Goal: Transaction & Acquisition: Purchase product/service

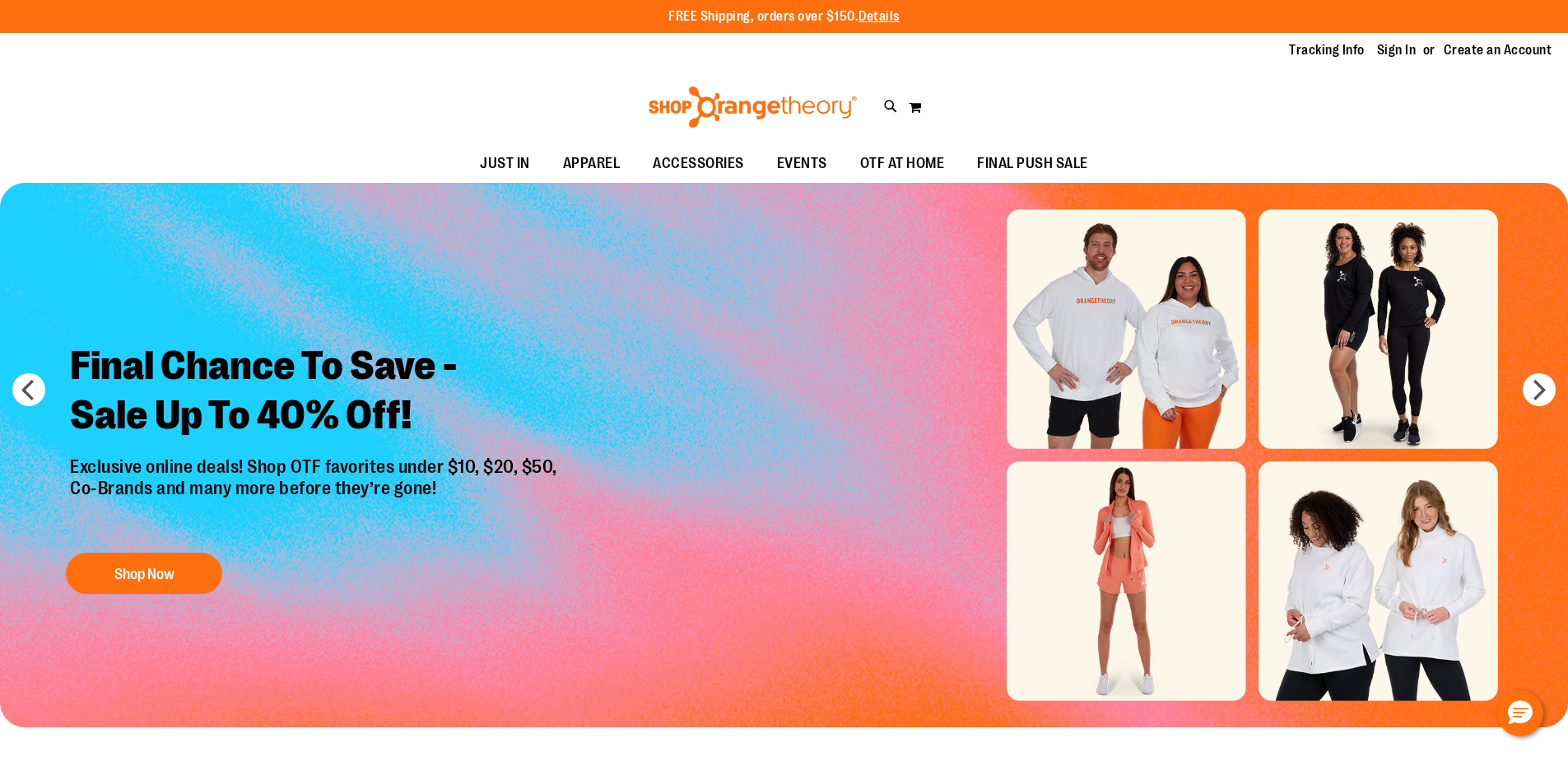
click at [1395, 55] on link "Sign In" at bounding box center [1397, 50] width 40 height 18
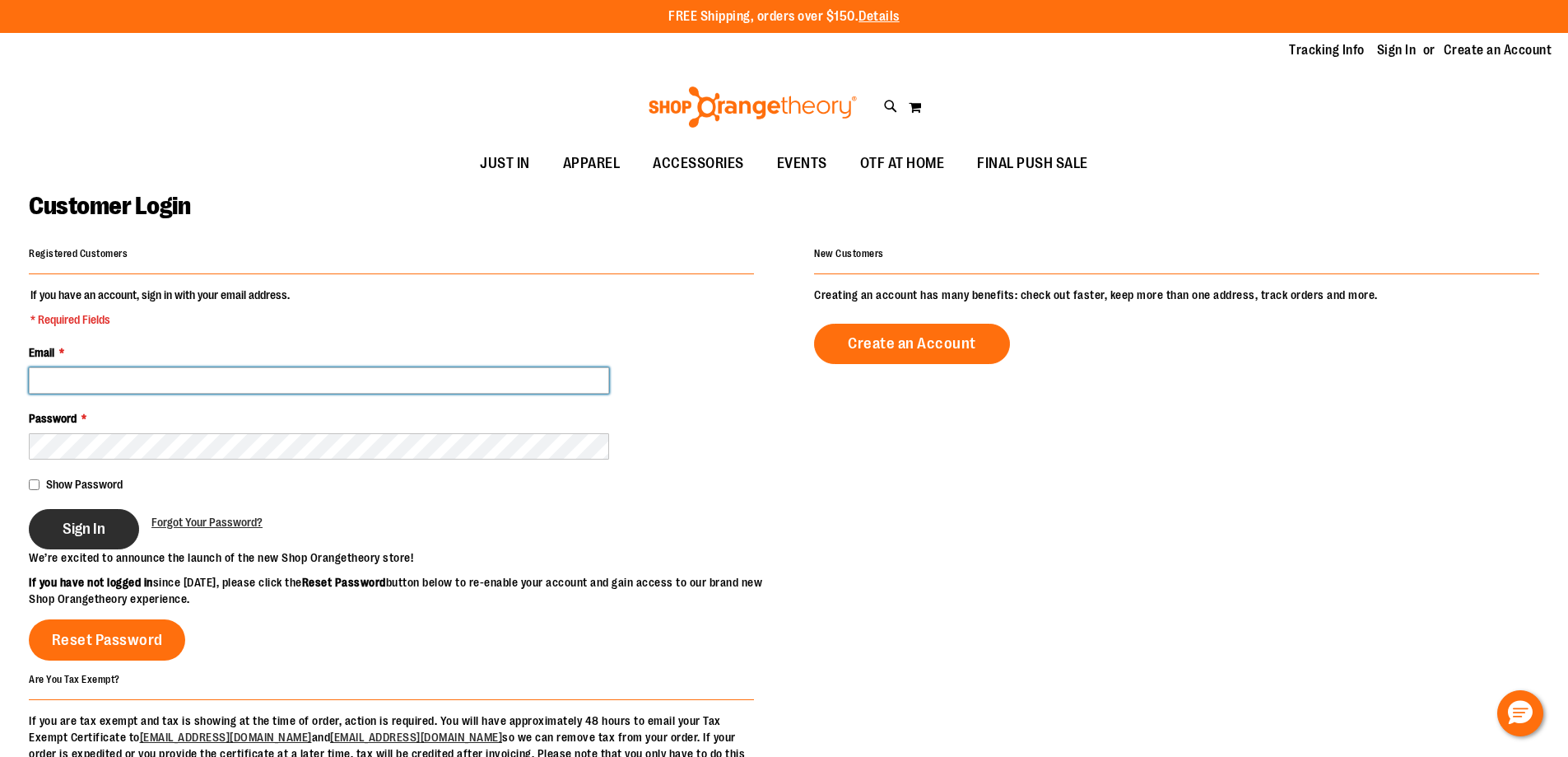
type input "**********"
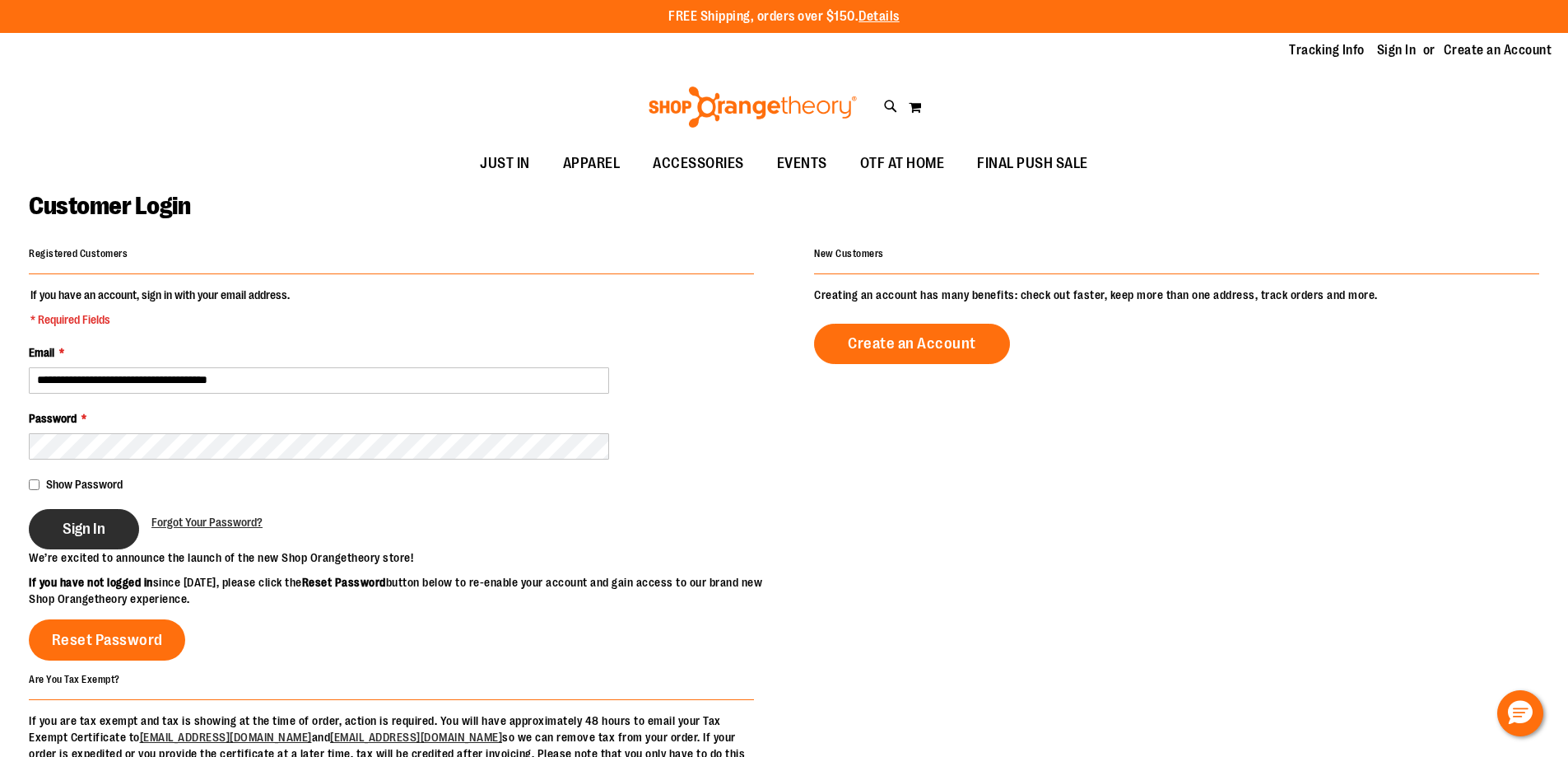
type input "**********"
click at [102, 518] on button "Sign In" at bounding box center [84, 528] width 110 height 40
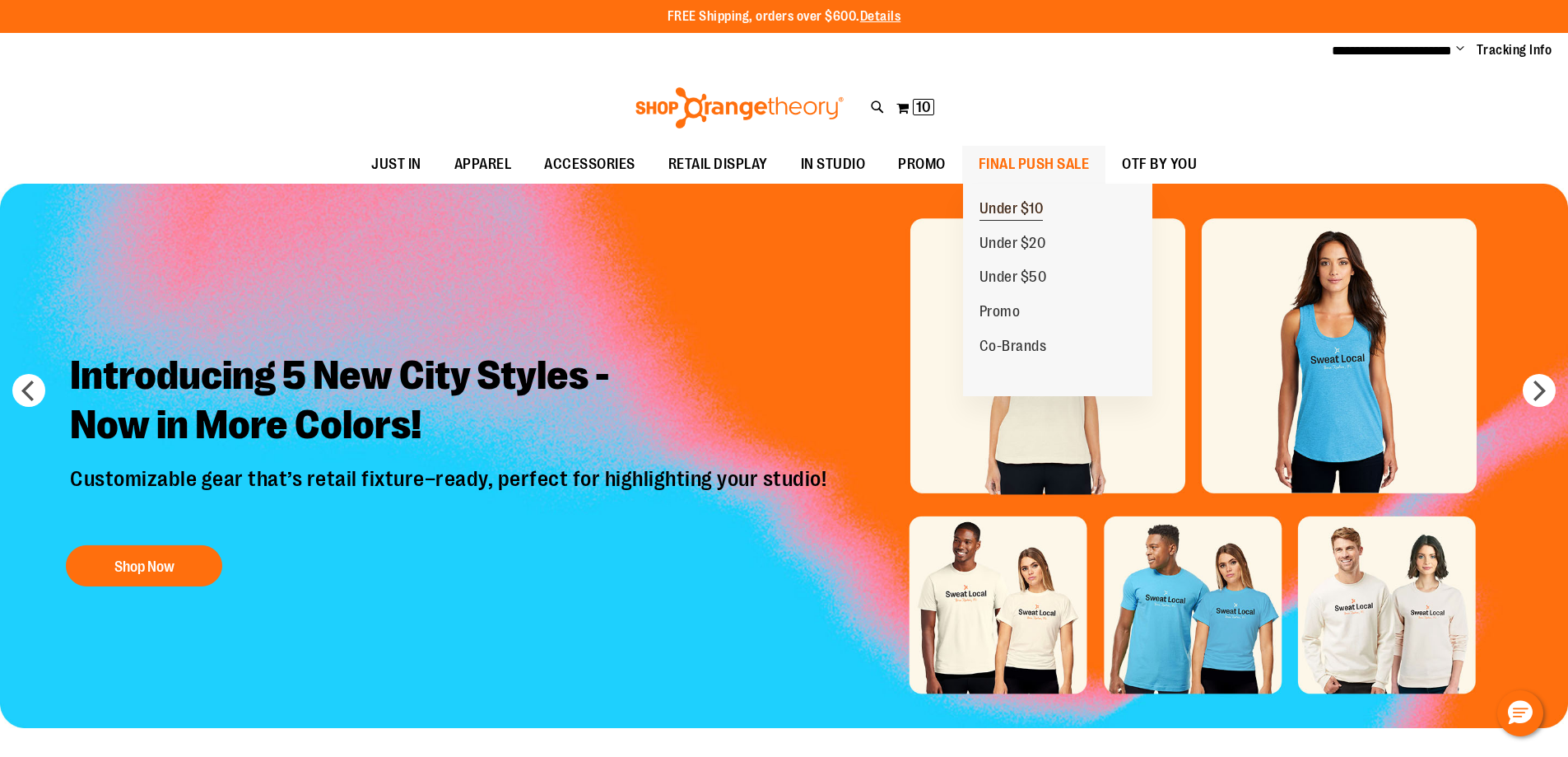
type input "**********"
click at [1043, 214] on span "Under $10" at bounding box center [1012, 210] width 64 height 20
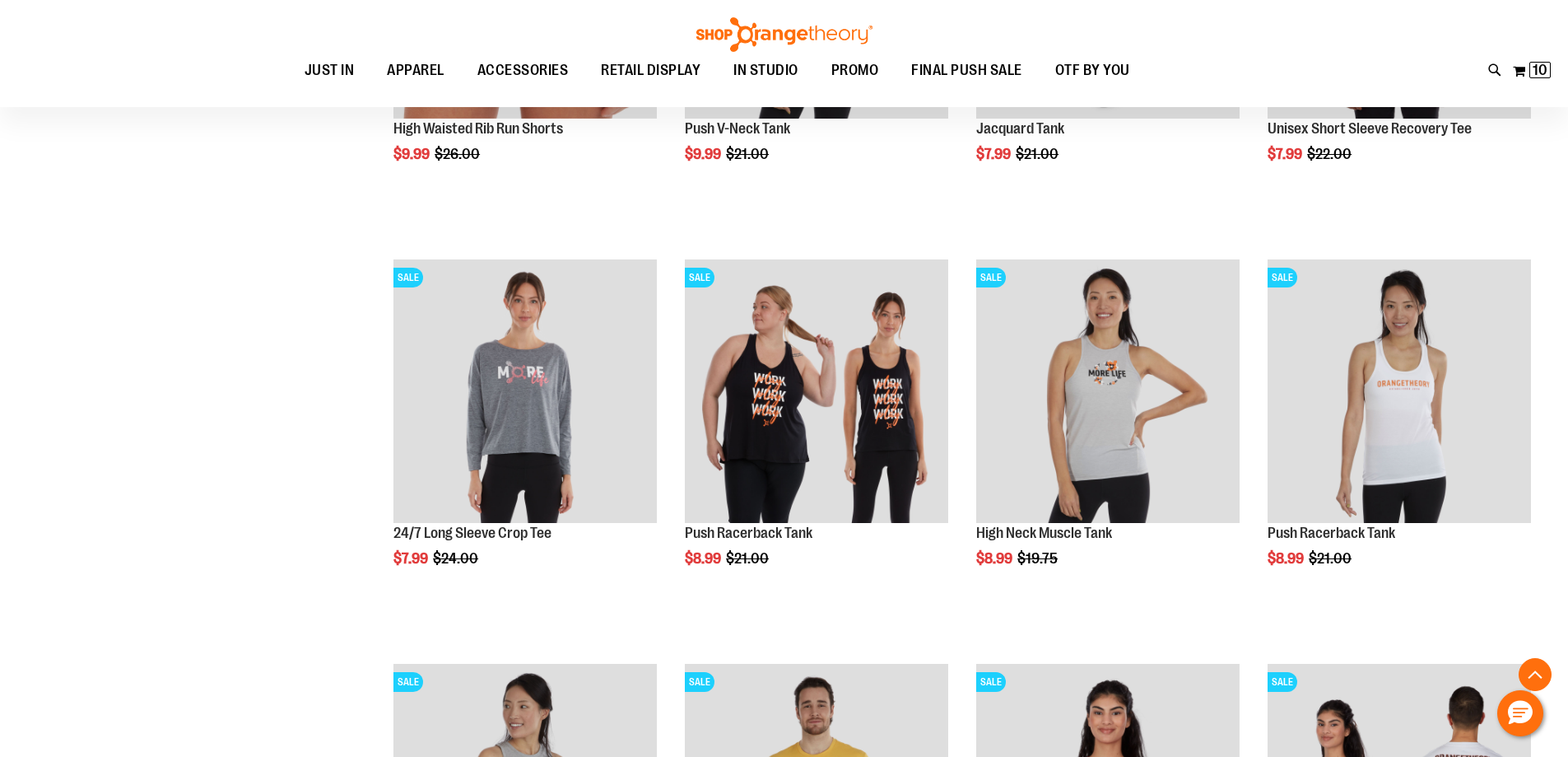
scroll to position [493, 0]
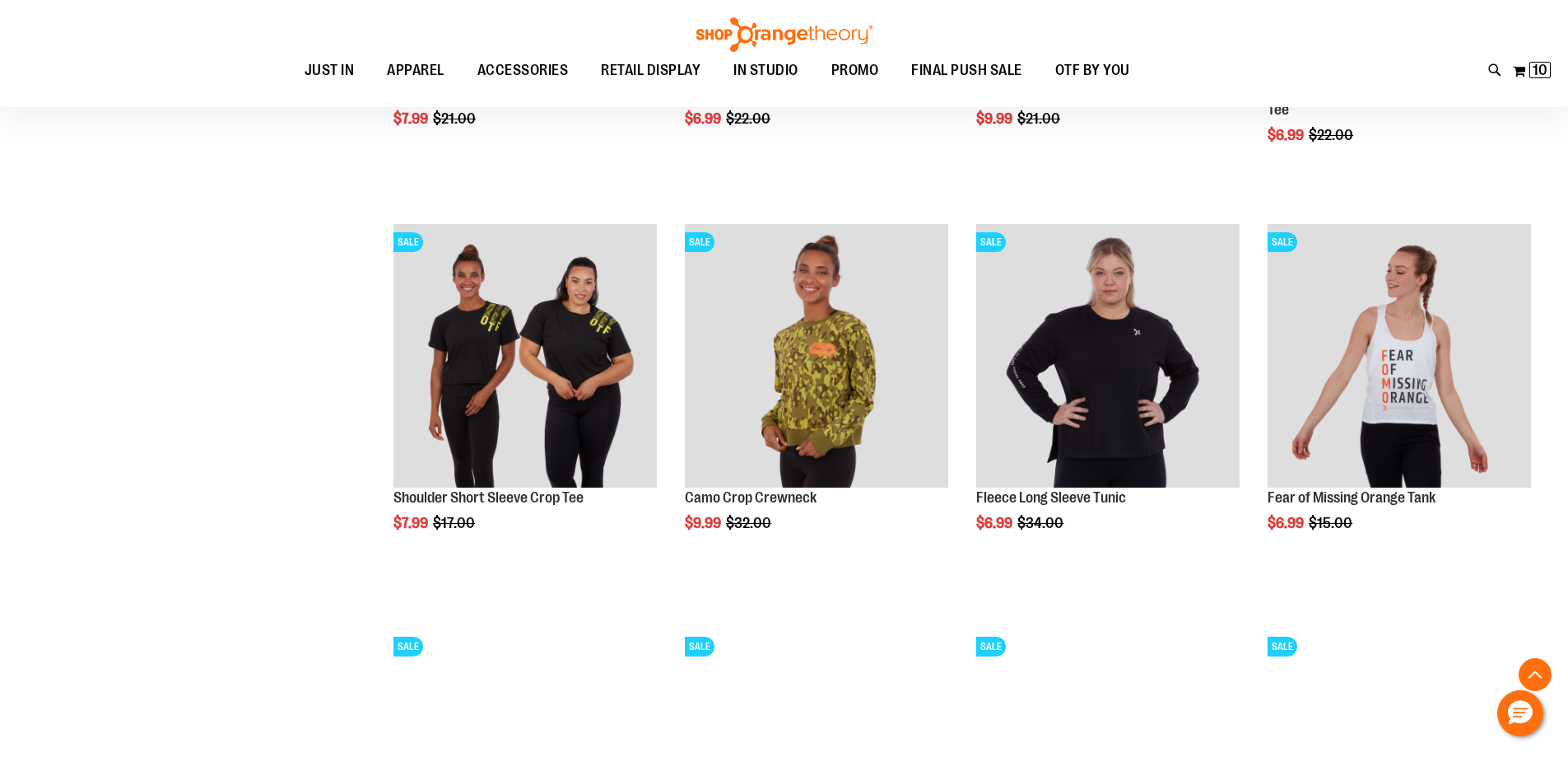
scroll to position [1399, 0]
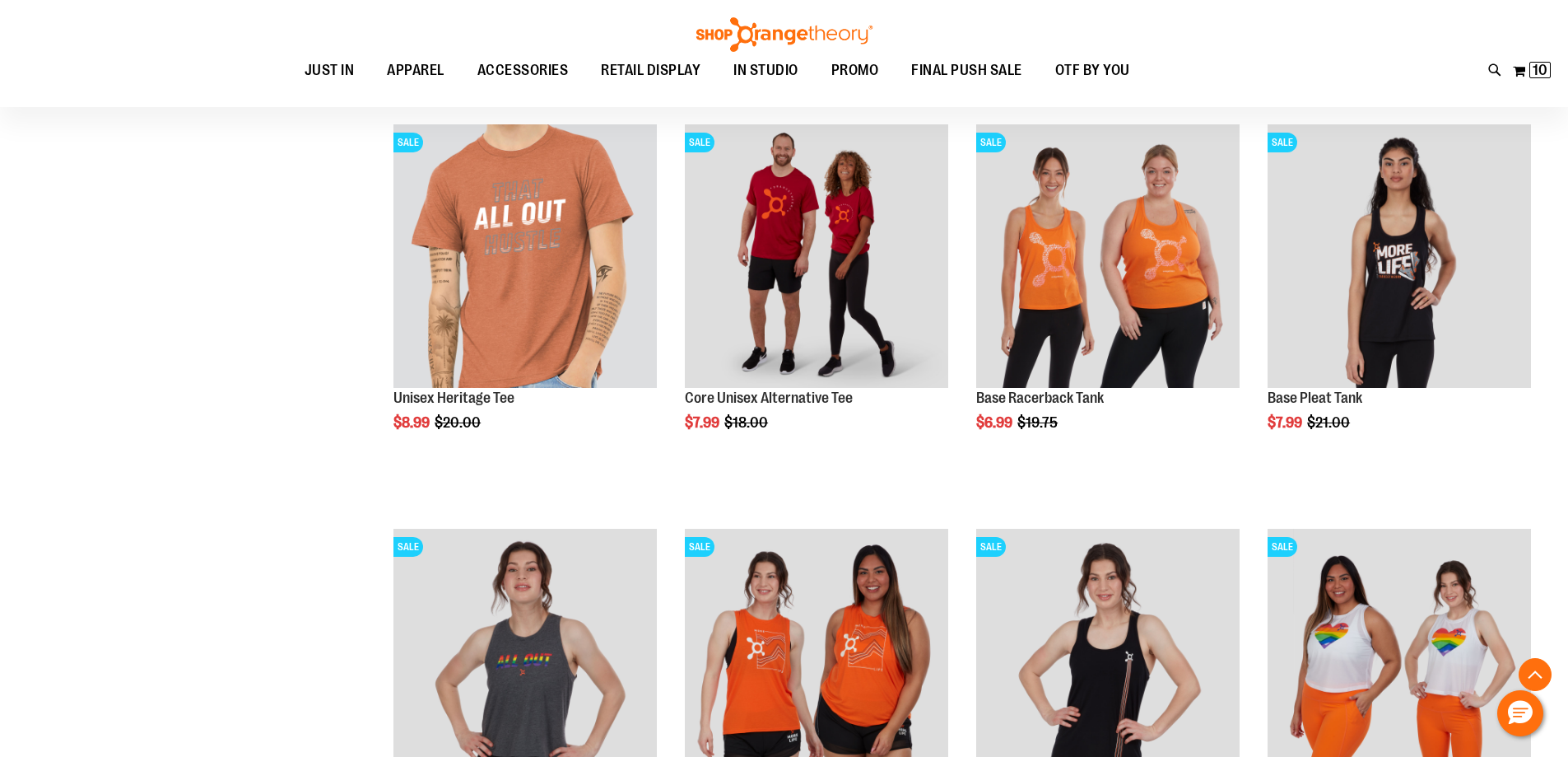
scroll to position [1975, 0]
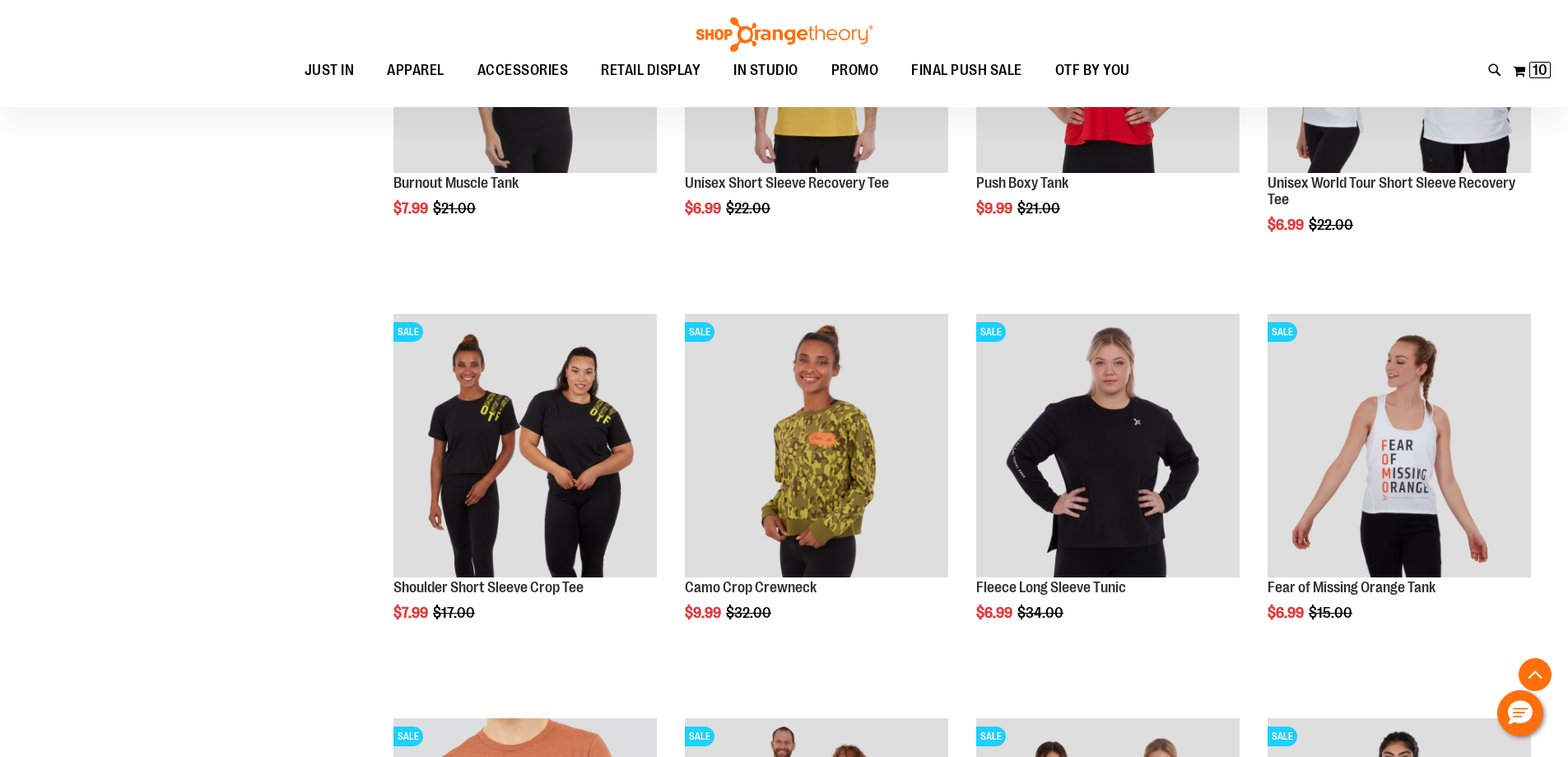
scroll to position [905, 0]
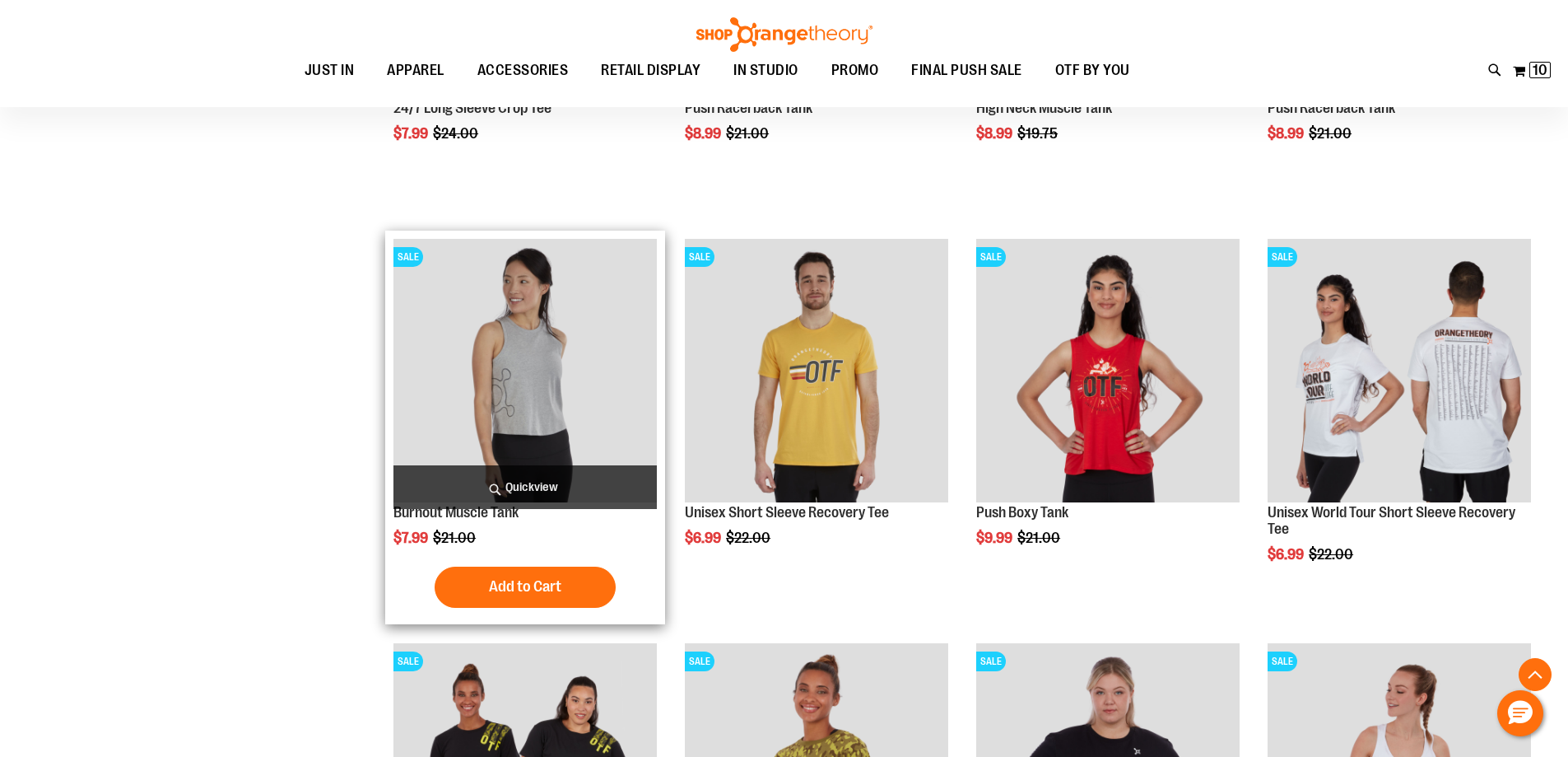
type input "**********"
click at [556, 435] on img "product" at bounding box center [525, 370] width 264 height 264
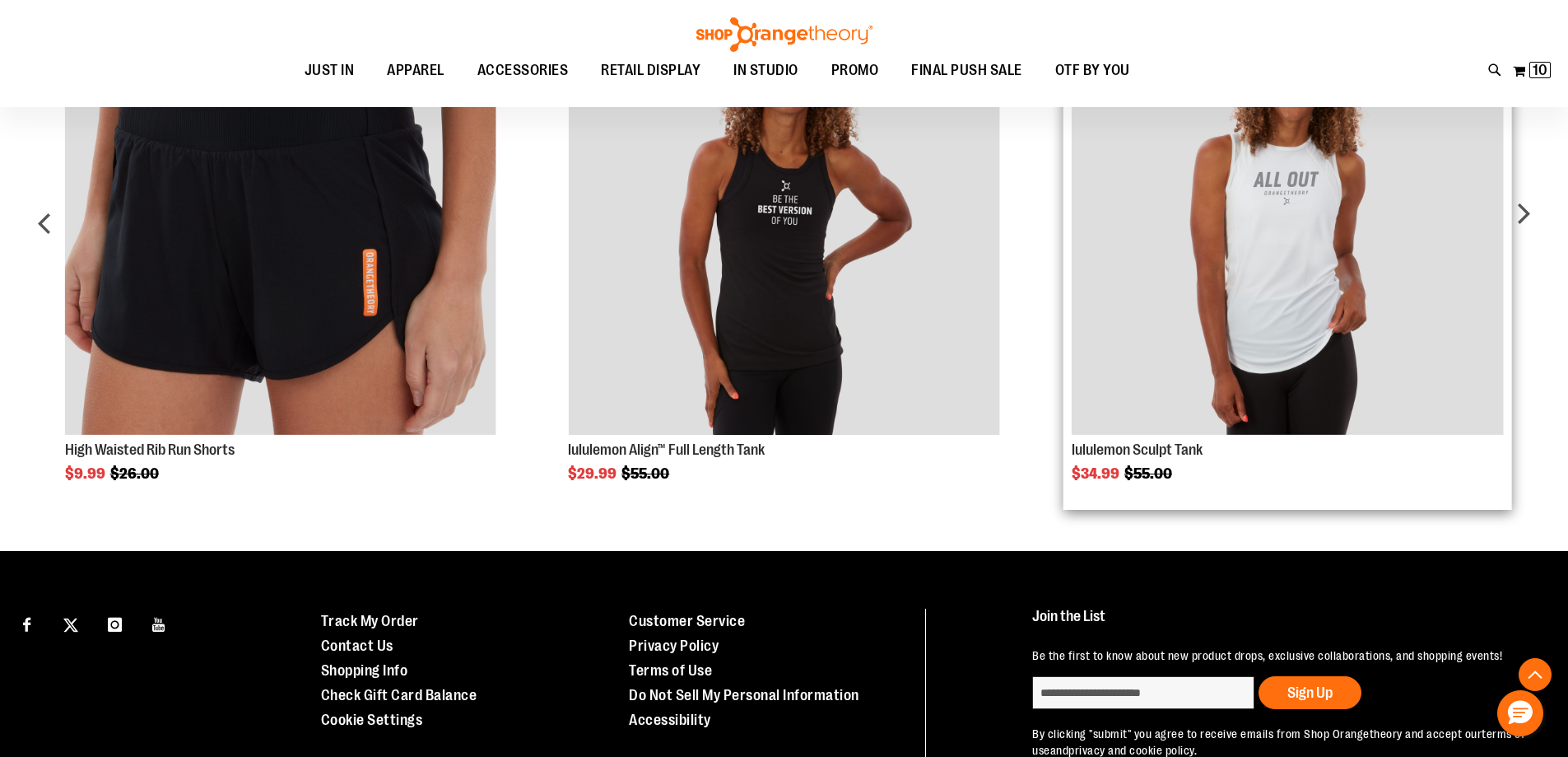
scroll to position [837, 0]
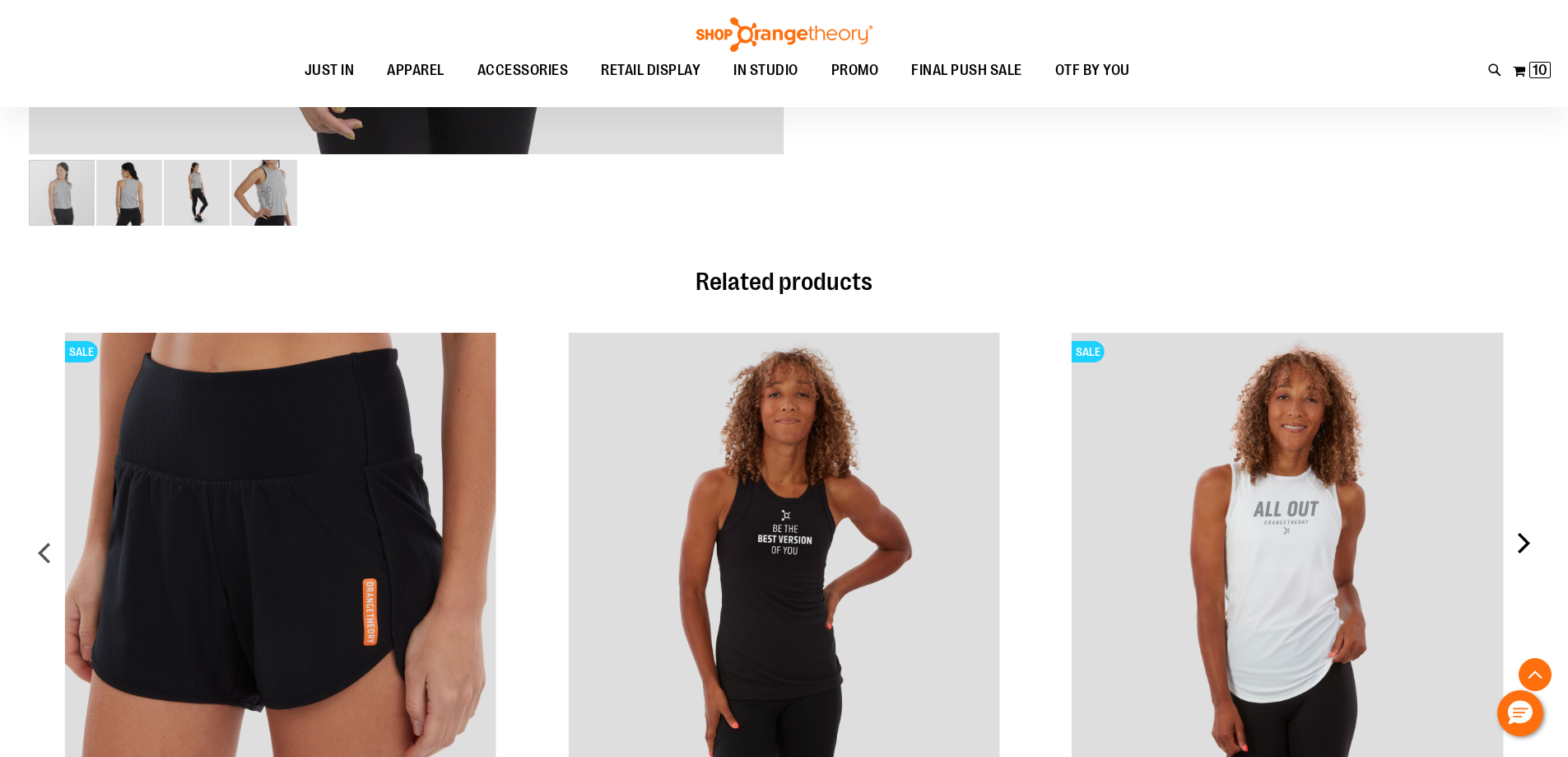
type input "**********"
click at [1519, 544] on div "next" at bounding box center [1523, 559] width 33 height 502
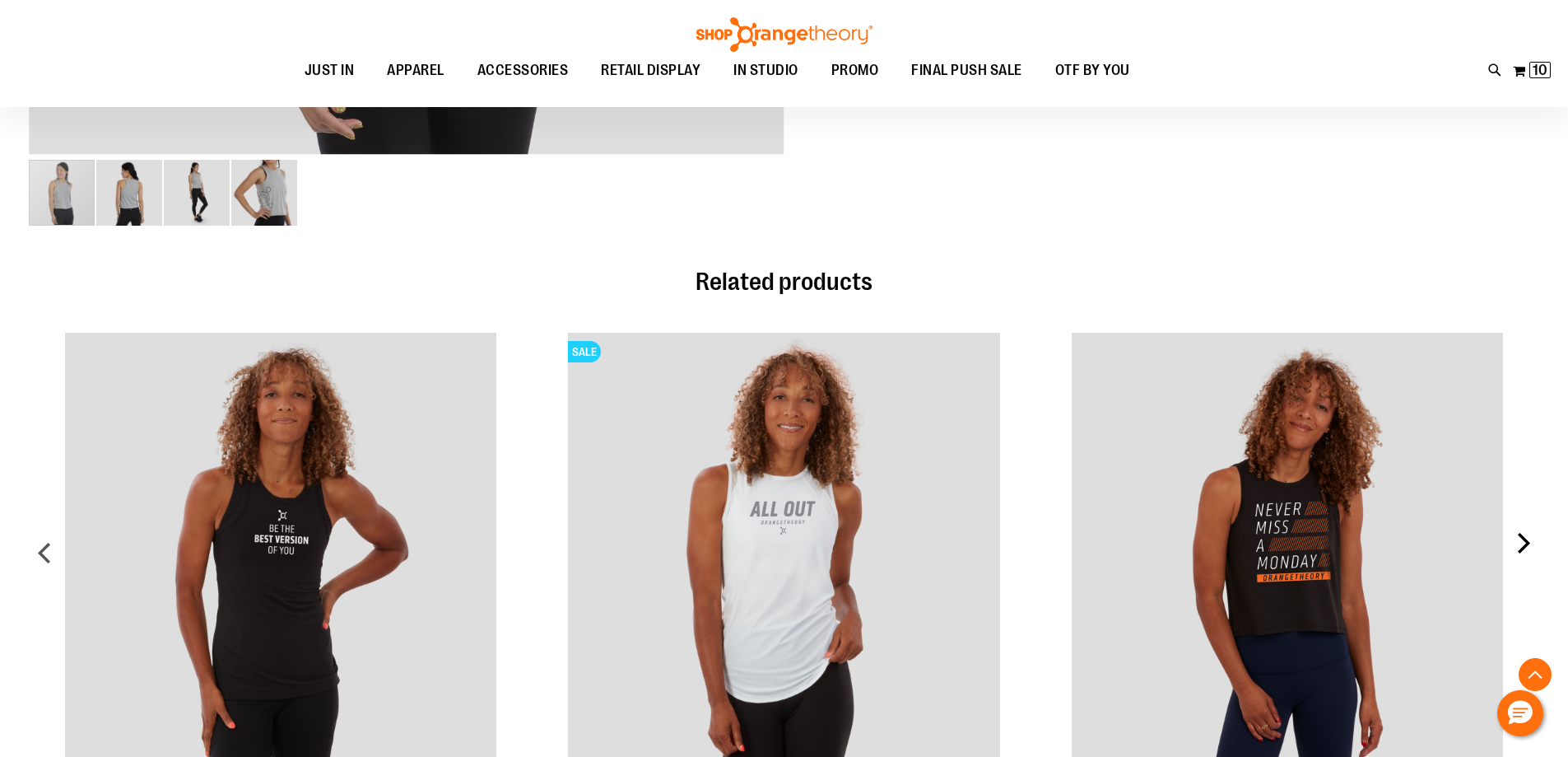
click at [1528, 548] on div "next" at bounding box center [1523, 559] width 33 height 502
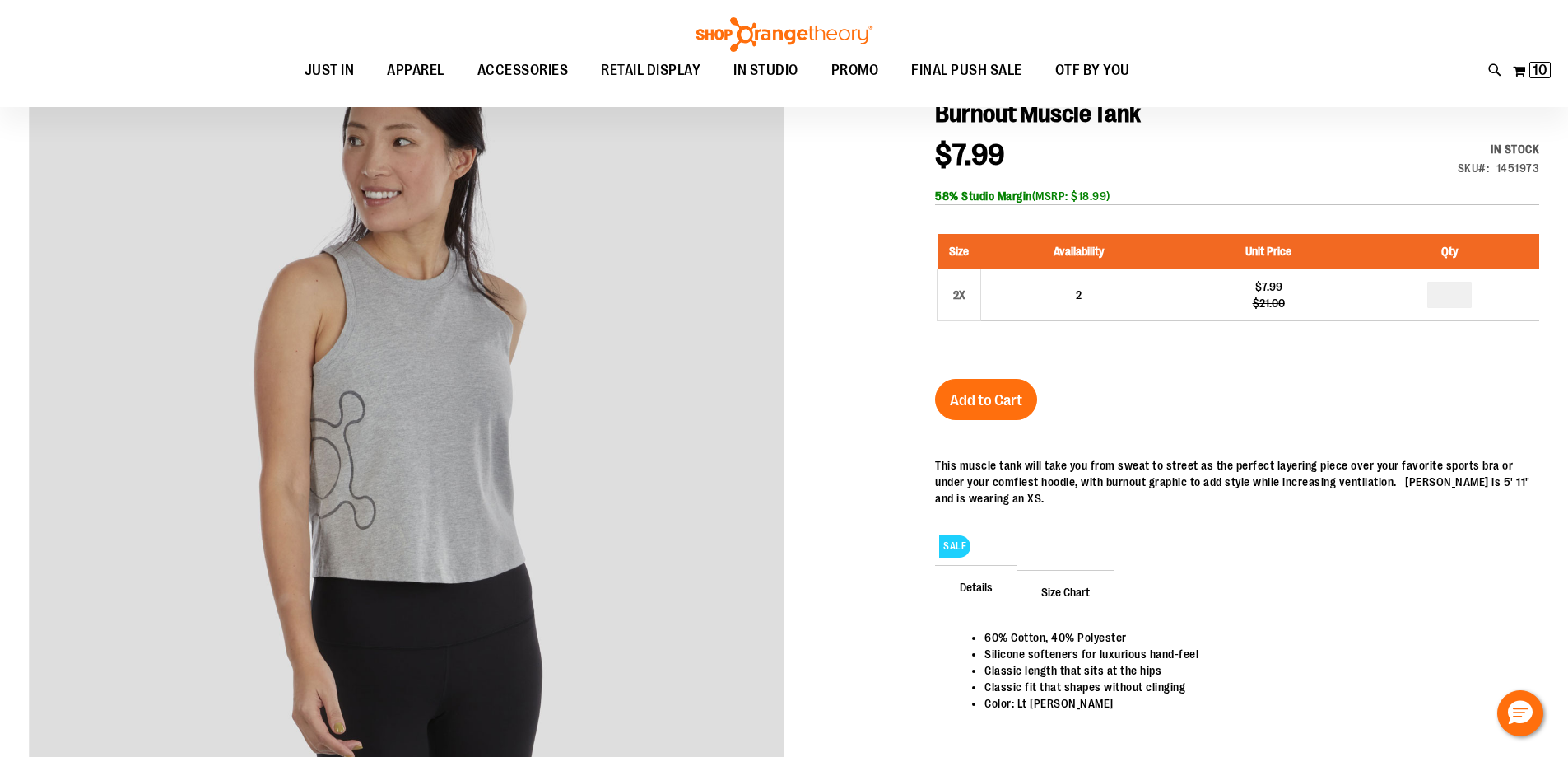
scroll to position [178, 0]
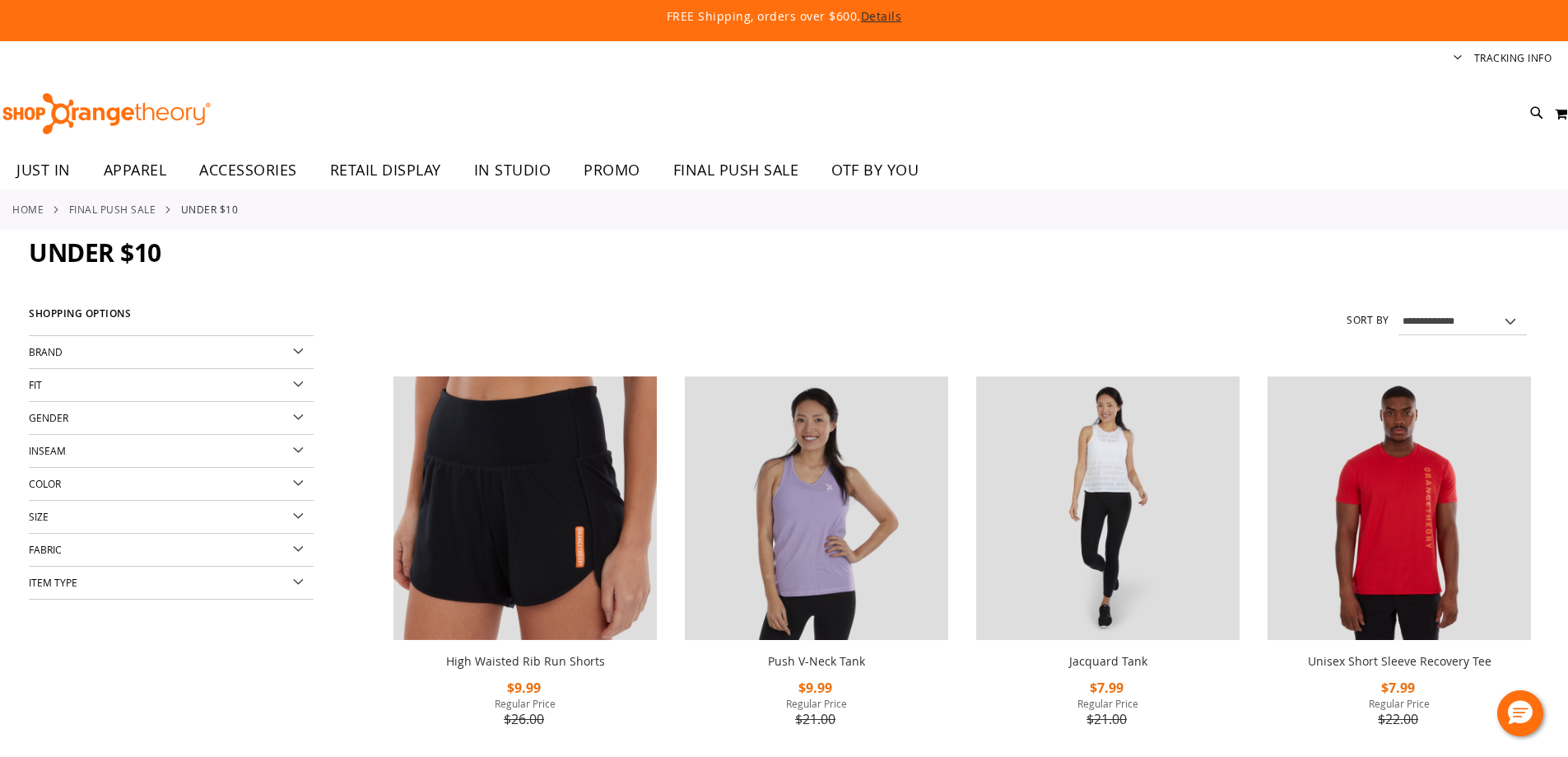
scroll to position [1245, 0]
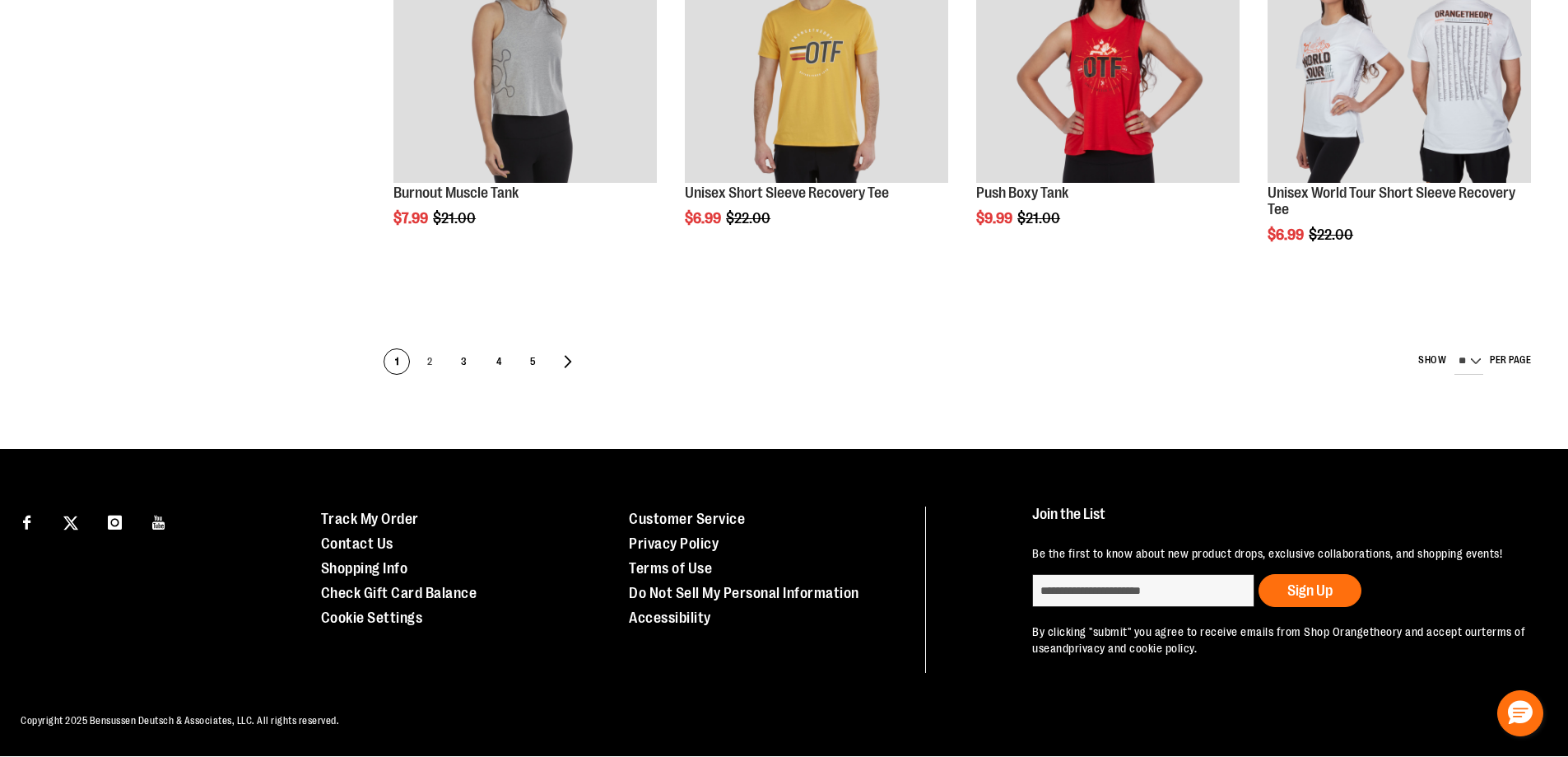
click at [432, 383] on div "Page You're currently reading page 1 Page 2 Page 3 Page 4 Page 5" at bounding box center [956, 362] width 1165 height 43
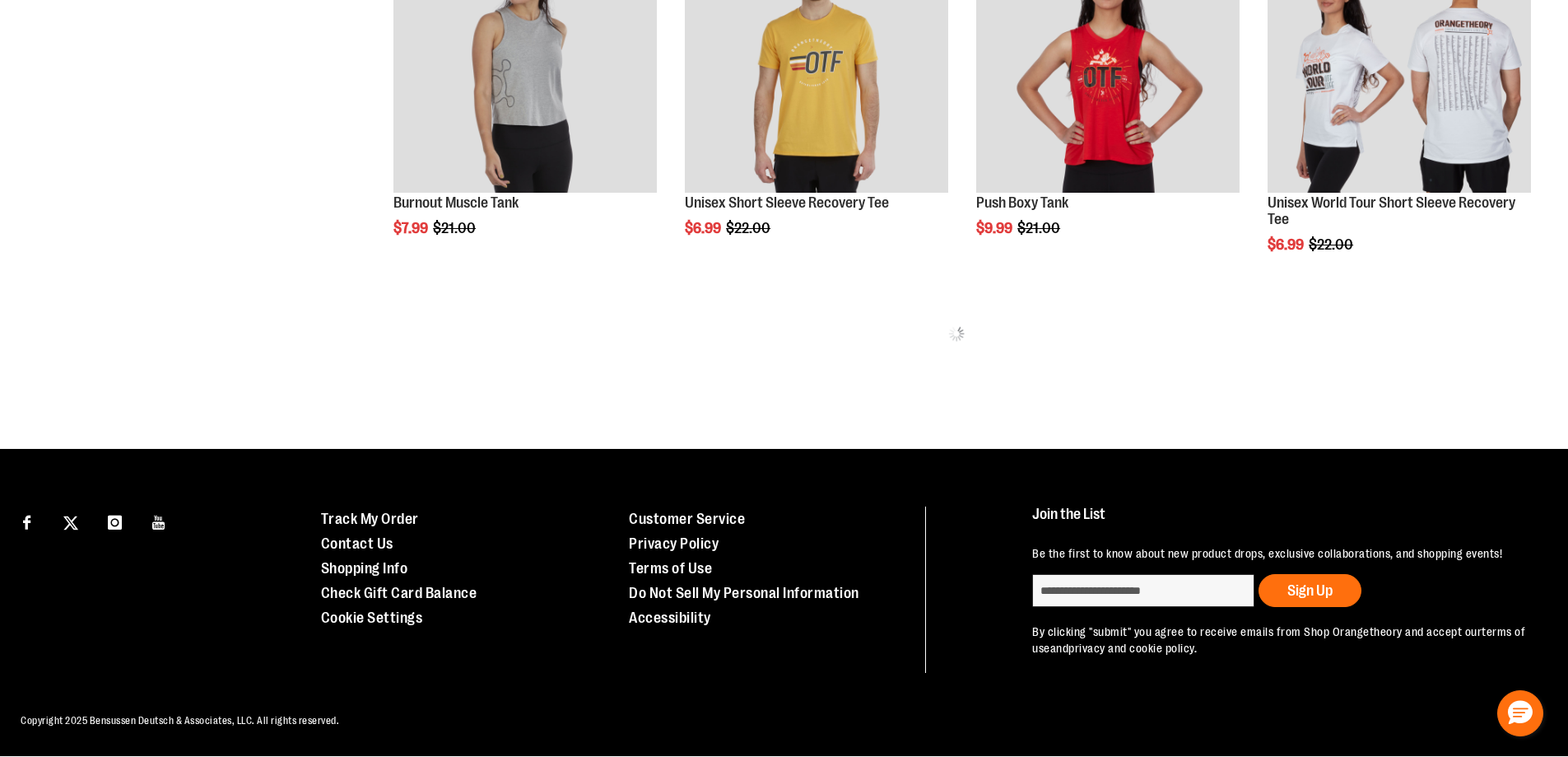
scroll to position [1205, 0]
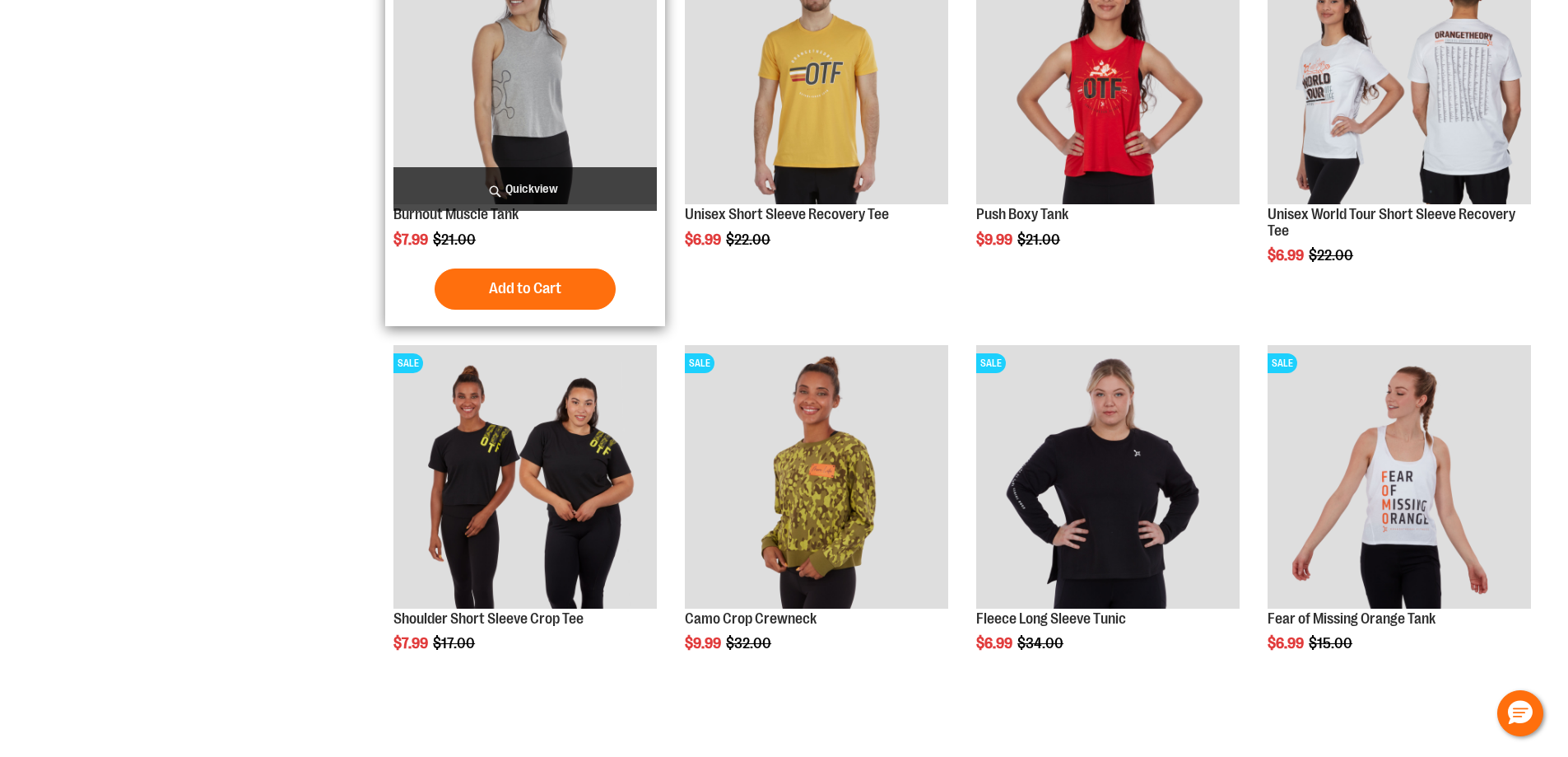
type input "**********"
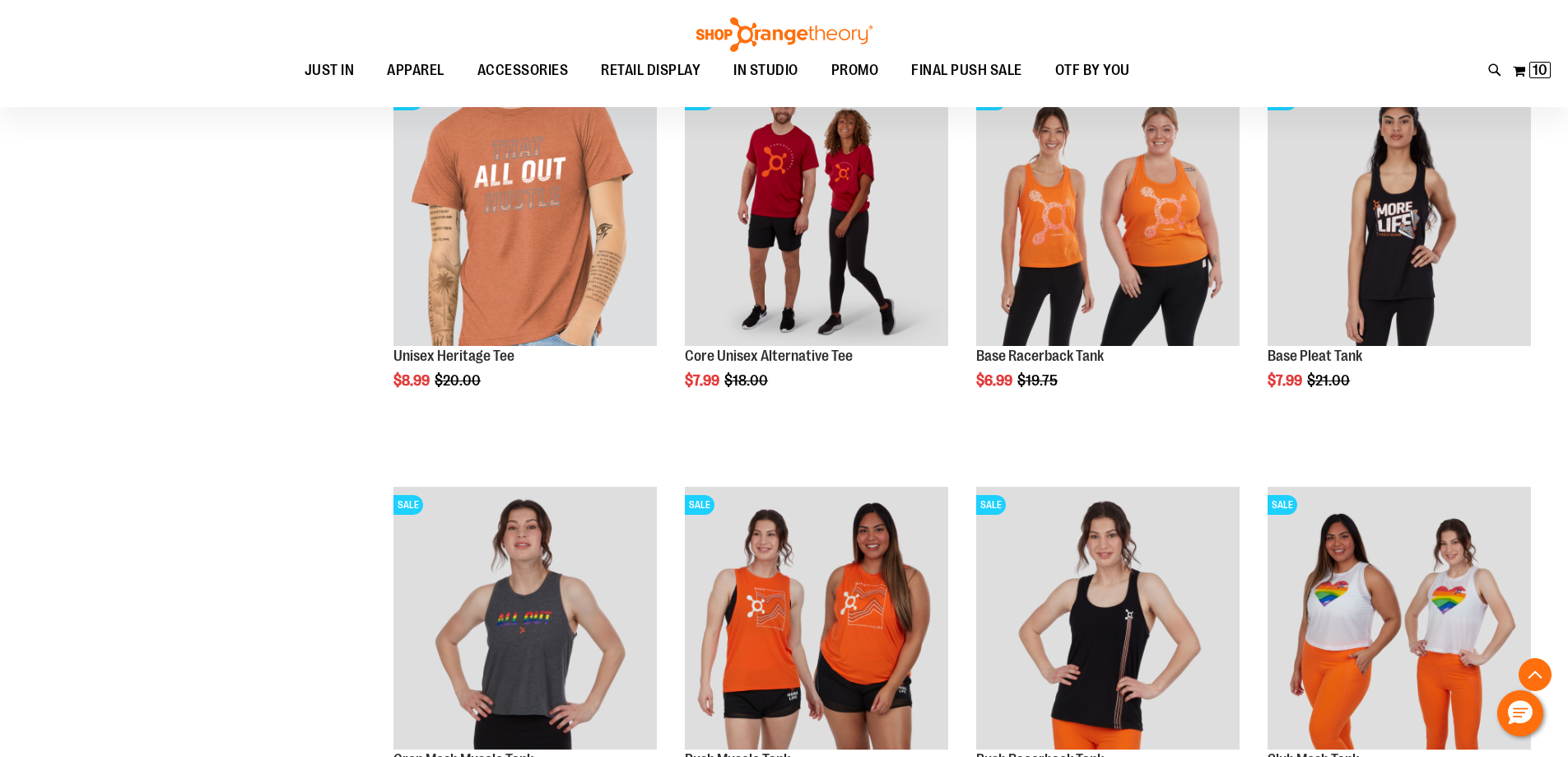
scroll to position [1945, 0]
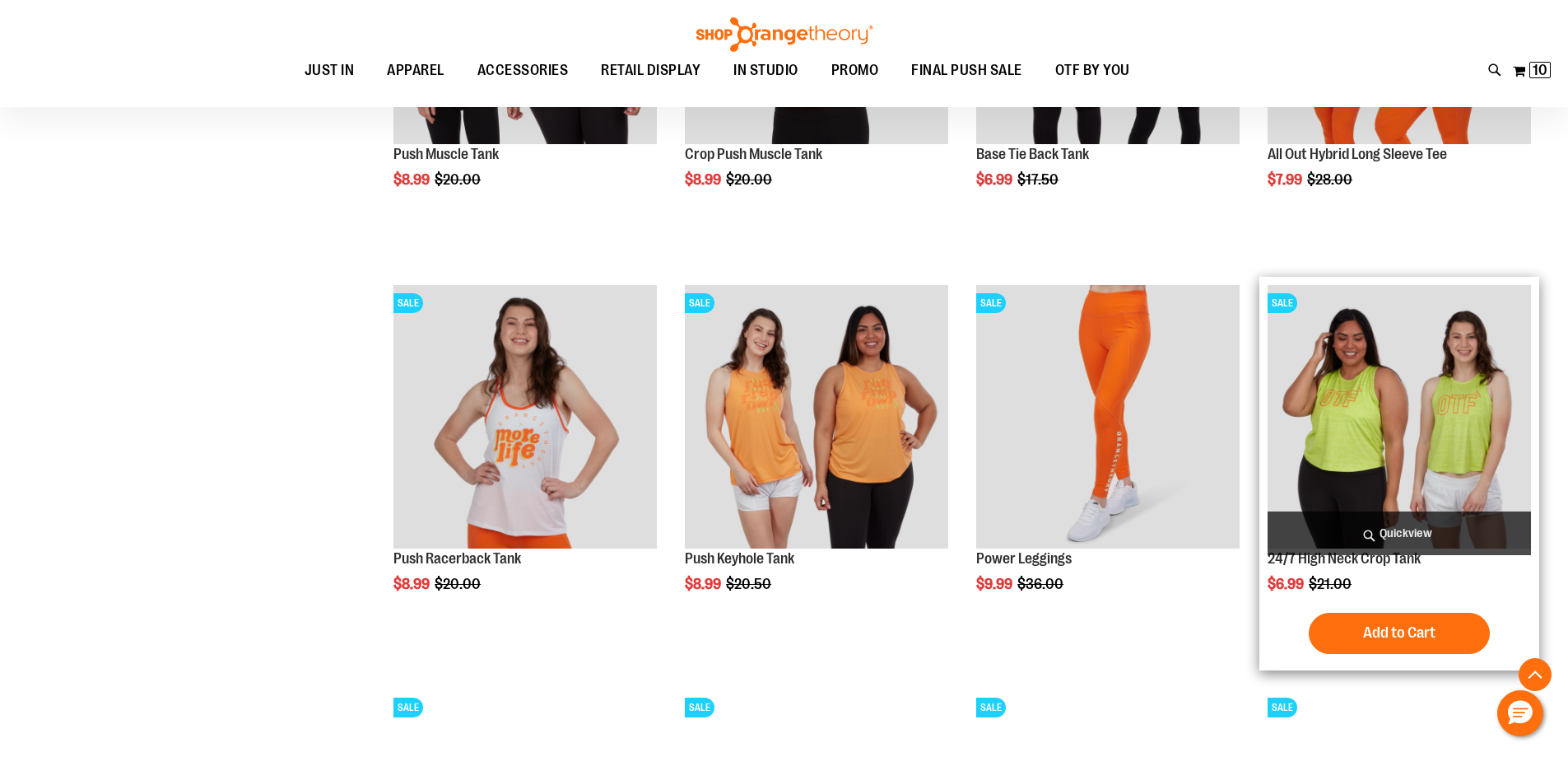
scroll to position [2934, 0]
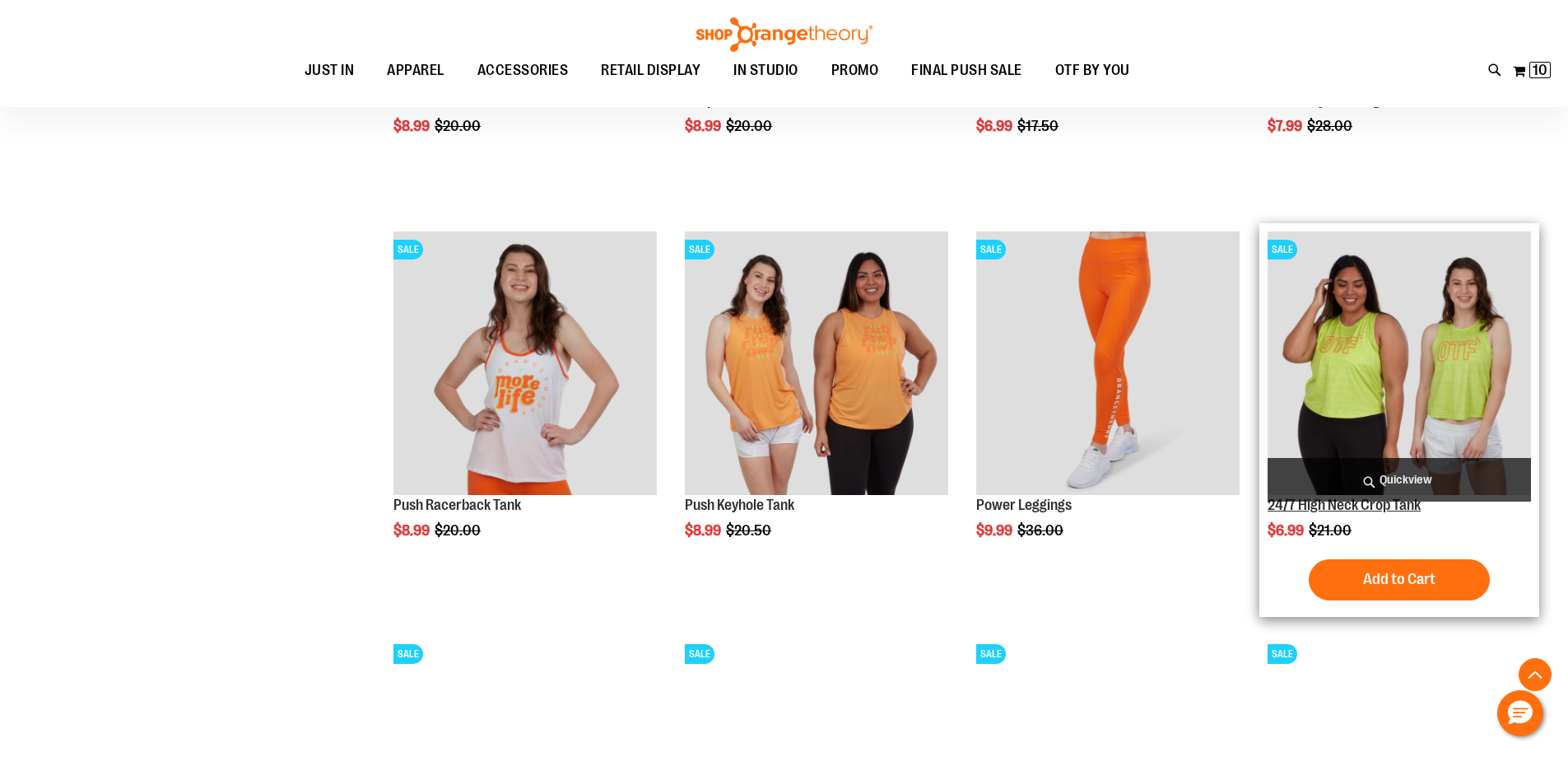
click at [1408, 509] on link "24/7 High Neck Crop Tank" at bounding box center [1343, 504] width 153 height 17
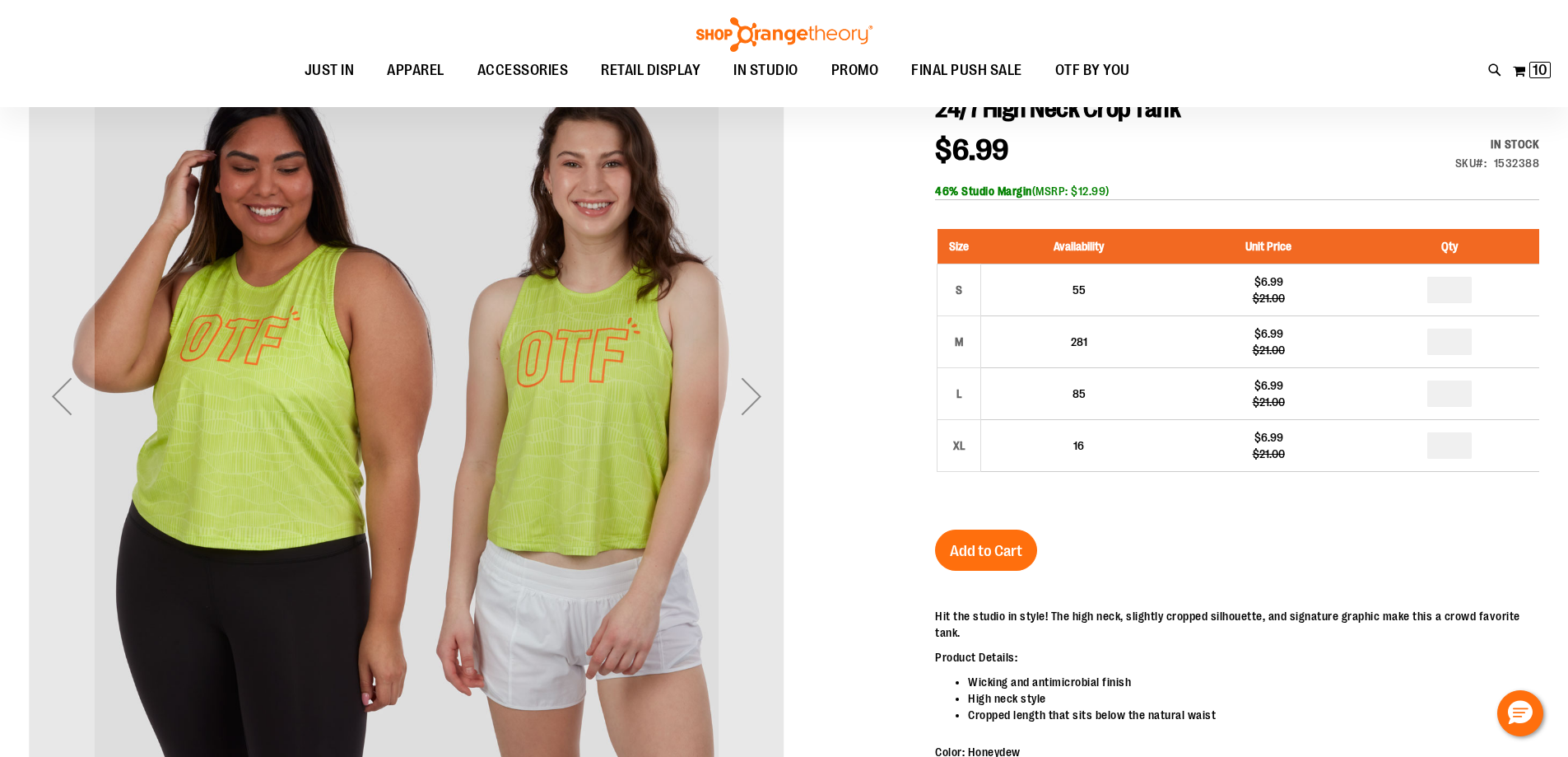
scroll to position [246, 0]
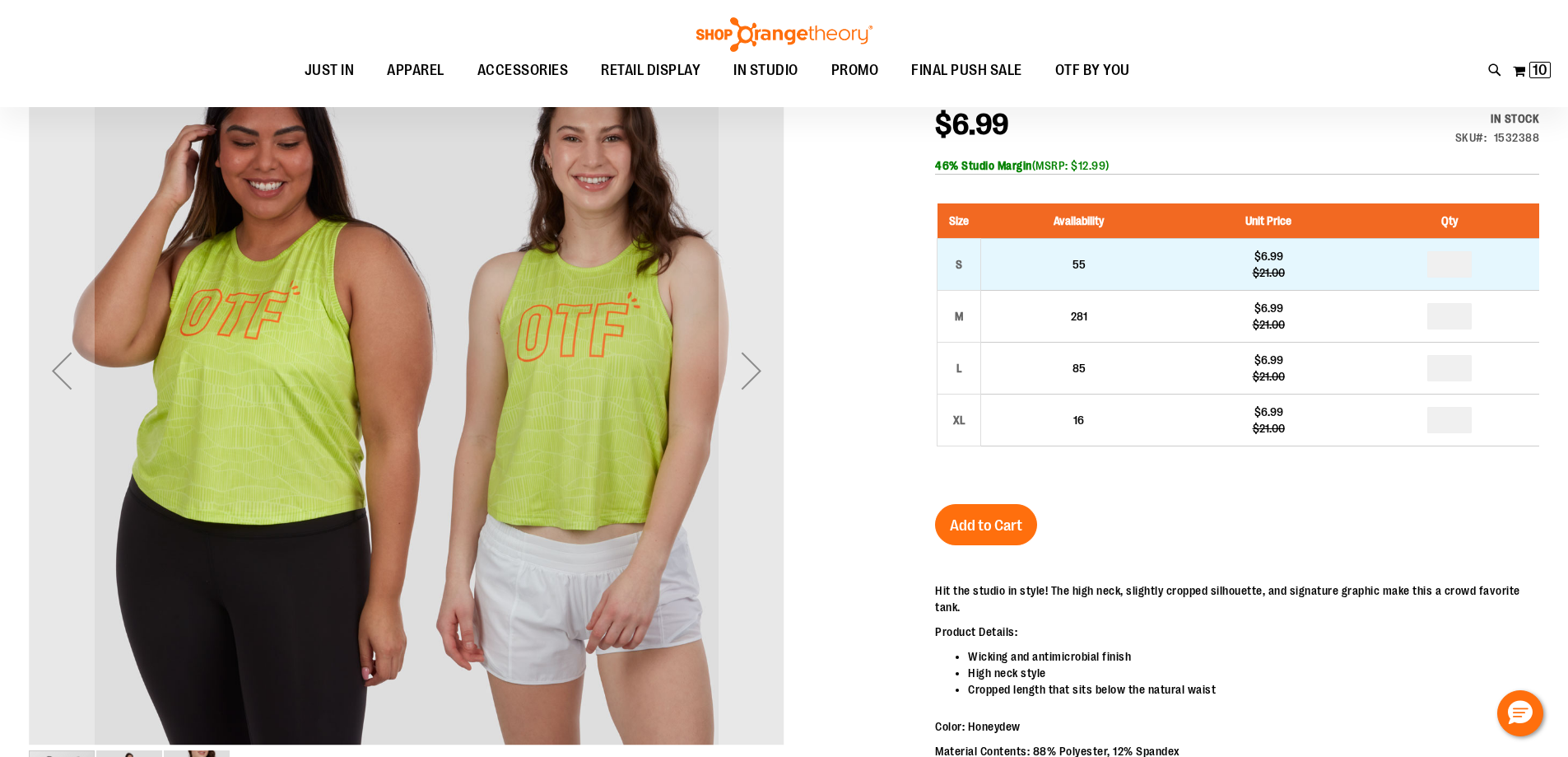
type input "**********"
click at [1096, 270] on td "55" at bounding box center [1079, 264] width 196 height 52
click at [1459, 263] on input "number" at bounding box center [1450, 264] width 45 height 26
type input "*"
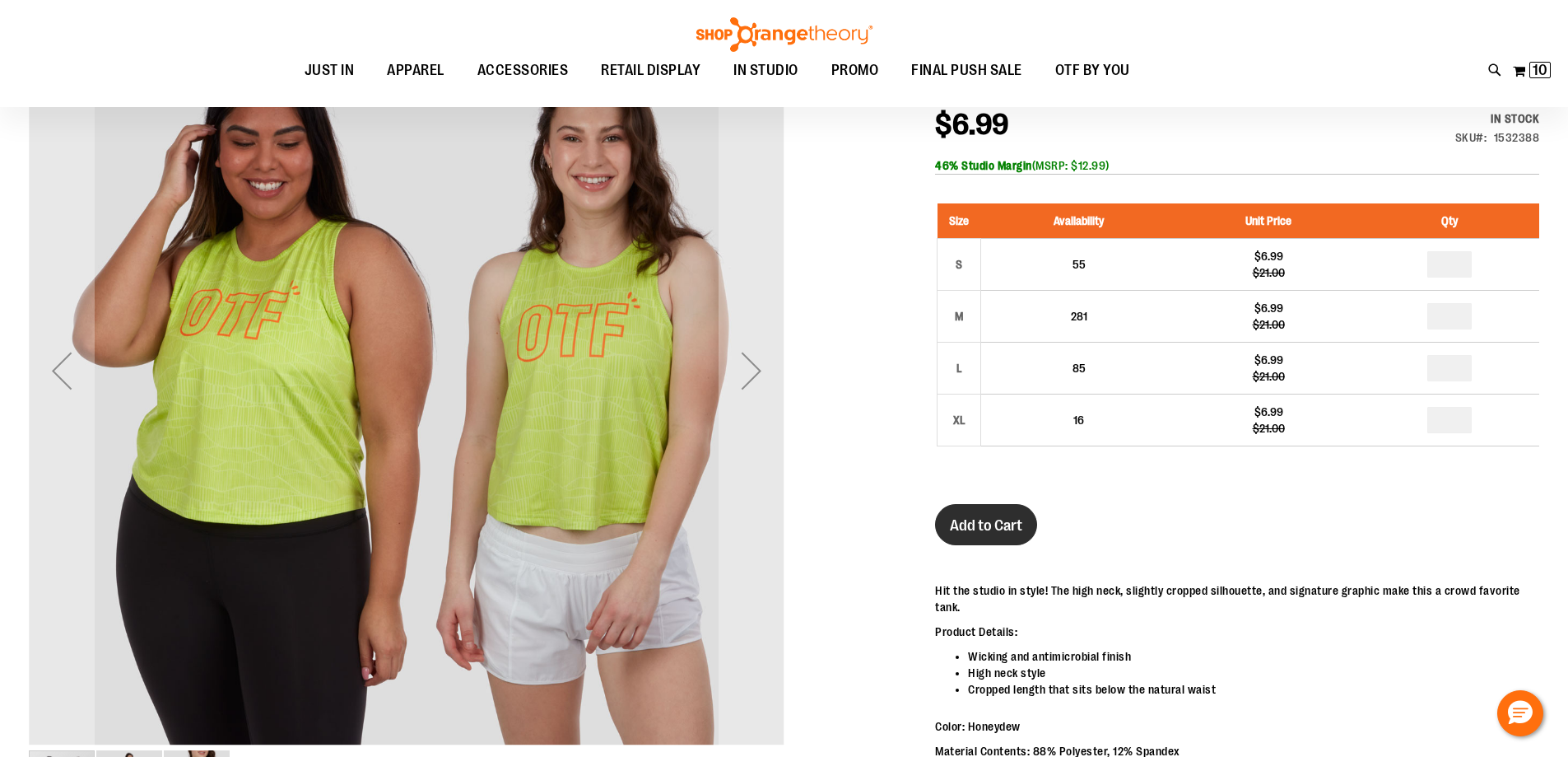
click at [1006, 518] on span "Add to Cart" at bounding box center [986, 525] width 72 height 18
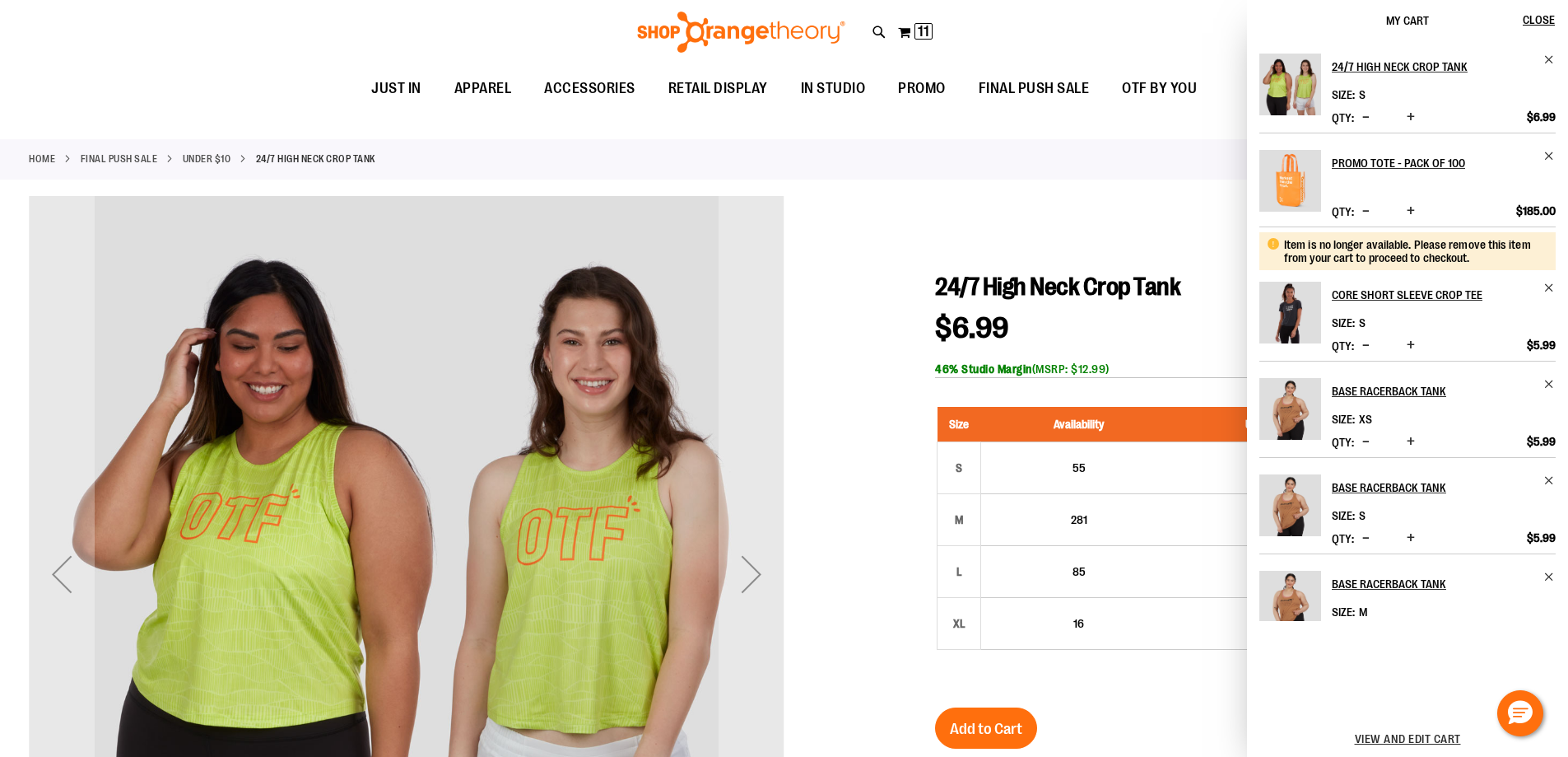
scroll to position [0, 0]
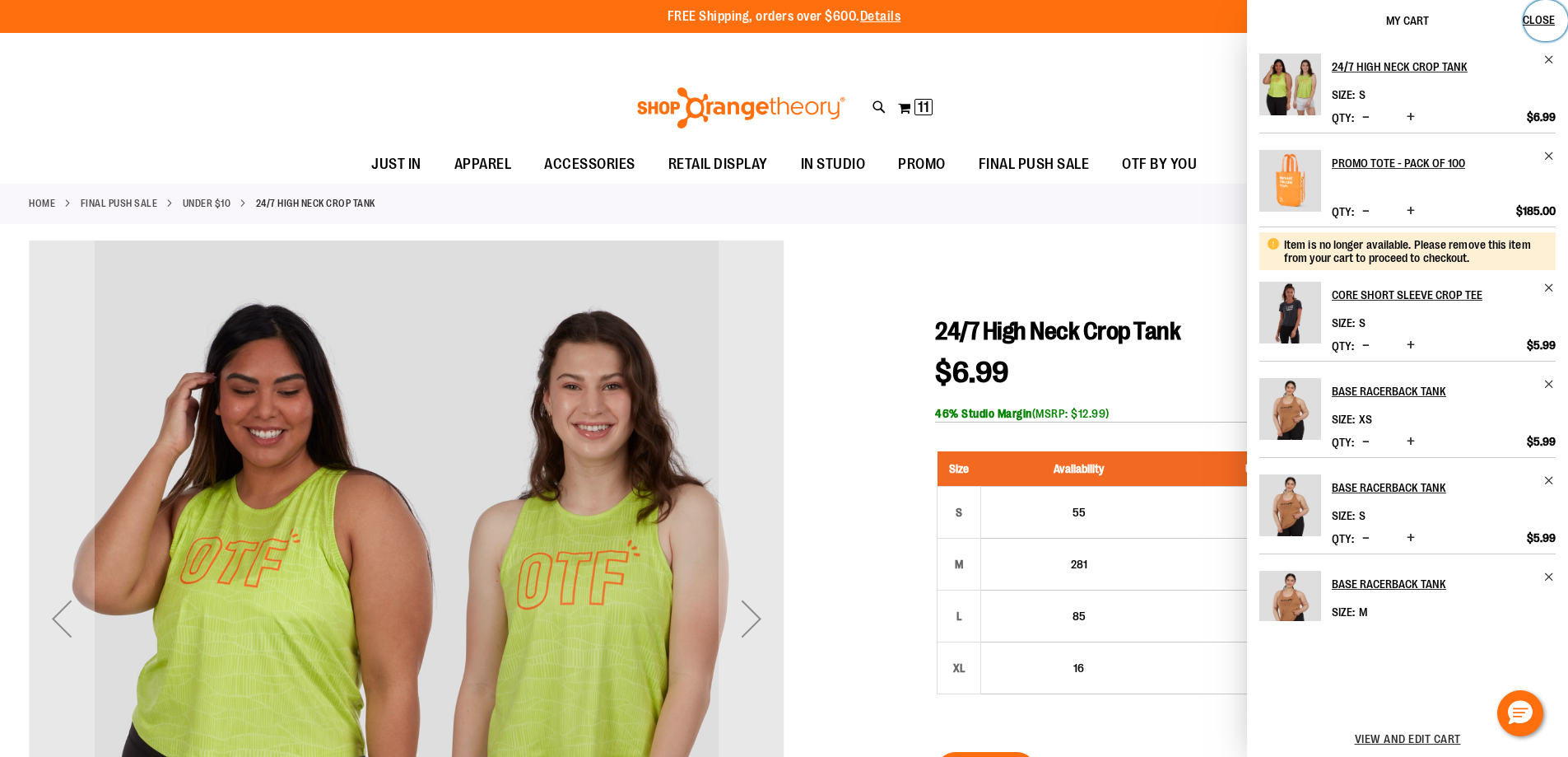
click at [1547, 19] on span "Close" at bounding box center [1539, 20] width 32 height 14
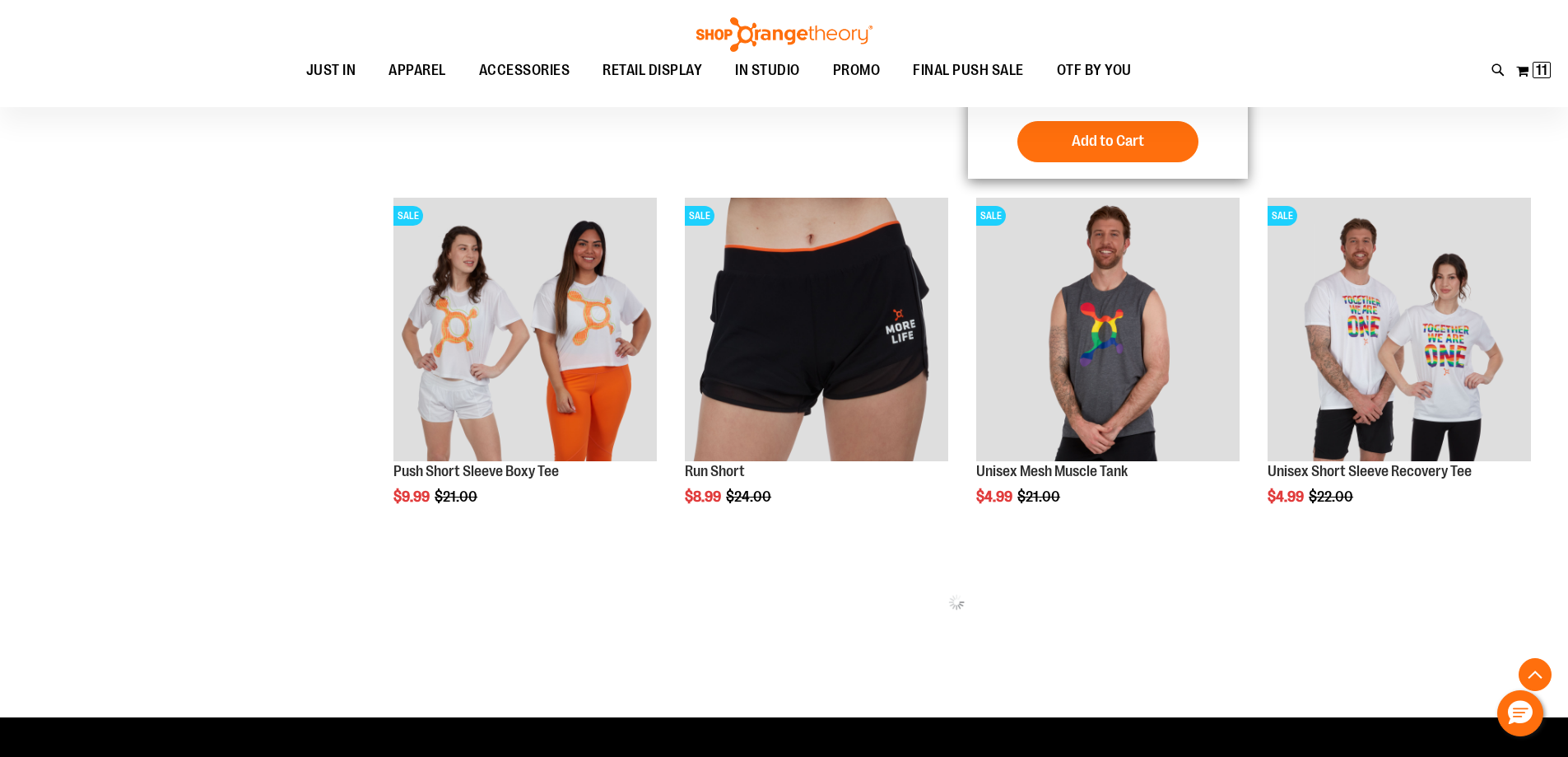
scroll to position [1235, 0]
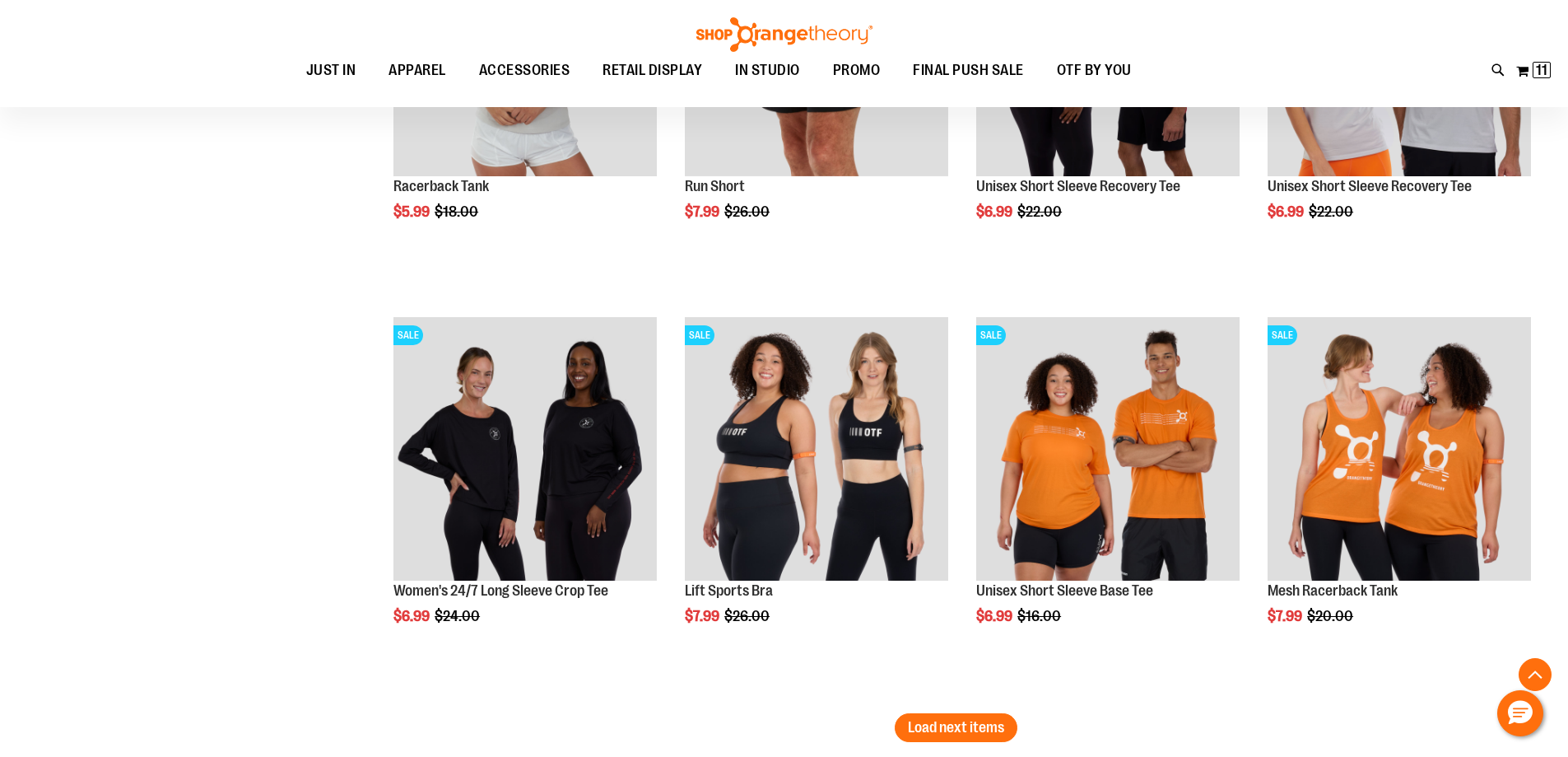
scroll to position [3375, 0]
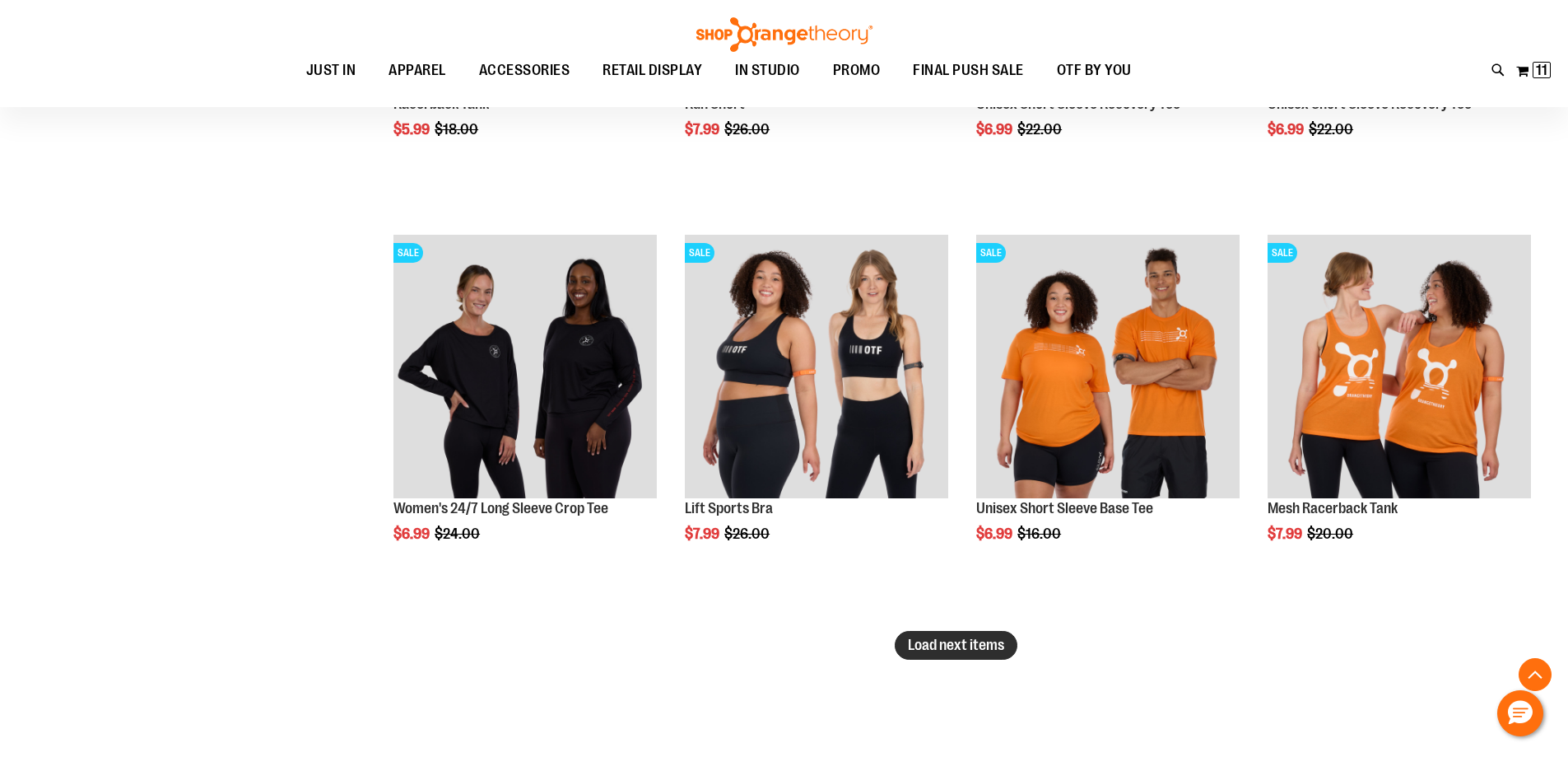
type input "**********"
click at [999, 633] on button "Load next items" at bounding box center [956, 645] width 123 height 29
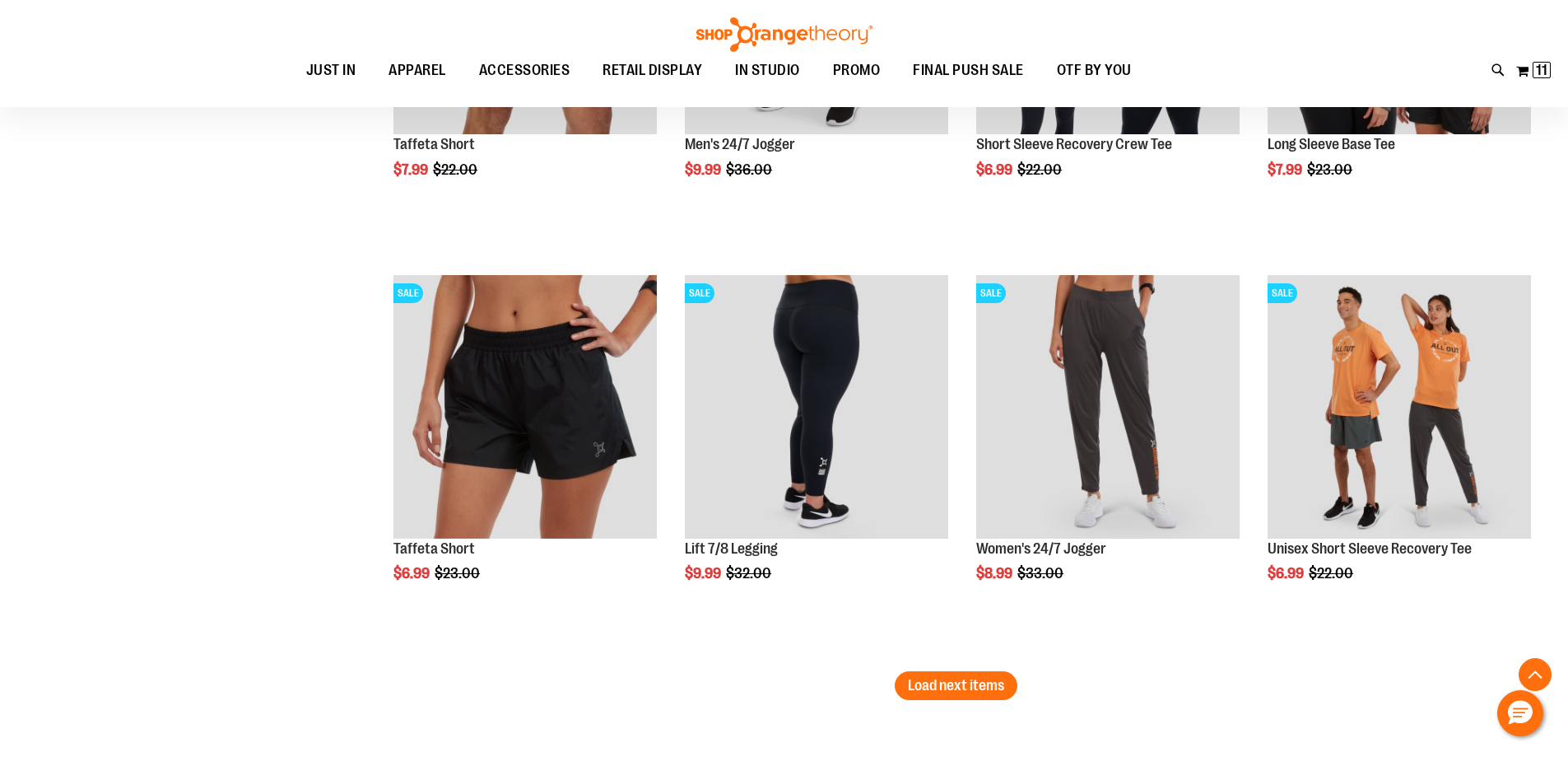
scroll to position [4611, 0]
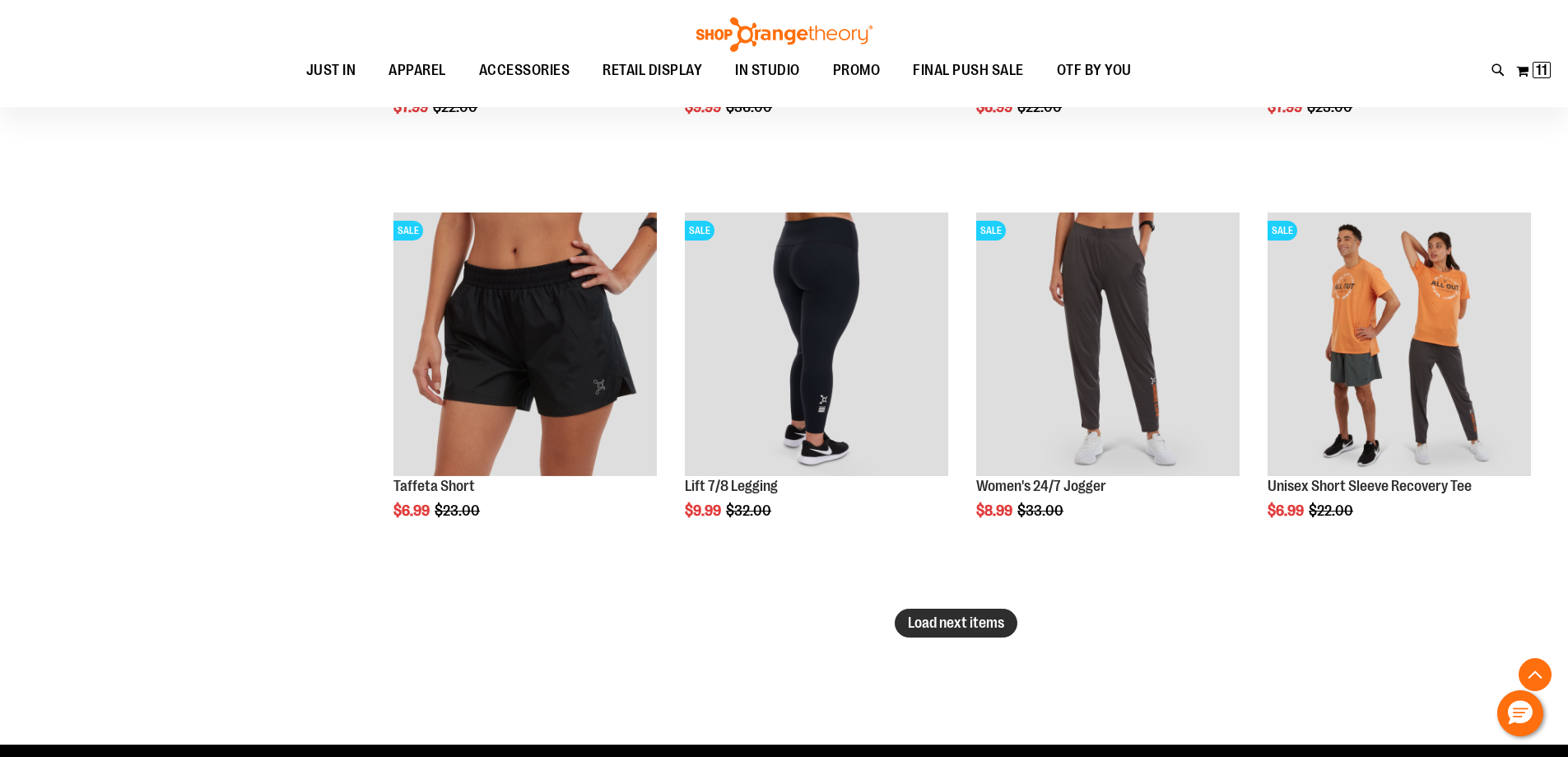
click at [996, 625] on span "Load next items" at bounding box center [956, 622] width 96 height 17
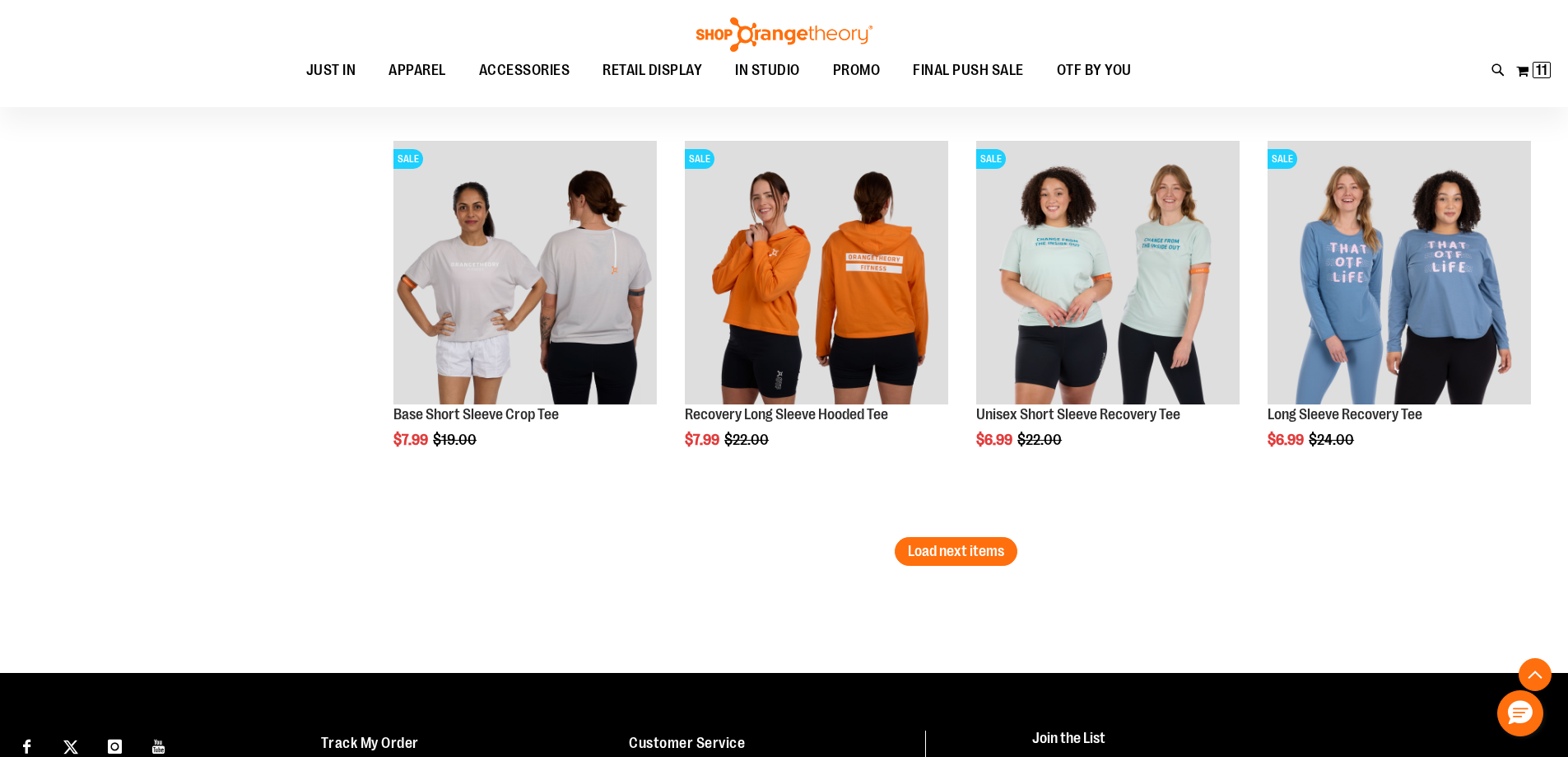
scroll to position [5929, 0]
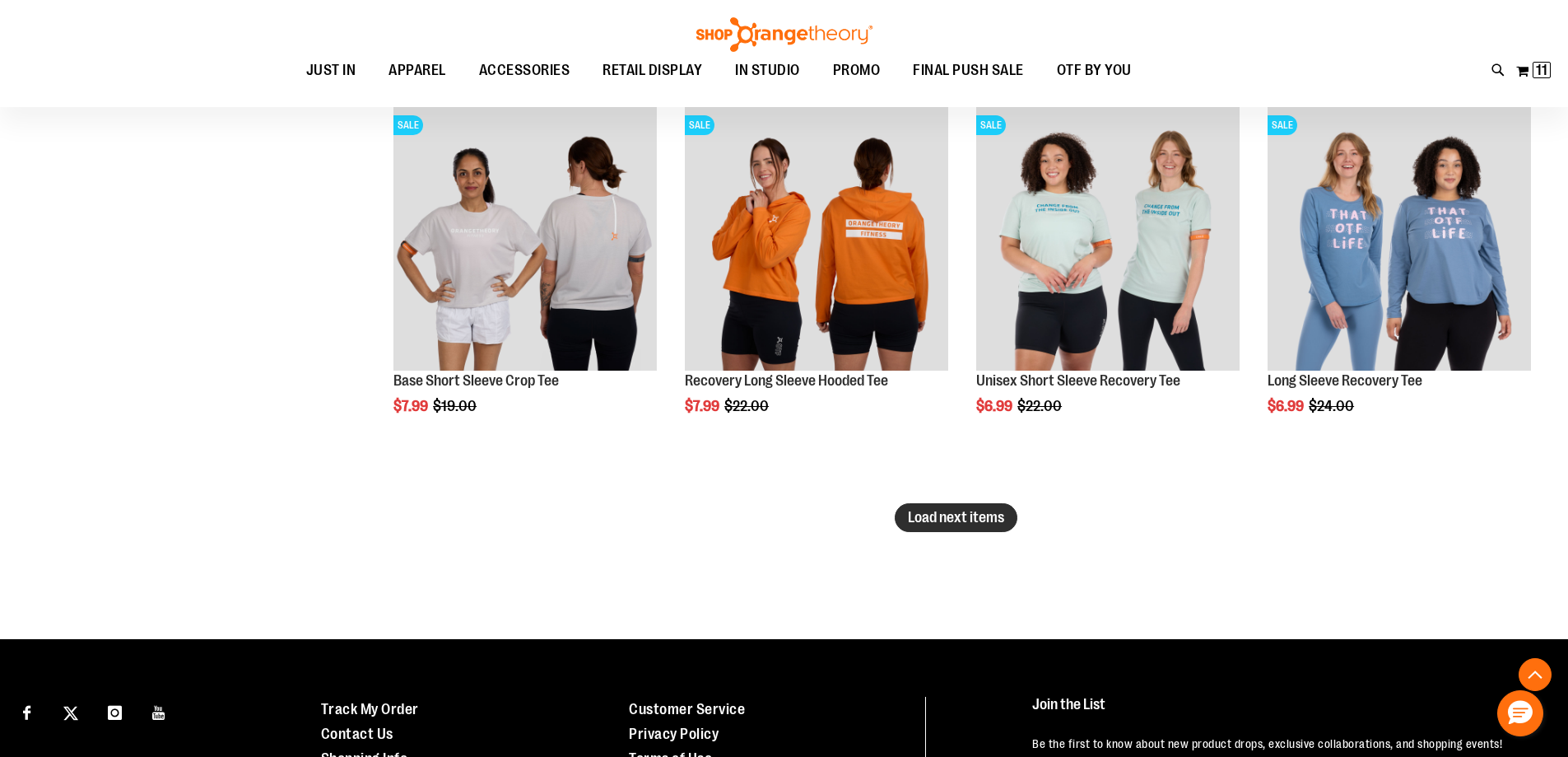
click at [960, 516] on span "Load next items" at bounding box center [956, 517] width 96 height 17
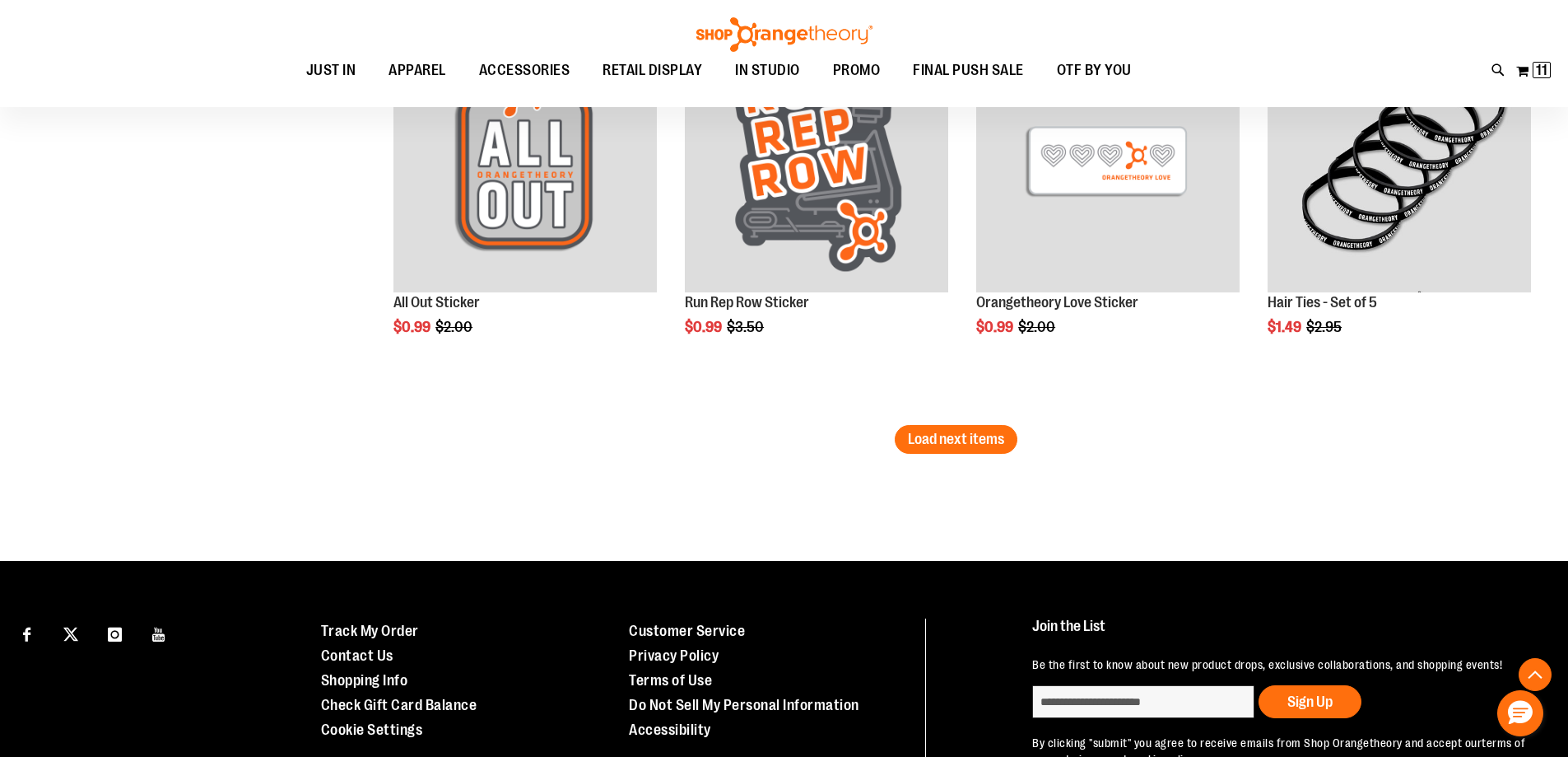
scroll to position [7246, 0]
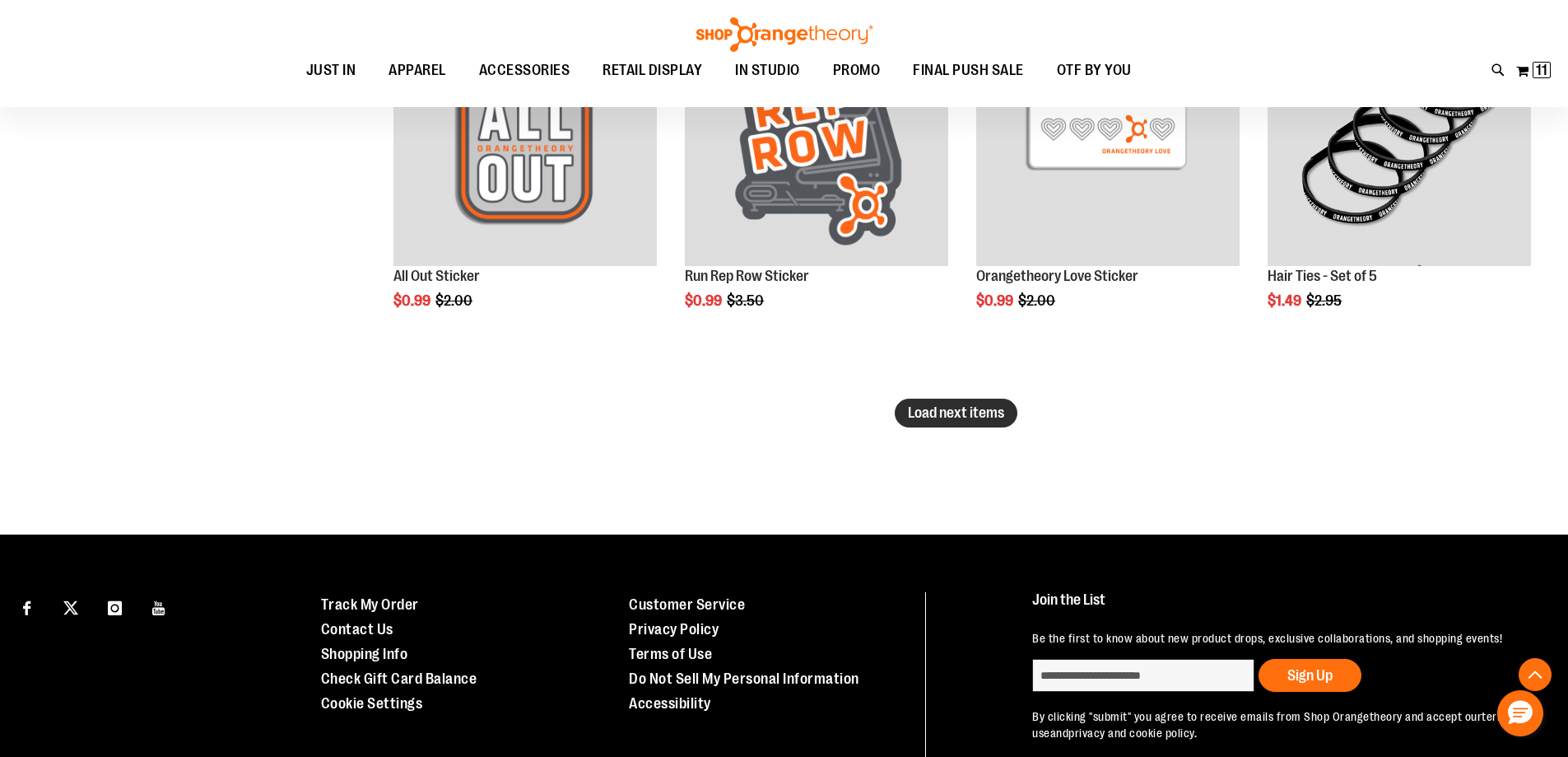
click at [973, 418] on span "Load next items" at bounding box center [956, 413] width 96 height 17
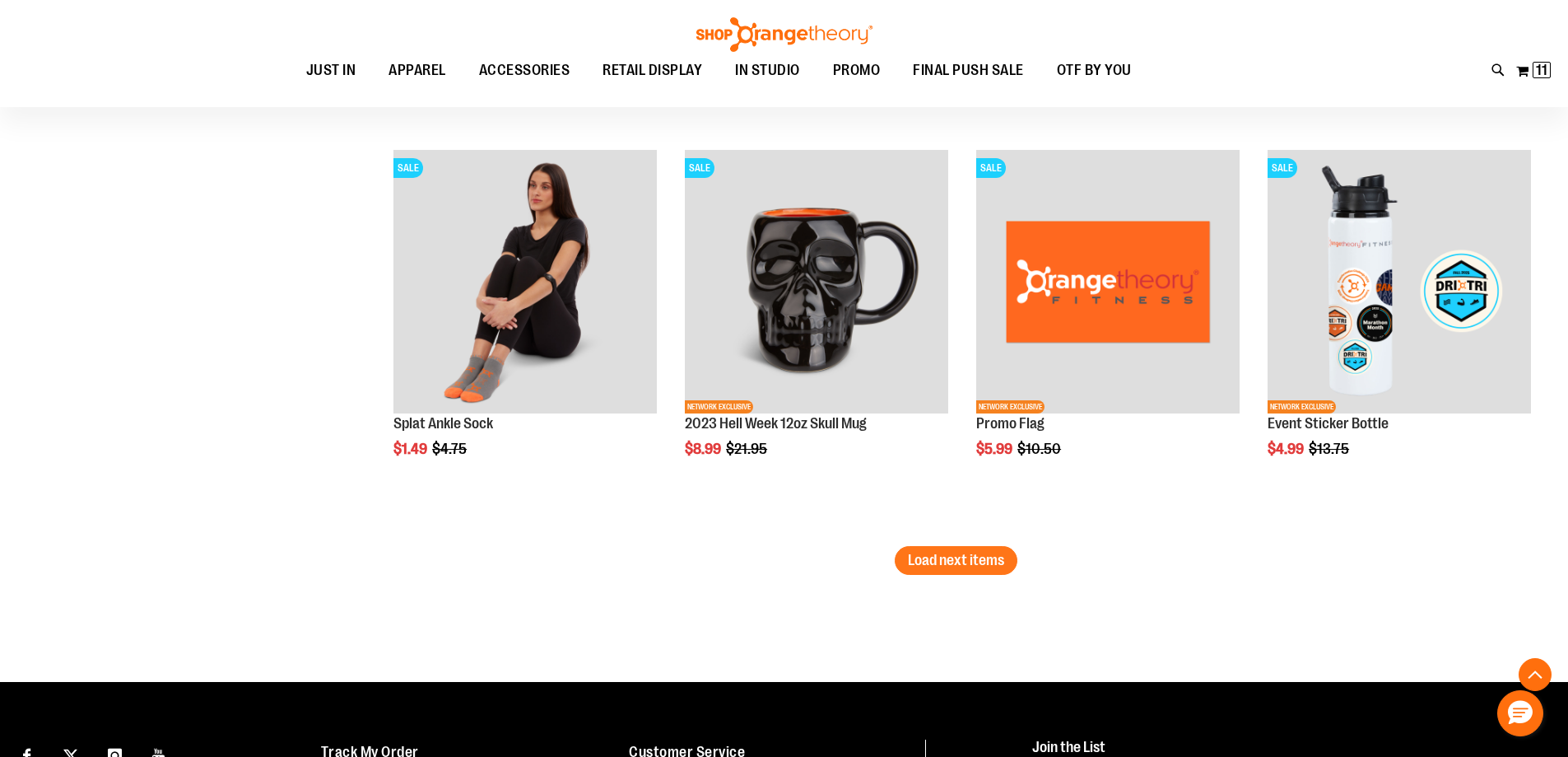
scroll to position [8317, 0]
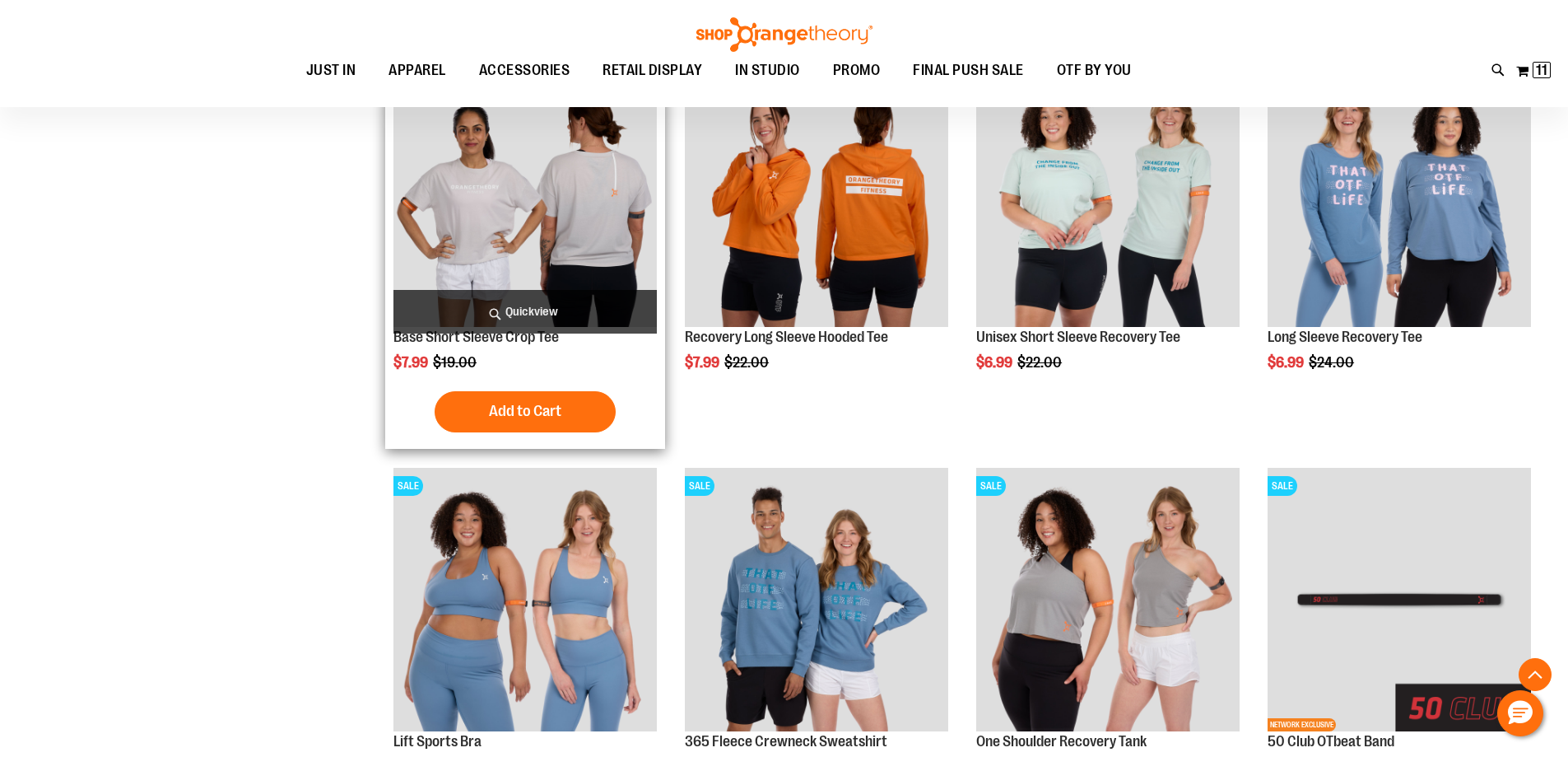
scroll to position [5929, 0]
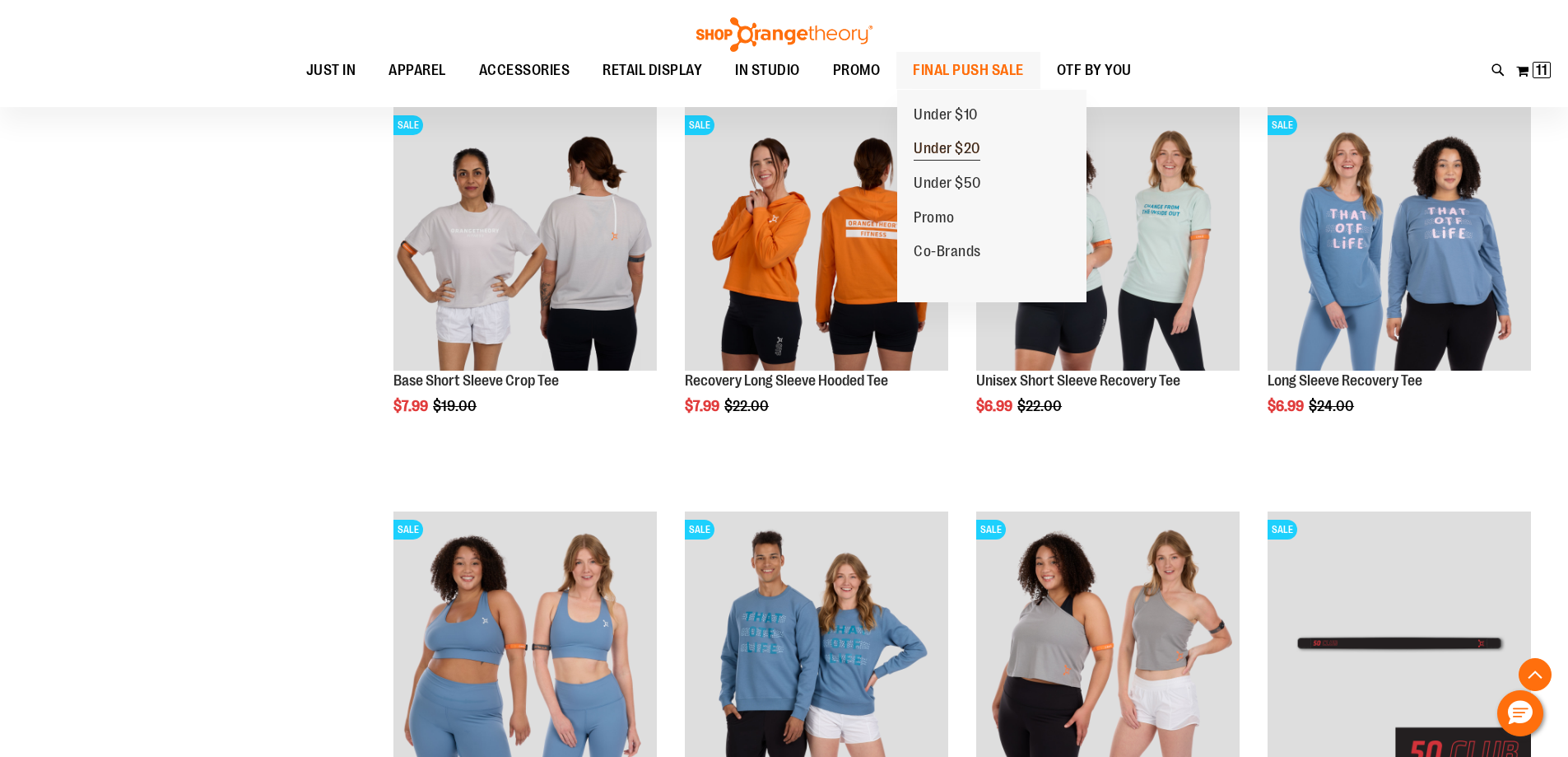
click at [941, 149] on span "Under $20" at bounding box center [946, 150] width 67 height 20
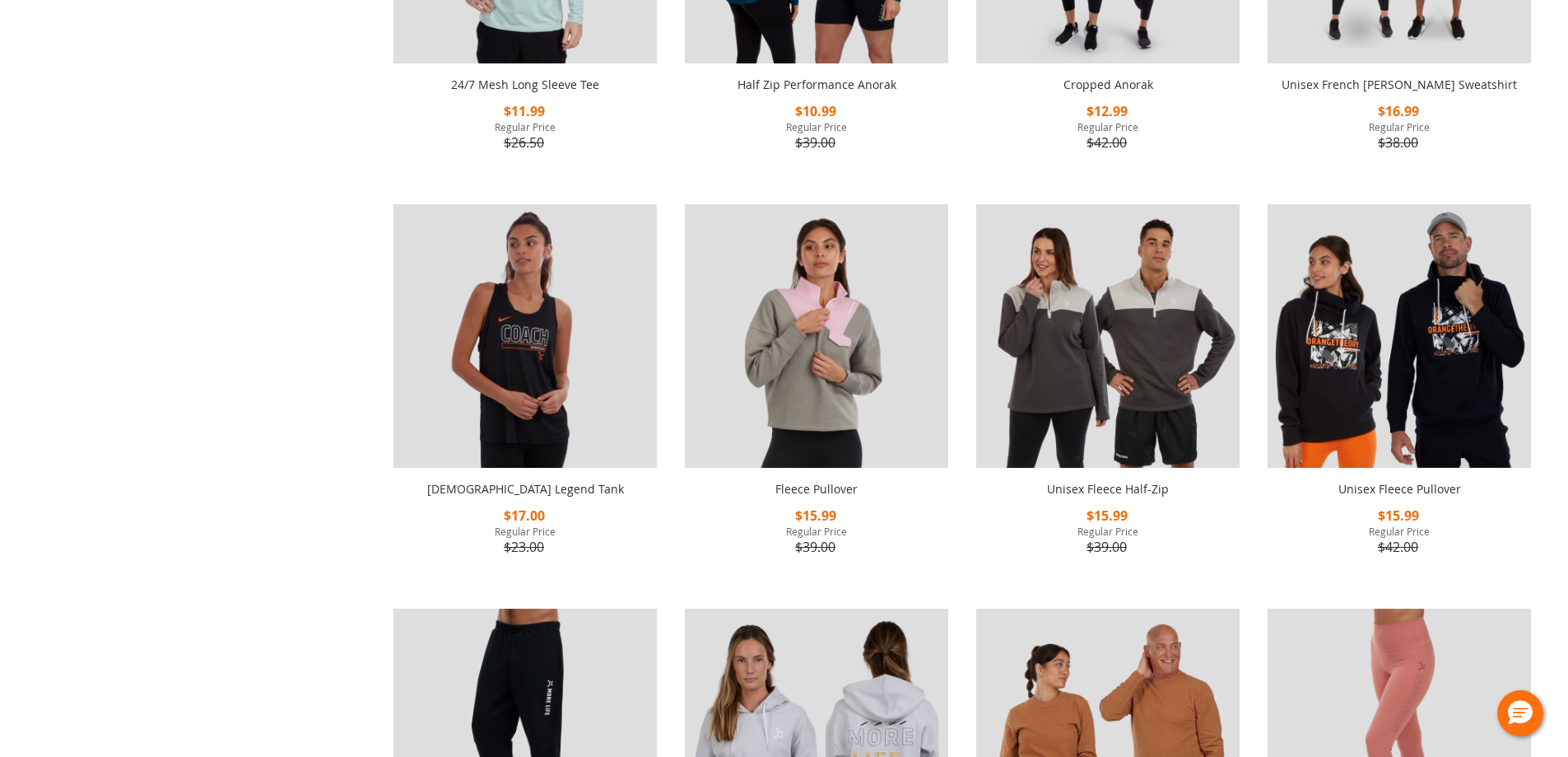
scroll to position [536, 0]
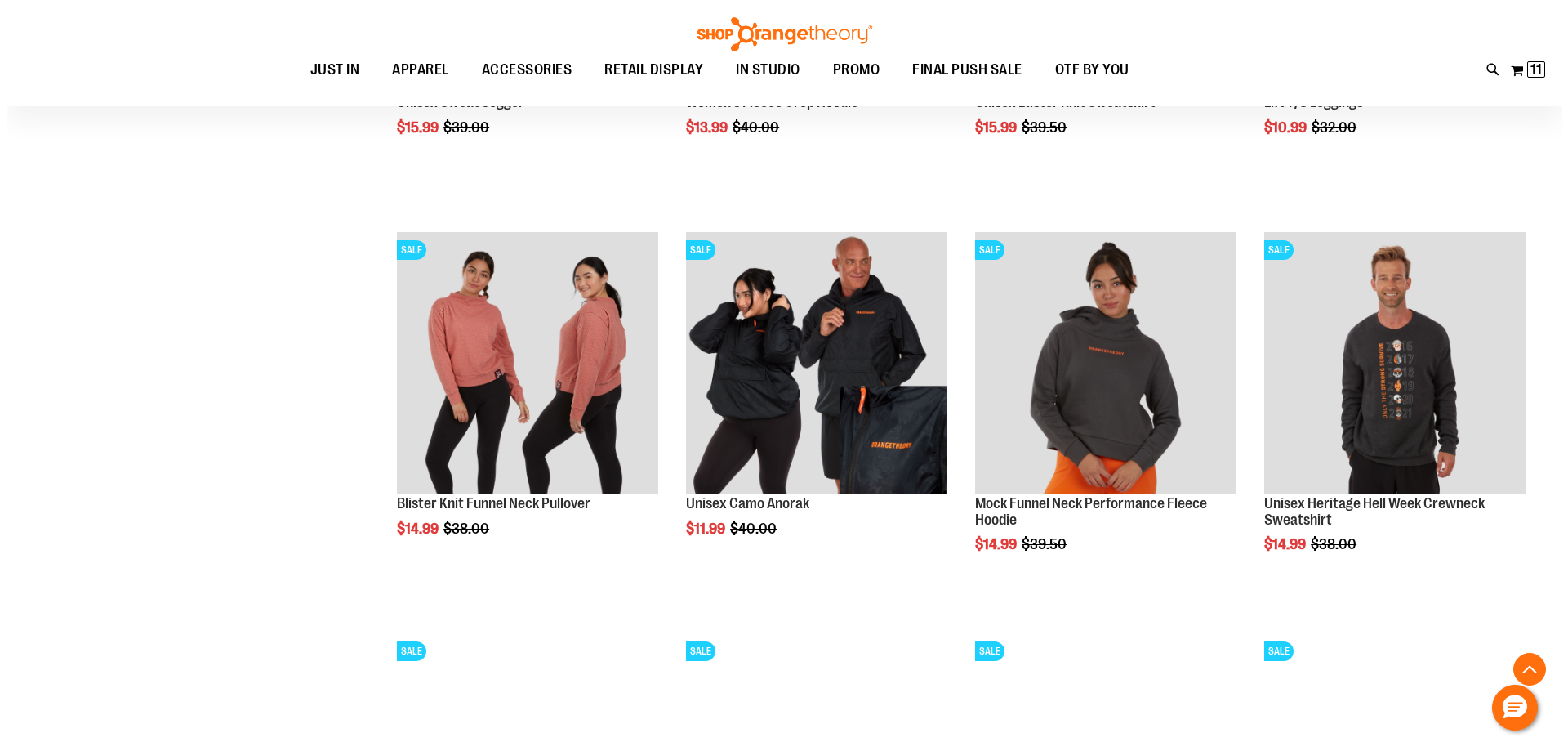
scroll to position [1593, 0]
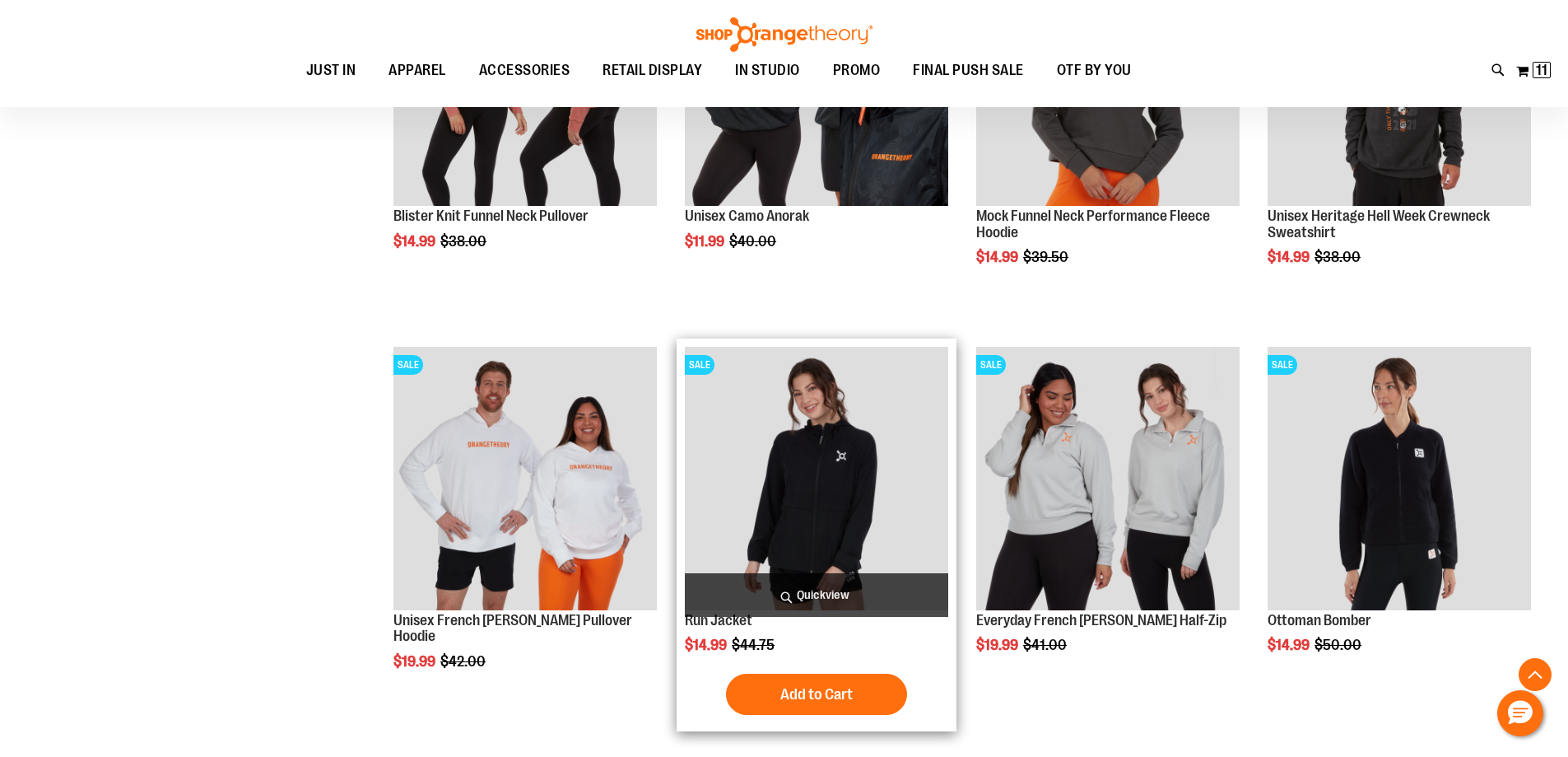
type input "**********"
click at [759, 606] on span "Quickview" at bounding box center [816, 595] width 264 height 44
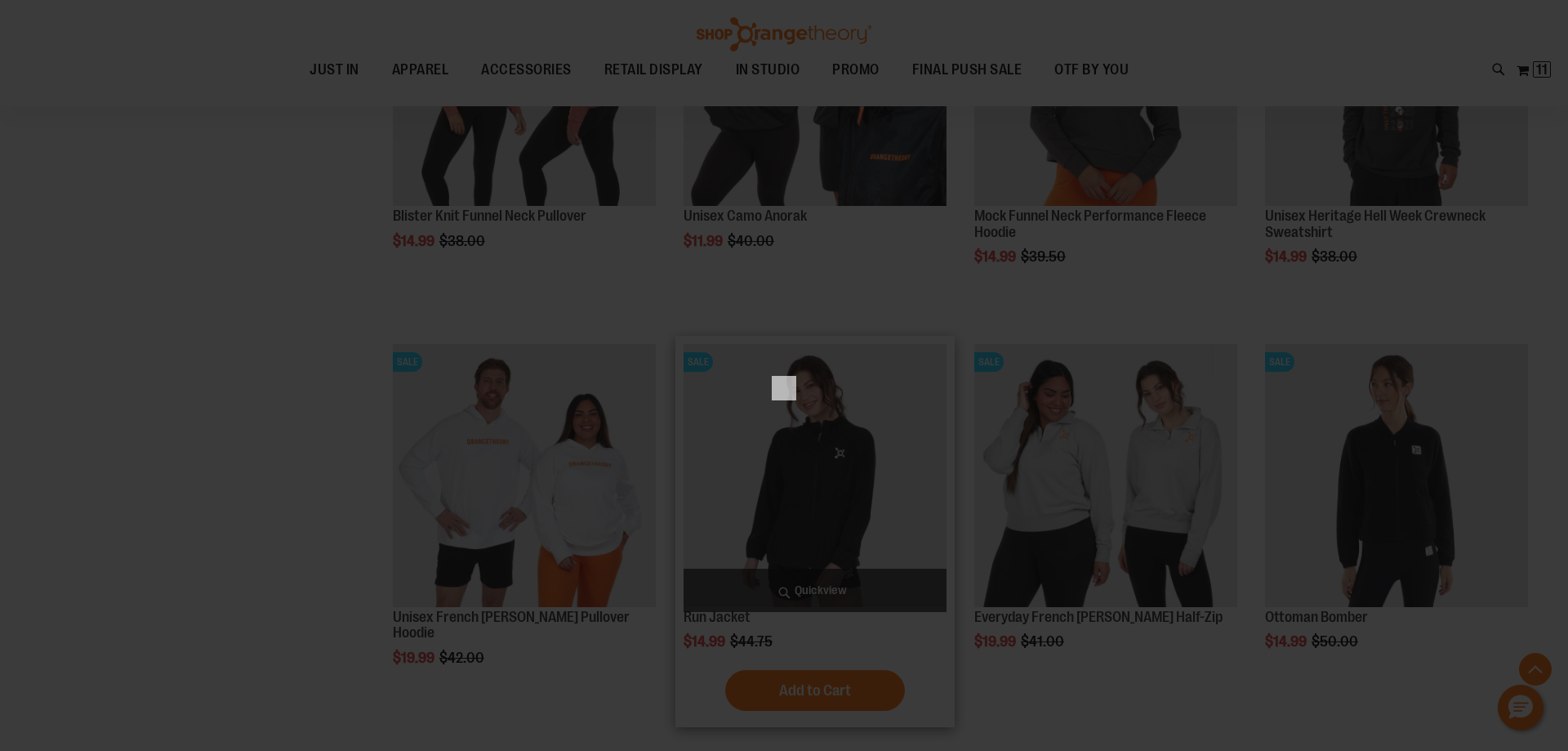
scroll to position [0, 0]
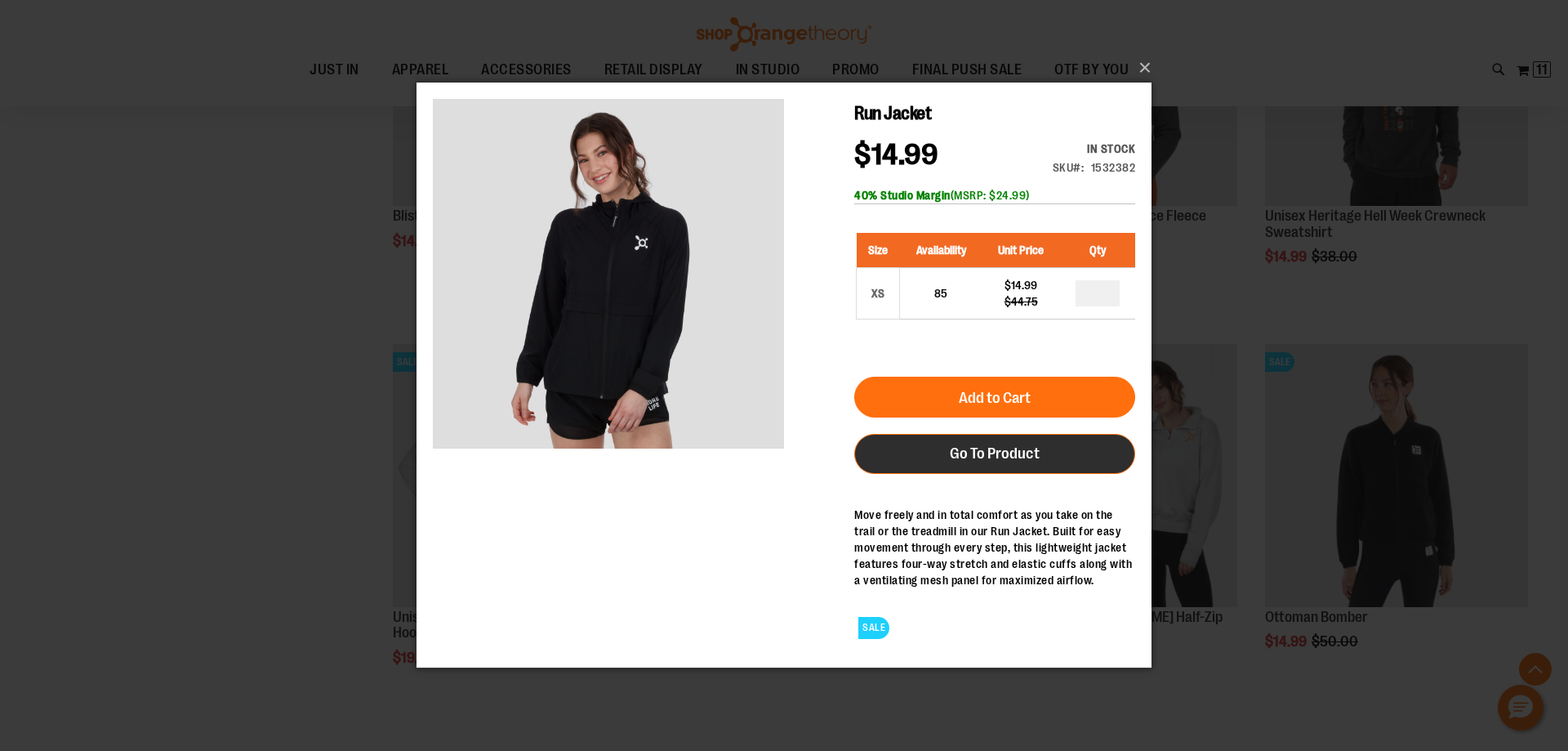
click at [1025, 460] on span "Go To Product" at bounding box center [994, 453] width 90 height 18
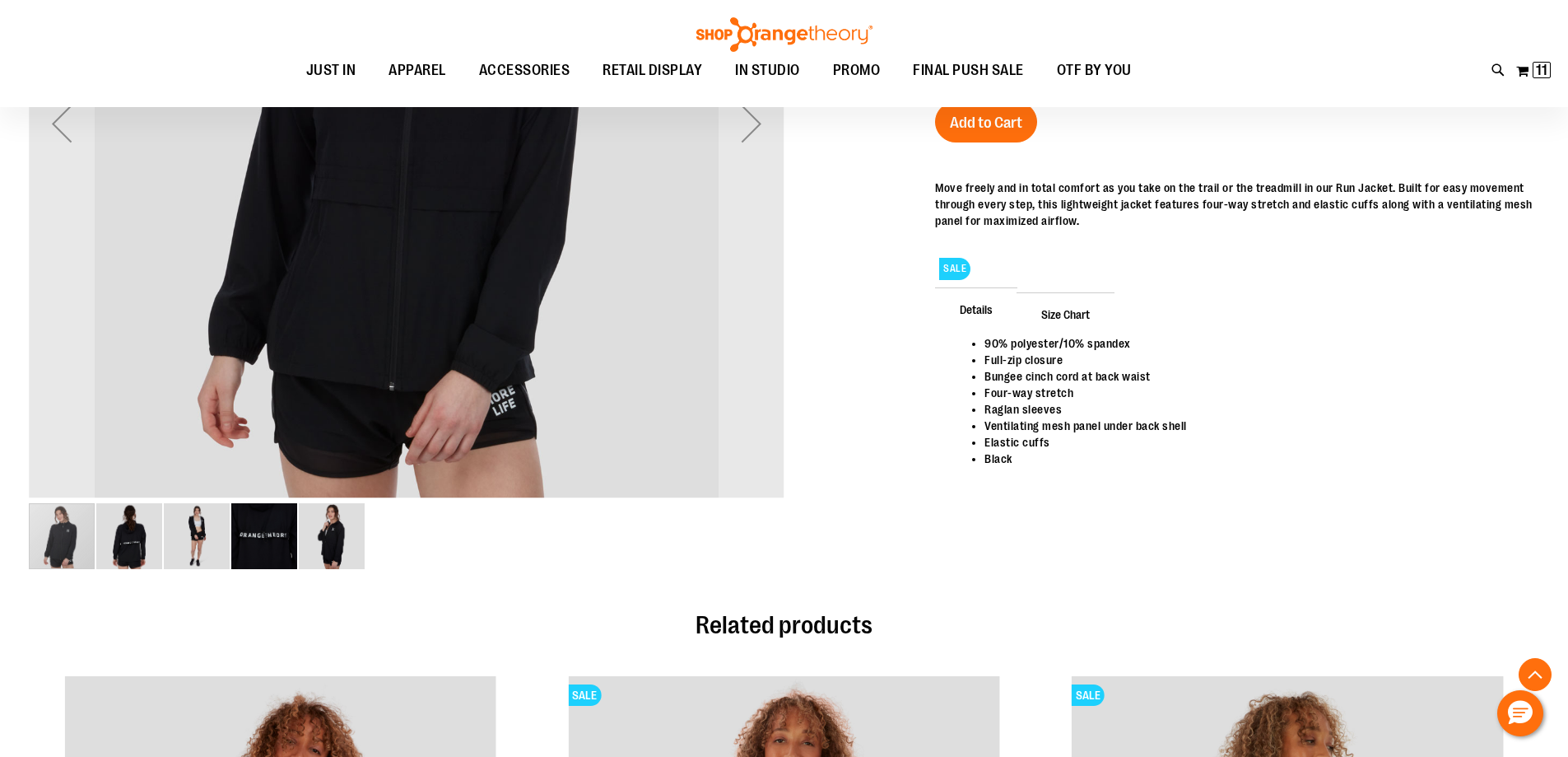
scroll to position [559, 0]
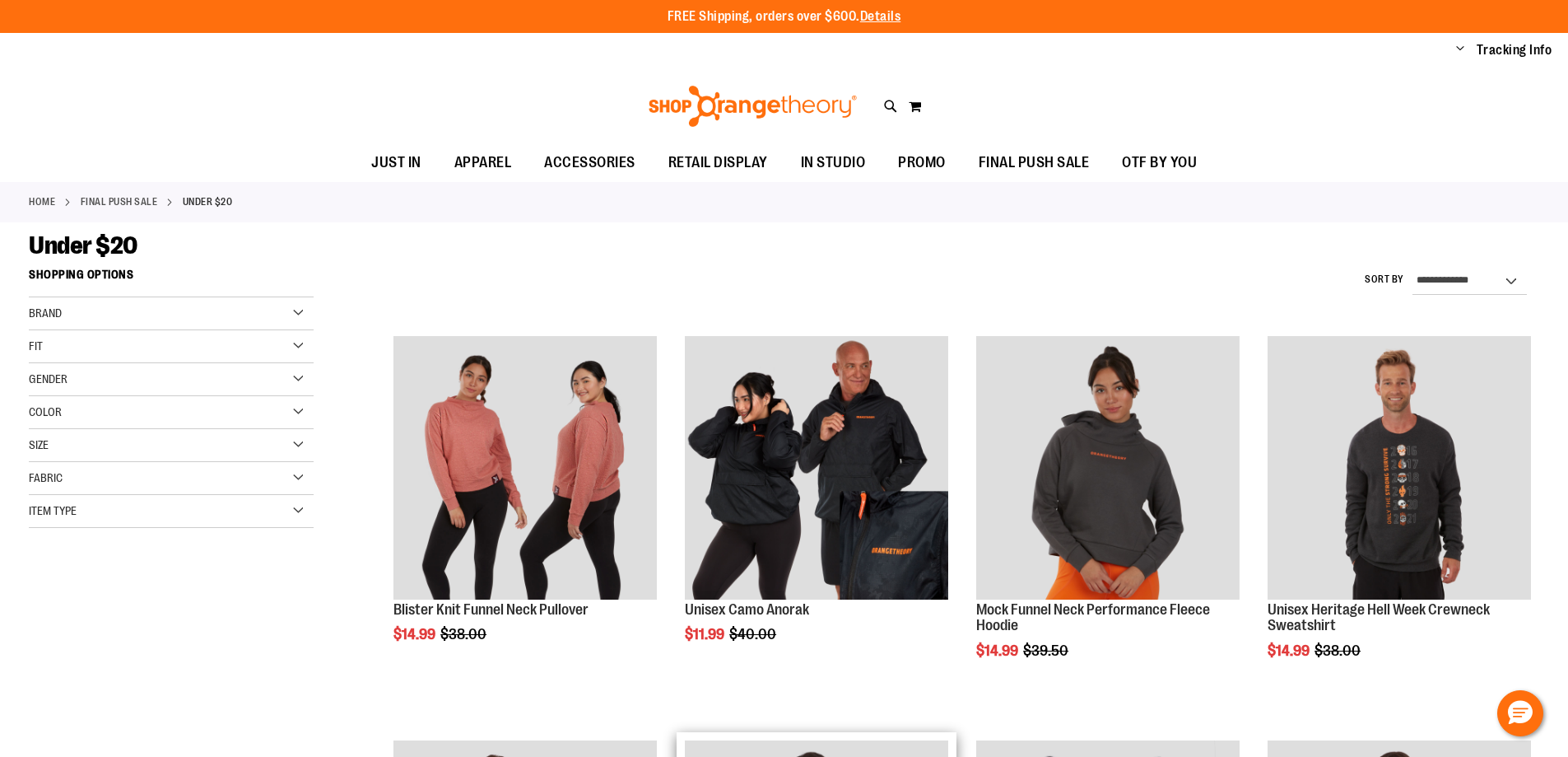
scroll to position [1061, 0]
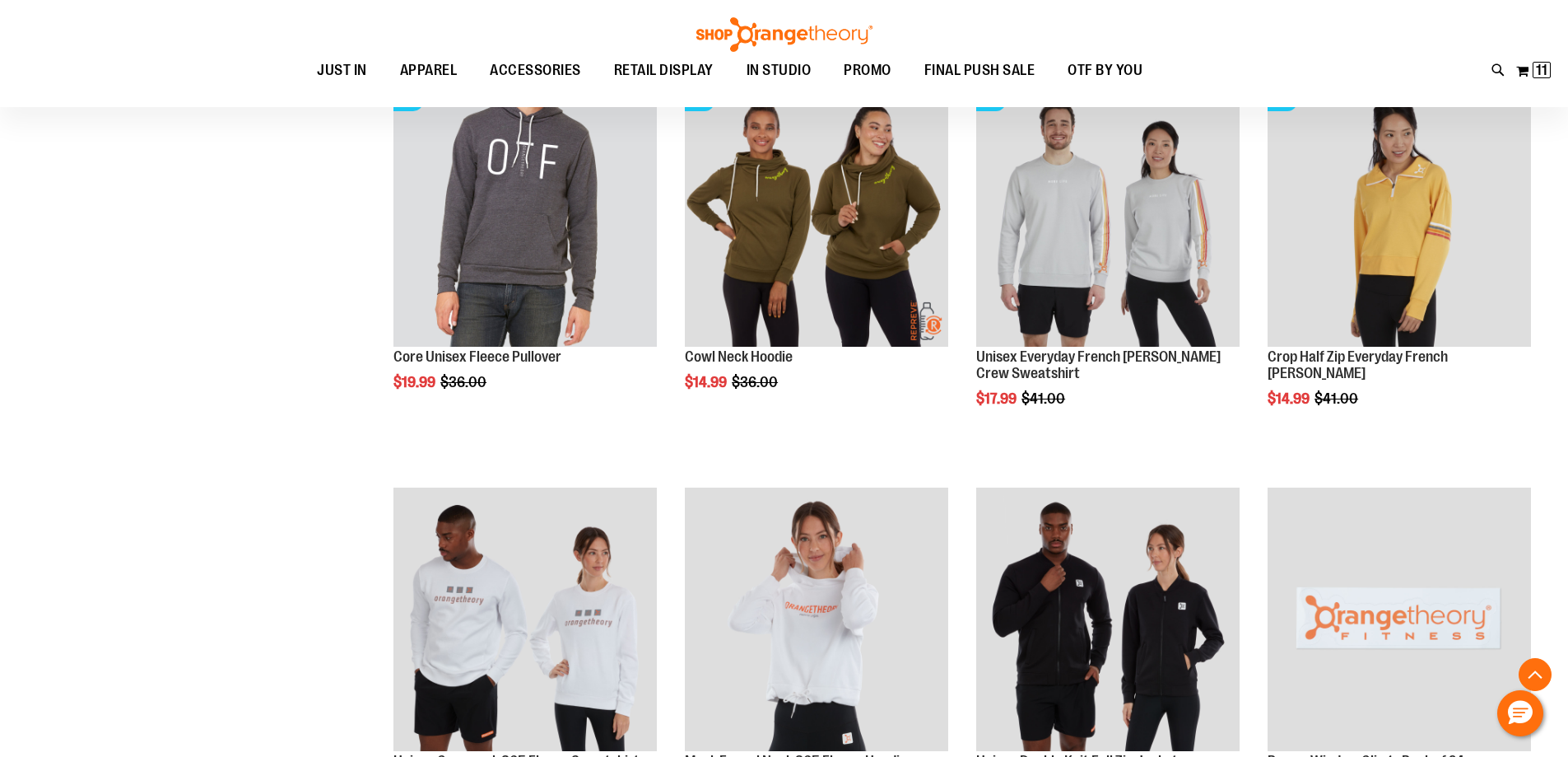
scroll to position [384, 0]
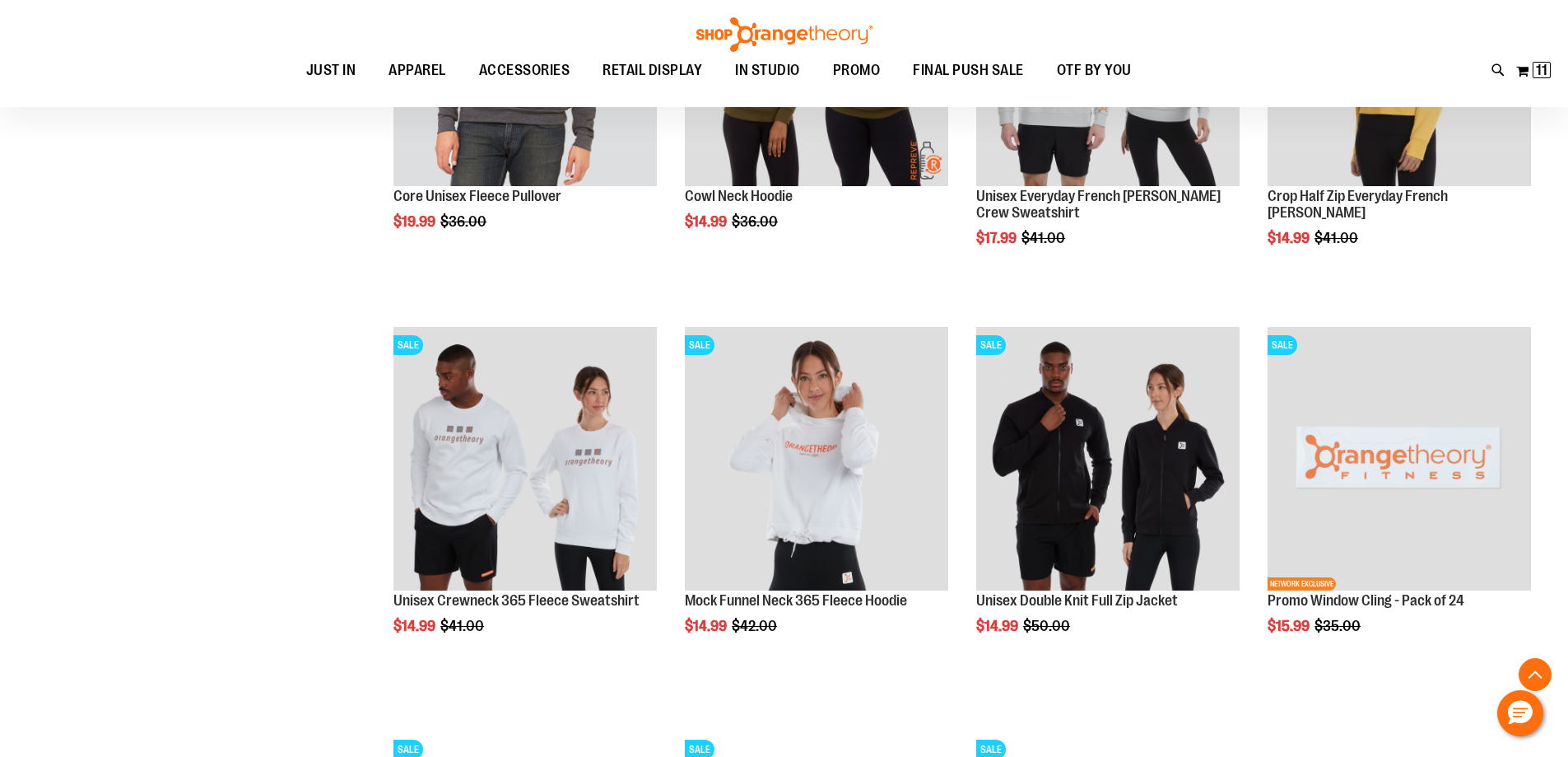
scroll to position [1043, 0]
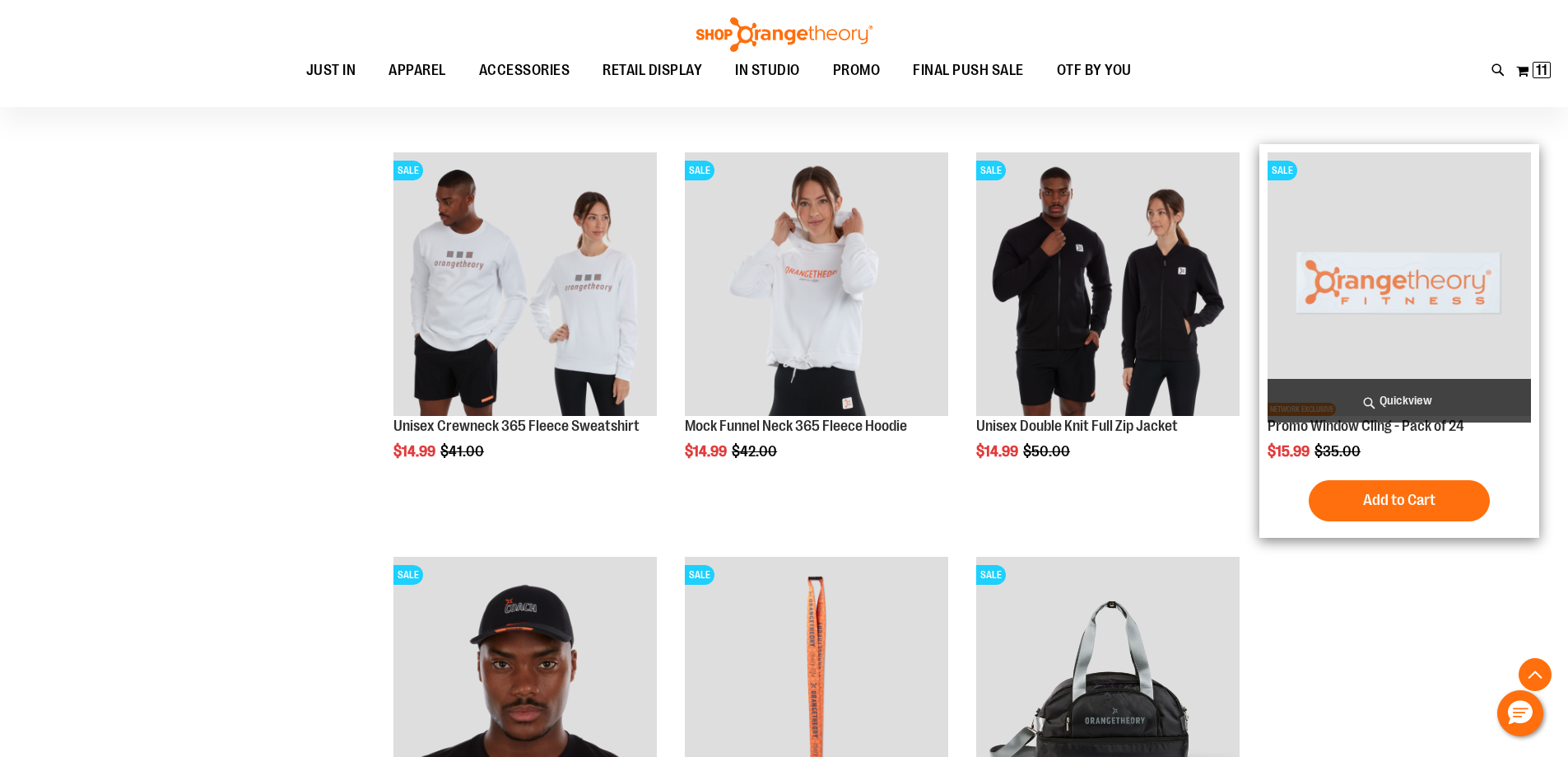
scroll to position [1208, 0]
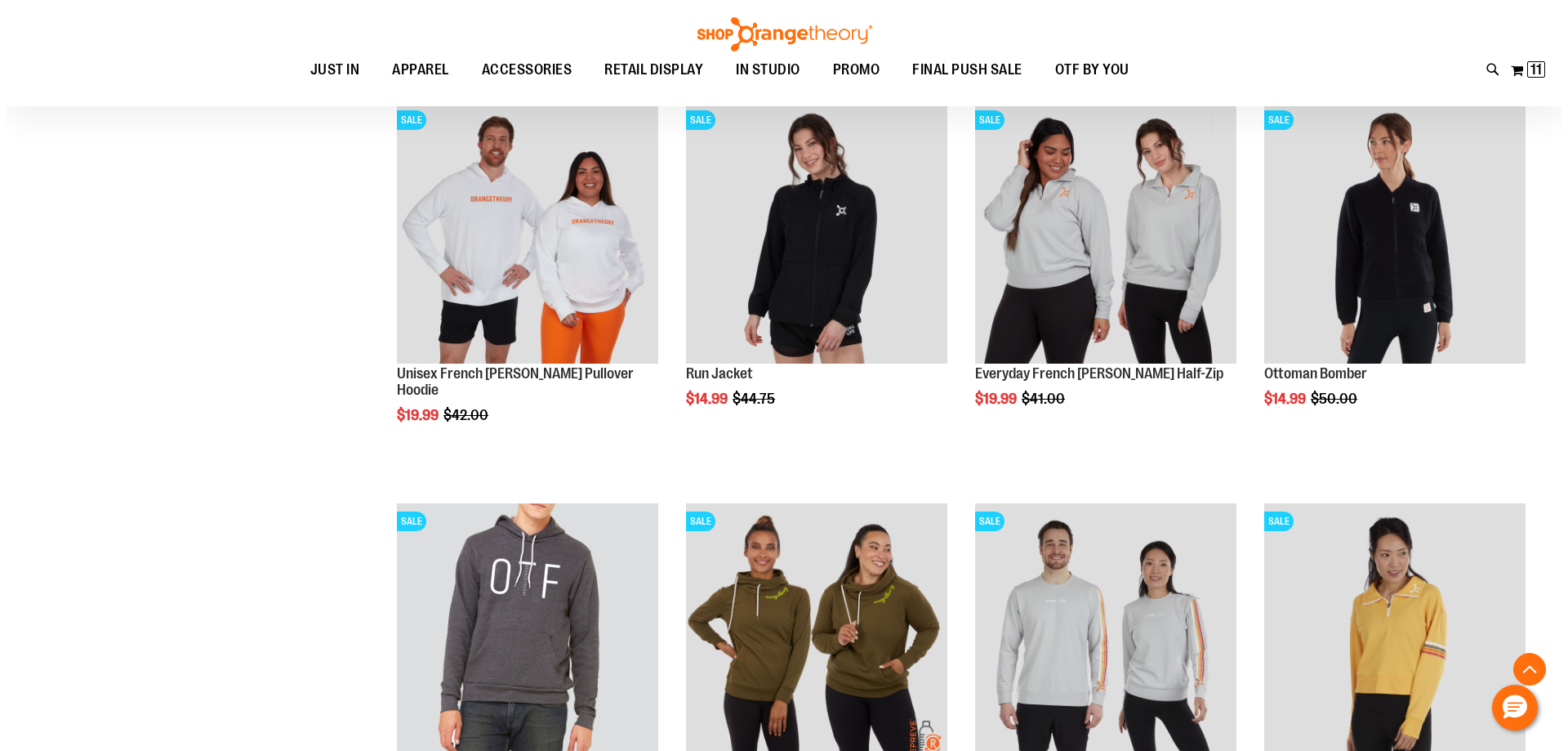
scroll to position [300, 0]
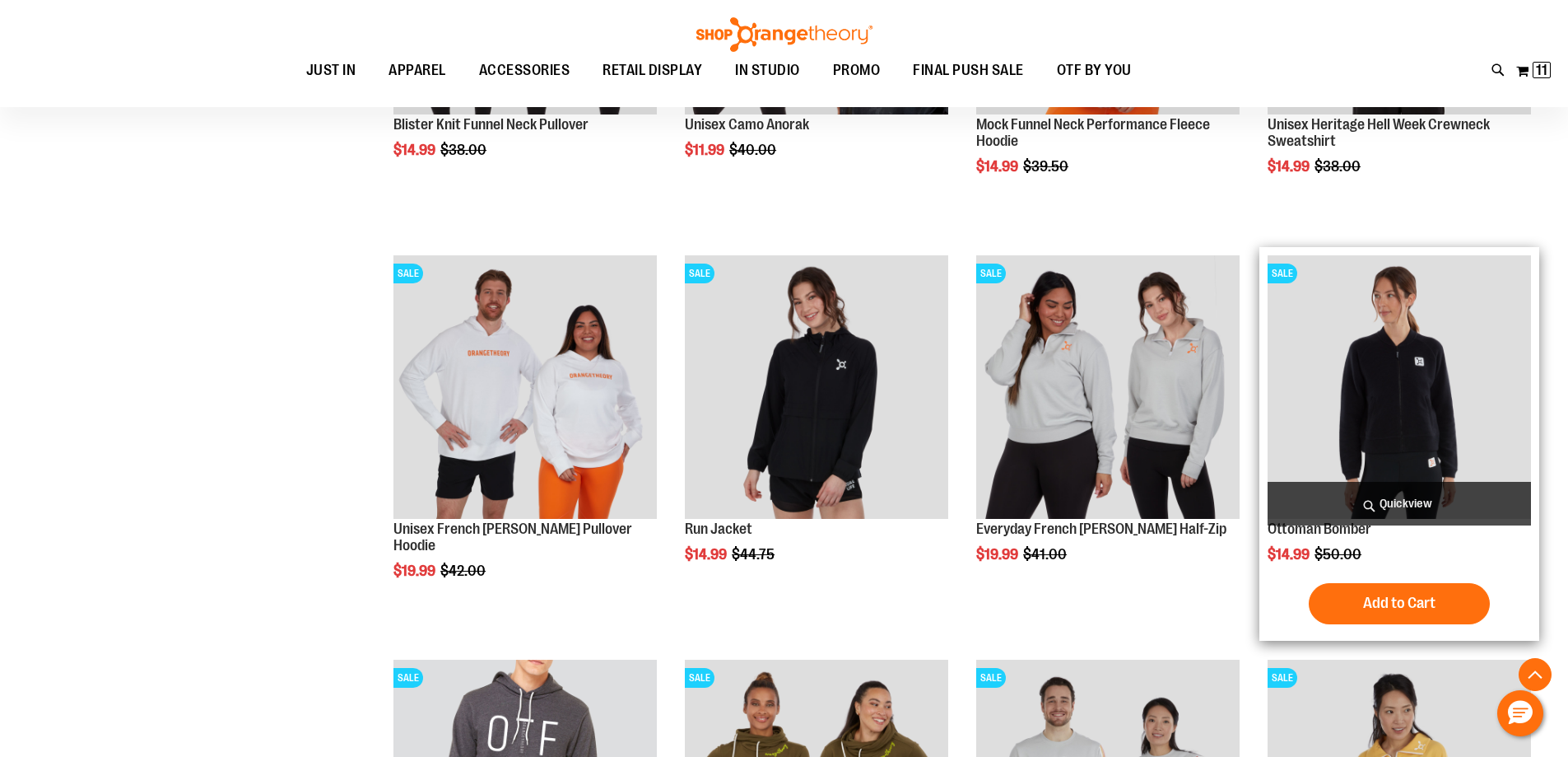
type input "**********"
click at [1342, 493] on span "Quickview" at bounding box center [1399, 503] width 264 height 44
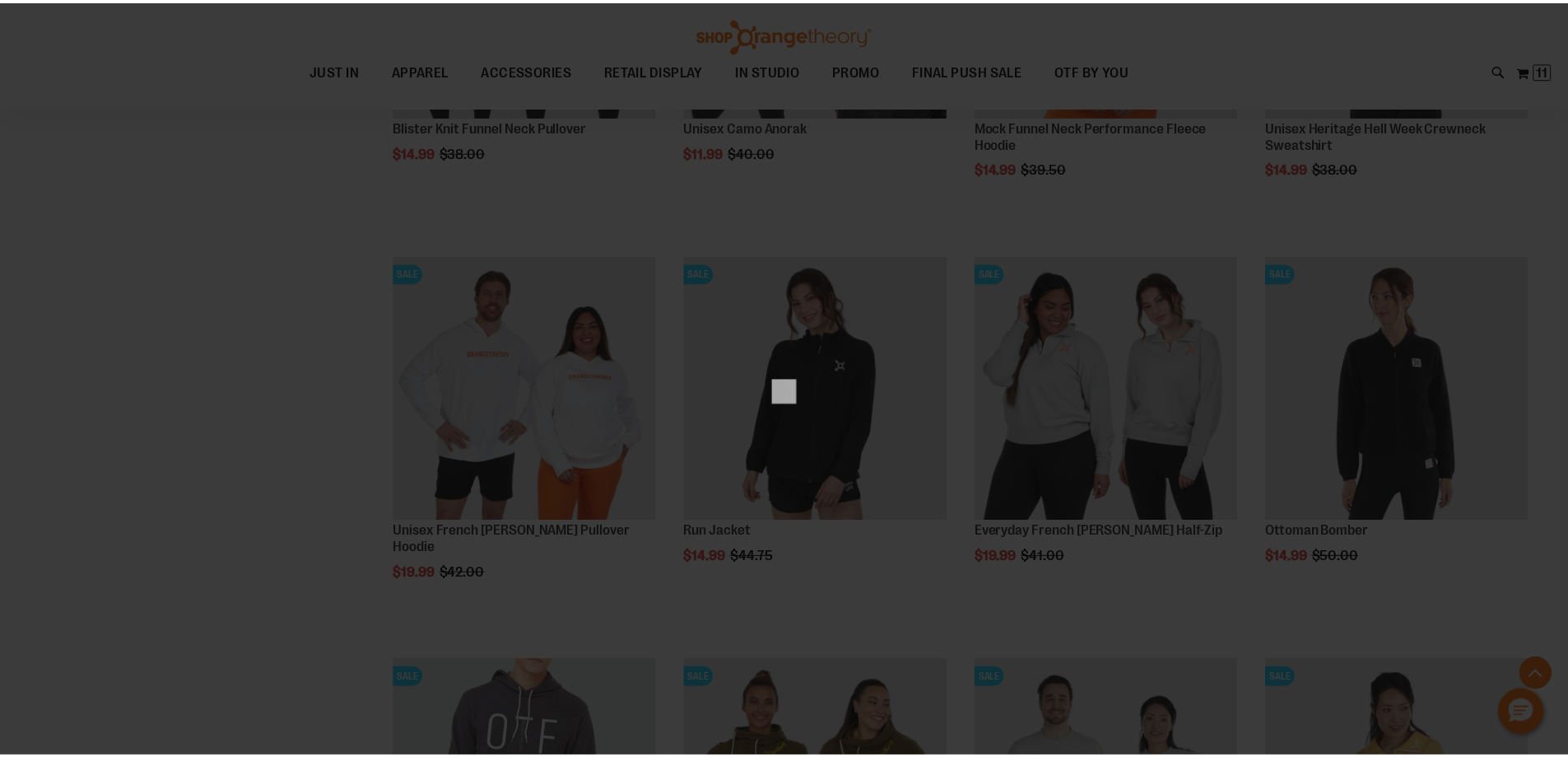
scroll to position [0, 0]
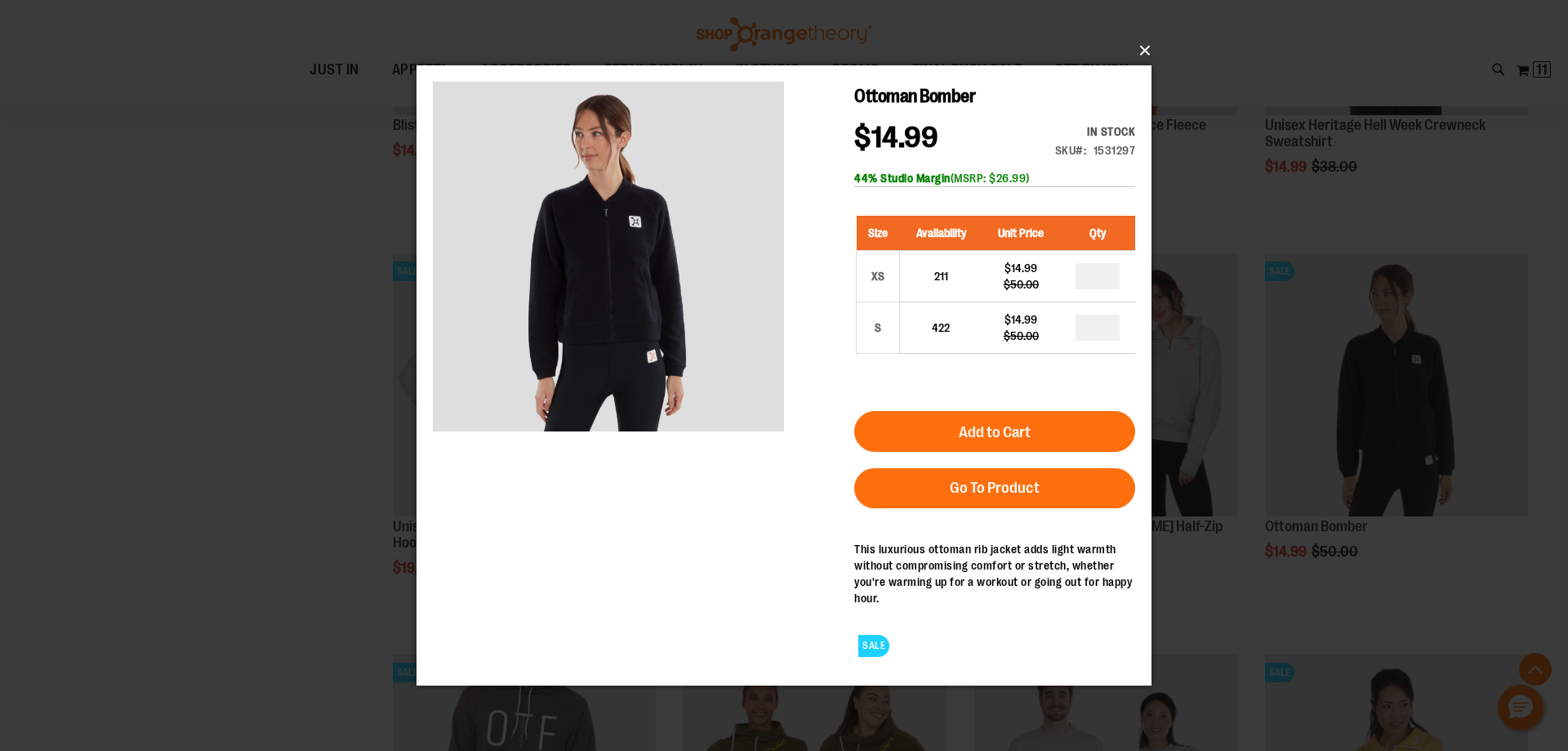
click at [1151, 51] on button "×" at bounding box center [789, 50] width 735 height 36
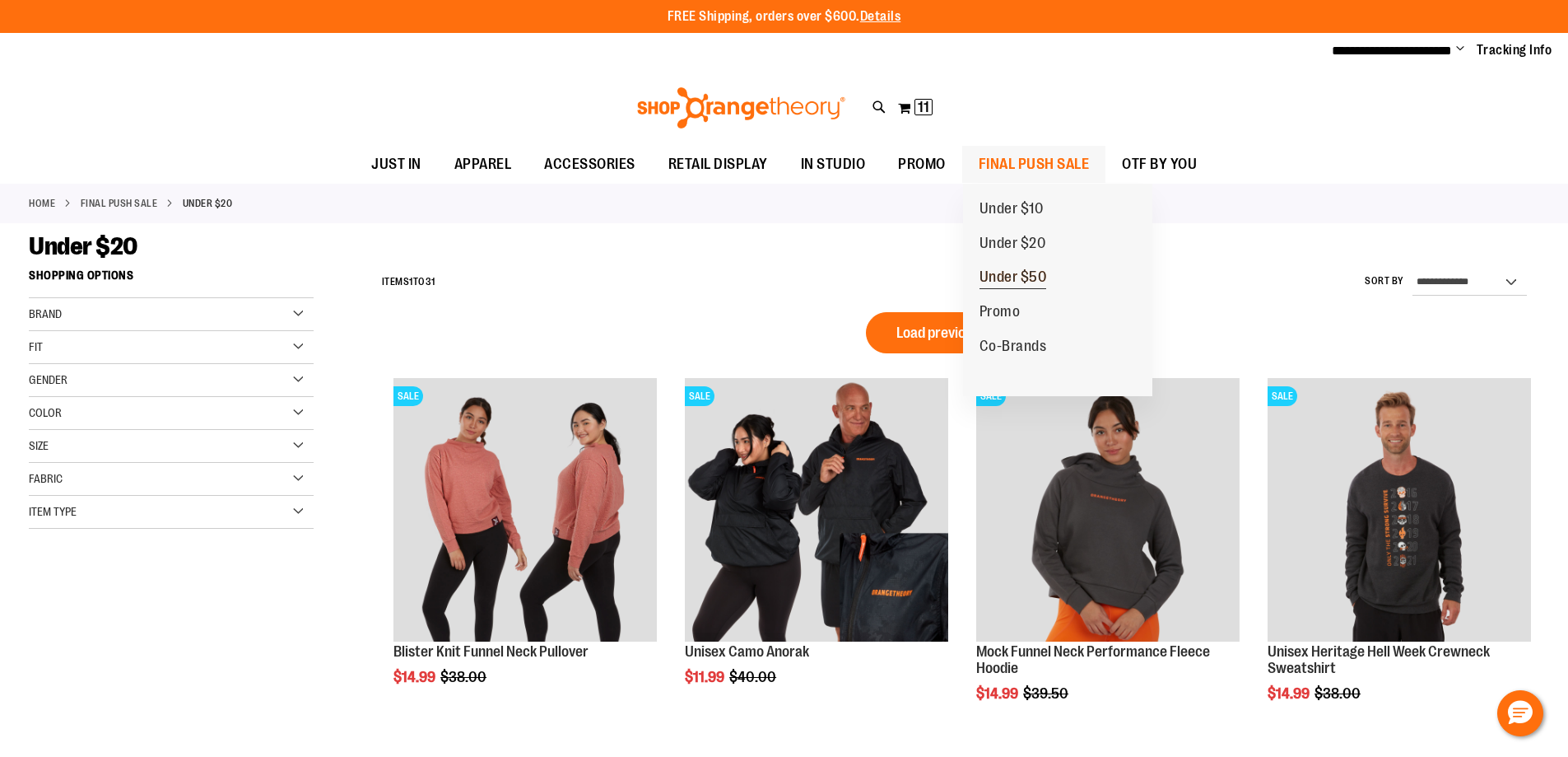
click at [1013, 270] on span "Under $50" at bounding box center [1013, 278] width 67 height 20
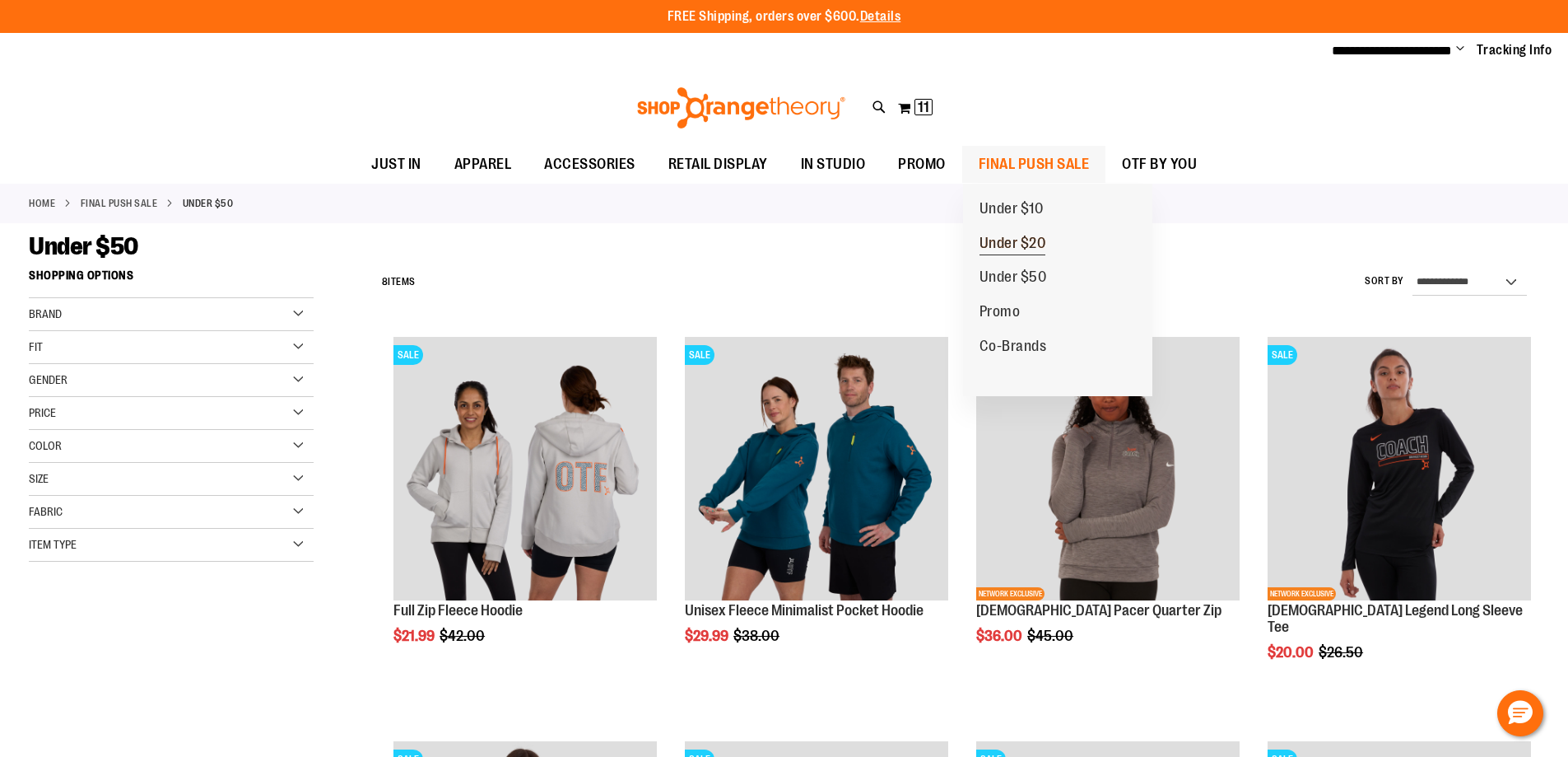
type input "**********"
click at [994, 246] on span "Under $20" at bounding box center [1013, 244] width 67 height 20
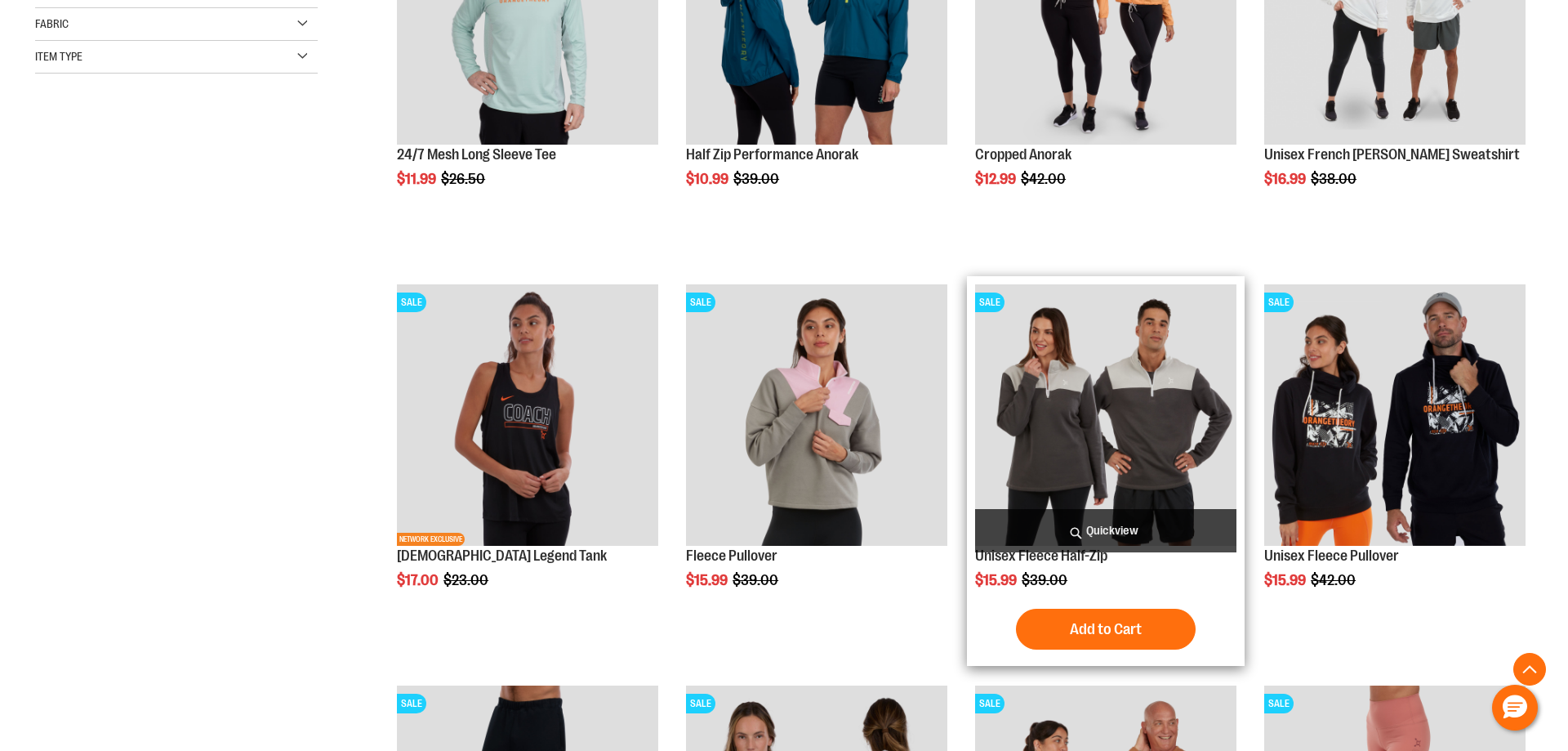
scroll to position [450, 0]
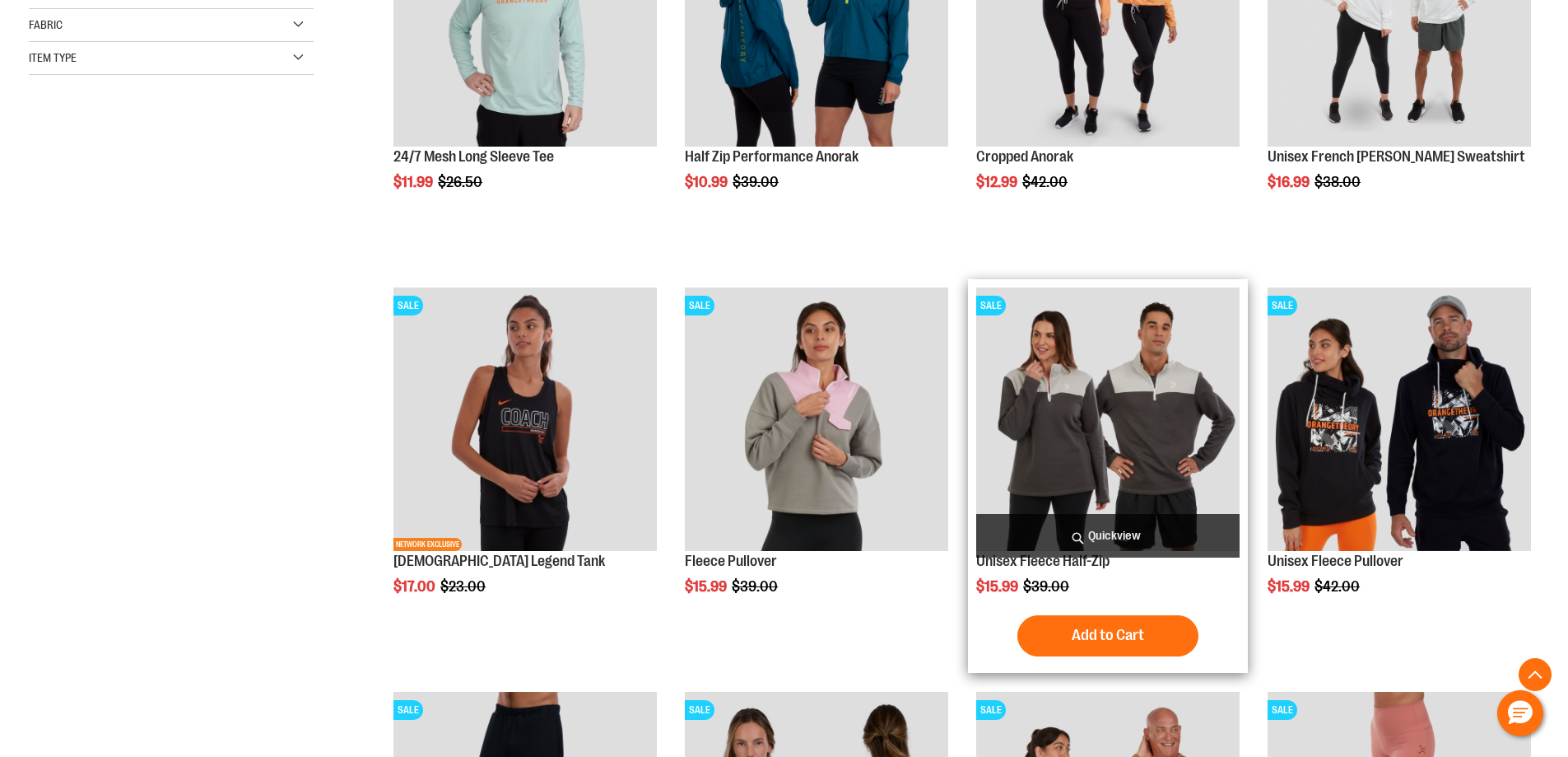
click at [1090, 526] on span "Quickview" at bounding box center [1108, 535] width 264 height 44
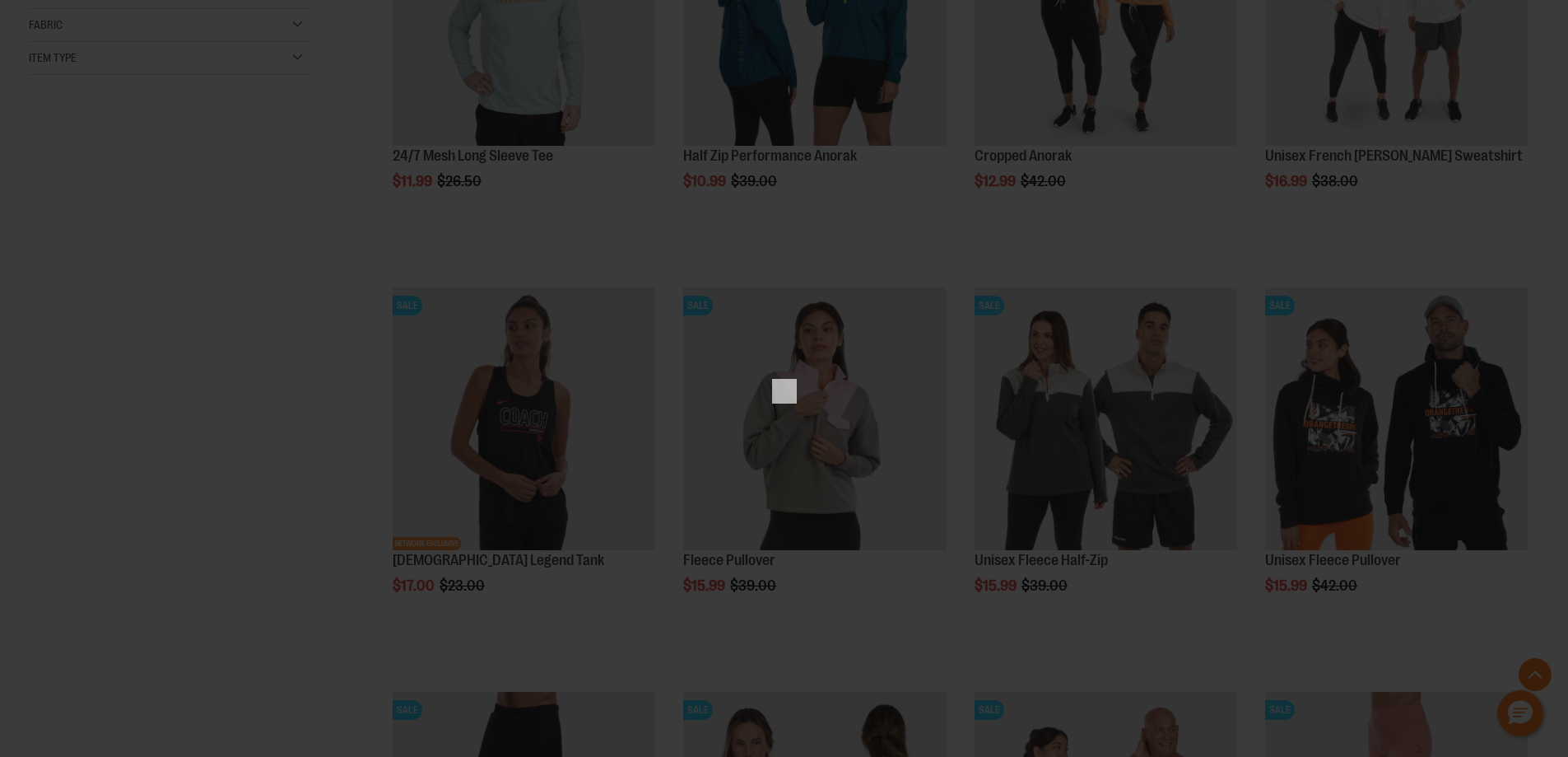
type input "**********"
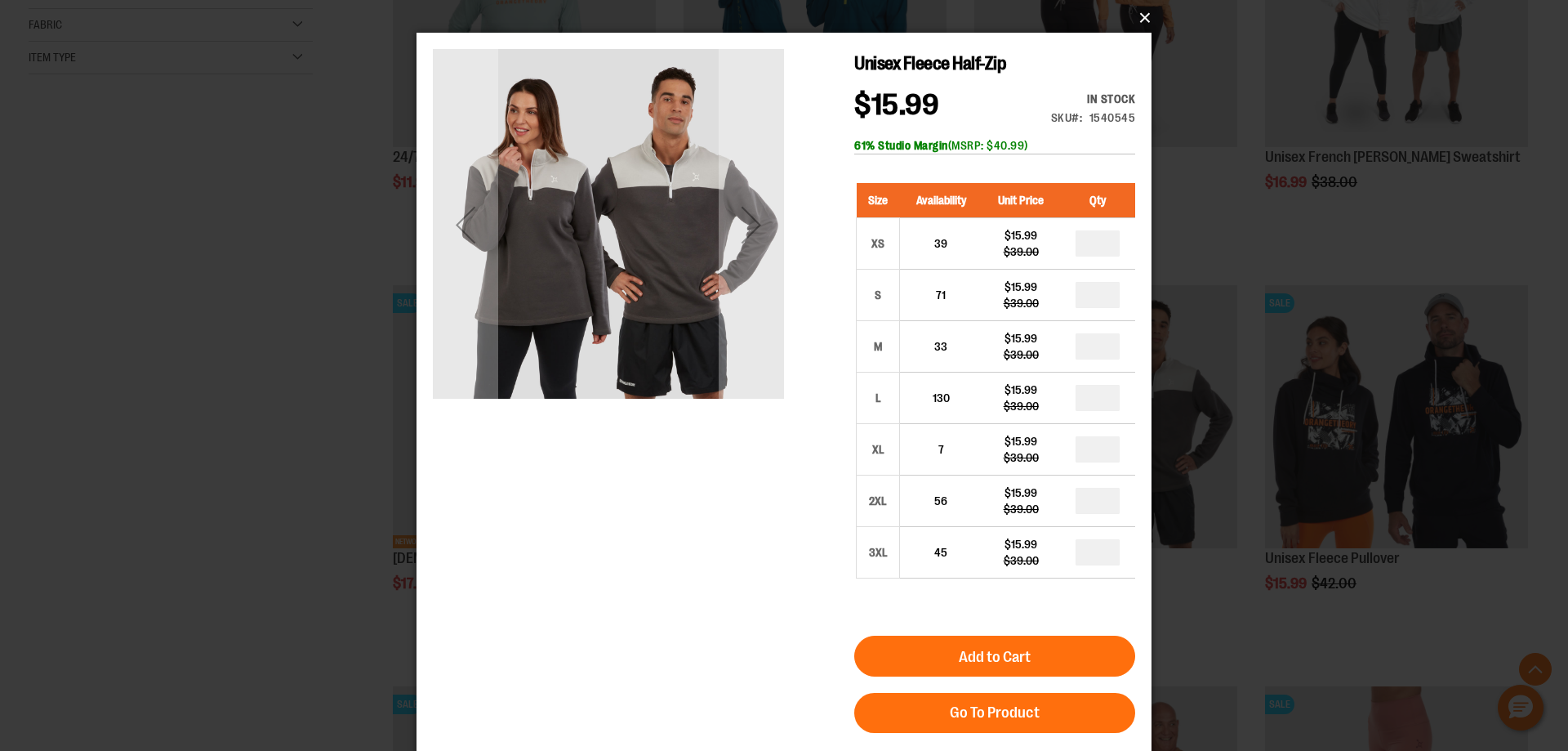
click at [1140, 15] on button "×" at bounding box center [789, 17] width 735 height 36
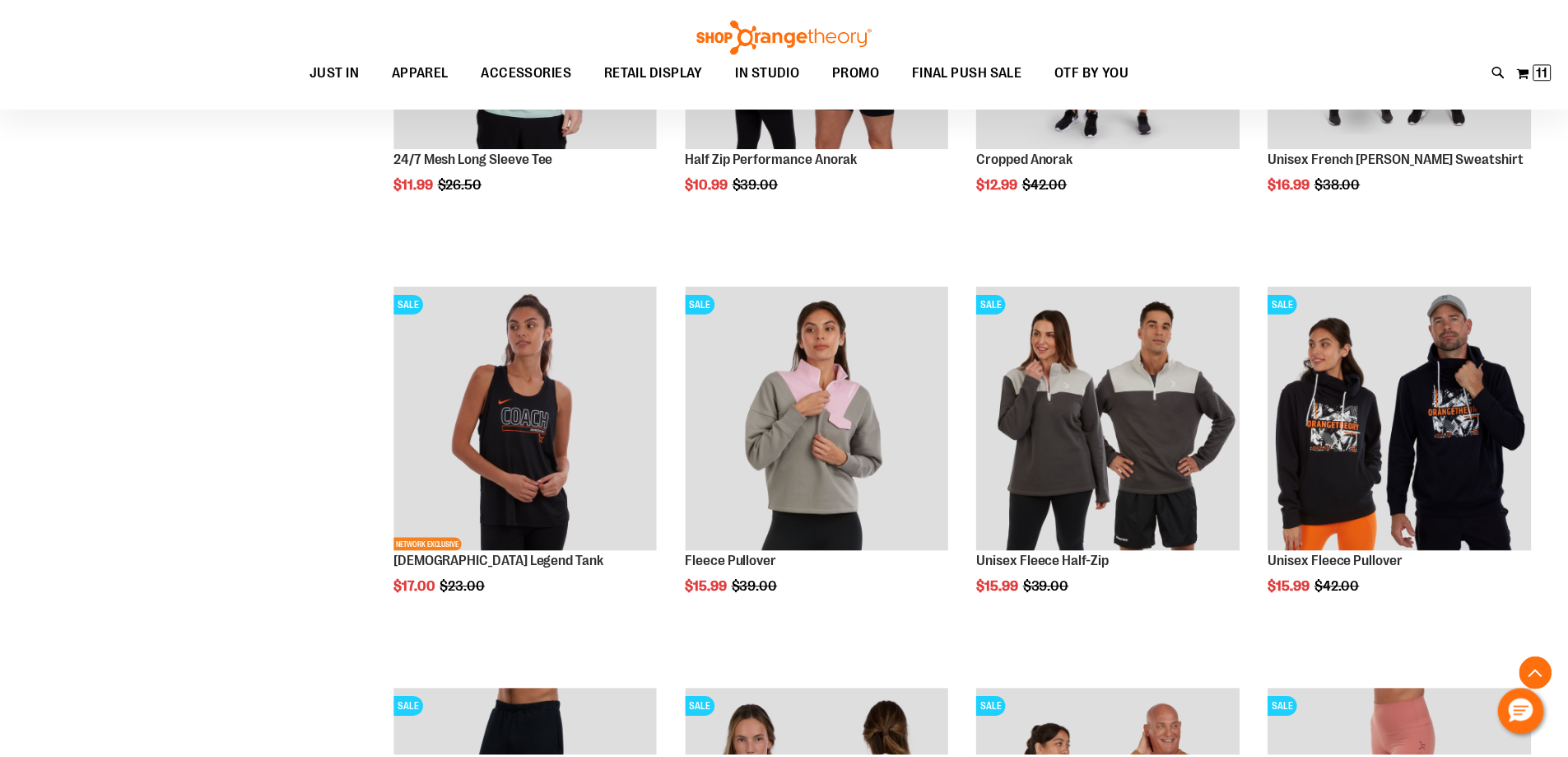
scroll to position [453, 0]
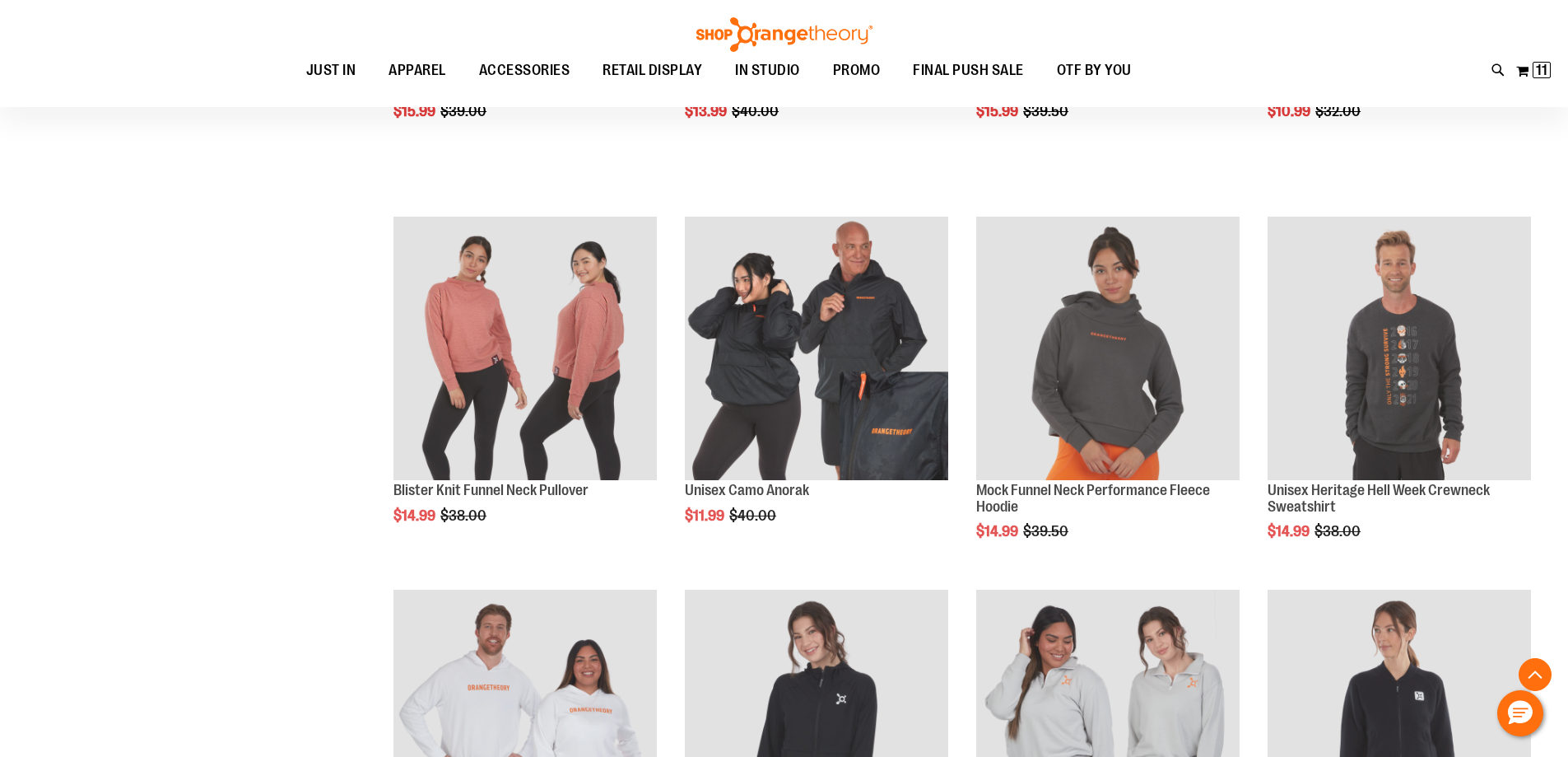
scroll to position [1441, 0]
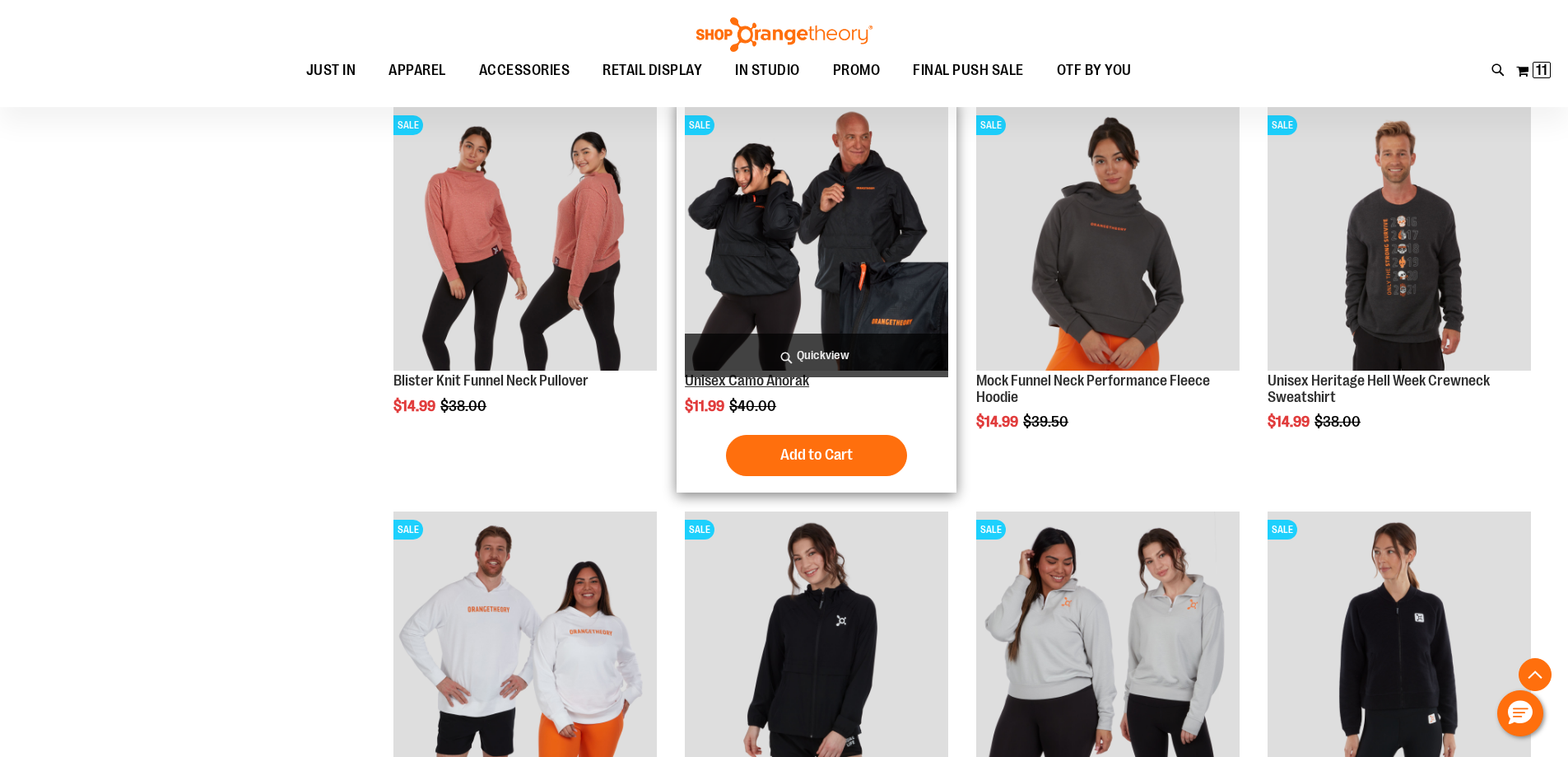
click at [775, 384] on link "Unisex Camo Anorak" at bounding box center [747, 380] width 125 height 17
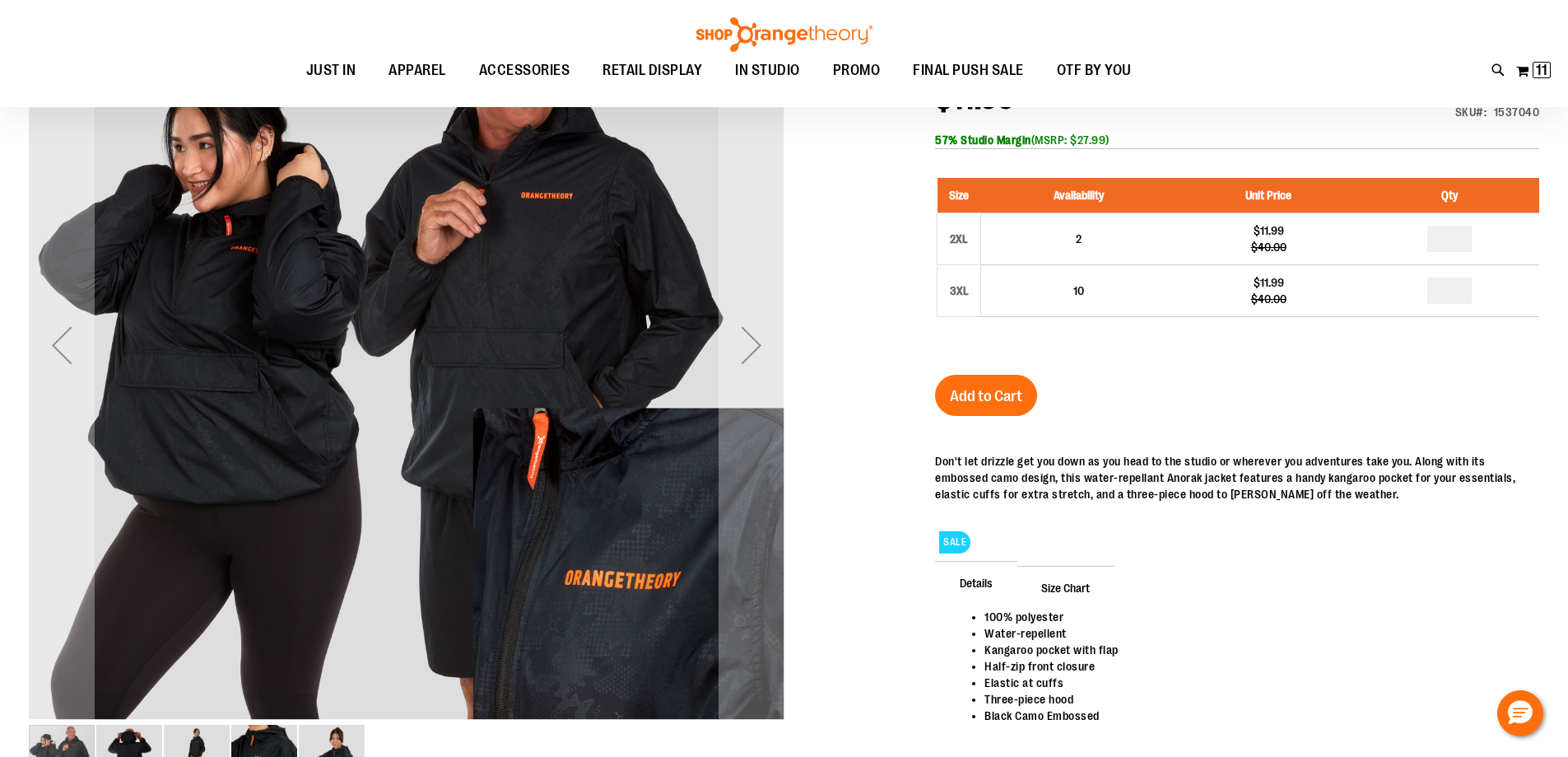
scroll to position [159, 0]
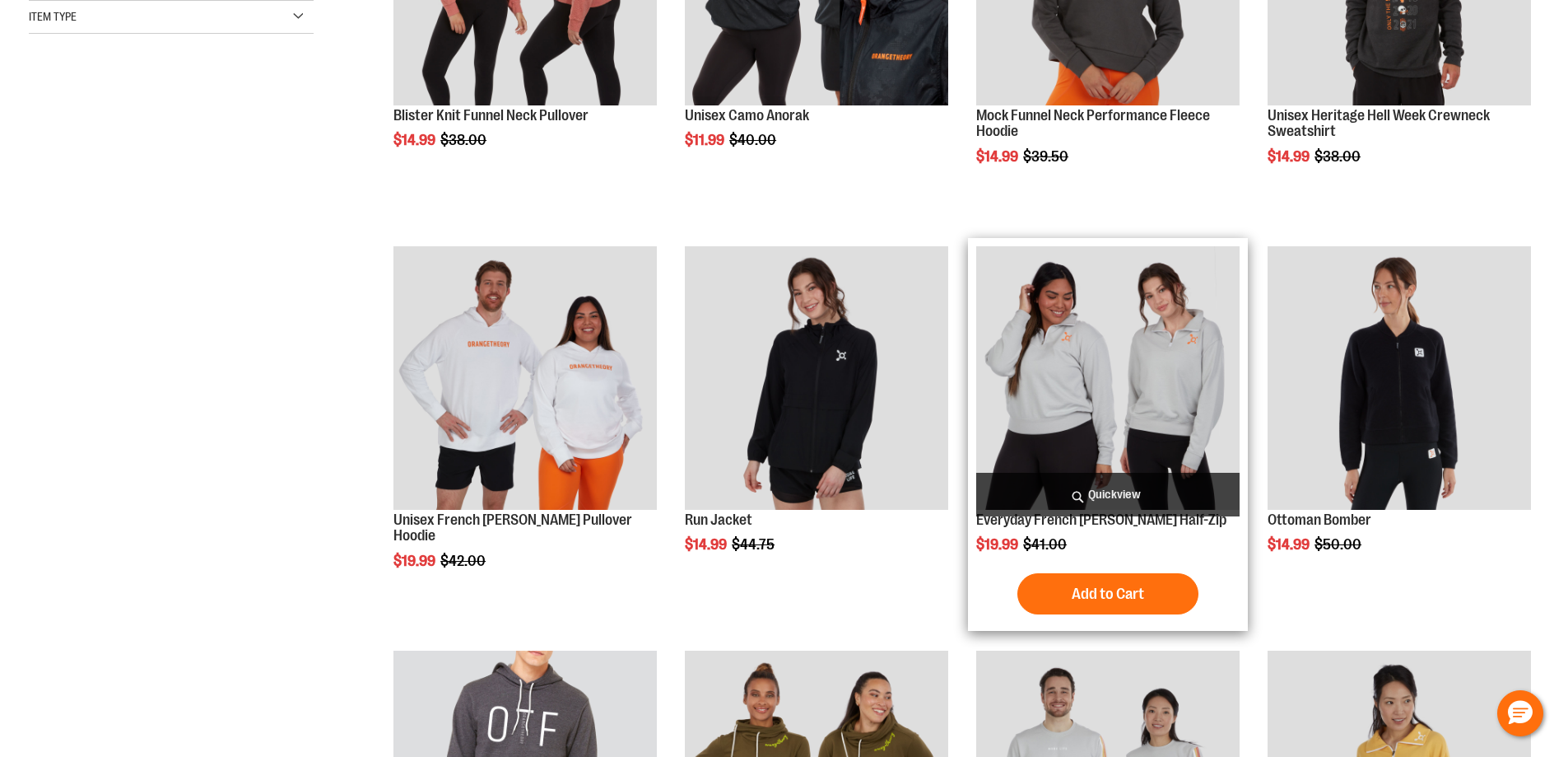
scroll to position [453, 0]
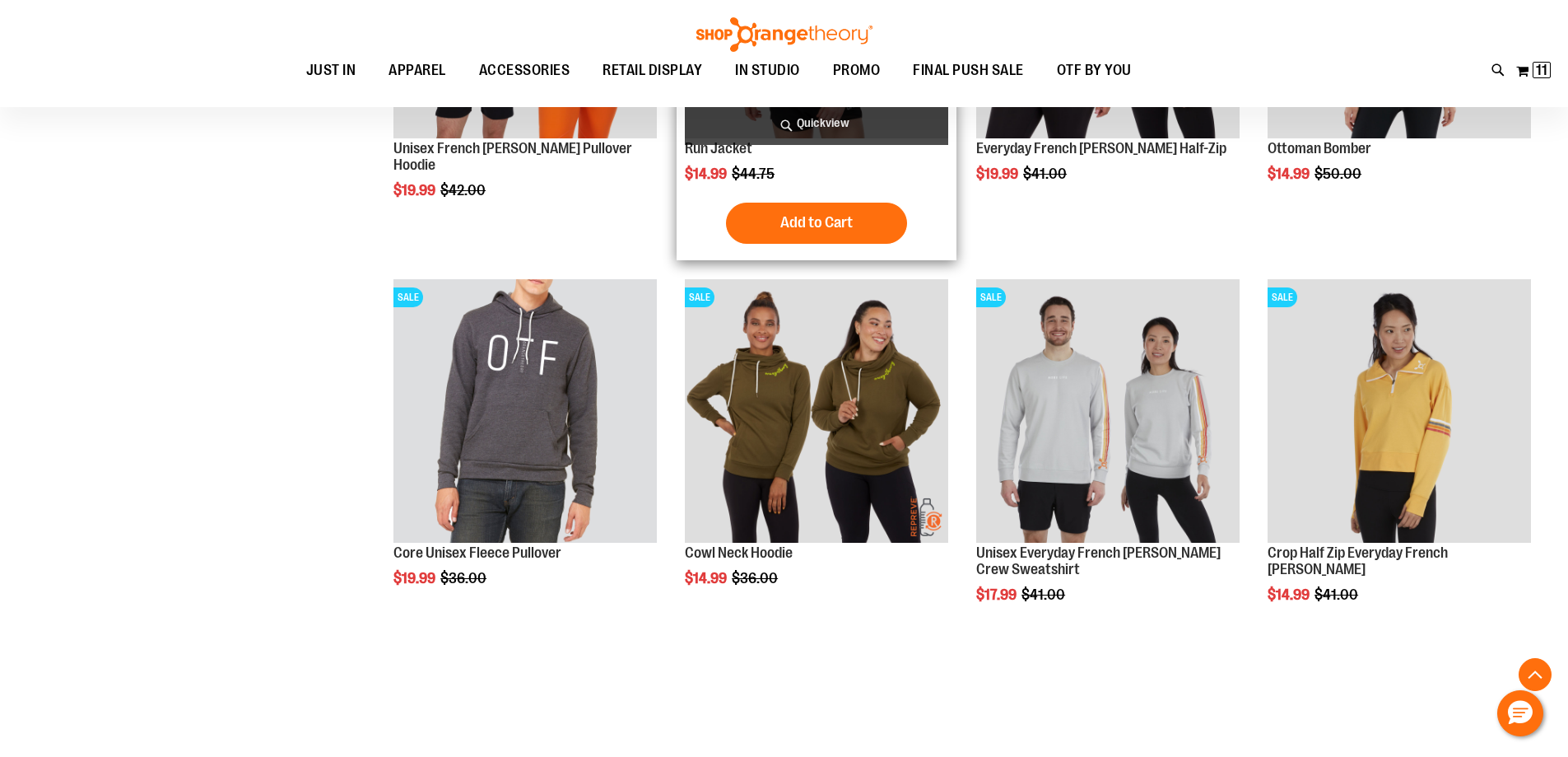
scroll to position [189, 0]
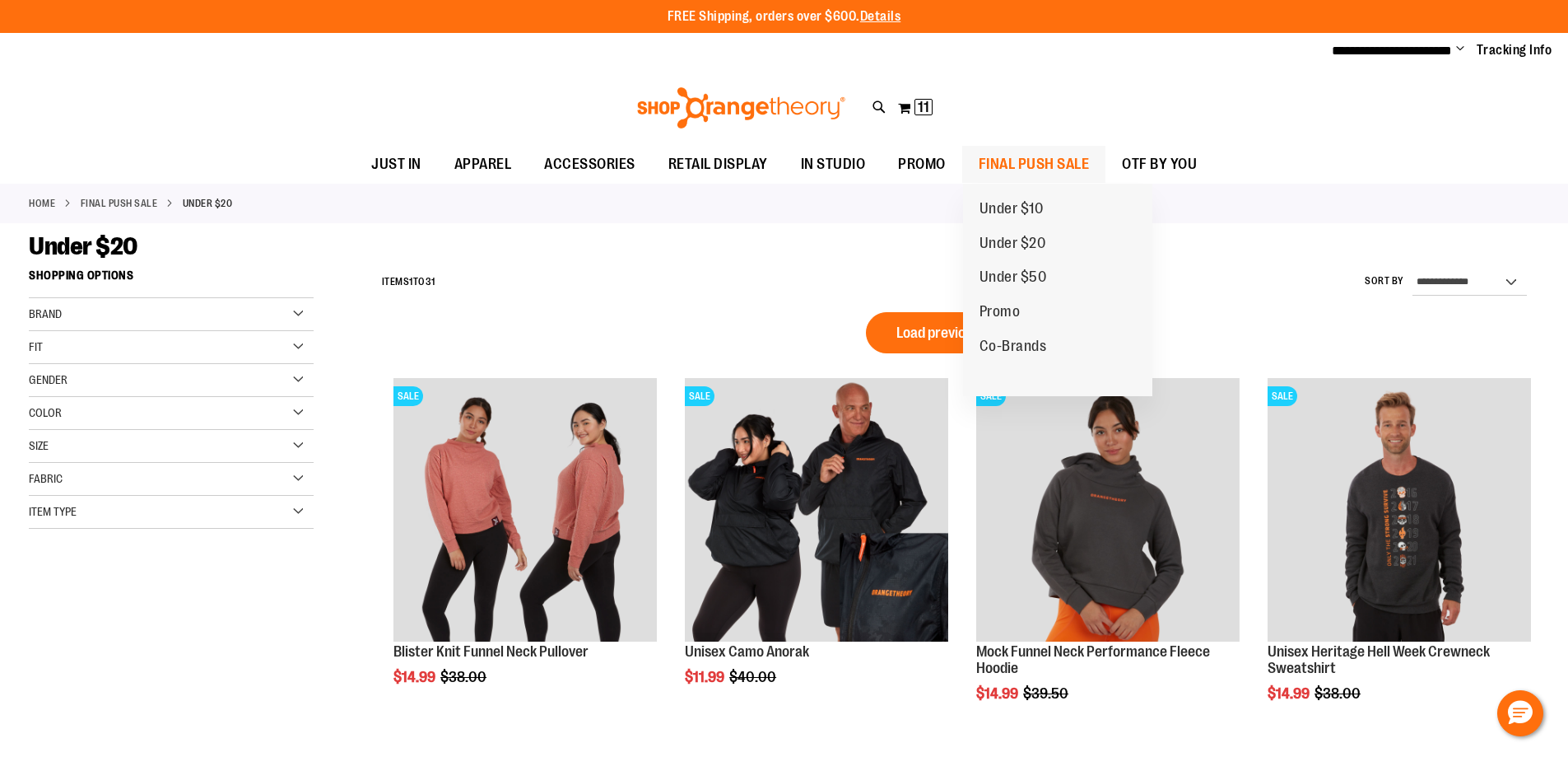
type input "**********"
click at [1032, 158] on span "FINAL PUSH SALE" at bounding box center [1034, 164] width 111 height 37
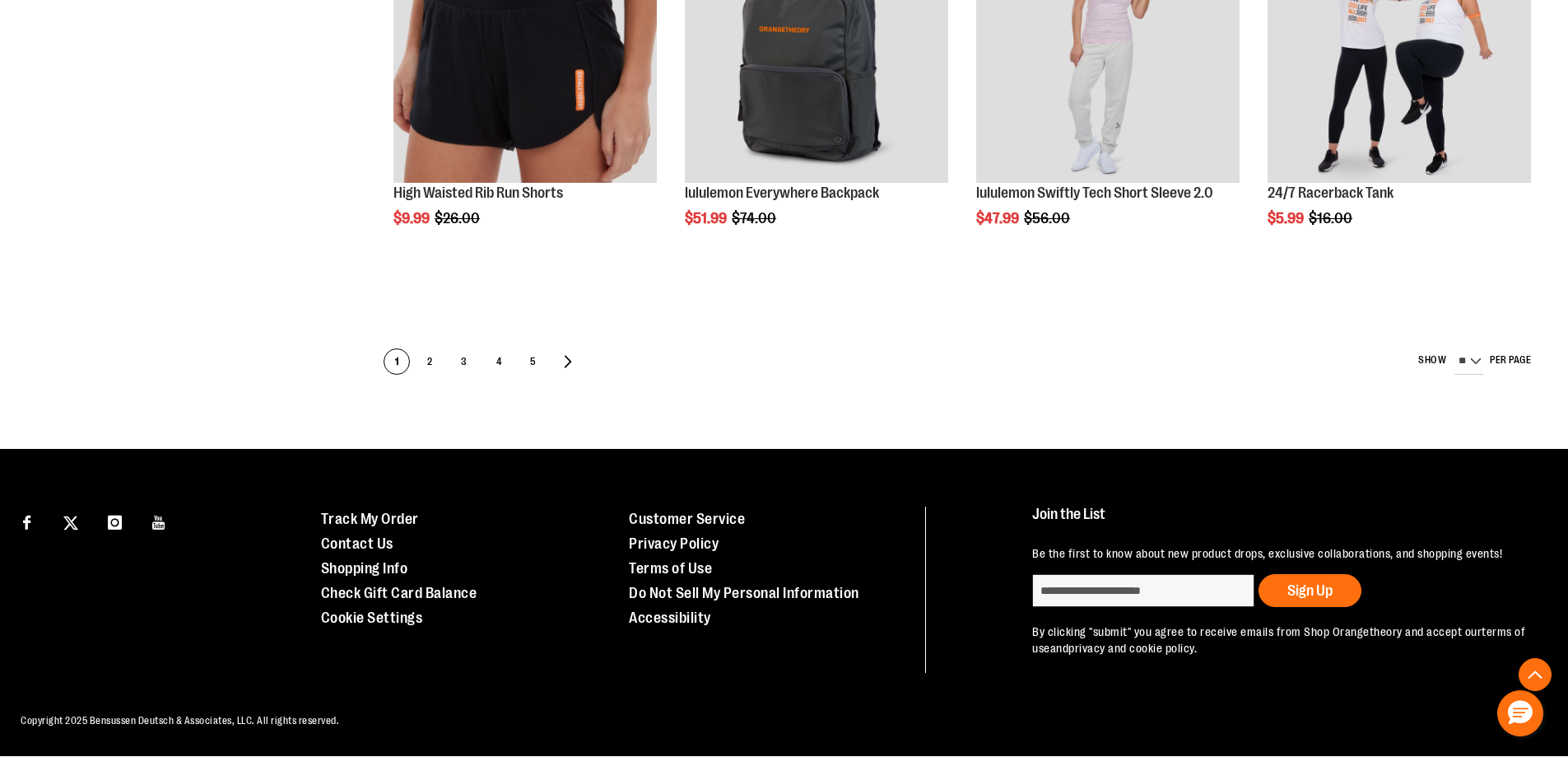
scroll to position [1206, 0]
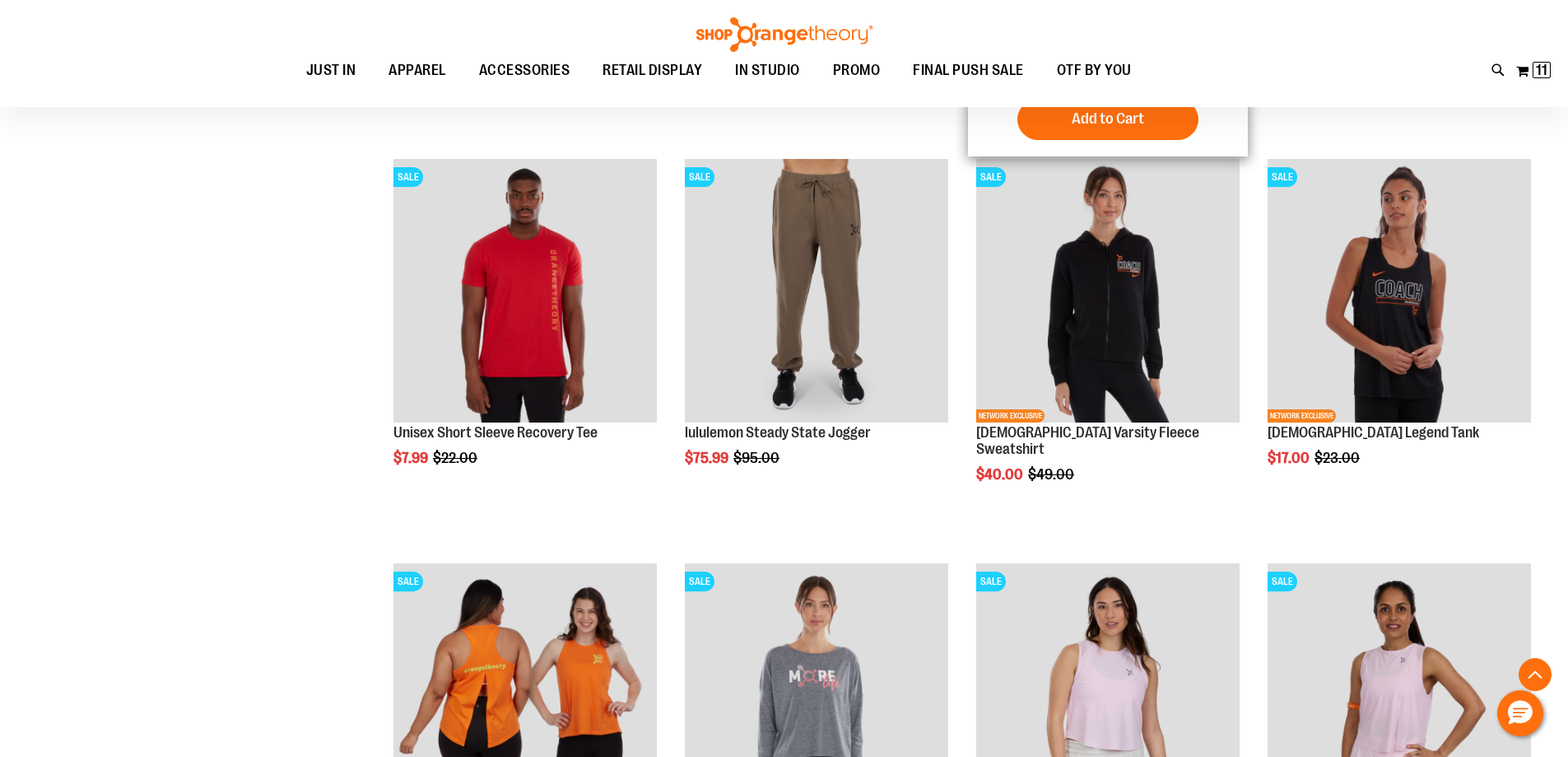
scroll to position [3263, 0]
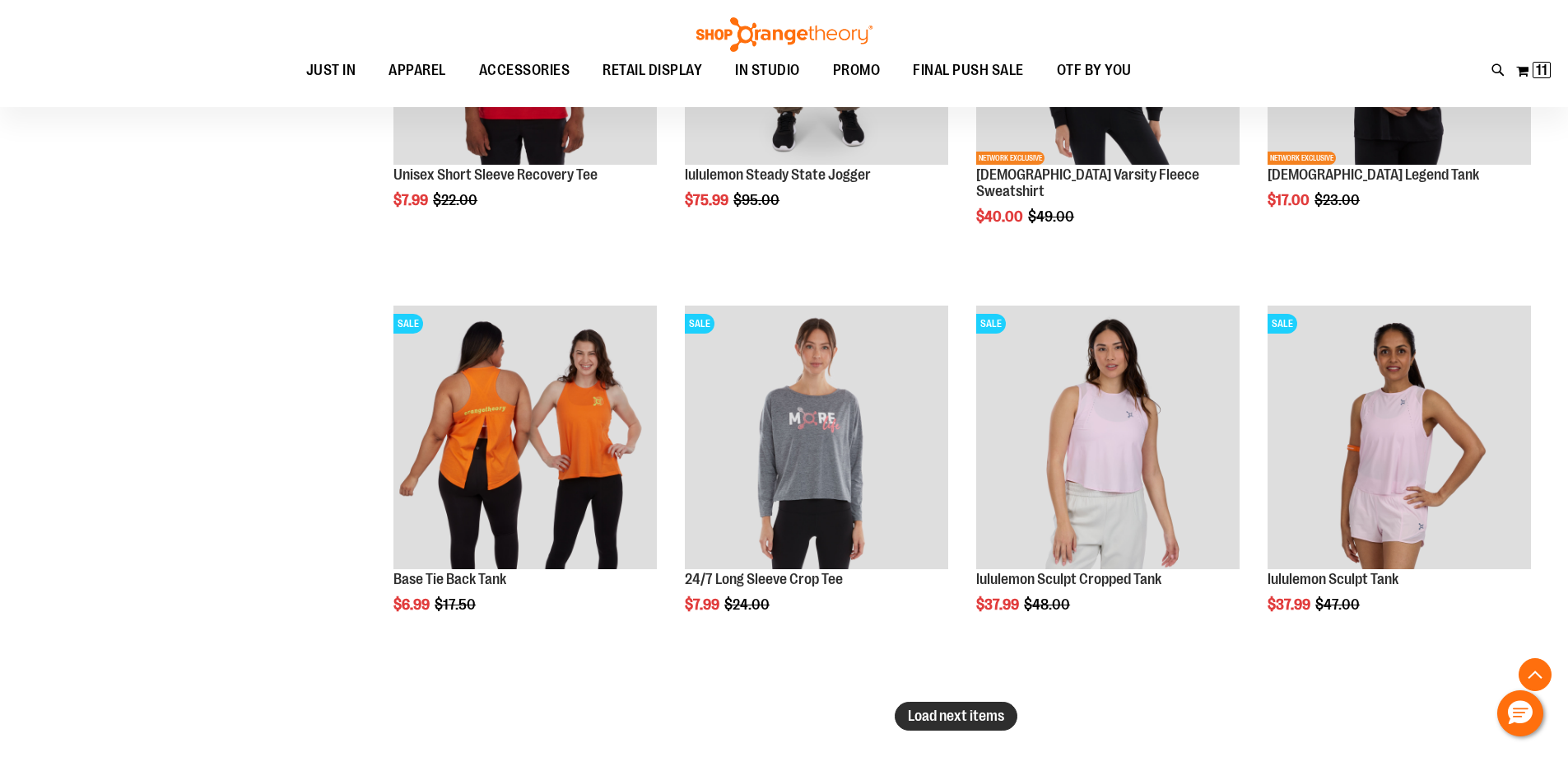
type input "**********"
click at [968, 724] on span "Load next items" at bounding box center [956, 715] width 96 height 17
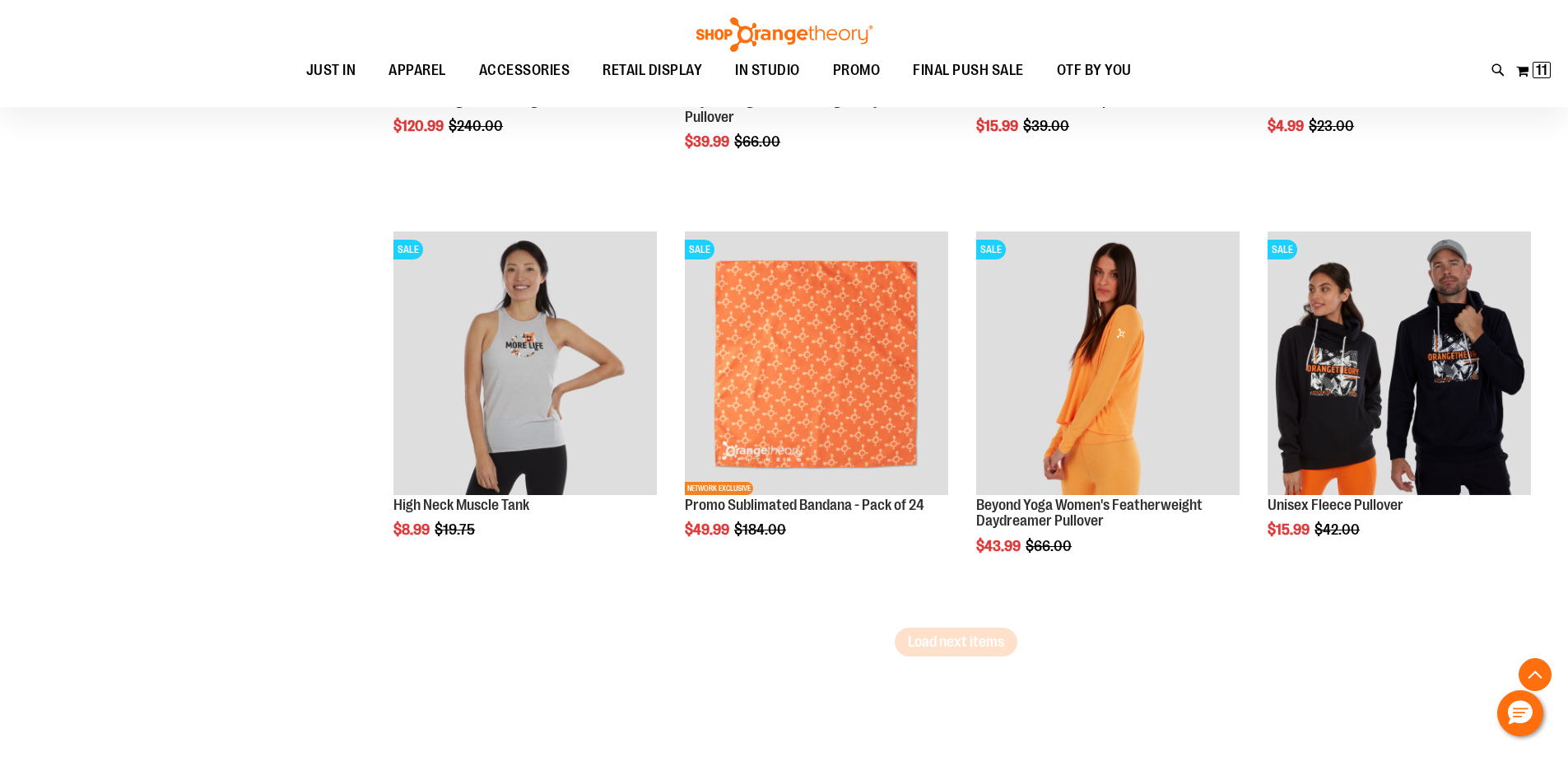
scroll to position [4581, 0]
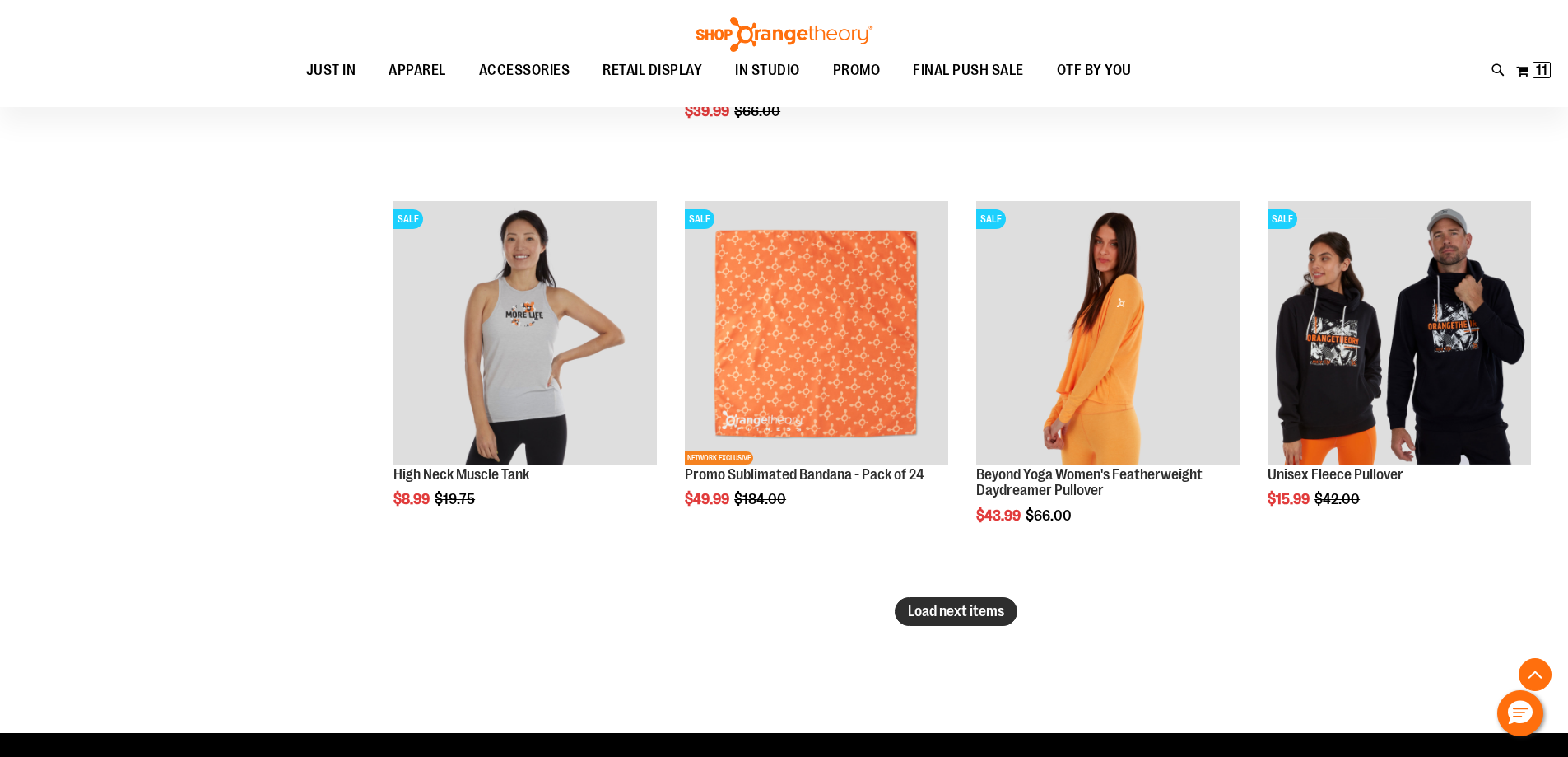
click at [967, 603] on span "Load next items" at bounding box center [956, 611] width 96 height 17
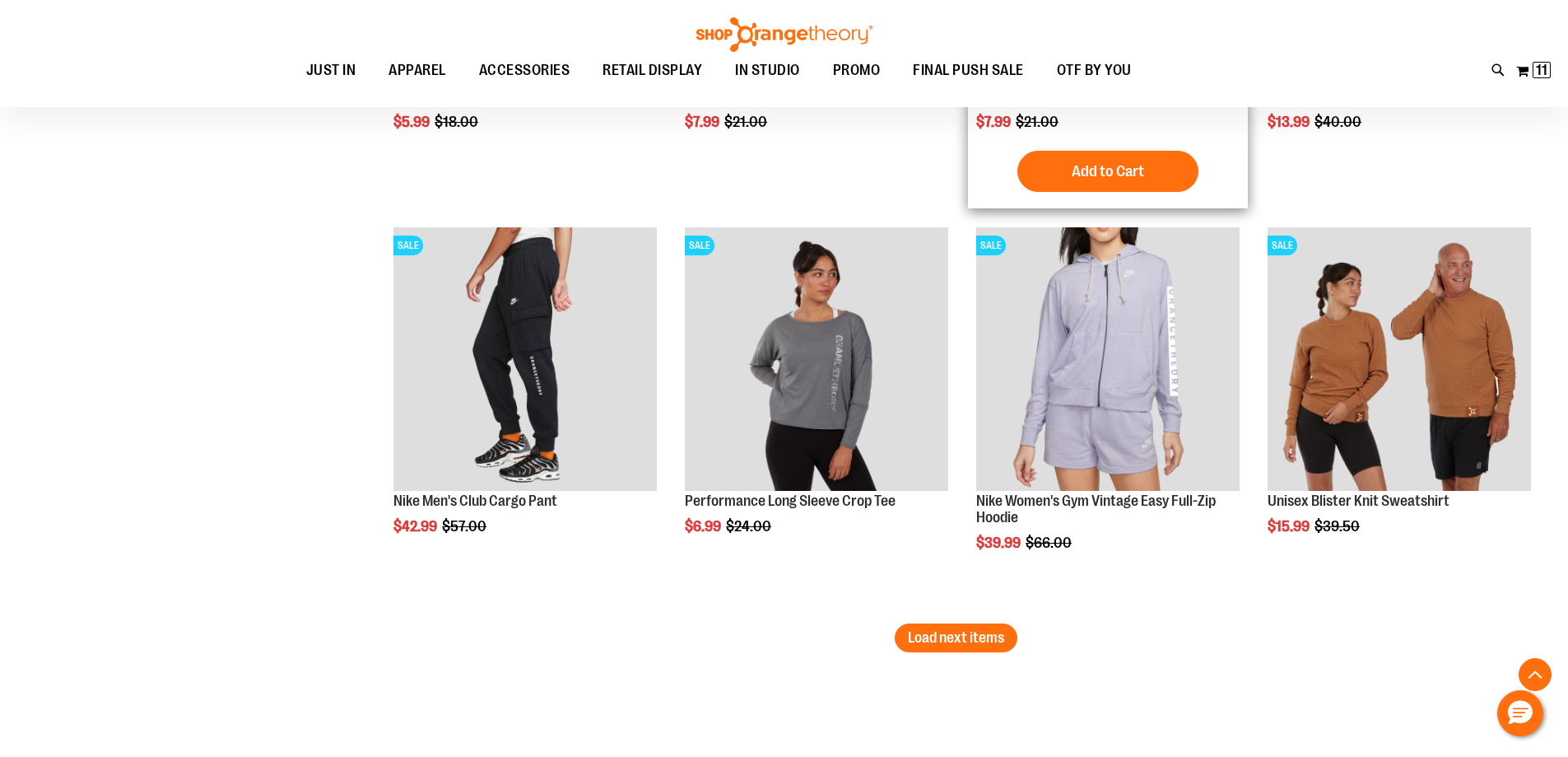
scroll to position [5817, 0]
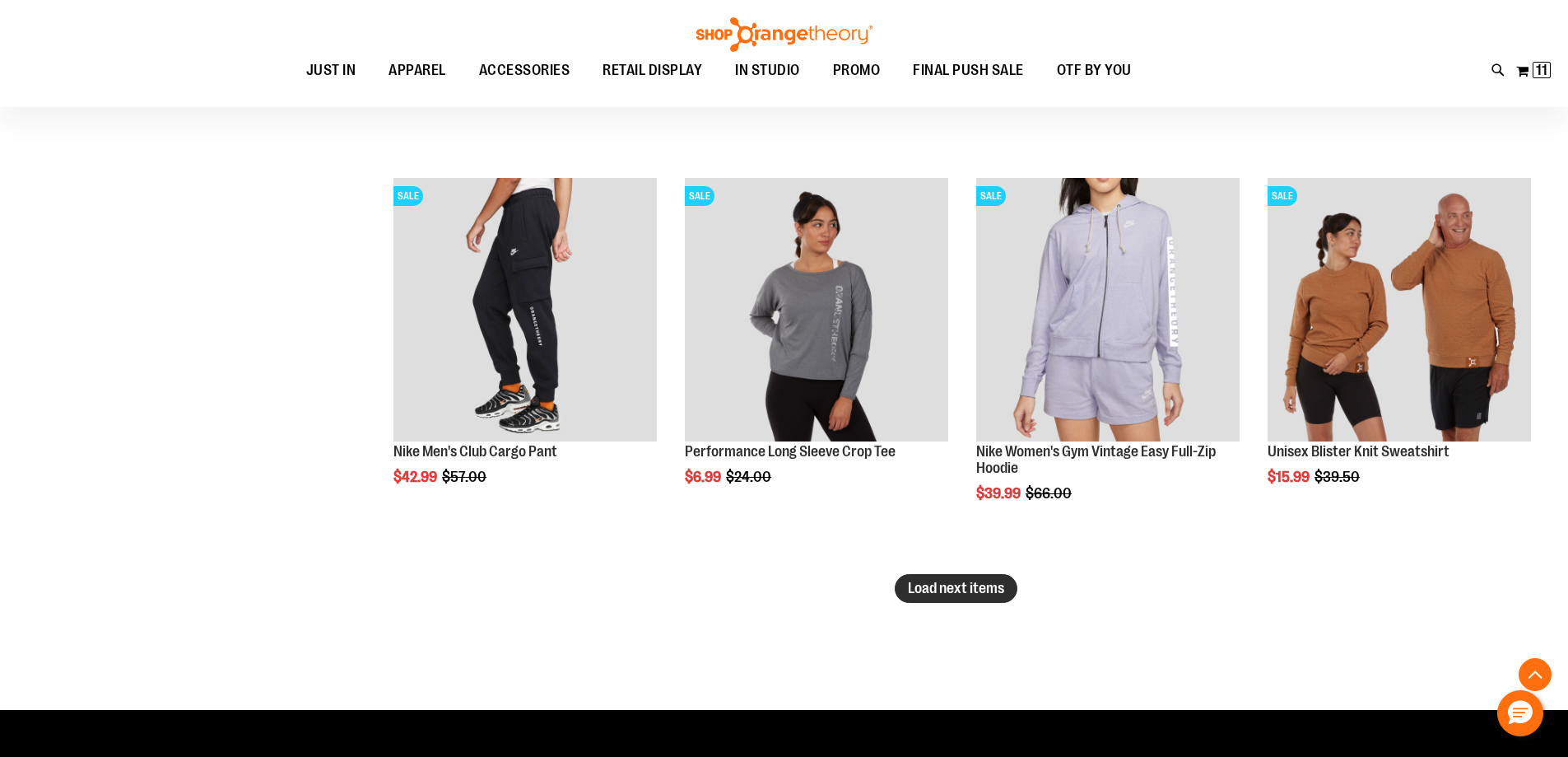
click at [929, 587] on span "Load next items" at bounding box center [956, 588] width 96 height 17
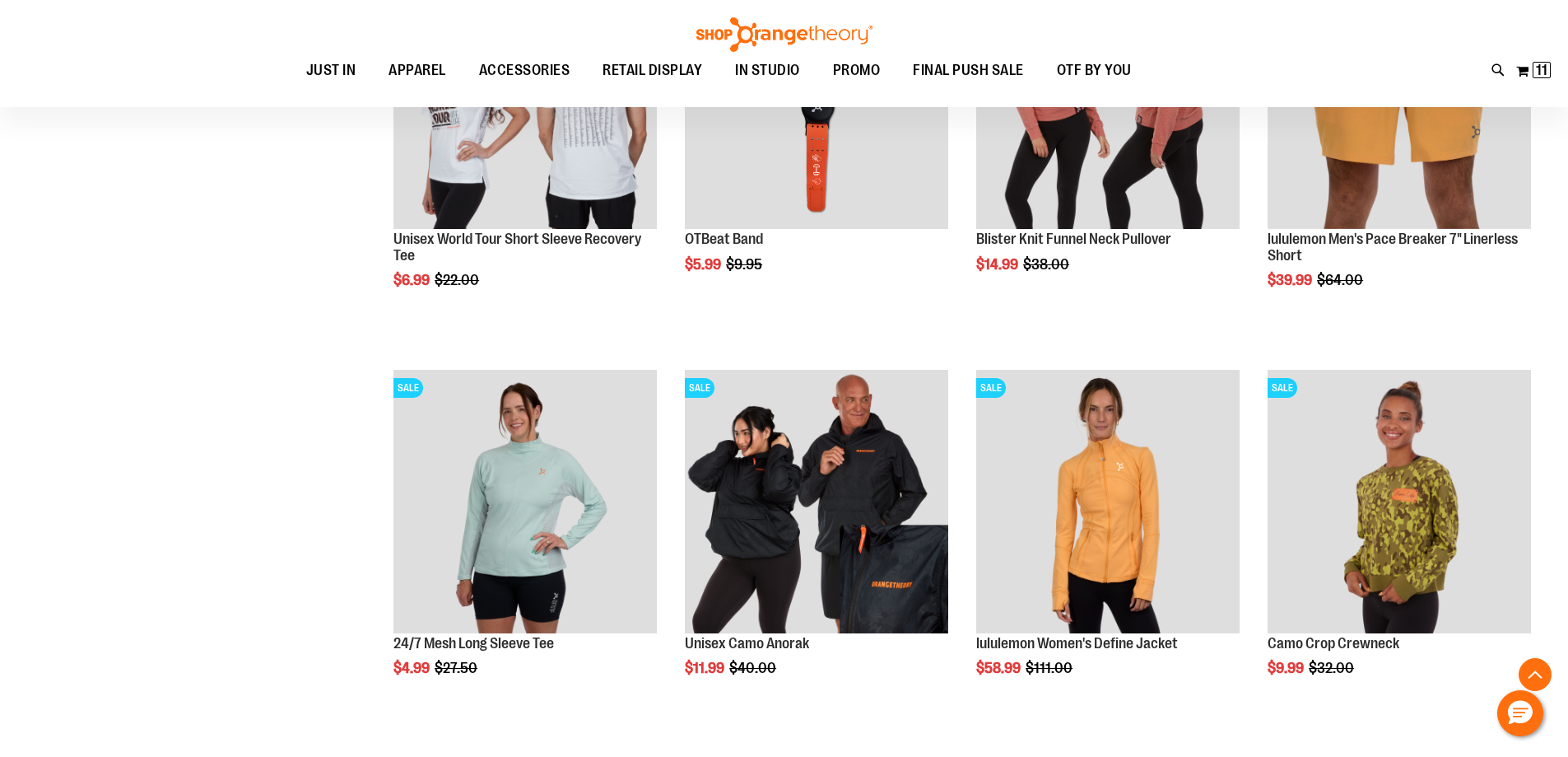
scroll to position [6970, 0]
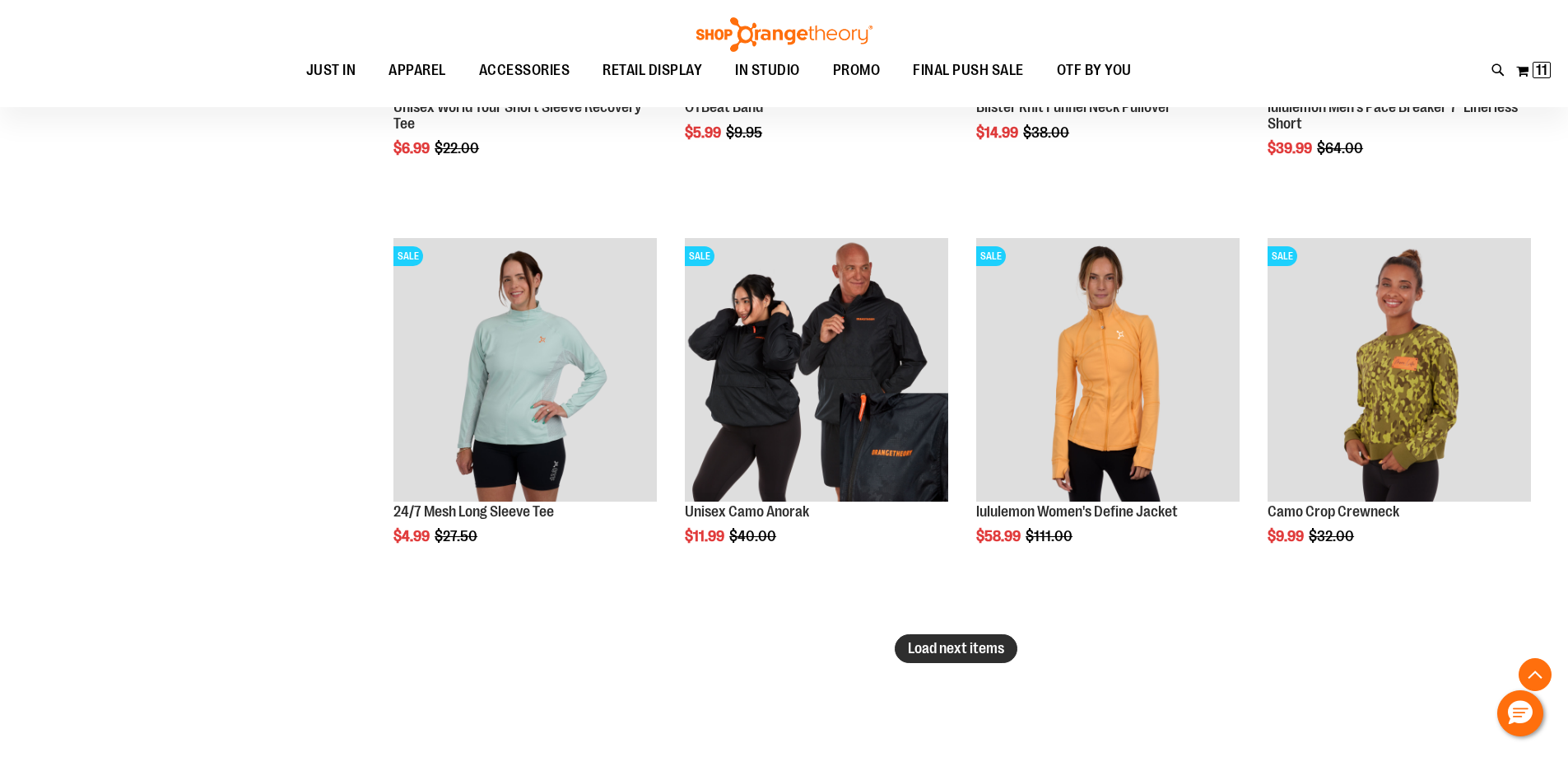
click at [990, 651] on span "Load next items" at bounding box center [956, 648] width 96 height 17
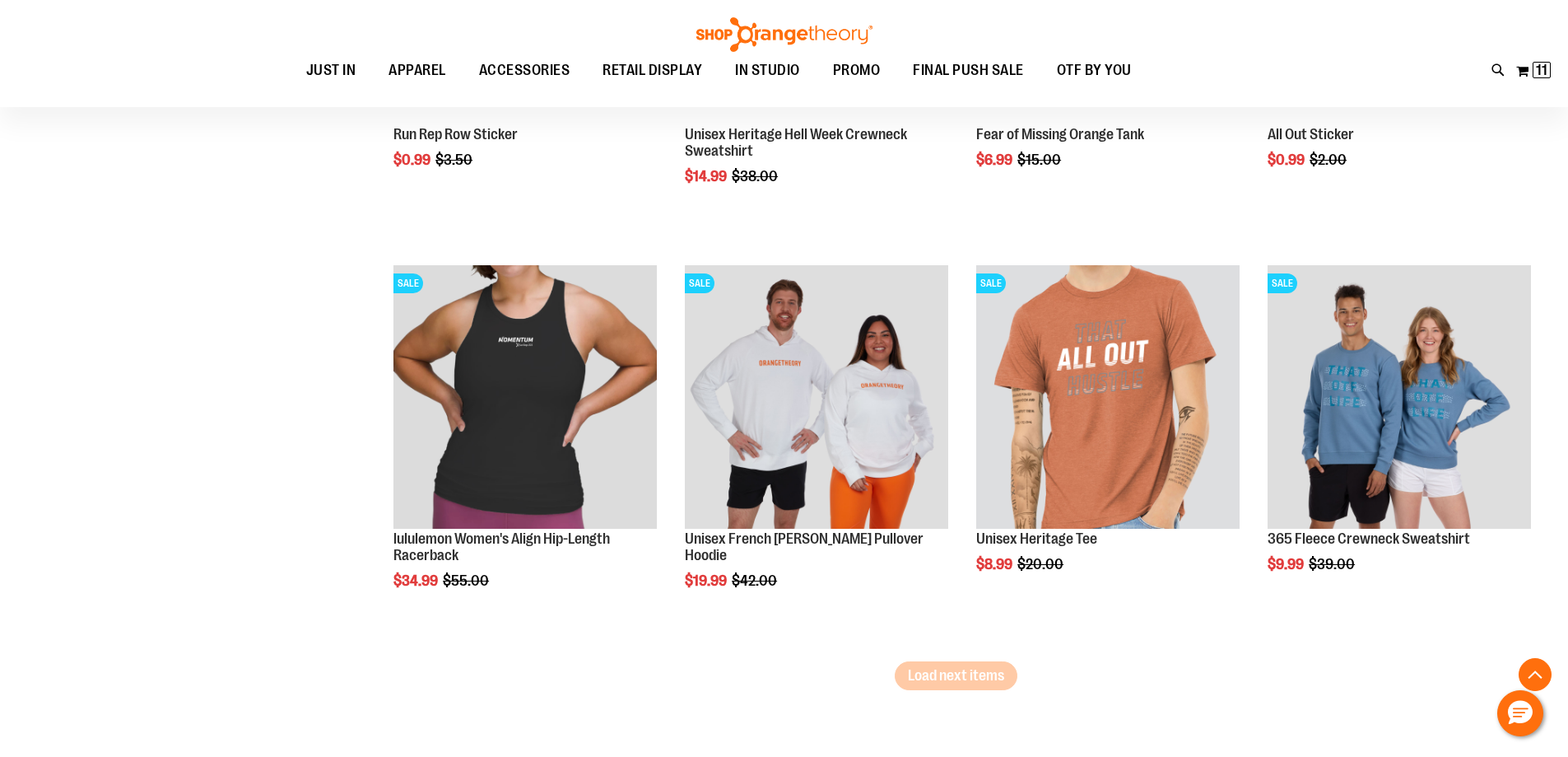
scroll to position [8204, 0]
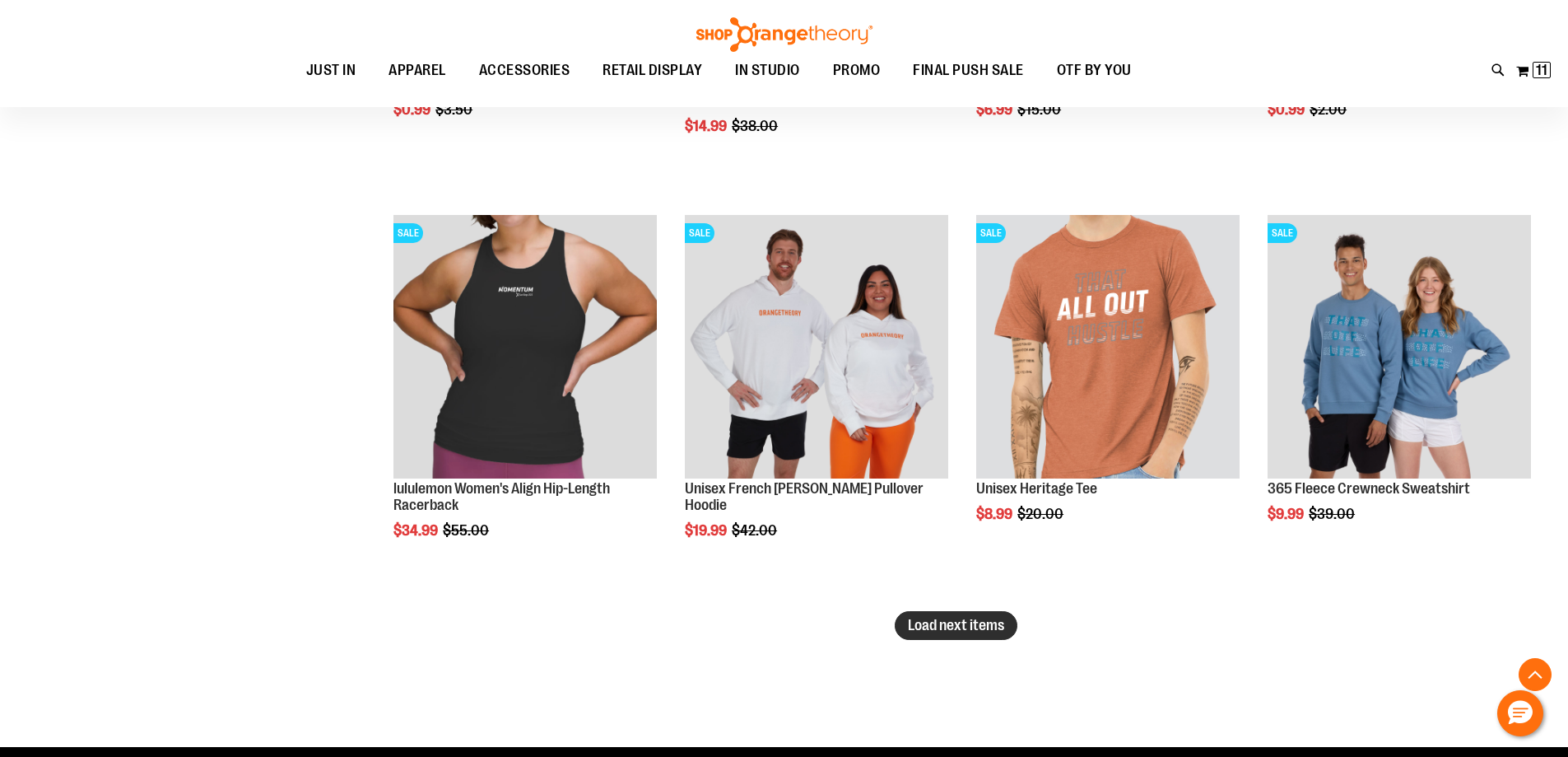
click at [973, 627] on span "Load next items" at bounding box center [956, 625] width 96 height 17
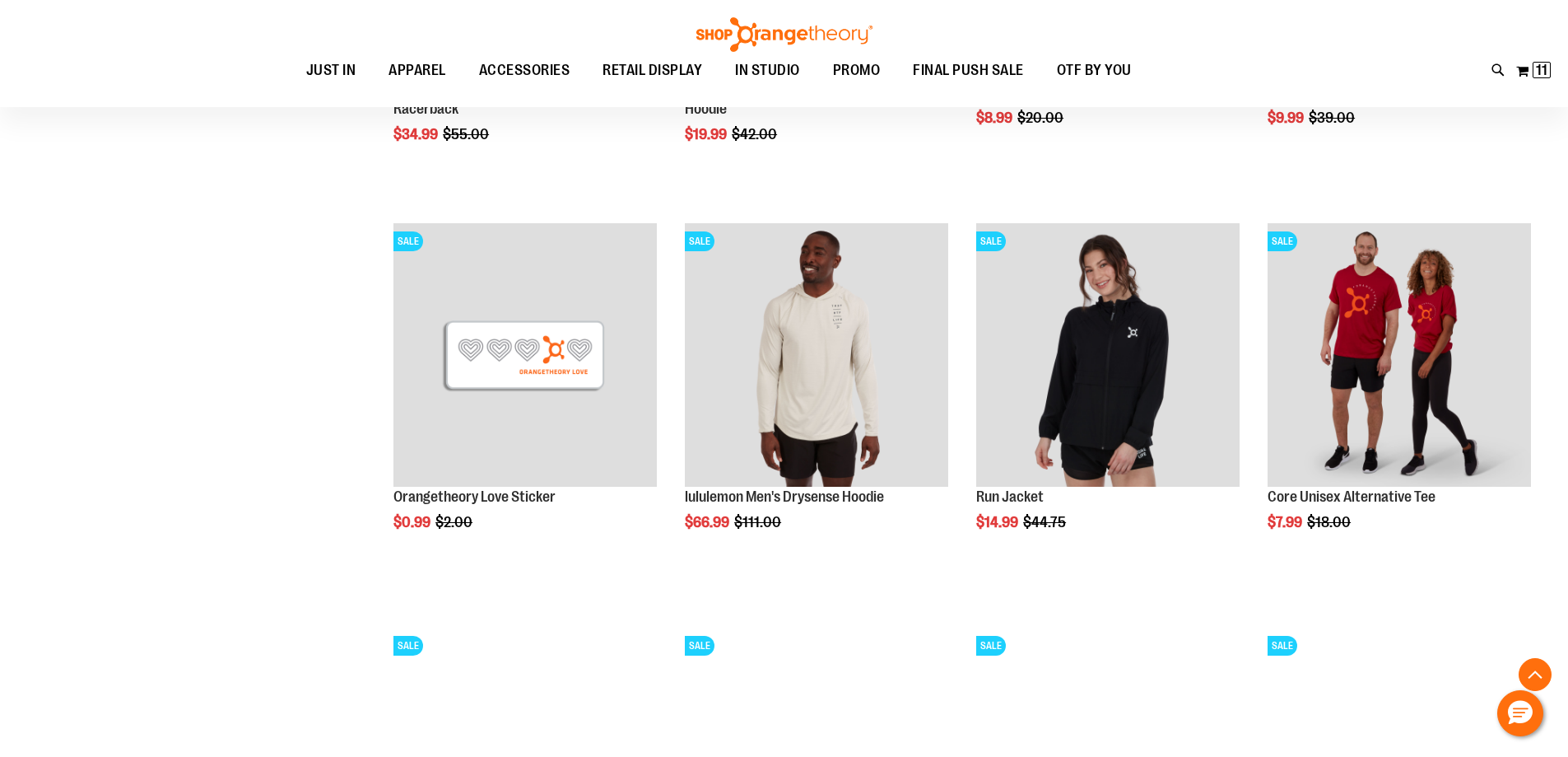
scroll to position [8617, 0]
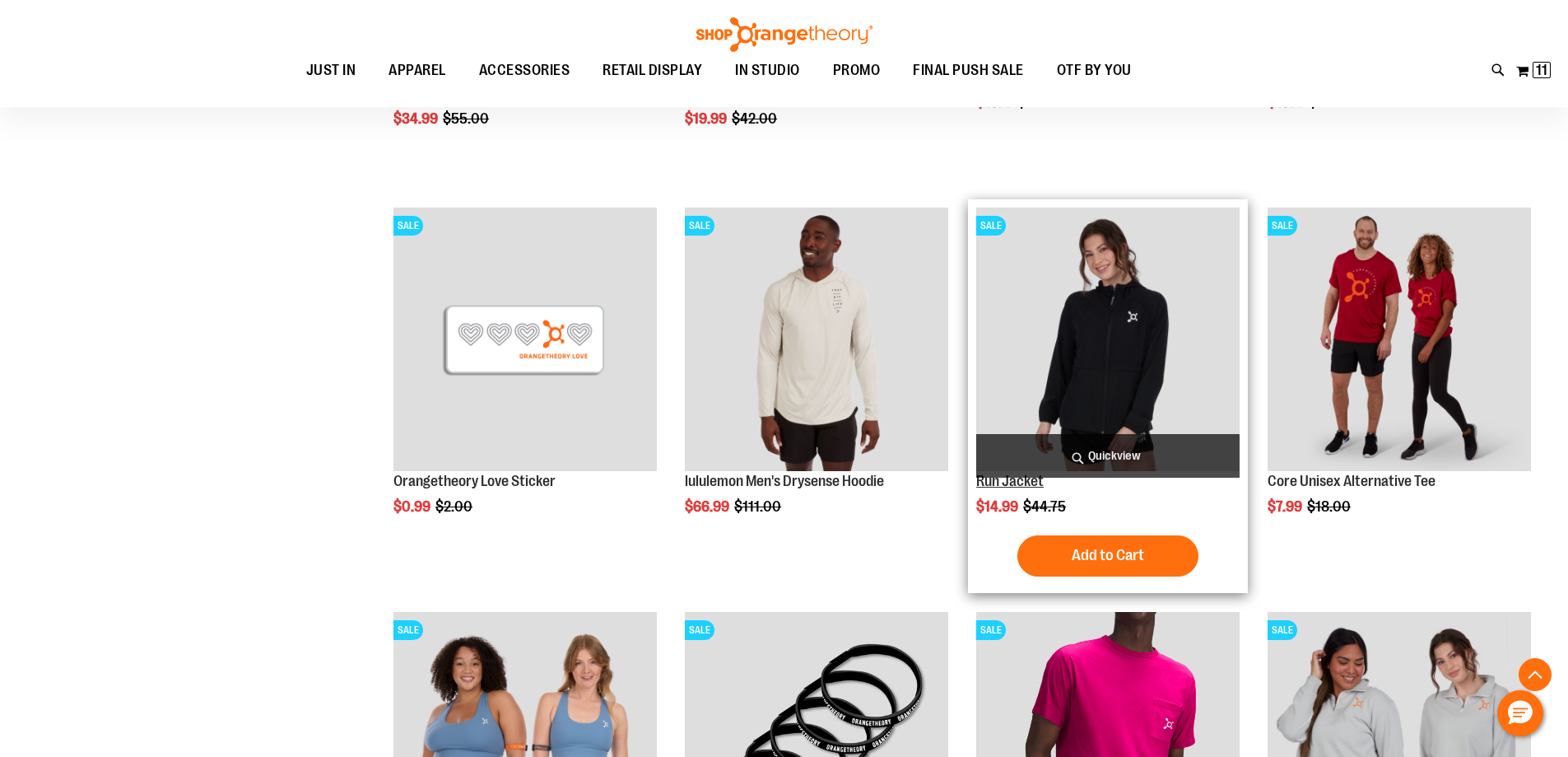
click at [1026, 483] on link "Run Jacket" at bounding box center [1010, 481] width 67 height 17
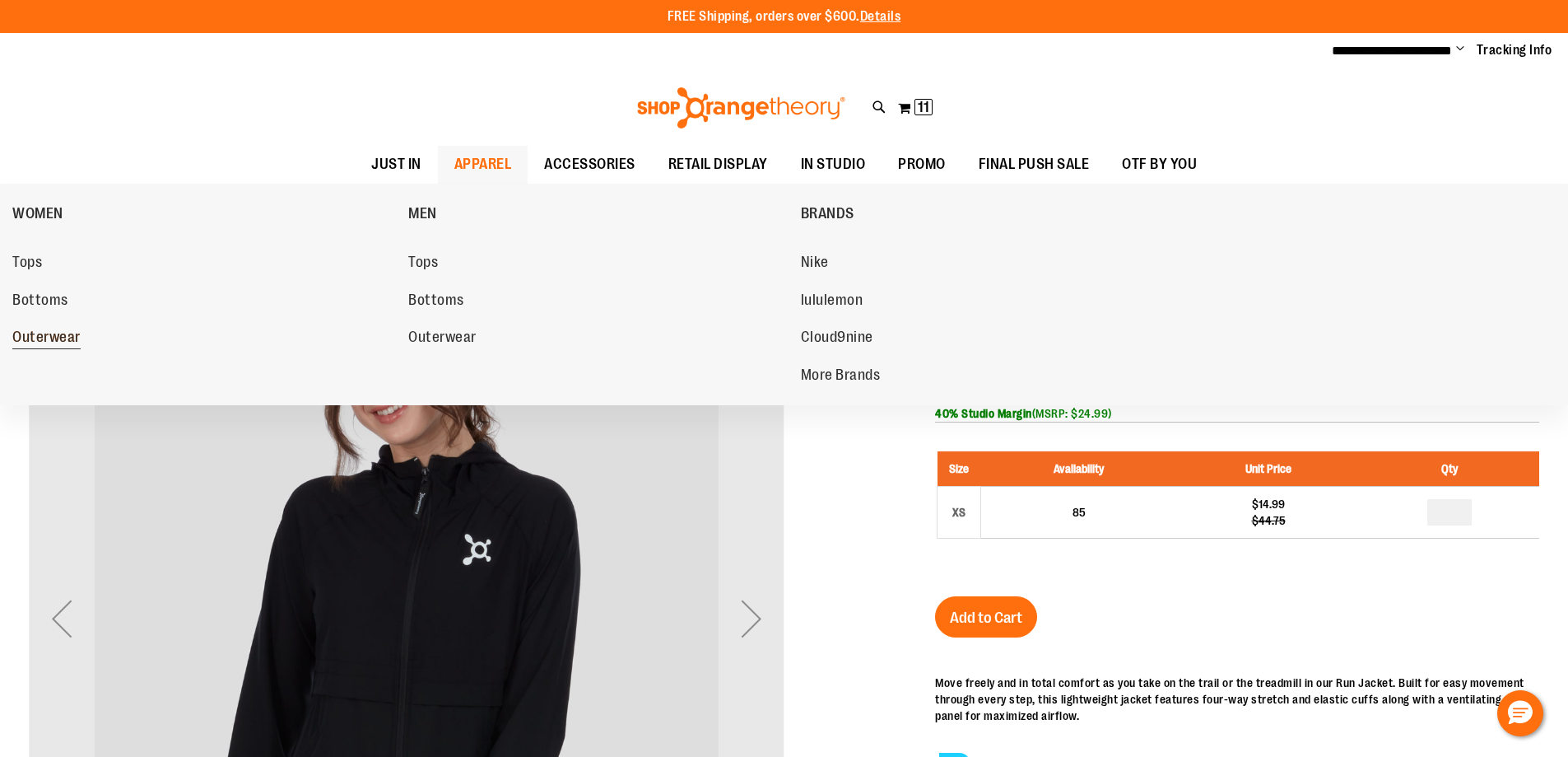
type input "**********"
click at [56, 335] on span "Outerwear" at bounding box center [47, 339] width 68 height 20
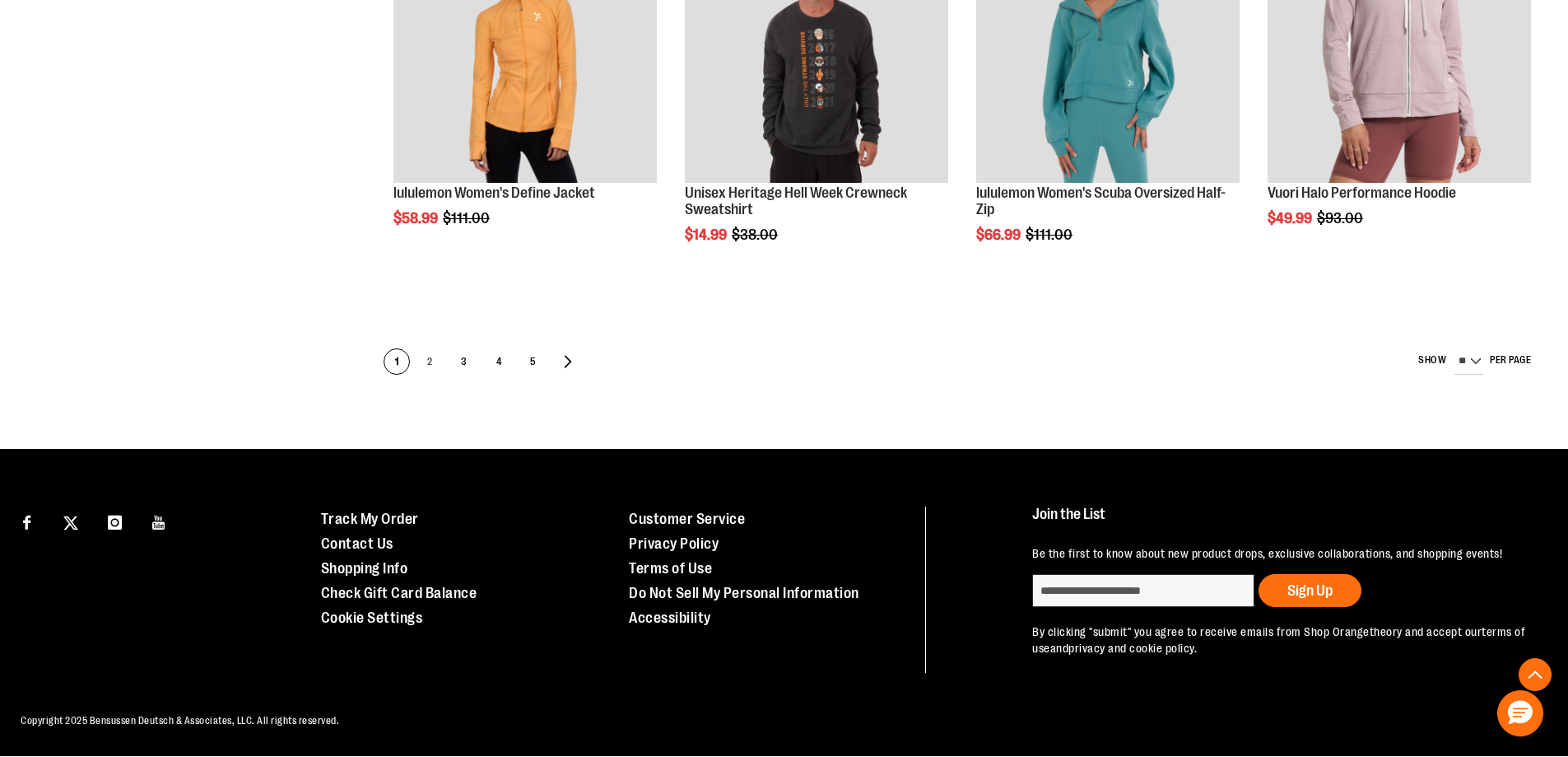
scroll to position [1195, 0]
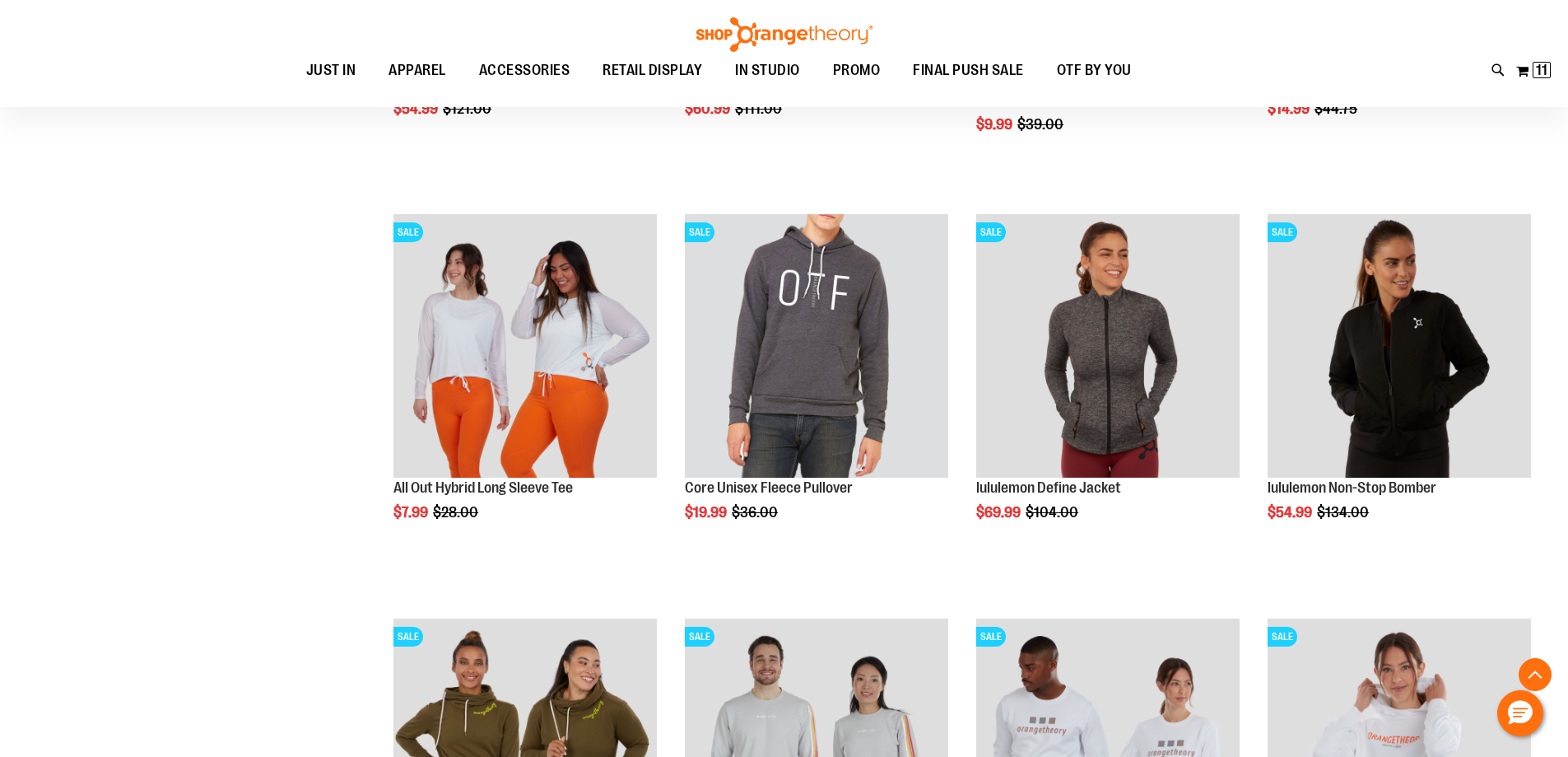
scroll to position [1771, 0]
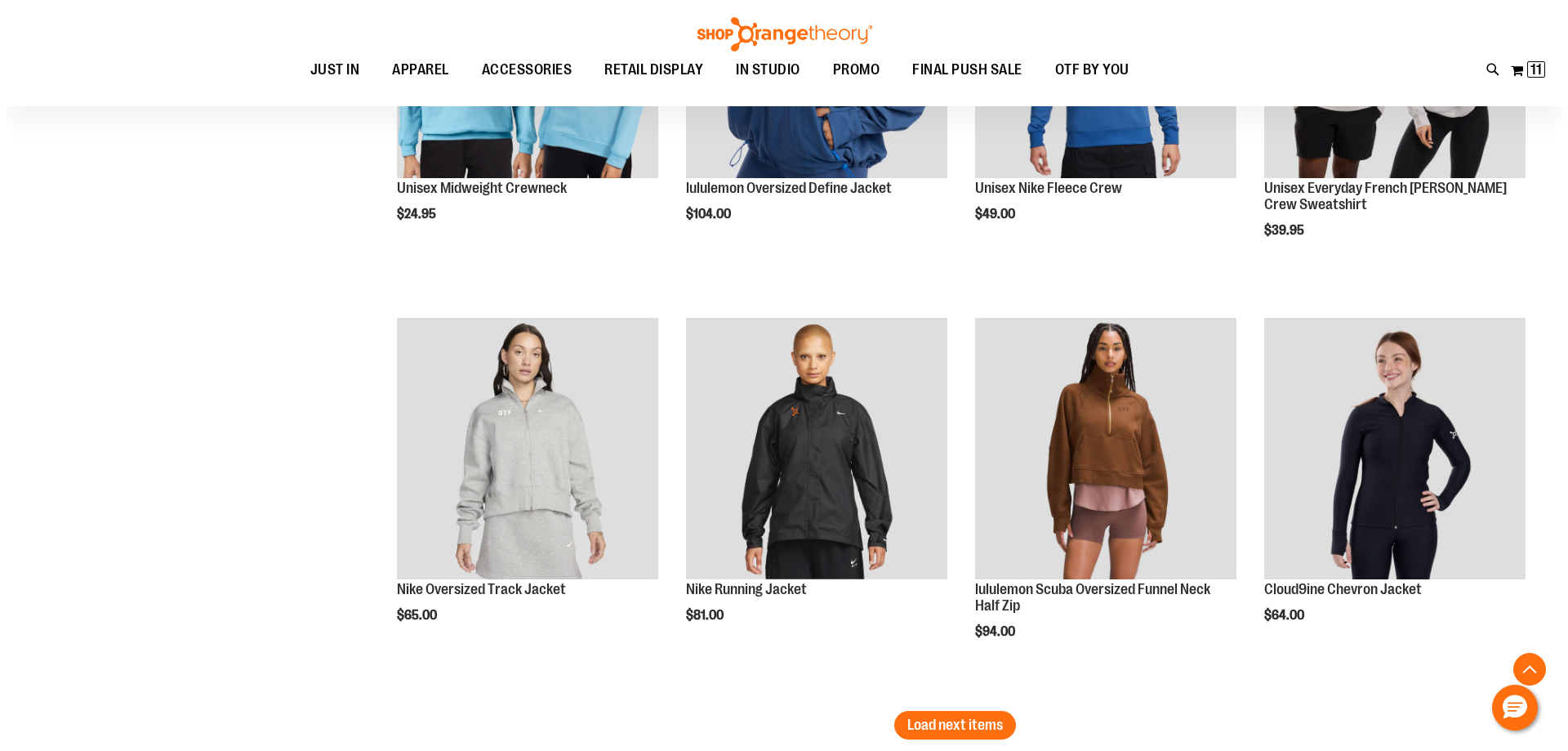
scroll to position [3472, 0]
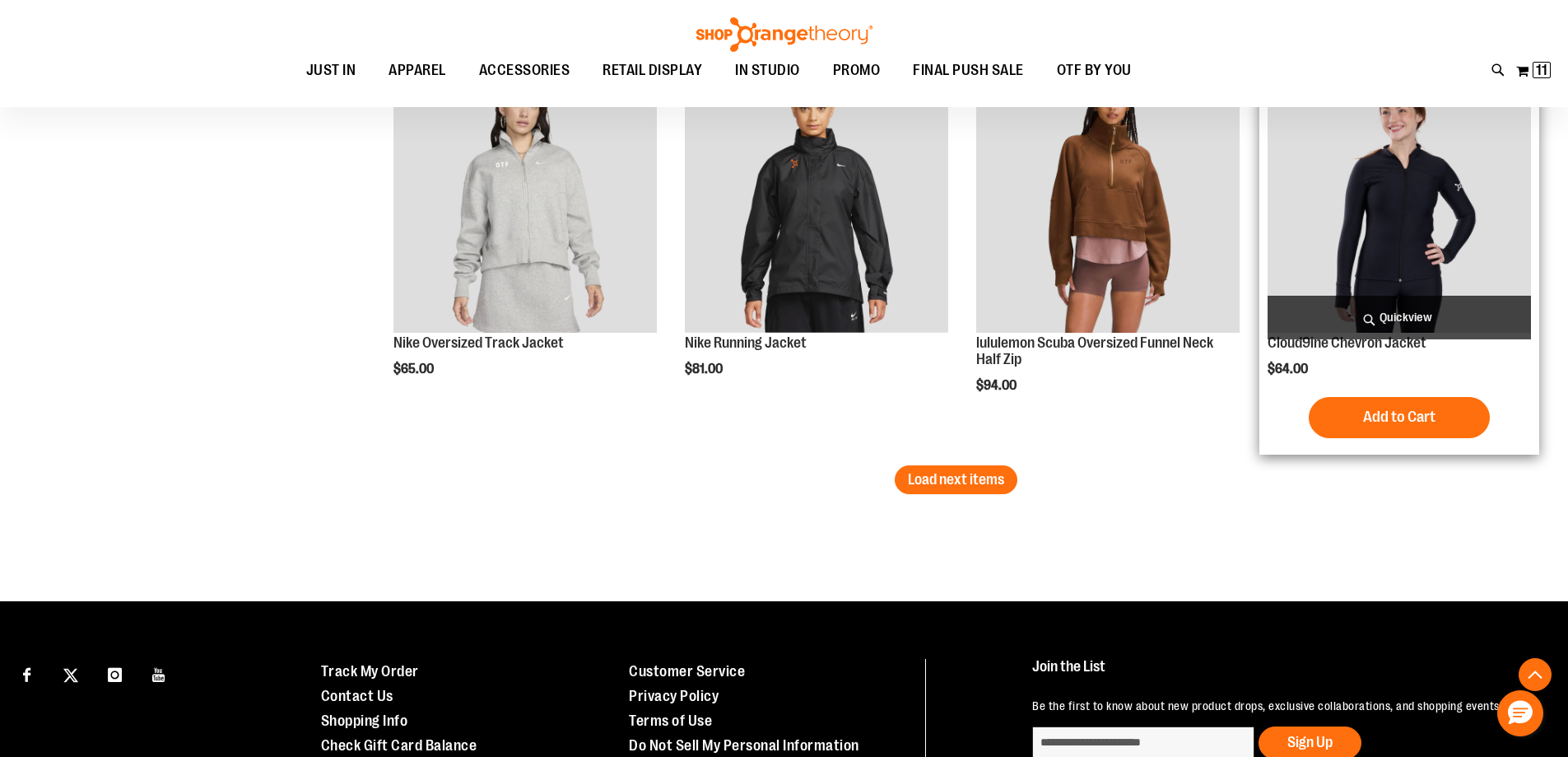
type input "**********"
click at [1391, 337] on span "Quickview" at bounding box center [1399, 317] width 264 height 44
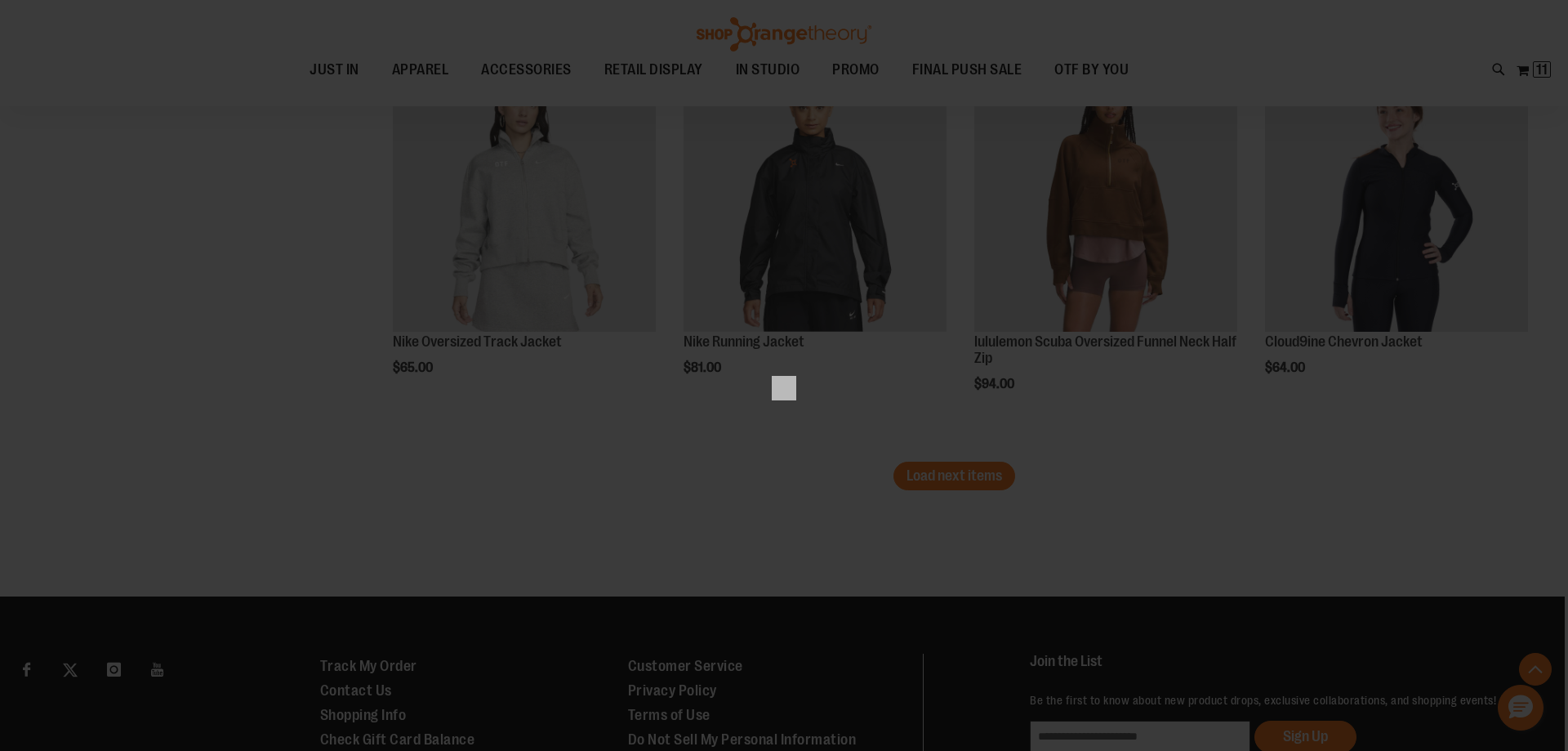
scroll to position [0, 0]
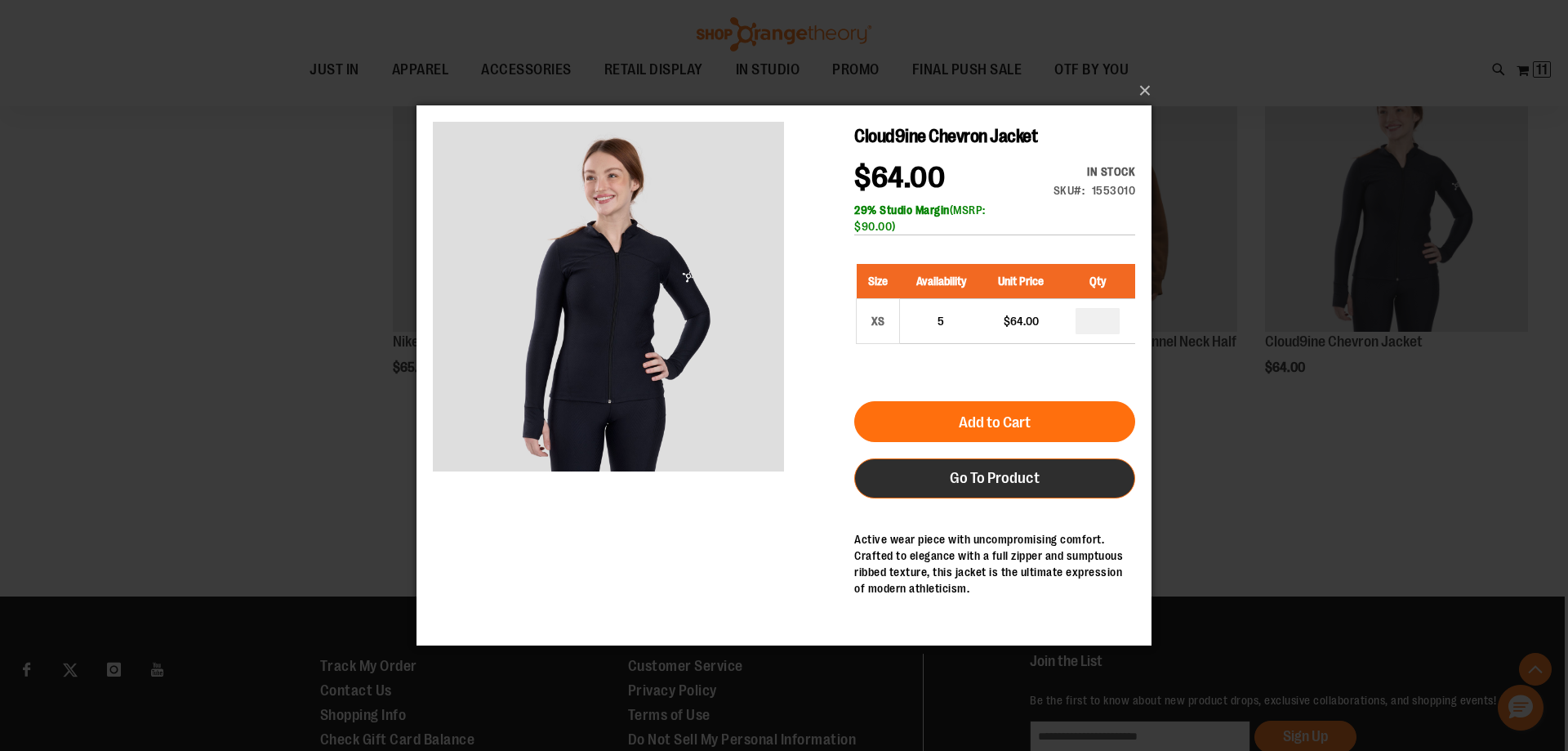
click at [1026, 487] on link "Go To Product" at bounding box center [994, 478] width 281 height 40
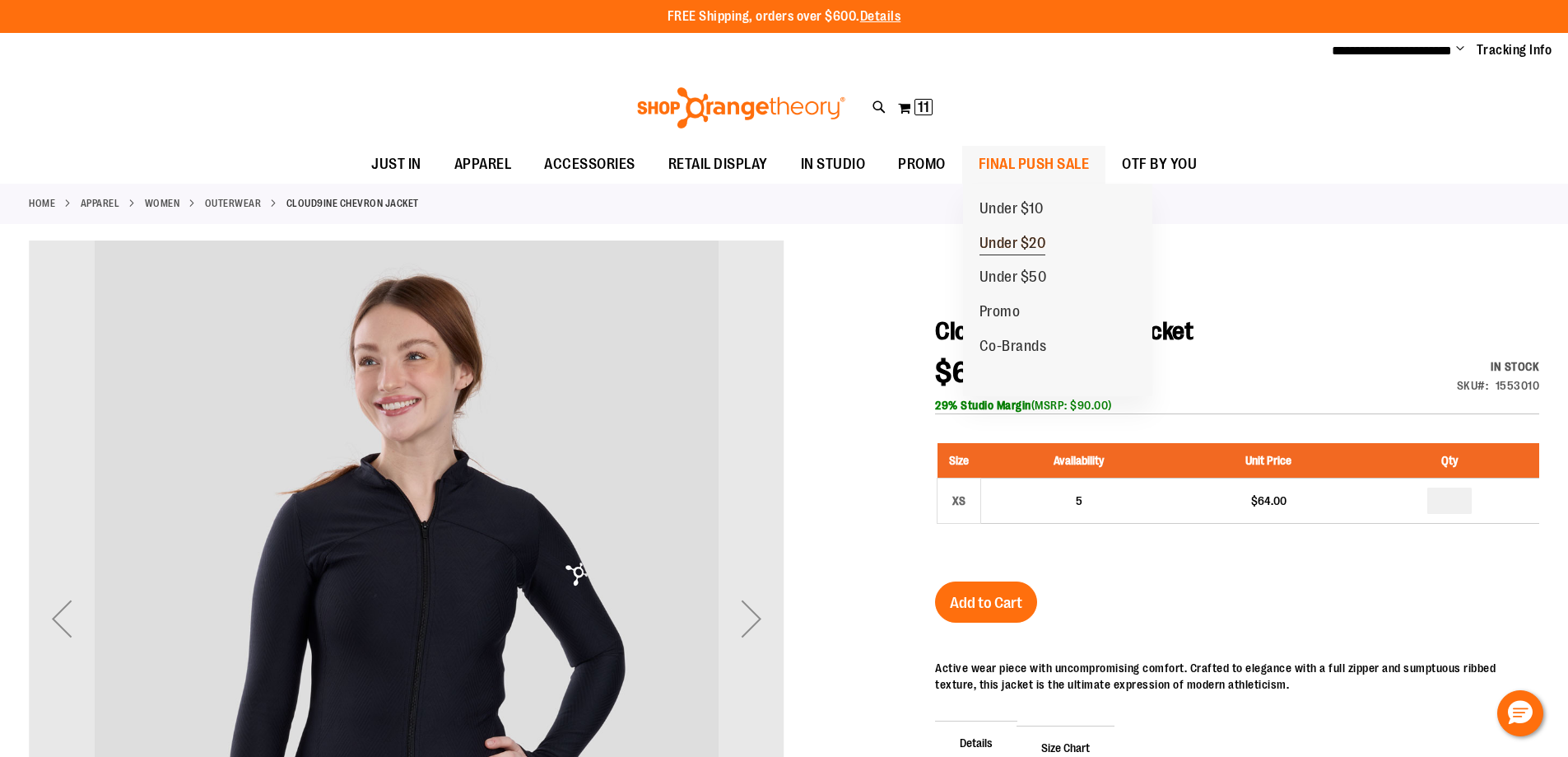
type input "**********"
click at [991, 240] on span "Under $20" at bounding box center [1013, 244] width 67 height 20
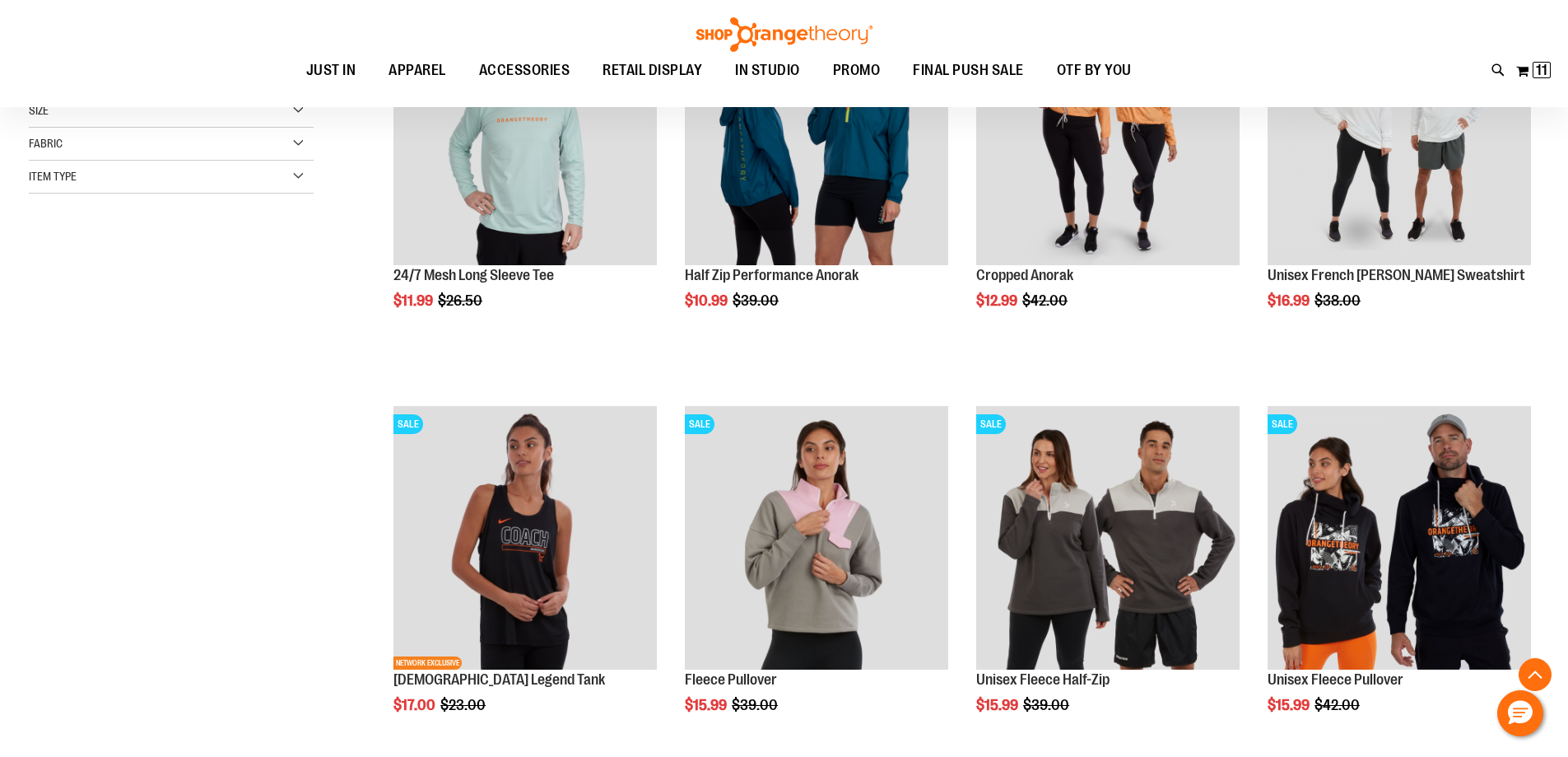
scroll to position [658, 0]
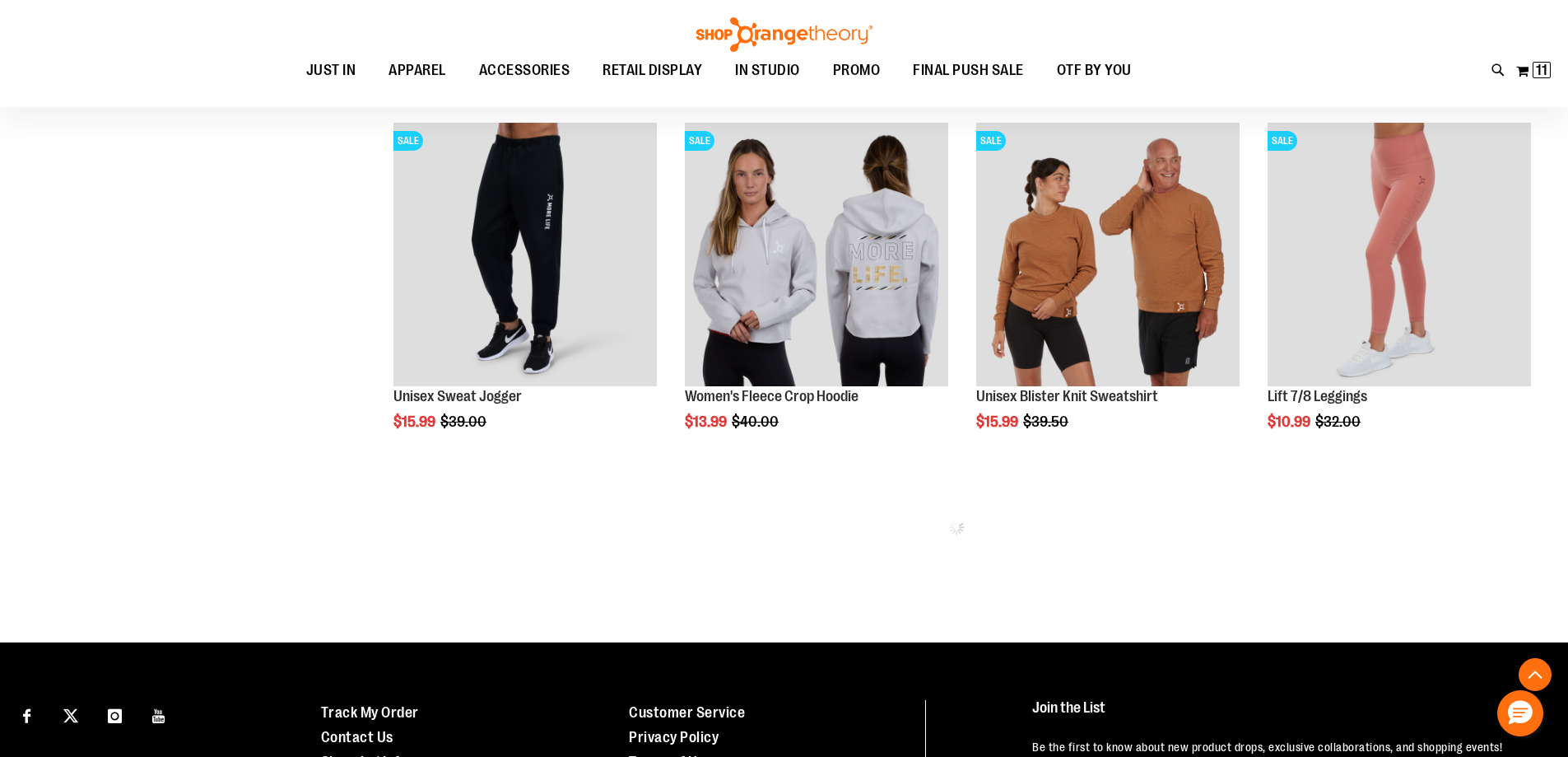
scroll to position [1069, 0]
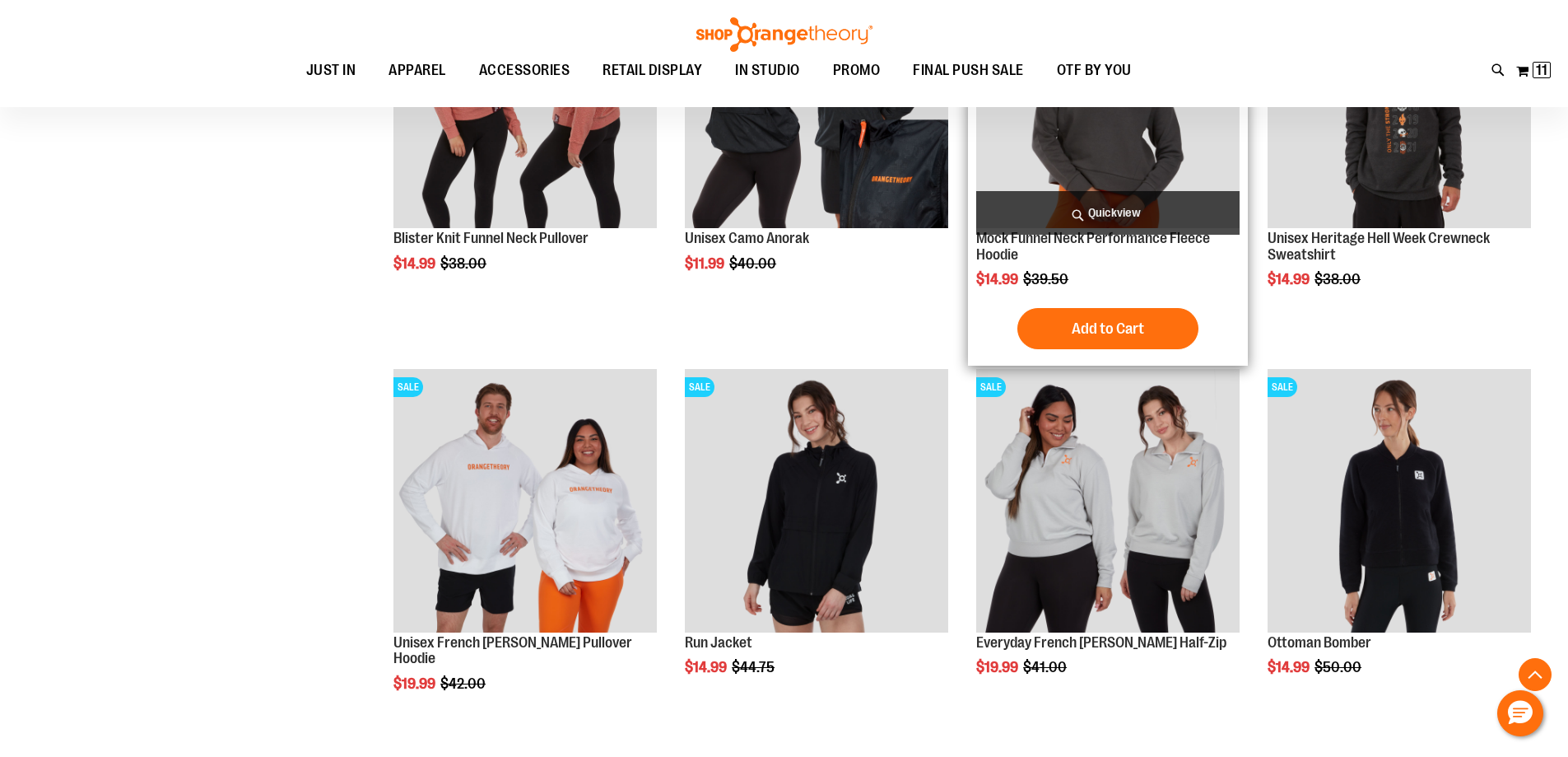
scroll to position [1646, 0]
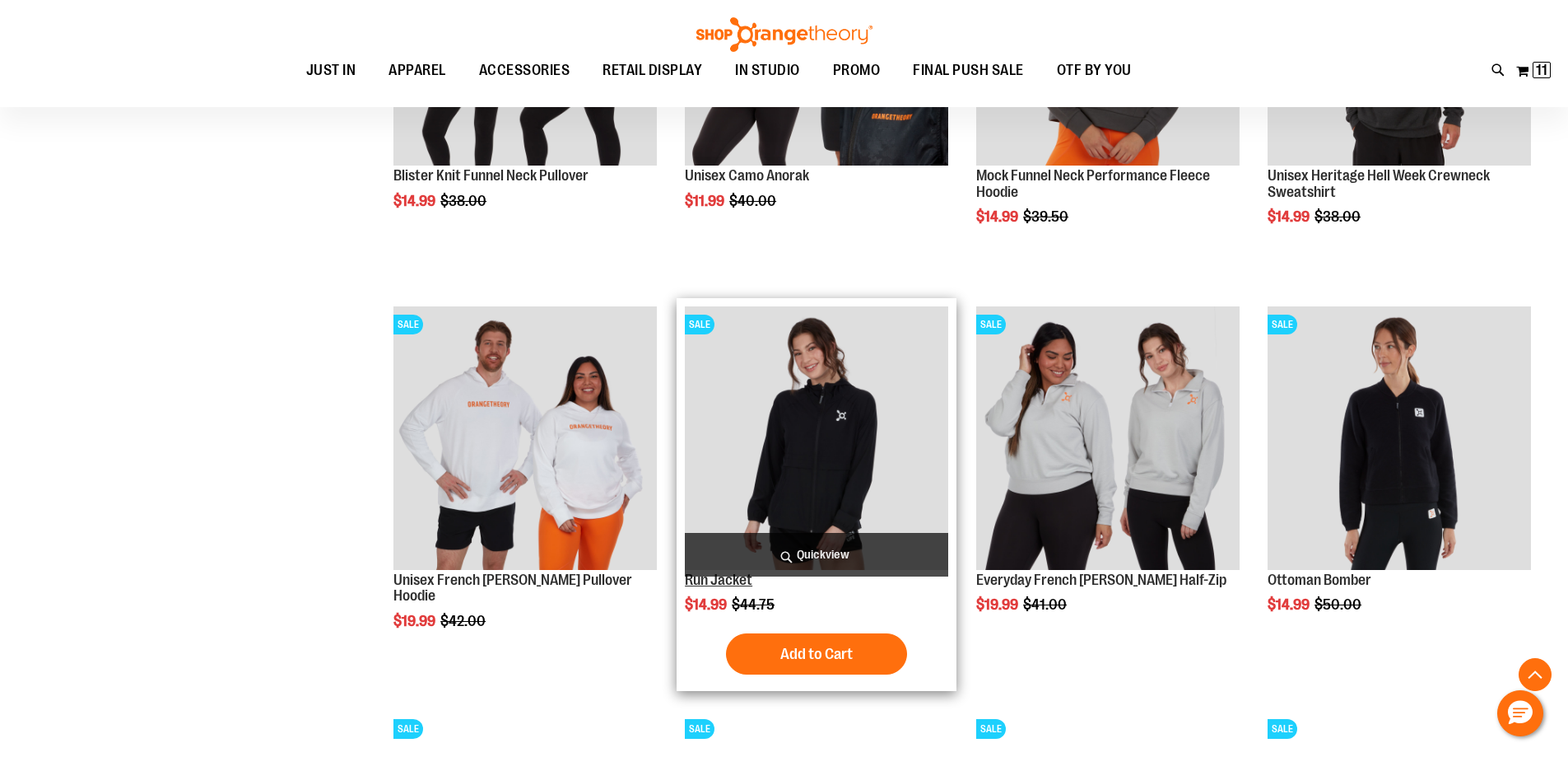
type input "**********"
click at [727, 577] on link "Run Jacket" at bounding box center [718, 579] width 67 height 17
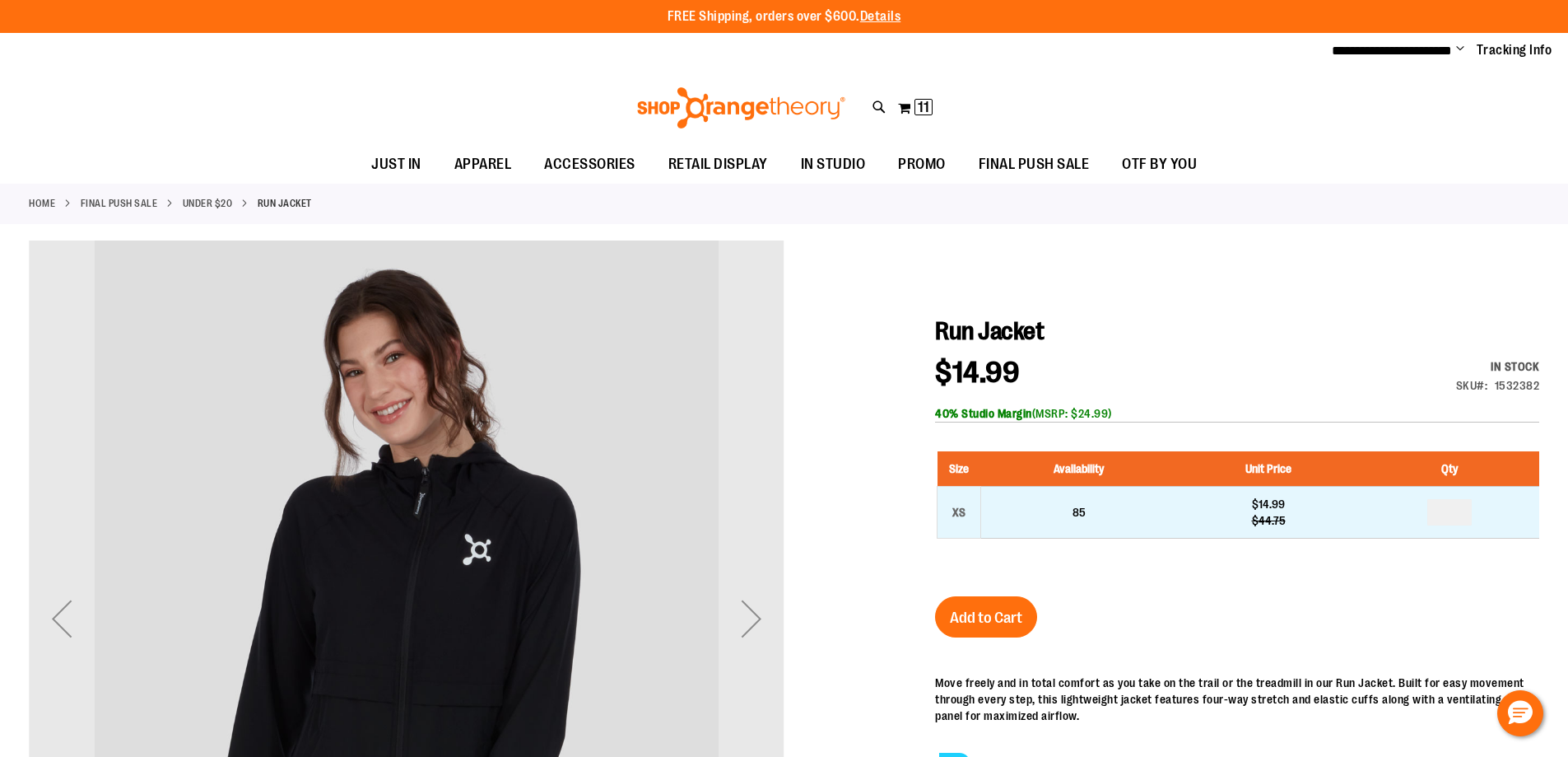
type input "**********"
click at [1466, 515] on input "number" at bounding box center [1450, 512] width 45 height 26
type input "*"
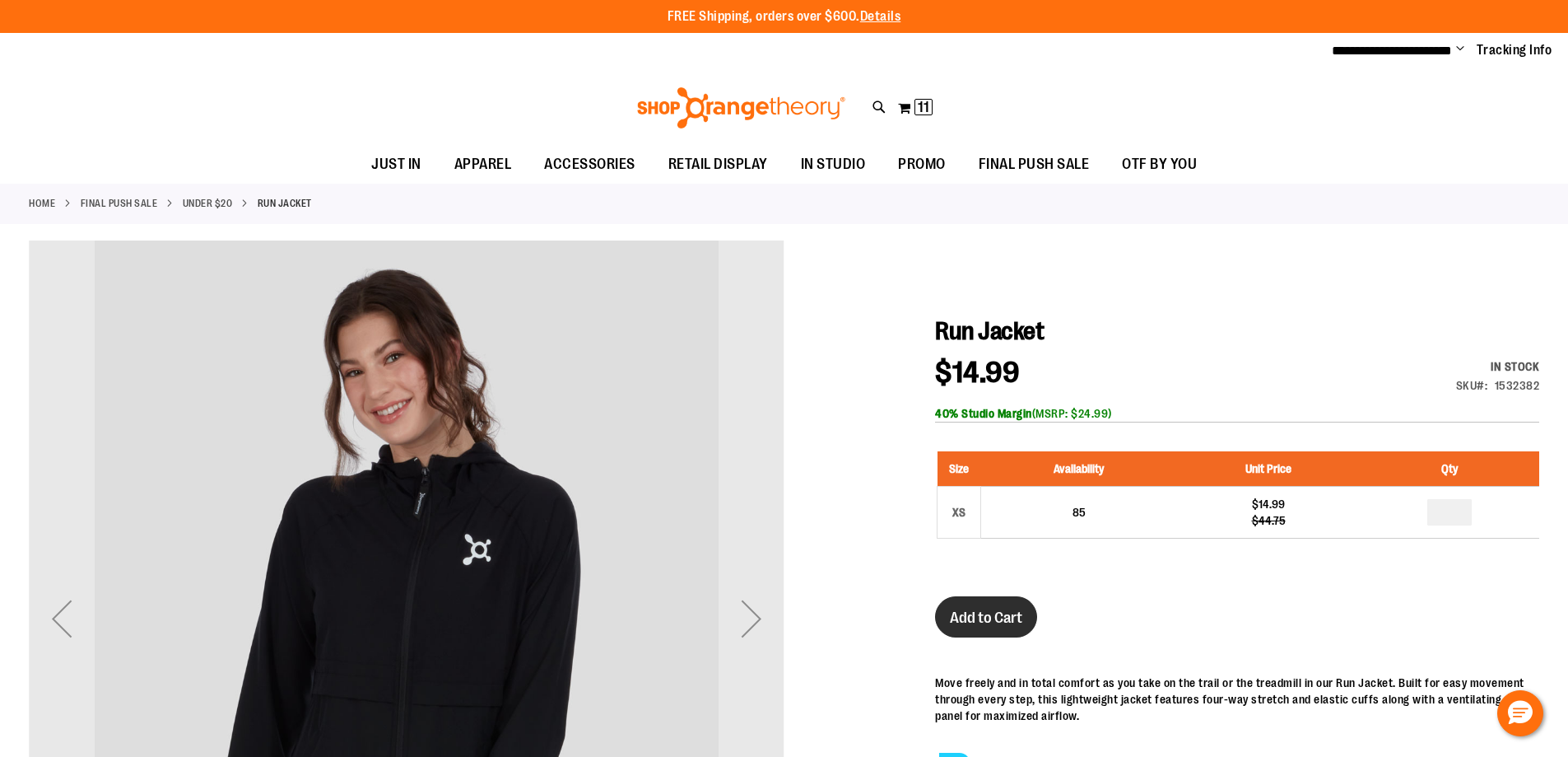
click at [967, 620] on span "Add to Cart" at bounding box center [986, 617] width 72 height 18
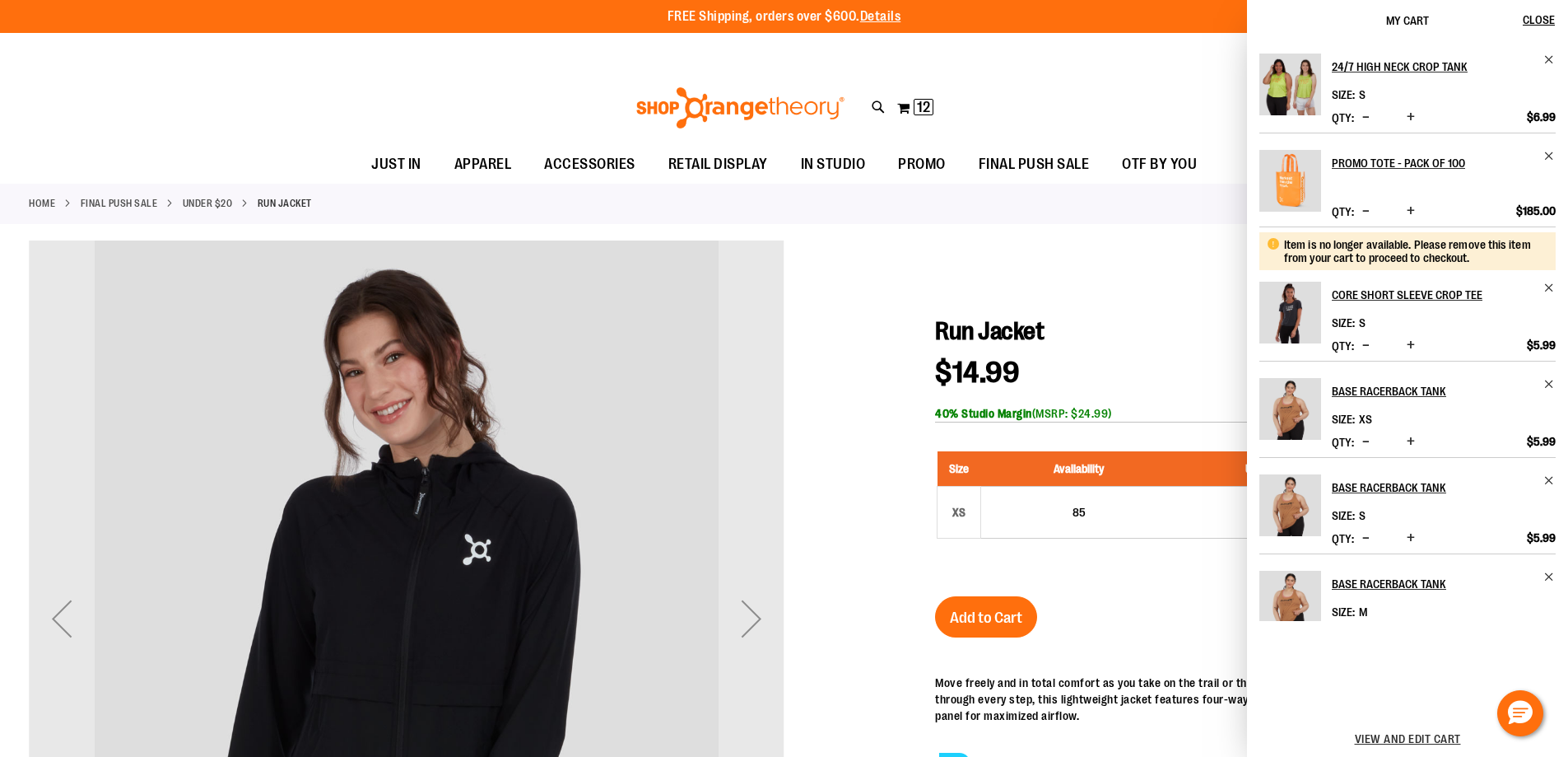
click at [994, 654] on div "Add to Cart" at bounding box center [985, 627] width 102 height 61
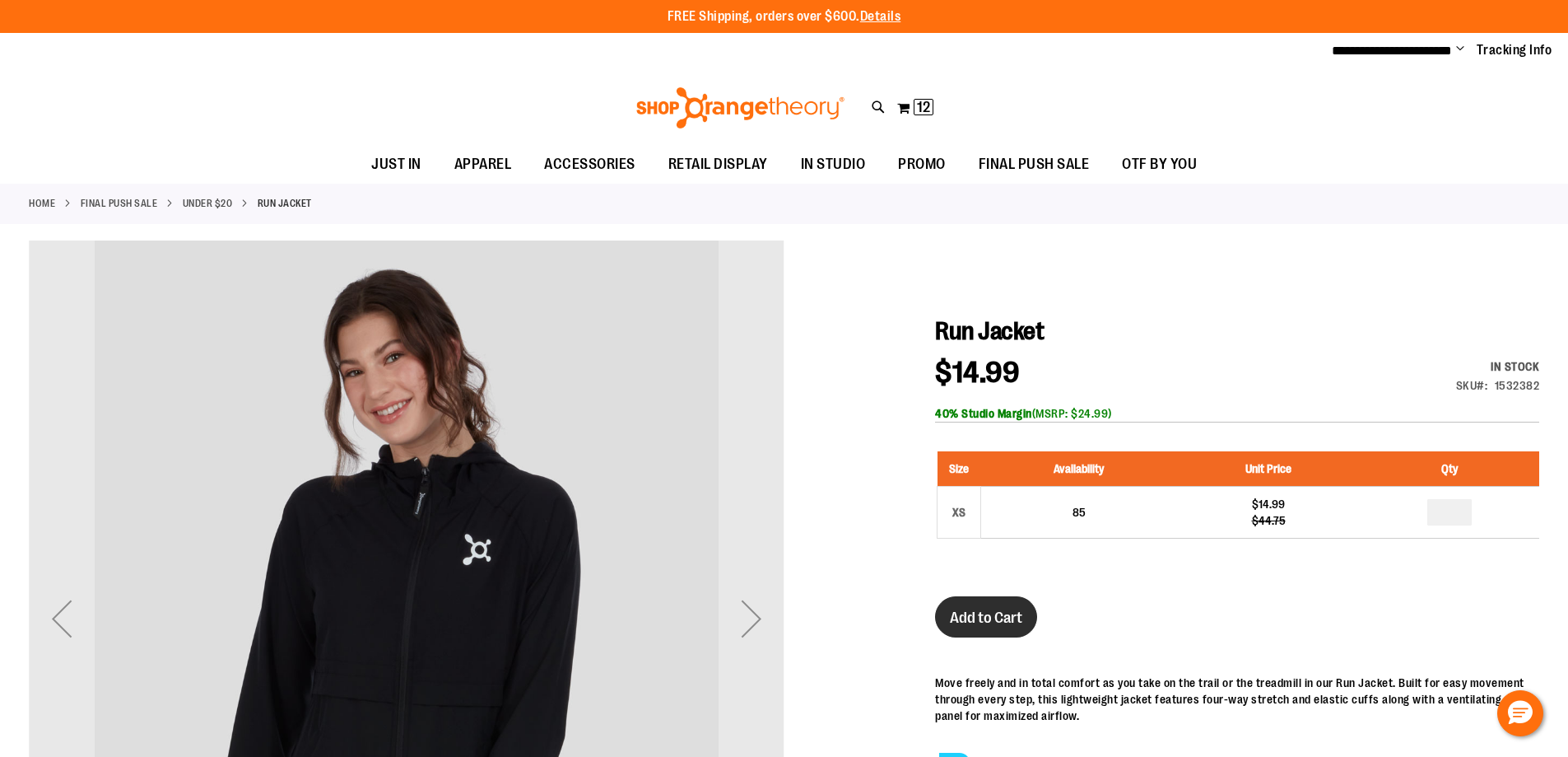
click at [979, 620] on span "Add to Cart" at bounding box center [986, 617] width 72 height 18
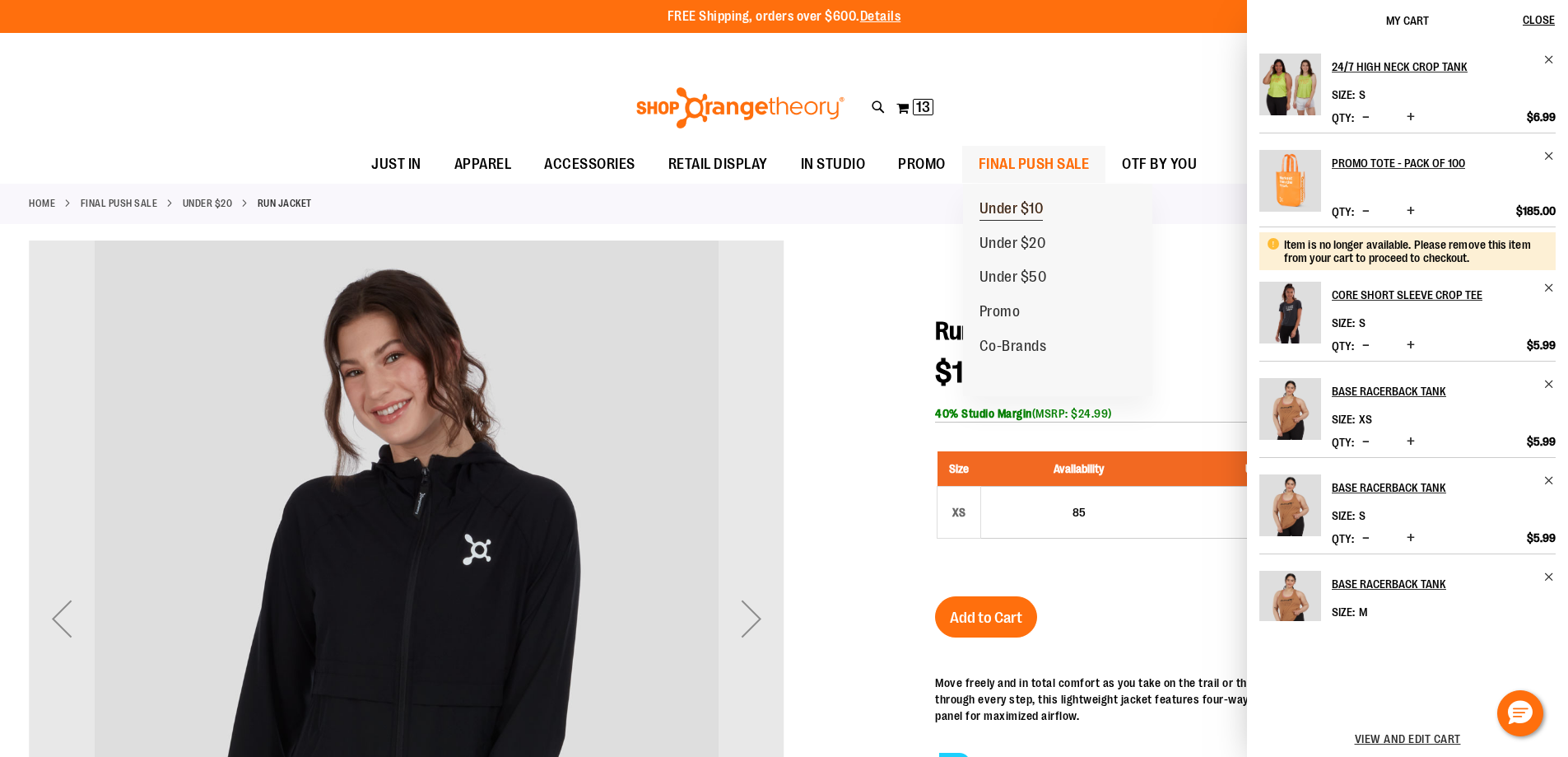
click at [1034, 205] on span "Under $10" at bounding box center [1012, 210] width 64 height 20
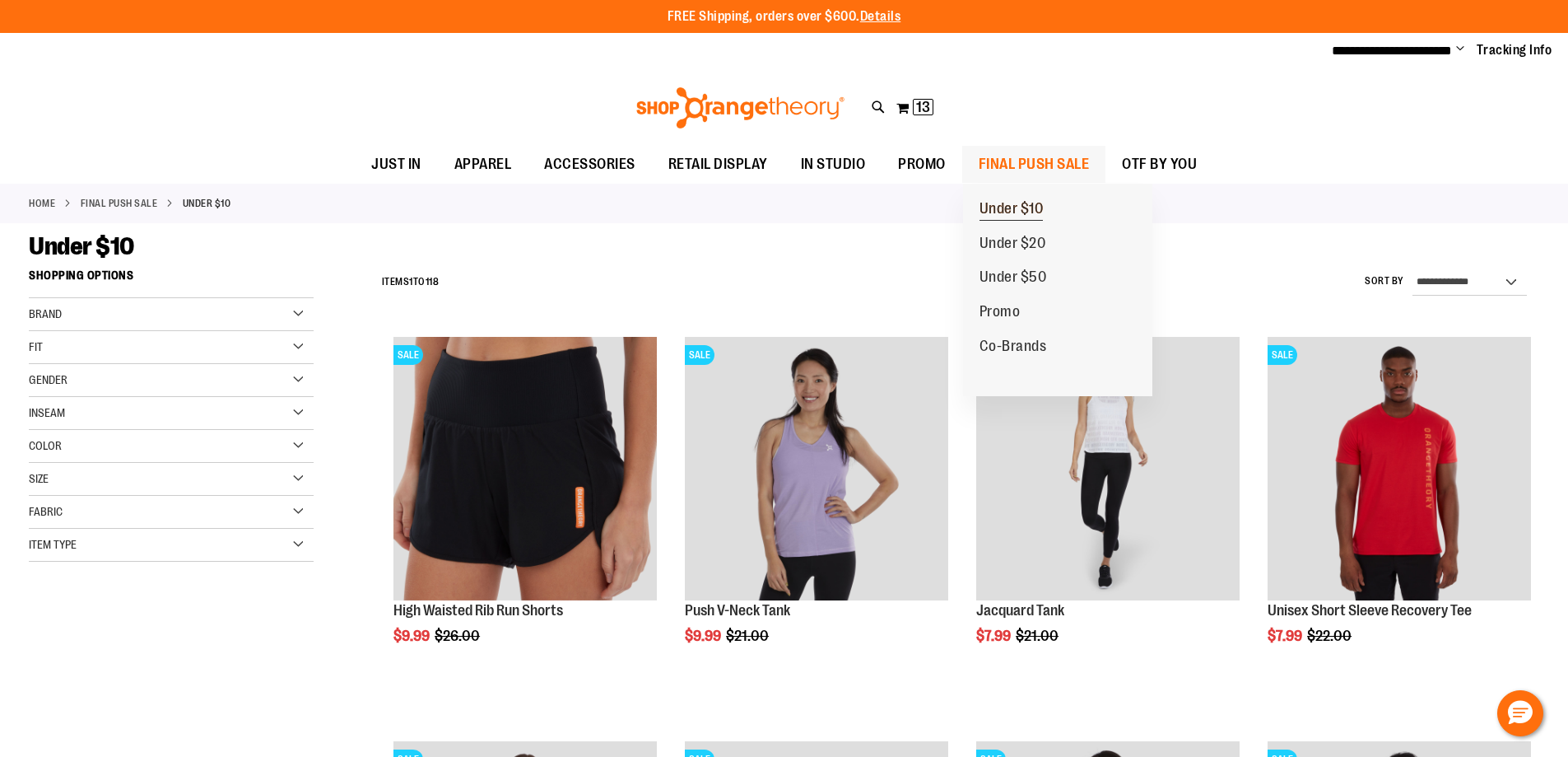
type input "**********"
click at [1020, 207] on span "Under $10" at bounding box center [1012, 210] width 64 height 20
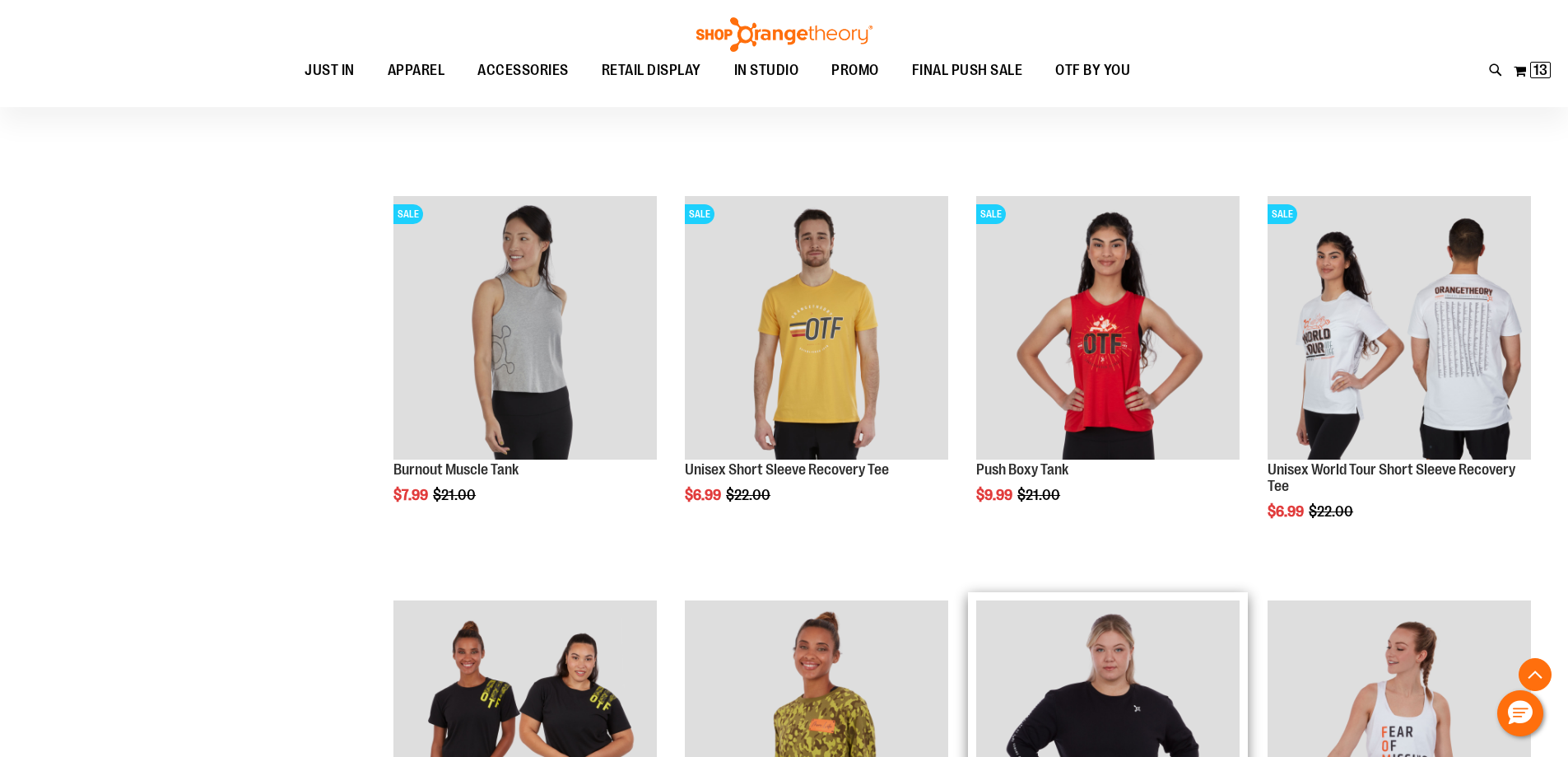
scroll to position [1194, 0]
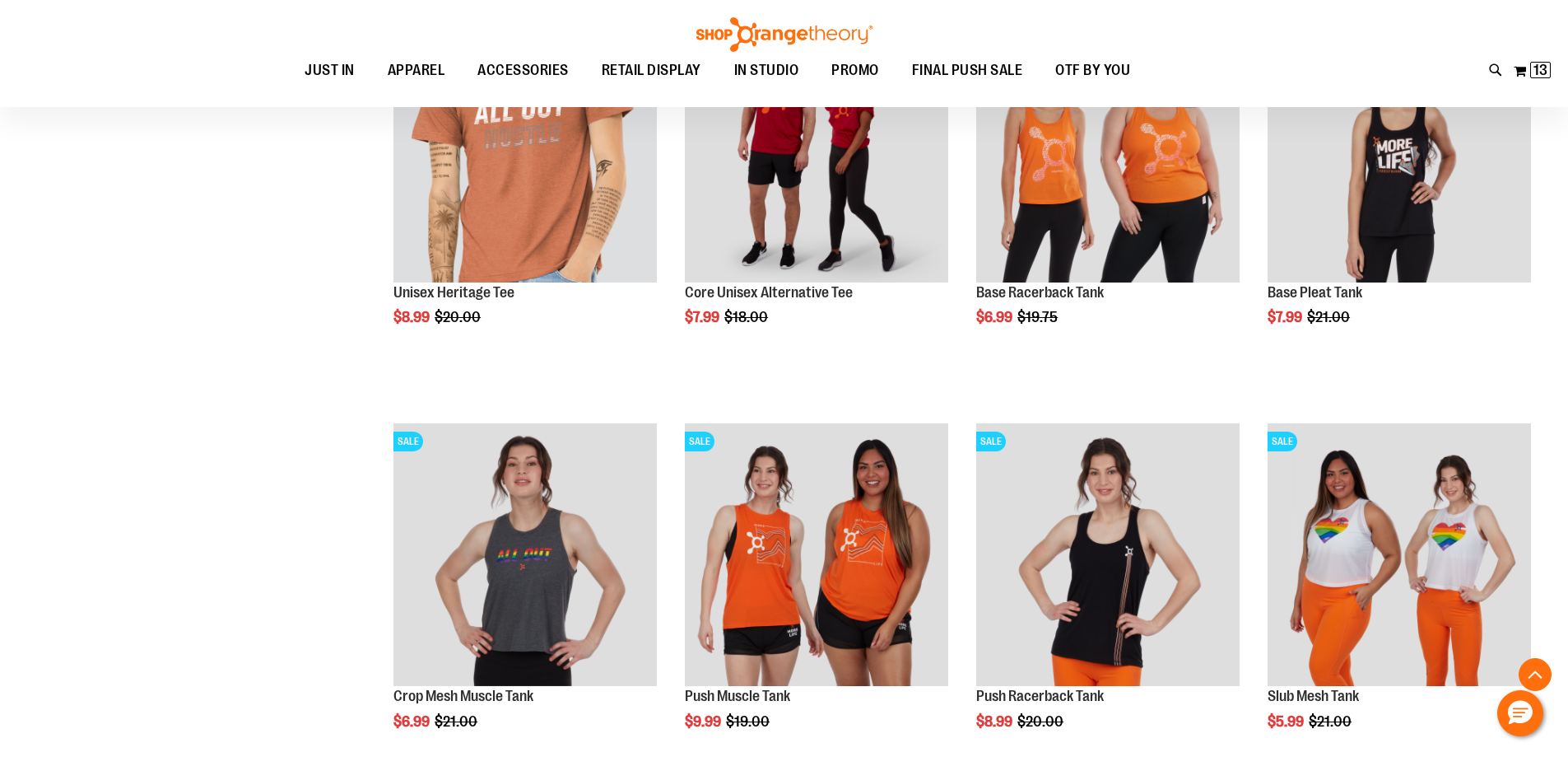
scroll to position [2018, 0]
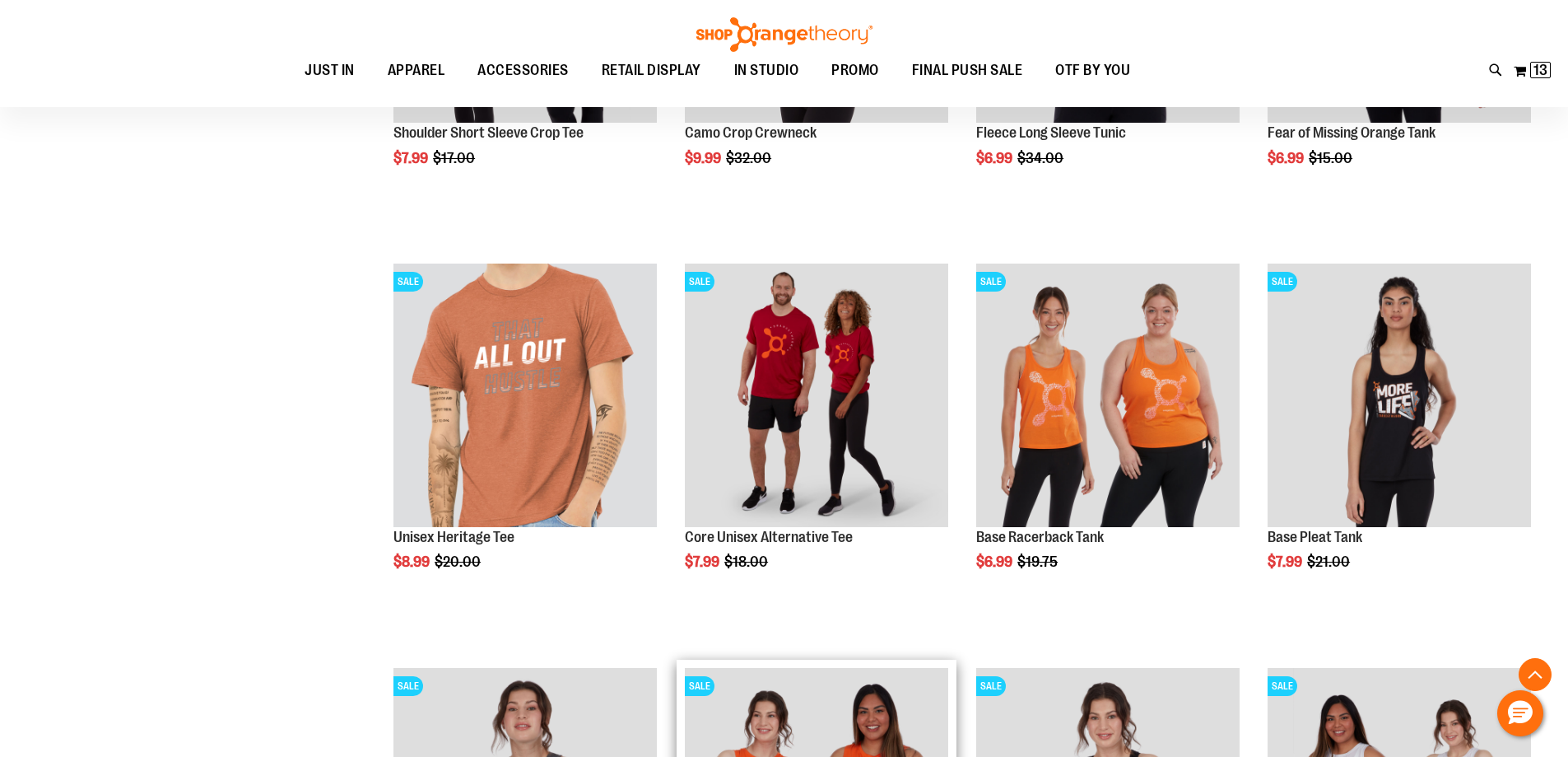
scroll to position [1688, 0]
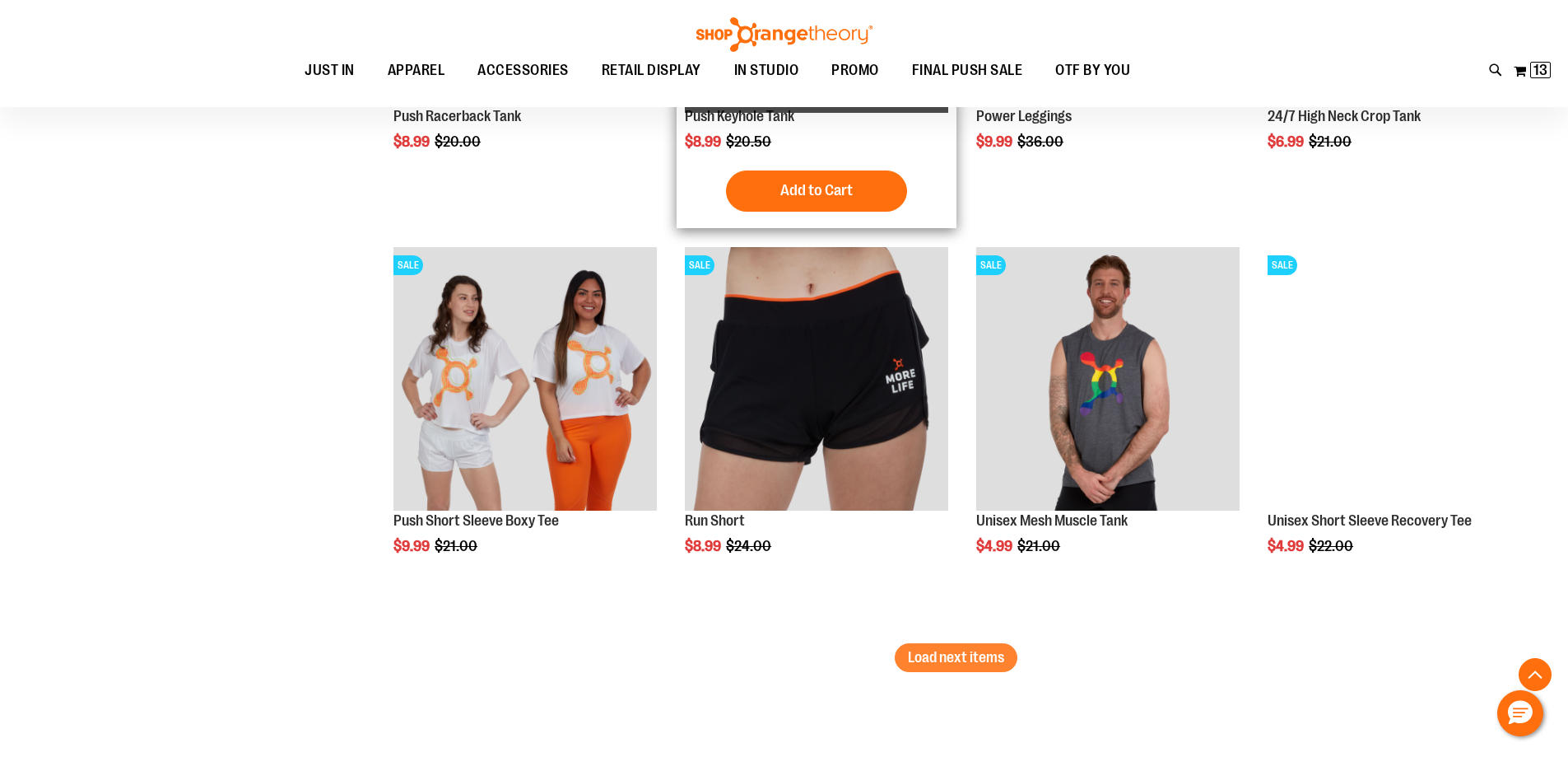
scroll to position [3335, 0]
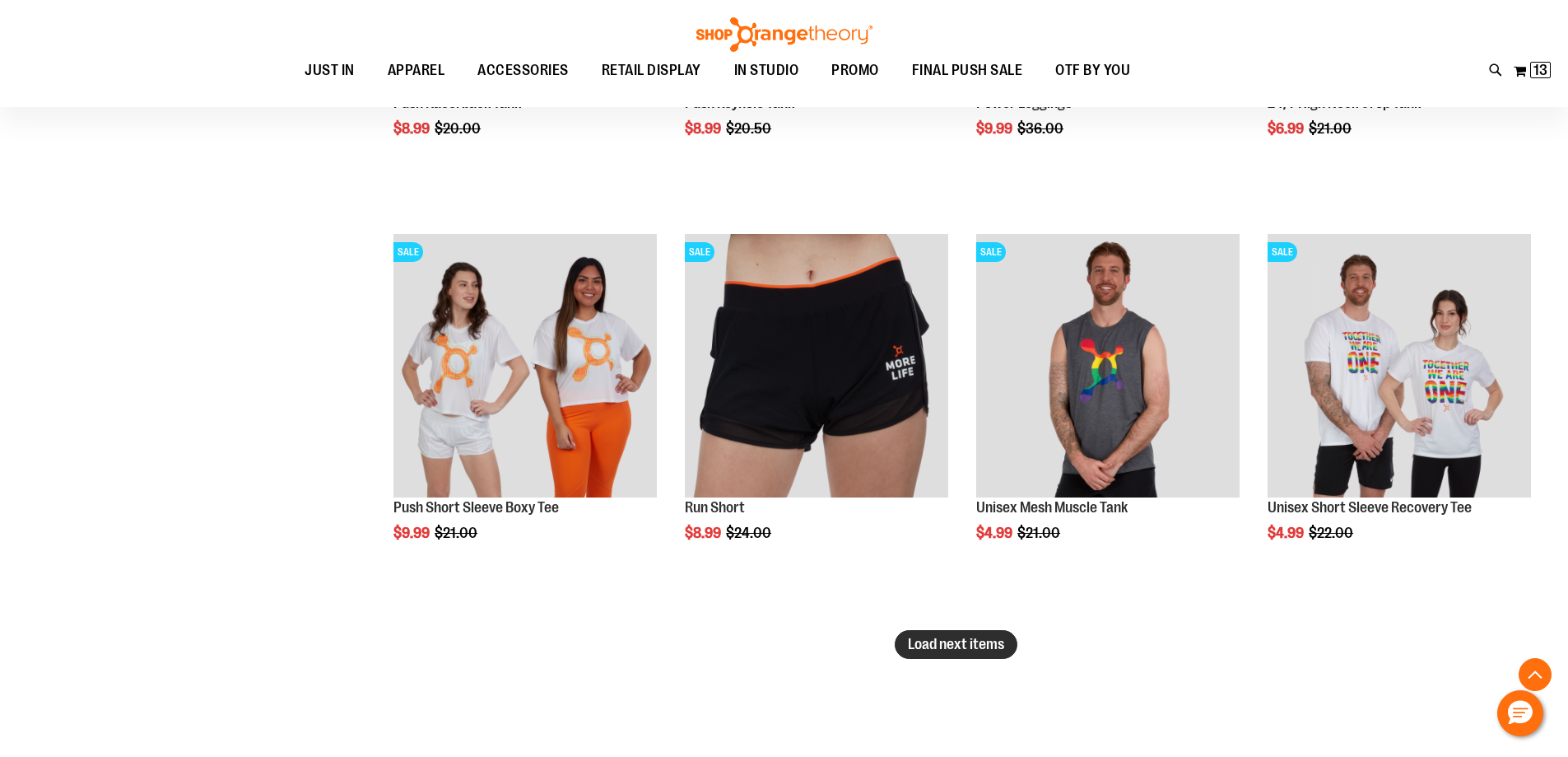
type input "**********"
click at [945, 636] on span "Load next items" at bounding box center [956, 643] width 96 height 17
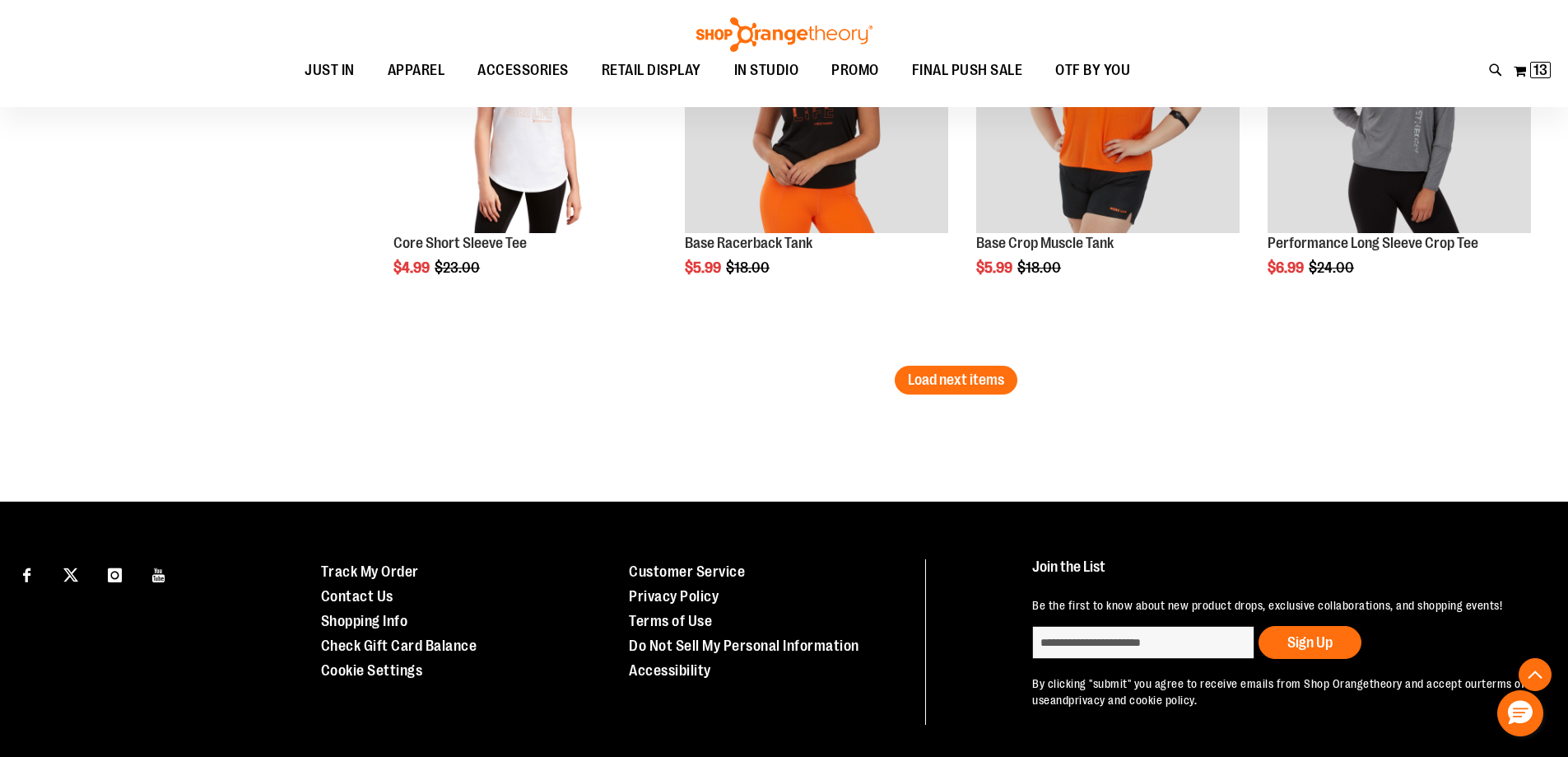
scroll to position [4817, 0]
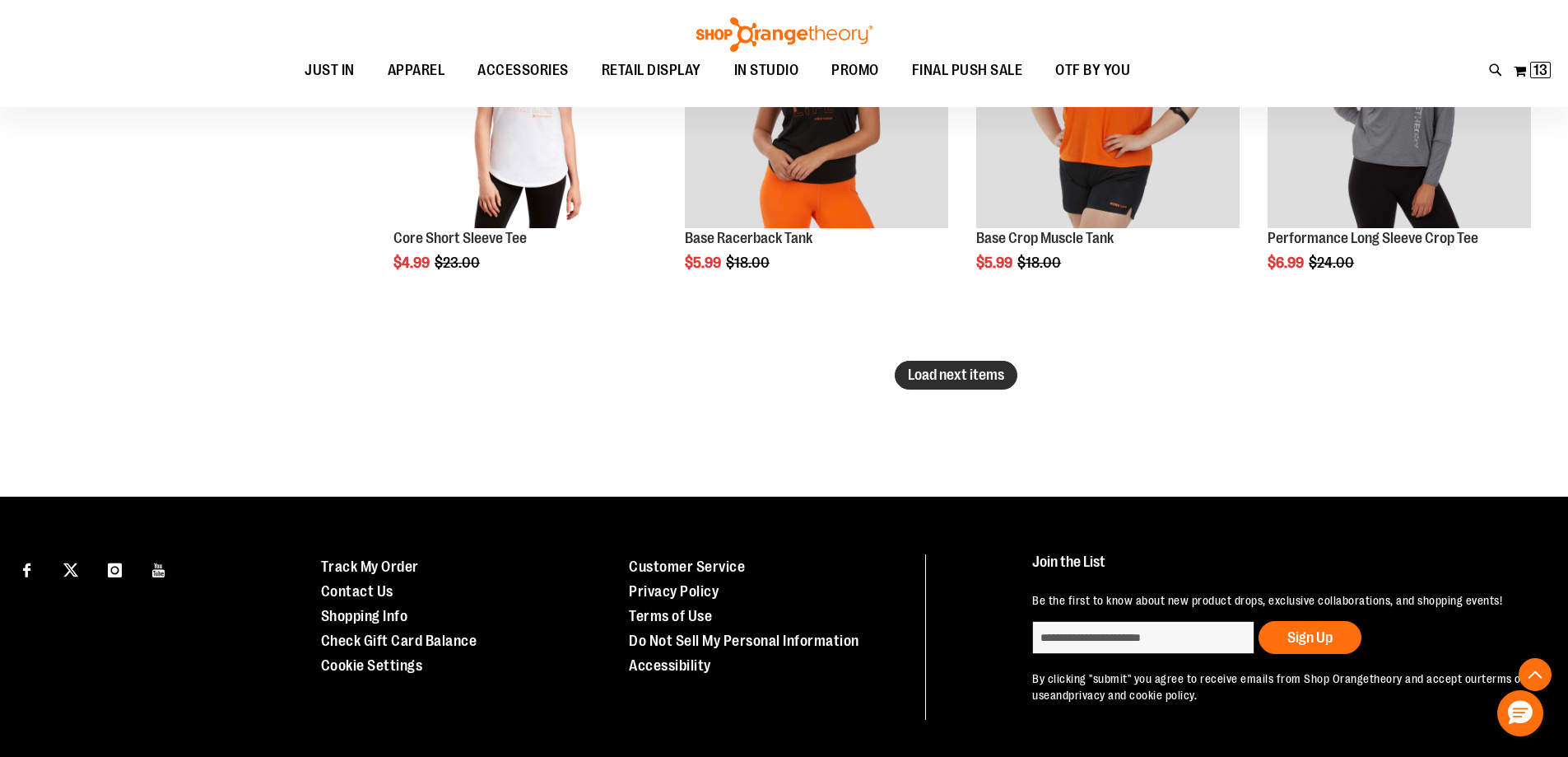
click at [1001, 371] on span "Load next items" at bounding box center [956, 375] width 96 height 17
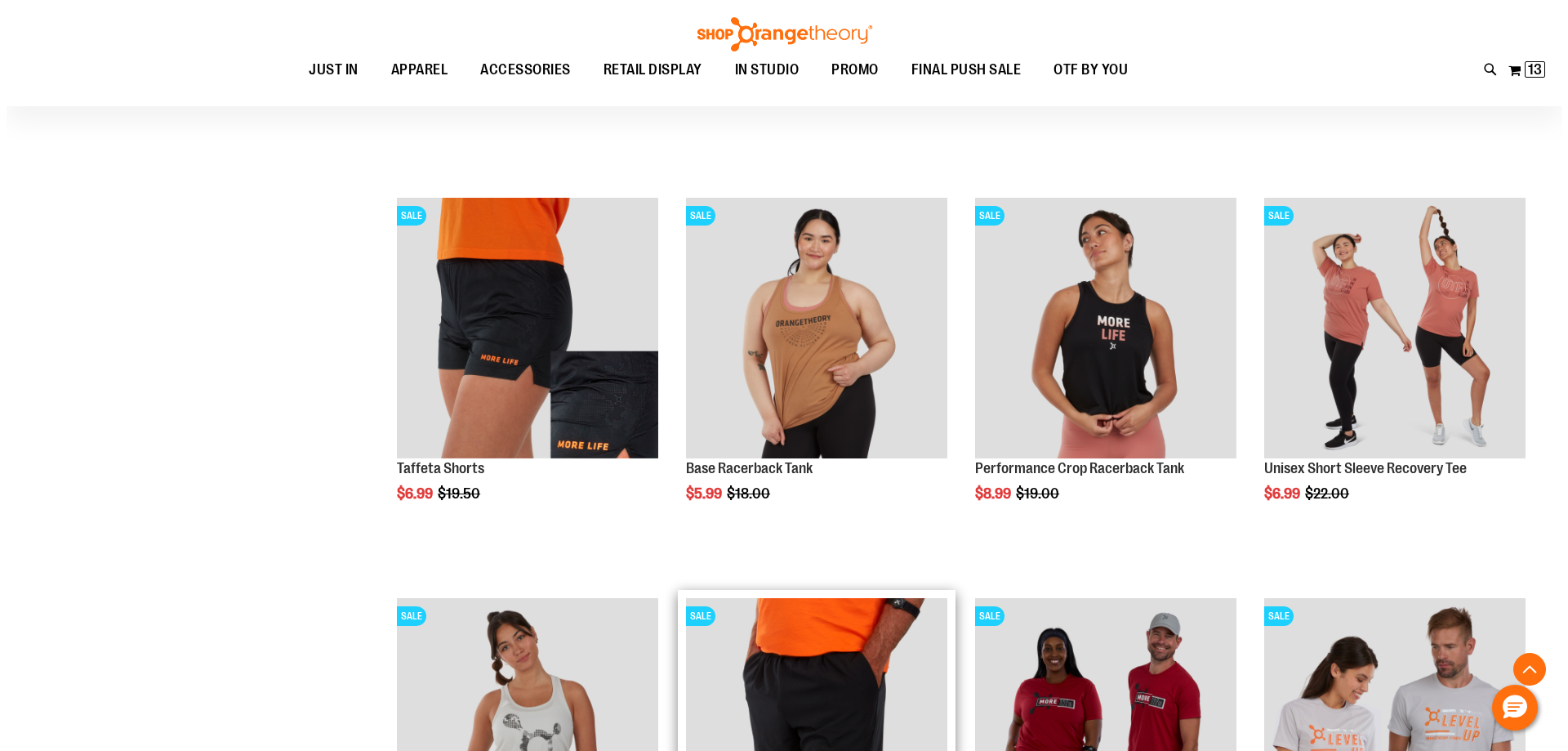
scroll to position [4943, 0]
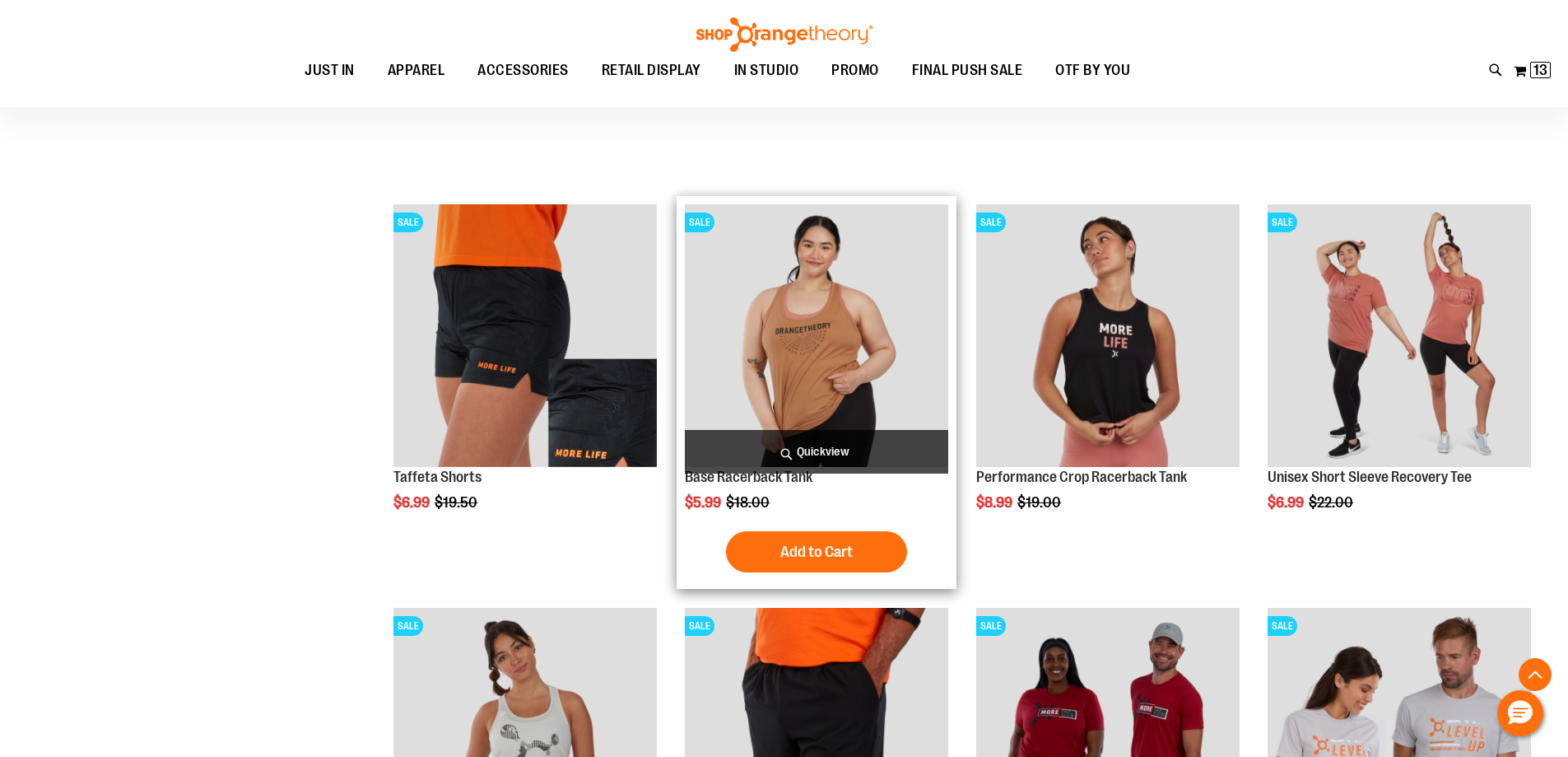
click at [742, 474] on span "Quickview" at bounding box center [816, 451] width 264 height 44
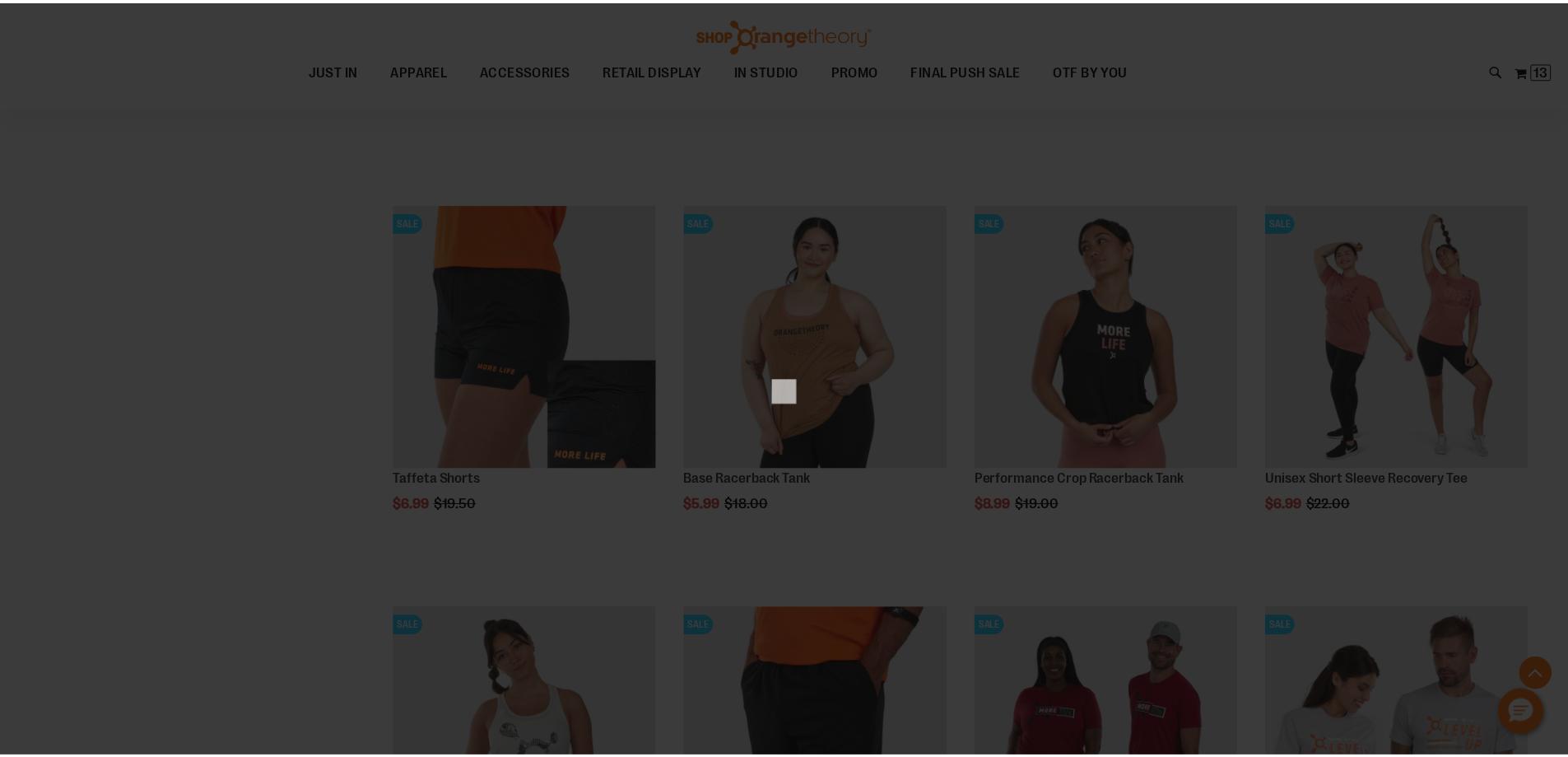
scroll to position [0, 0]
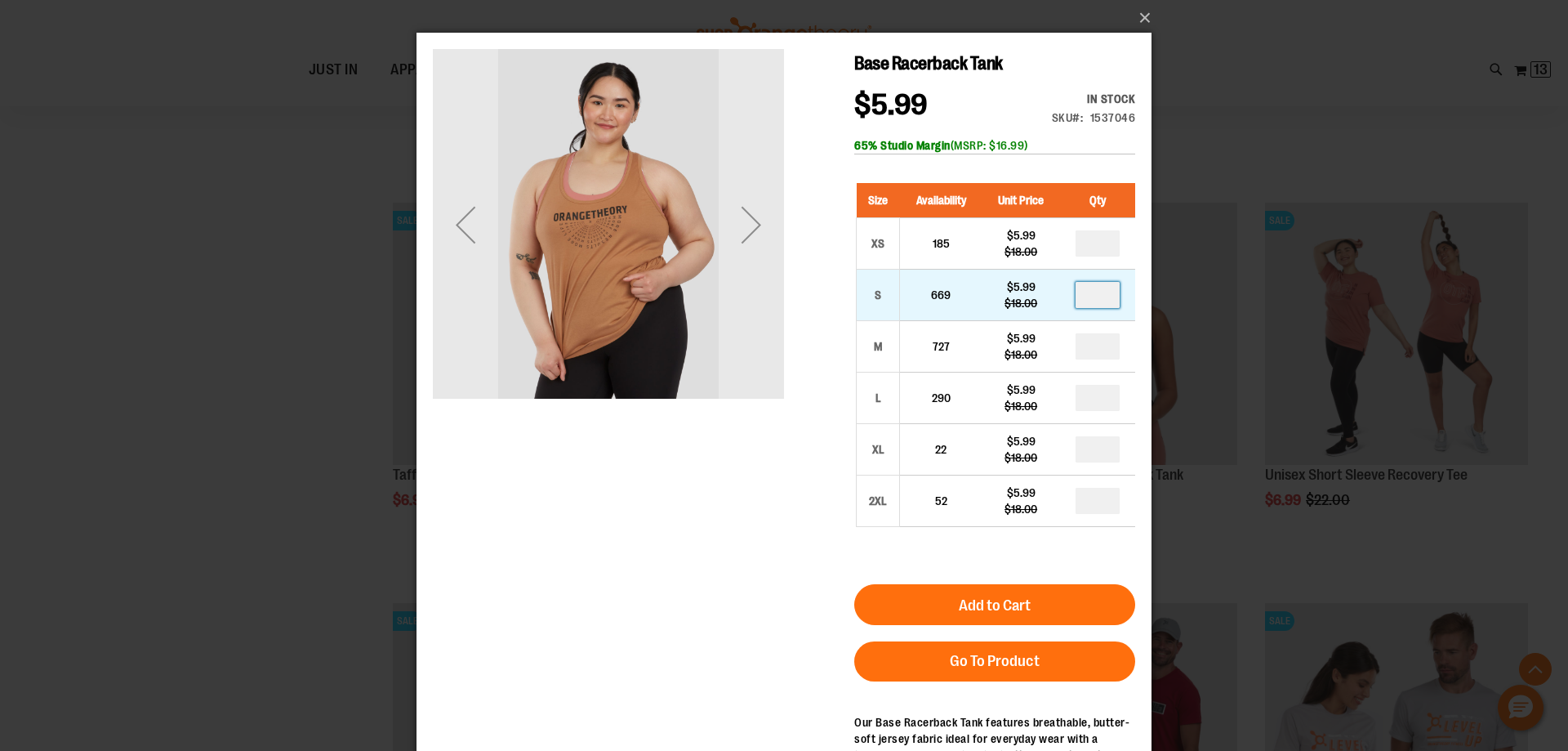
click at [1105, 295] on input "number" at bounding box center [1098, 294] width 44 height 26
type input "*"
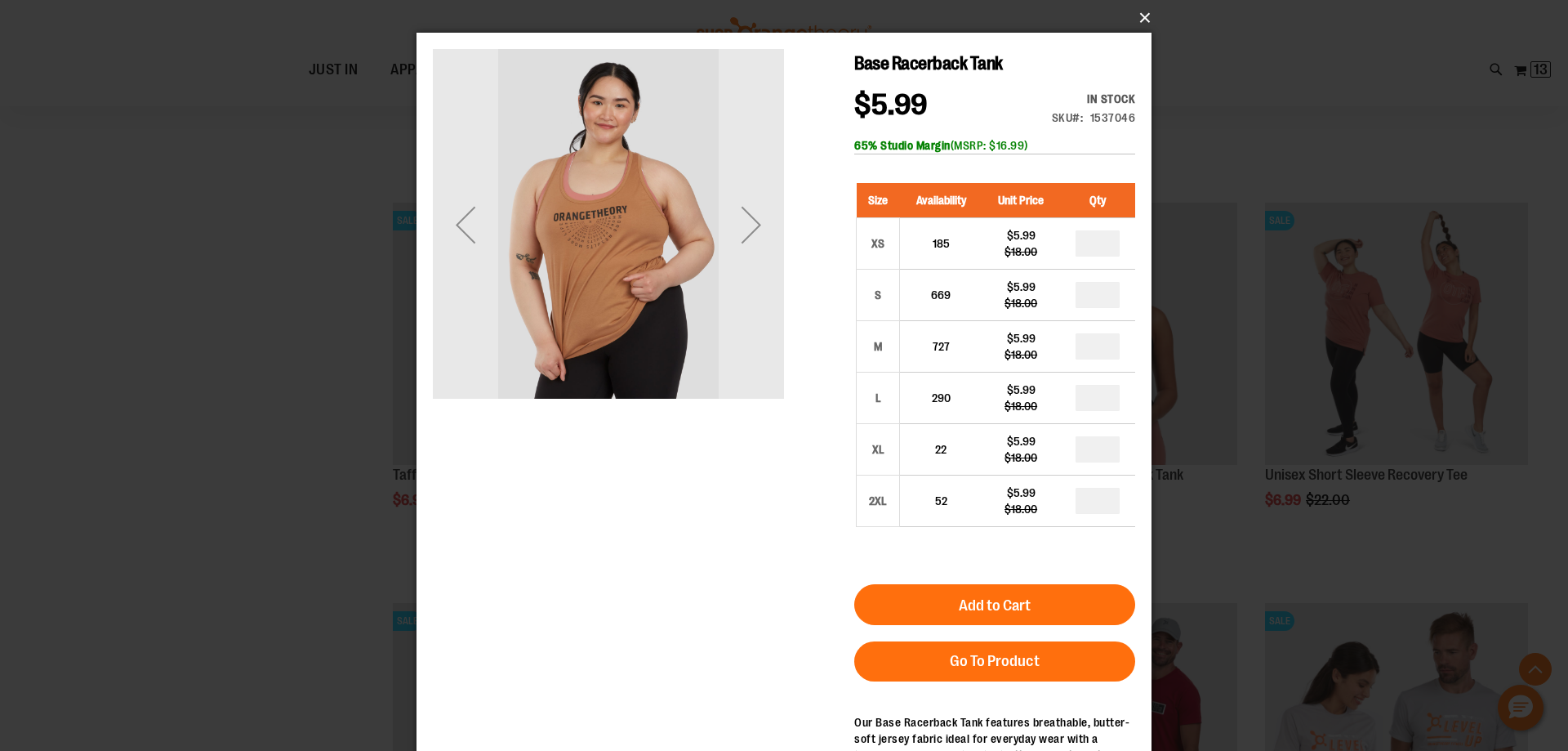
click at [1148, 24] on button "×" at bounding box center [789, 17] width 735 height 36
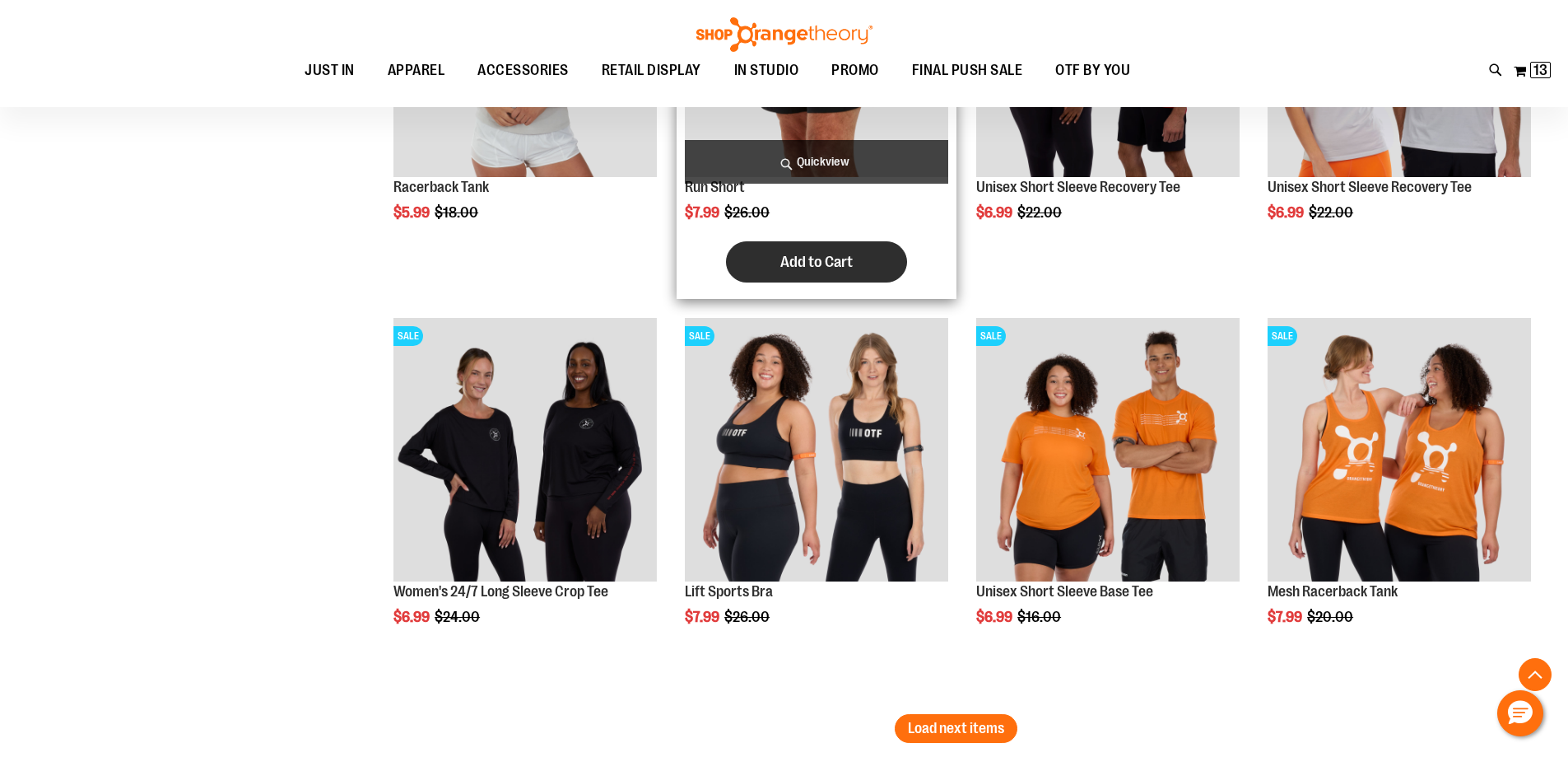
scroll to position [5723, 0]
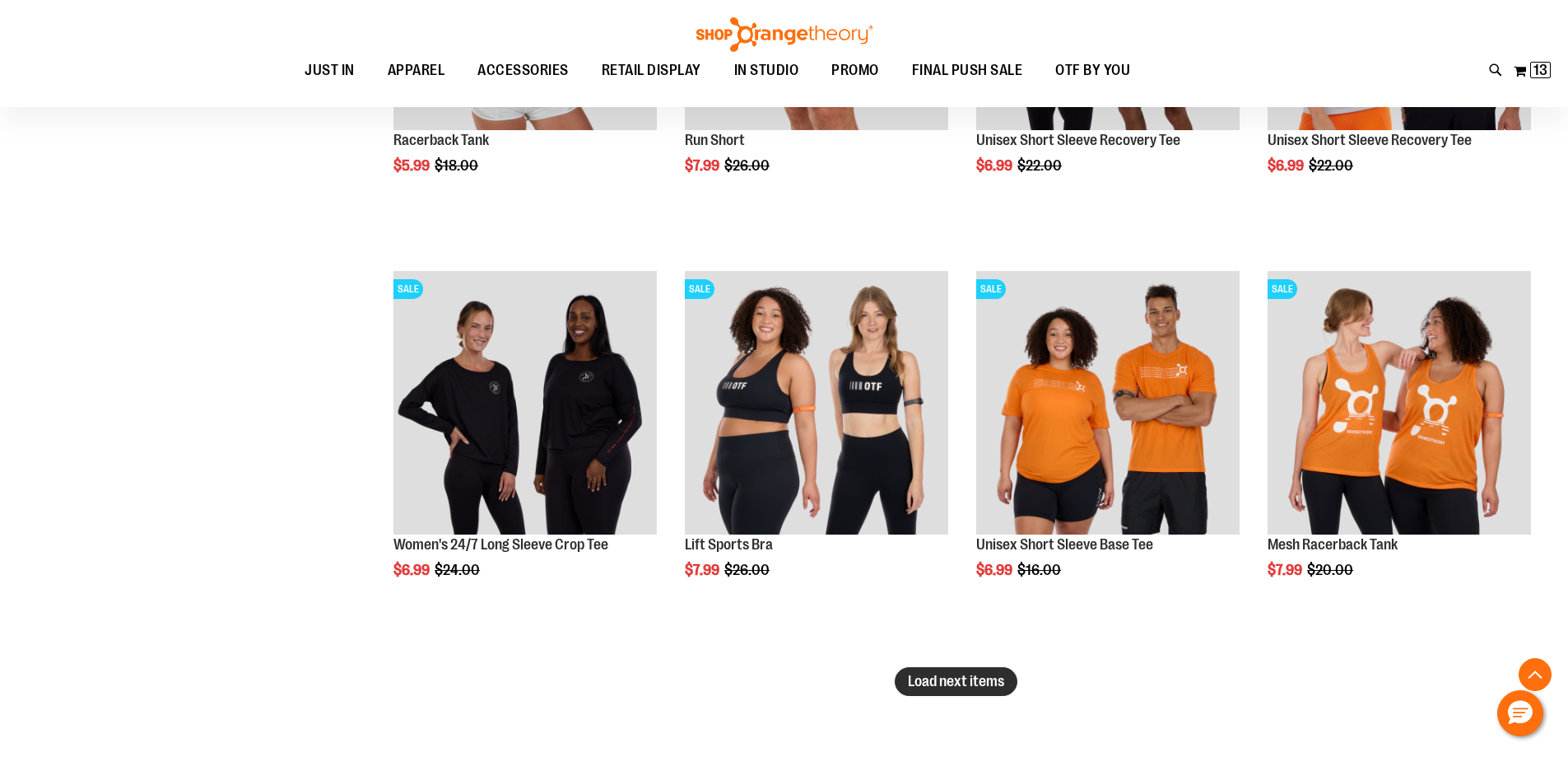
click at [965, 679] on span "Load next items" at bounding box center [956, 680] width 96 height 17
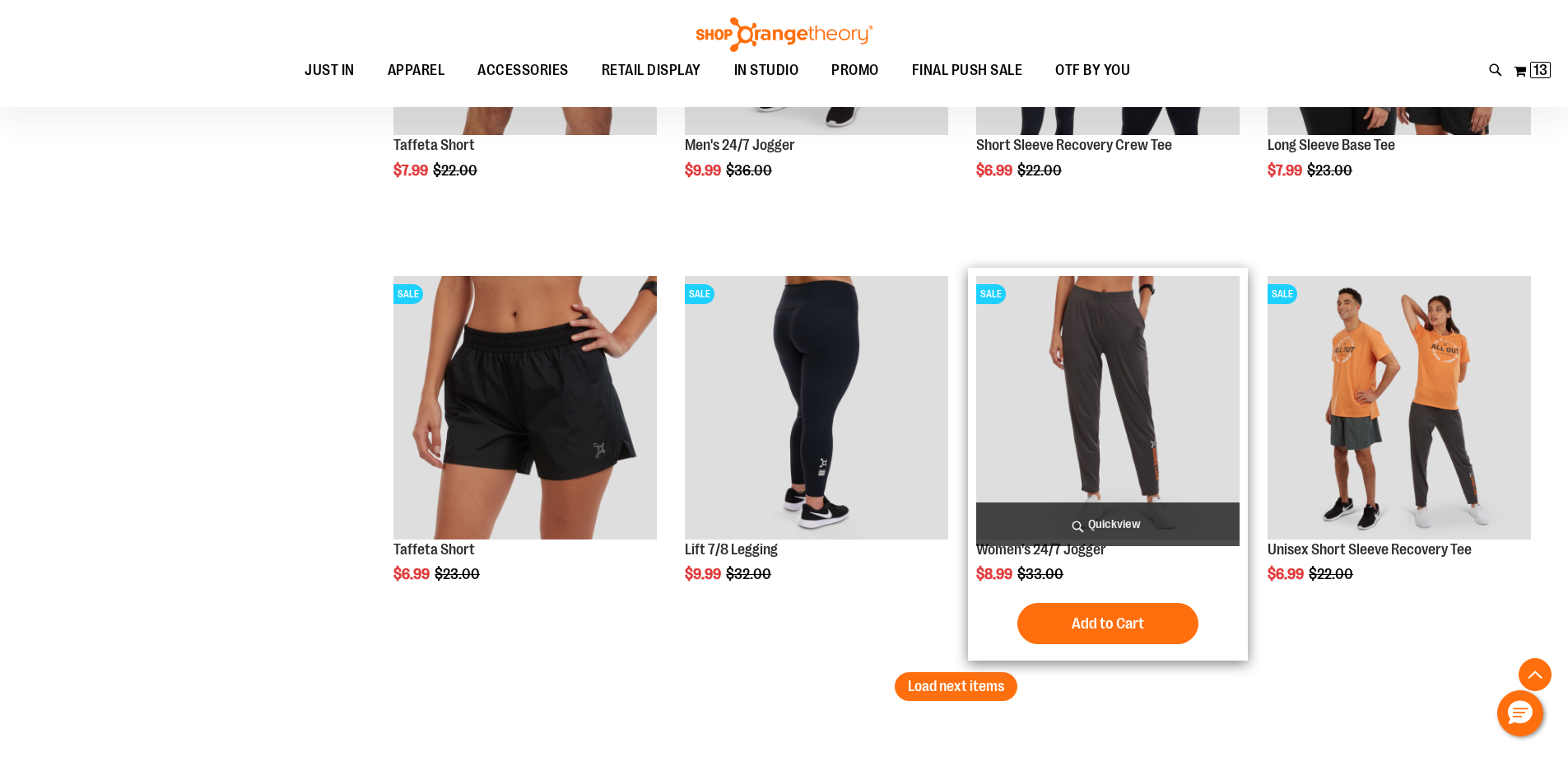
scroll to position [6959, 0]
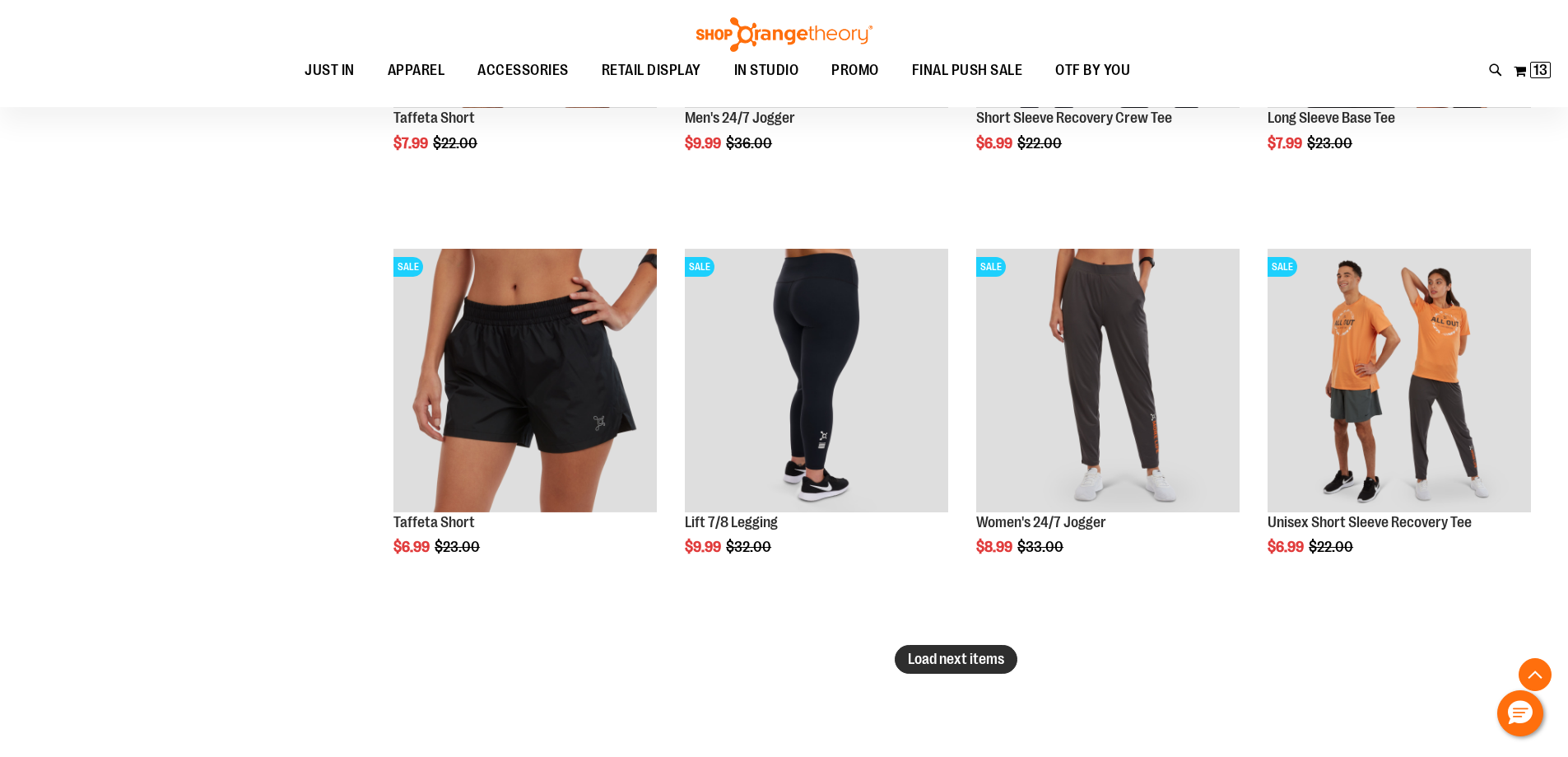
click at [980, 651] on span "Load next items" at bounding box center [956, 659] width 96 height 17
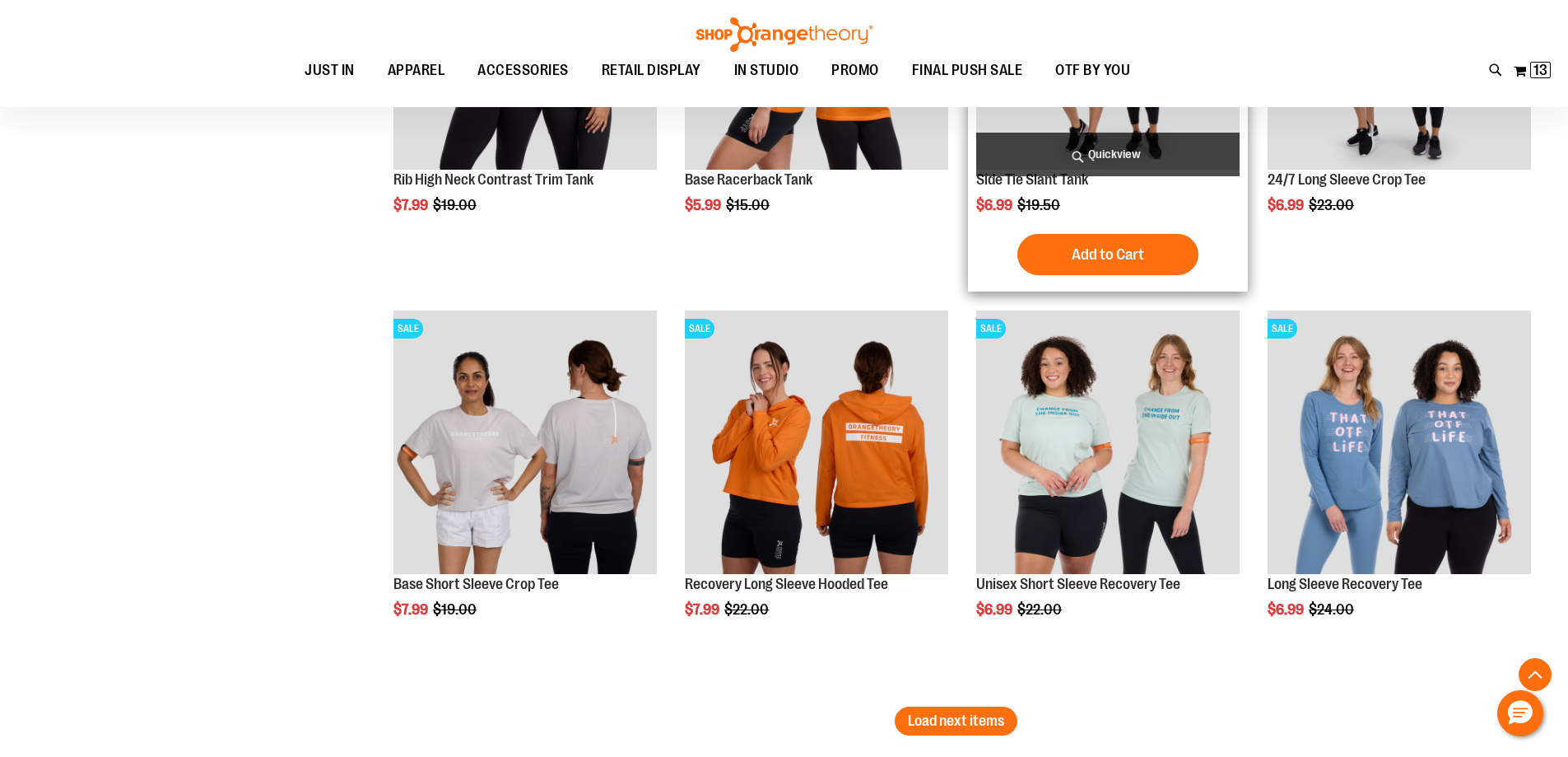
scroll to position [8112, 0]
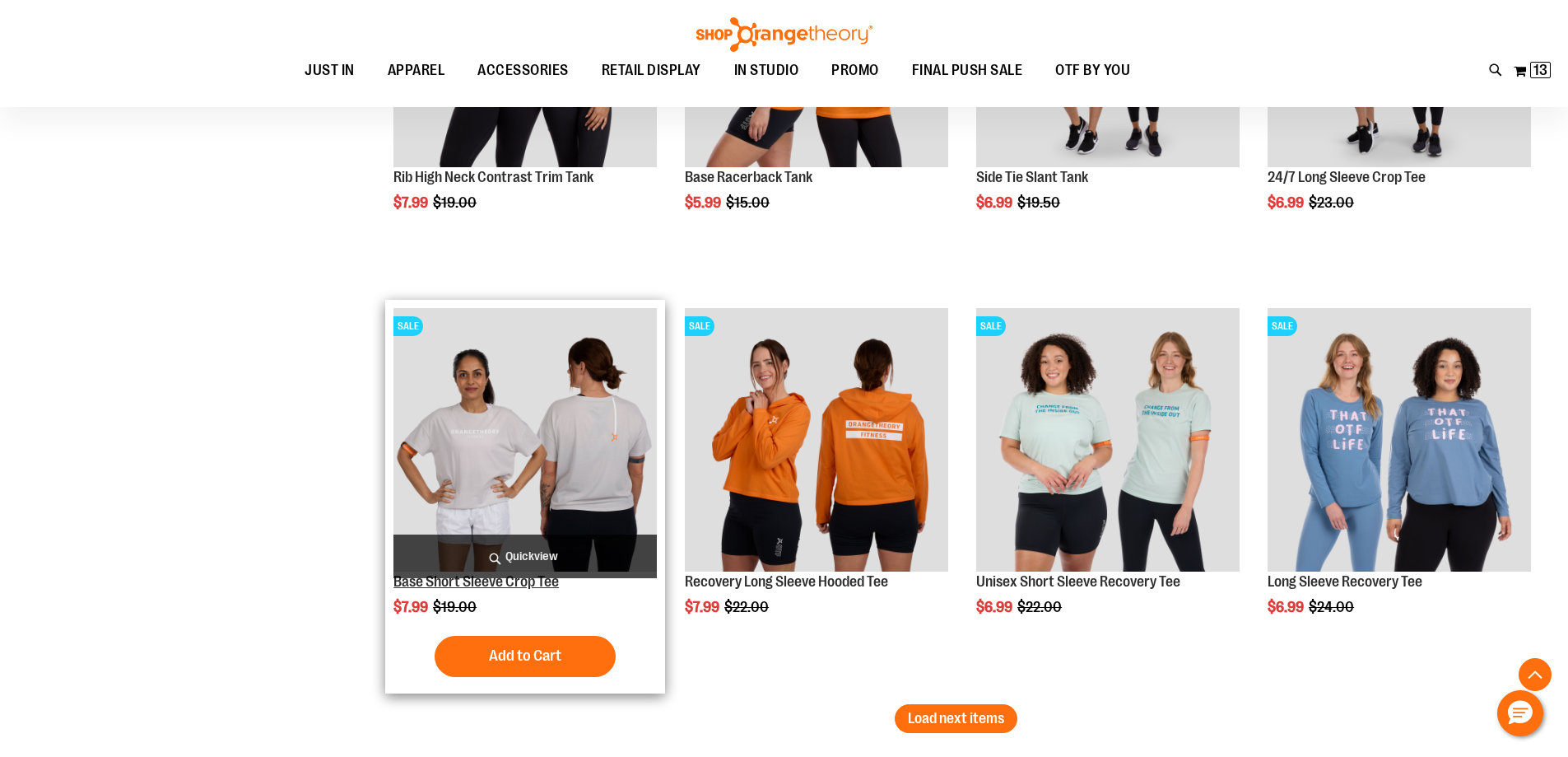
click at [484, 582] on link "Base Short Sleeve Crop Tee" at bounding box center [477, 581] width 165 height 17
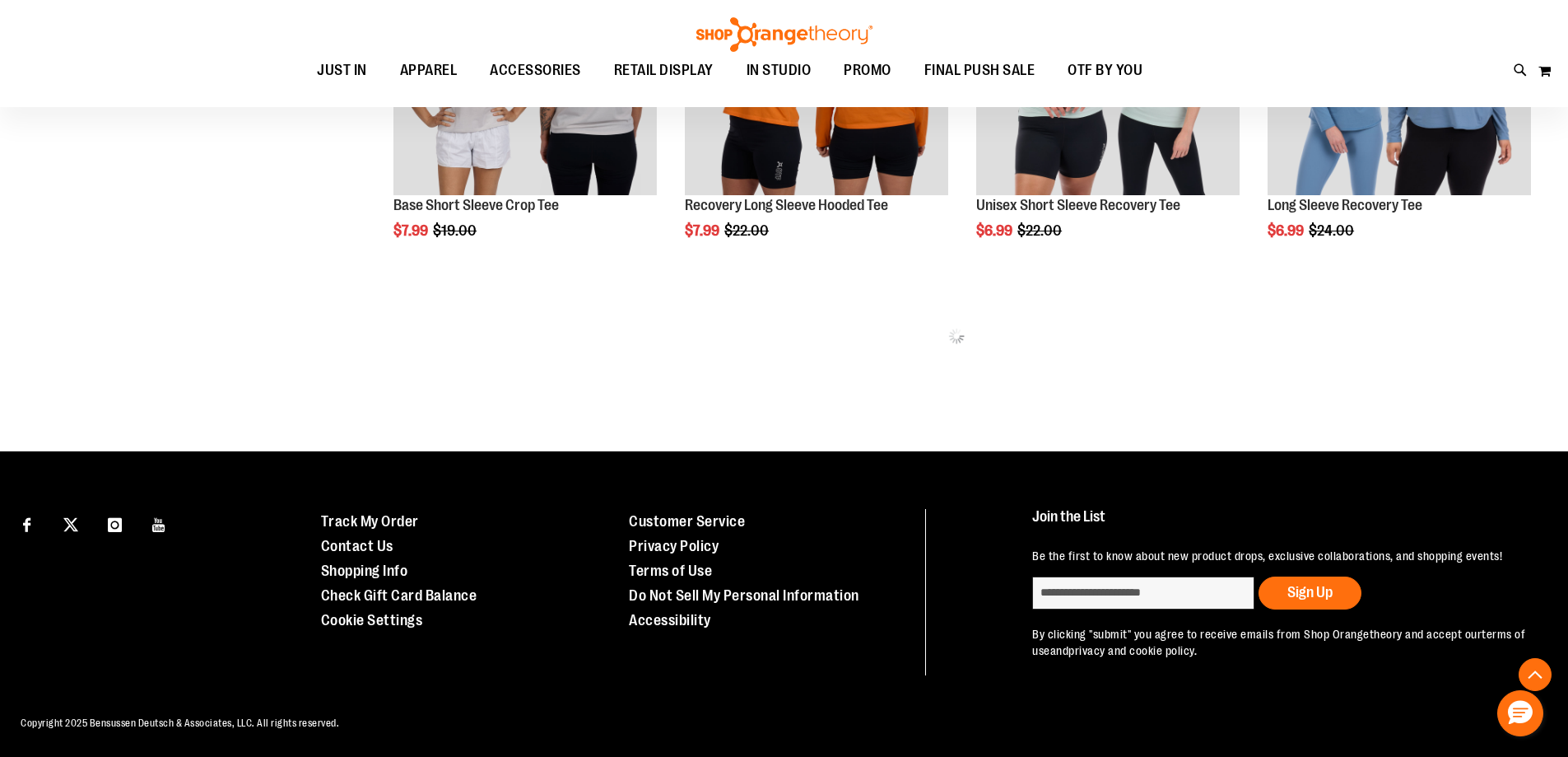
scroll to position [848, 0]
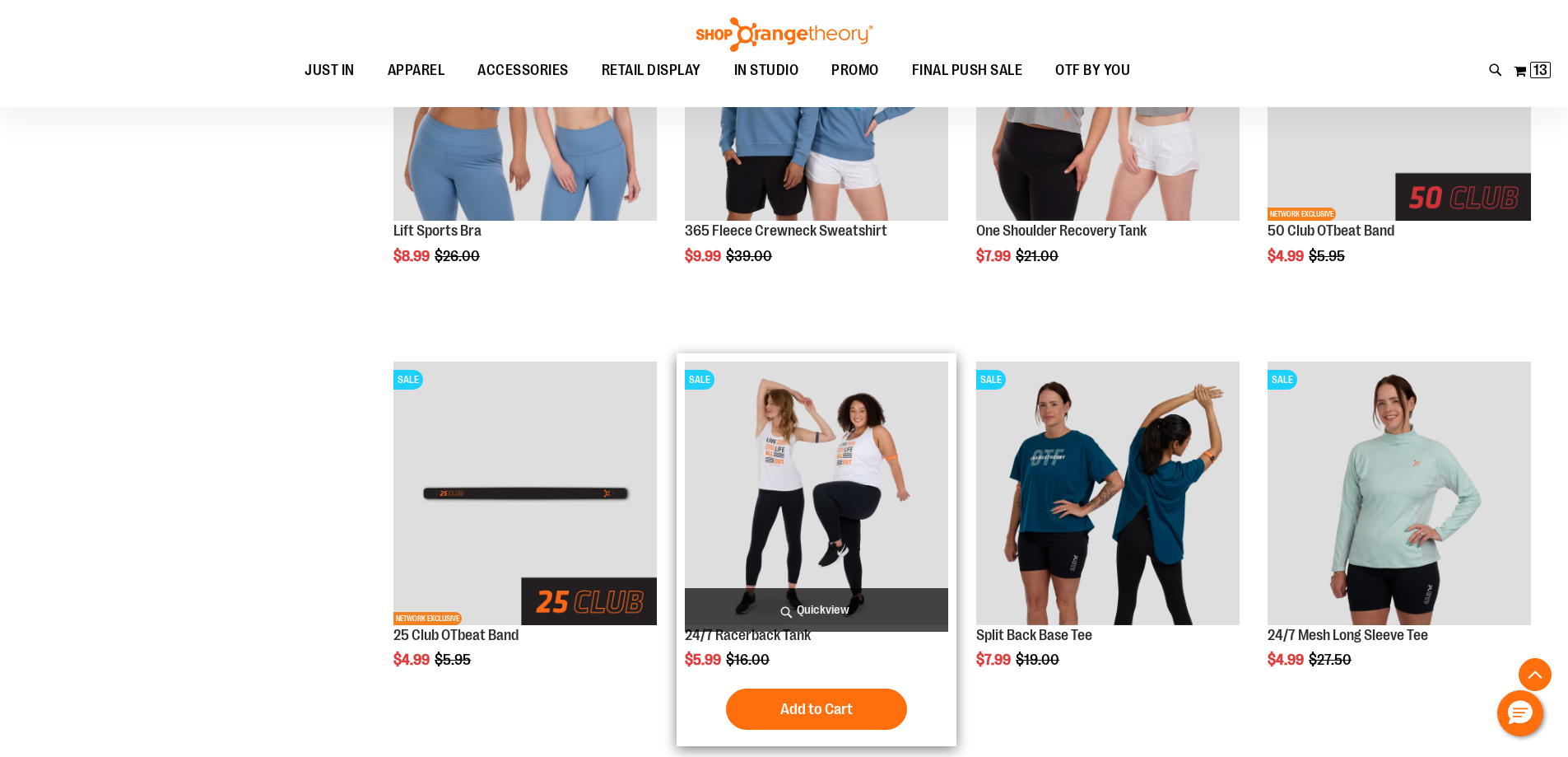
scroll to position [1507, 0]
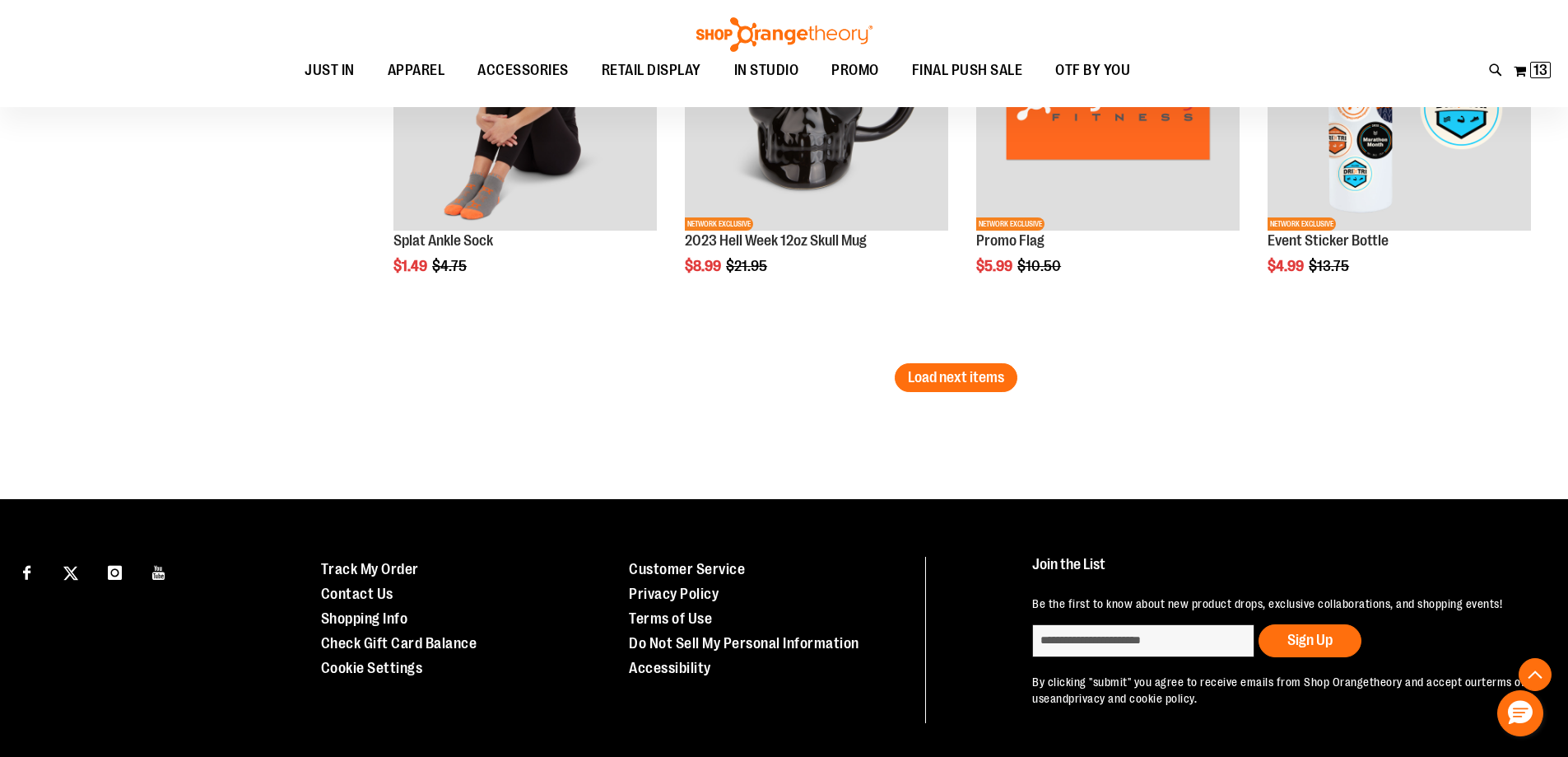
scroll to position [3075, 0]
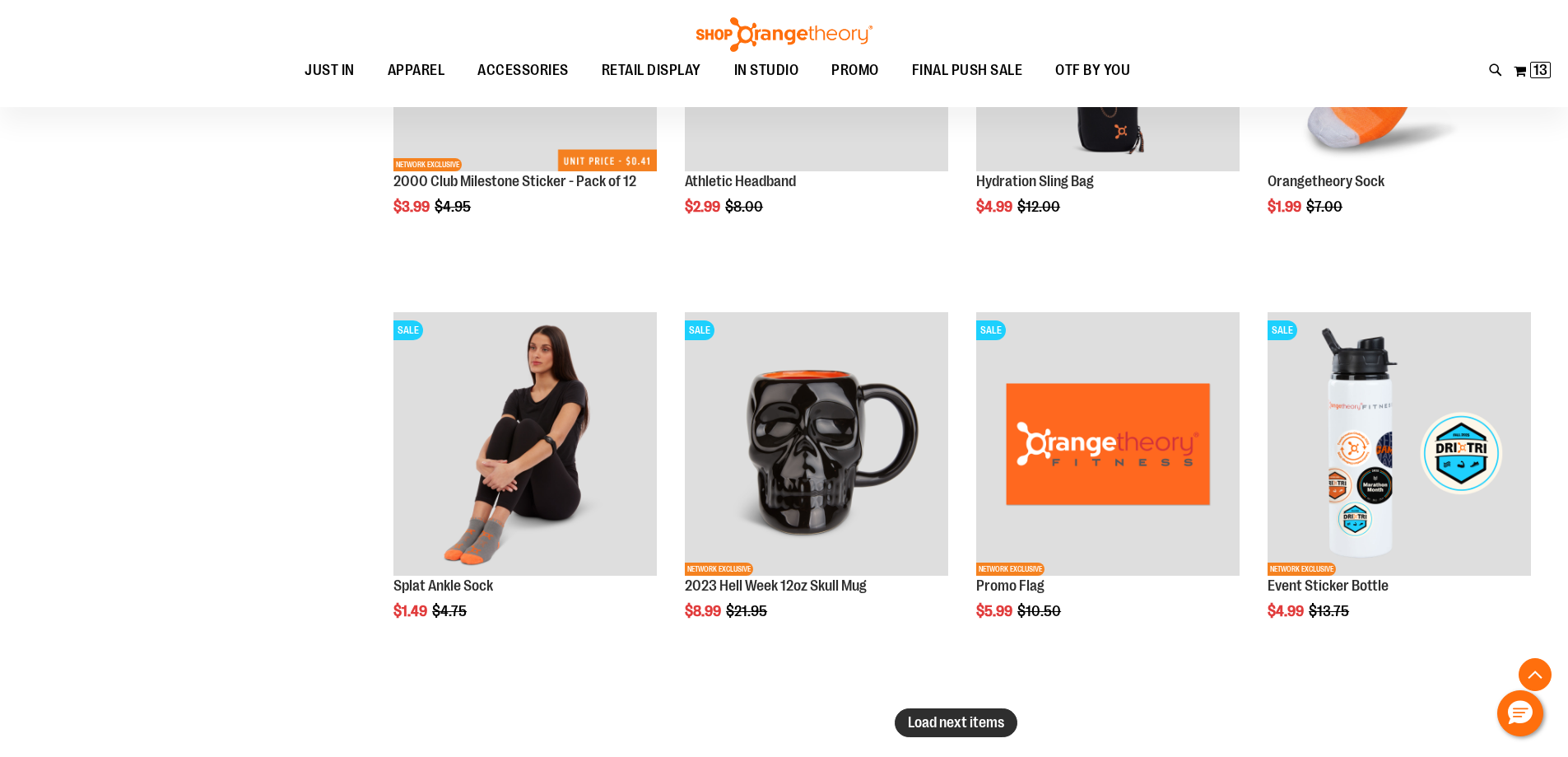
type input "**********"
click at [963, 718] on span "Load next items" at bounding box center [956, 722] width 96 height 17
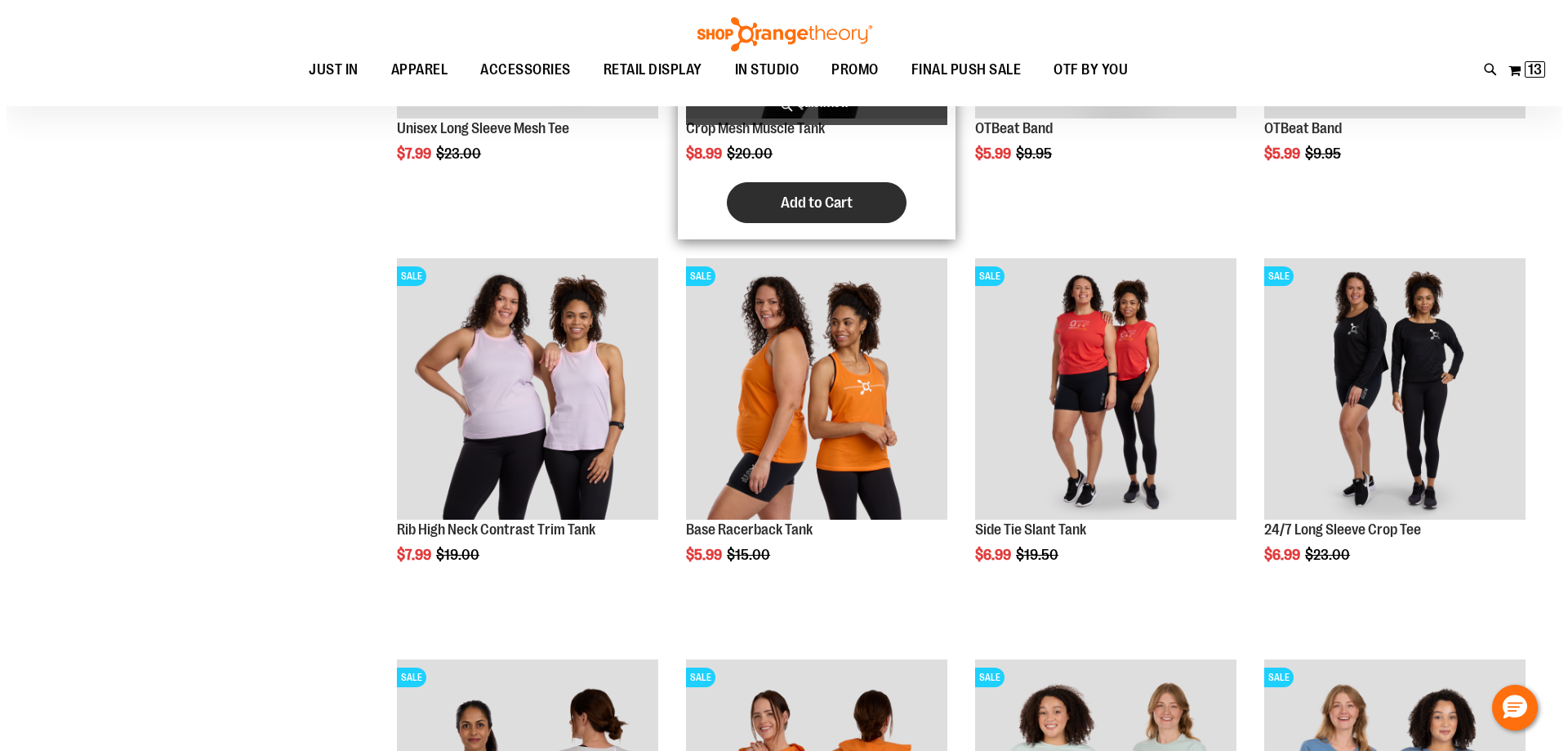
scroll to position [354, 0]
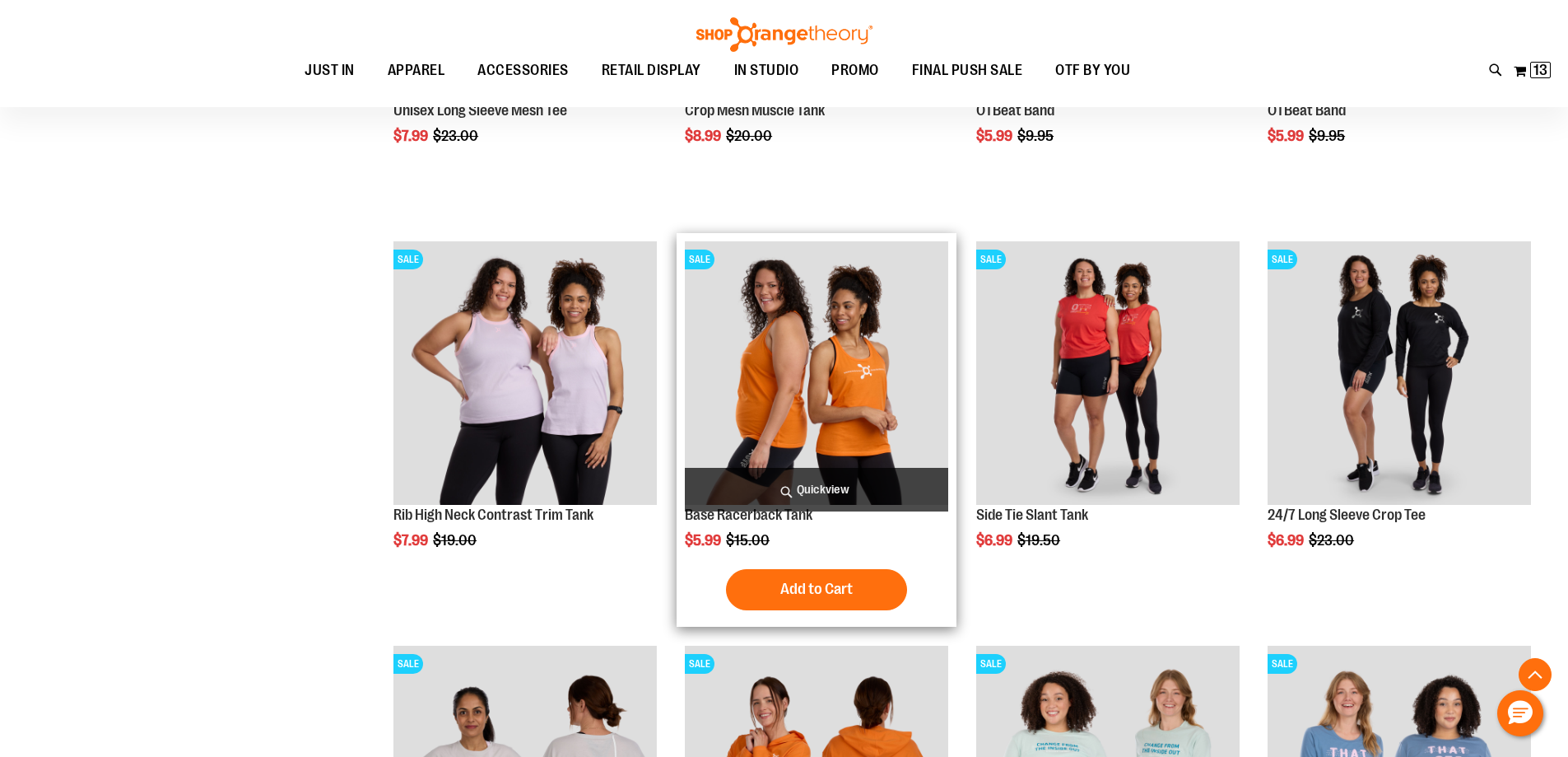
click at [786, 507] on span "Quickview" at bounding box center [816, 489] width 264 height 44
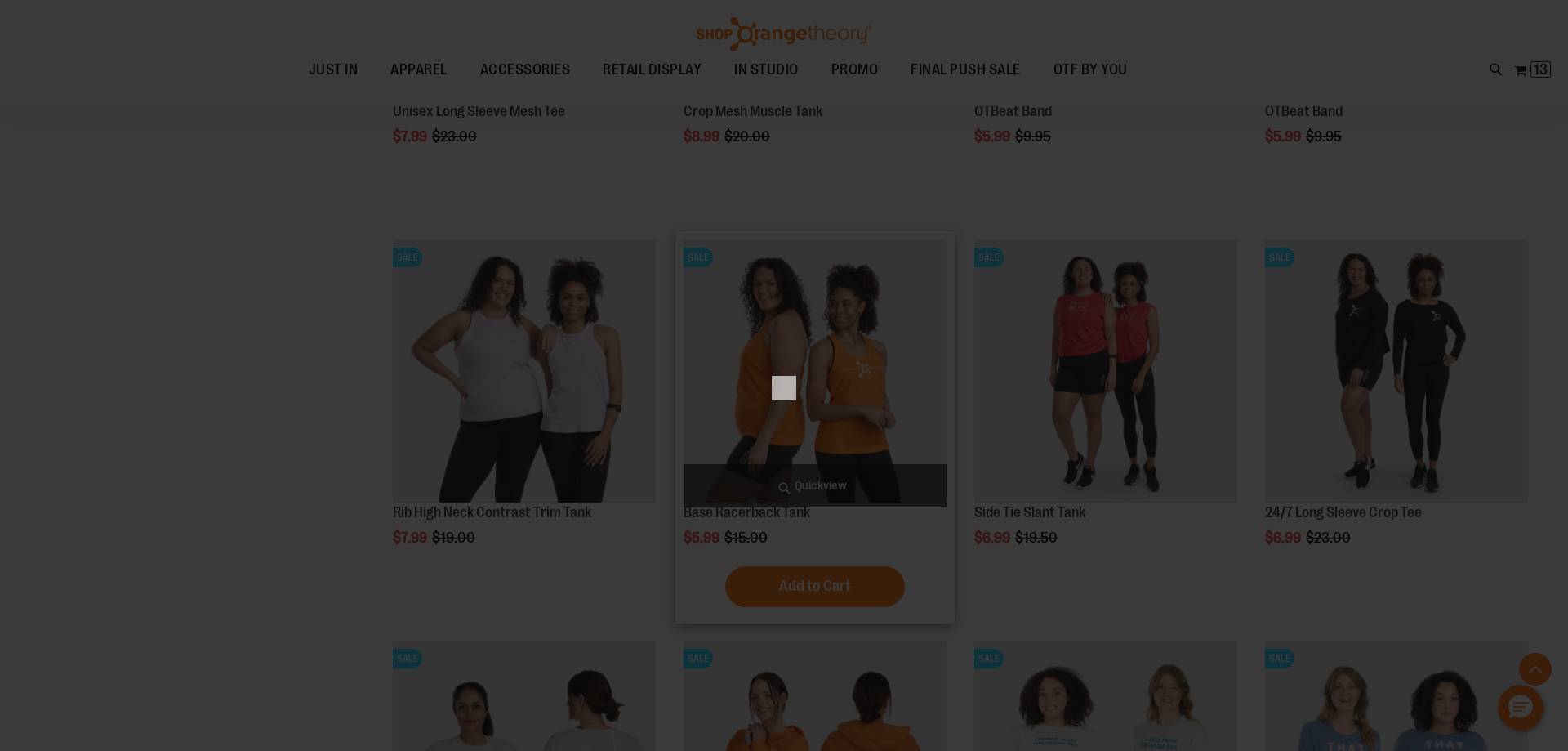
scroll to position [0, 0]
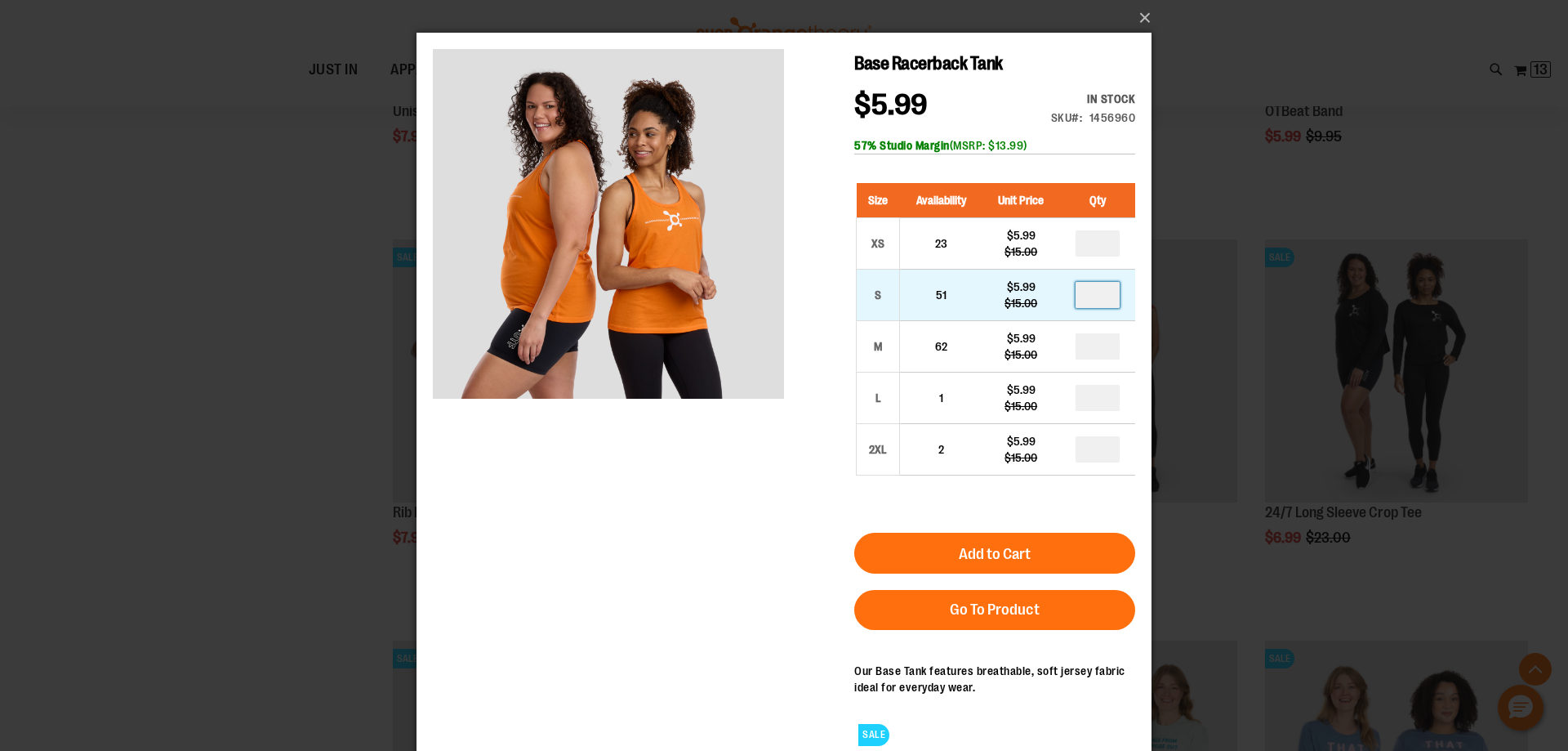
click at [1080, 300] on input "number" at bounding box center [1098, 294] width 44 height 26
type input "*"
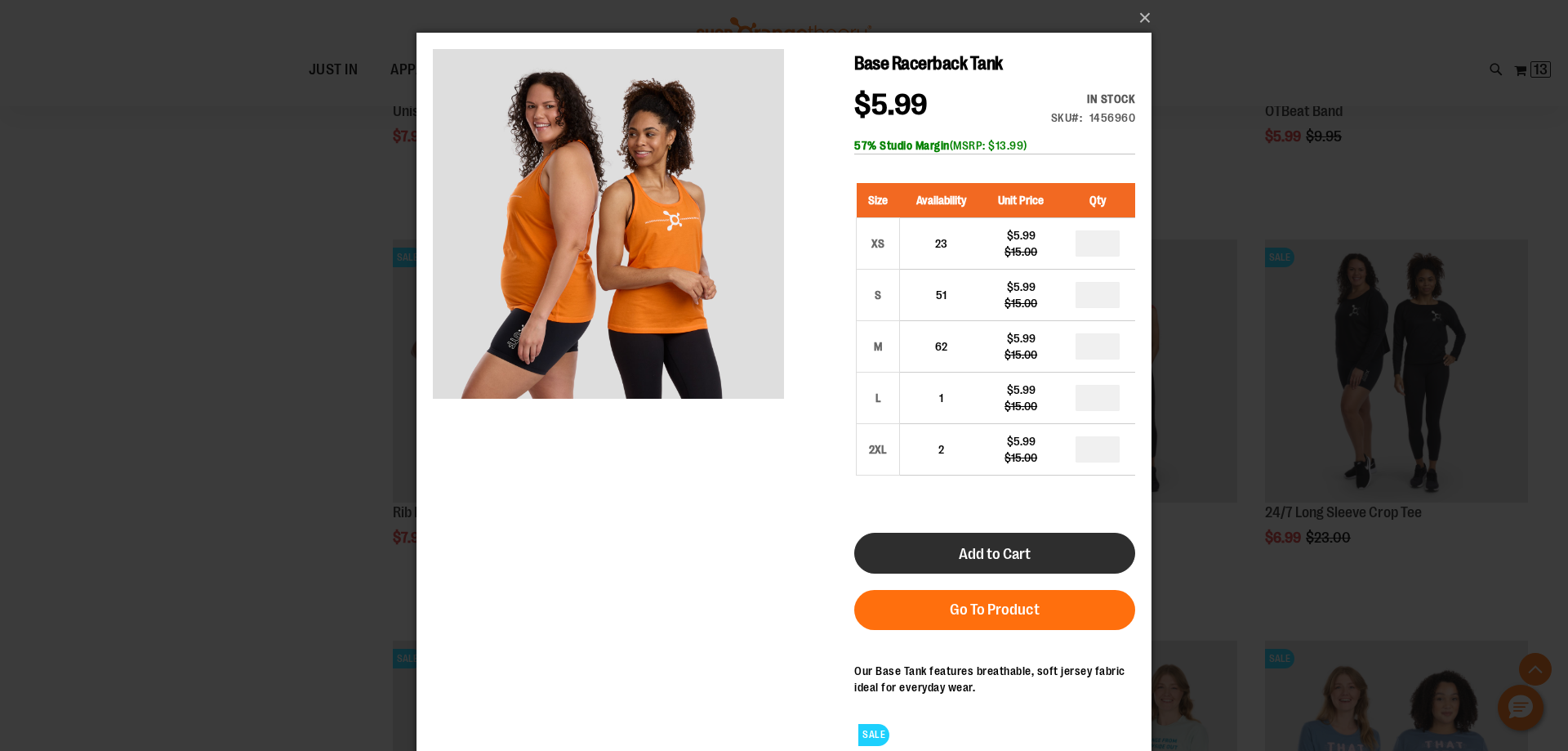
click at [967, 561] on span "Add to Cart" at bounding box center [995, 554] width 71 height 18
click at [985, 540] on button "Add to Cart" at bounding box center [994, 553] width 281 height 41
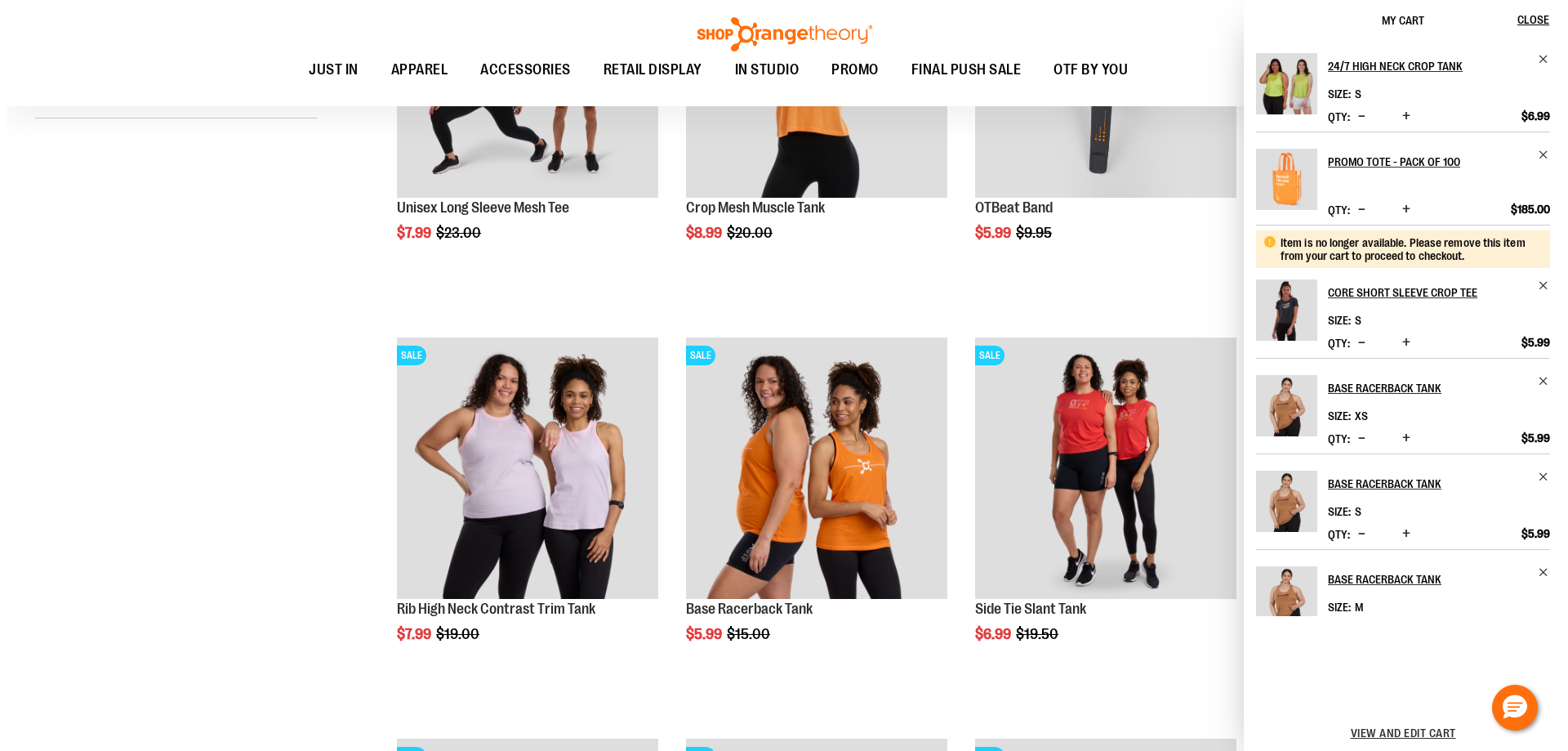
scroll to position [244, 0]
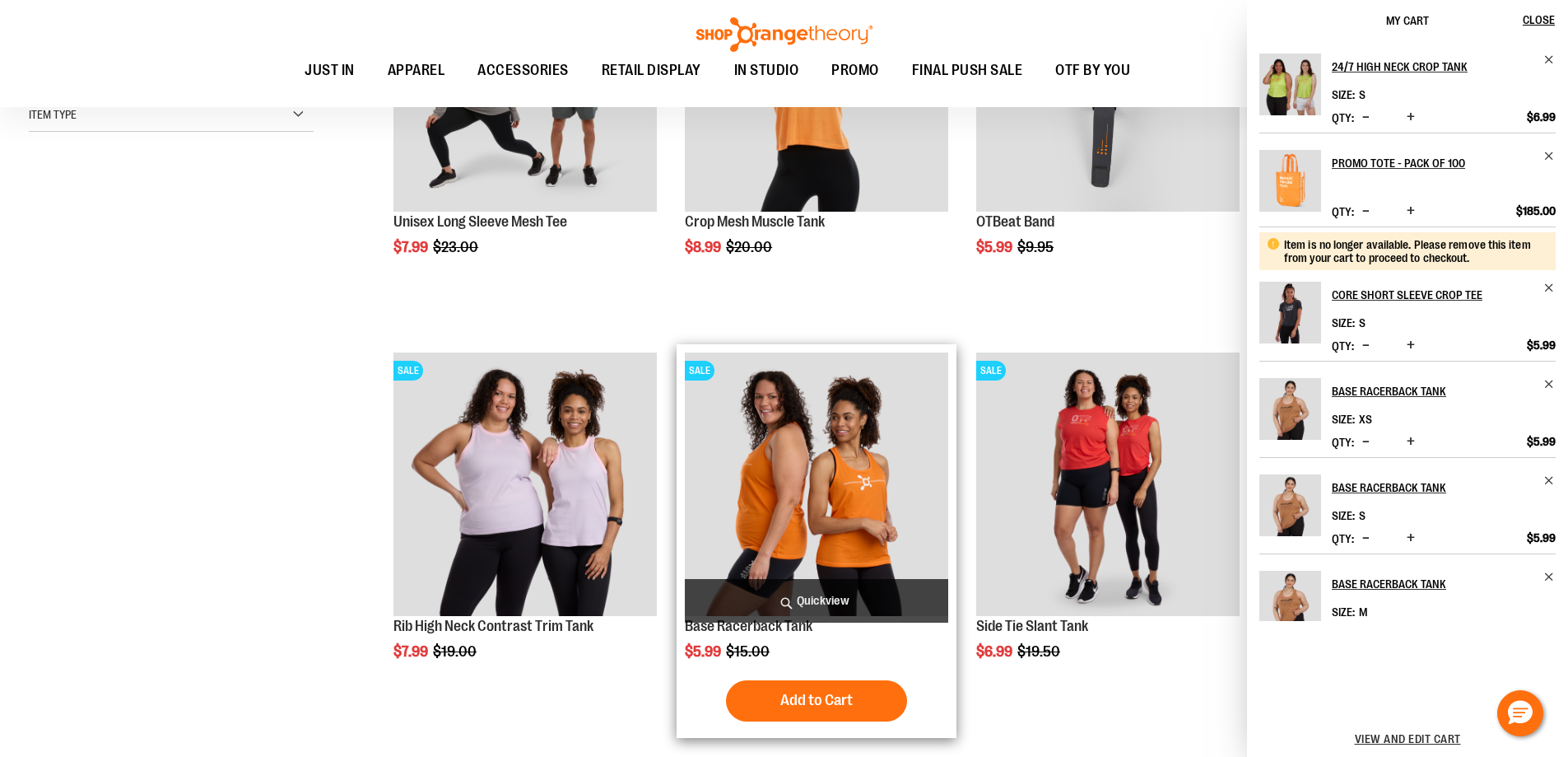
click at [780, 617] on span "Quickview" at bounding box center [816, 600] width 264 height 44
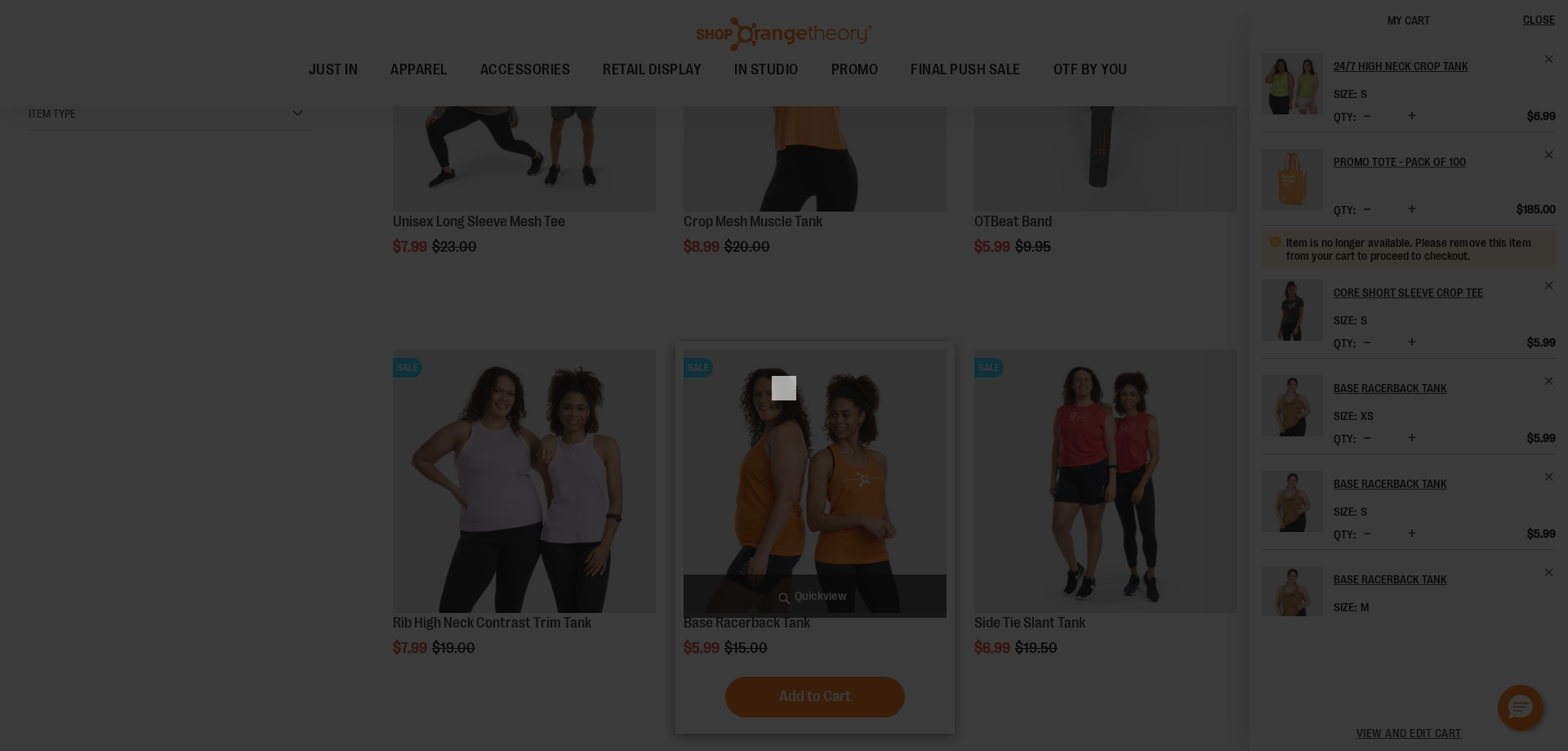
scroll to position [0, 0]
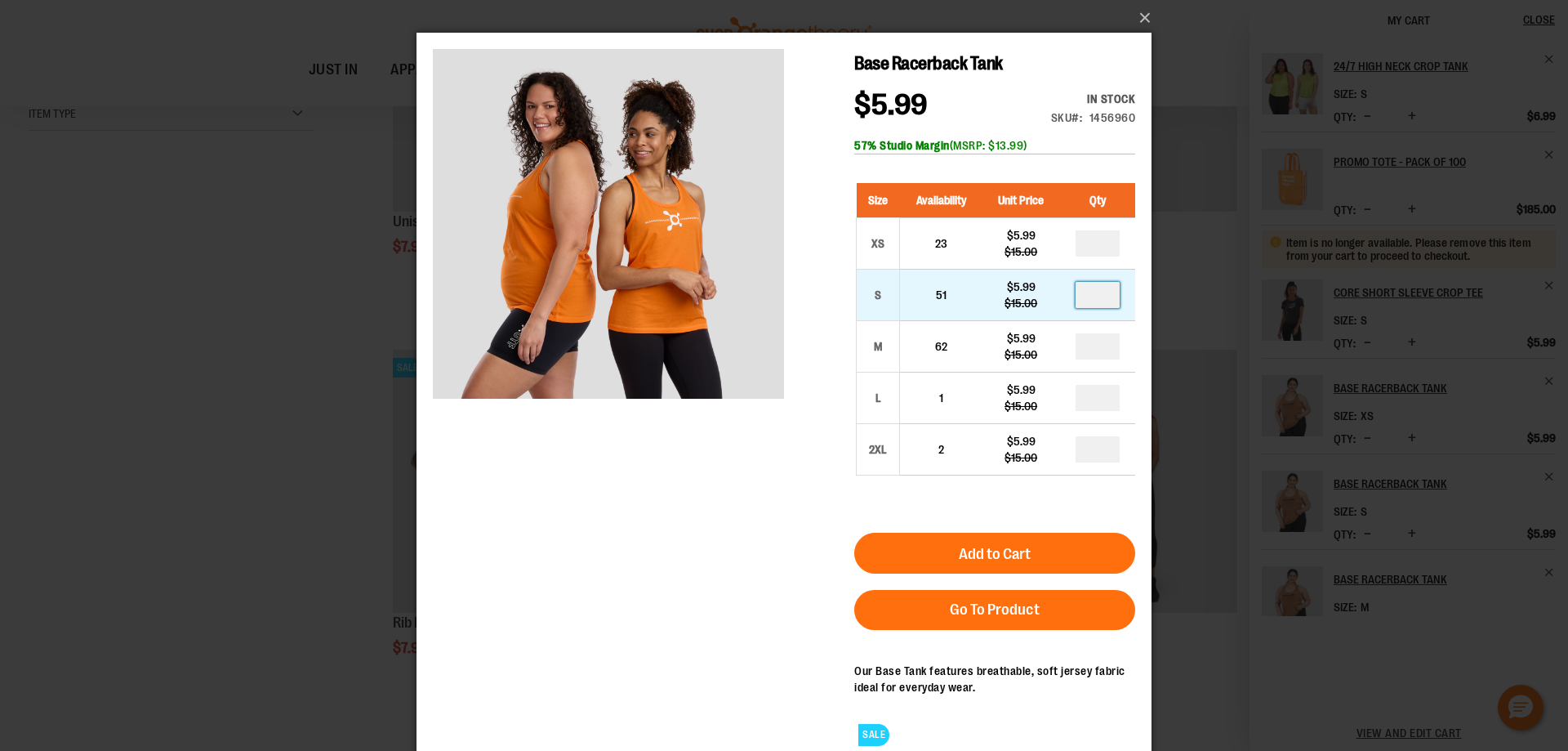
click at [1087, 290] on input "number" at bounding box center [1098, 294] width 44 height 26
type input "*"
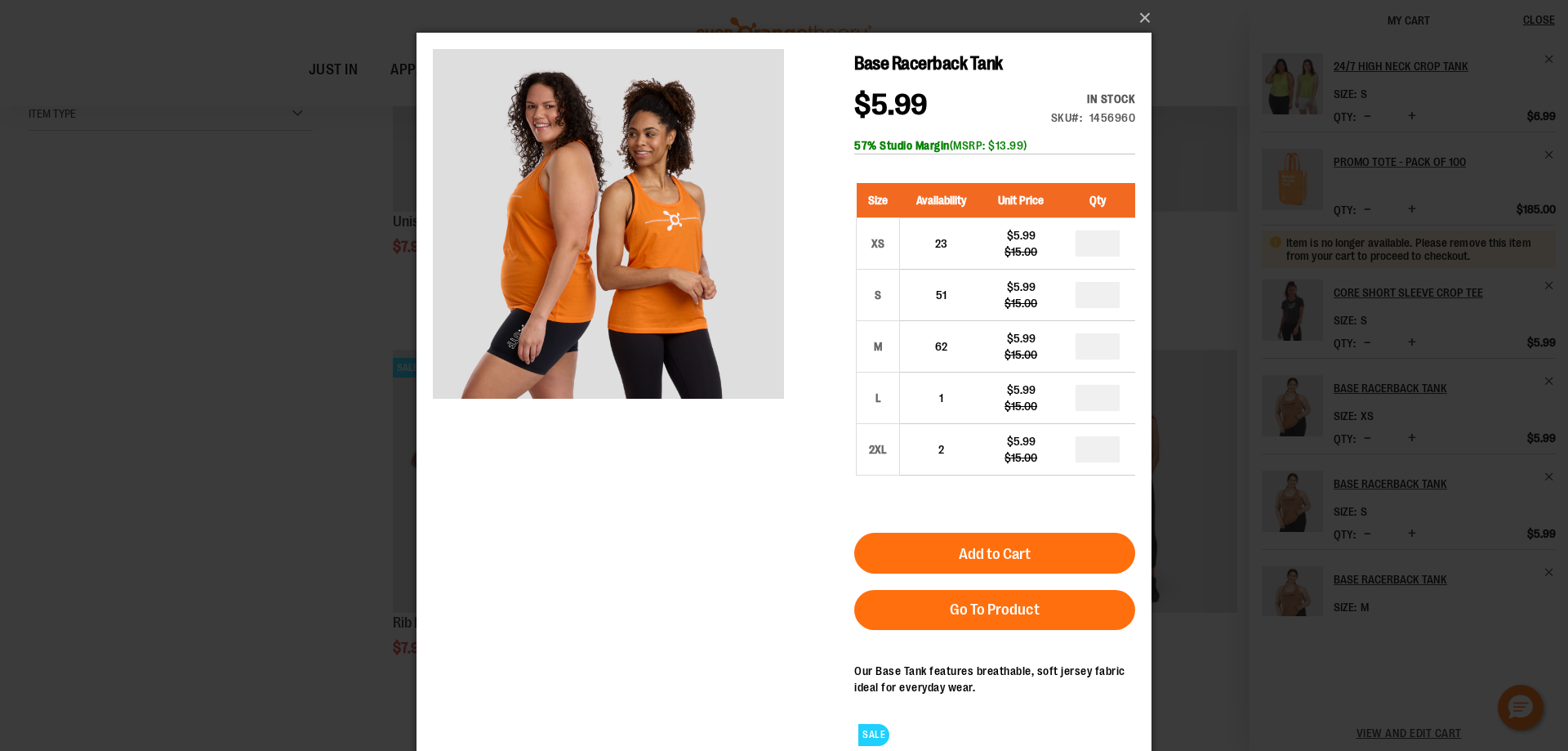
click at [1071, 566] on button "Add to Cart" at bounding box center [994, 553] width 281 height 41
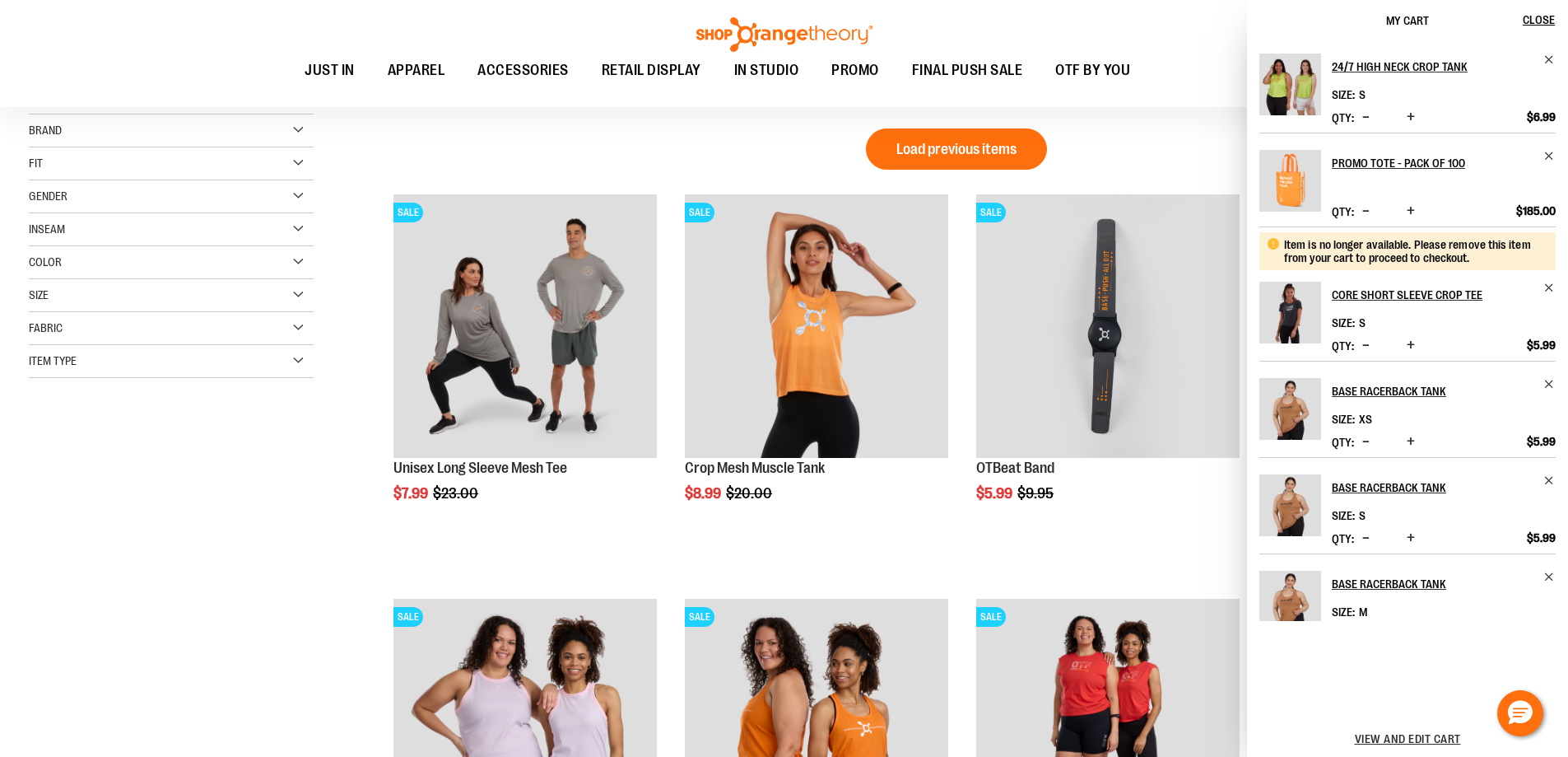
scroll to position [411, 0]
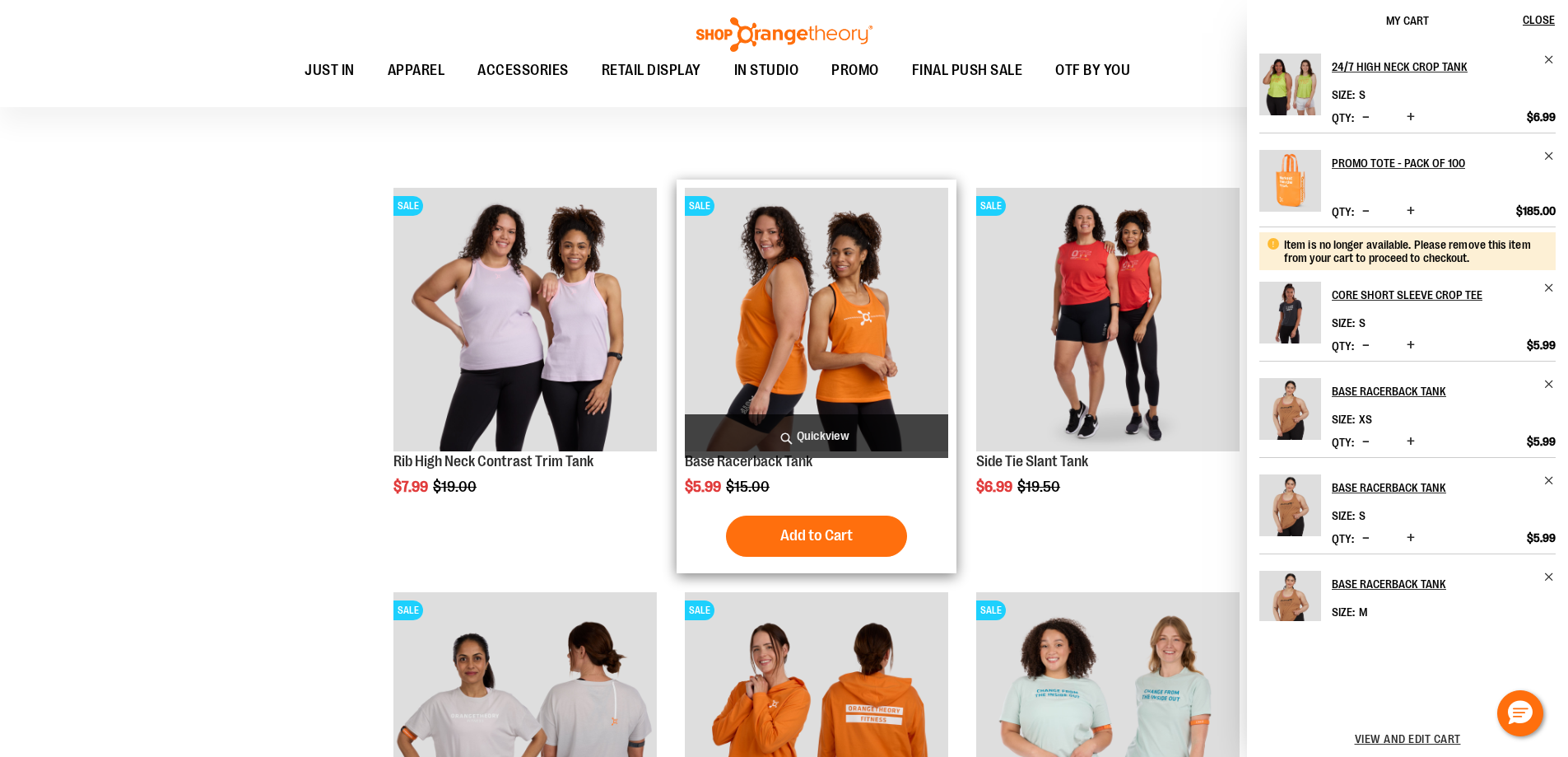
click at [806, 377] on img "product" at bounding box center [816, 319] width 264 height 264
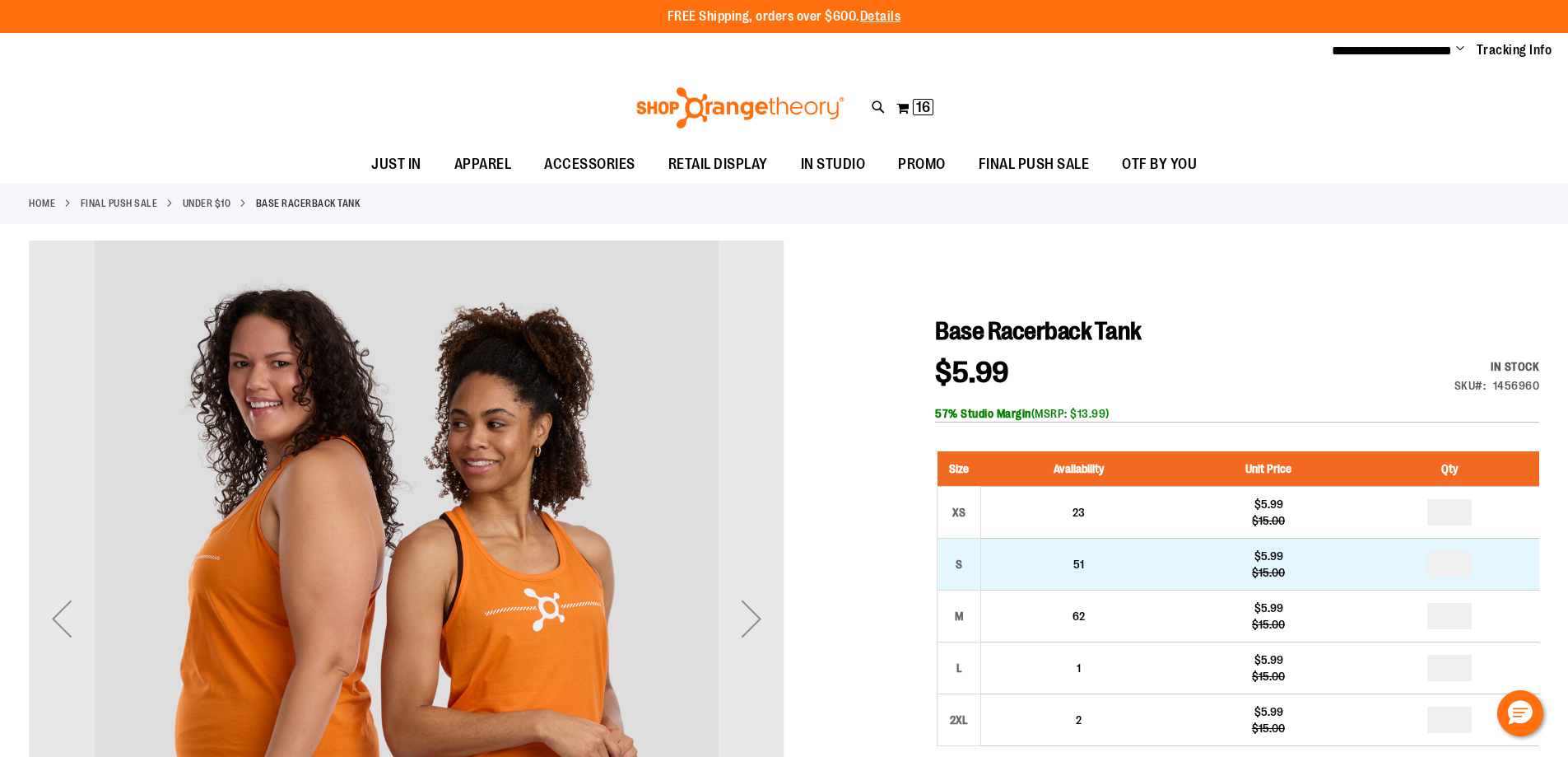
type input "**********"
click at [1451, 570] on input "number" at bounding box center [1450, 563] width 45 height 26
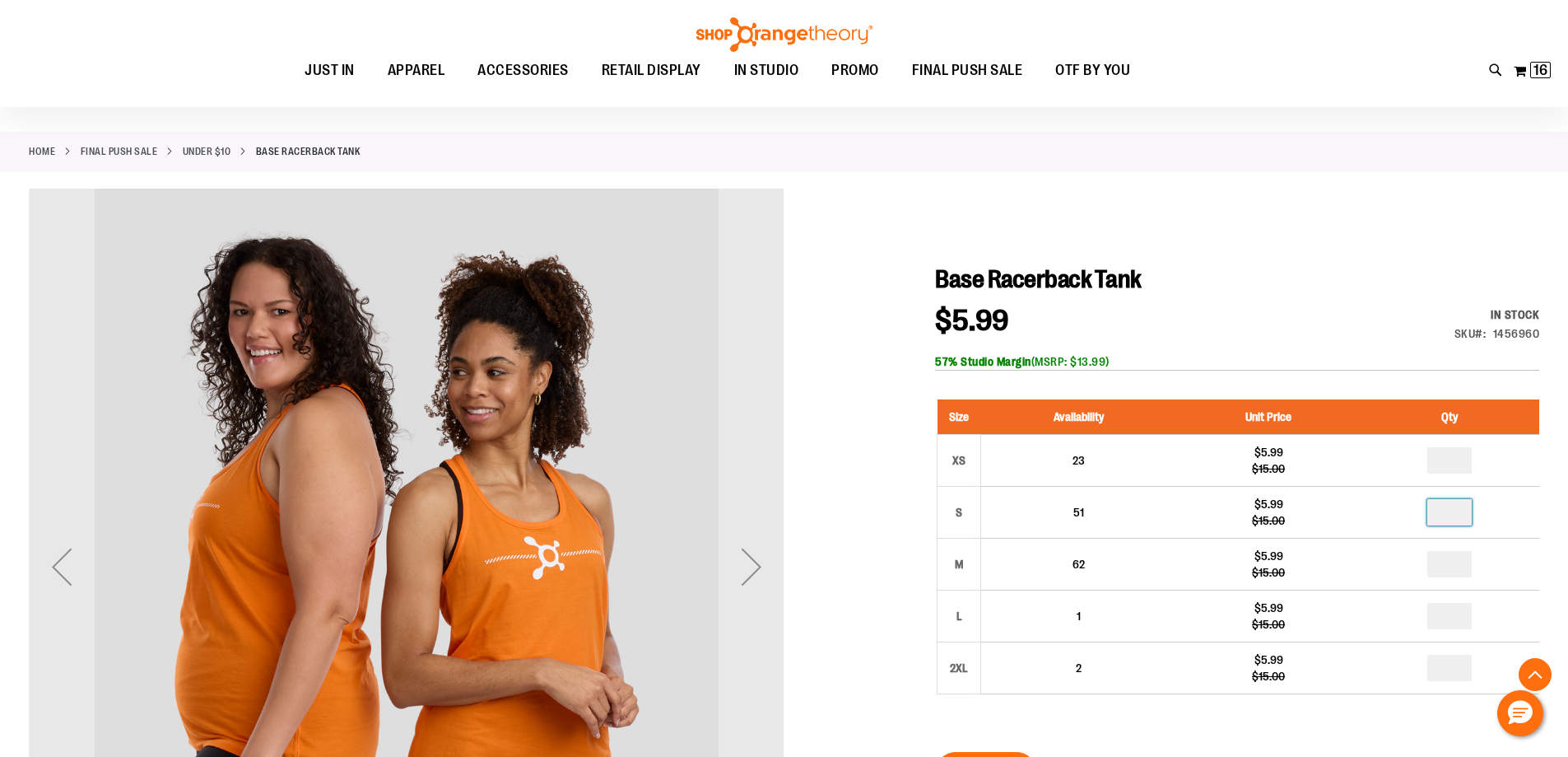
scroll to position [576, 0]
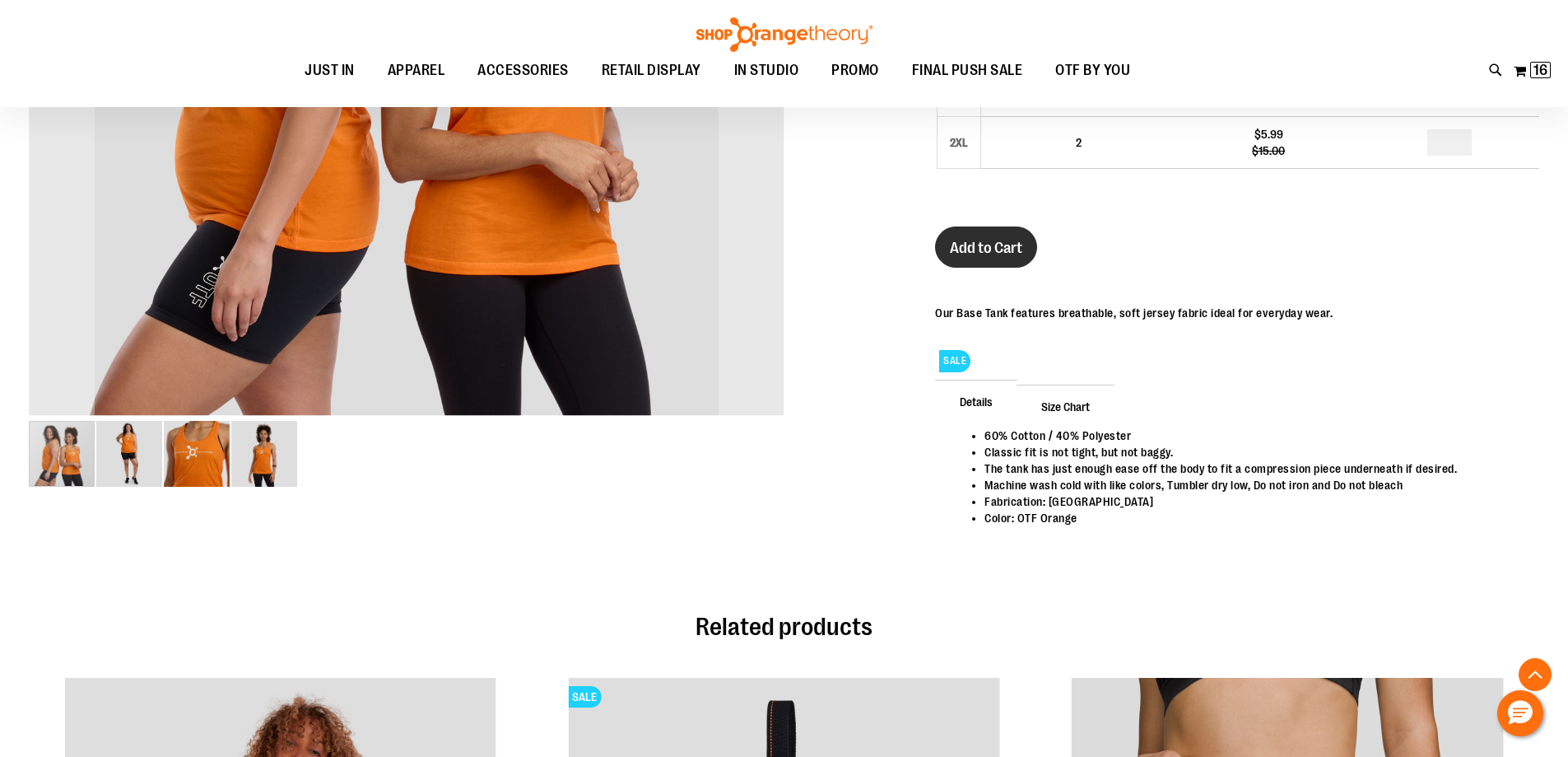
type input "*"
click at [969, 263] on button "Add to Cart" at bounding box center [985, 247] width 102 height 41
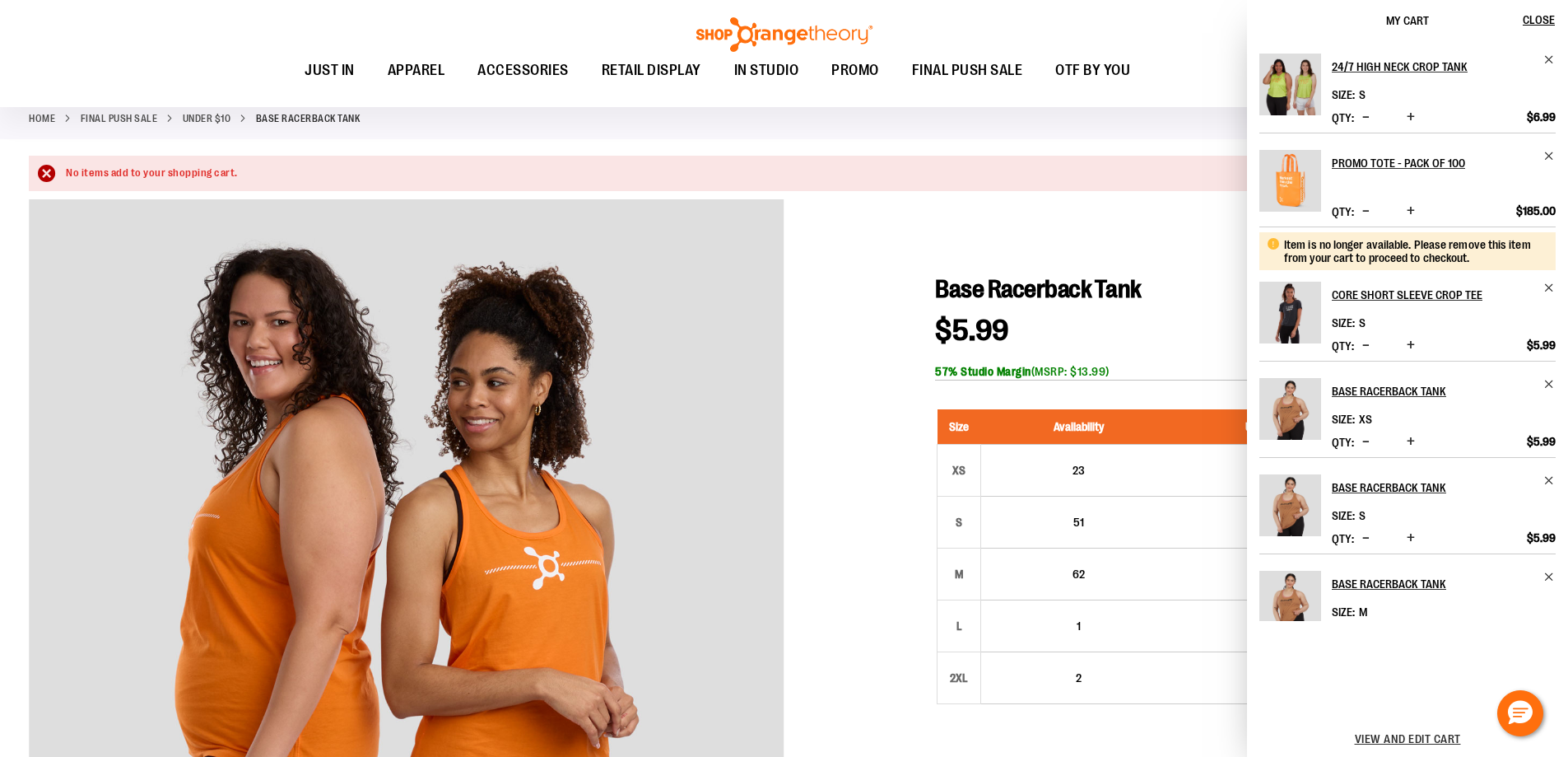
scroll to position [82, 0]
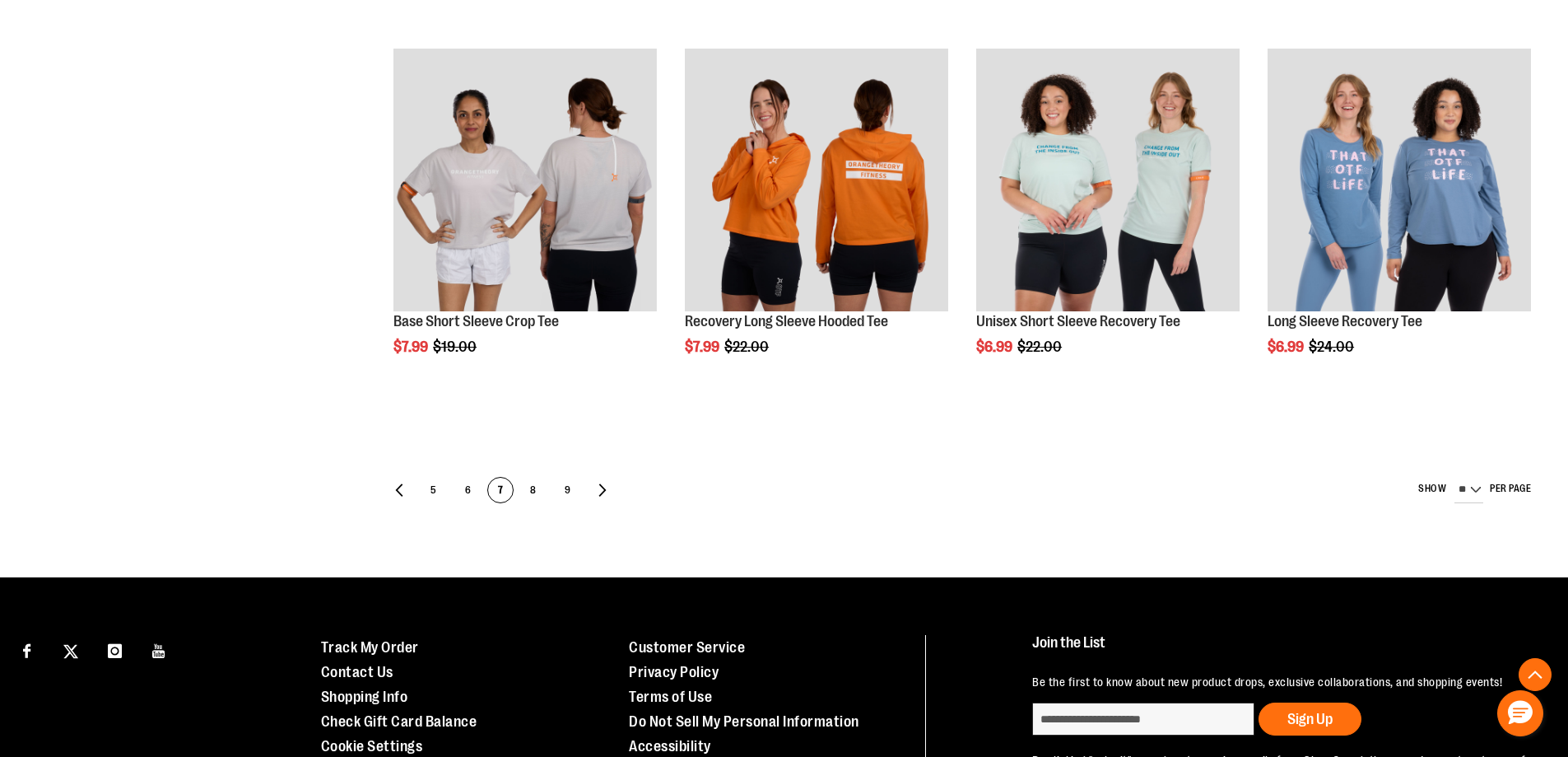
click at [528, 486] on div "Page Page Previous Page 5 Page 6 You're currently reading page 7" at bounding box center [956, 490] width 1165 height 43
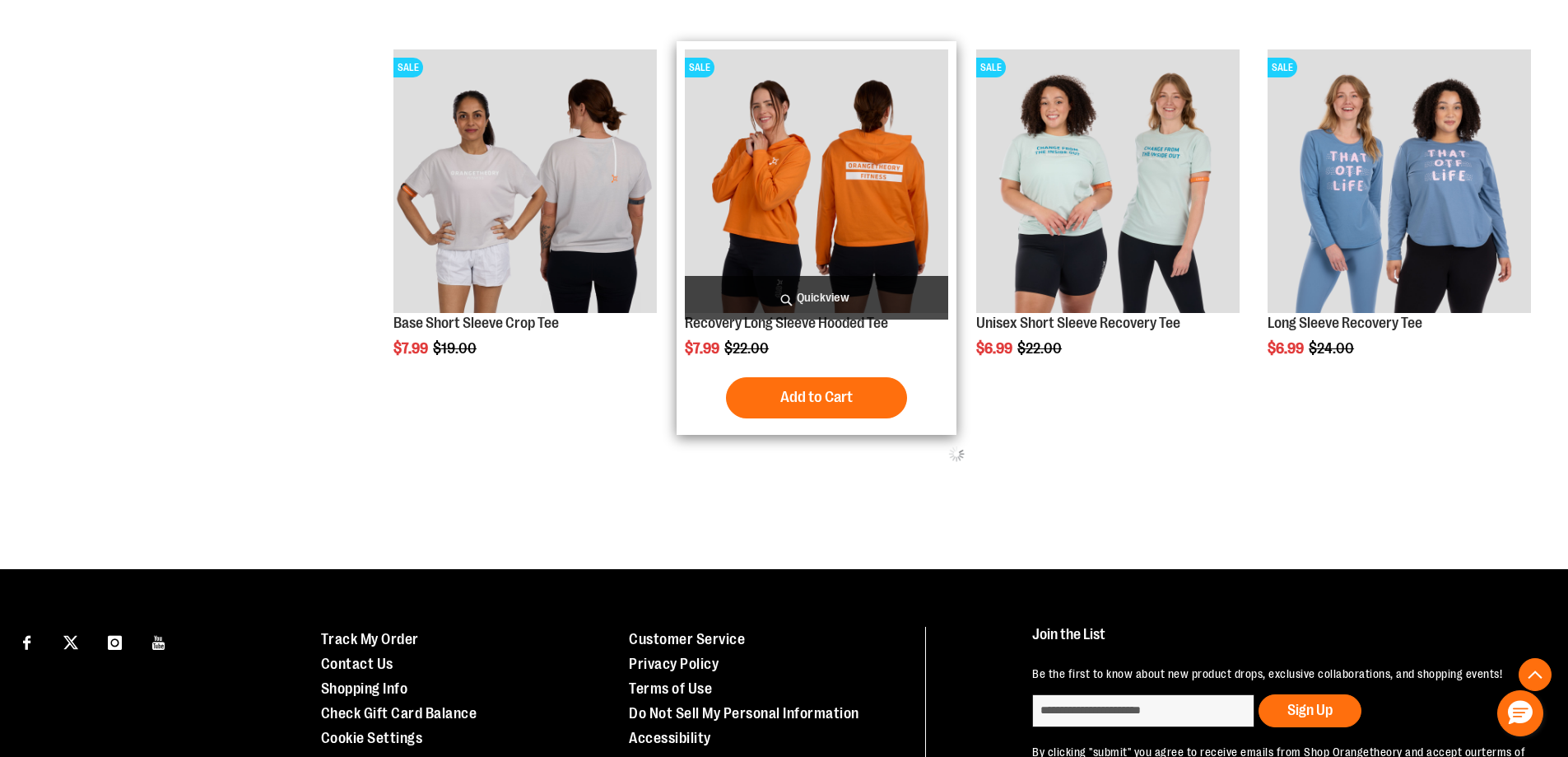
type input "**********"
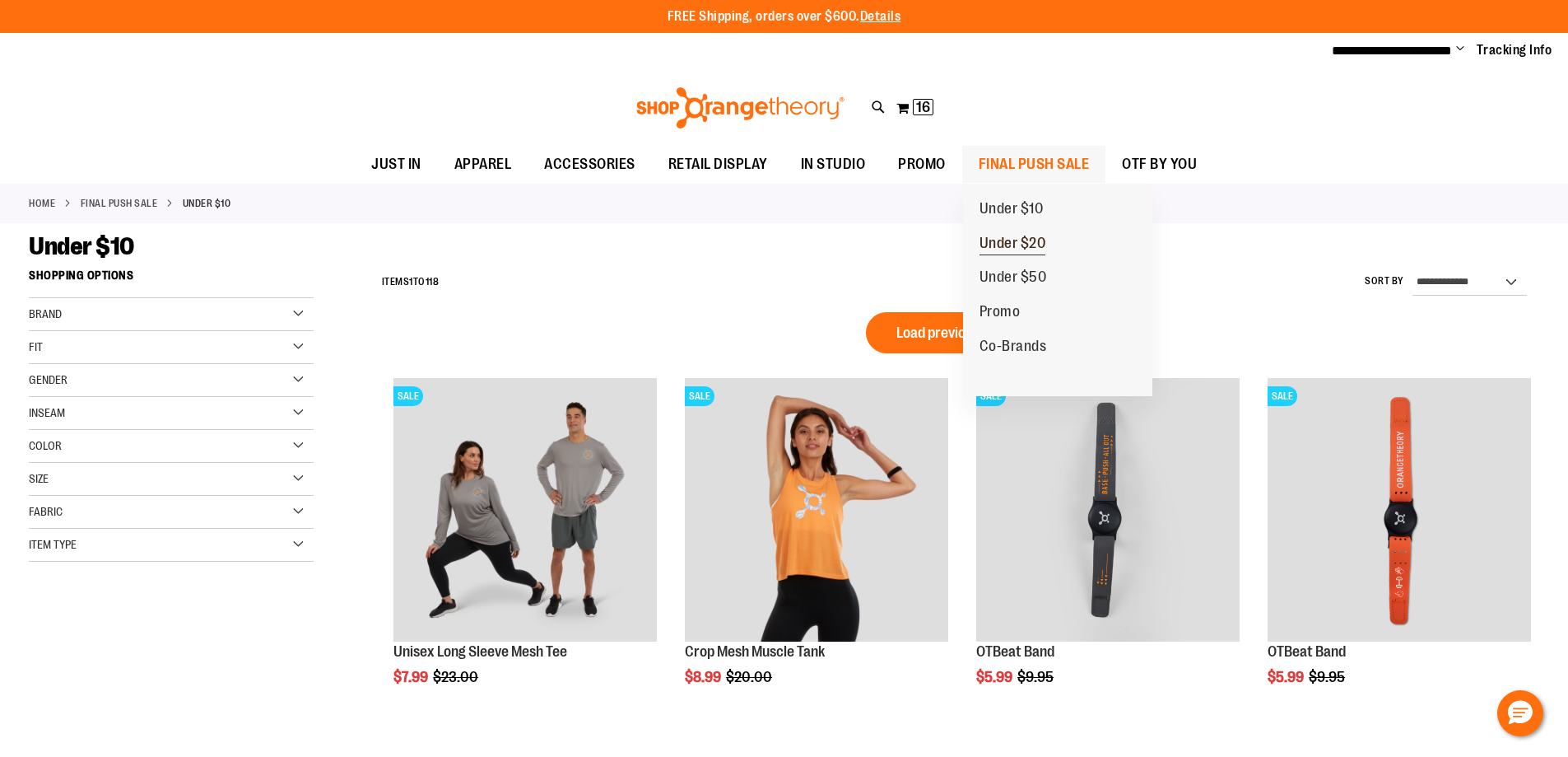
click at [1021, 238] on span "Under $20" at bounding box center [1013, 244] width 67 height 20
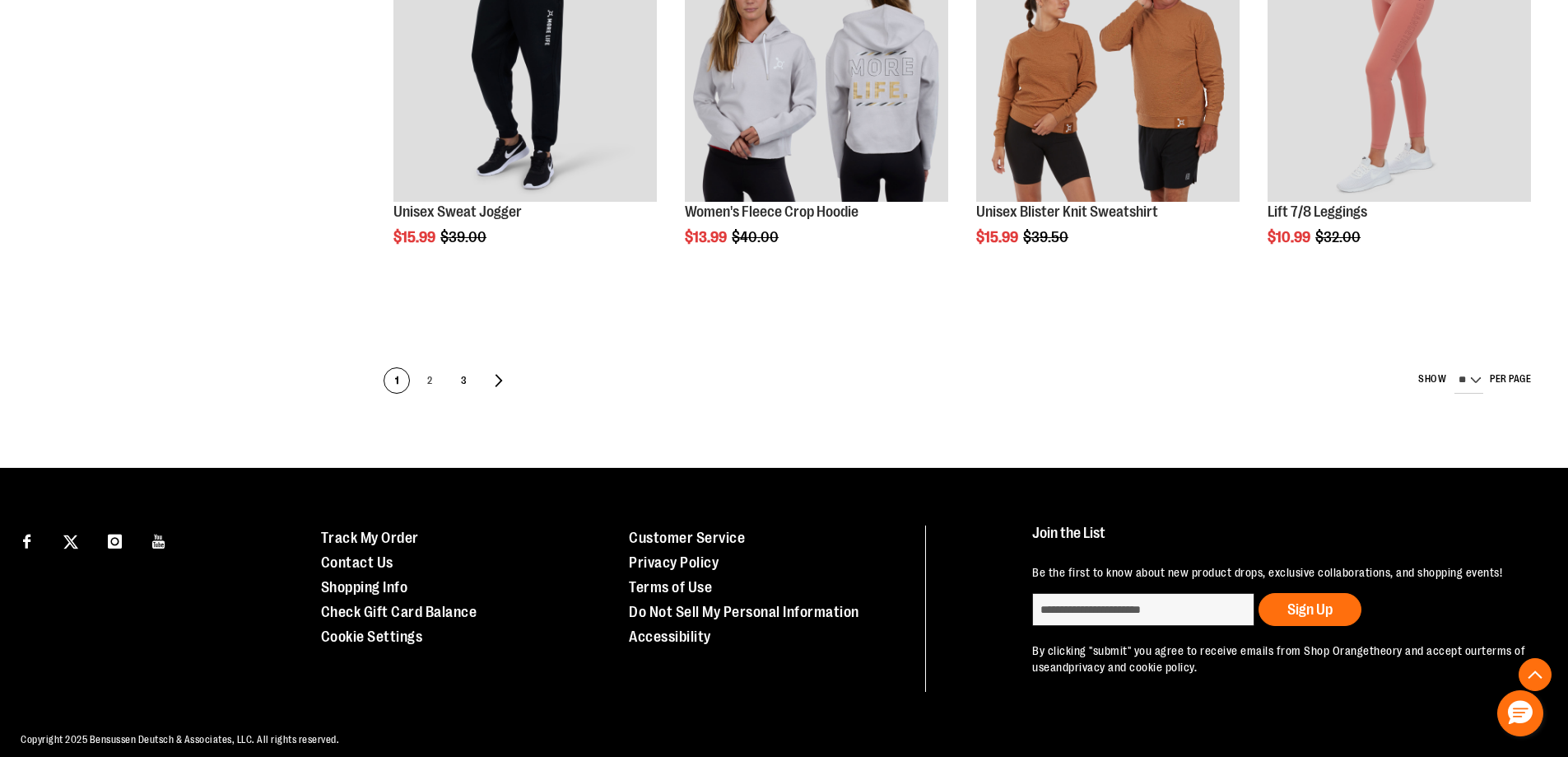
scroll to position [1206, 0]
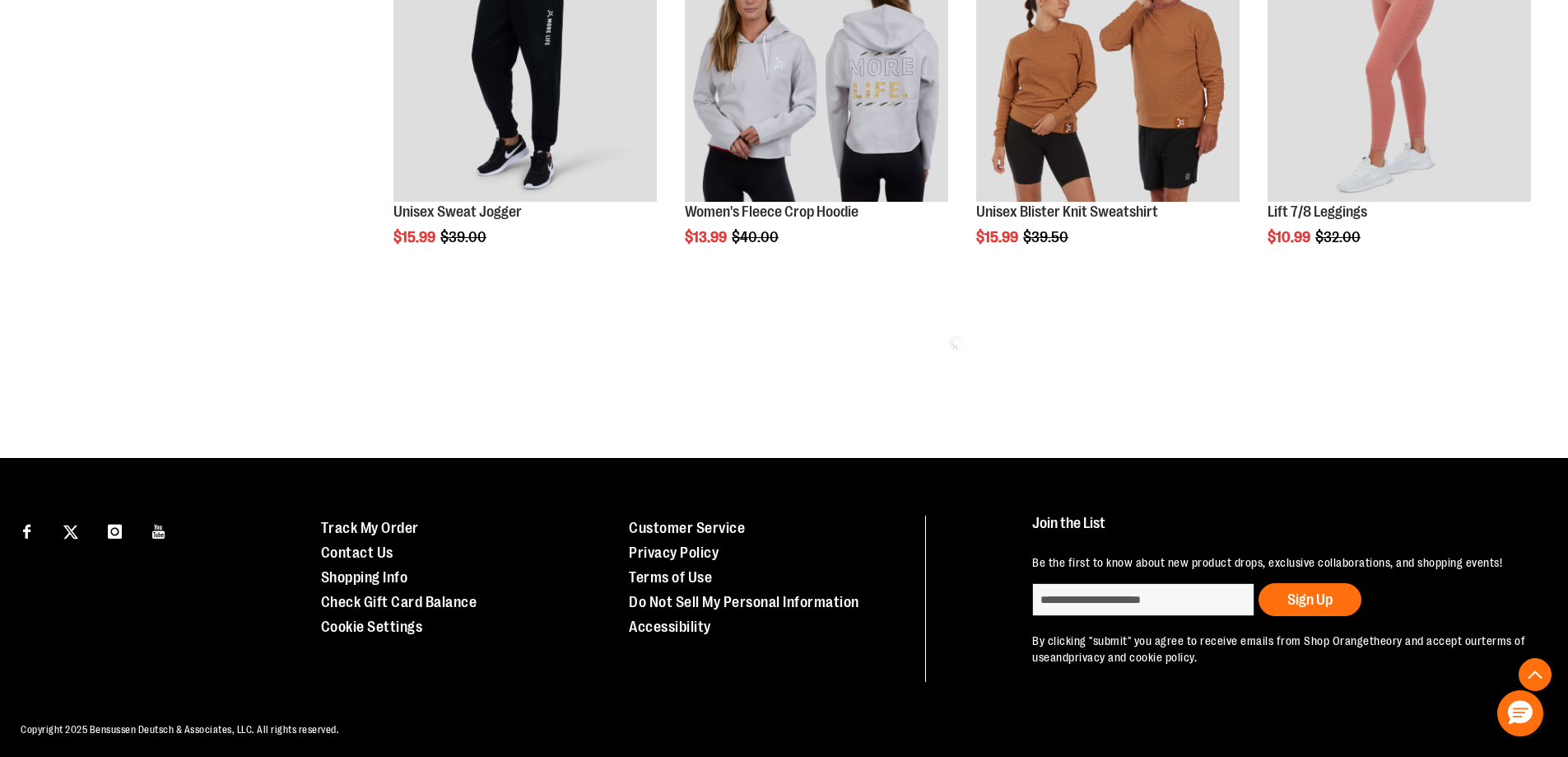
click at [429, 381] on div "Page You're currently reading page 1 Page 2 Page 3 Page Next Show" at bounding box center [956, 383] width 1165 height 17
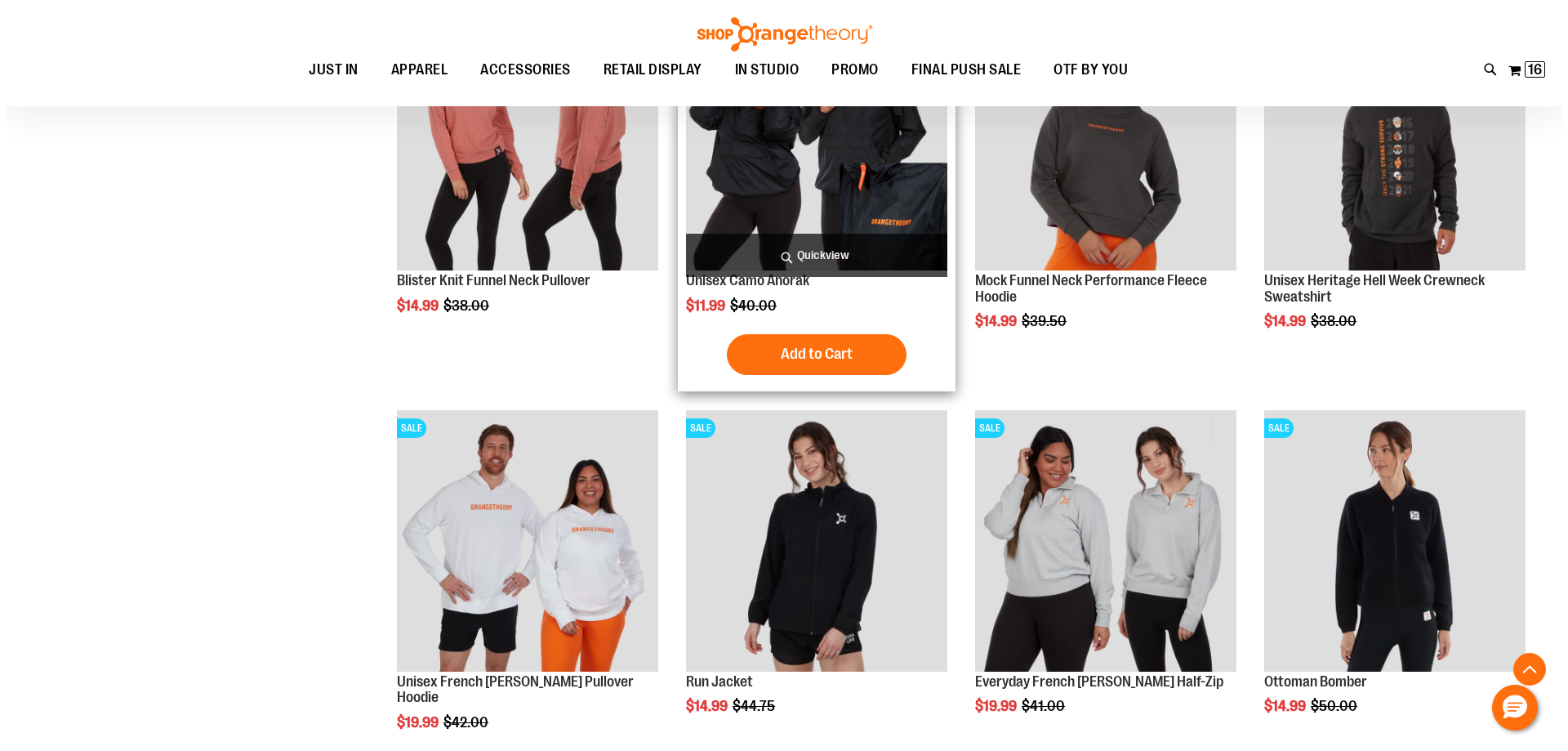
scroll to position [1603, 0]
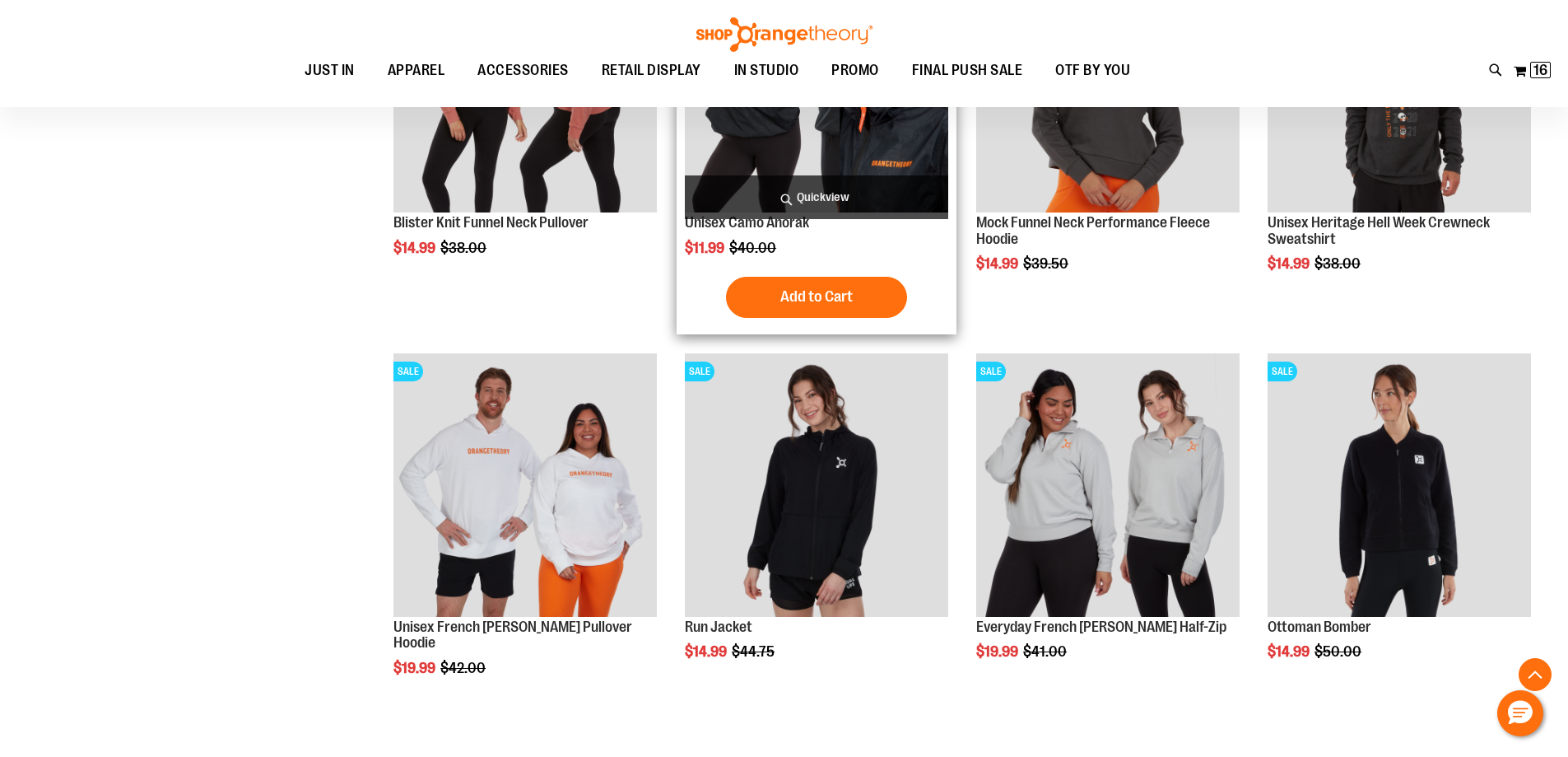
type input "**********"
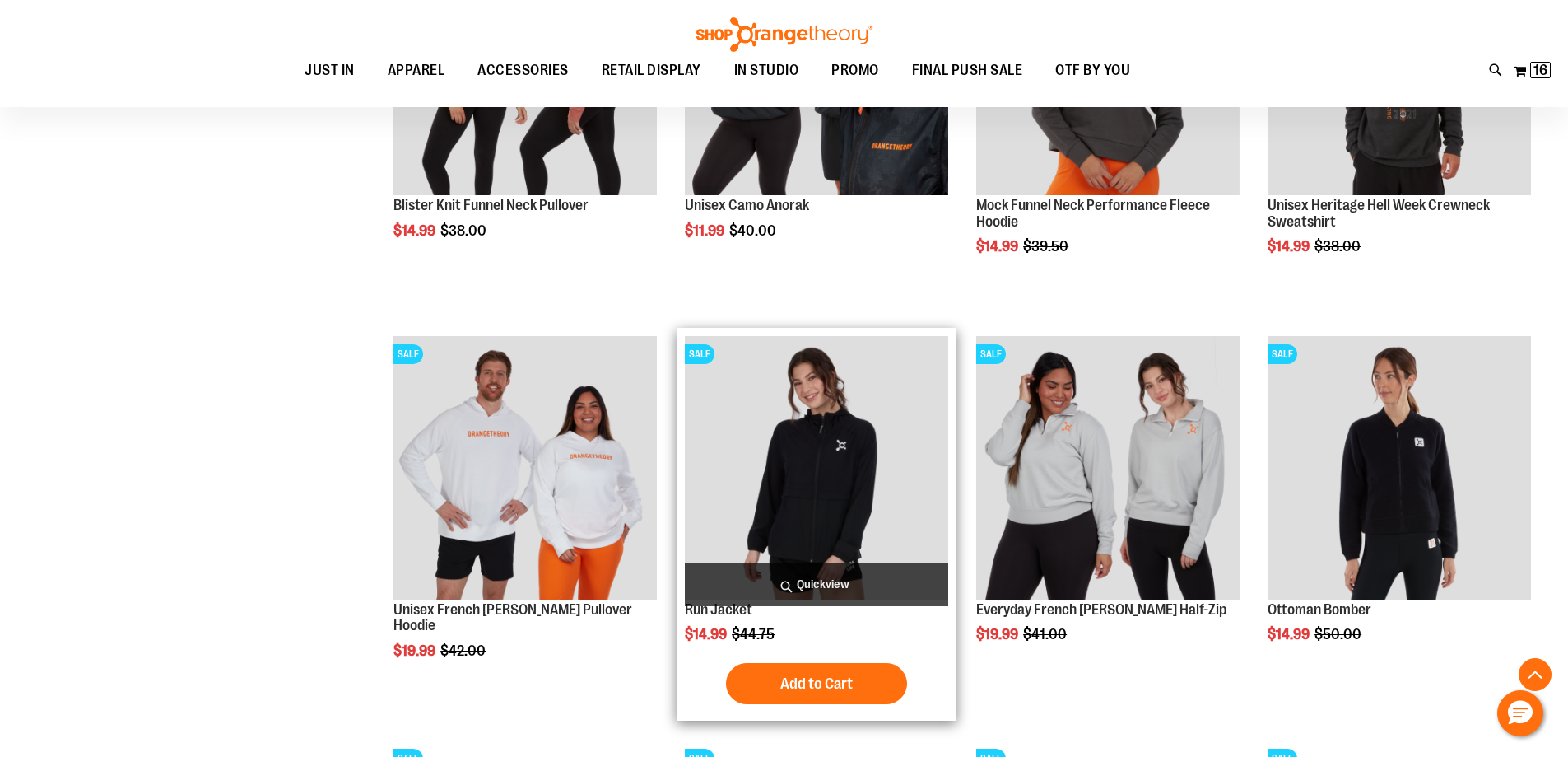
click at [730, 604] on span "Quickview" at bounding box center [816, 584] width 264 height 44
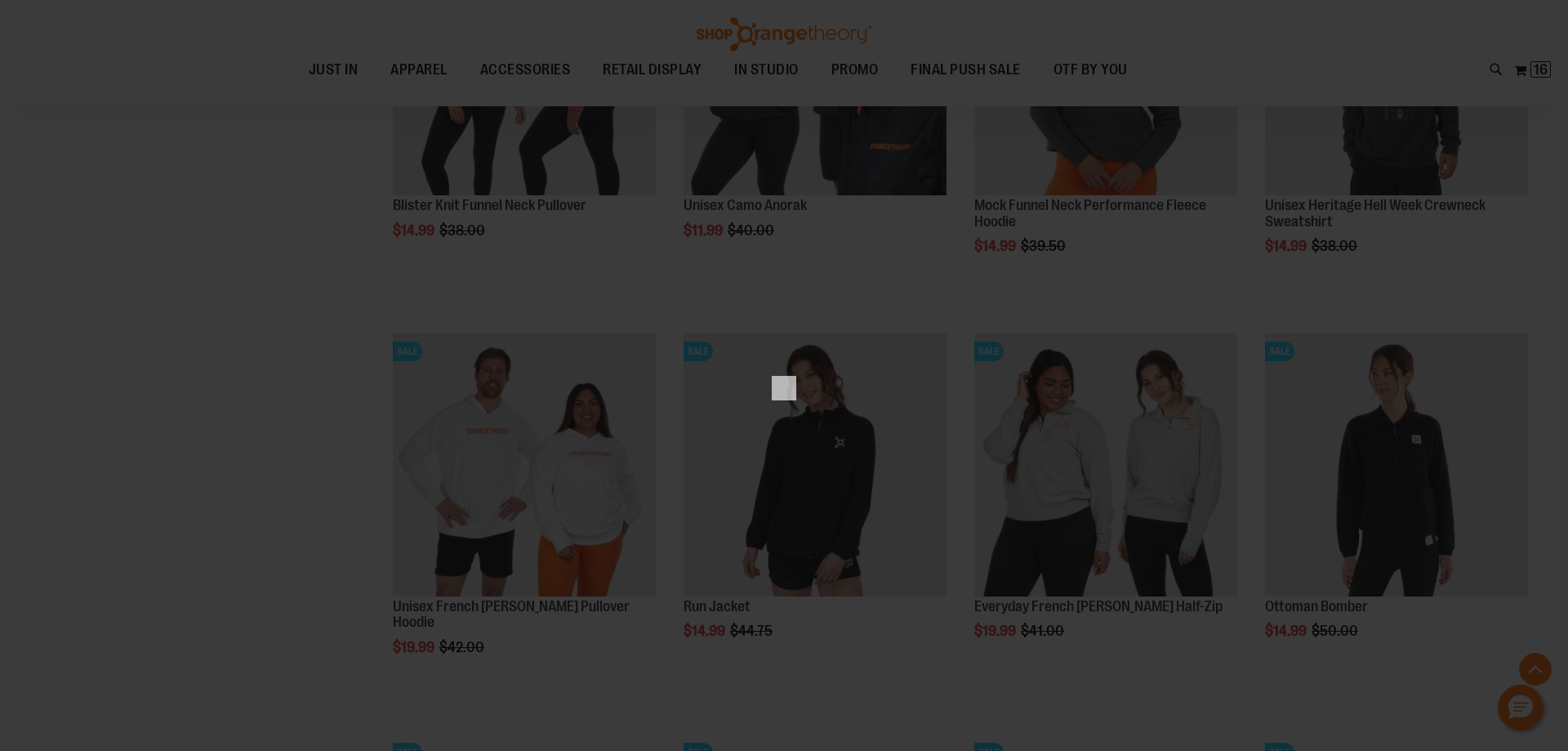
scroll to position [0, 0]
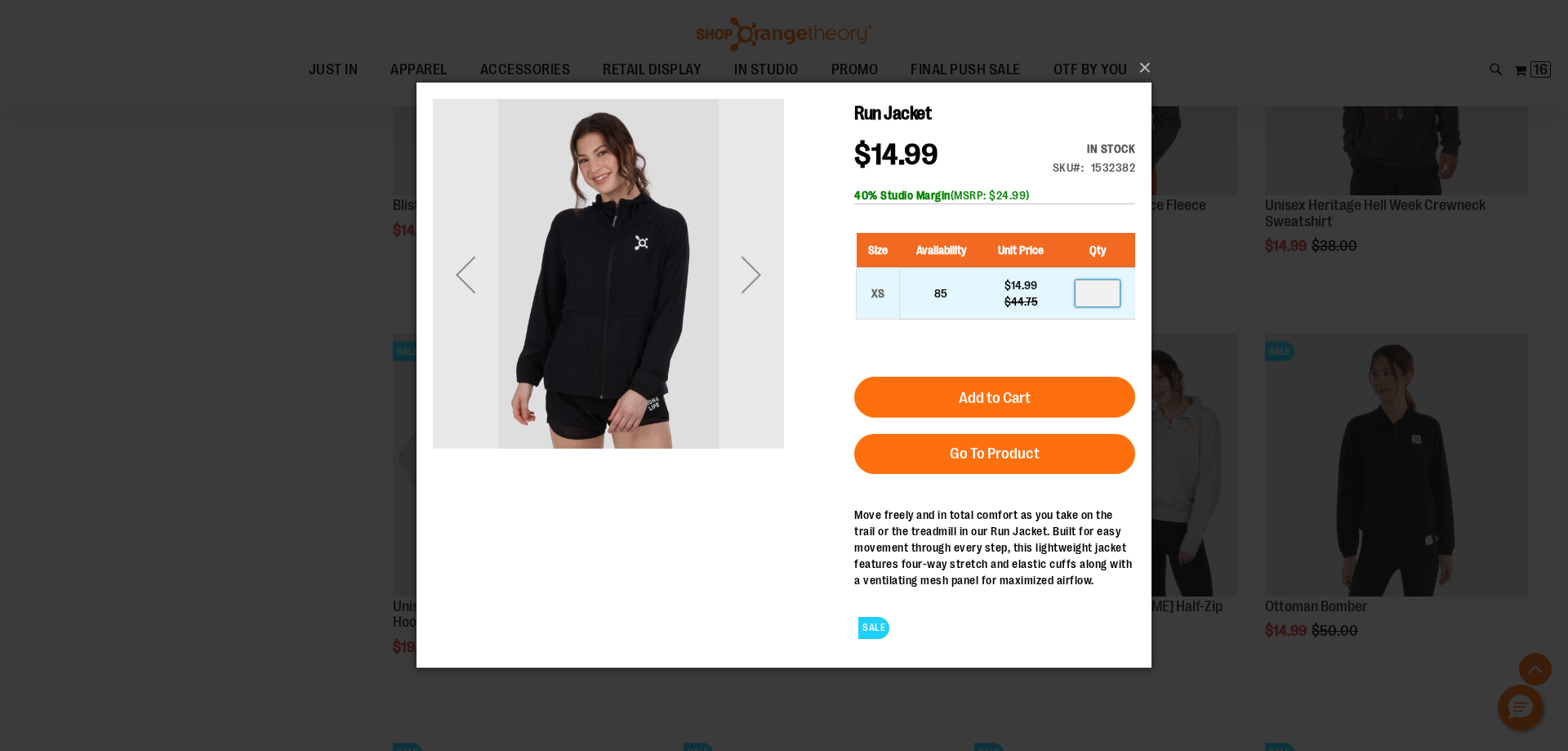
click at [1091, 291] on input "number" at bounding box center [1098, 292] width 44 height 26
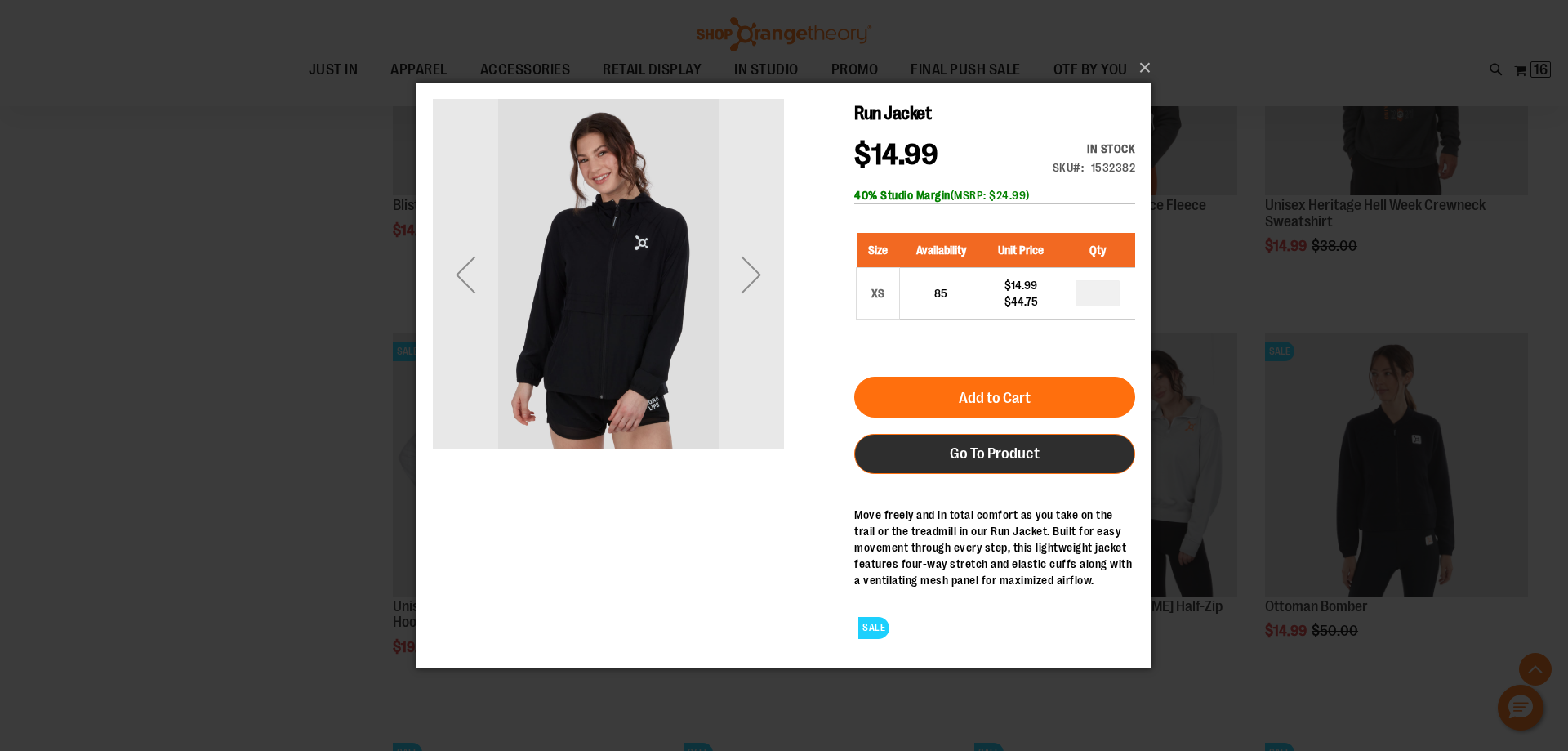
type input "*"
click at [1011, 456] on span "Go To Product" at bounding box center [994, 453] width 90 height 18
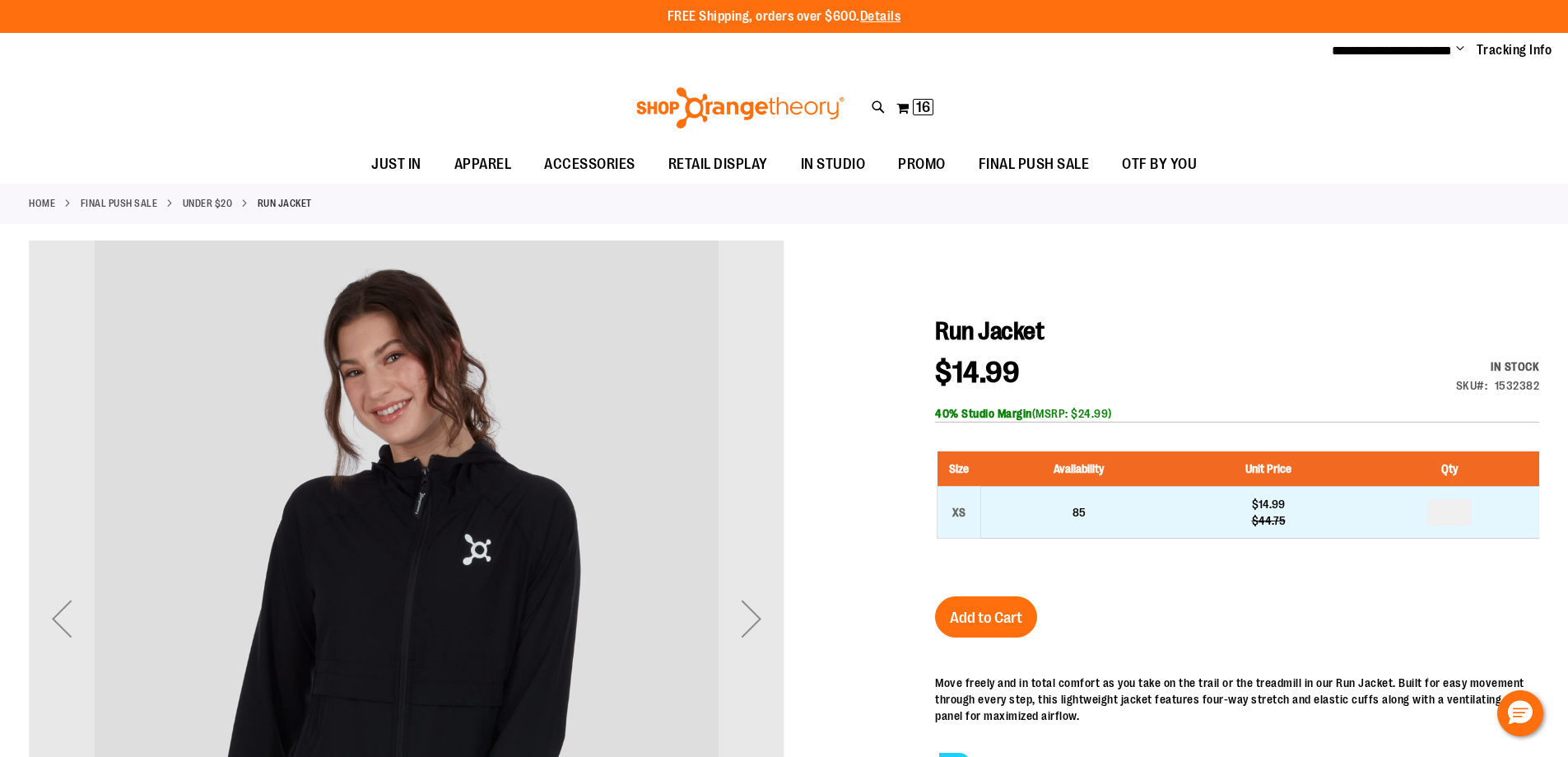
type input "**********"
click at [1441, 508] on input "number" at bounding box center [1450, 512] width 45 height 26
type input "*"
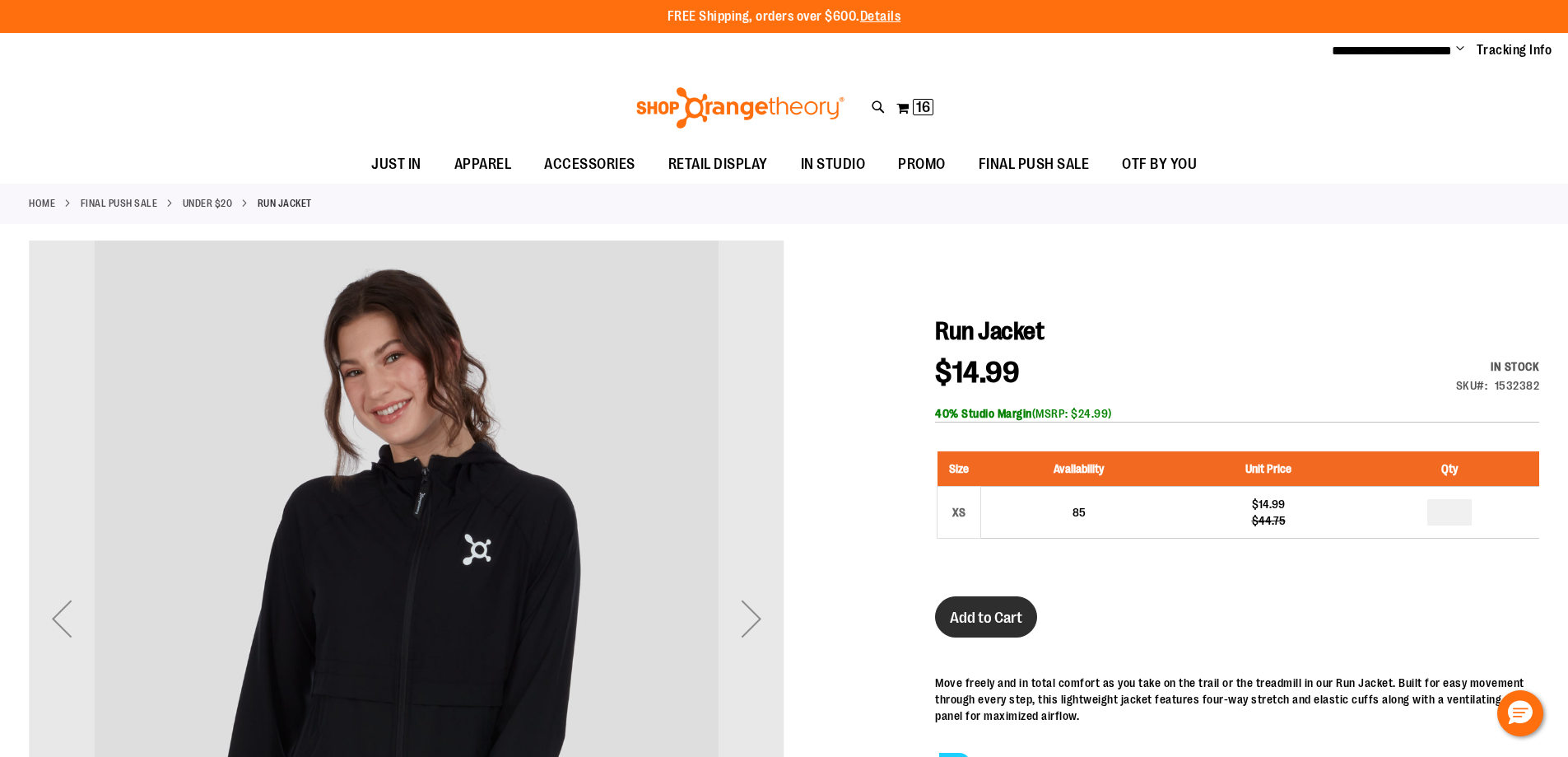
click at [971, 614] on span "Add to Cart" at bounding box center [986, 617] width 72 height 18
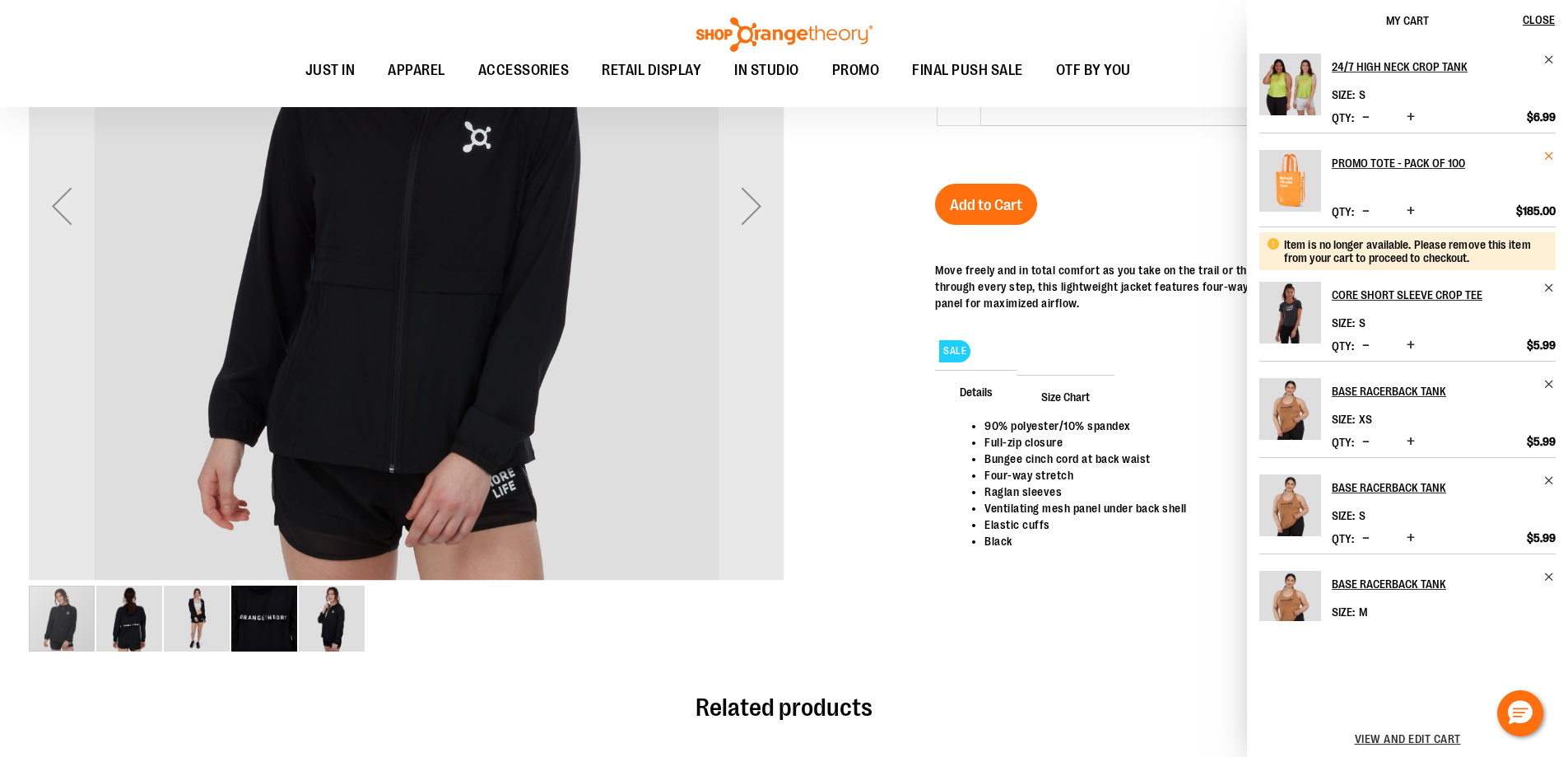
click at [1546, 155] on span "Remove item" at bounding box center [1550, 156] width 13 height 13
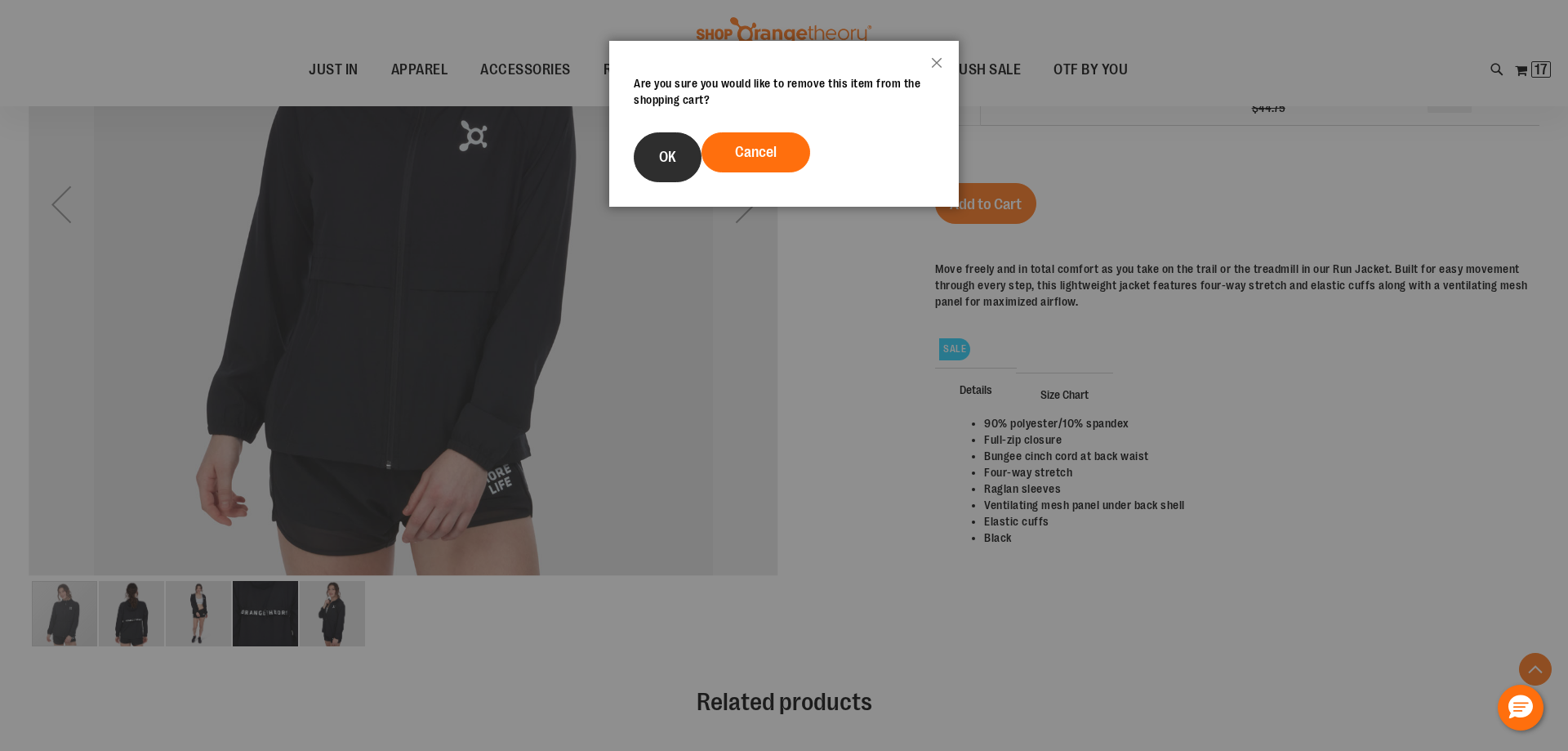
click at [667, 168] on button "OK" at bounding box center [668, 157] width 68 height 50
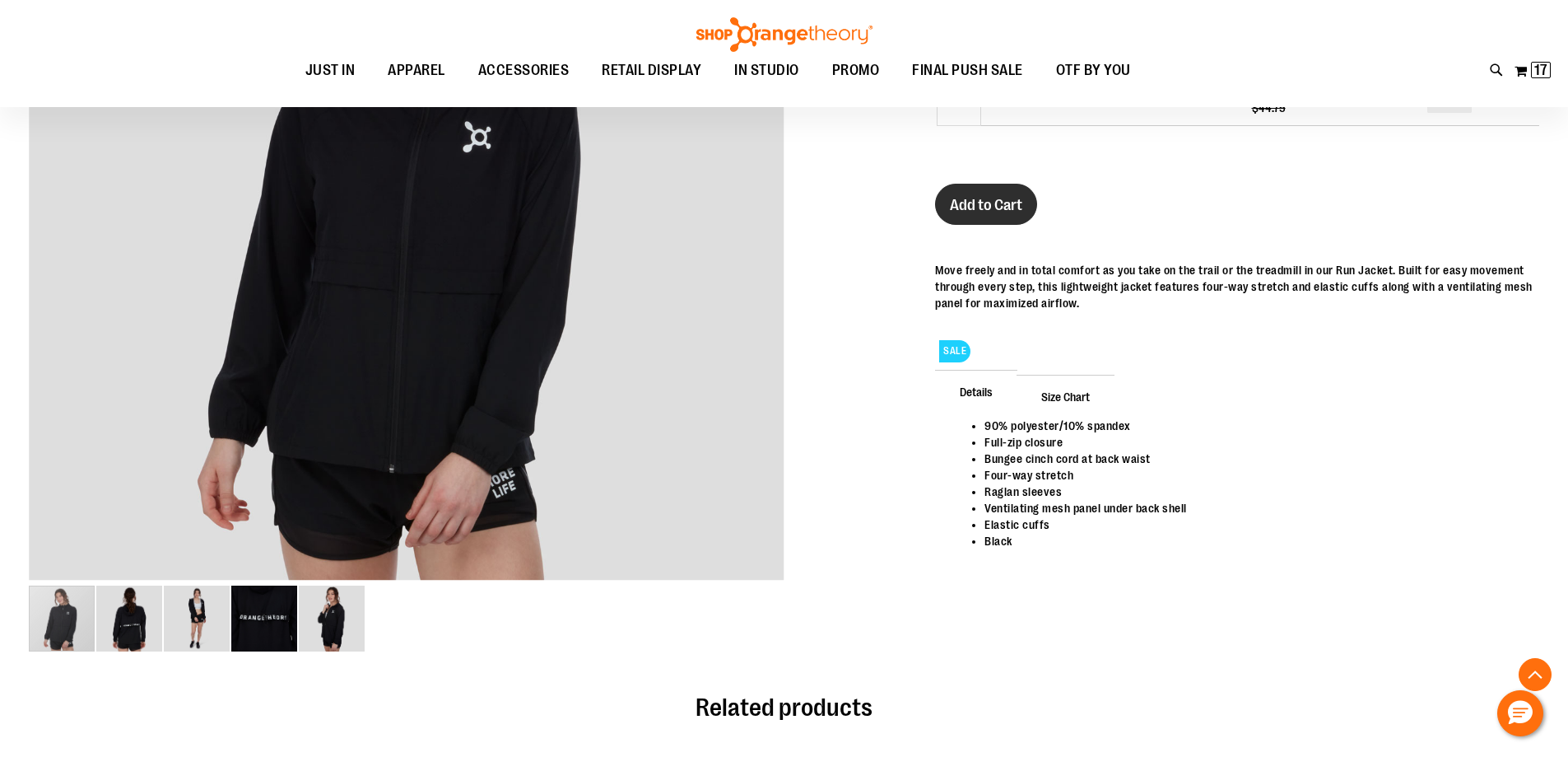
click at [944, 200] on button "Add to Cart" at bounding box center [985, 204] width 102 height 41
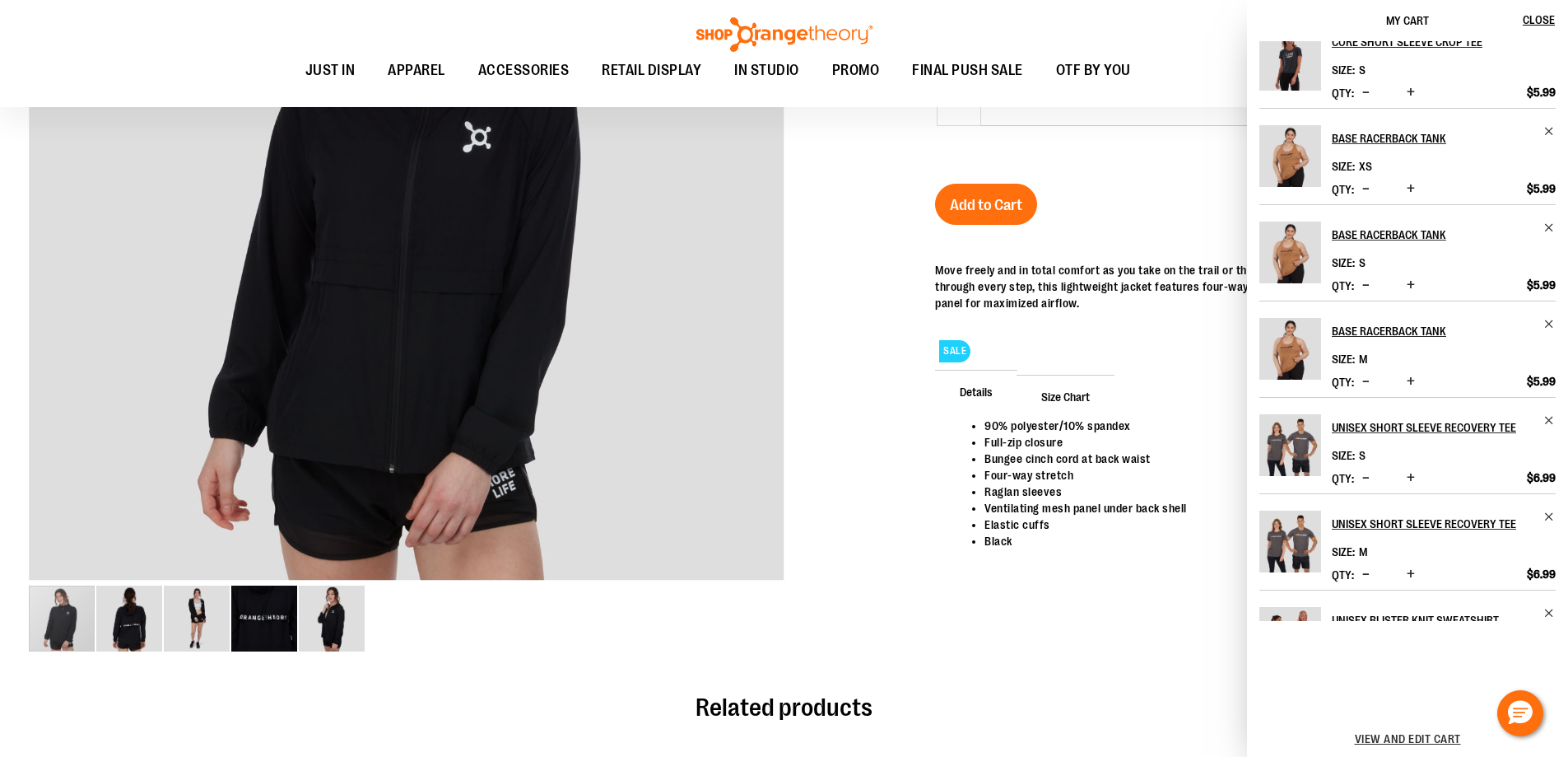
scroll to position [412, 0]
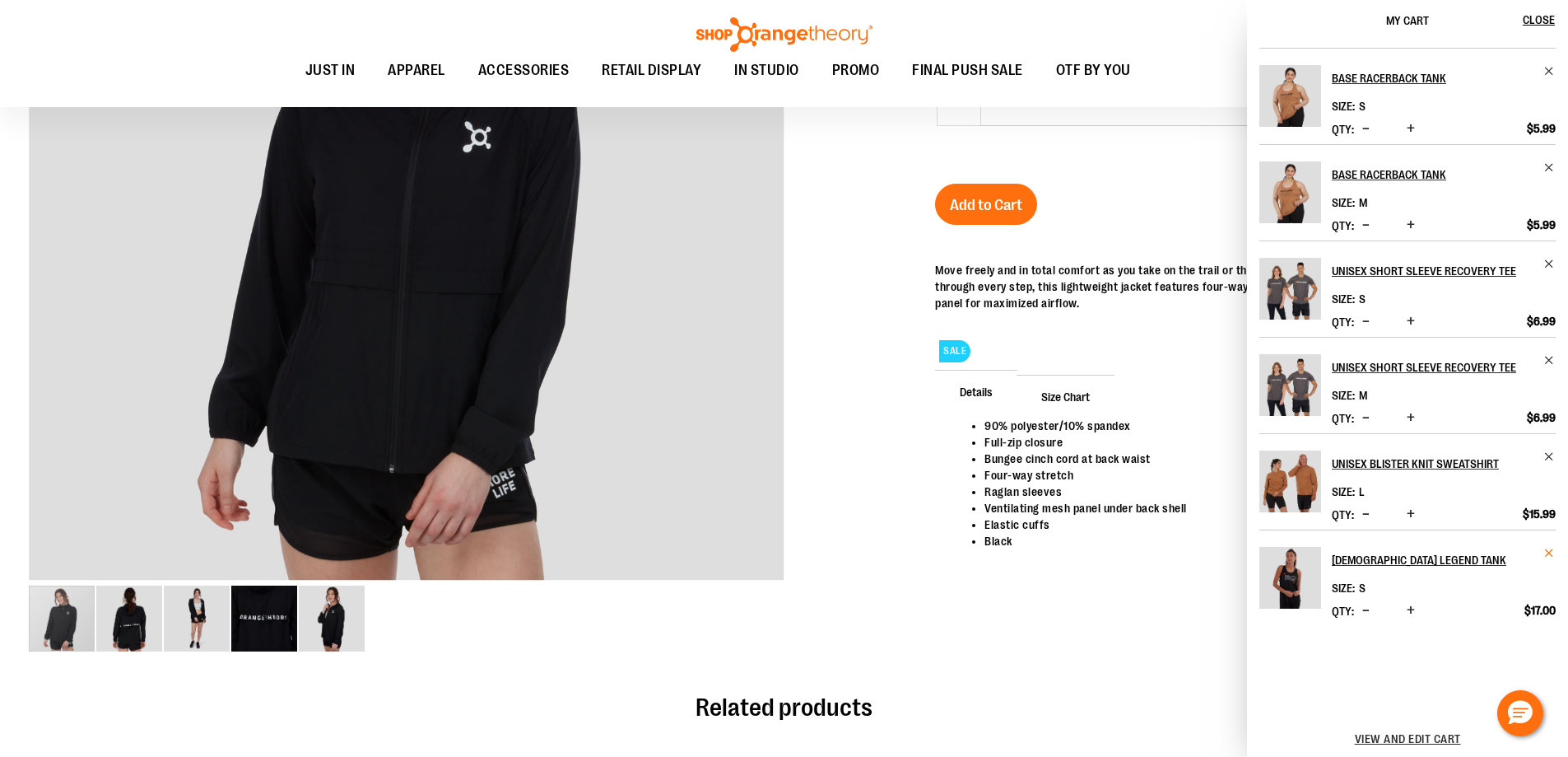
click at [1544, 556] on span "Remove item" at bounding box center [1550, 553] width 13 height 13
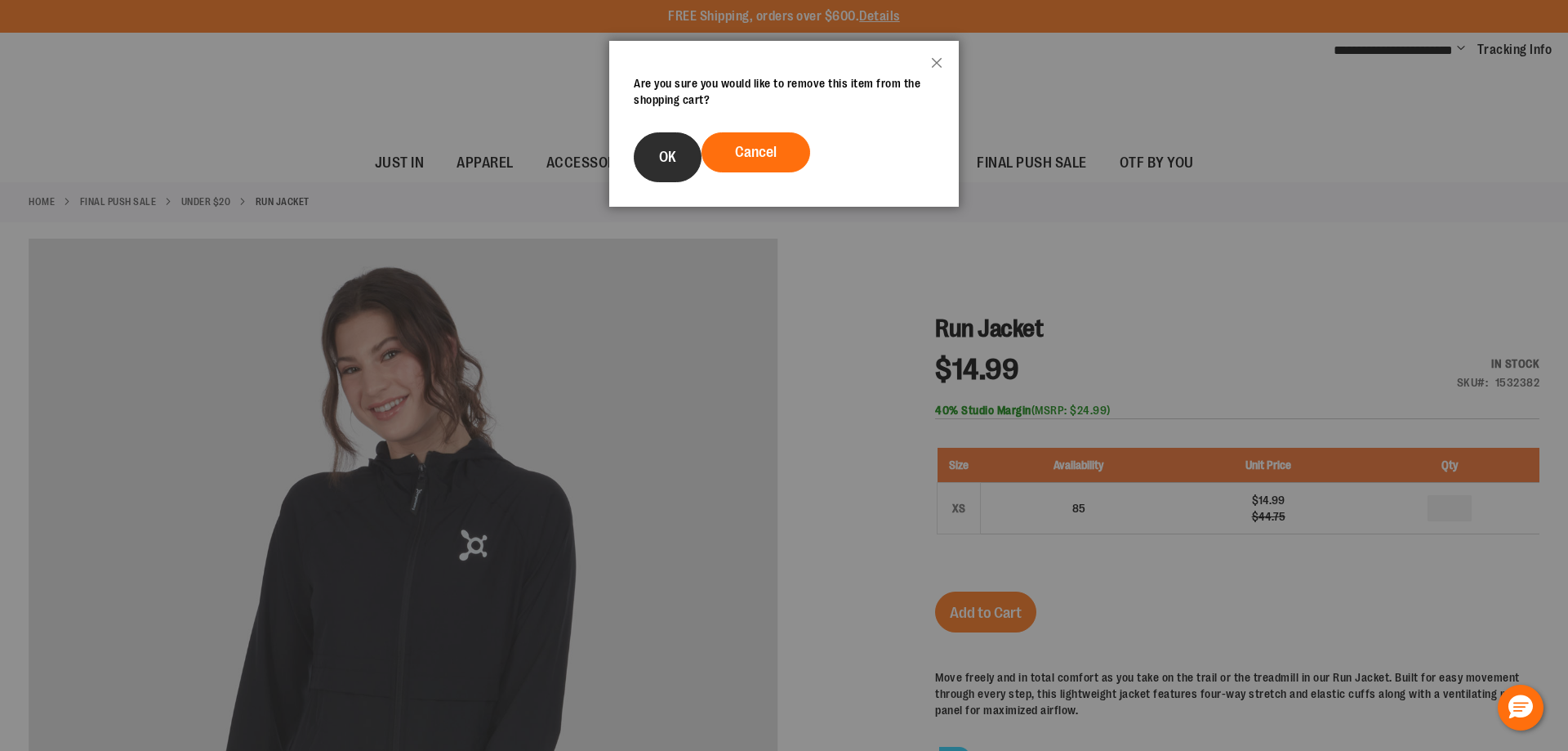
click at [663, 169] on button "OK" at bounding box center [668, 157] width 68 height 50
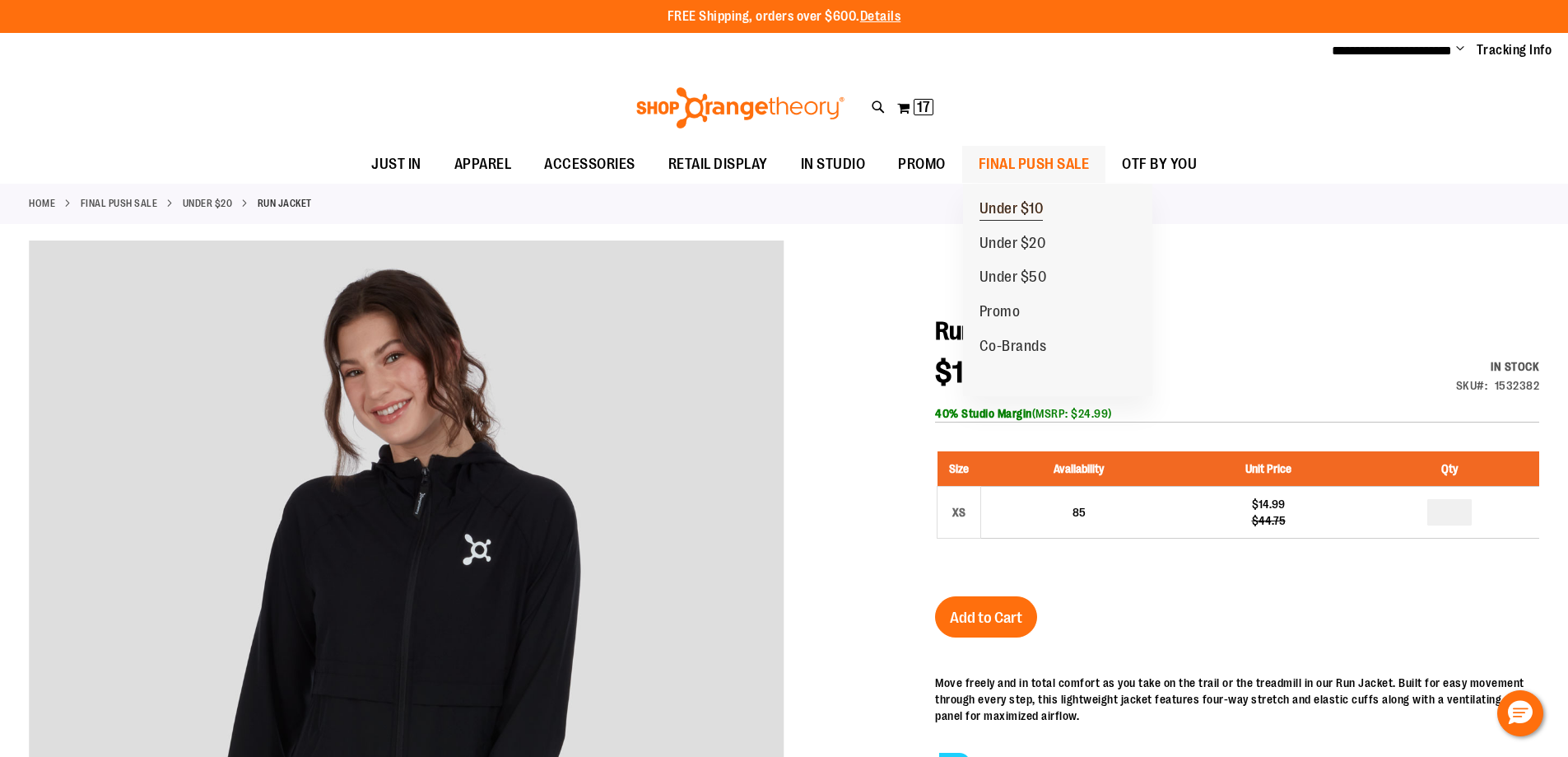
click at [999, 203] on span "Under $10" at bounding box center [1012, 210] width 64 height 20
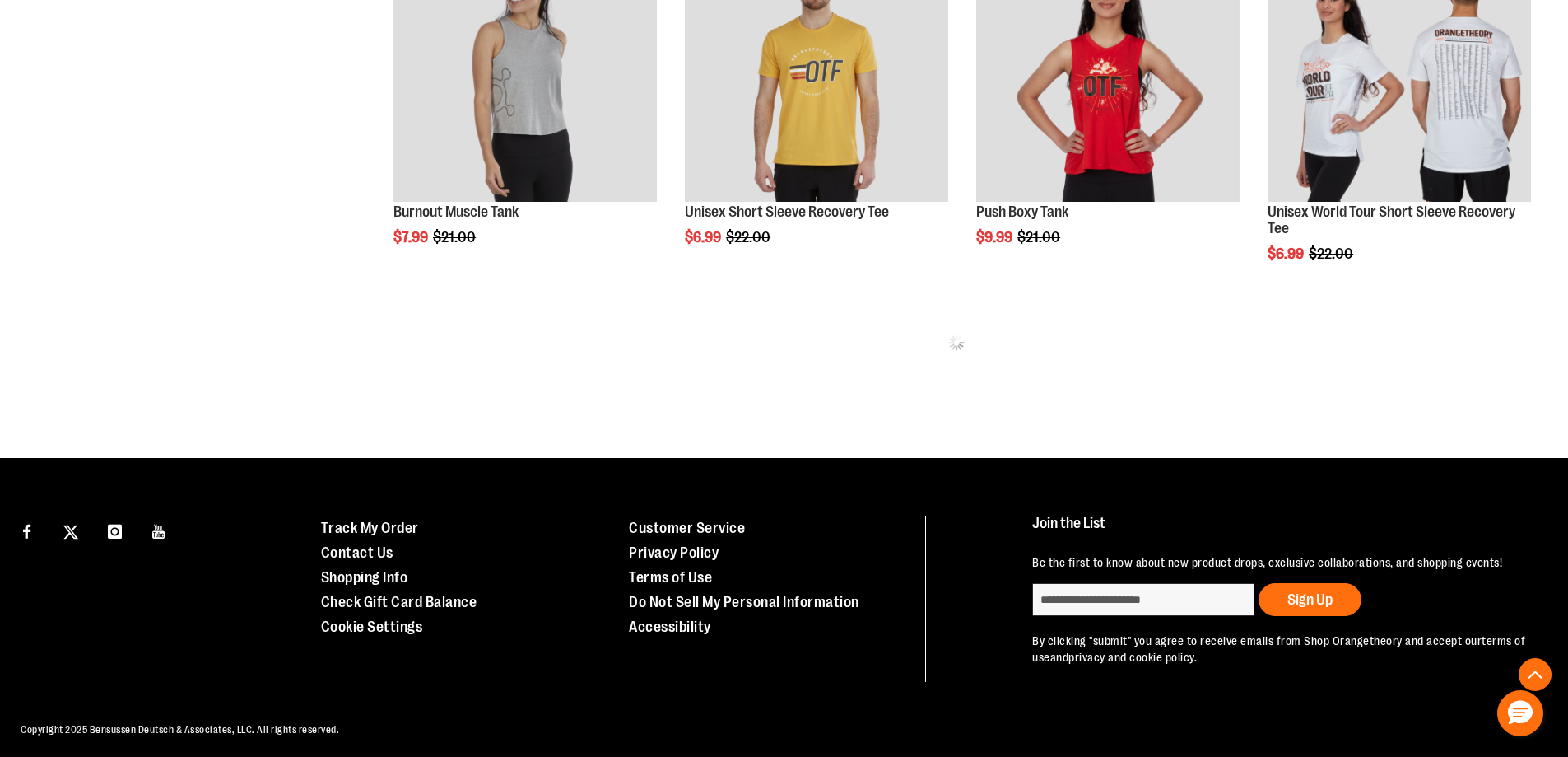
scroll to position [1206, 0]
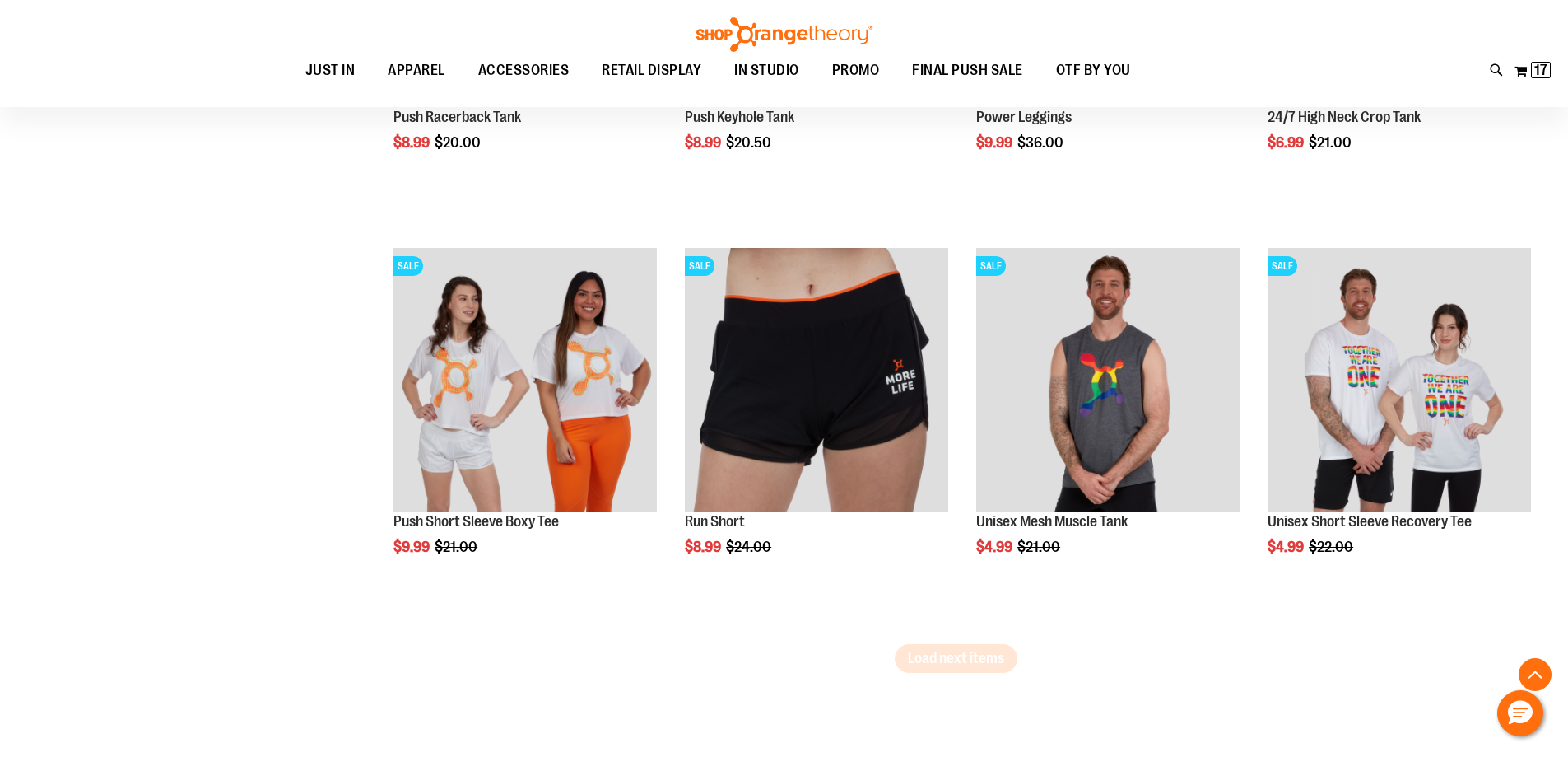
scroll to position [3511, 0]
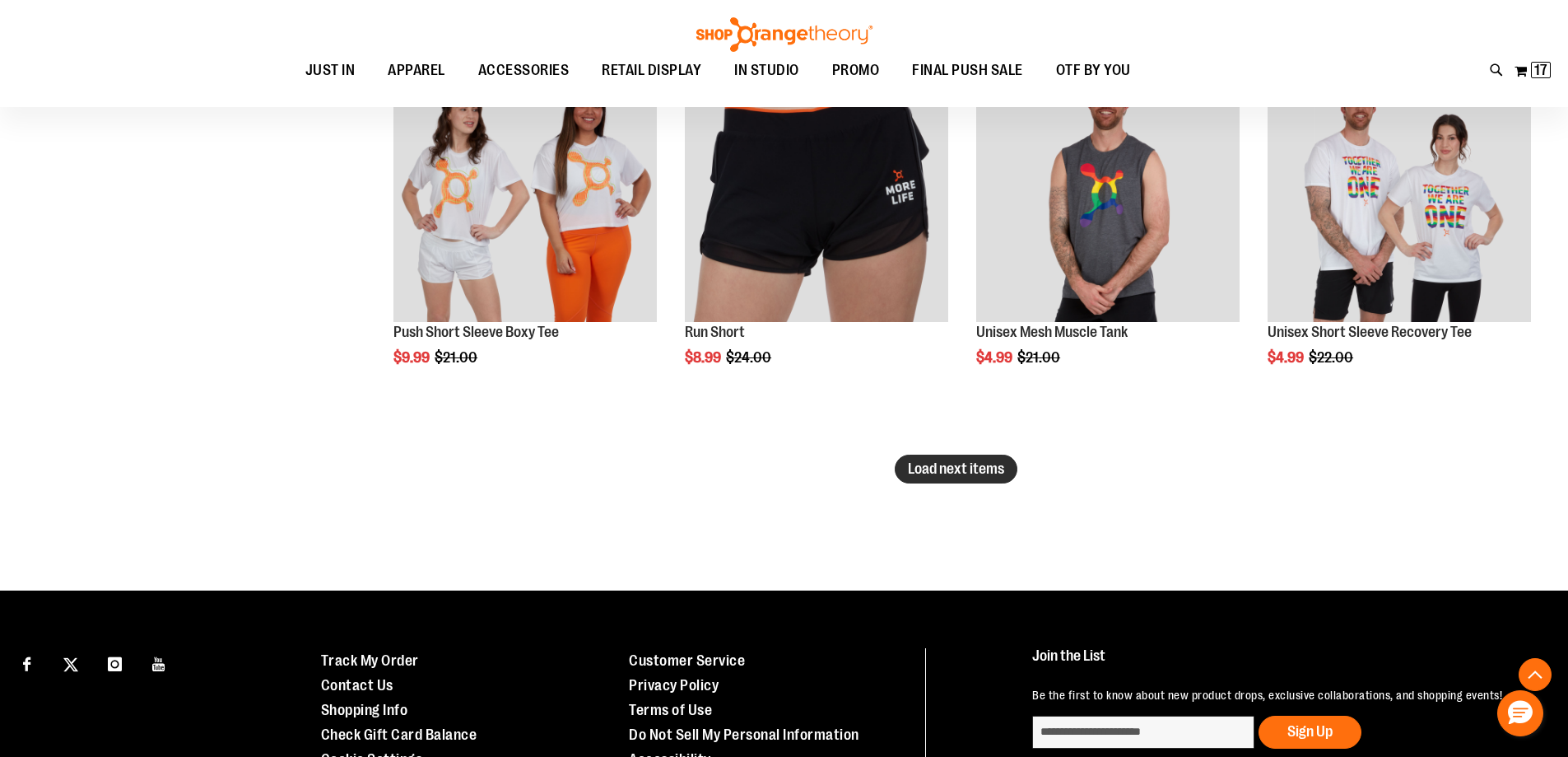
type input "**********"
click at [990, 475] on span "Load next items" at bounding box center [956, 468] width 96 height 17
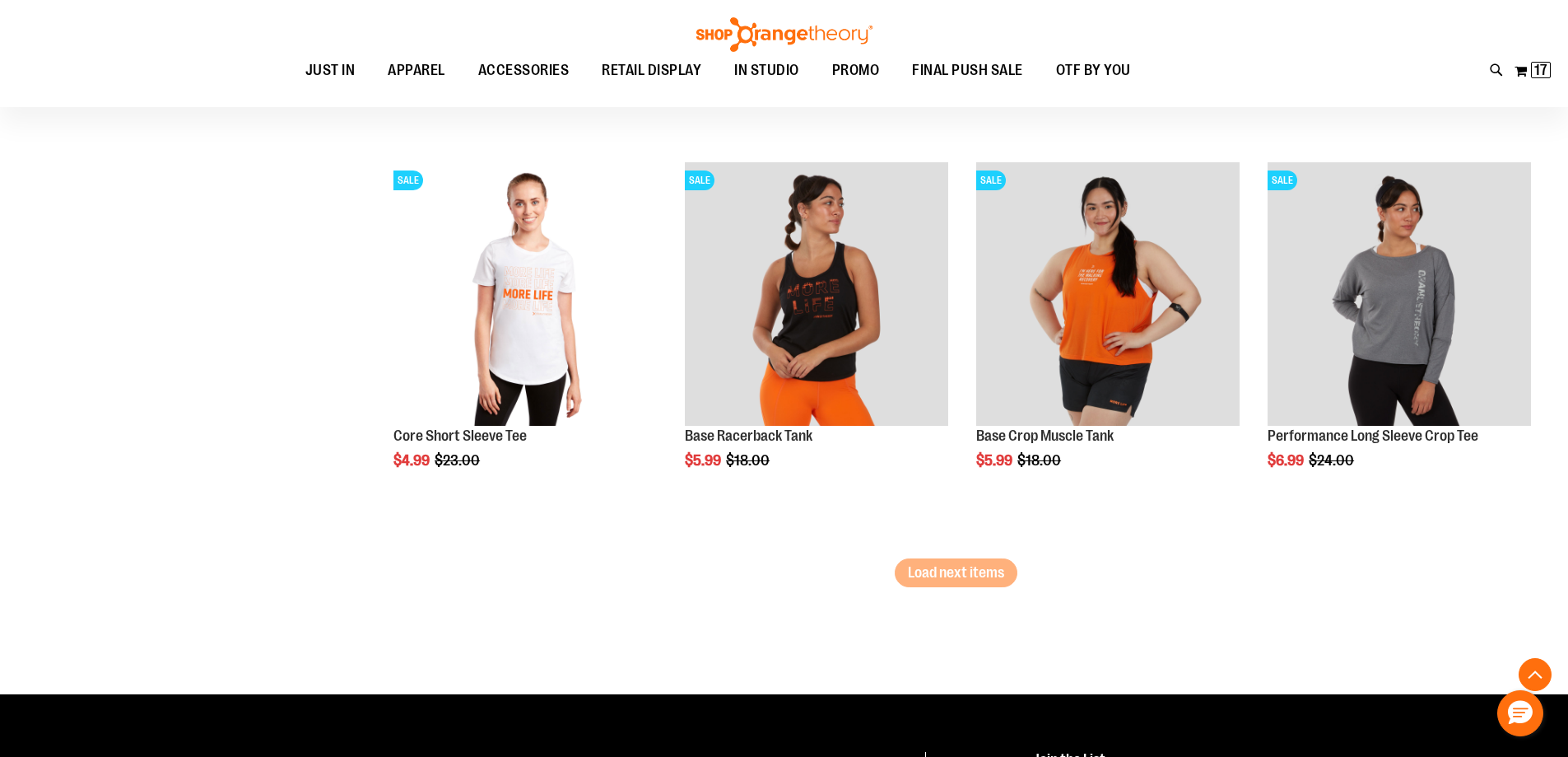
scroll to position [4664, 0]
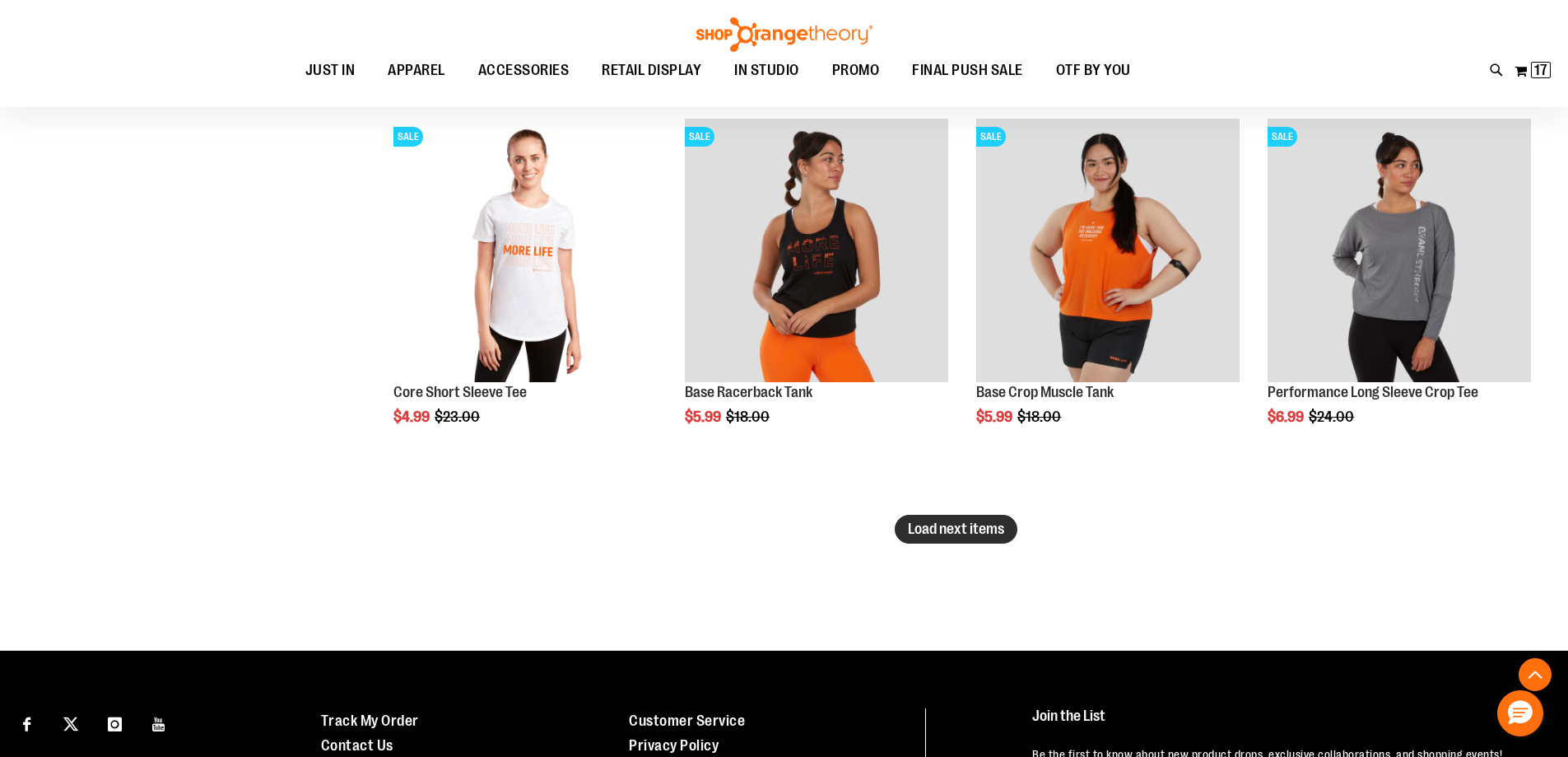
click at [940, 527] on span "Load next items" at bounding box center [956, 528] width 96 height 17
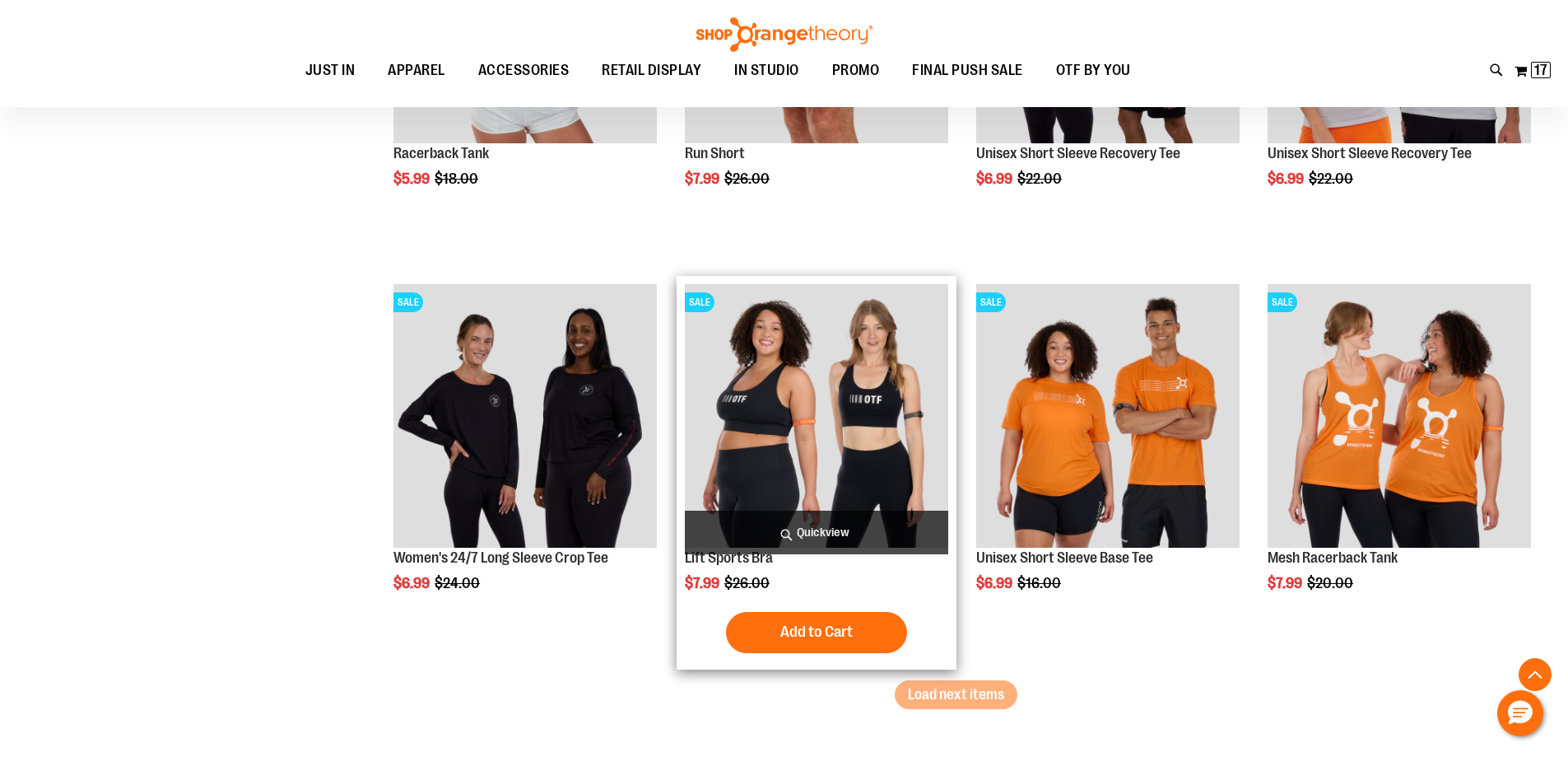
scroll to position [5734, 0]
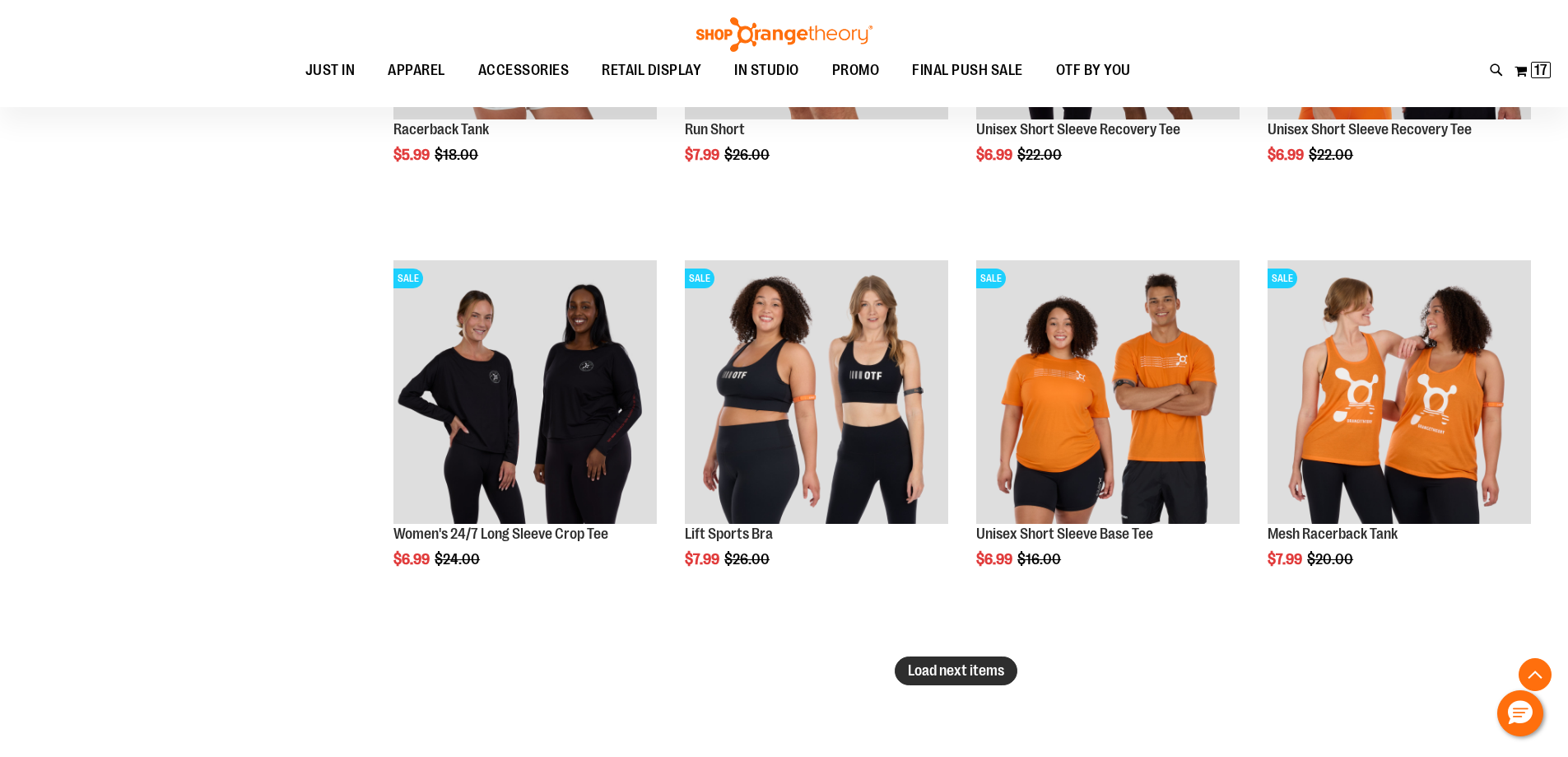
click at [960, 663] on span "Load next items" at bounding box center [956, 669] width 96 height 17
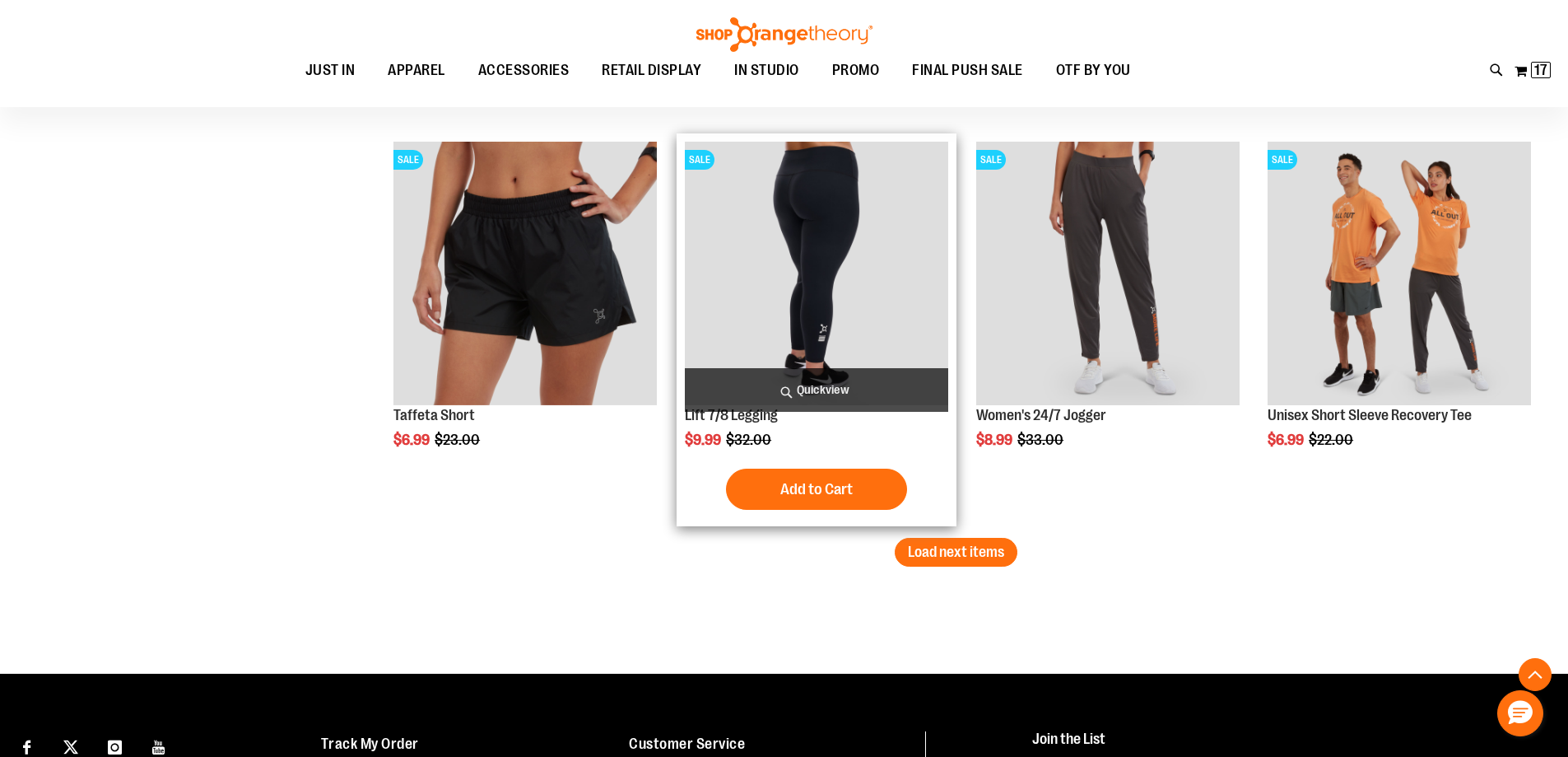
scroll to position [7217, 0]
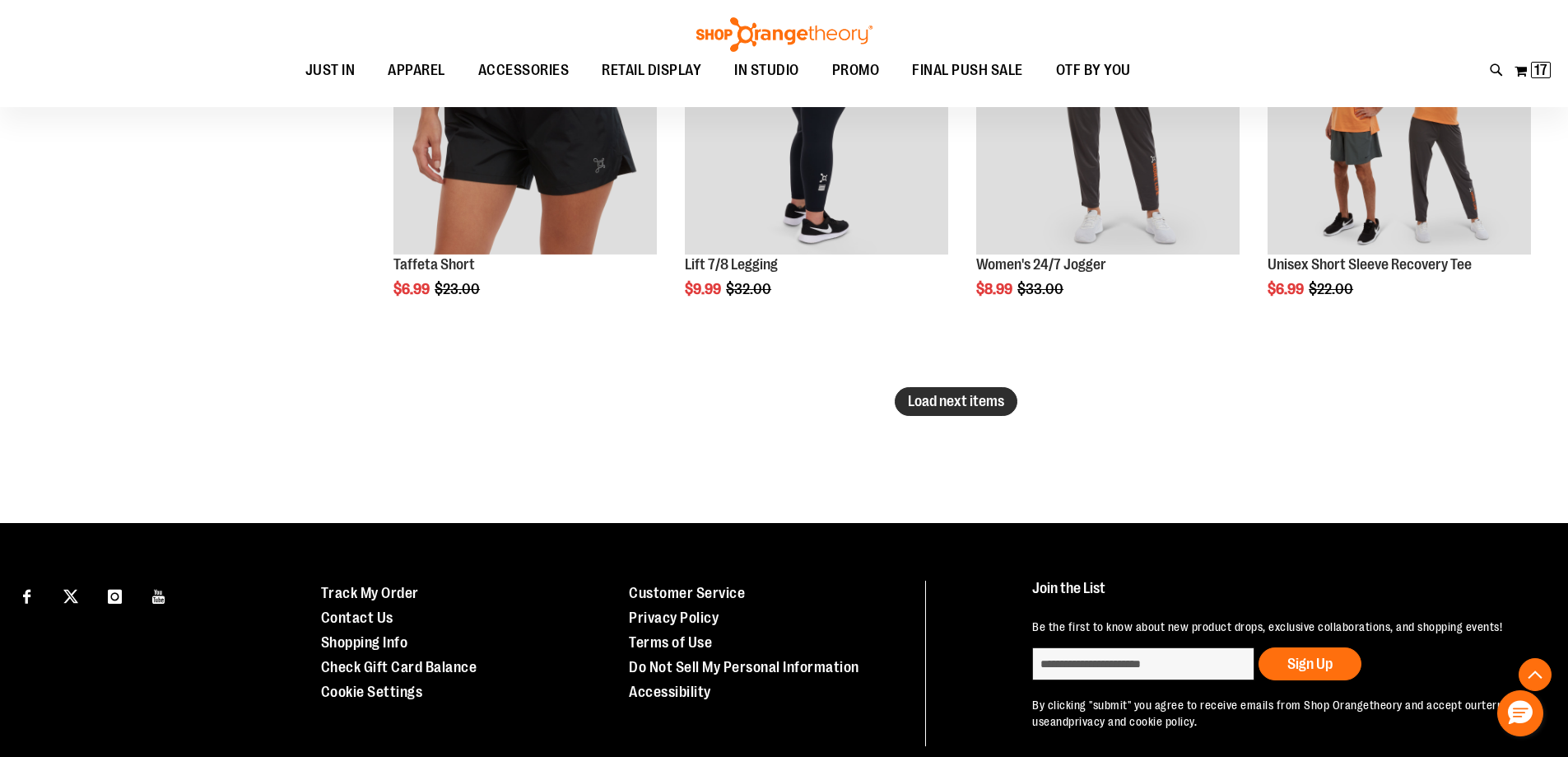
click at [992, 411] on button "Load next items" at bounding box center [956, 402] width 123 height 29
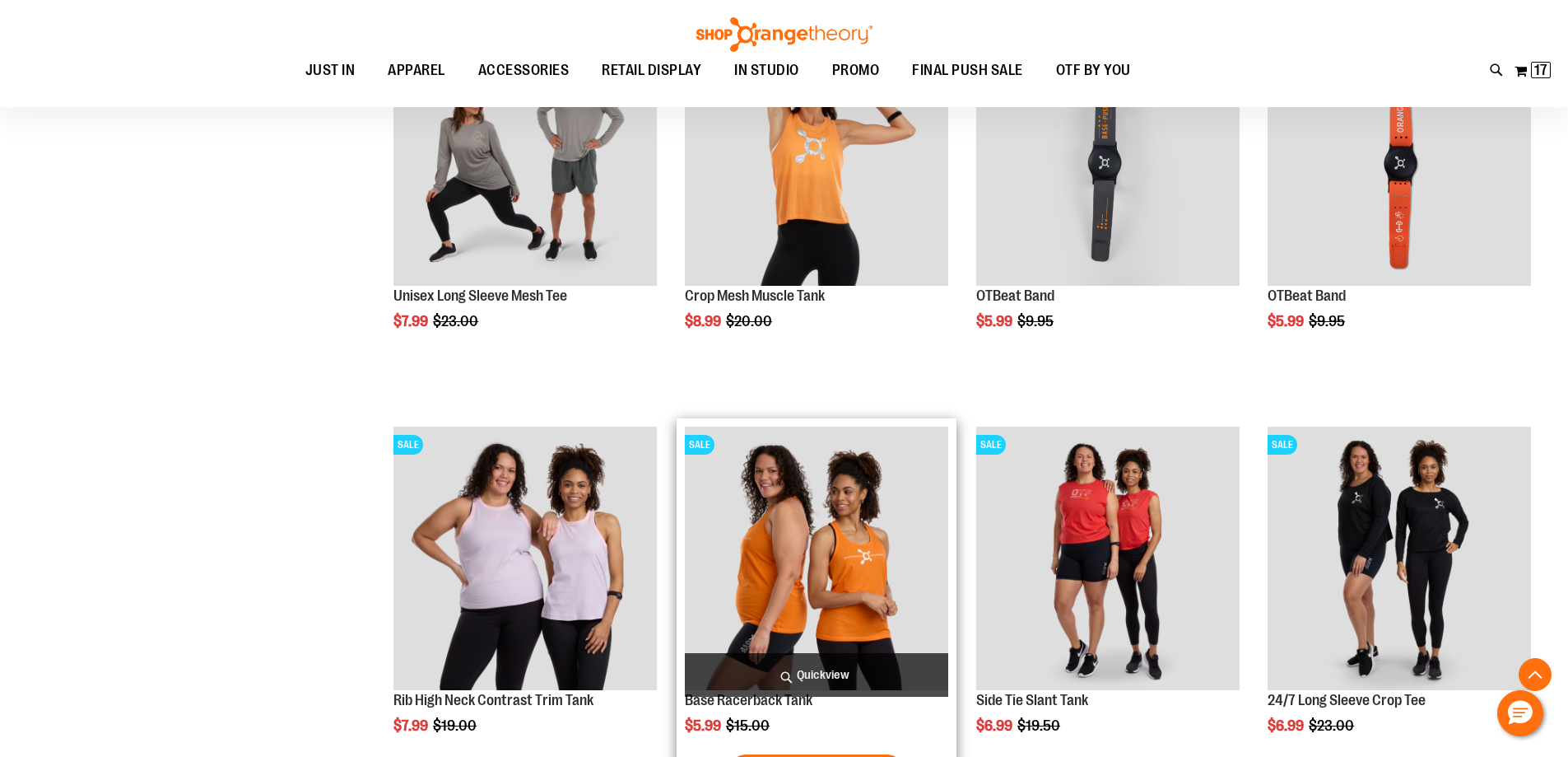
scroll to position [7628, 0]
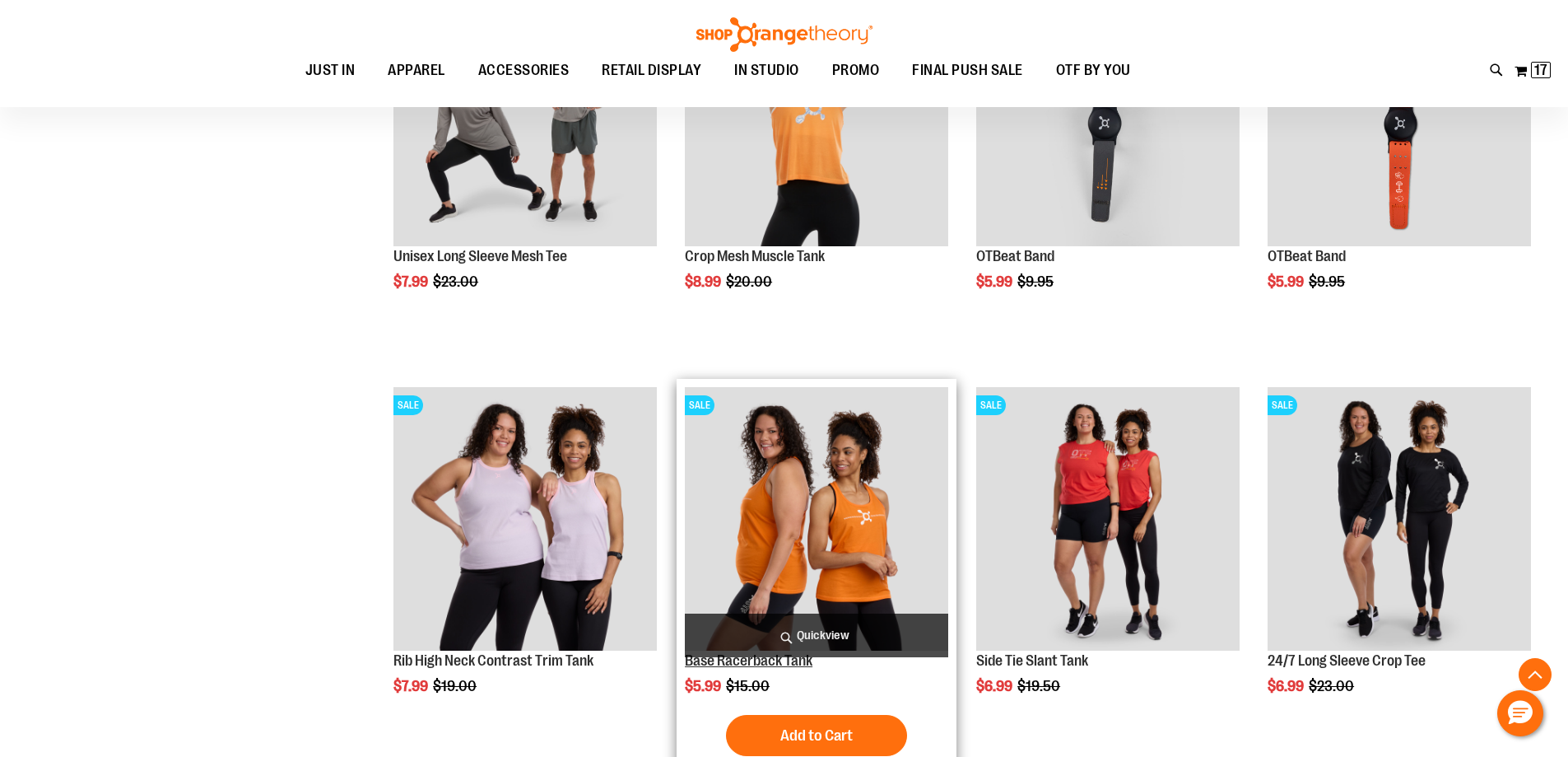
click at [736, 660] on link "Base Racerback Tank" at bounding box center [748, 660] width 127 height 17
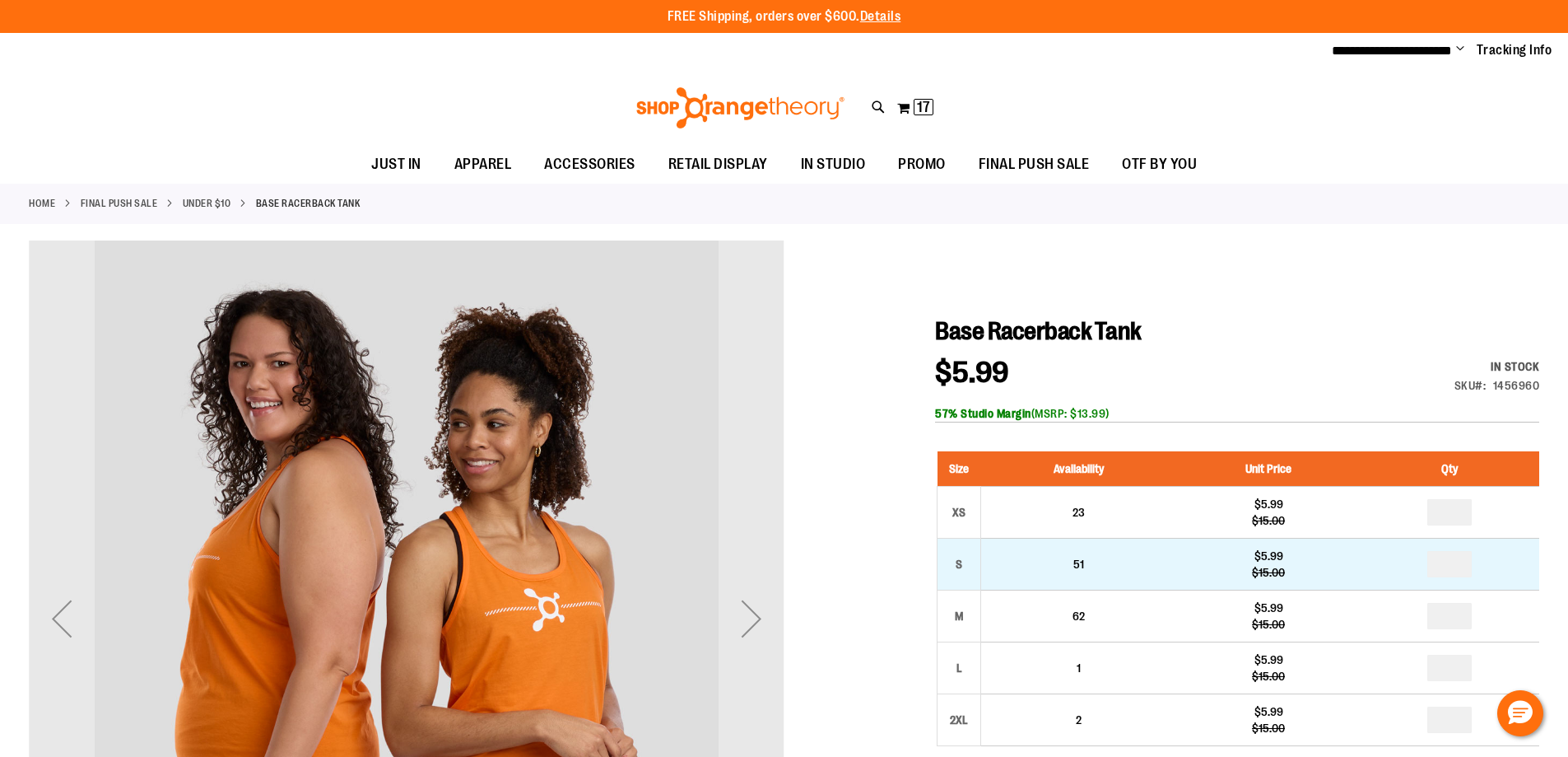
type input "**********"
click at [1437, 571] on input "number" at bounding box center [1450, 563] width 45 height 26
type input "*"
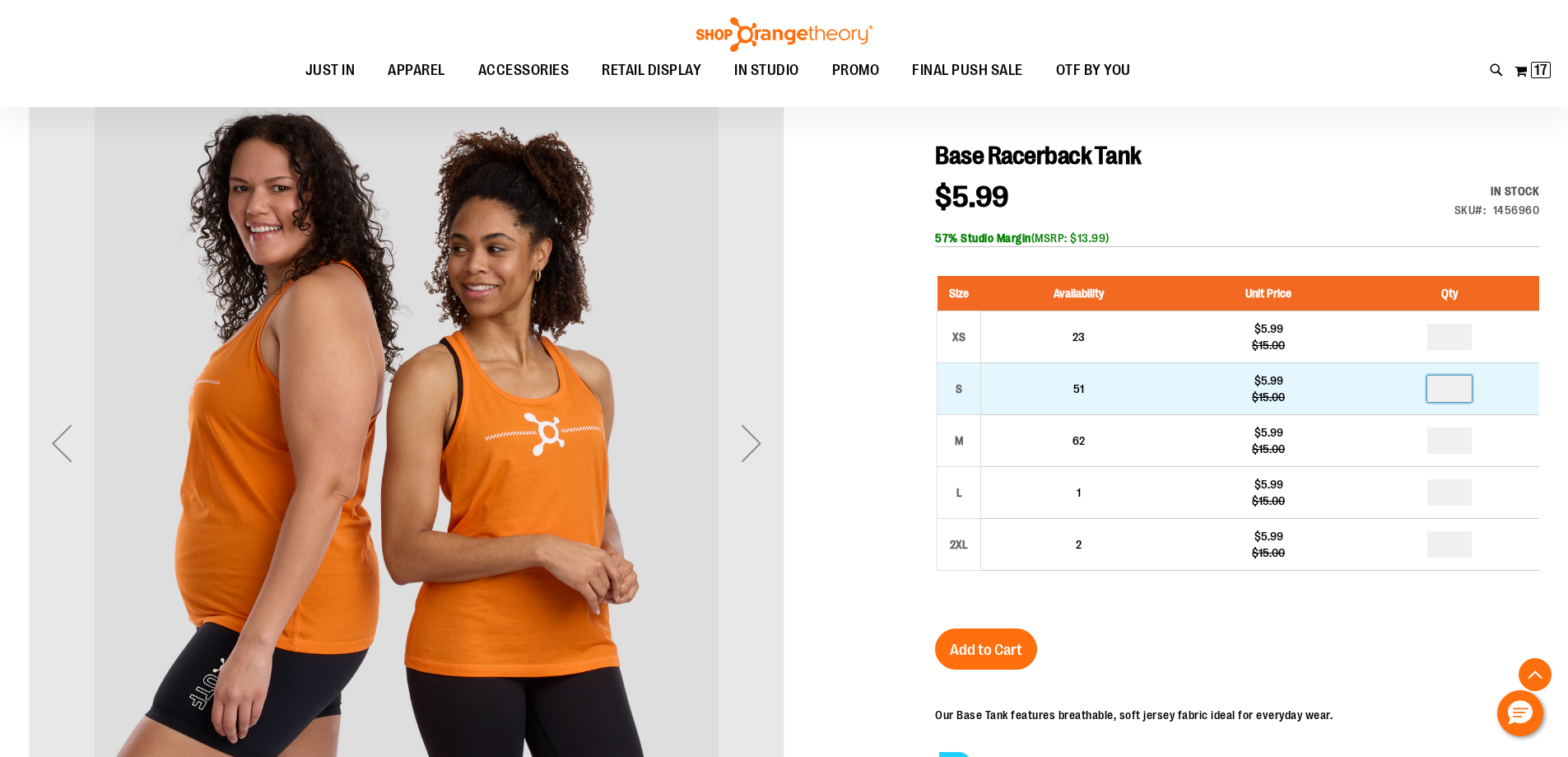
scroll to position [411, 0]
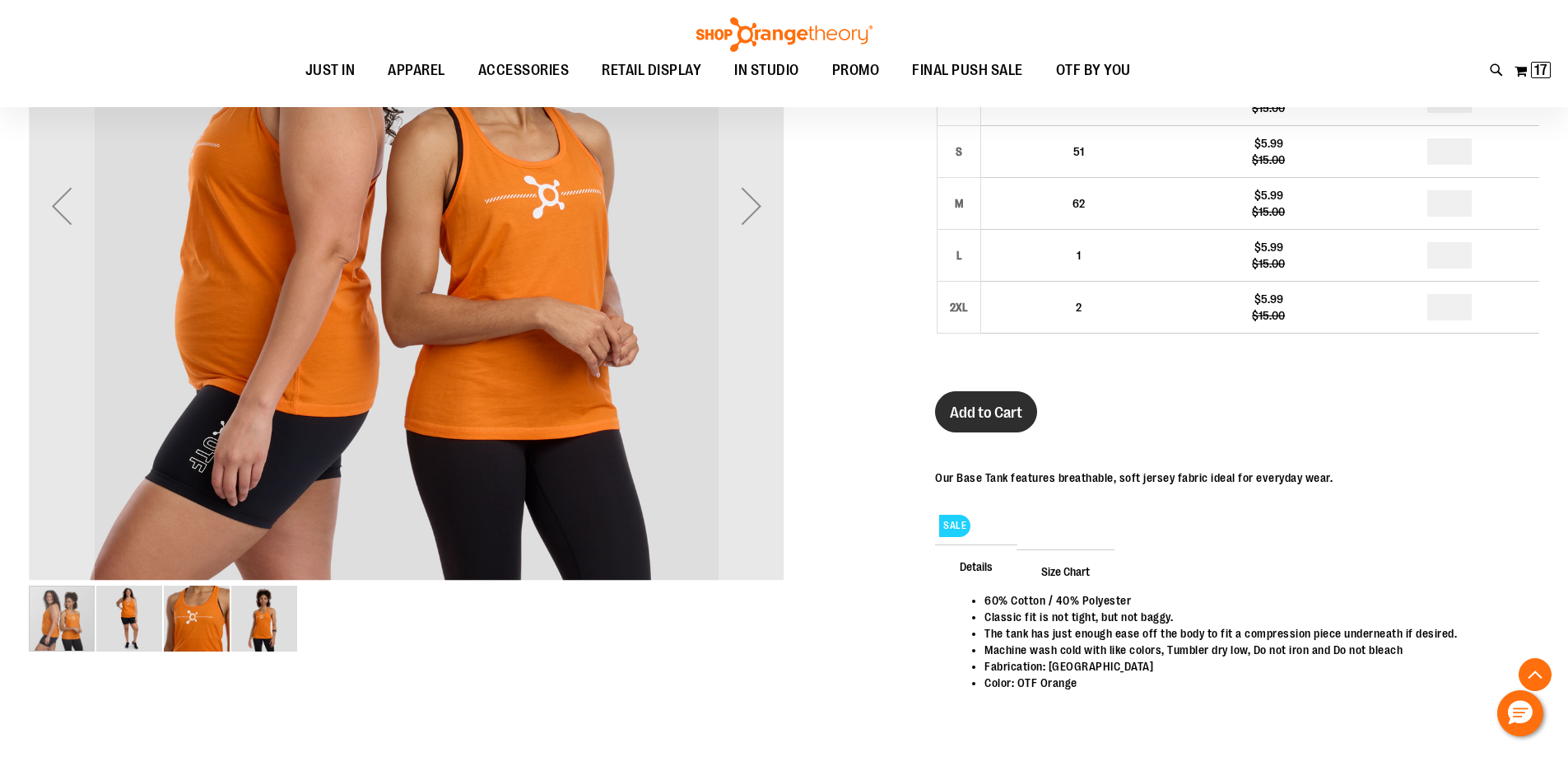
click at [983, 411] on span "Add to Cart" at bounding box center [986, 413] width 72 height 18
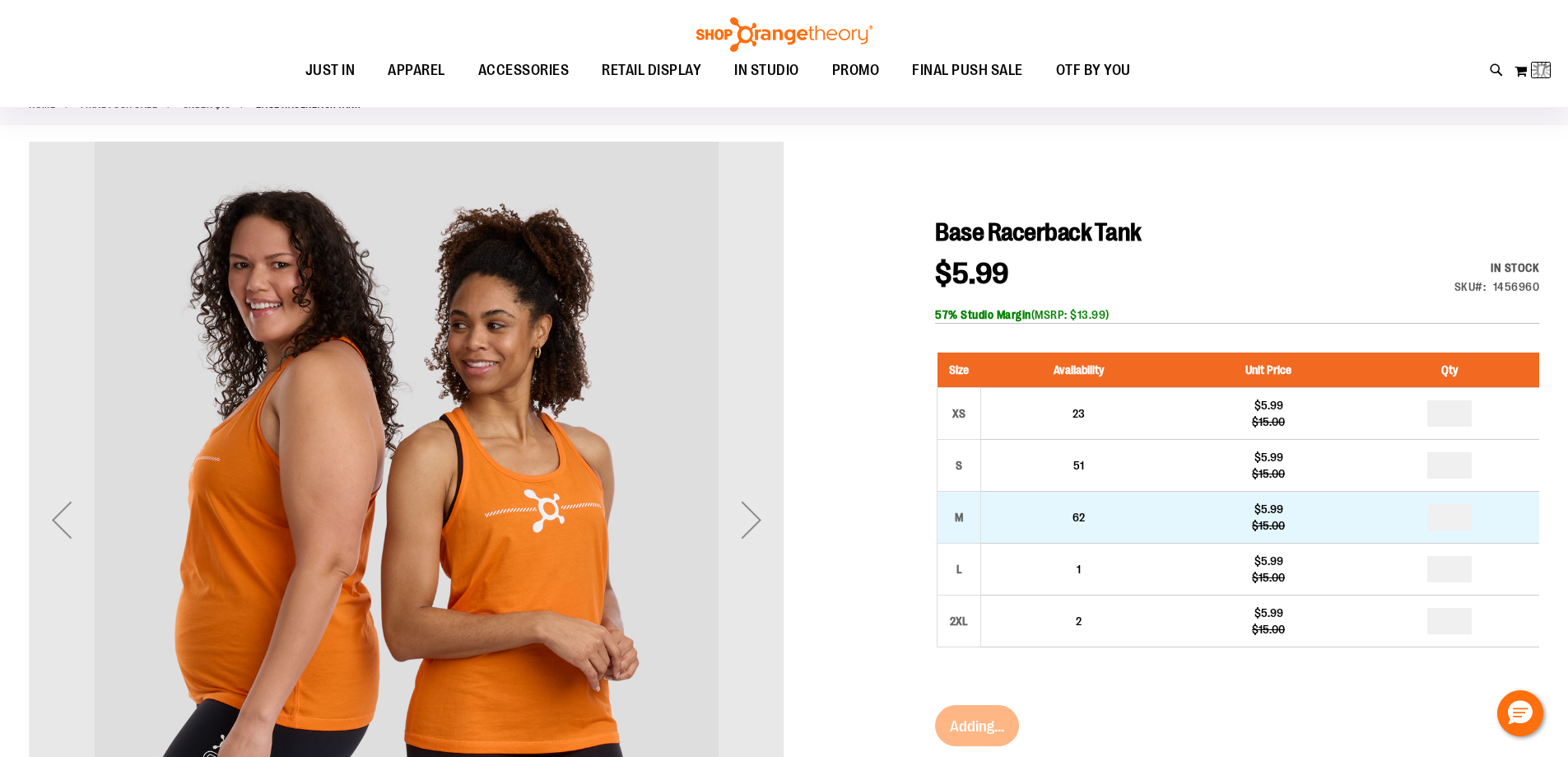
scroll to position [82, 0]
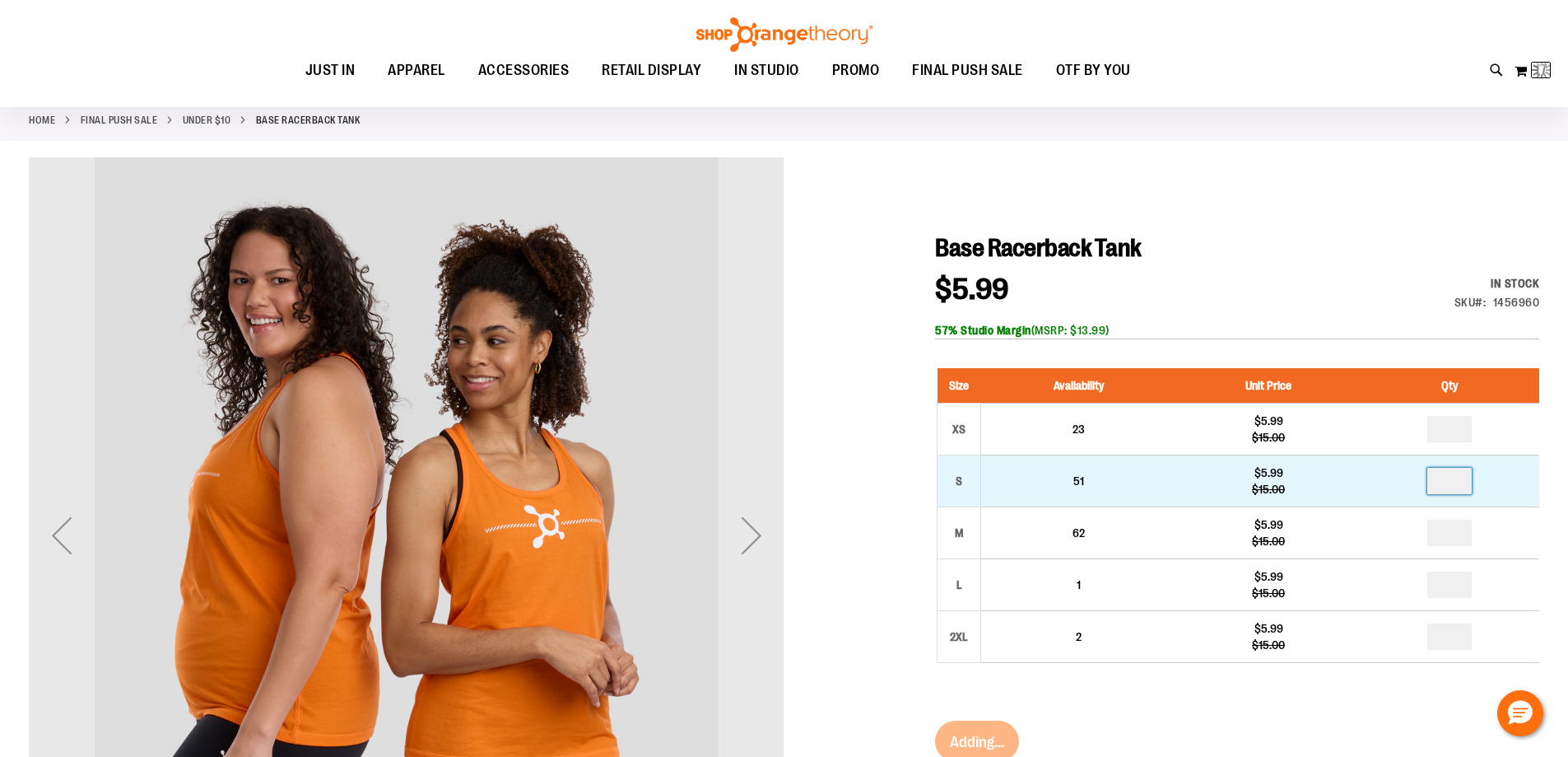
click at [1465, 484] on input "*" at bounding box center [1450, 481] width 45 height 26
type input "*"
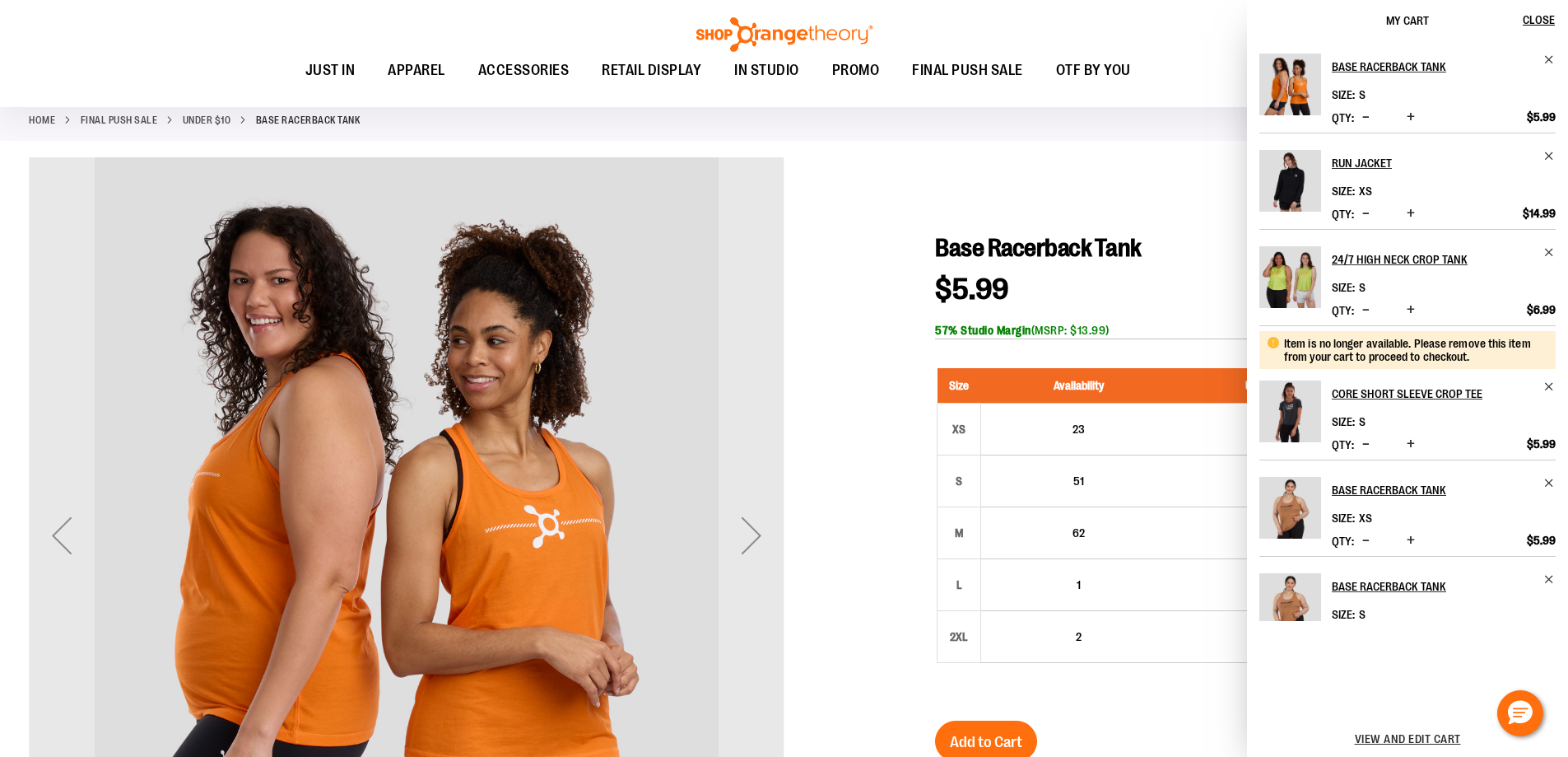
click at [1359, 115] on button "Decrease product quantity" at bounding box center [1367, 118] width 16 height 17
click at [1365, 115] on span "Decrease product quantity" at bounding box center [1367, 117] width 8 height 17
click at [1363, 215] on span "Decrease product quantity" at bounding box center [1367, 213] width 8 height 17
click at [1370, 118] on button "Decrease product quantity" at bounding box center [1367, 118] width 16 height 17
click at [1364, 209] on span "Decrease product quantity" at bounding box center [1367, 213] width 8 height 17
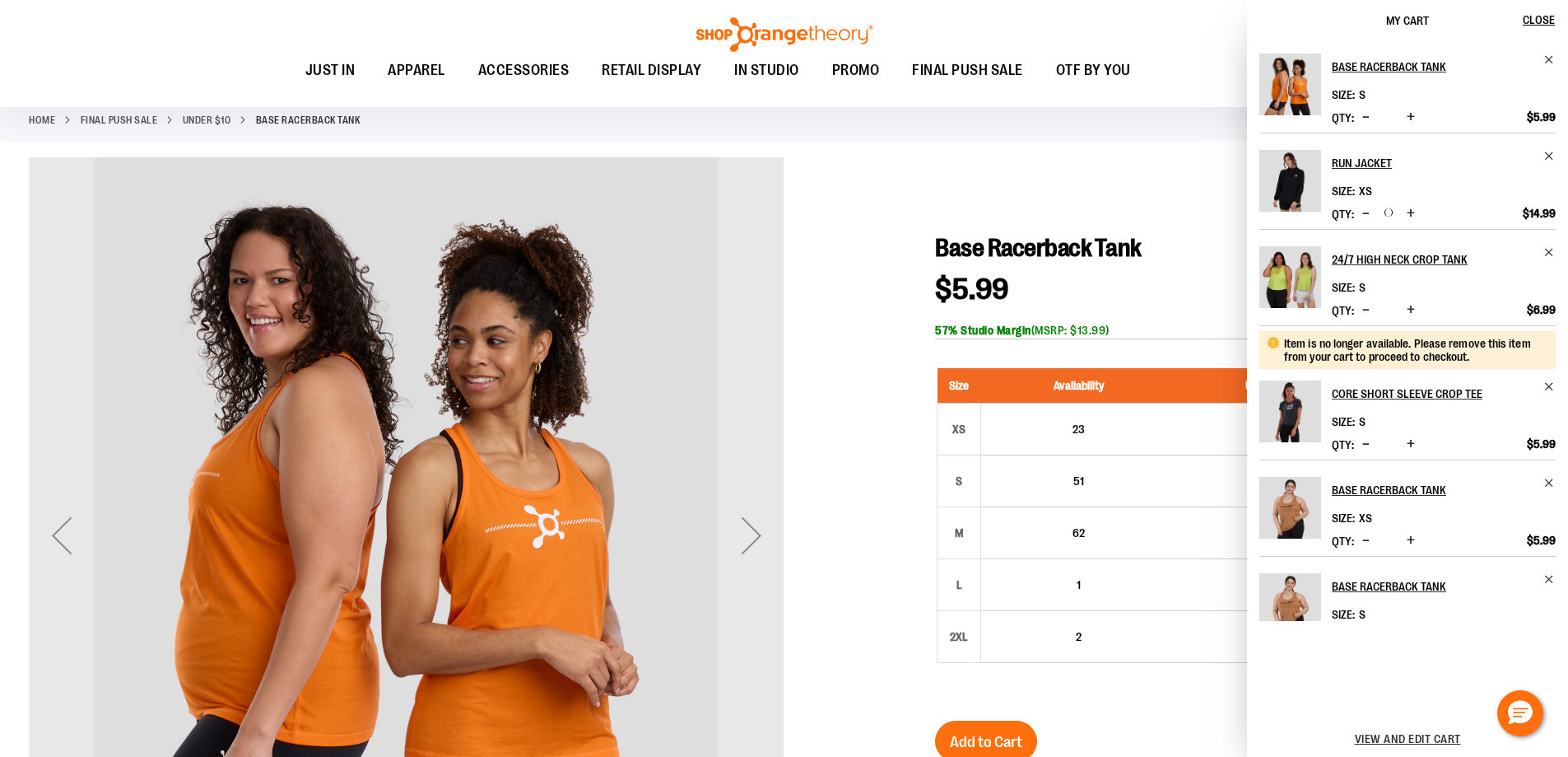
click at [1371, 117] on button "Decrease product quantity" at bounding box center [1367, 118] width 16 height 17
click at [1369, 213] on span "Decrease product quantity" at bounding box center [1367, 213] width 8 height 17
click at [1368, 115] on span "Decrease product quantity" at bounding box center [1367, 117] width 8 height 17
click at [1359, 210] on button "Decrease product quantity" at bounding box center [1367, 214] width 16 height 17
click at [1363, 115] on span "Decrease product quantity" at bounding box center [1367, 117] width 8 height 17
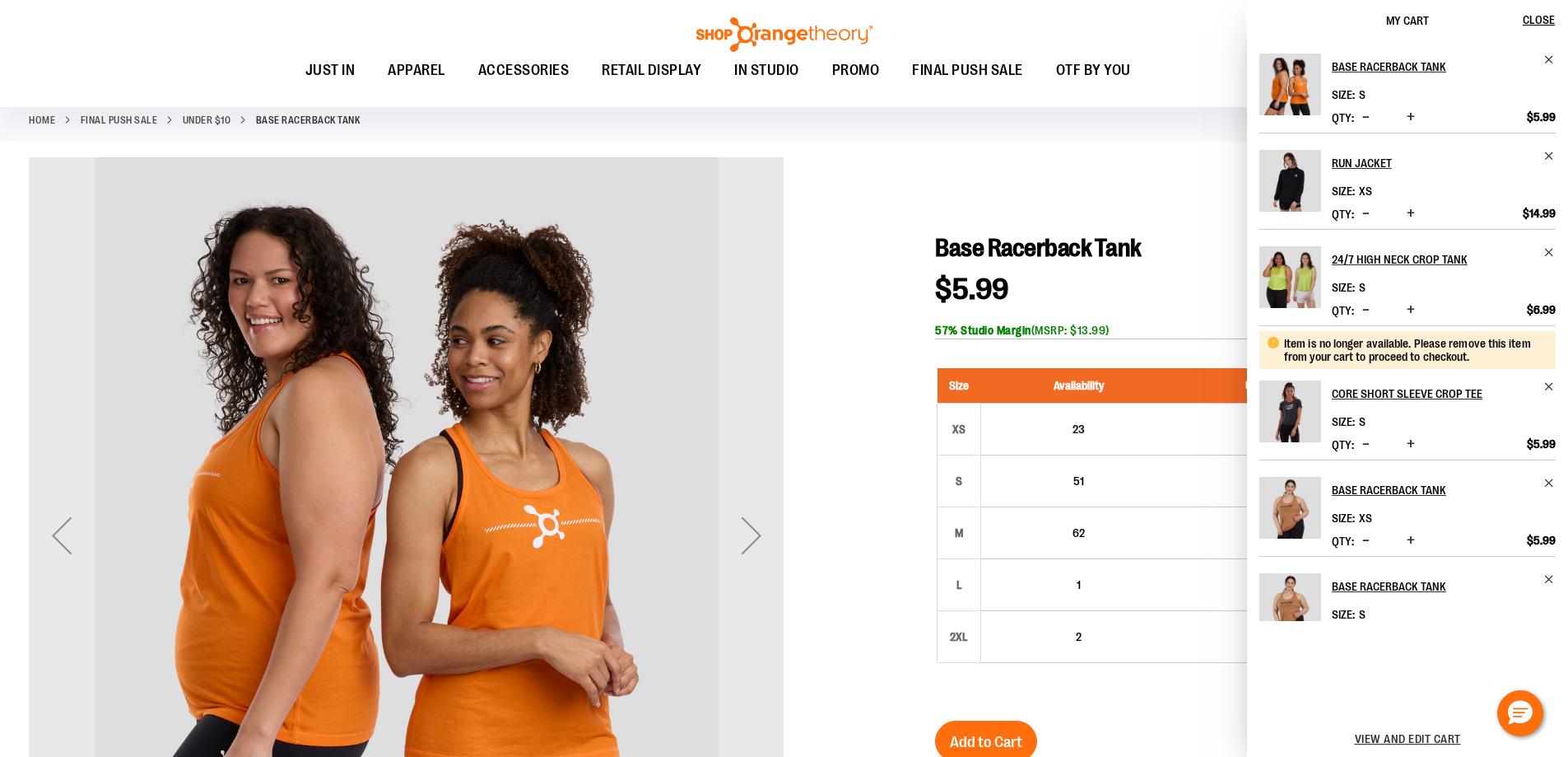
click at [1363, 214] on span "Decrease product quantity" at bounding box center [1367, 213] width 8 height 17
click at [1361, 119] on button "Decrease product quantity" at bounding box center [1367, 118] width 16 height 17
click at [1363, 216] on span "Decrease product quantity" at bounding box center [1367, 213] width 8 height 17
click at [1372, 115] on div "Qty * Update" at bounding box center [1375, 118] width 88 height 17
click at [1368, 112] on span "Decrease product quantity" at bounding box center [1367, 117] width 8 height 17
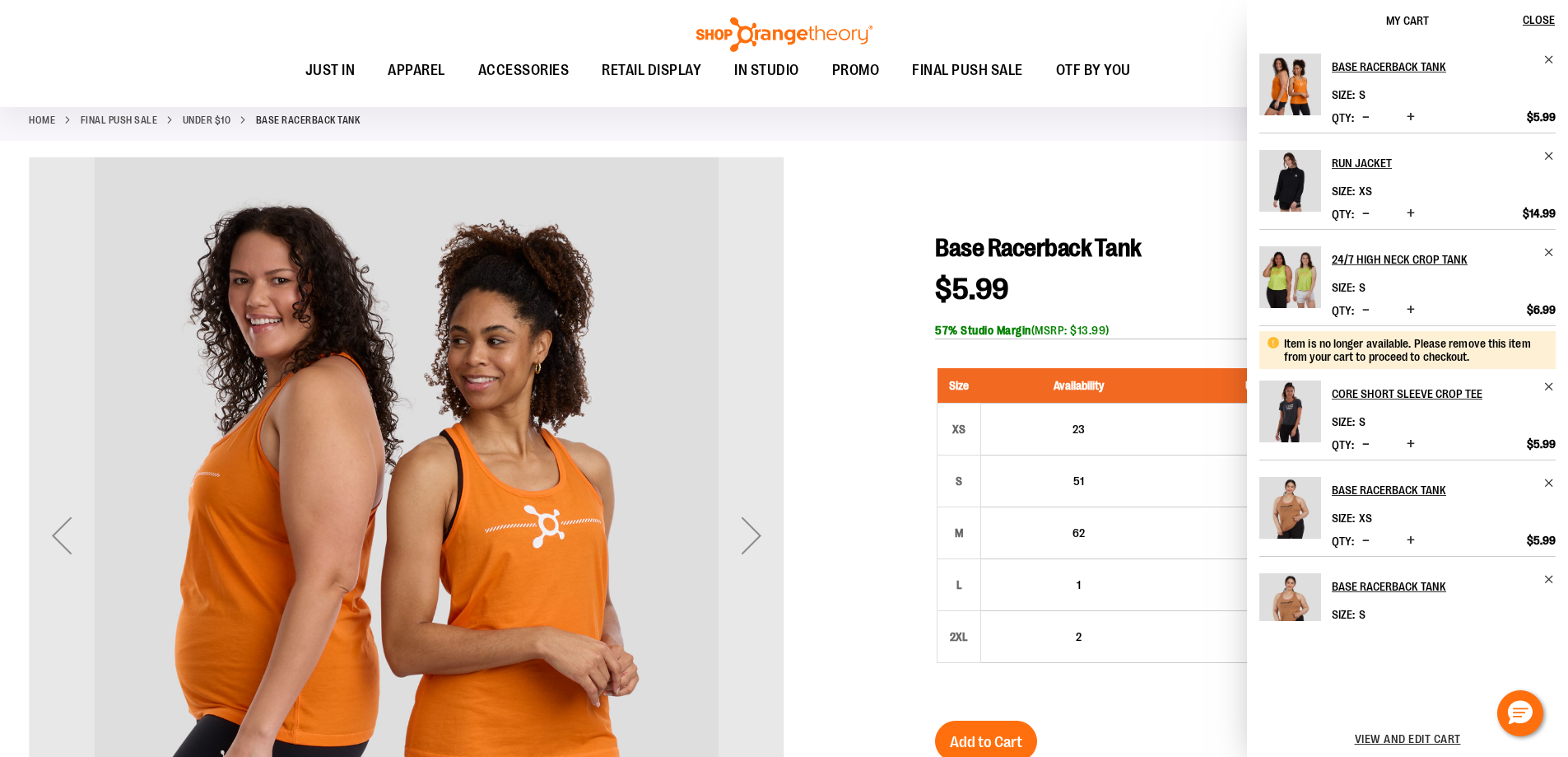
click at [1364, 118] on span "Decrease product quantity" at bounding box center [1367, 117] width 8 height 17
click at [1547, 60] on span "Remove item" at bounding box center [1550, 59] width 13 height 13
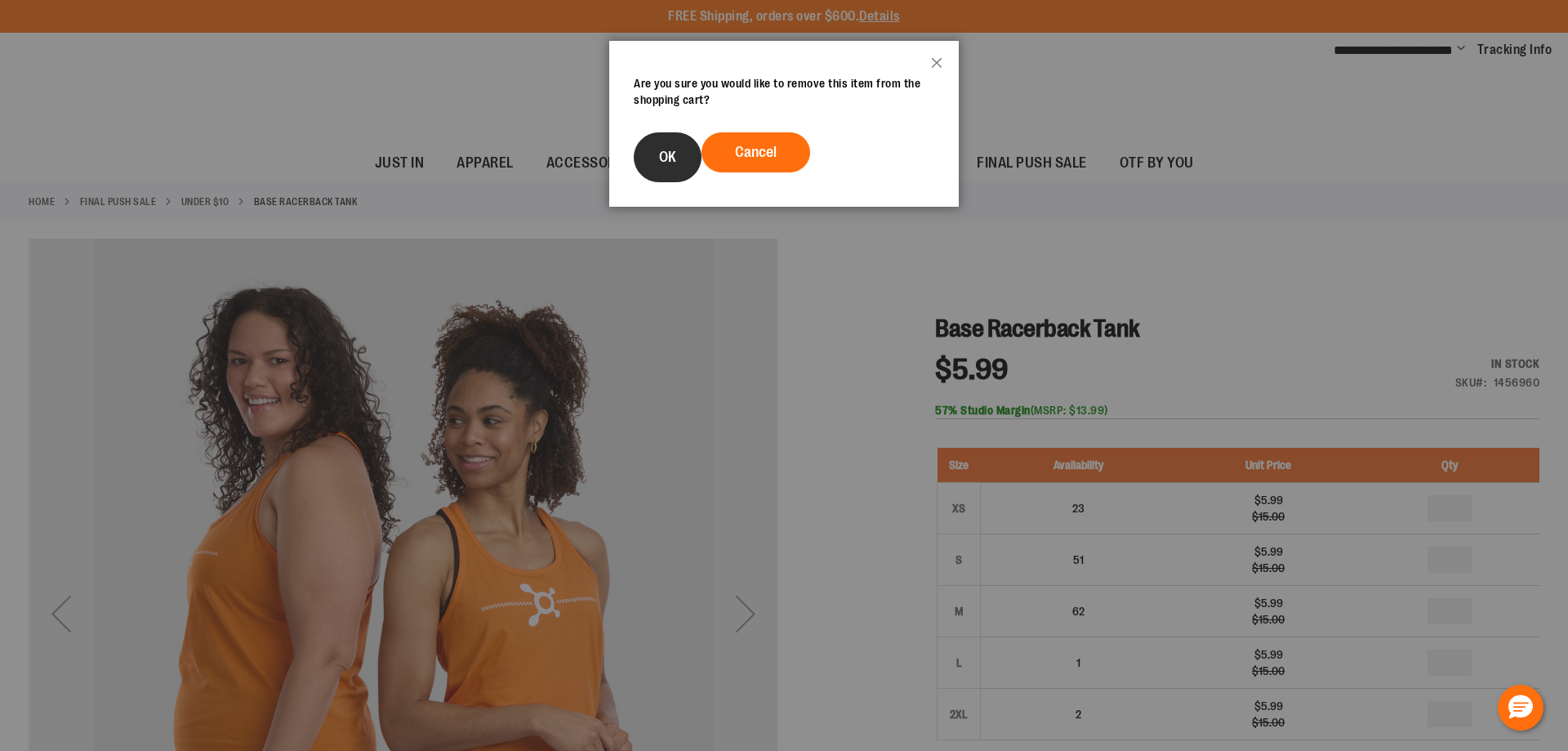
click at [685, 175] on button "OK" at bounding box center [668, 157] width 68 height 50
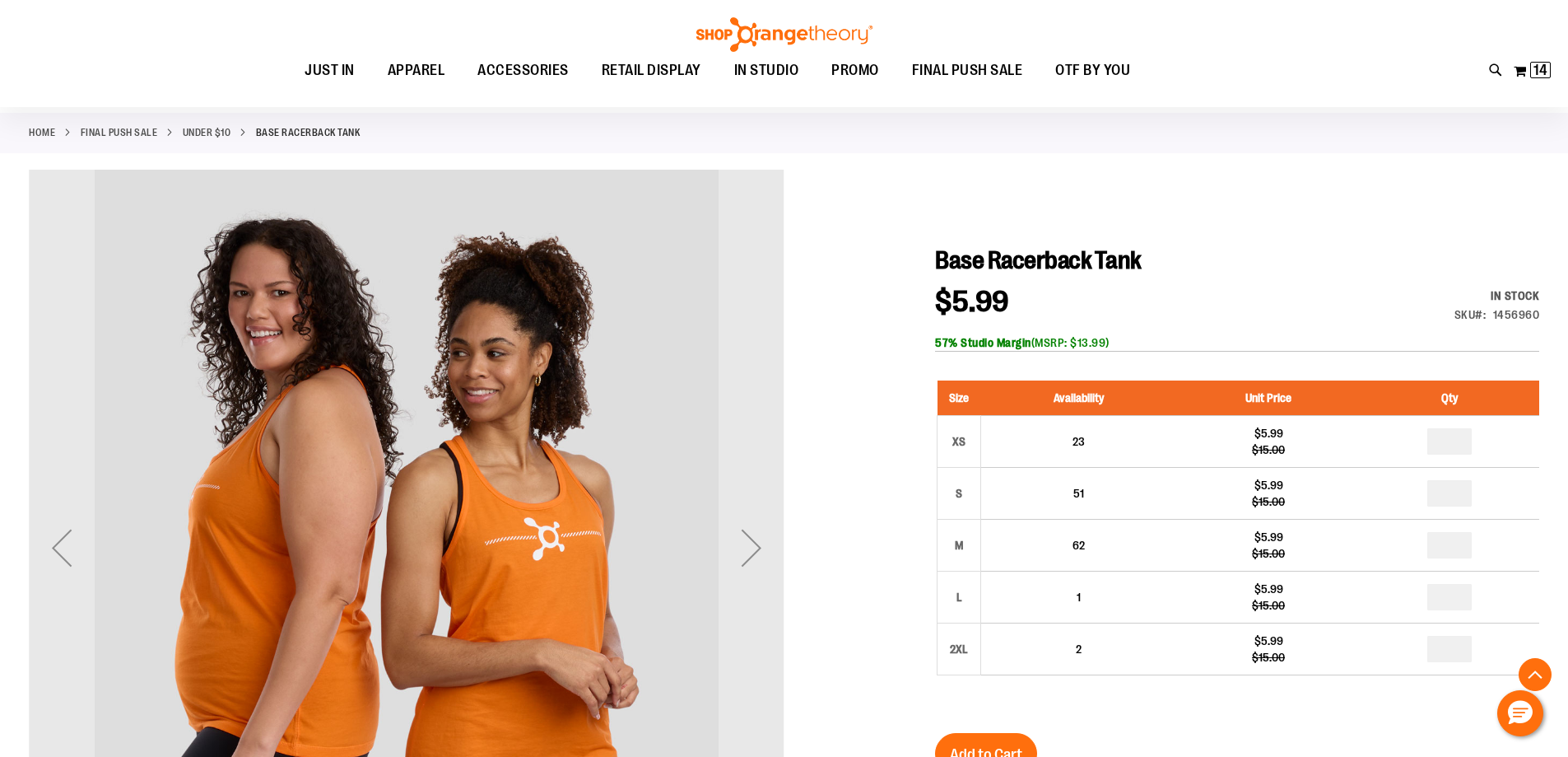
scroll to position [329, 0]
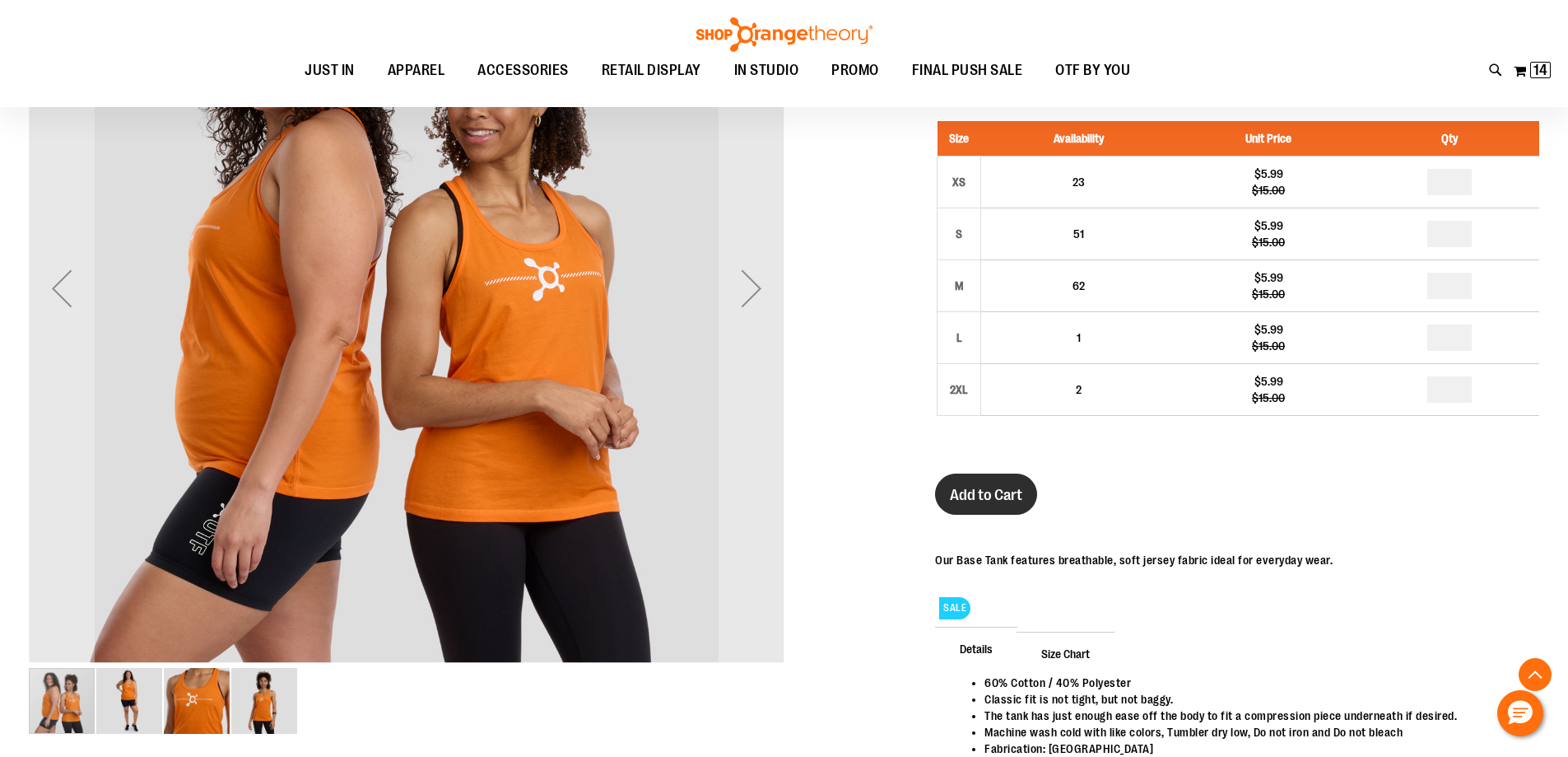
click at [980, 492] on span "Add to Cart" at bounding box center [986, 494] width 72 height 18
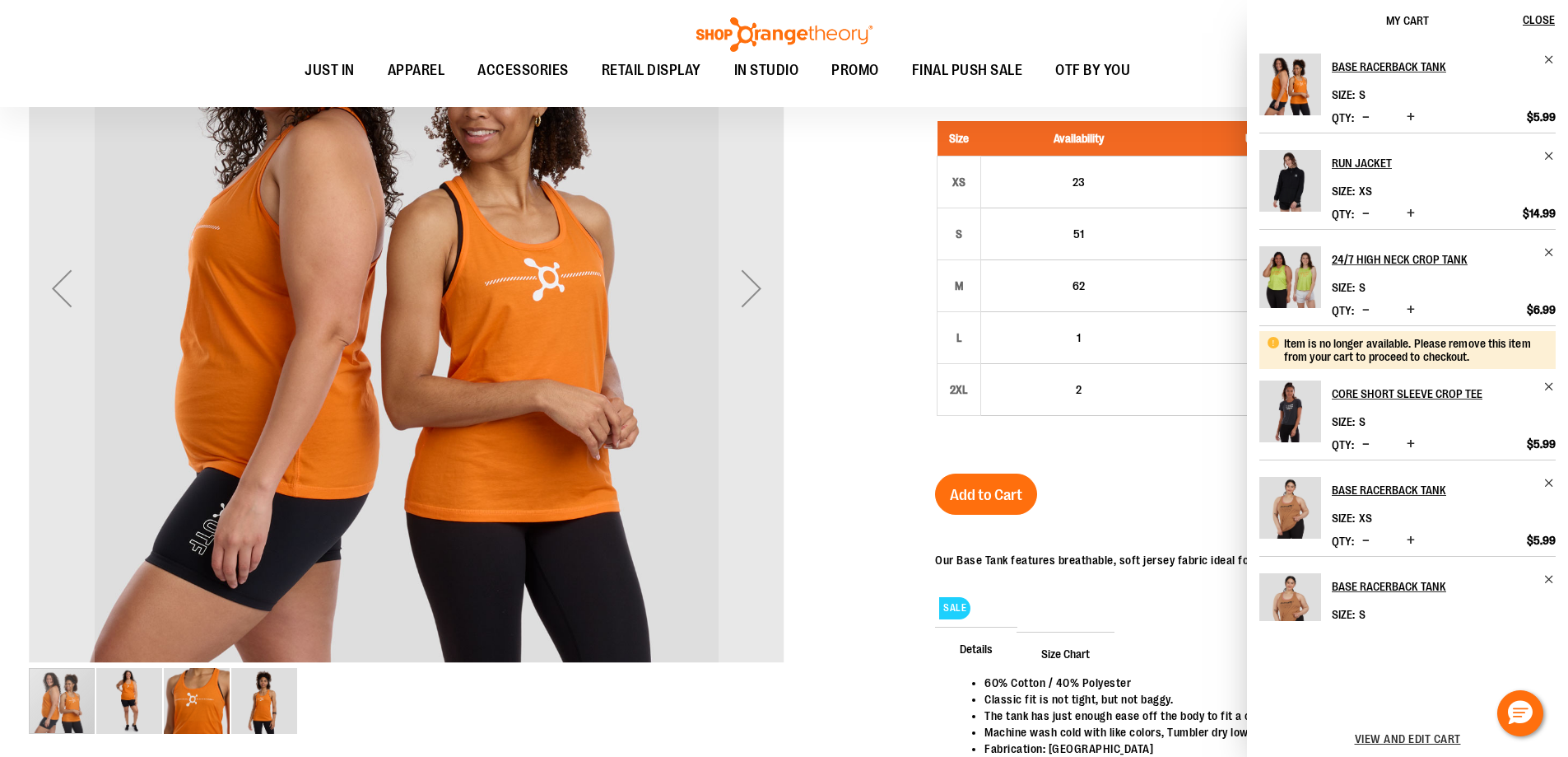
click at [1363, 115] on span "Decrease product quantity" at bounding box center [1367, 117] width 8 height 17
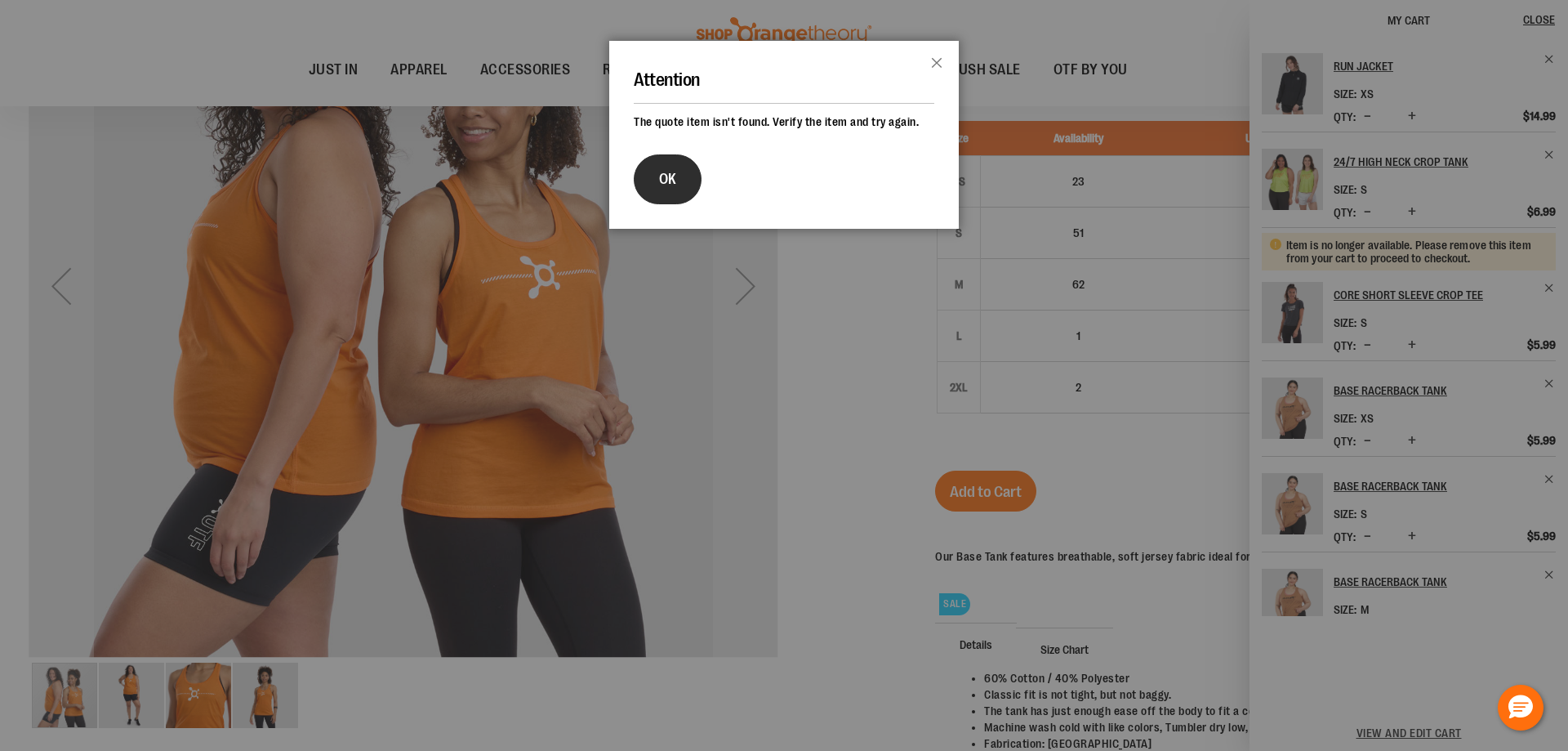
click at [663, 192] on button "OK" at bounding box center [668, 180] width 68 height 50
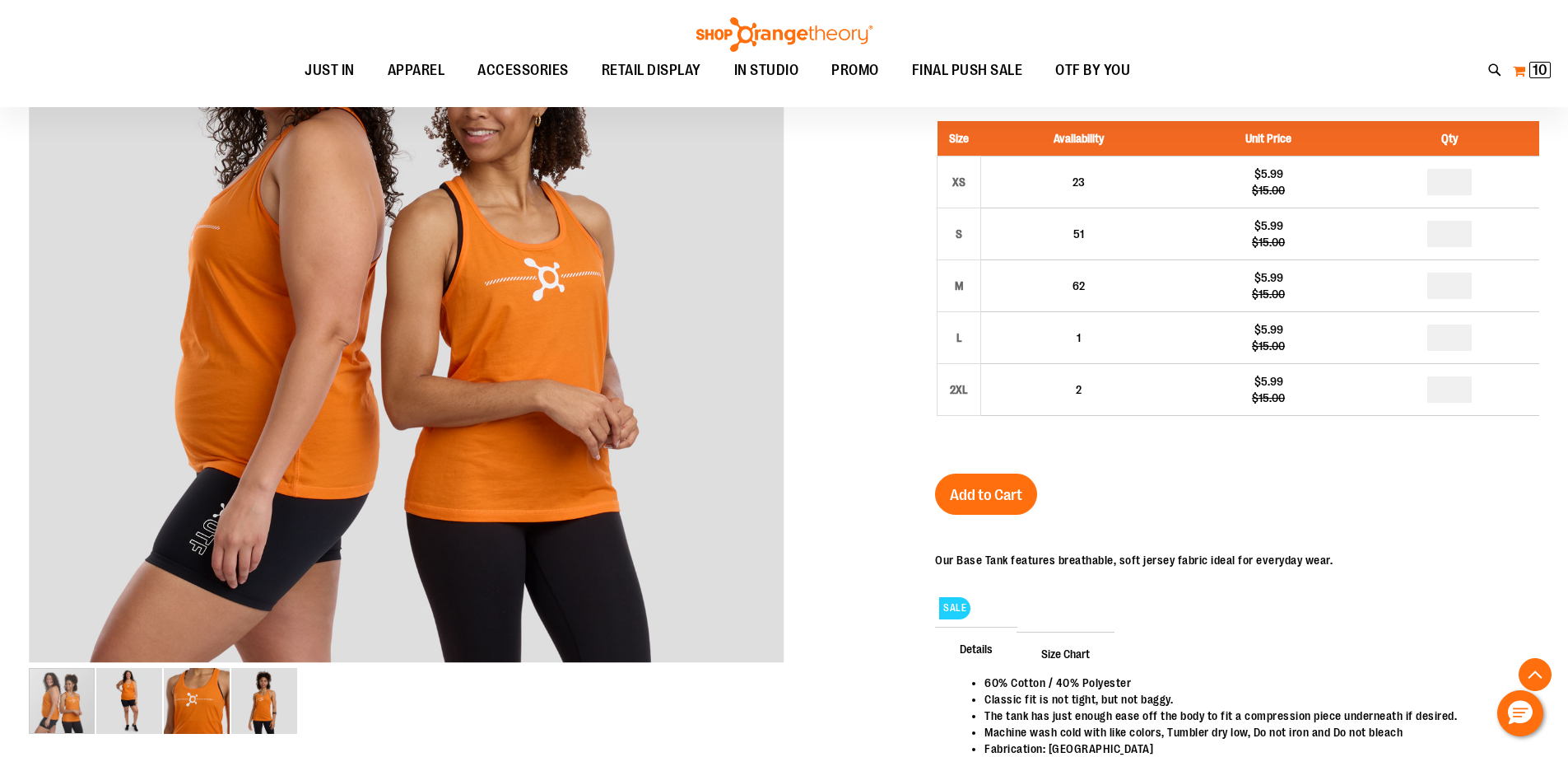
click at [1541, 67] on span "10" at bounding box center [1540, 69] width 15 height 17
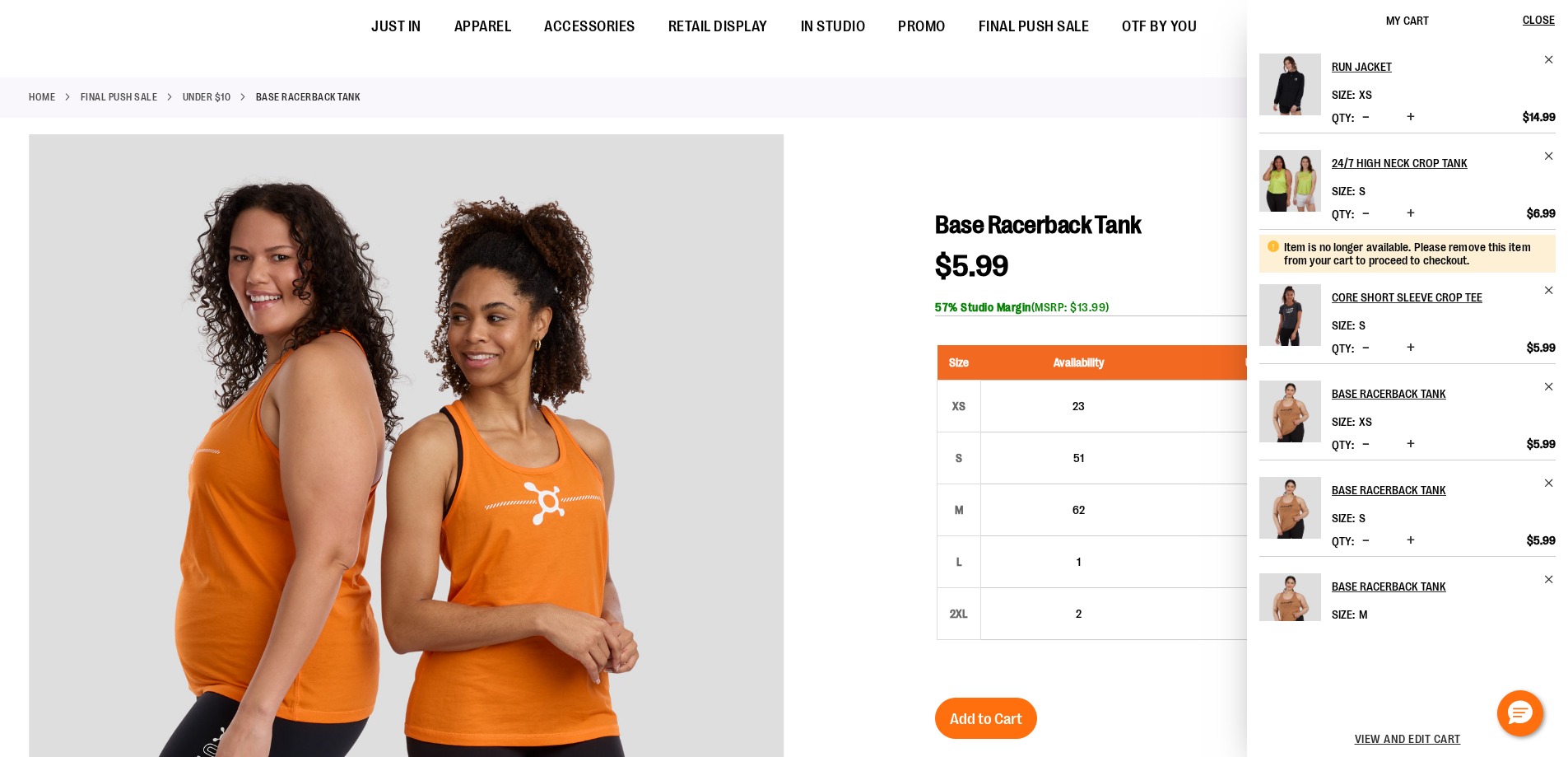
scroll to position [0, 0]
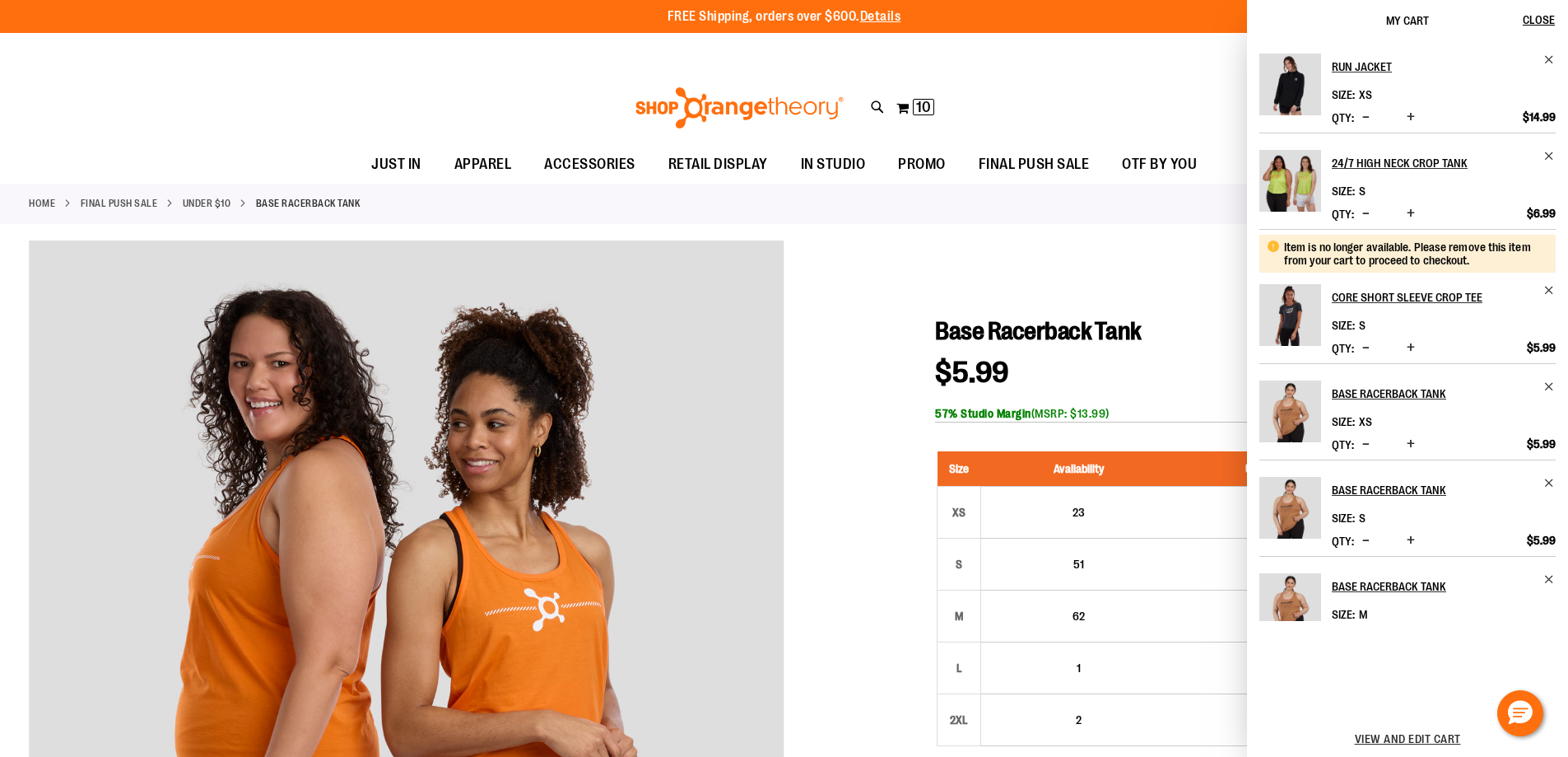
click at [889, 324] on div at bounding box center [784, 705] width 1511 height 930
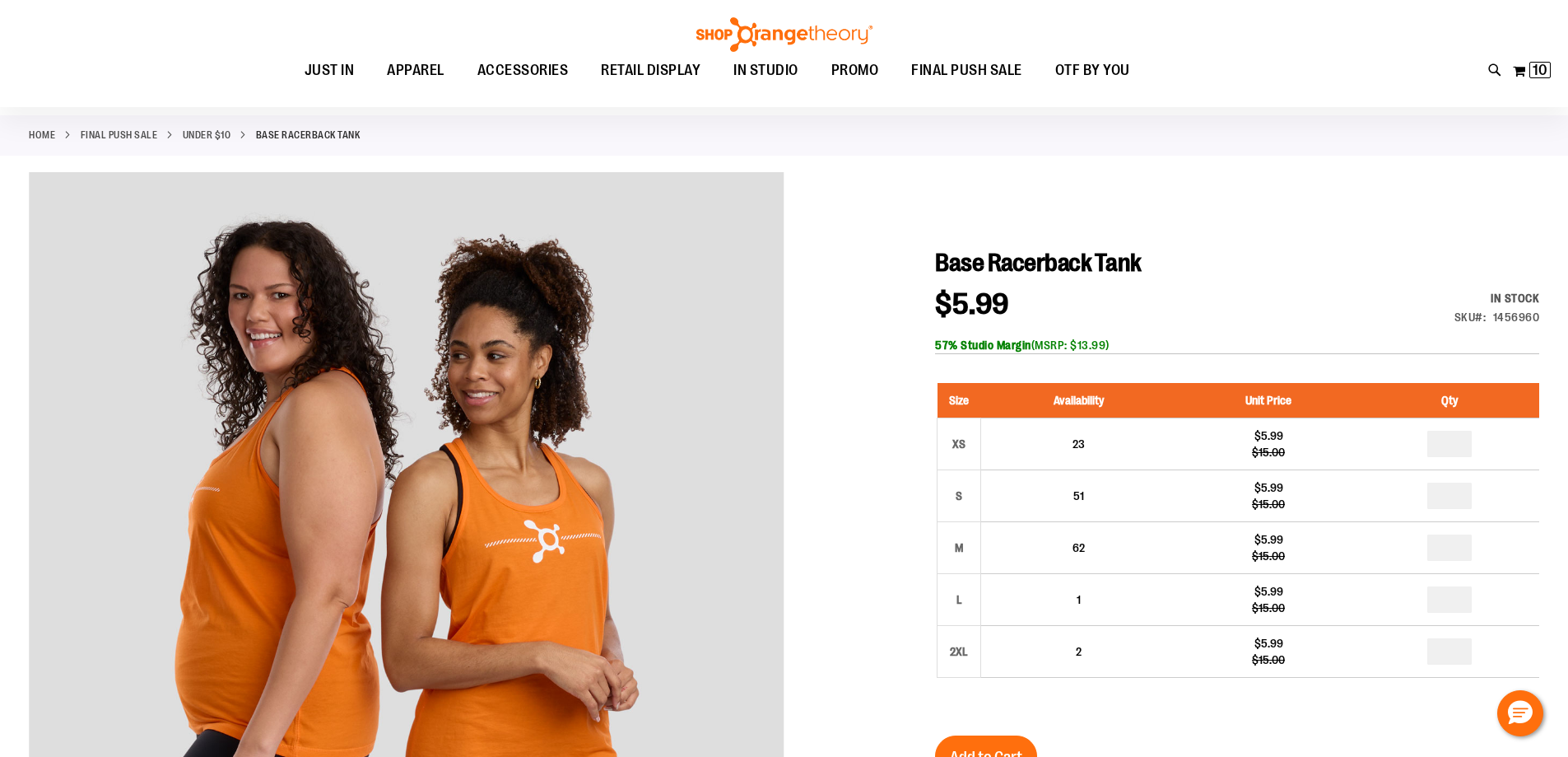
scroll to position [246, 0]
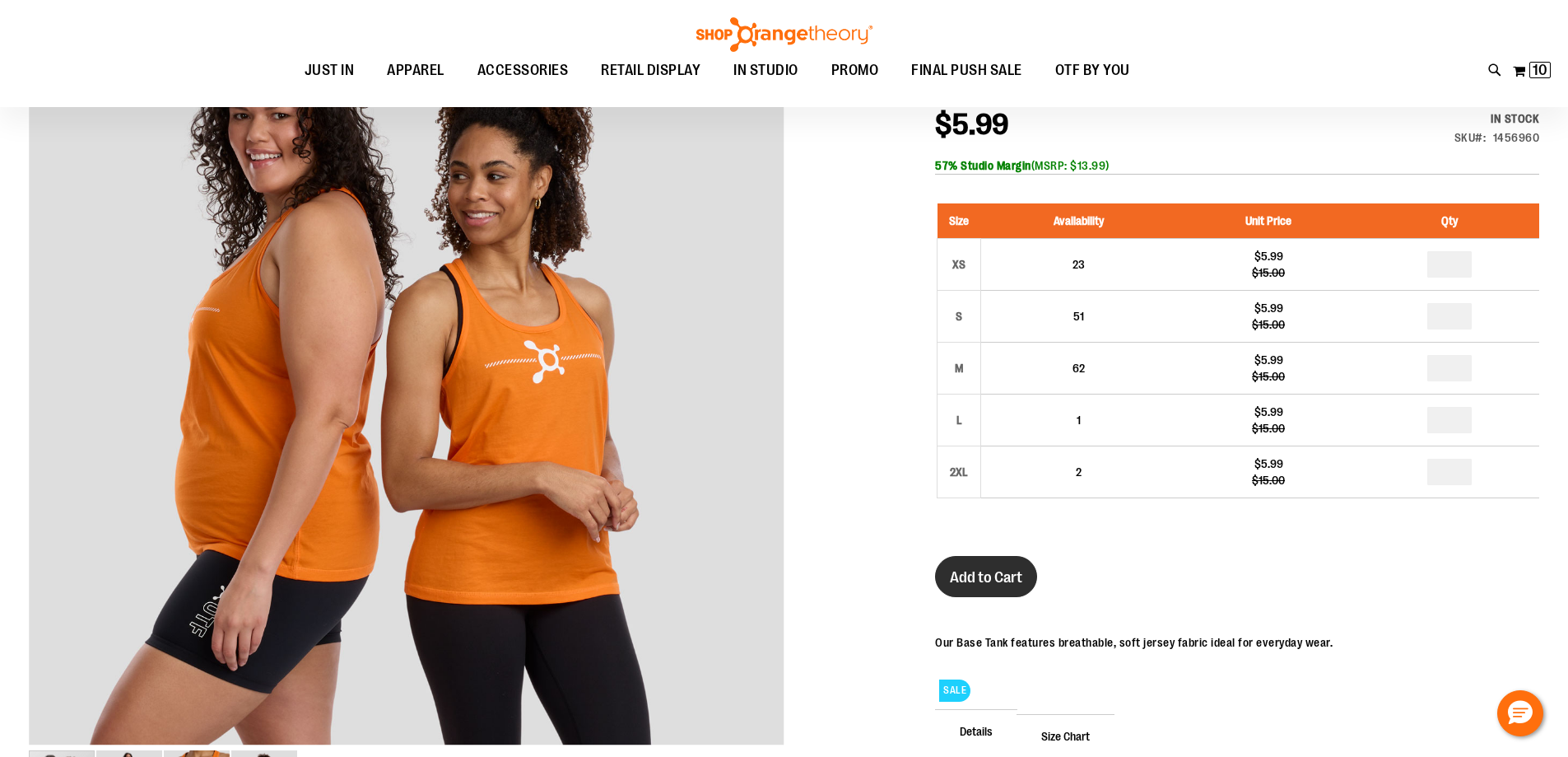
click at [978, 573] on span "Add to Cart" at bounding box center [986, 577] width 72 height 18
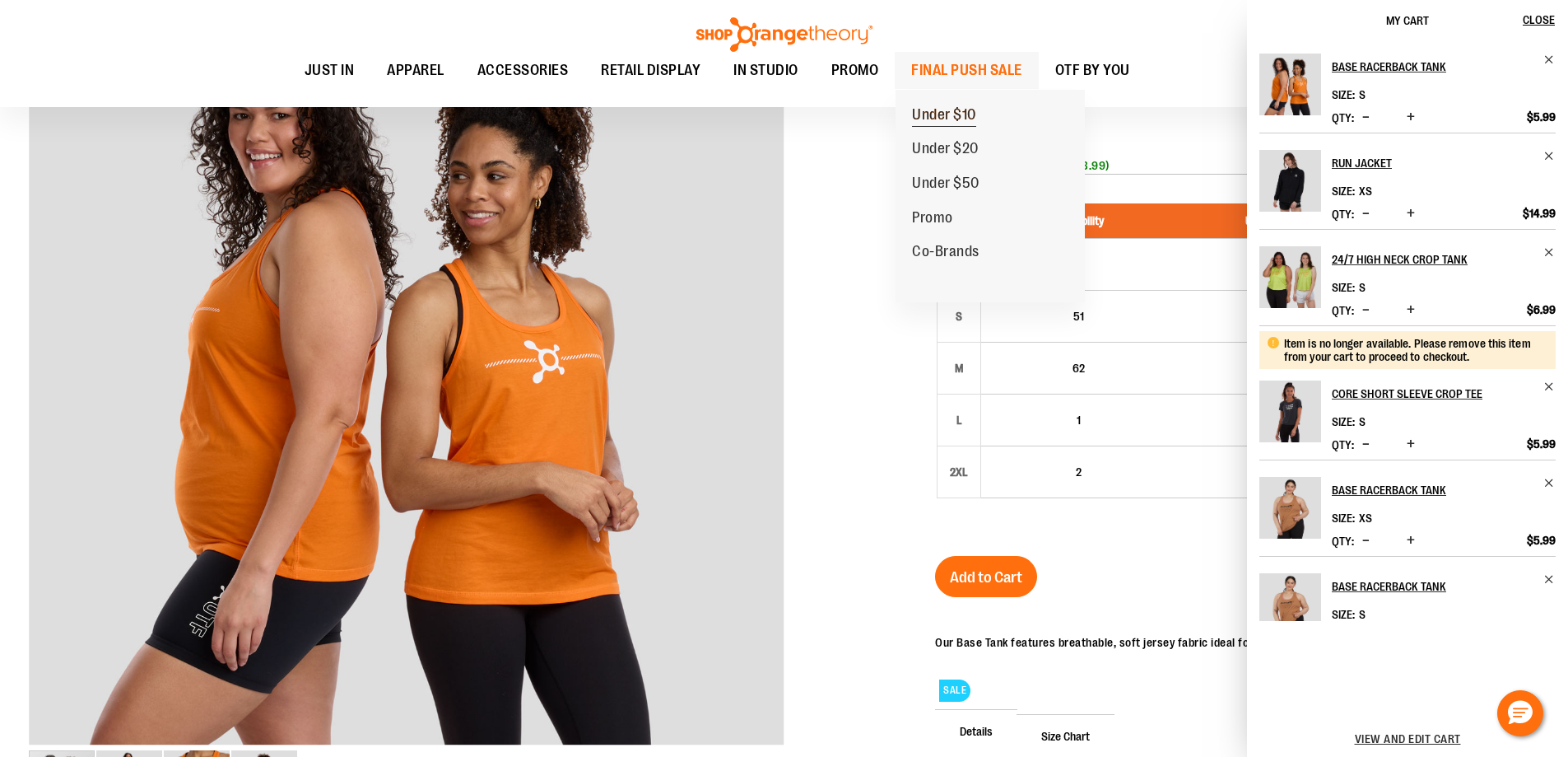
click at [946, 113] on span "Under $10" at bounding box center [944, 116] width 64 height 20
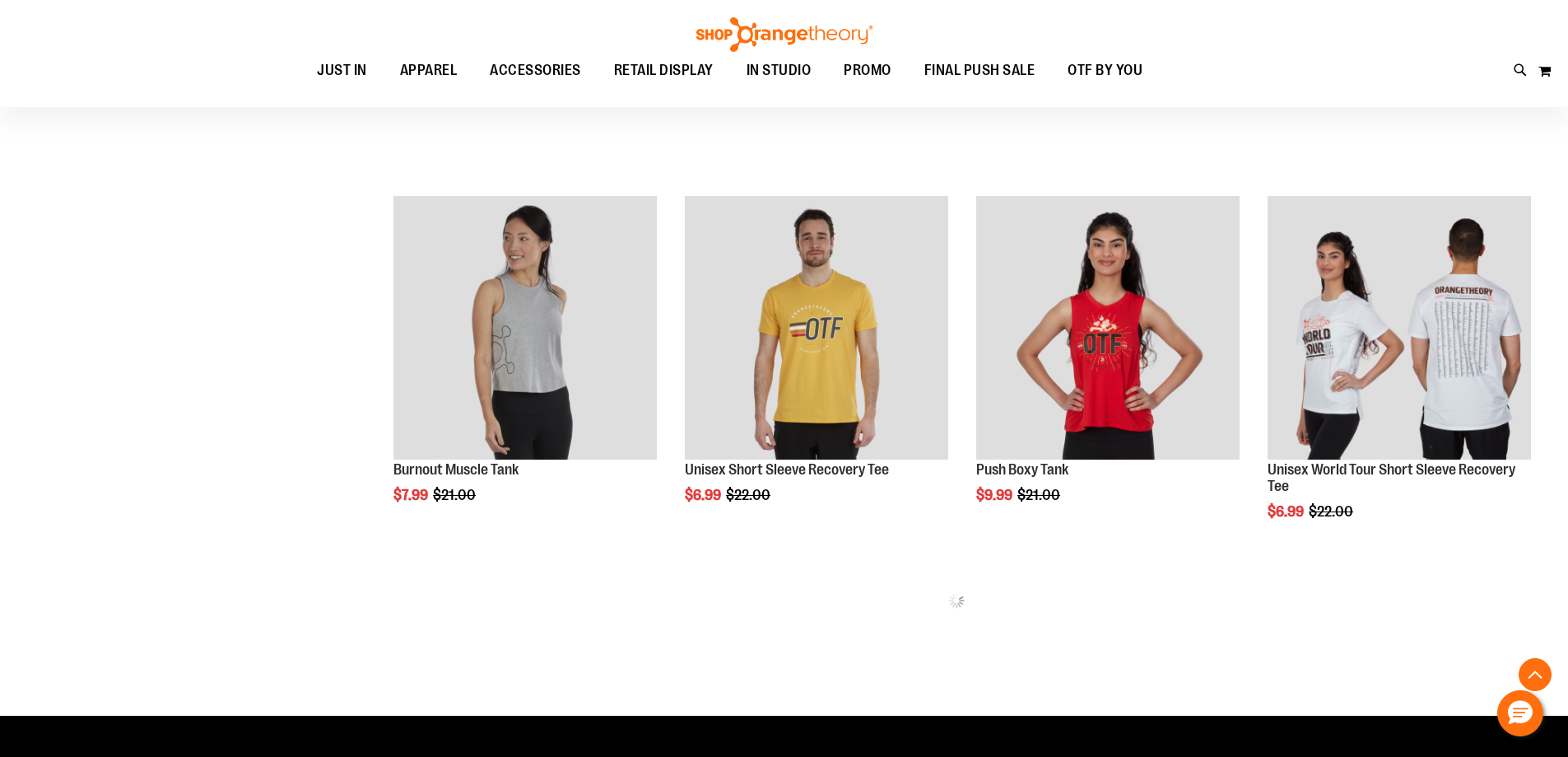
scroll to position [930, 0]
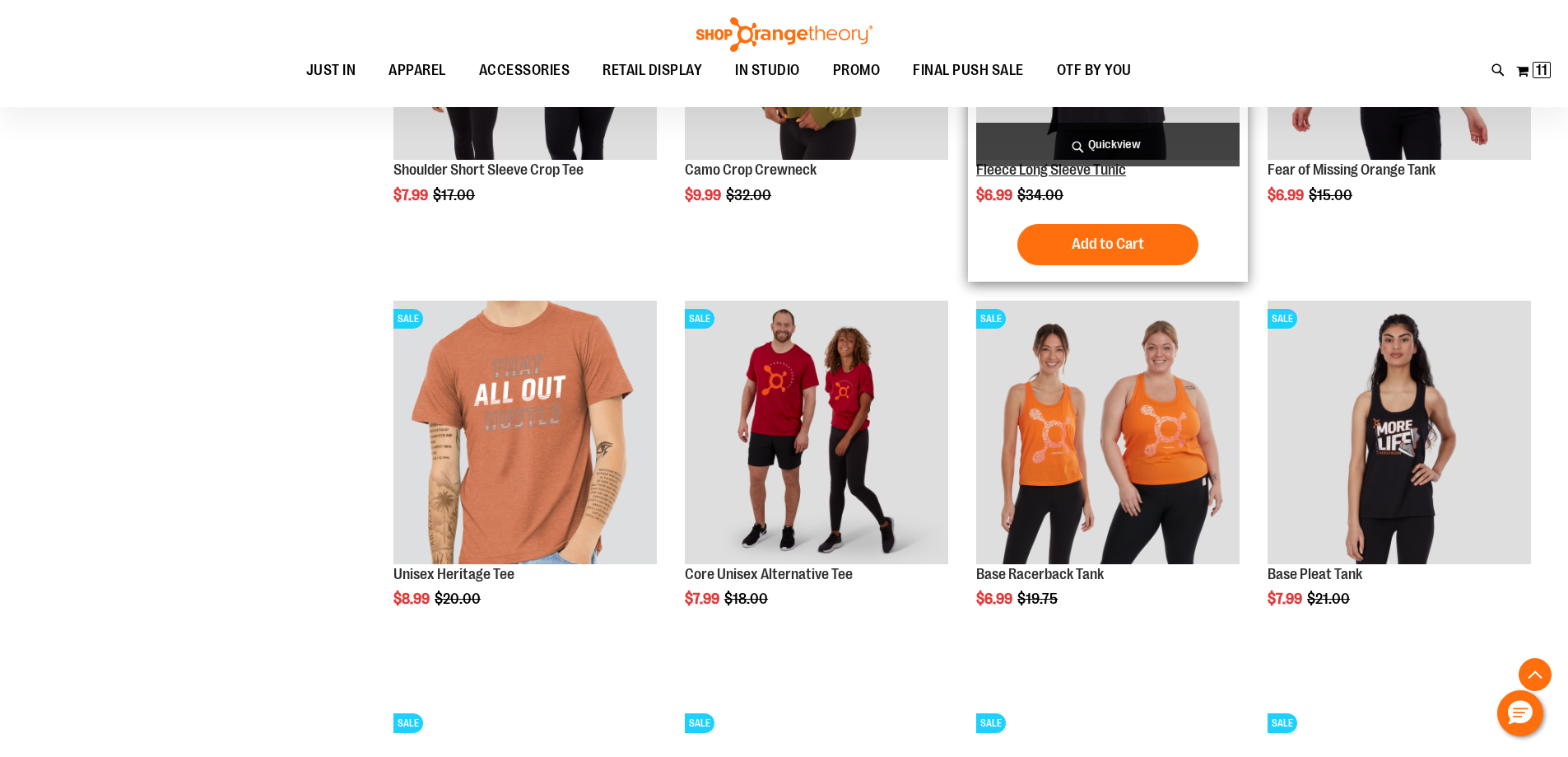
scroll to position [1506, 0]
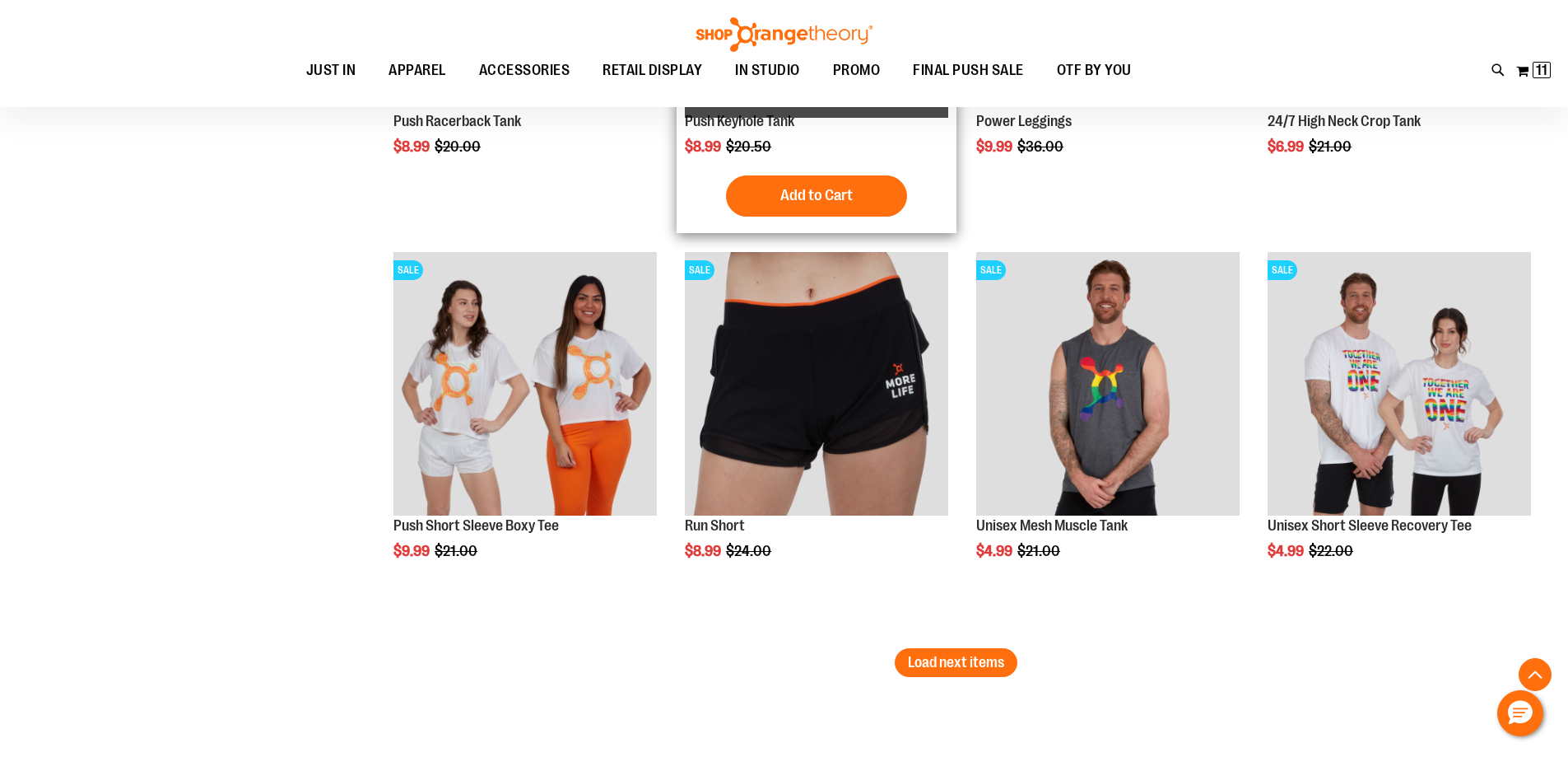
scroll to position [3154, 0]
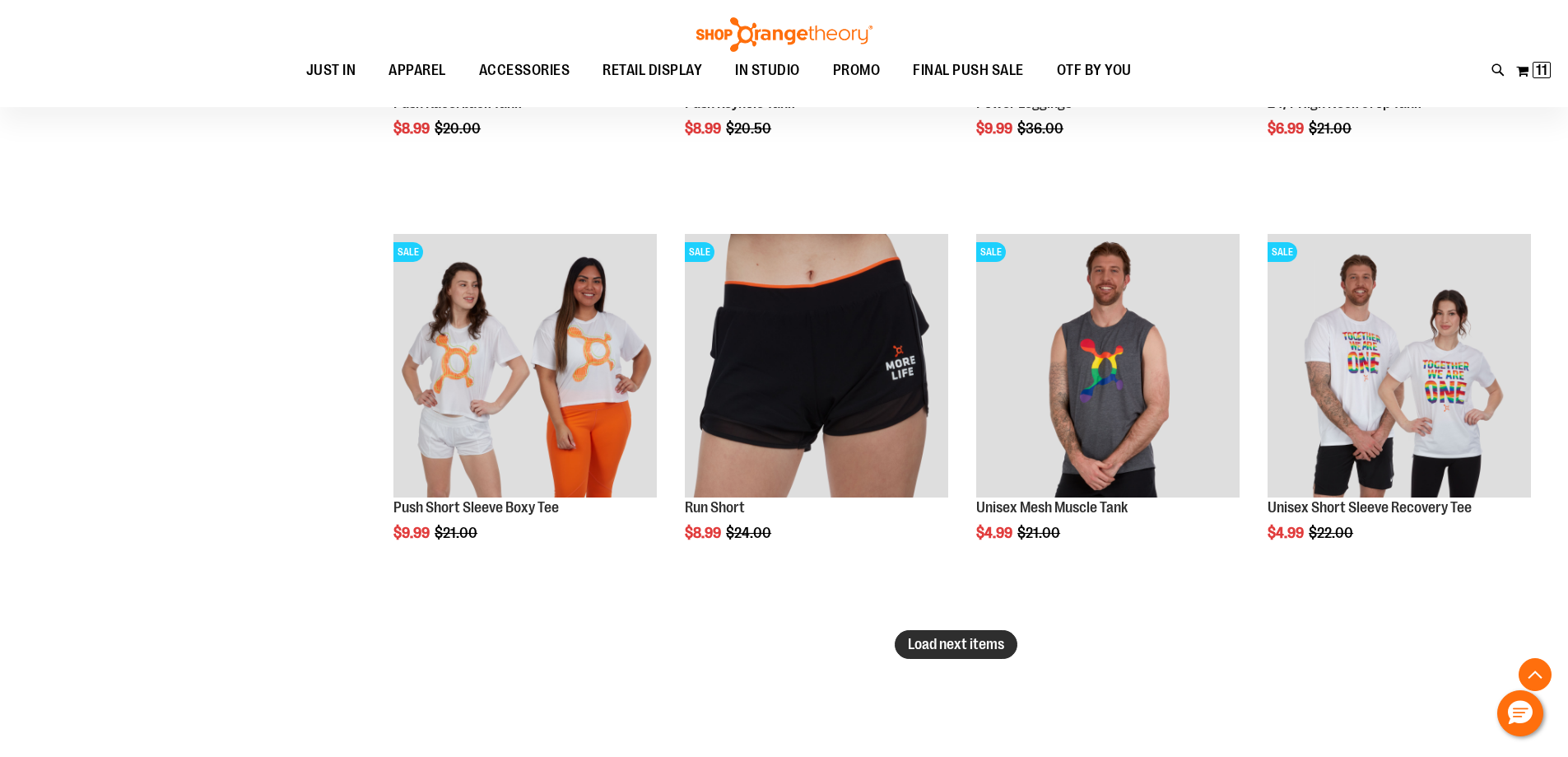
type input "**********"
click at [951, 649] on span "Load next items" at bounding box center [956, 643] width 96 height 17
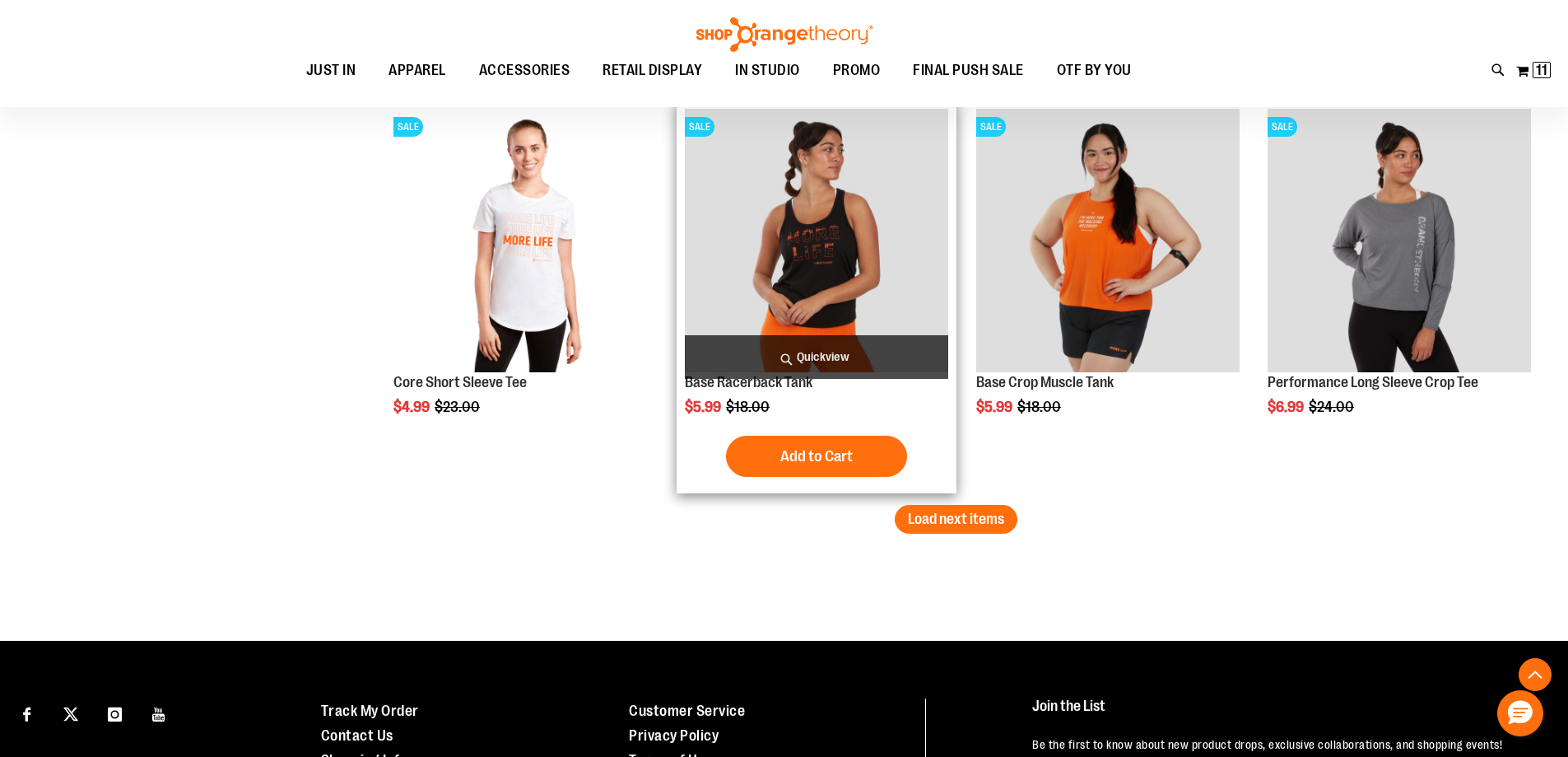
scroll to position [4554, 0]
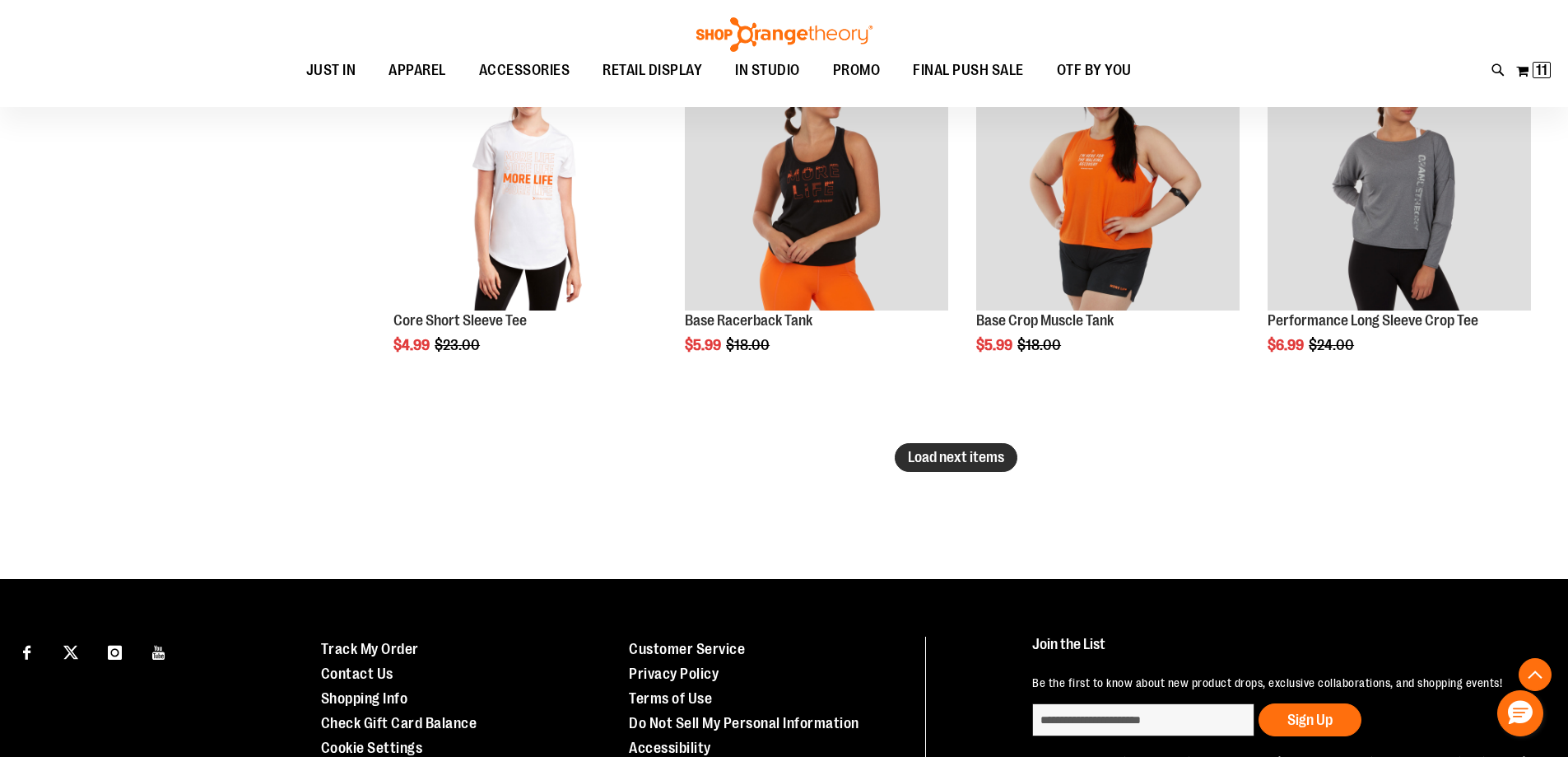
click at [945, 451] on span "Load next items" at bounding box center [956, 456] width 96 height 17
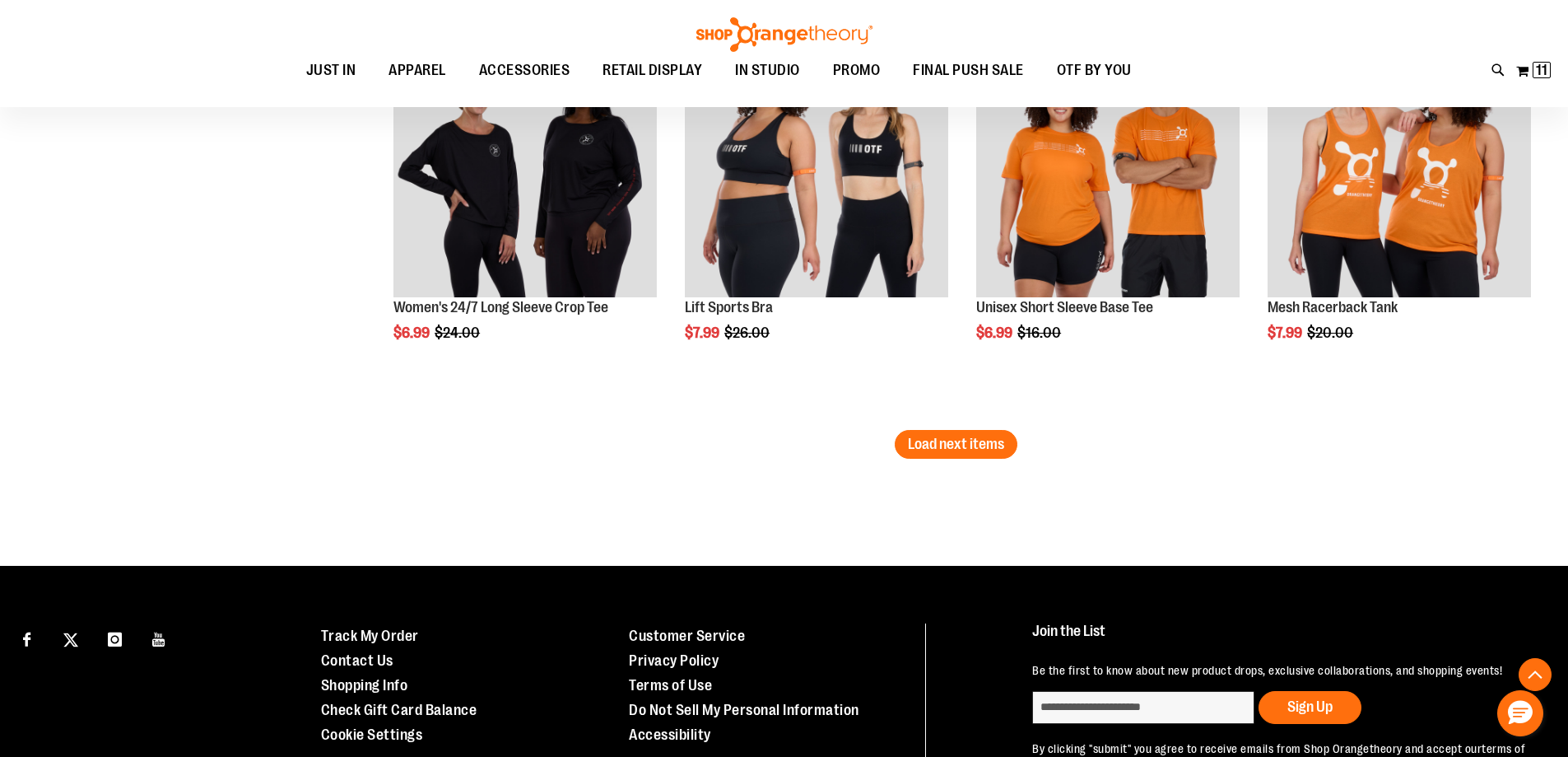
scroll to position [5788, 0]
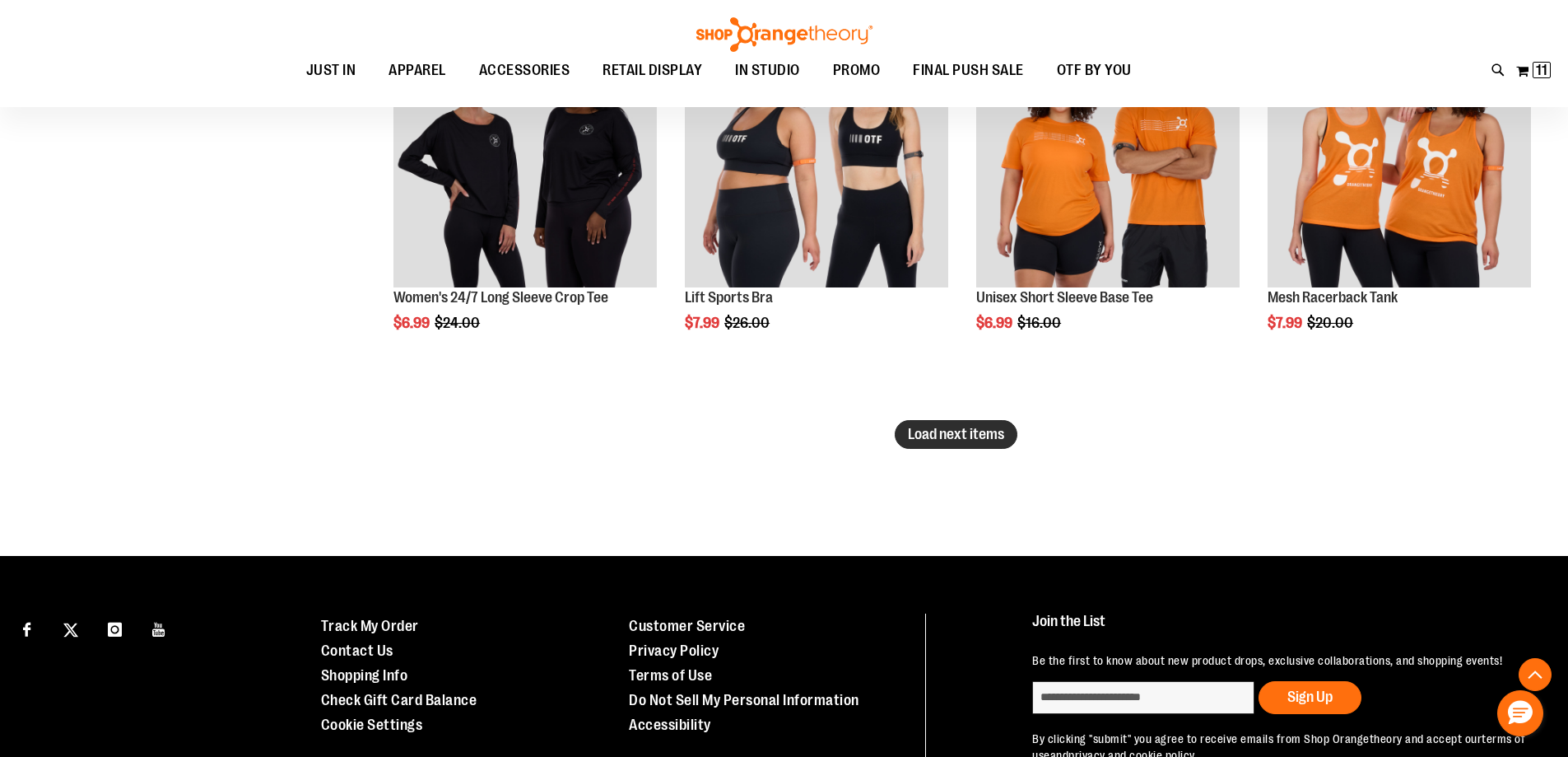
click at [995, 431] on span "Load next items" at bounding box center [956, 434] width 96 height 17
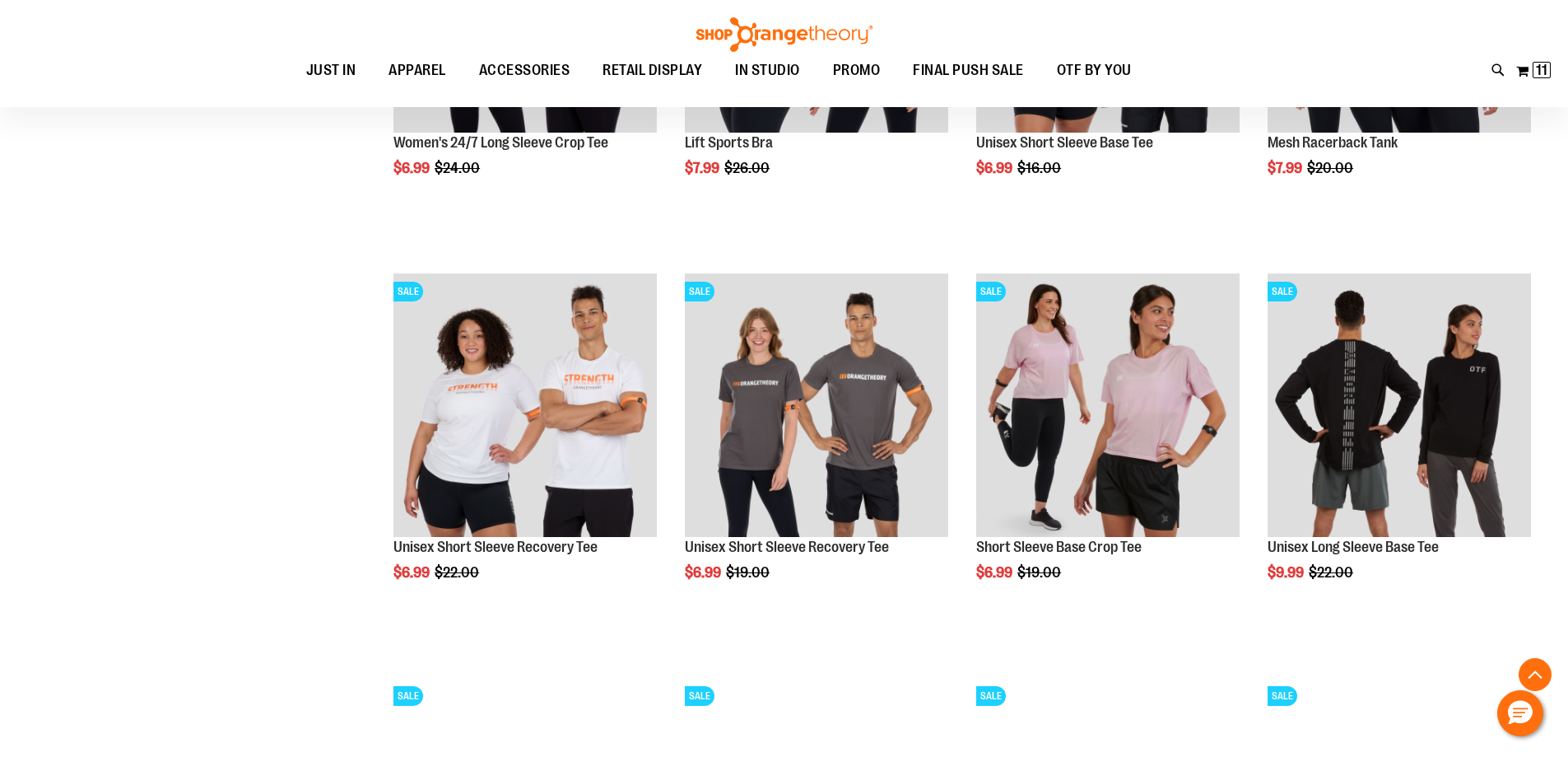
scroll to position [5953, 0]
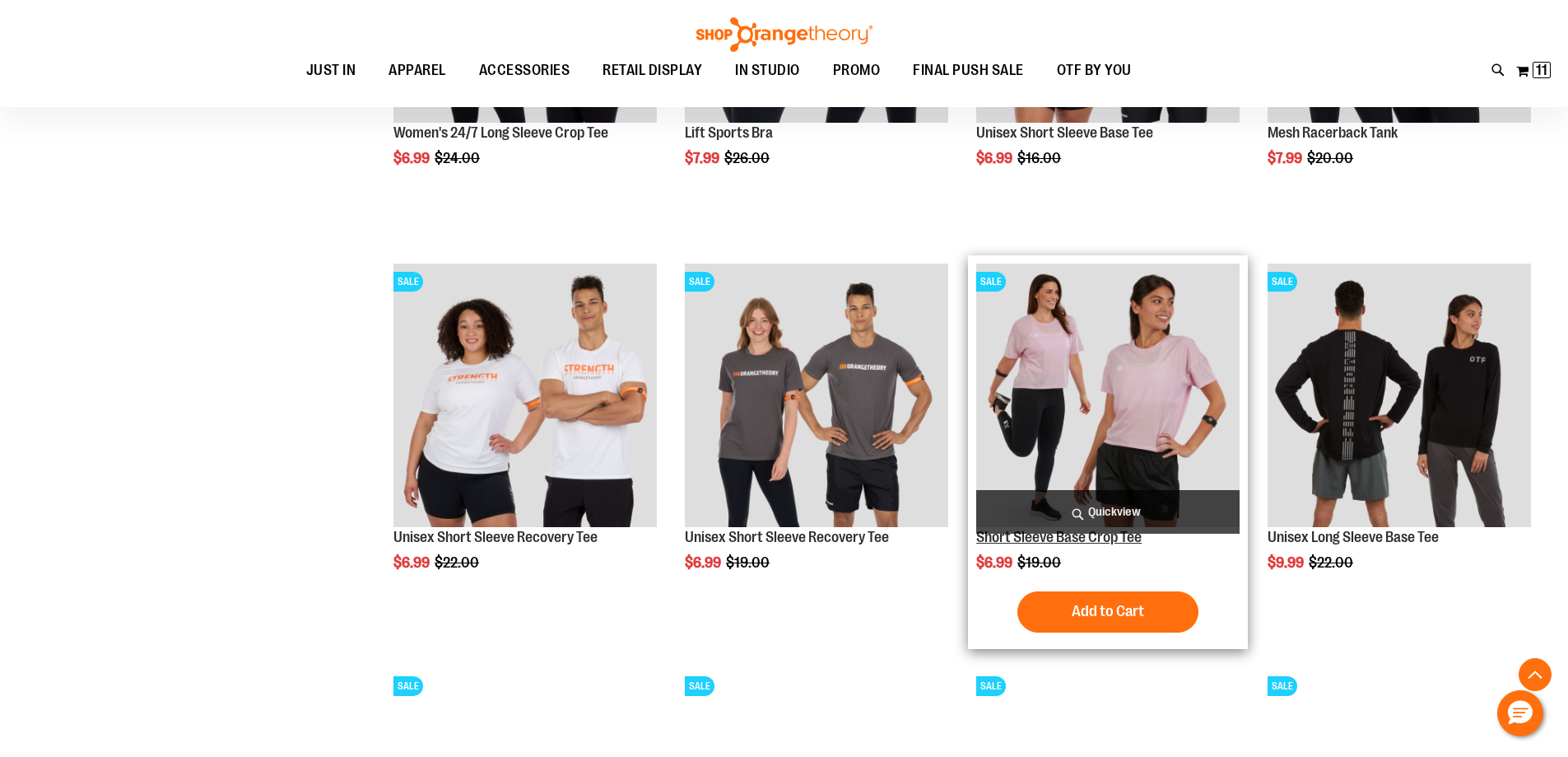
click at [1120, 541] on link "Short Sleeve Base Crop Tee" at bounding box center [1059, 536] width 165 height 17
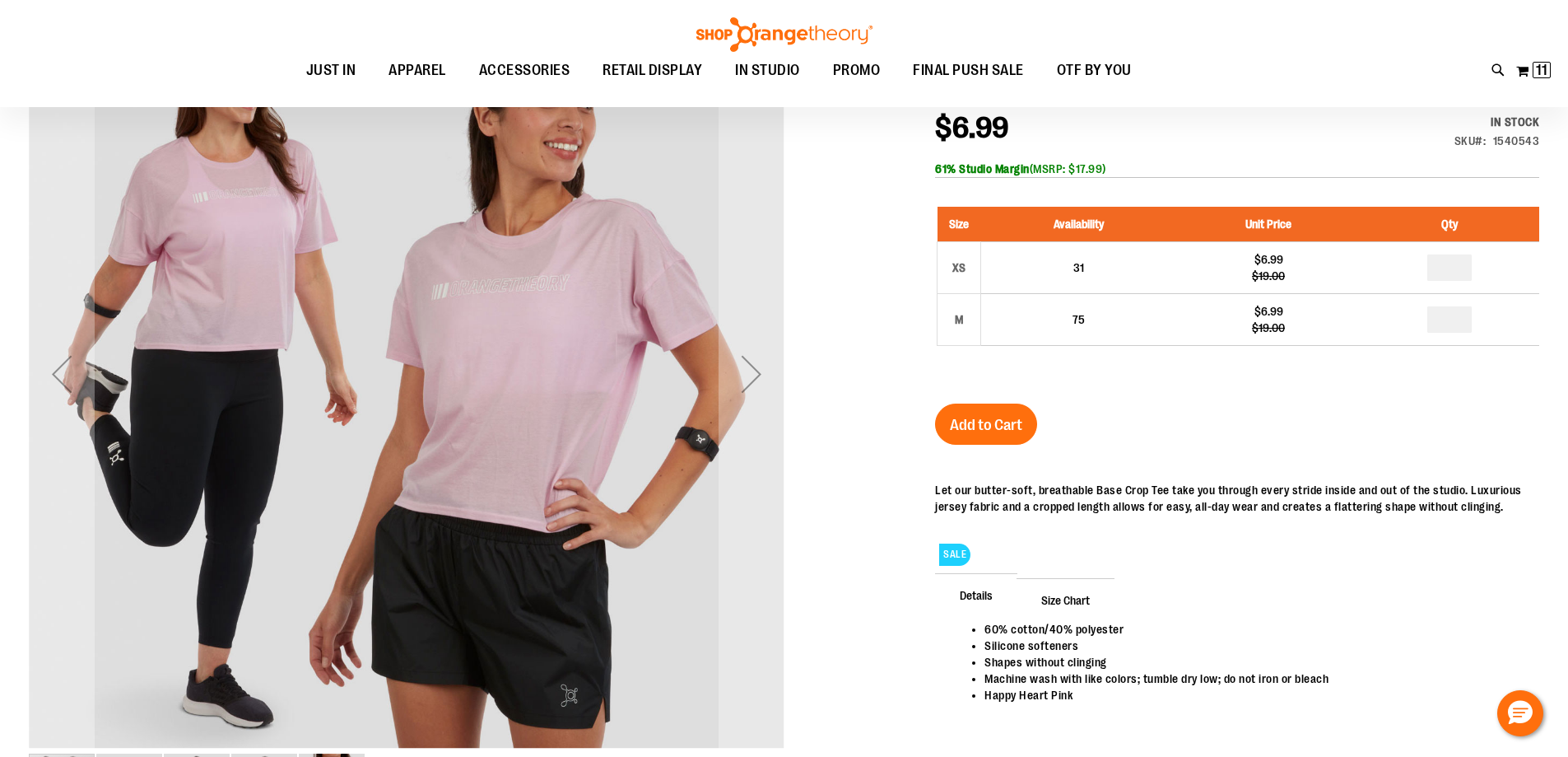
scroll to position [242, 0]
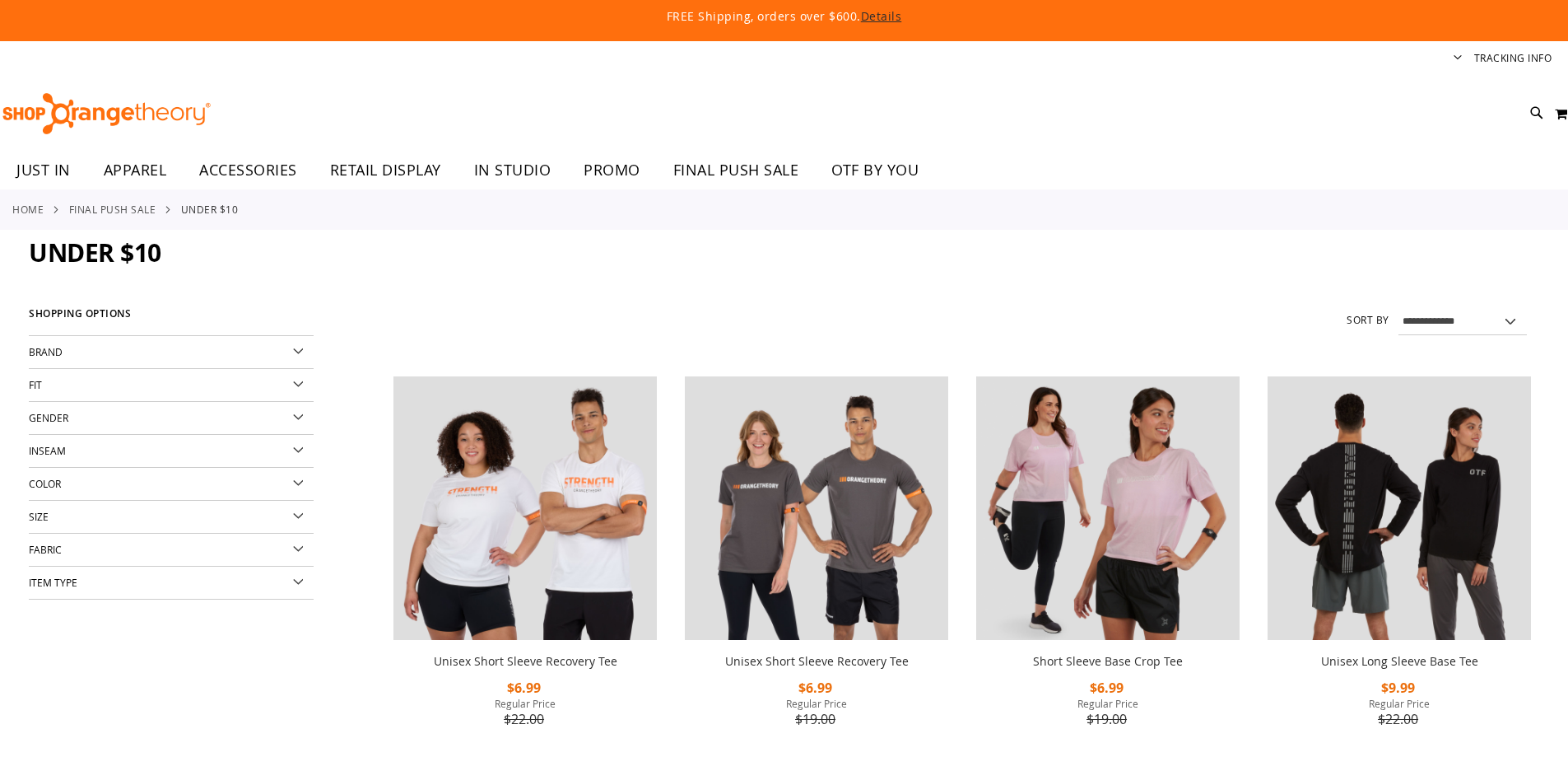
scroll to position [83, 0]
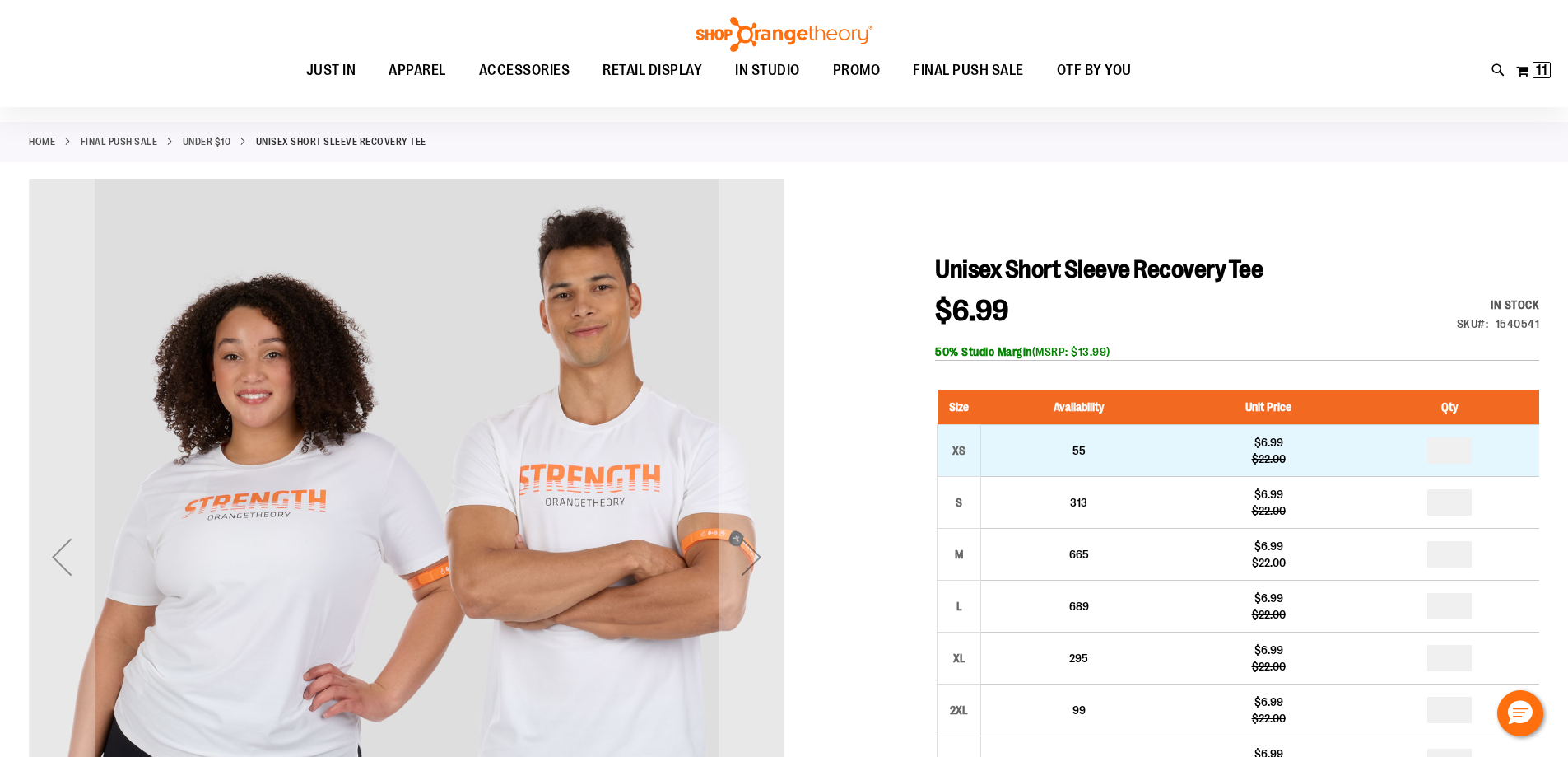
scroll to position [163, 0]
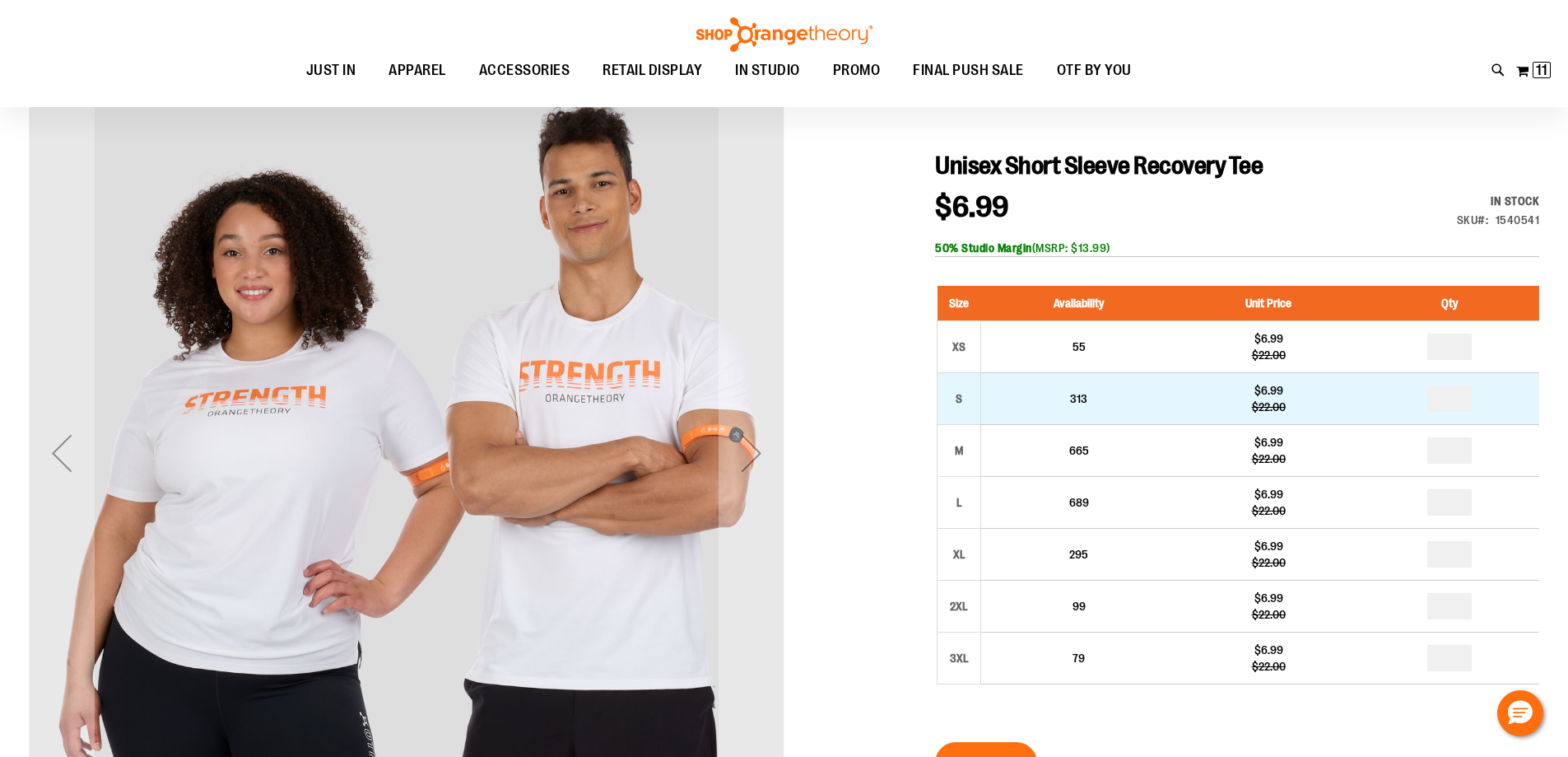
type input "**********"
click at [1458, 405] on input "number" at bounding box center [1450, 398] width 45 height 26
type input "*"
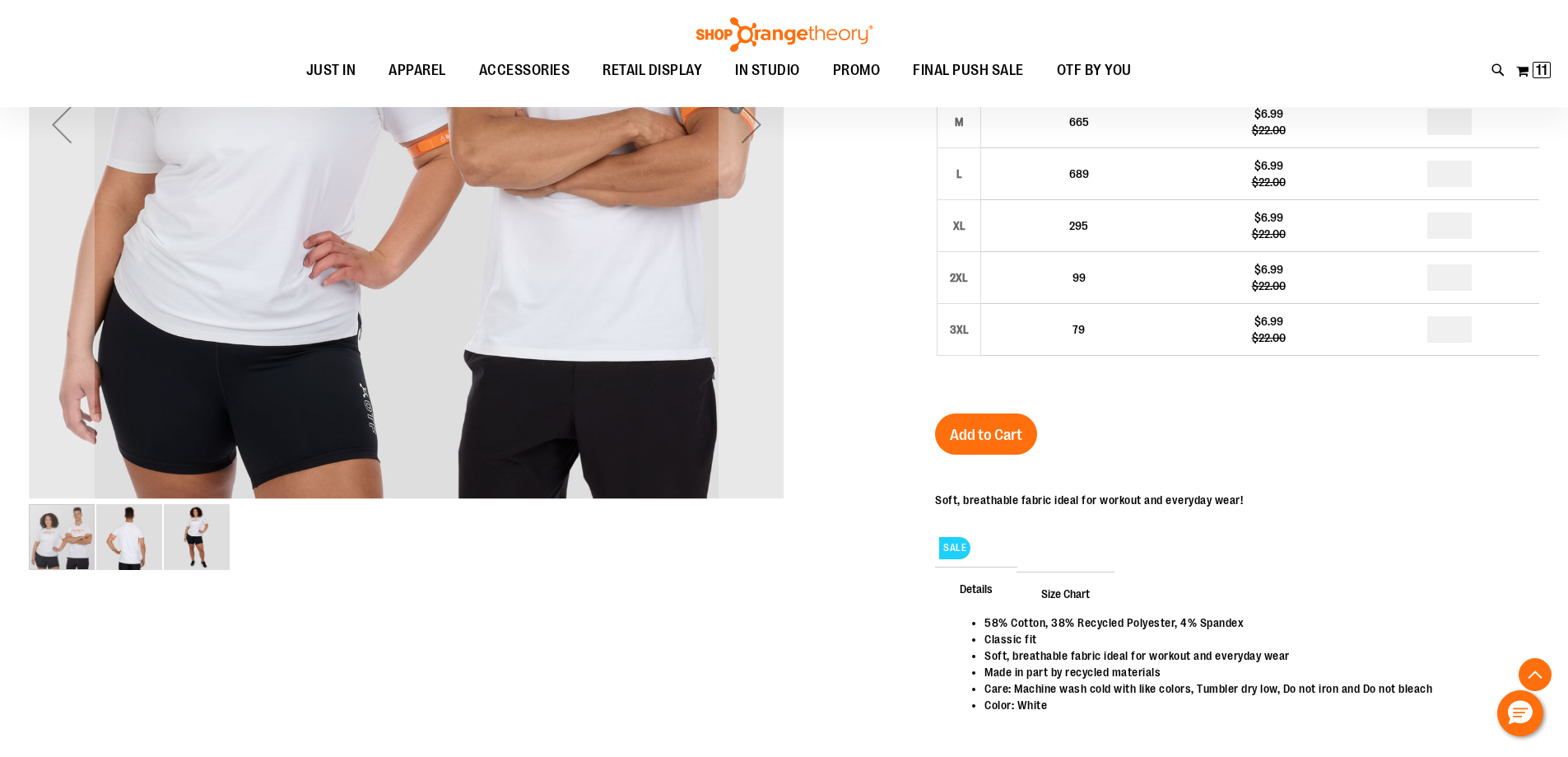
scroll to position [493, 0]
click at [993, 447] on button "Add to Cart" at bounding box center [985, 433] width 102 height 41
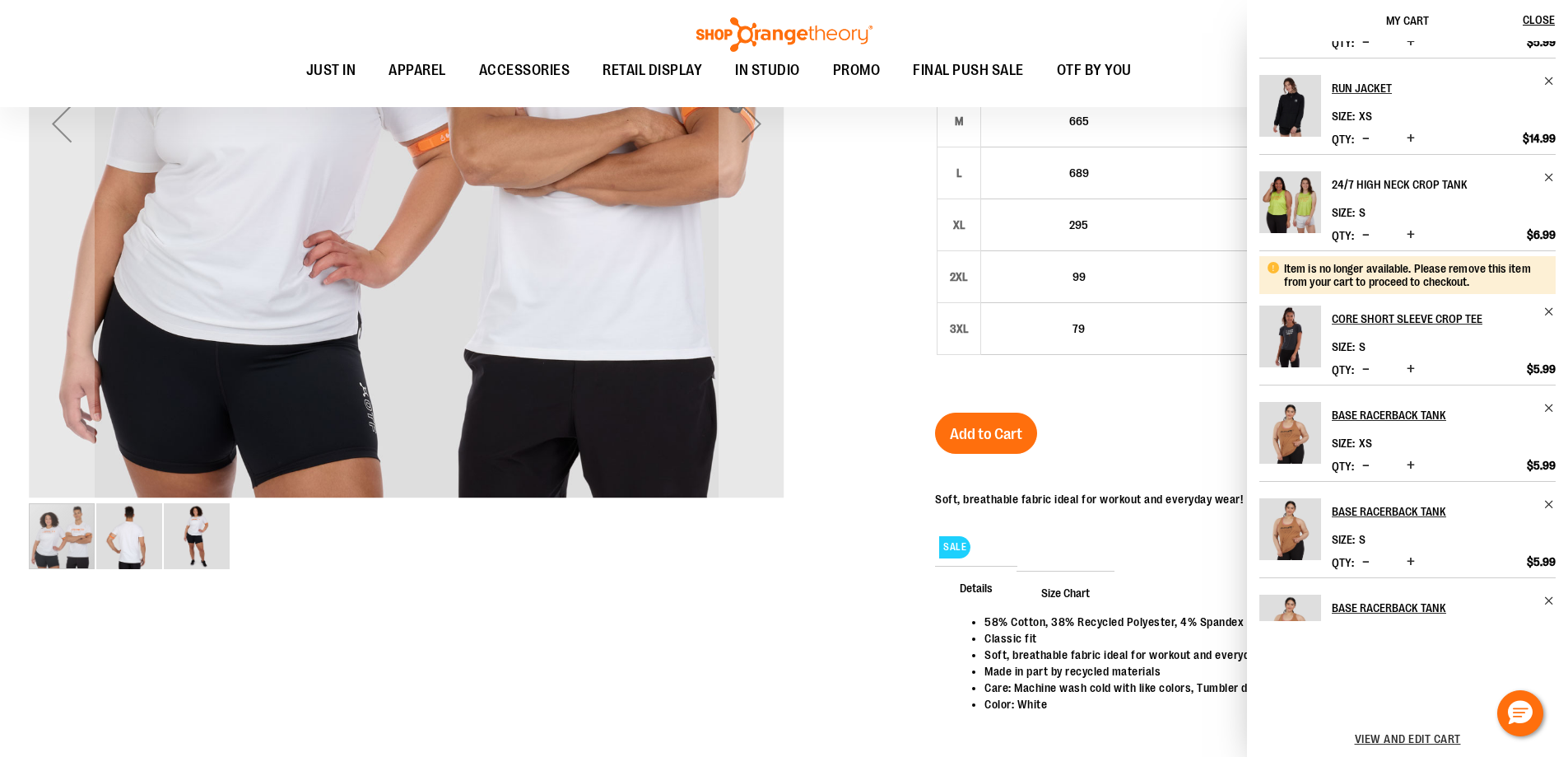
scroll to position [0, 0]
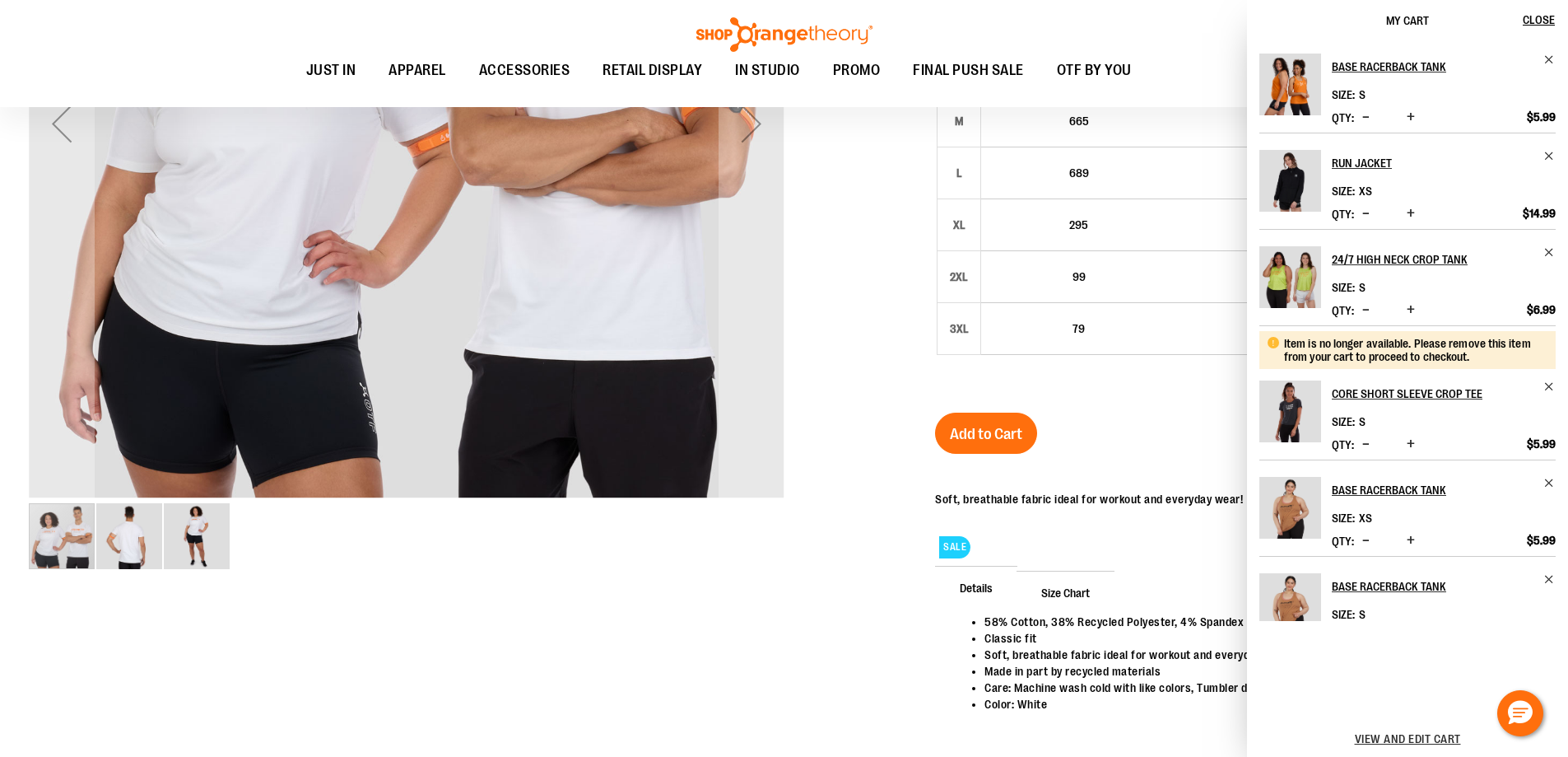
click at [1136, 475] on div "SALE Details 58% Cotton, 38% Recycled Polyester, 4% Spandex Classic fit Soft, b…" at bounding box center [1236, 615] width 604 height 280
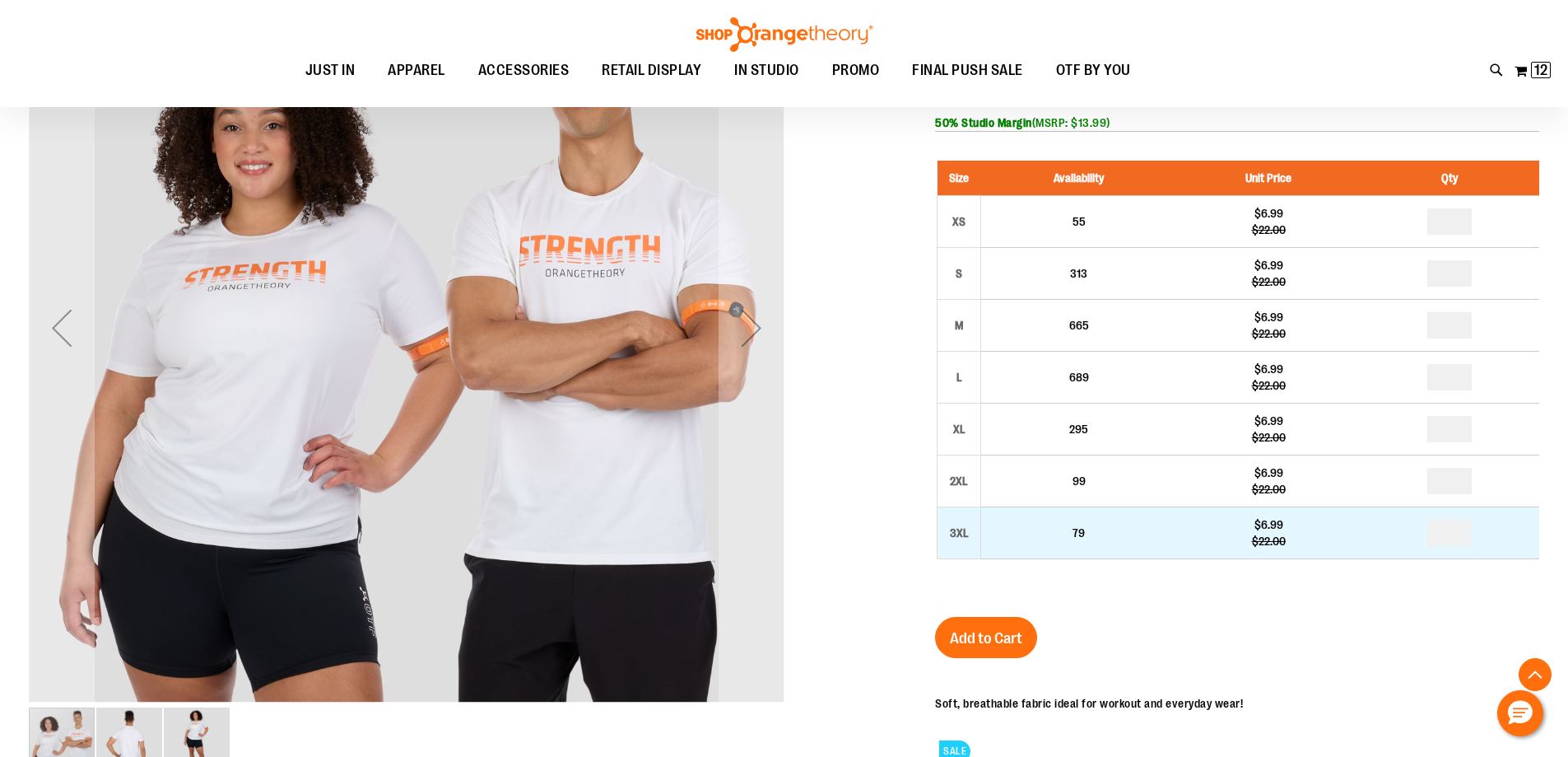
scroll to position [246, 0]
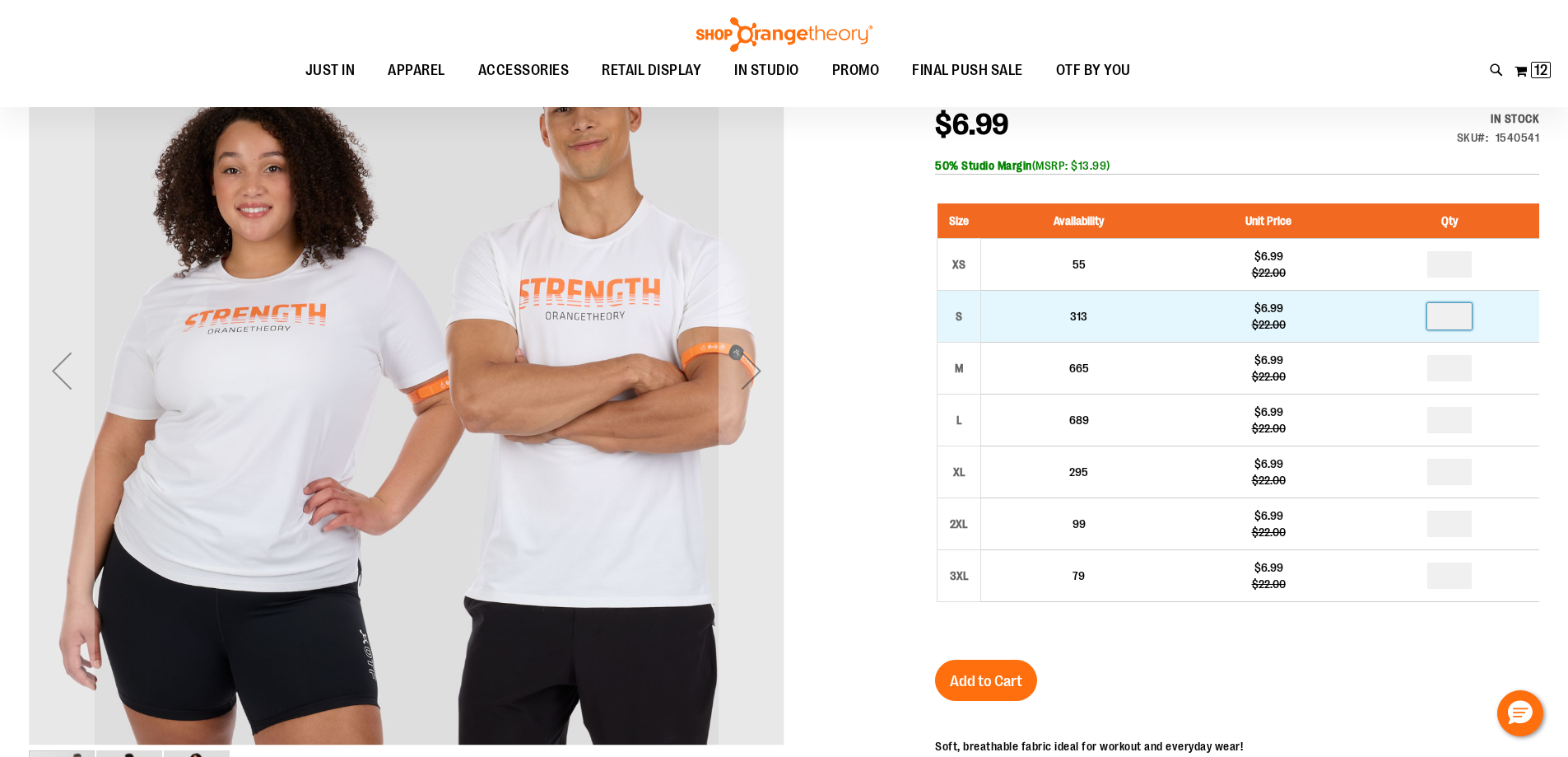
click at [1462, 304] on input "*" at bounding box center [1450, 315] width 45 height 26
type input "*"
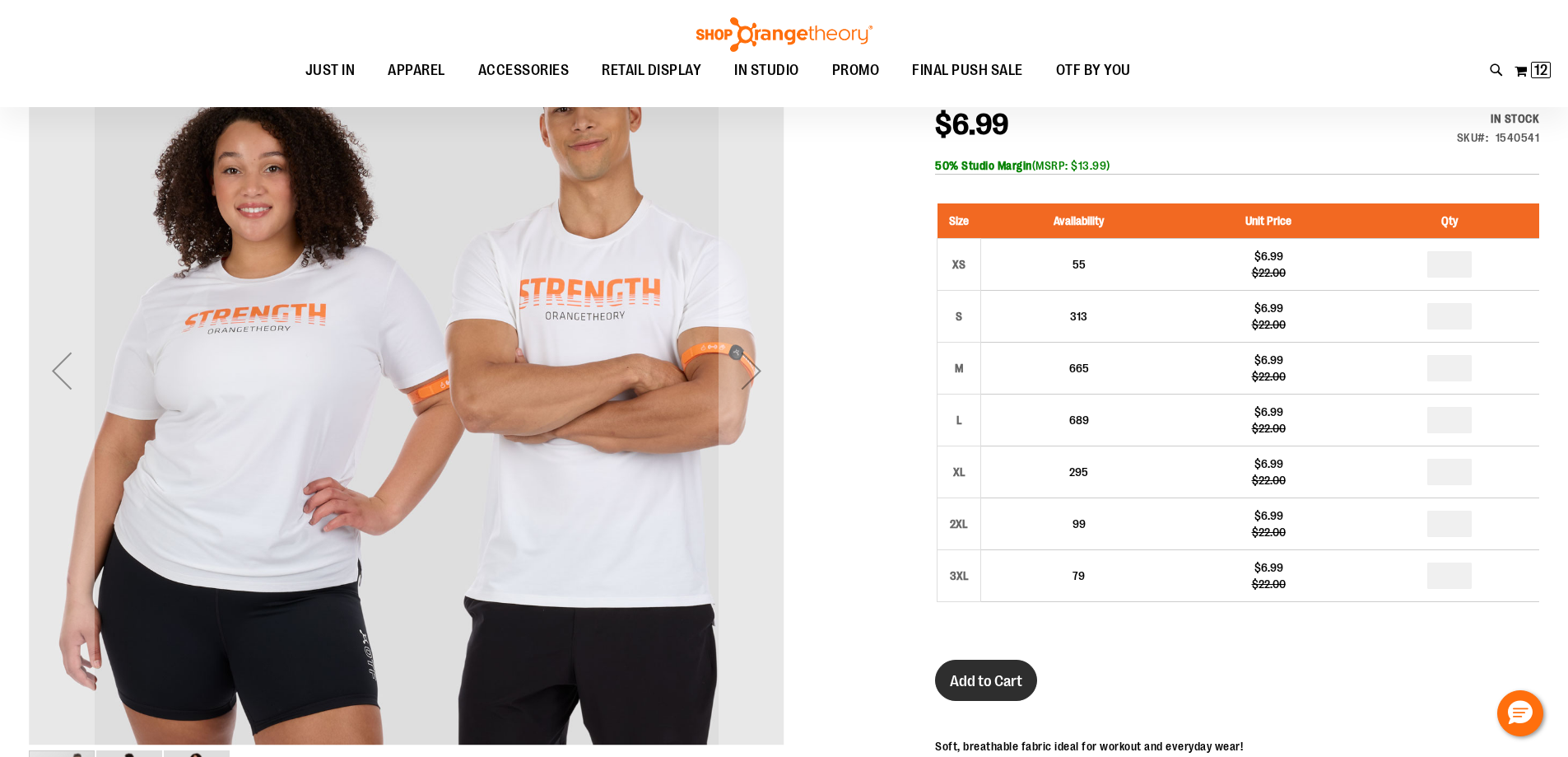
click at [995, 683] on span "Add to Cart" at bounding box center [986, 681] width 72 height 18
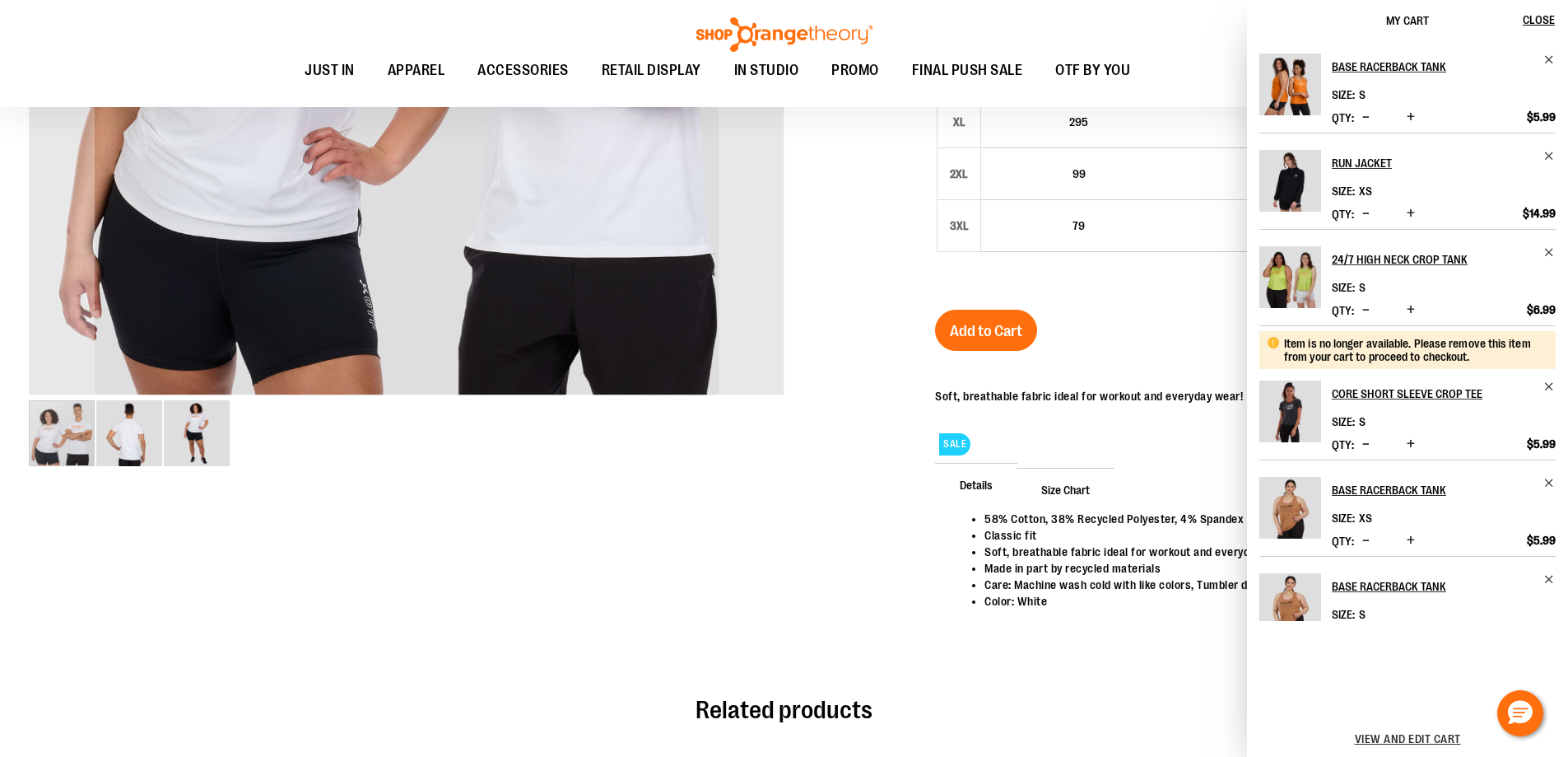
scroll to position [411, 0]
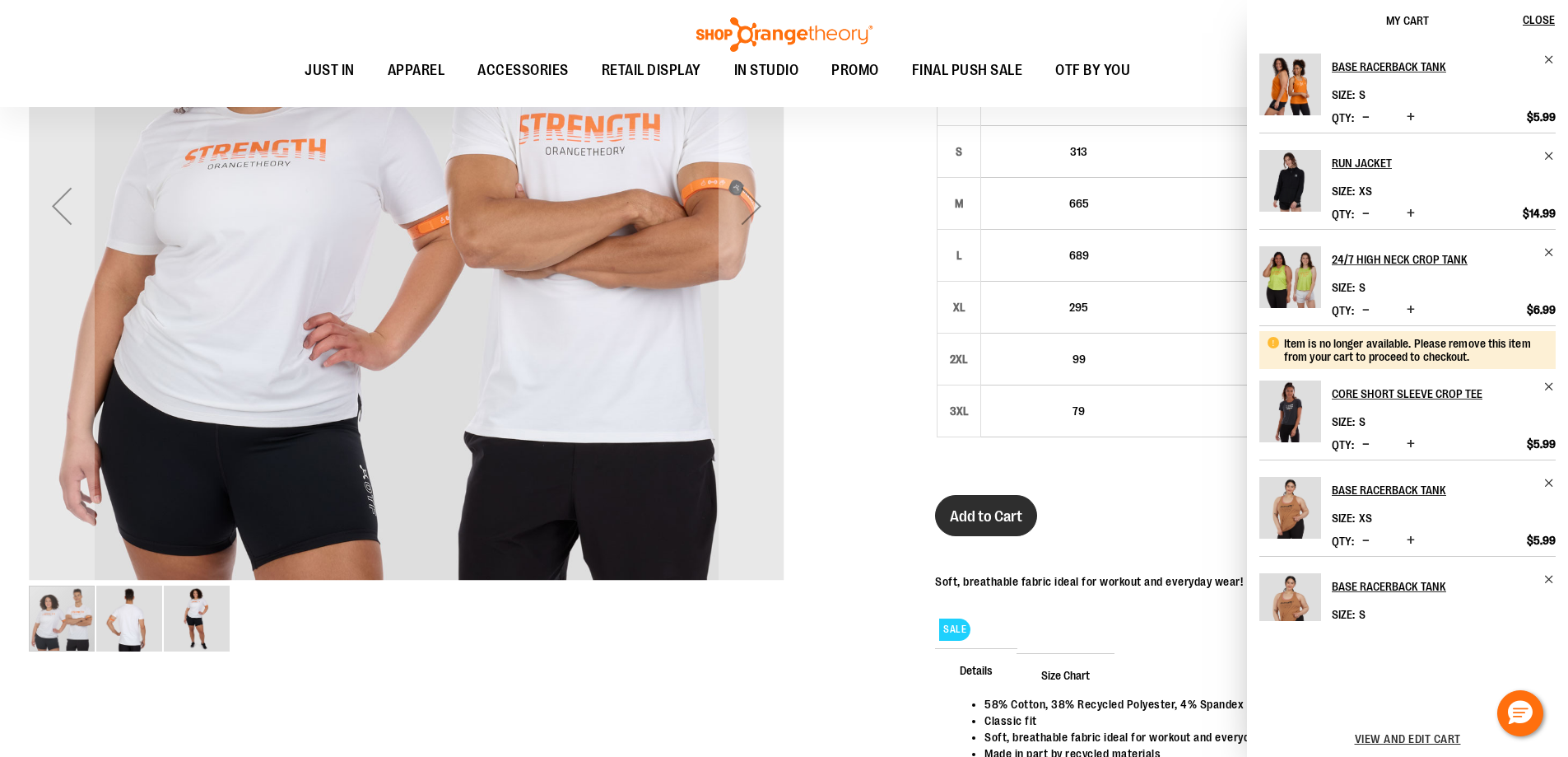
click at [978, 523] on span "Add to Cart" at bounding box center [986, 516] width 72 height 18
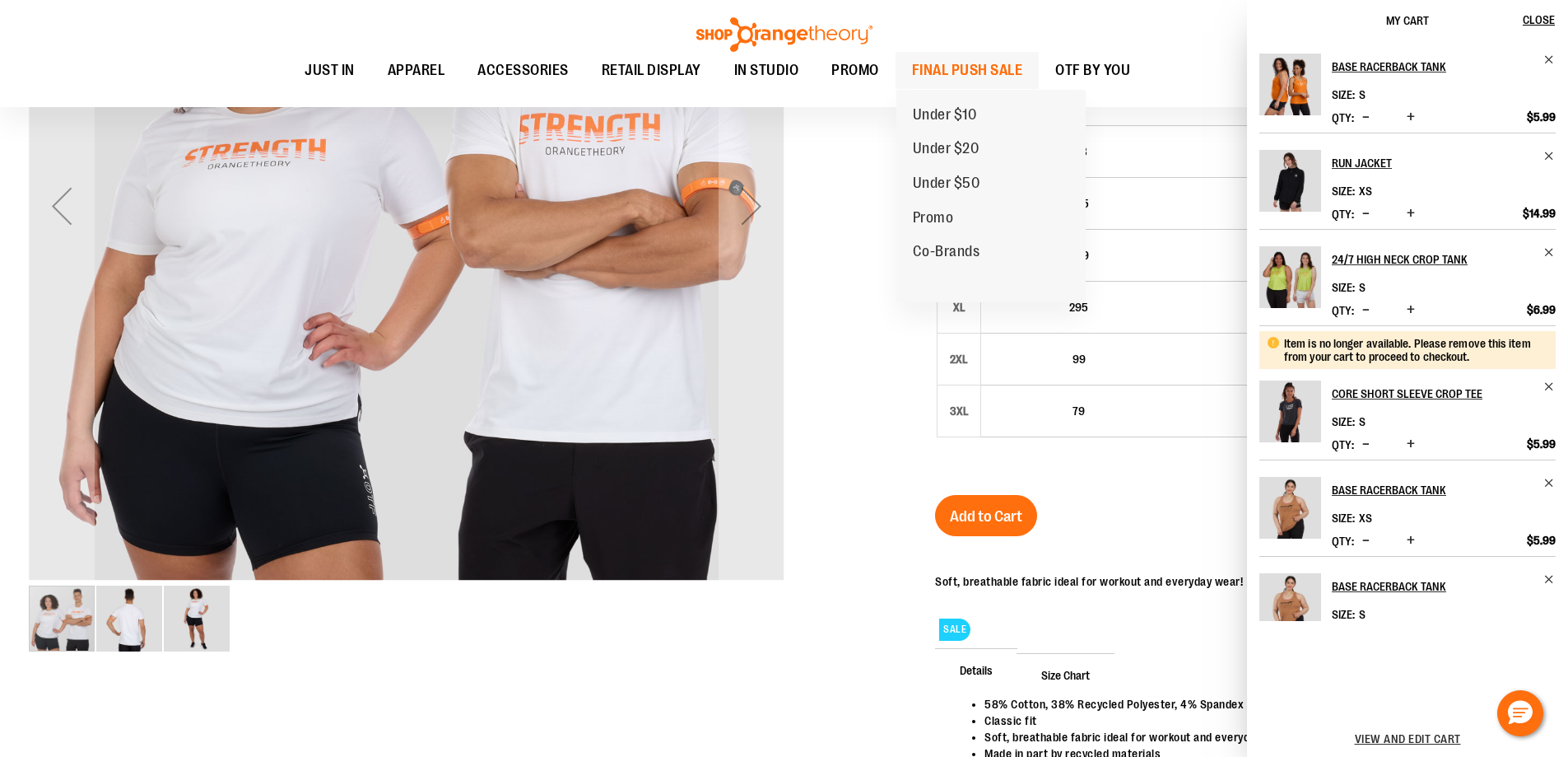
click at [956, 66] on span "FINAL PUSH SALE" at bounding box center [968, 70] width 111 height 37
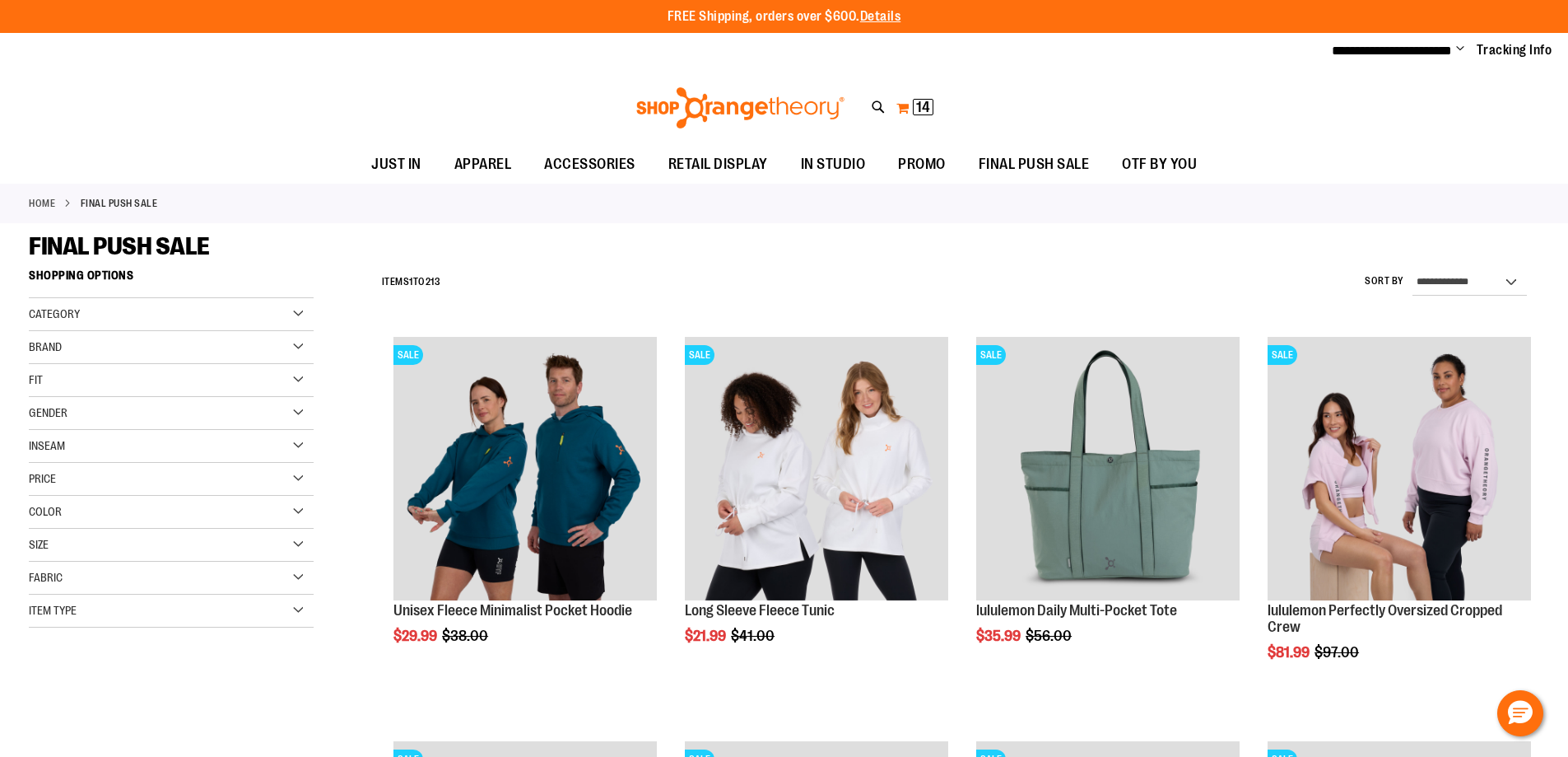
type input "**********"
click at [904, 115] on button "My Cart 14 14 items" at bounding box center [915, 107] width 39 height 26
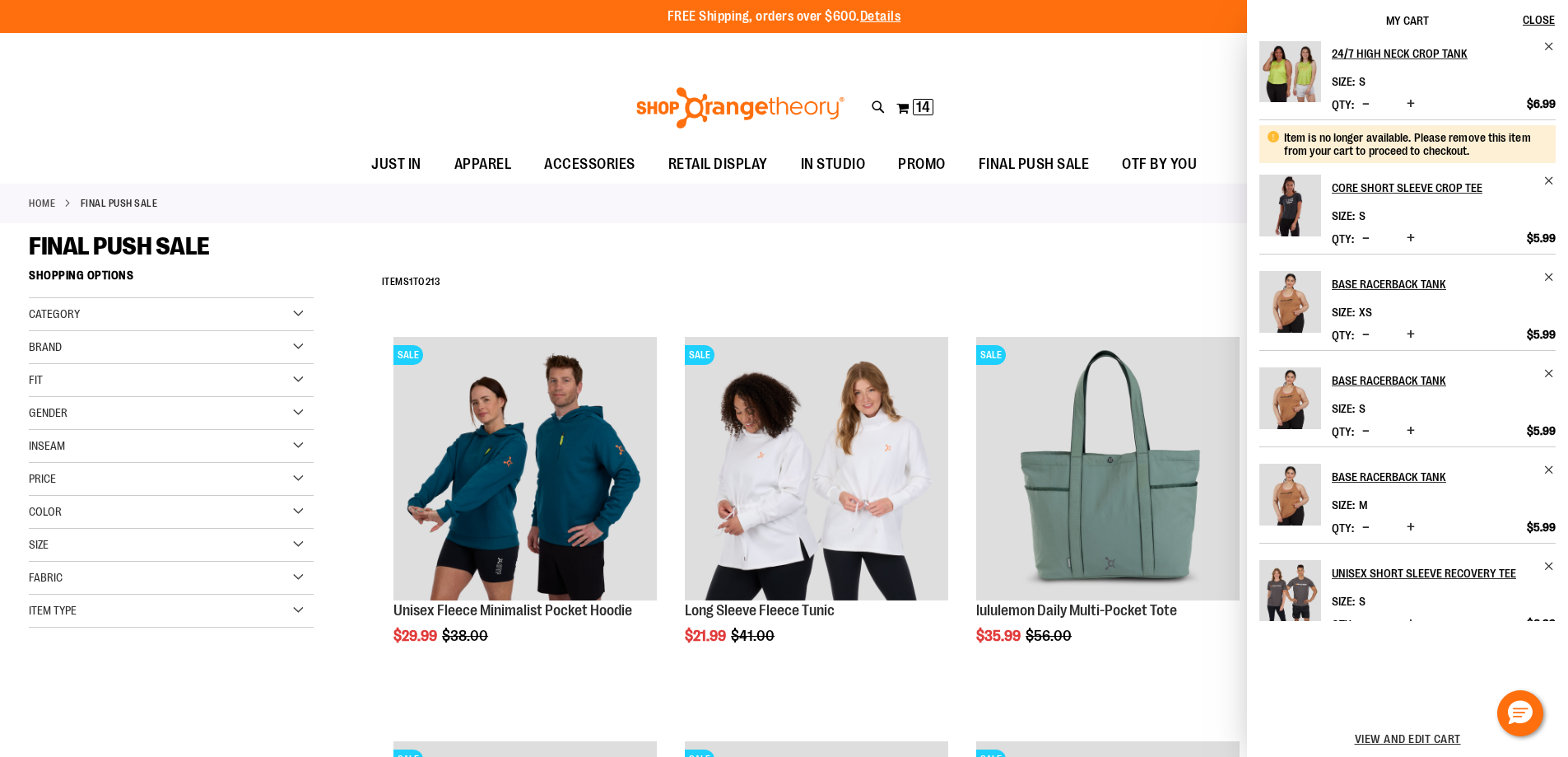
scroll to position [430, 0]
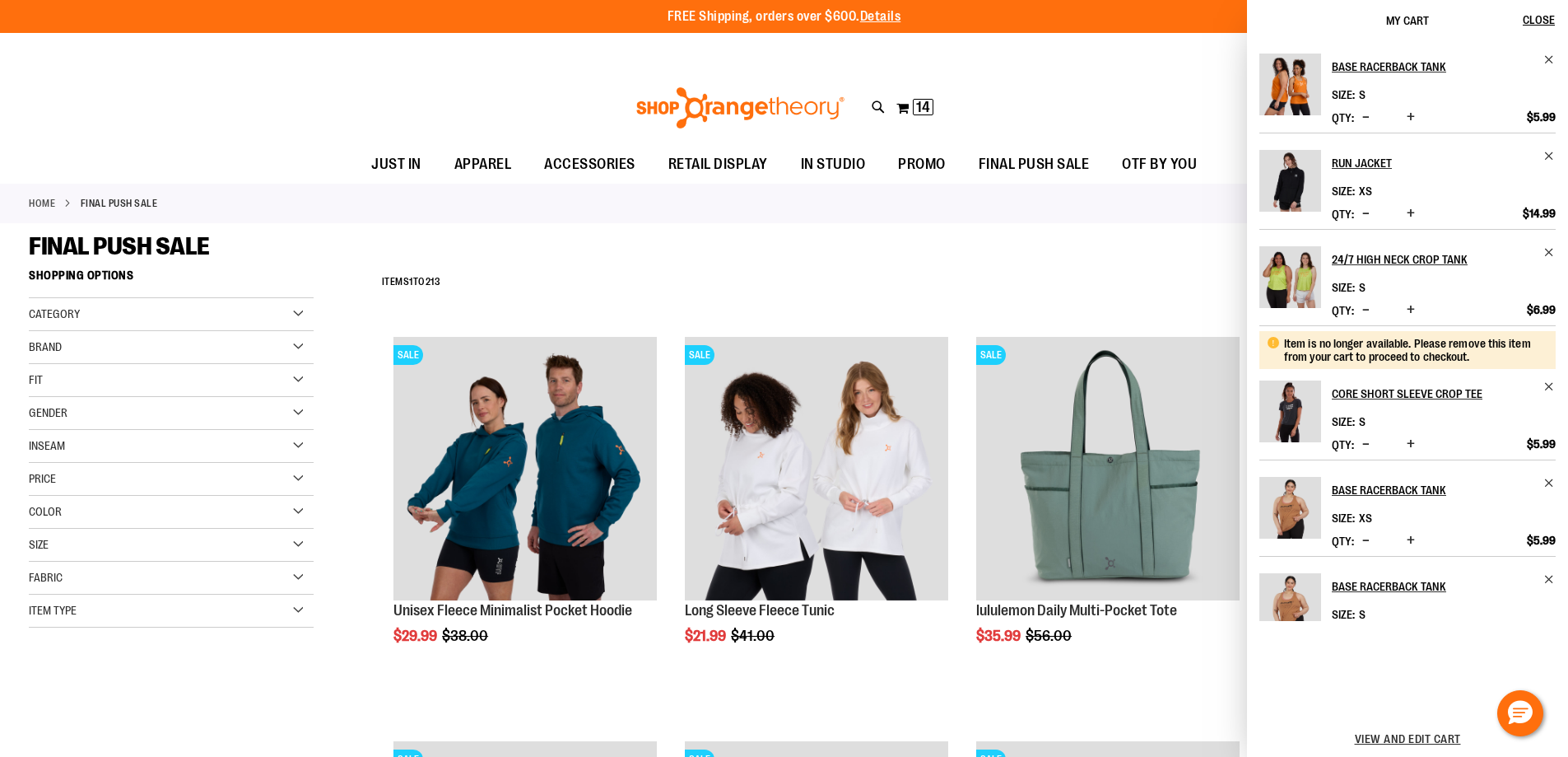
click at [978, 88] on div "Toggle Nav Search Popular Suggestions Advanced Search" at bounding box center [784, 108] width 1568 height 76
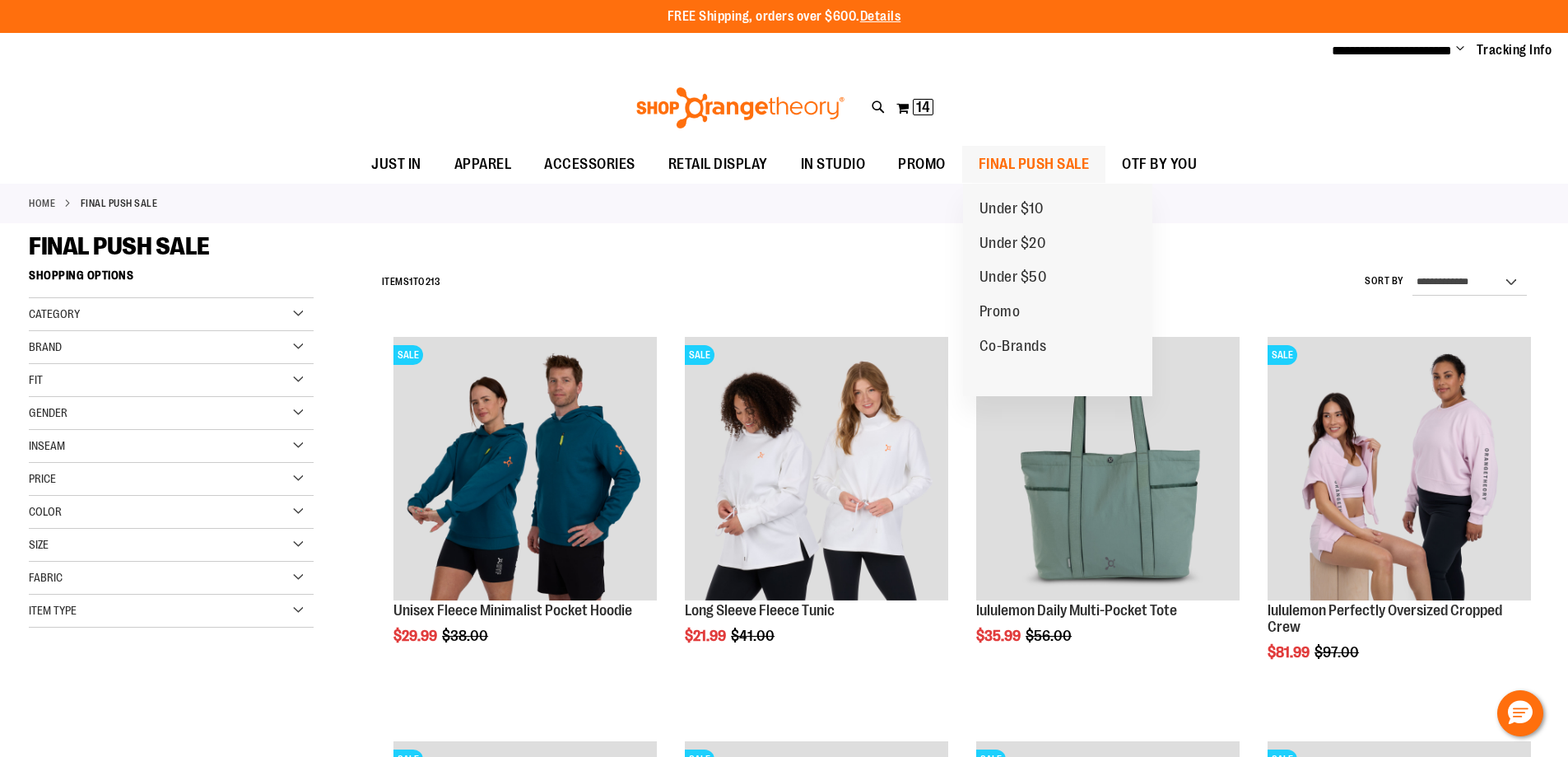
click at [1071, 159] on span "FINAL PUSH SALE" at bounding box center [1034, 164] width 111 height 37
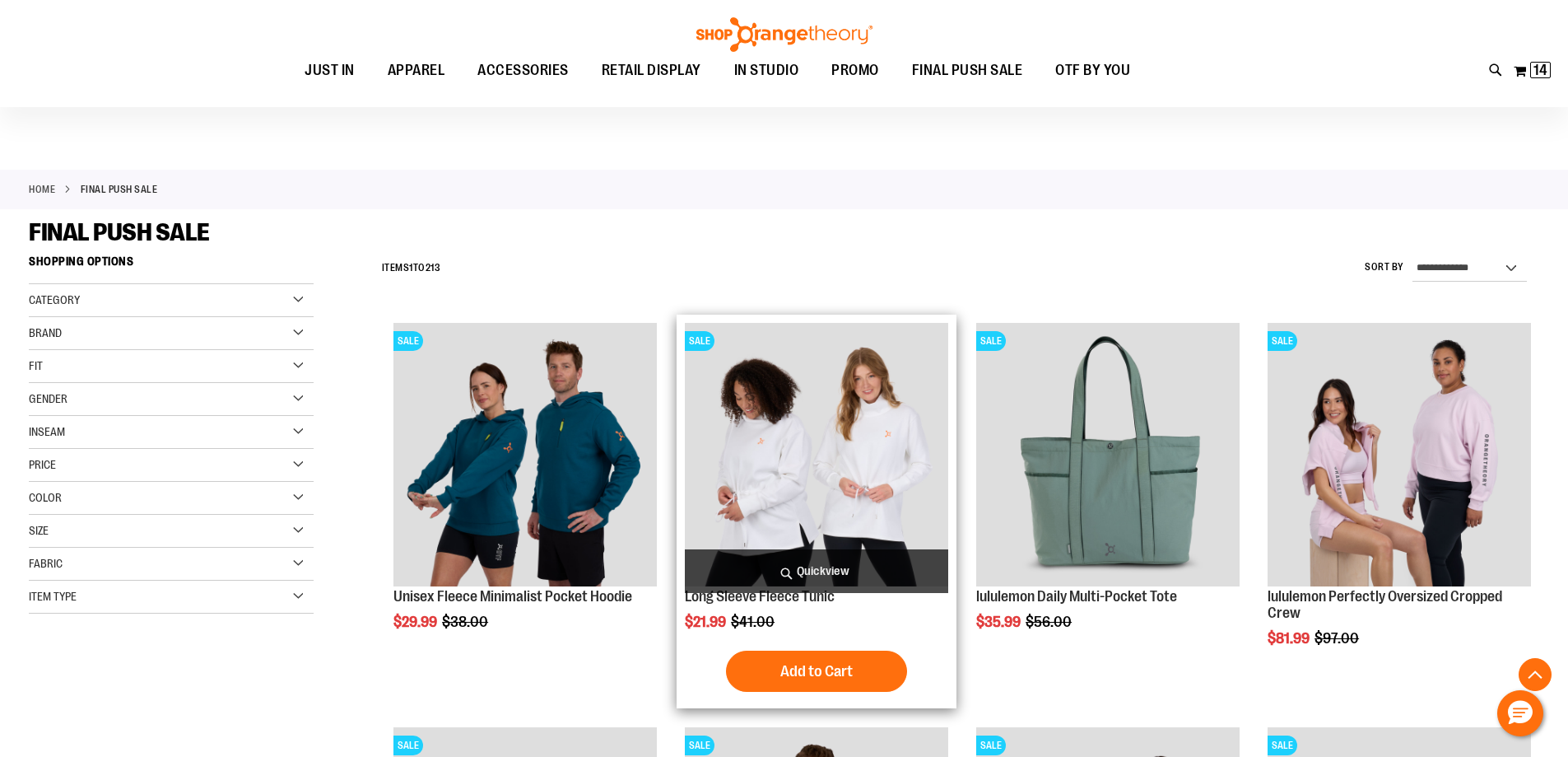
scroll to position [576, 0]
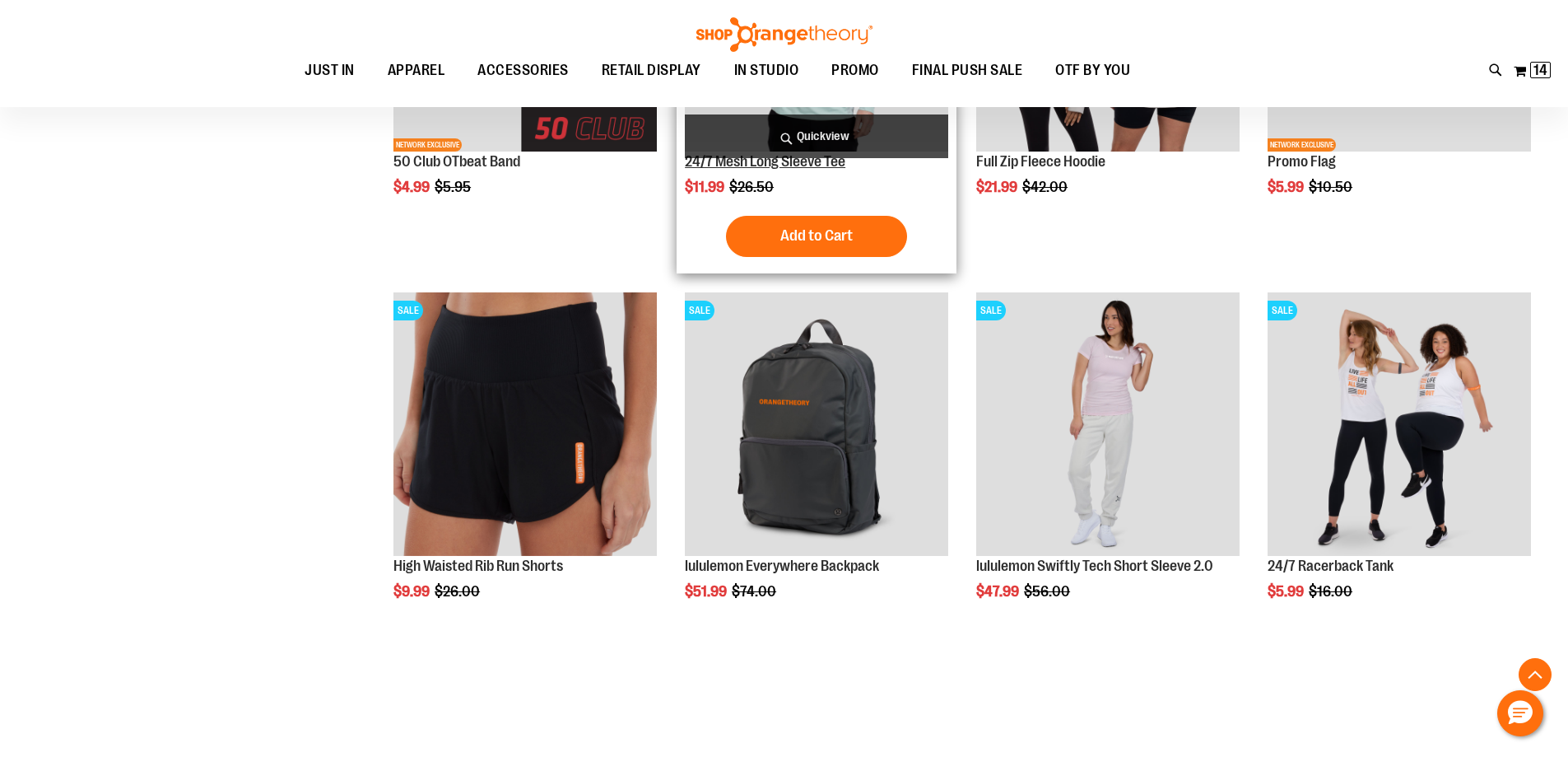
scroll to position [905, 0]
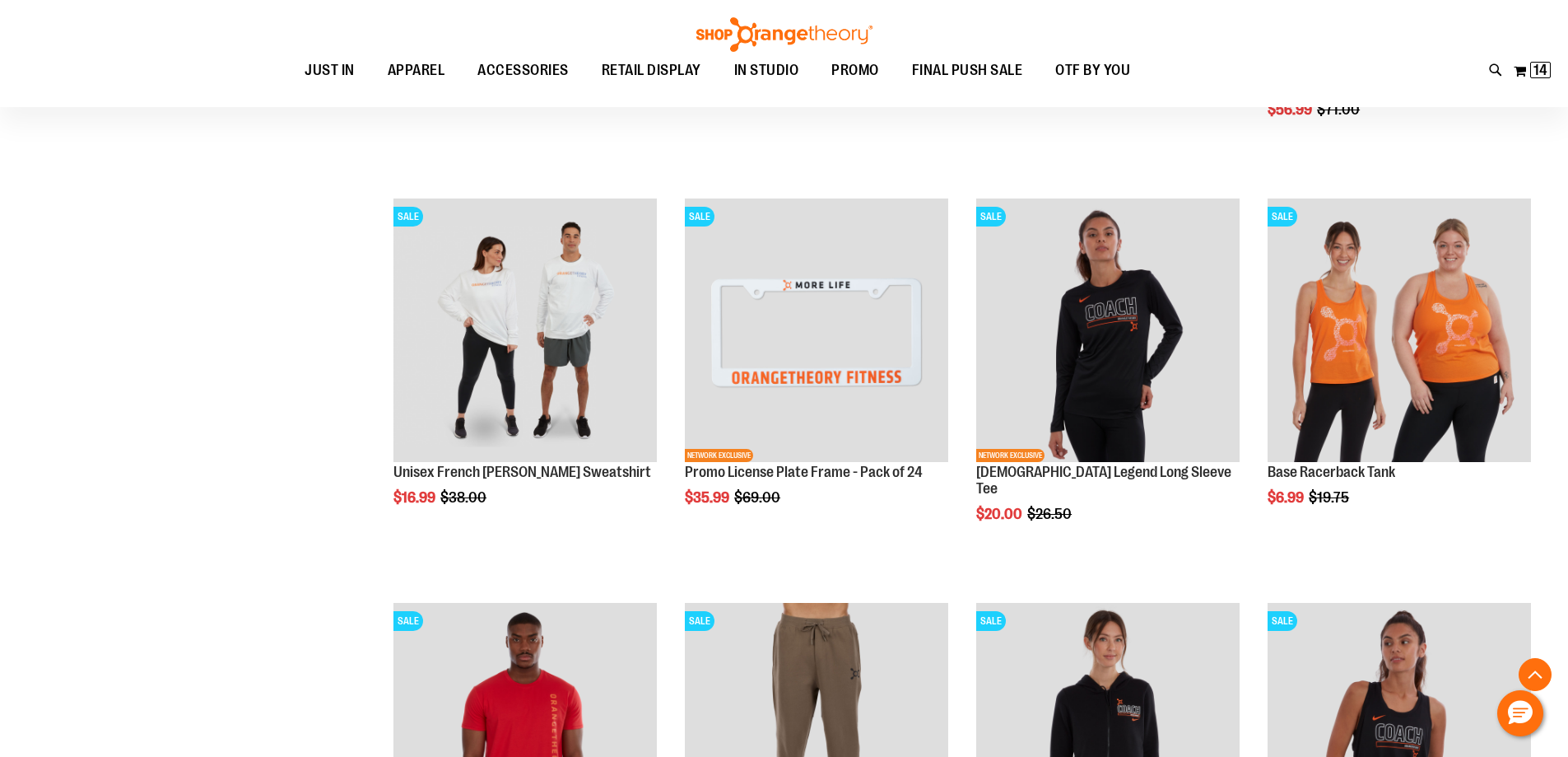
scroll to position [2552, 0]
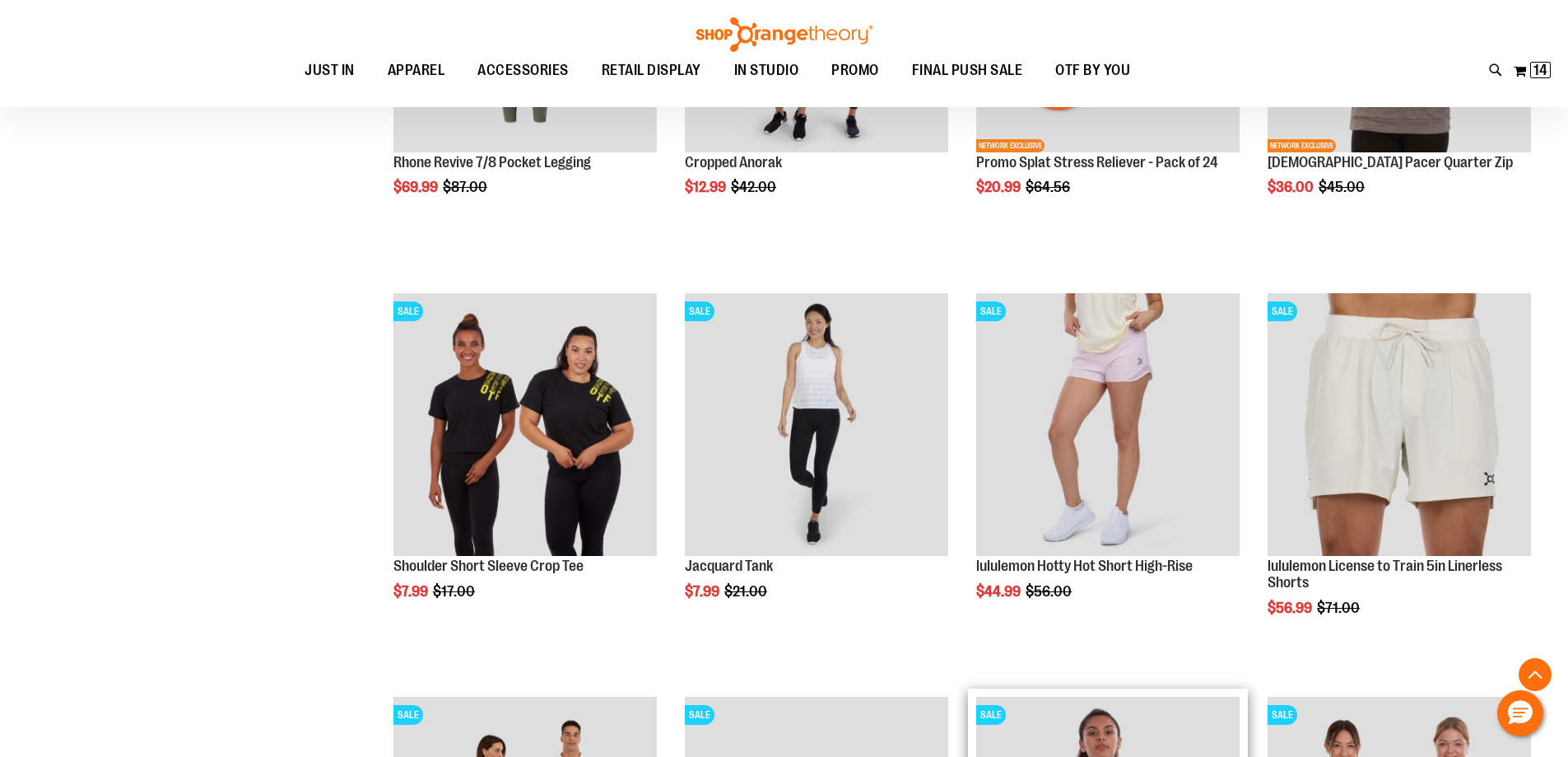
scroll to position [1975, 0]
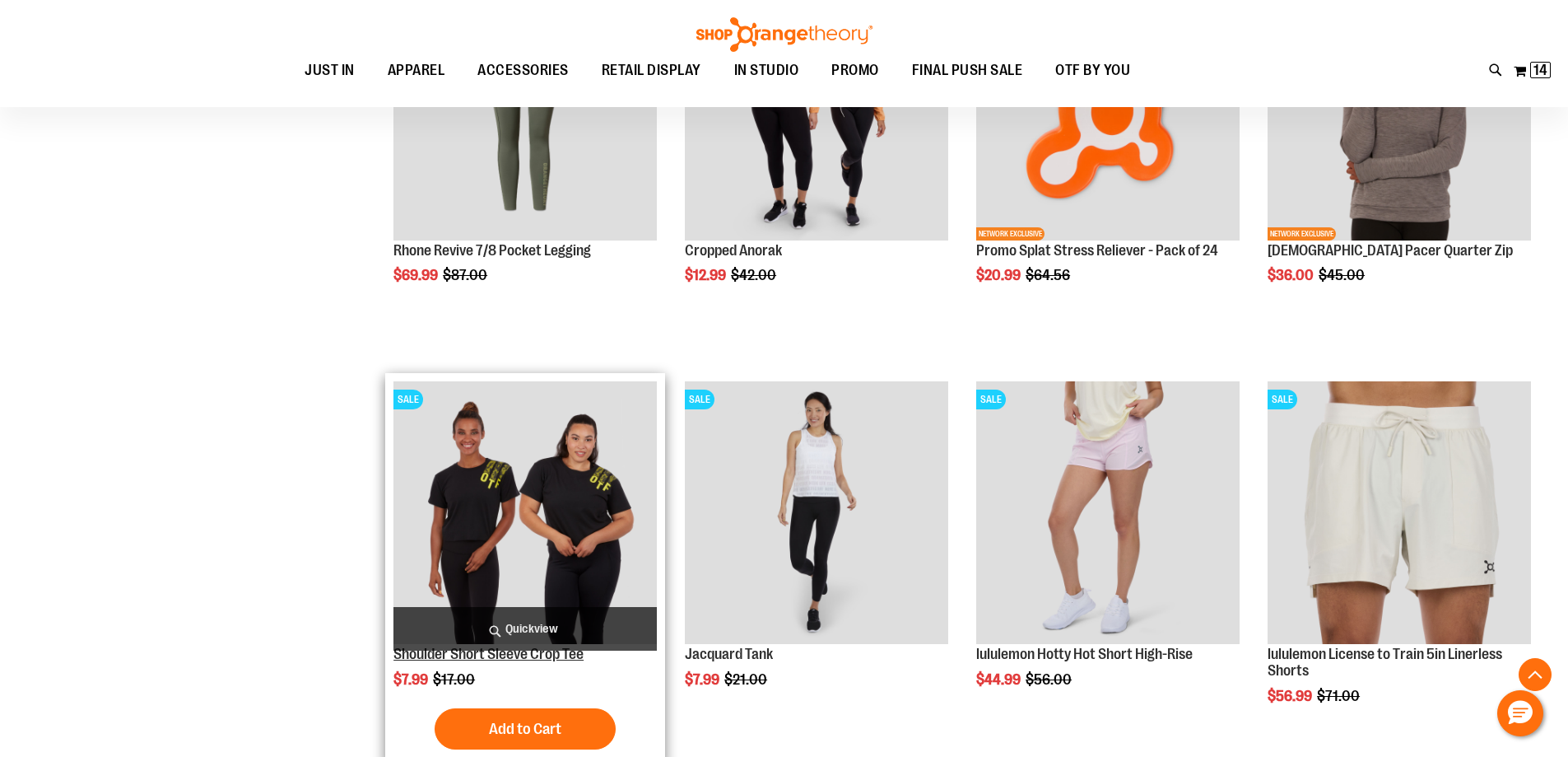
type input "**********"
click at [515, 654] on link "Shoulder Short Sleeve Crop Tee" at bounding box center [489, 654] width 191 height 17
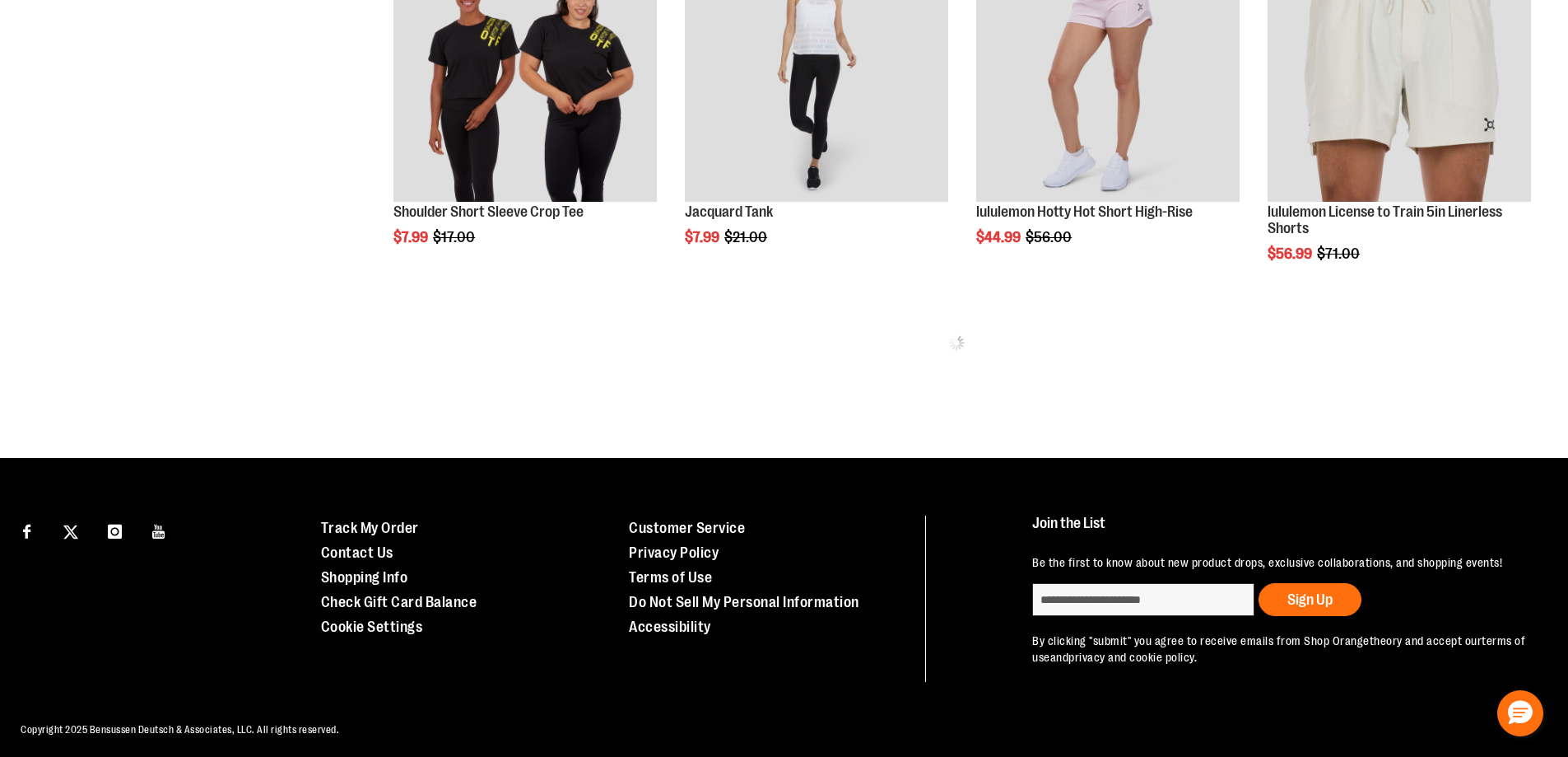
scroll to position [1206, 0]
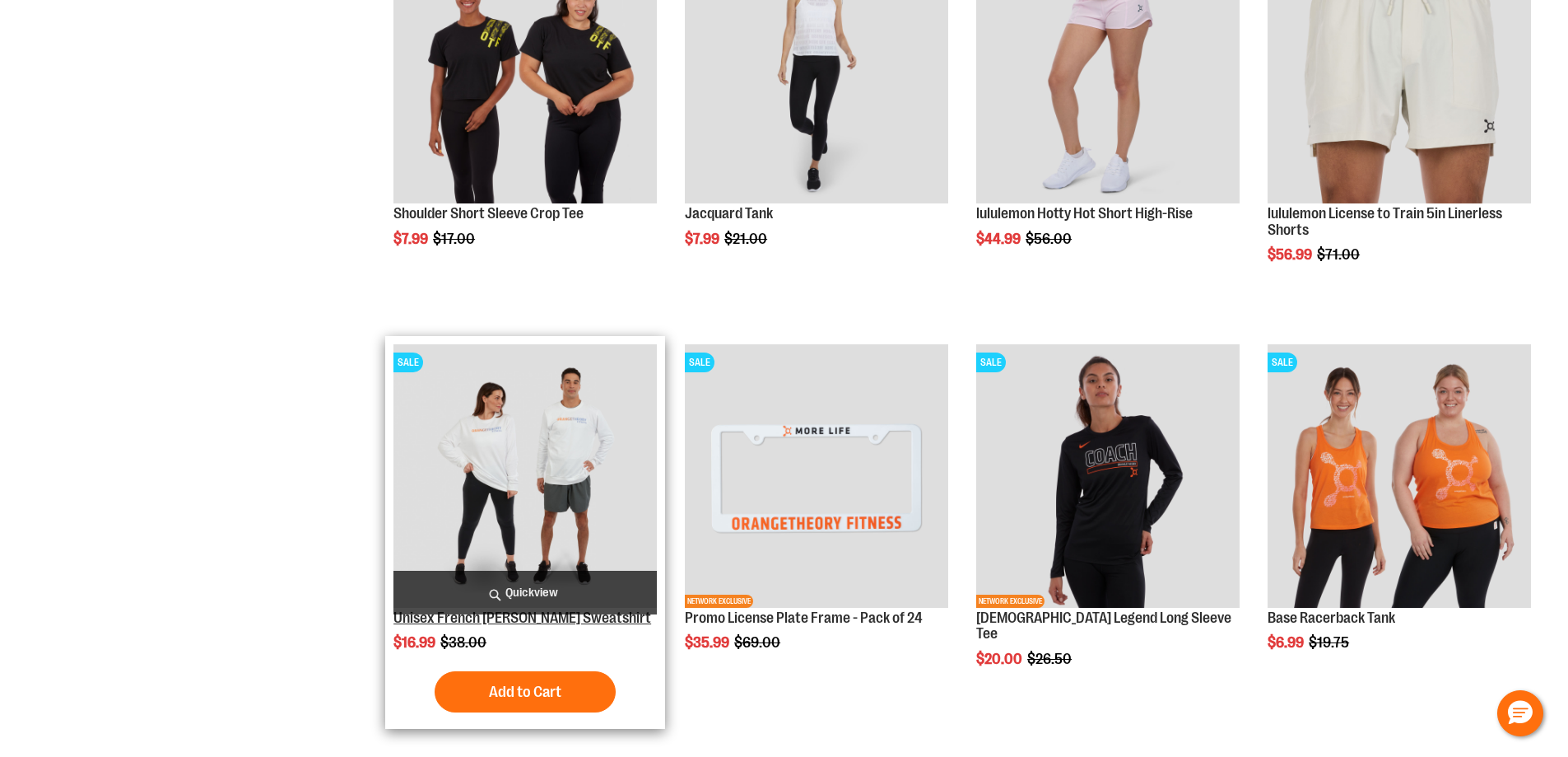
type input "**********"
click at [497, 620] on link "Unisex French [PERSON_NAME] Sweatshirt" at bounding box center [522, 617] width 258 height 17
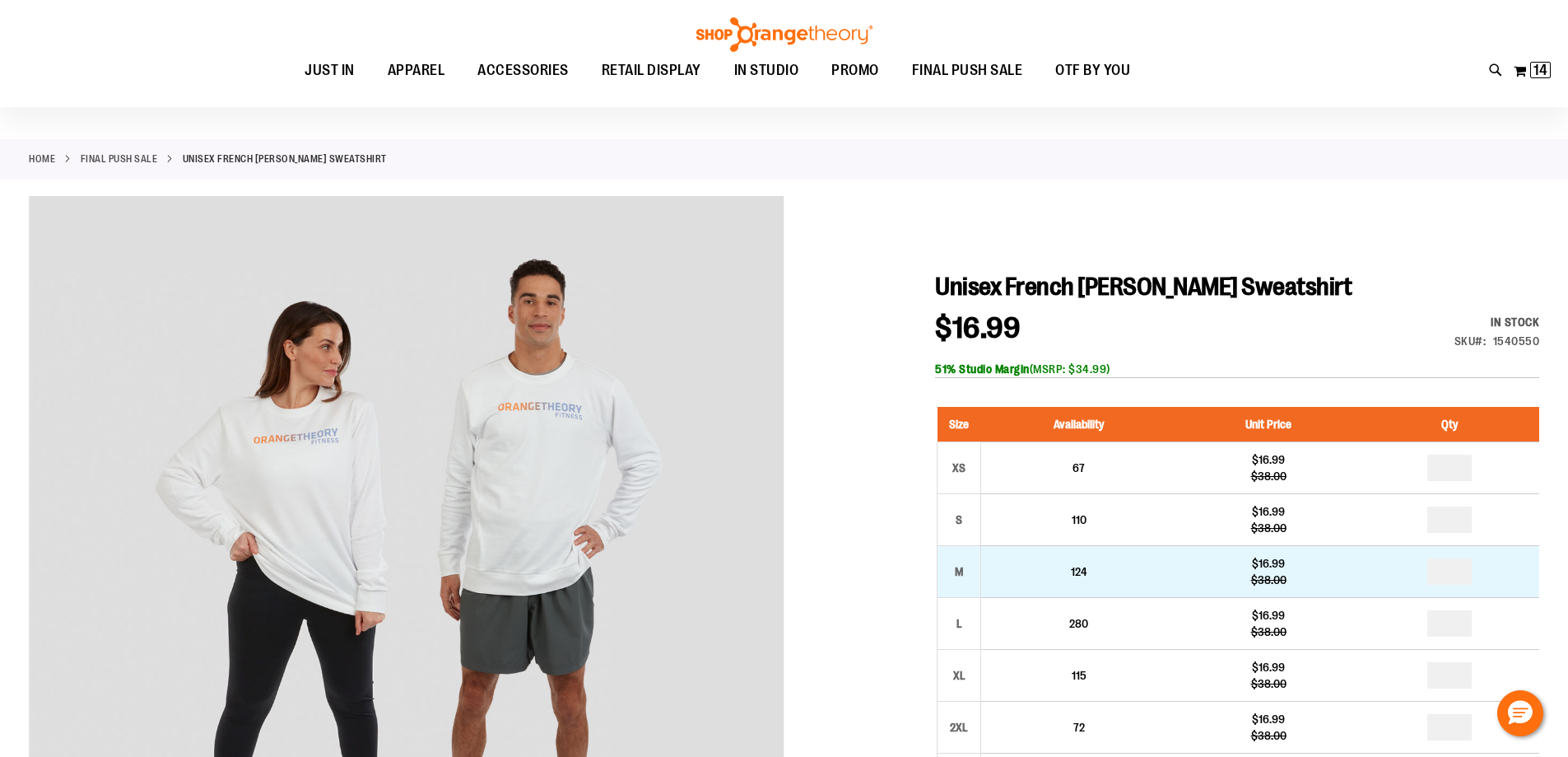
scroll to position [163, 0]
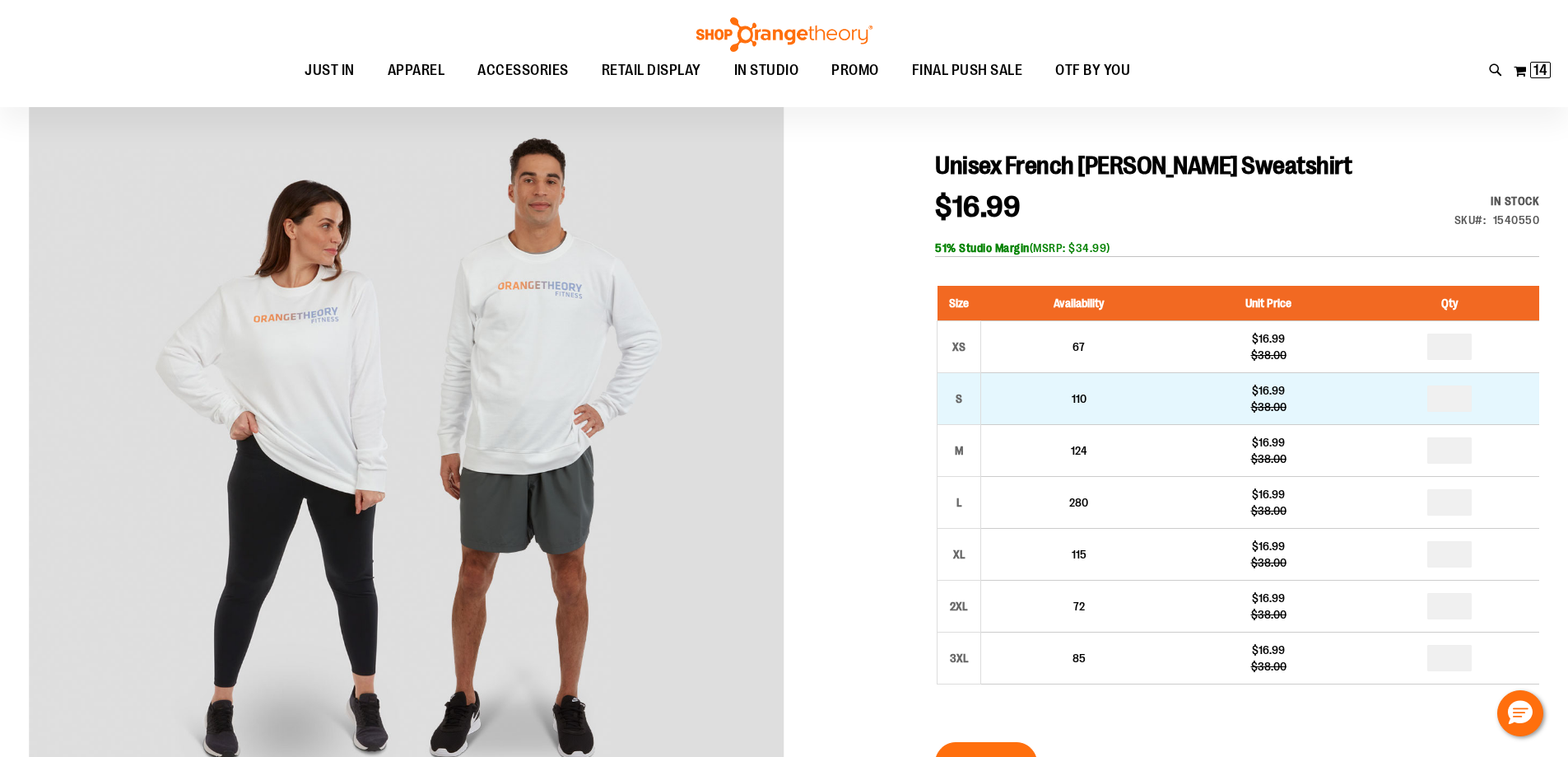
type input "**********"
click at [1454, 399] on input "number" at bounding box center [1450, 398] width 45 height 26
type input "*"
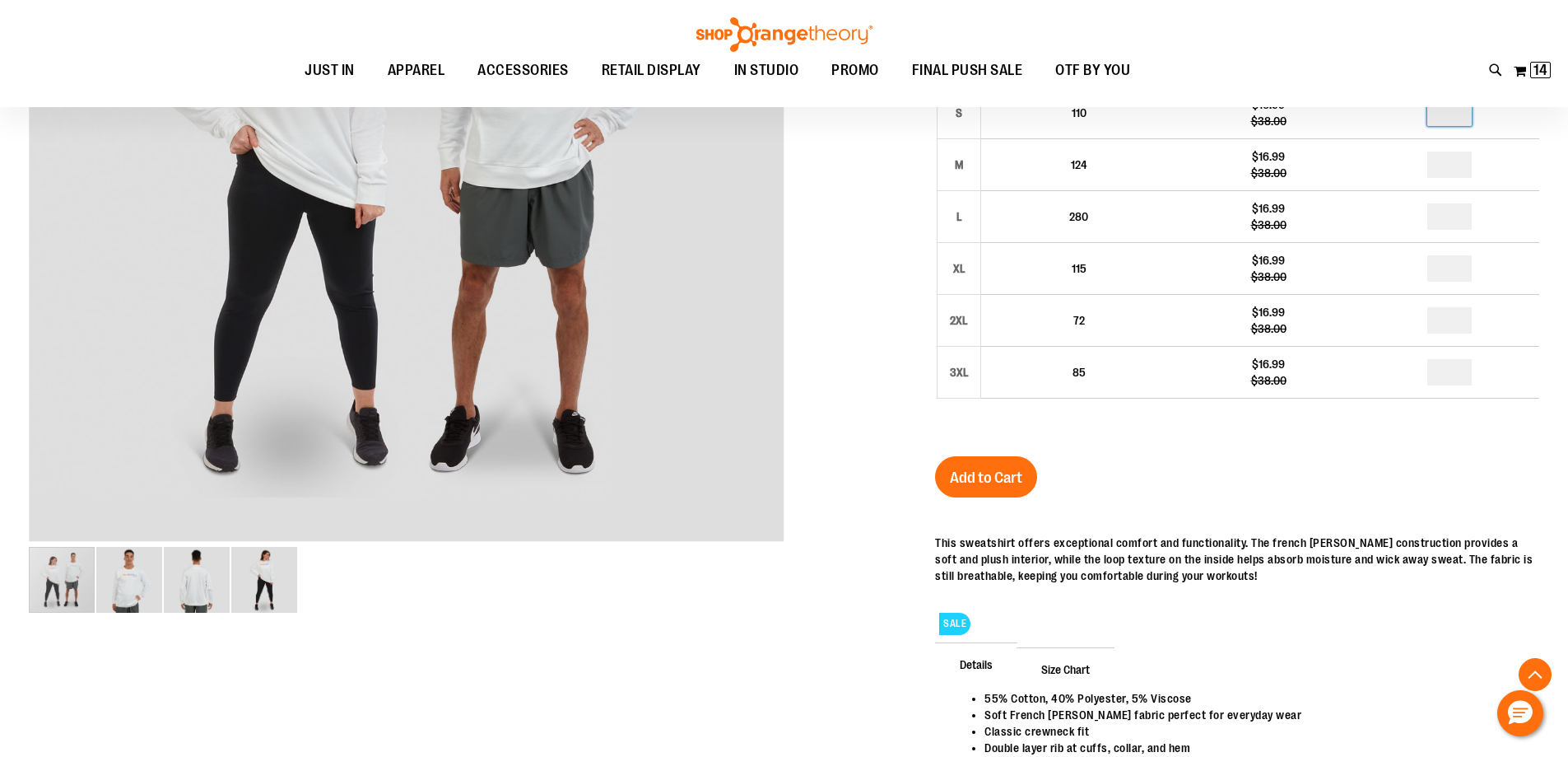
scroll to position [493, 0]
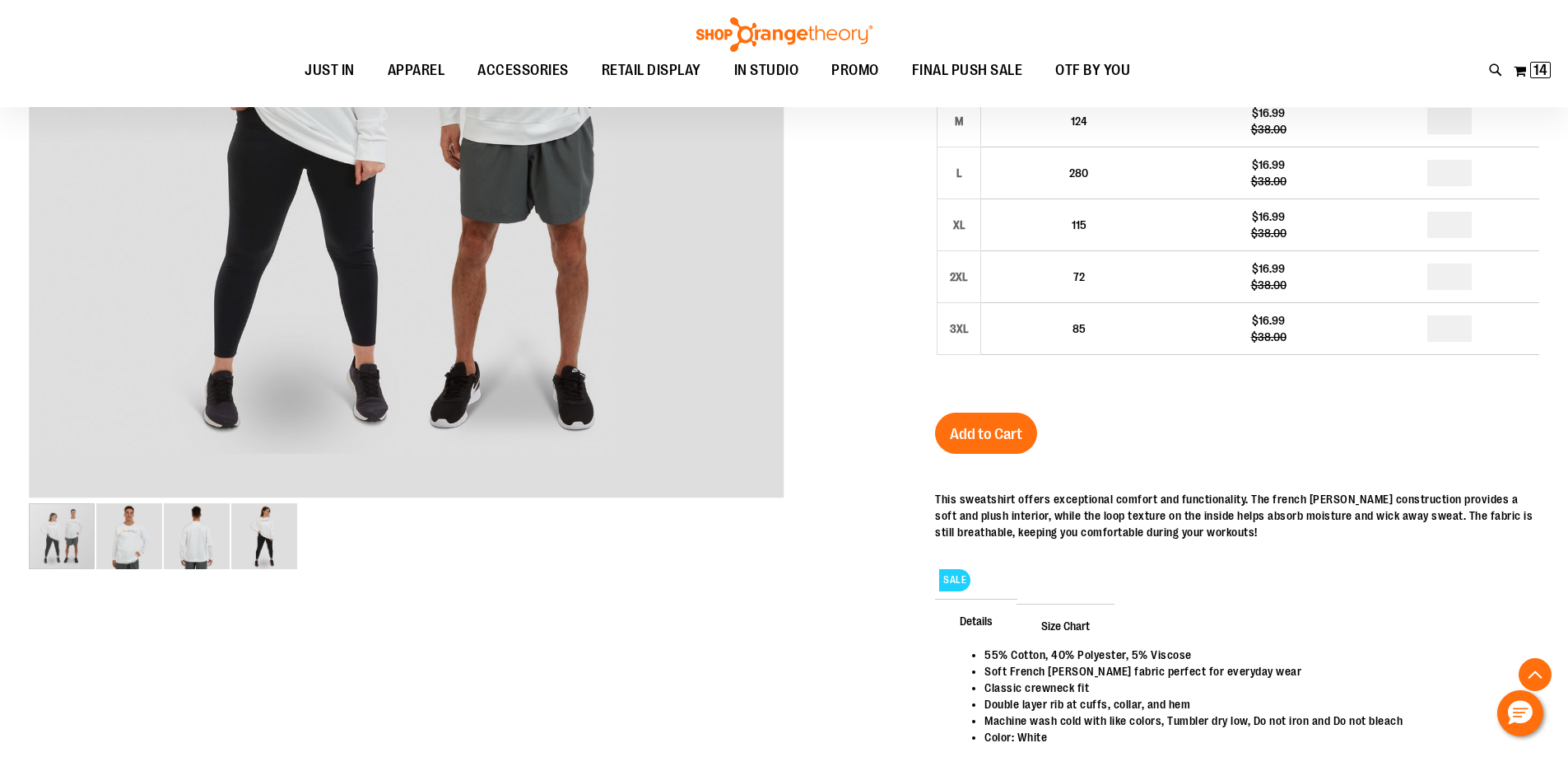
click at [984, 403] on div "Unisex French Terry Crewneck Sweatshirt $16.99 Regular Price $38.00 In stock On…" at bounding box center [1236, 316] width 604 height 991
click at [994, 423] on button "Add to Cart" at bounding box center [985, 433] width 102 height 41
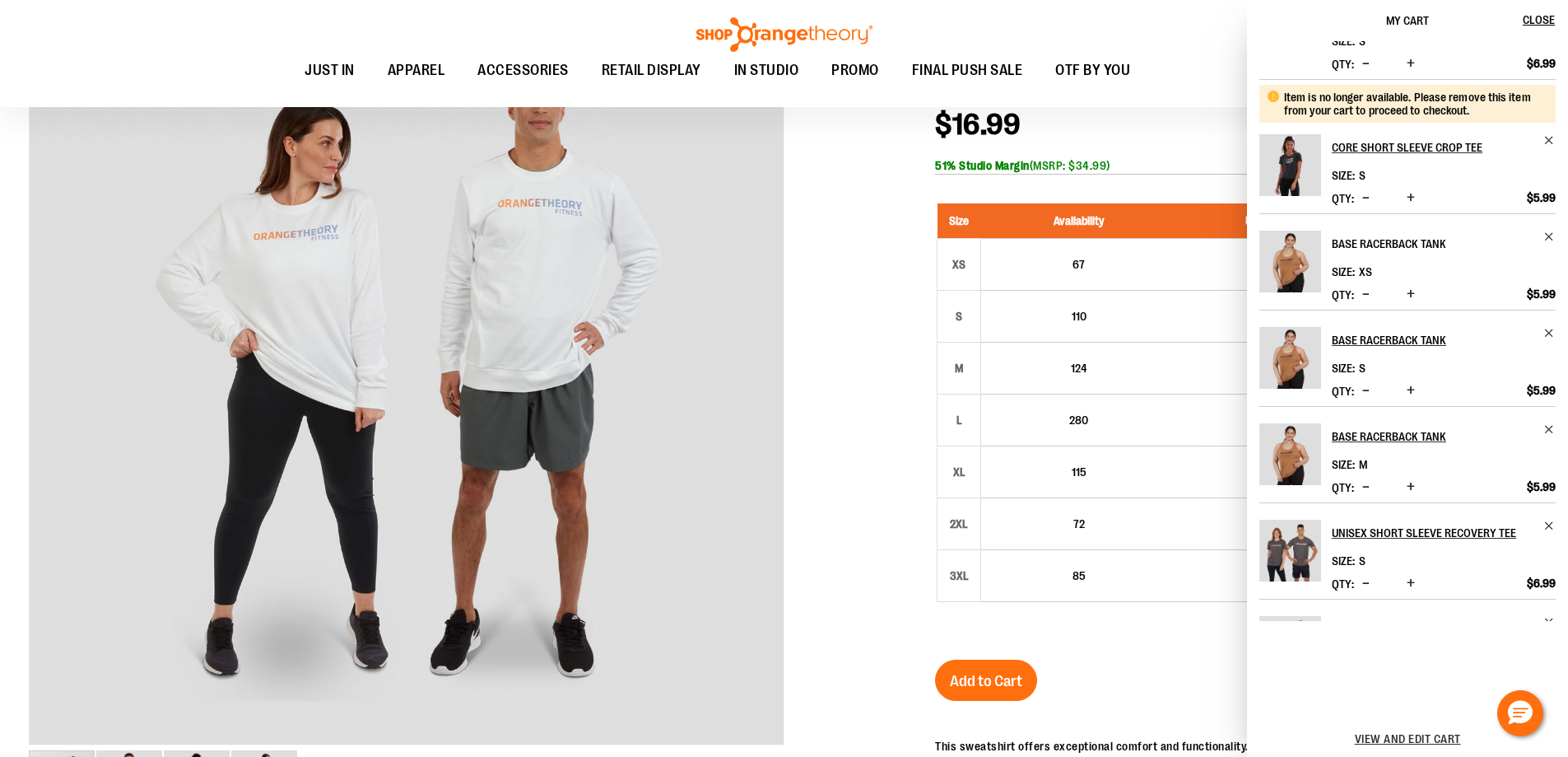
scroll to position [0, 0]
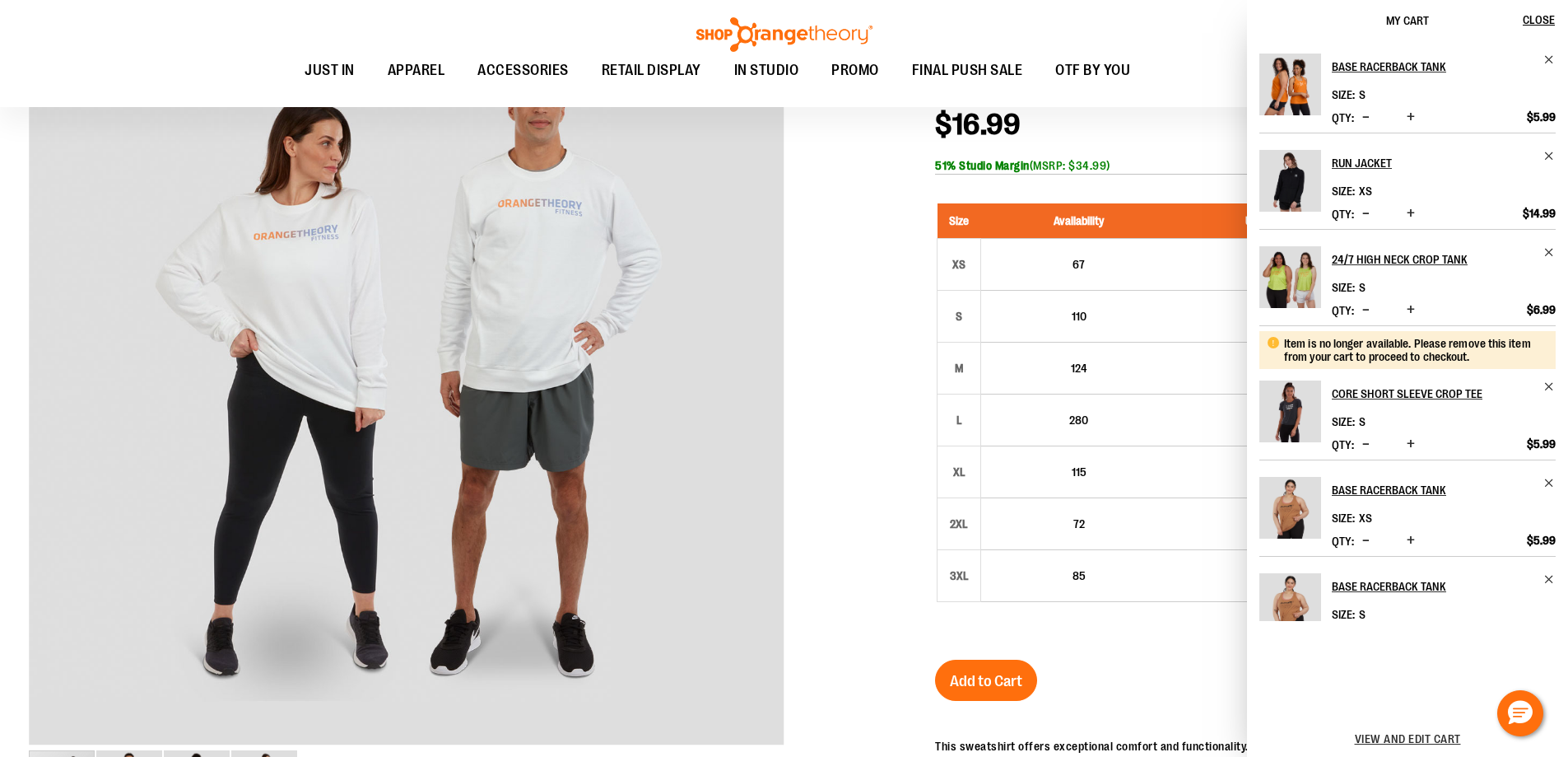
click at [860, 162] on div at bounding box center [784, 525] width 1511 height 1066
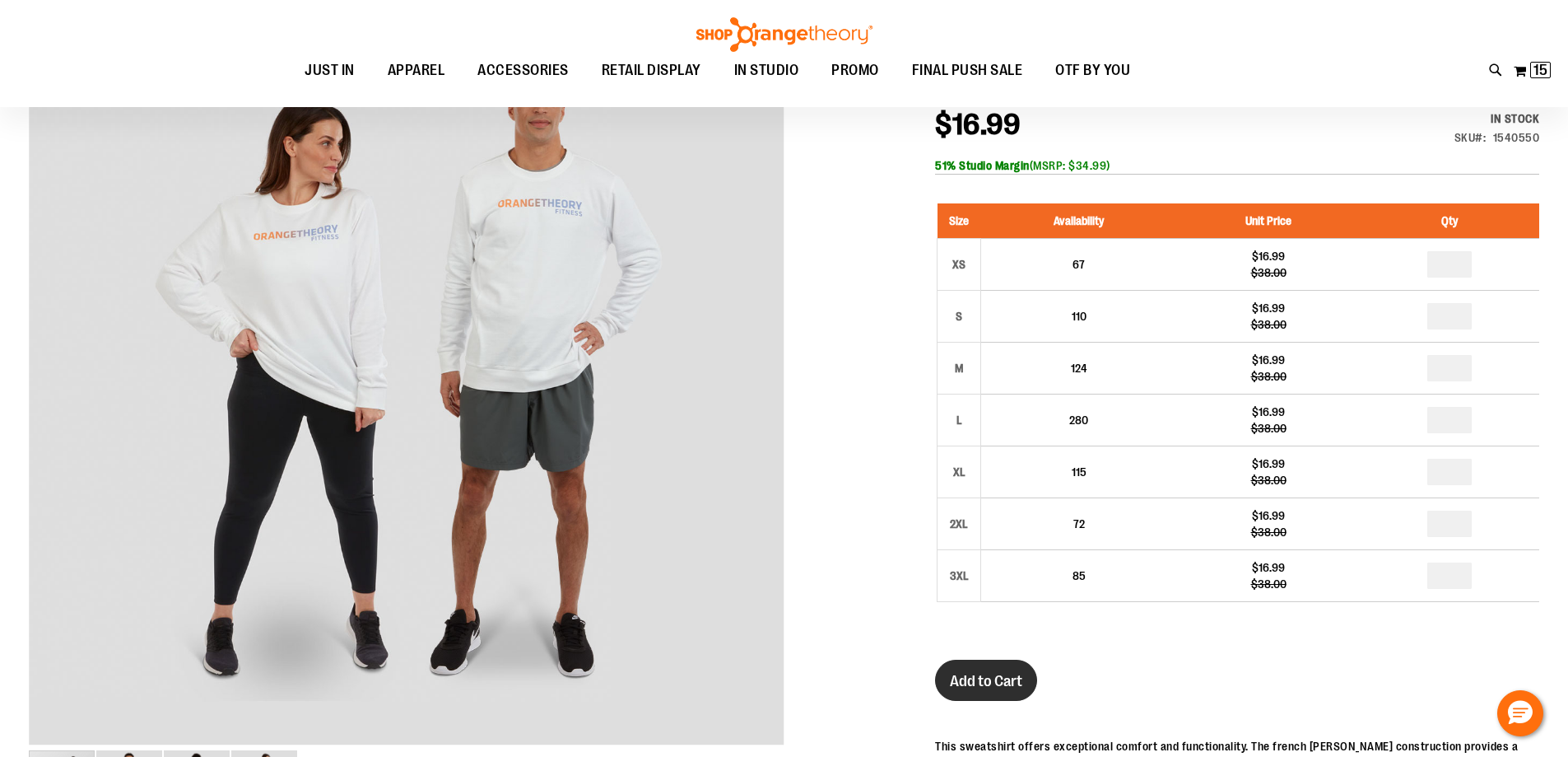
click at [981, 676] on span "Add to Cart" at bounding box center [986, 681] width 72 height 18
drag, startPoint x: 973, startPoint y: 678, endPoint x: 984, endPoint y: 689, distance: 15.6
click at [973, 683] on span "Add to Cart" at bounding box center [986, 681] width 72 height 18
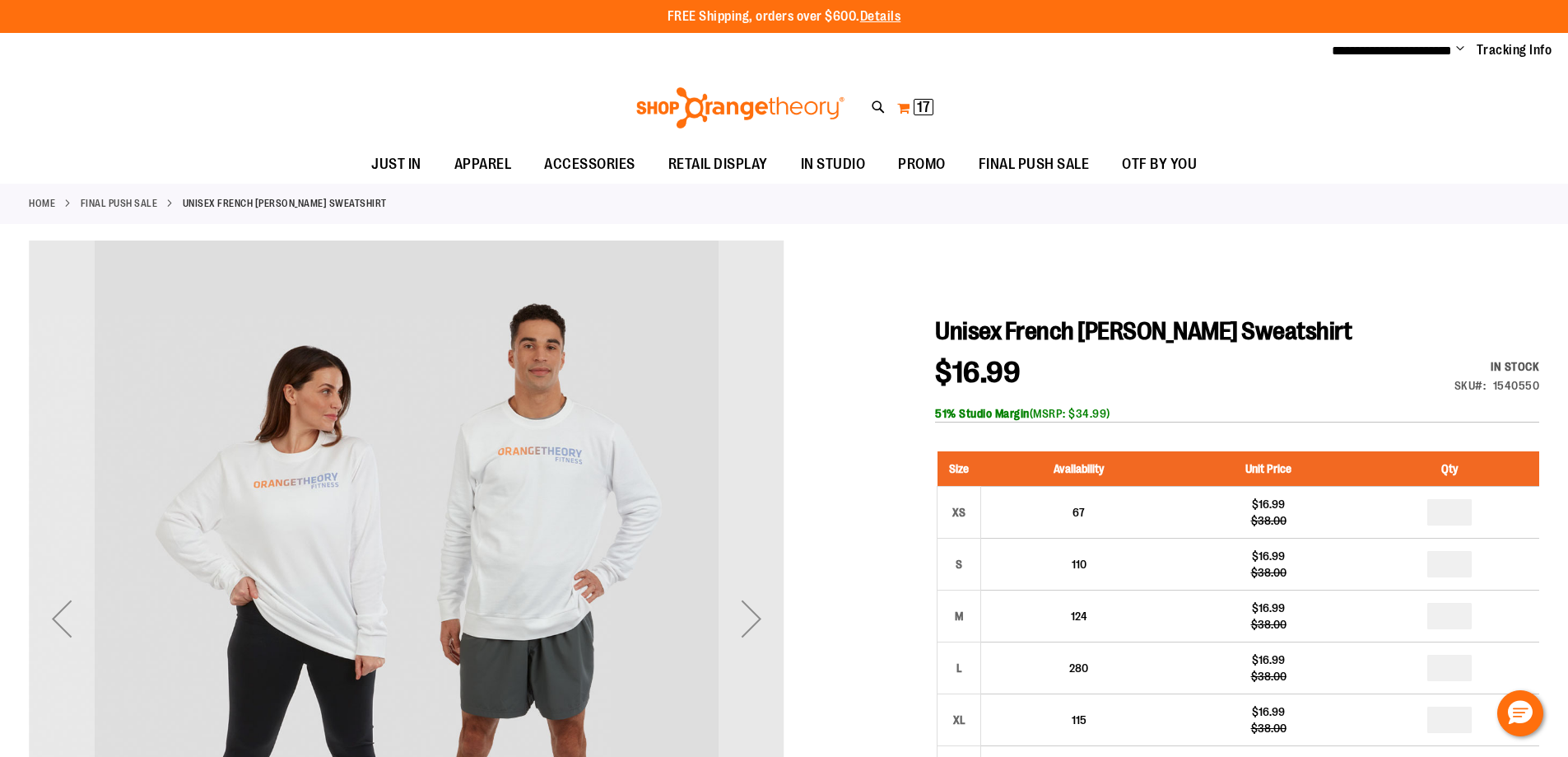
type input "**********"
click at [899, 104] on button "My Cart 17 17 items" at bounding box center [915, 107] width 38 height 26
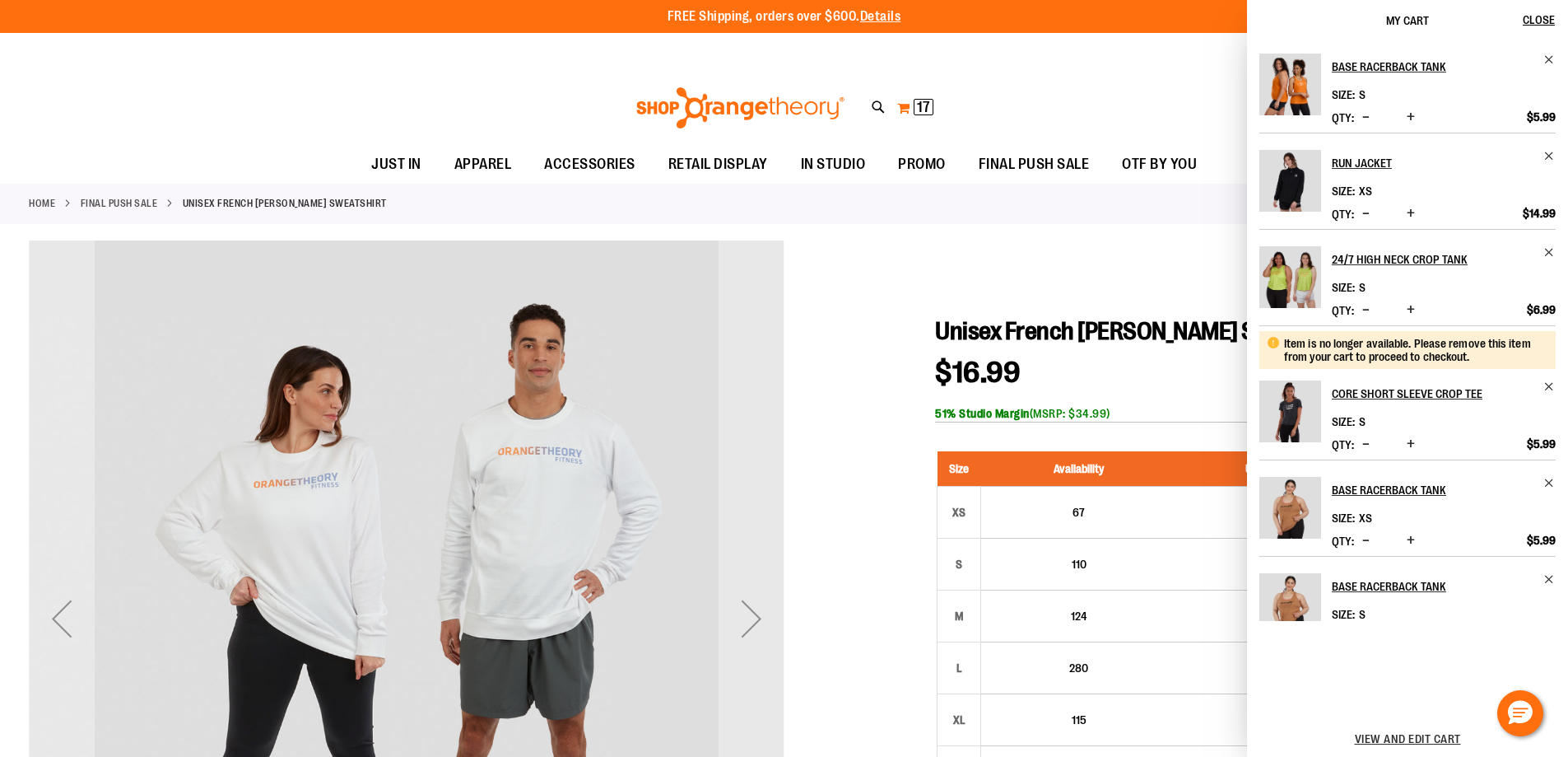
click at [924, 110] on span "17" at bounding box center [924, 107] width 14 height 17
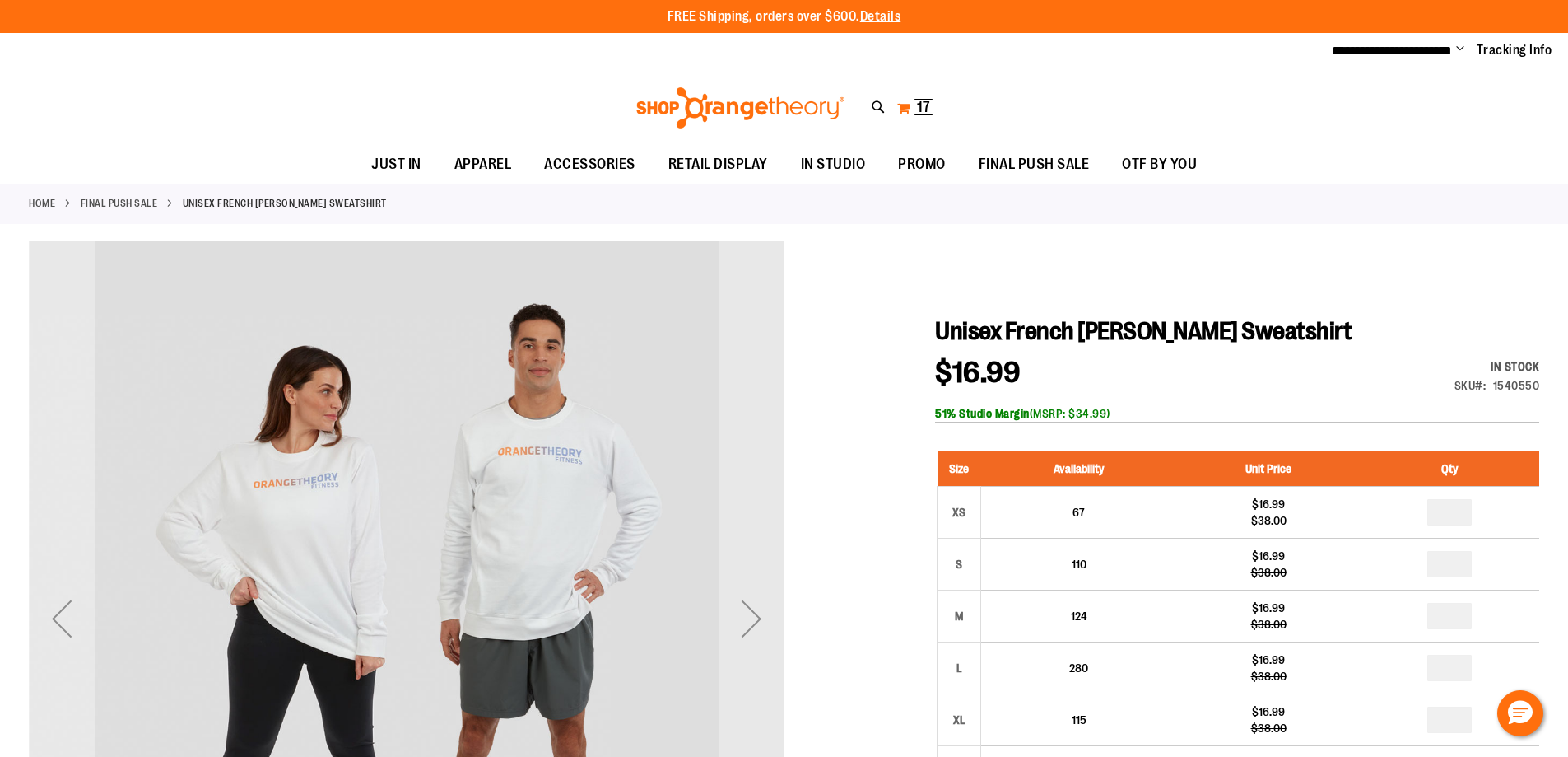
click at [924, 110] on span "17" at bounding box center [924, 107] width 14 height 17
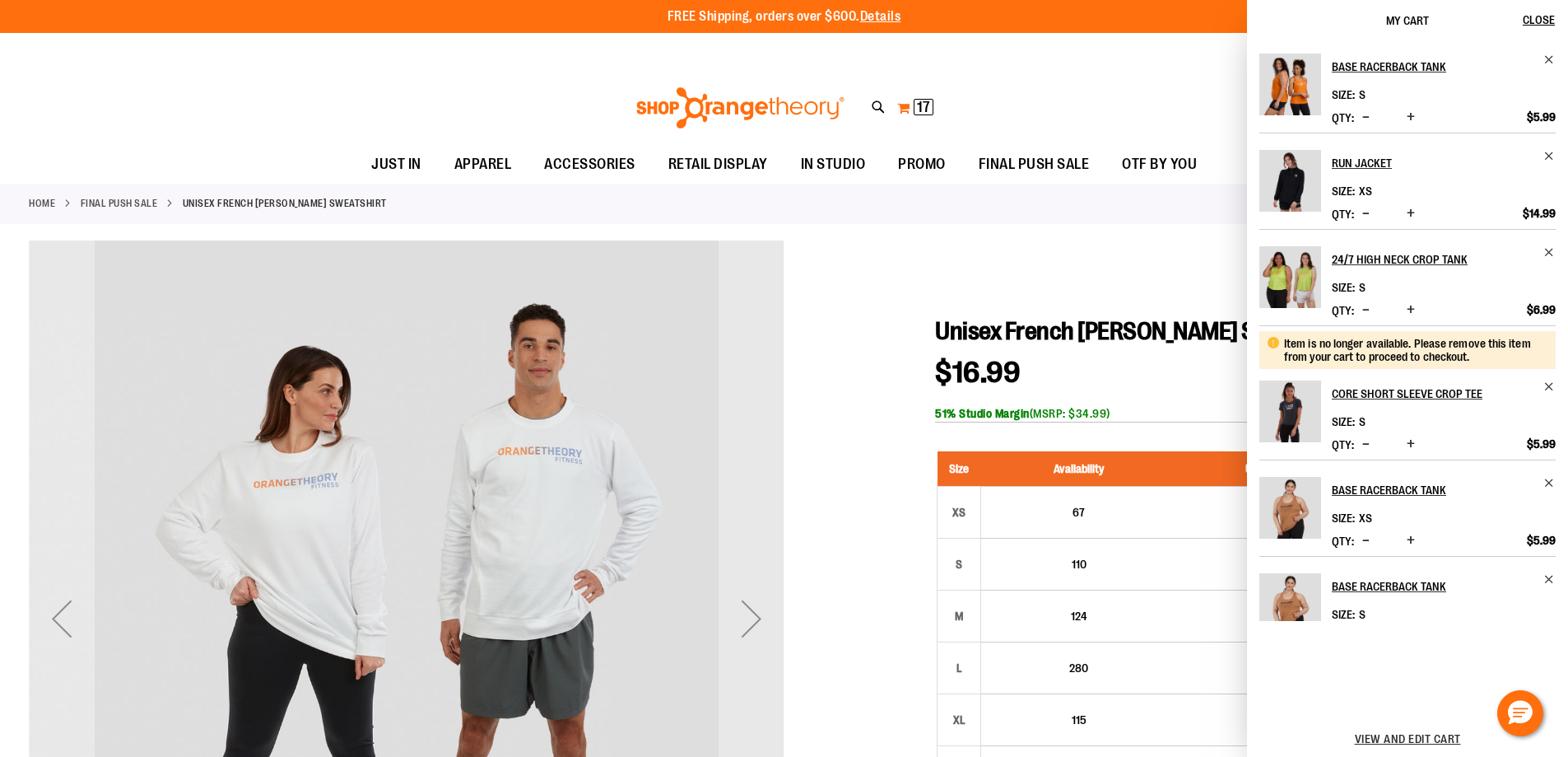
click at [907, 110] on button "My Cart 17 17 items" at bounding box center [915, 107] width 38 height 26
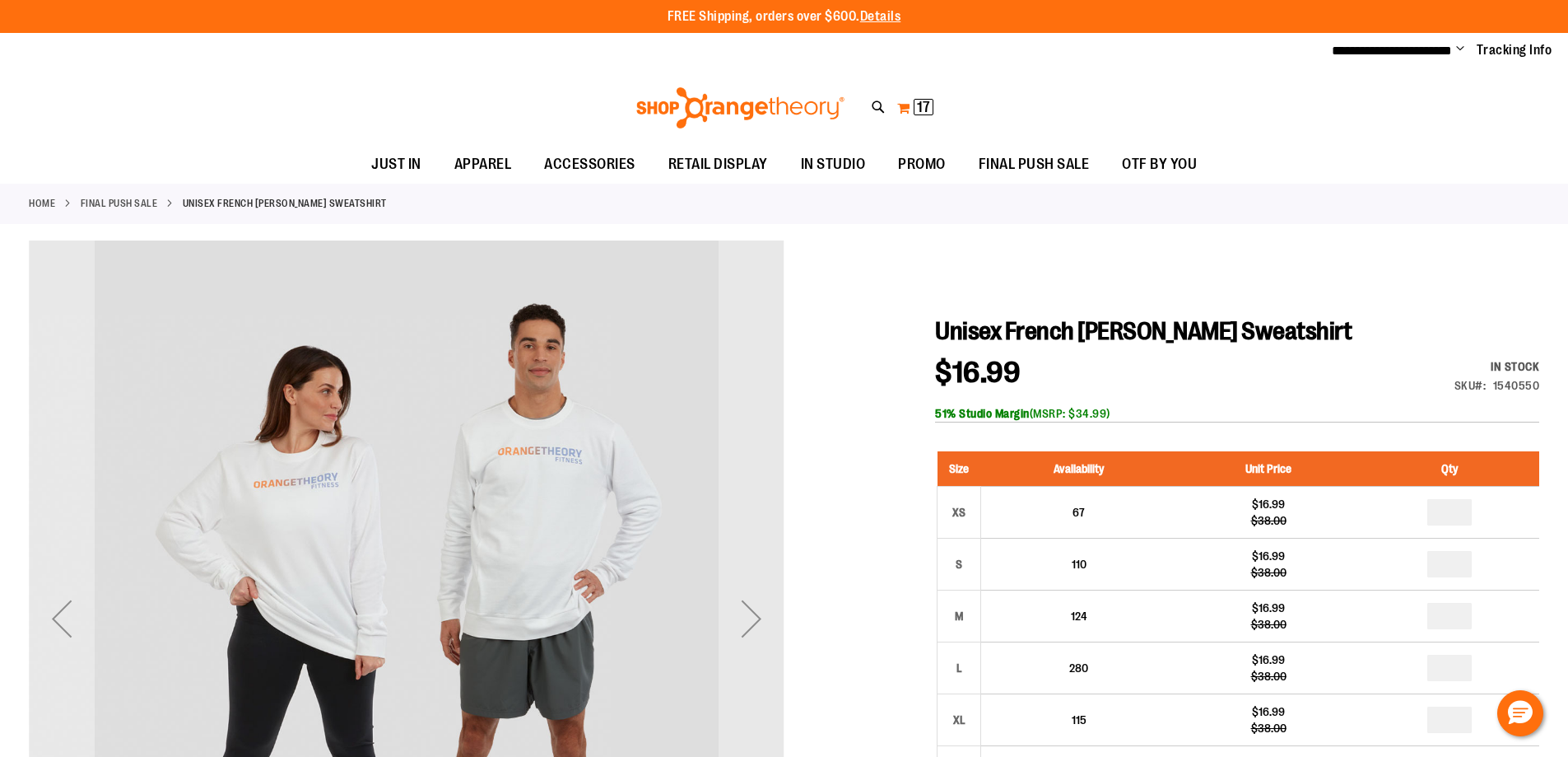
click at [907, 110] on button "My Cart 17 17 items" at bounding box center [915, 107] width 38 height 26
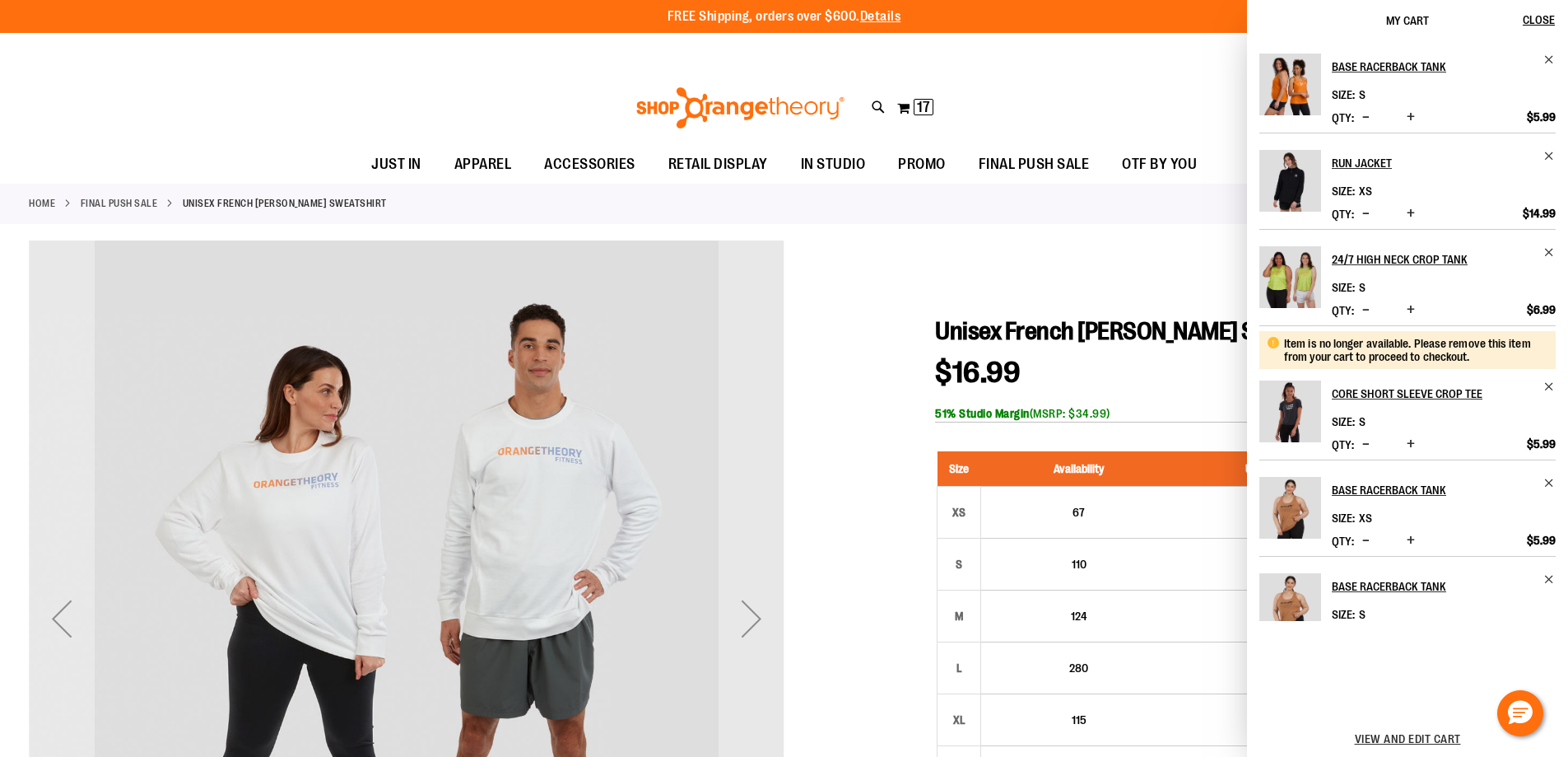
click at [1409, 18] on span "My Cart" at bounding box center [1408, 20] width 43 height 14
click at [1170, 222] on div "Home FINAL PUSH SALE Unisex French Terry Crewneck Sweatshirt" at bounding box center [784, 203] width 1568 height 40
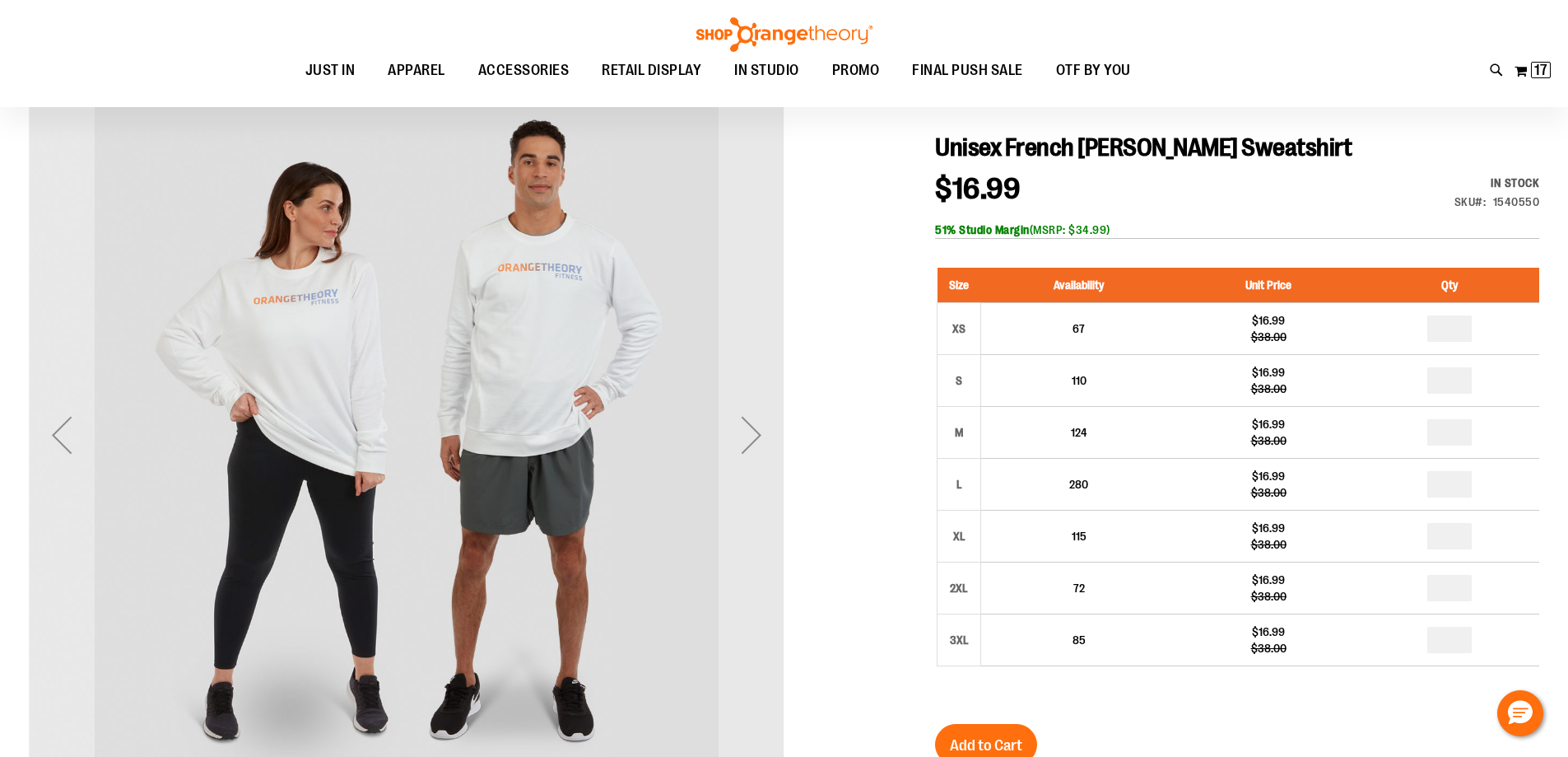
scroll to position [163, 0]
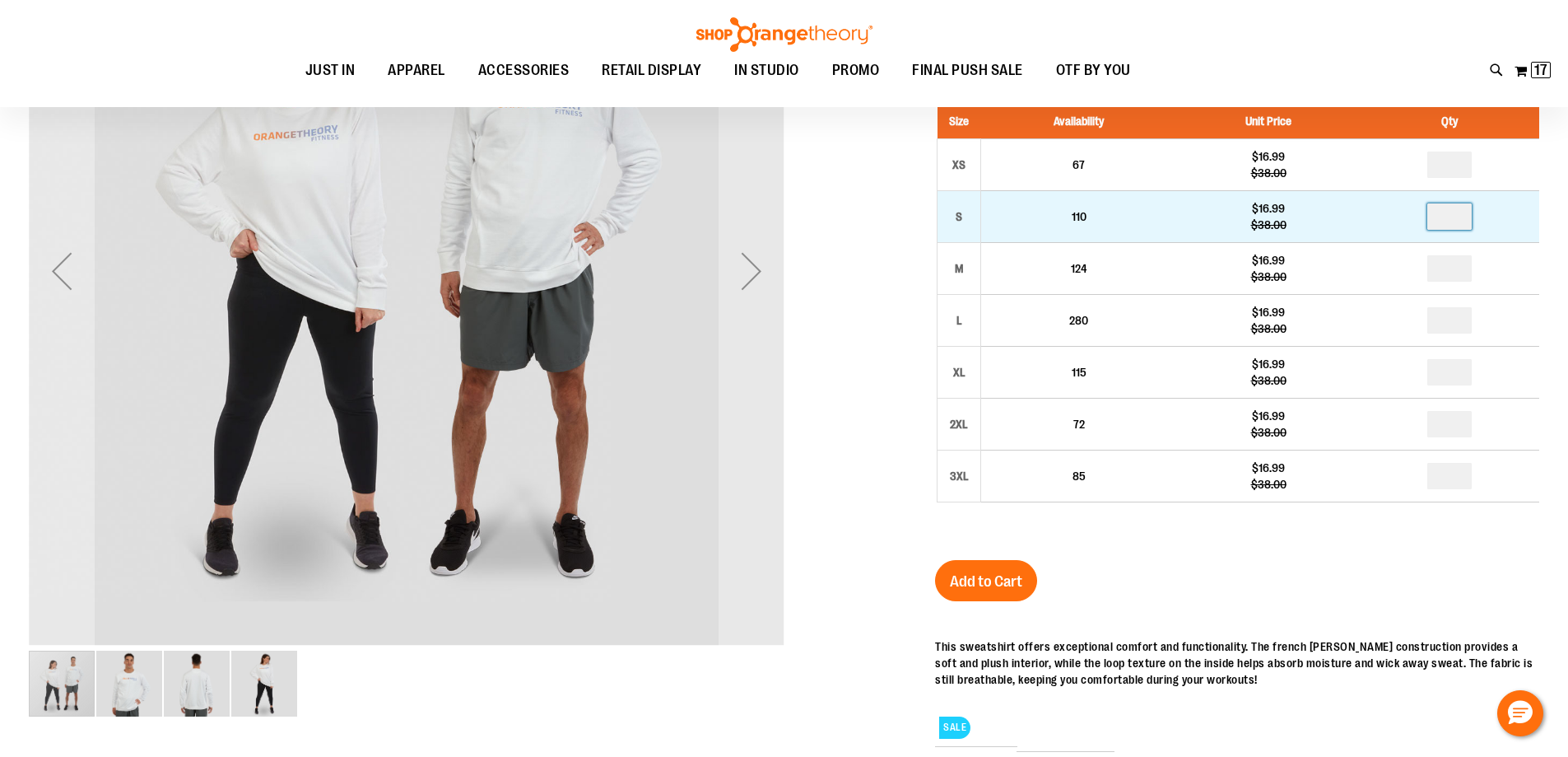
click at [1460, 221] on input "number" at bounding box center [1450, 216] width 45 height 26
type input "*"
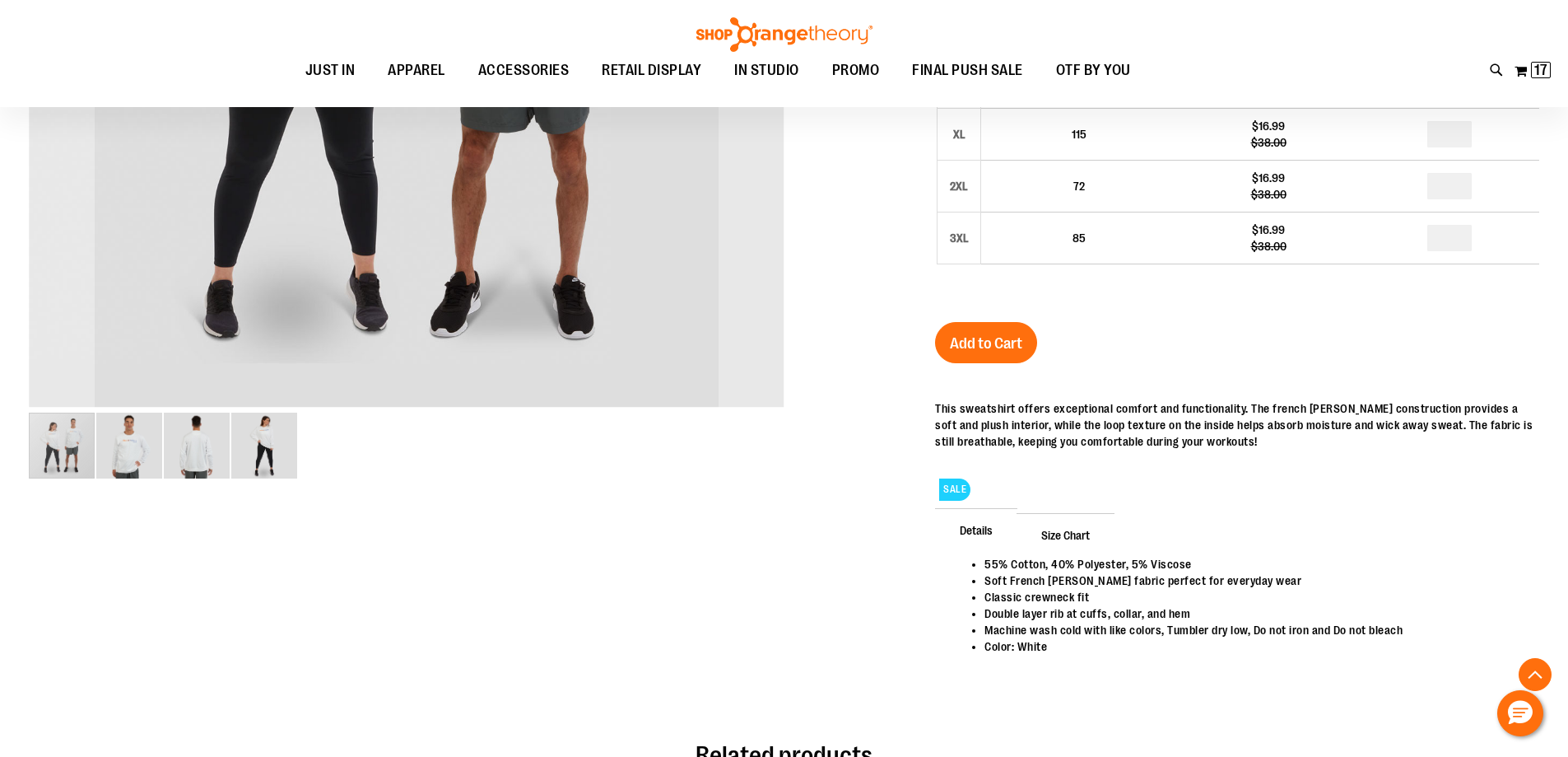
scroll to position [411, 0]
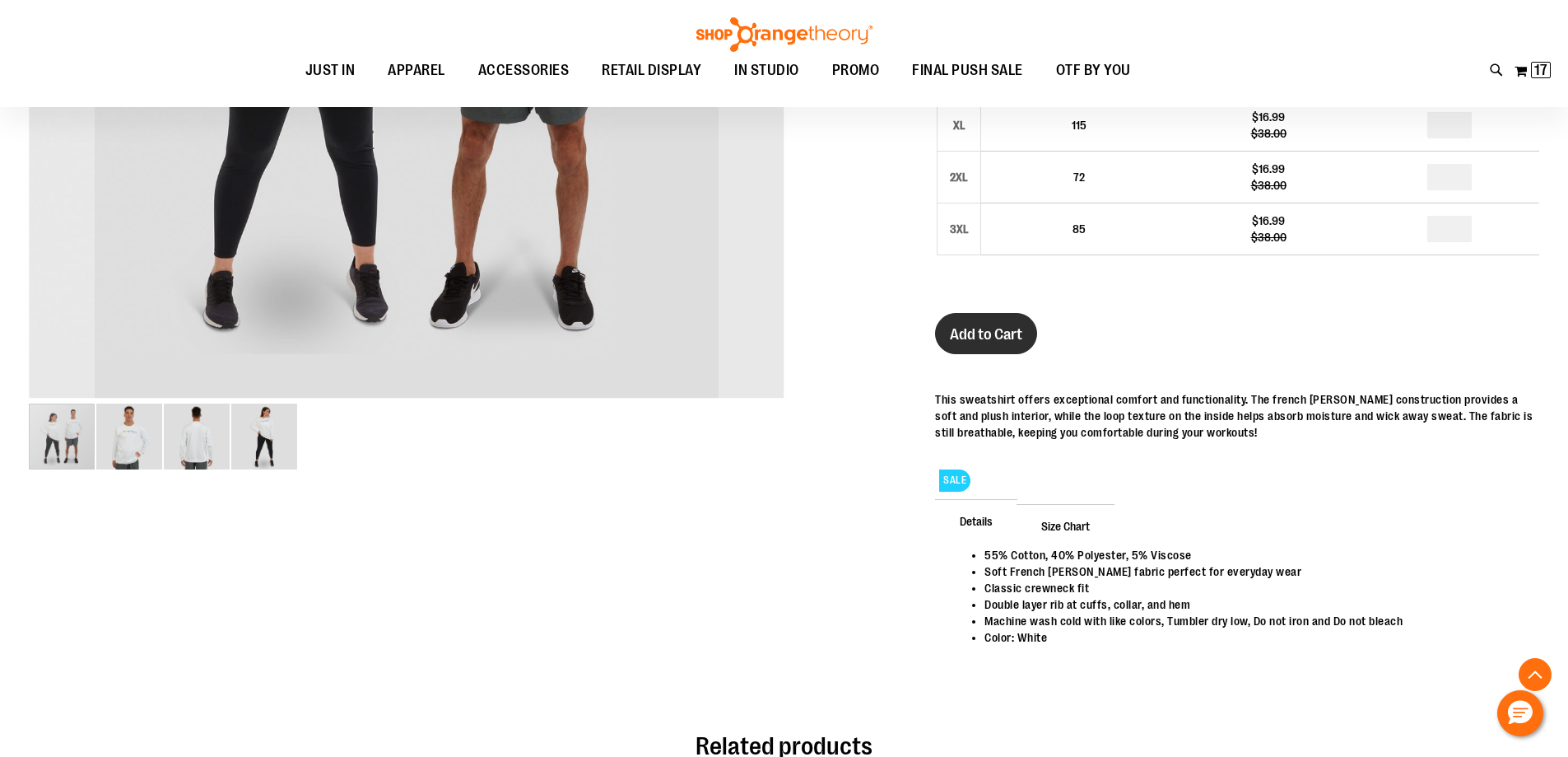
click at [995, 336] on span "Add to Cart" at bounding box center [986, 334] width 72 height 18
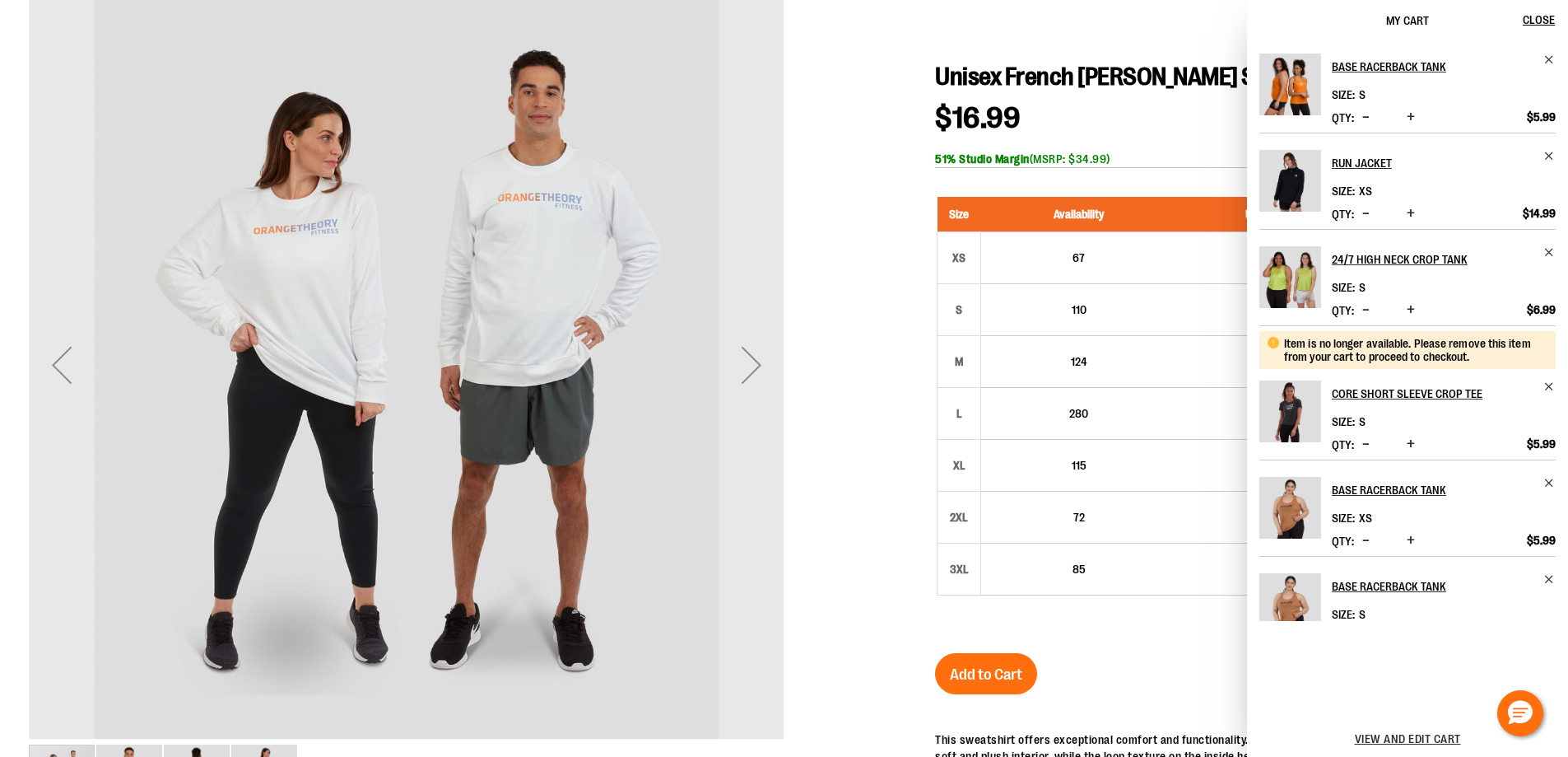
scroll to position [0, 0]
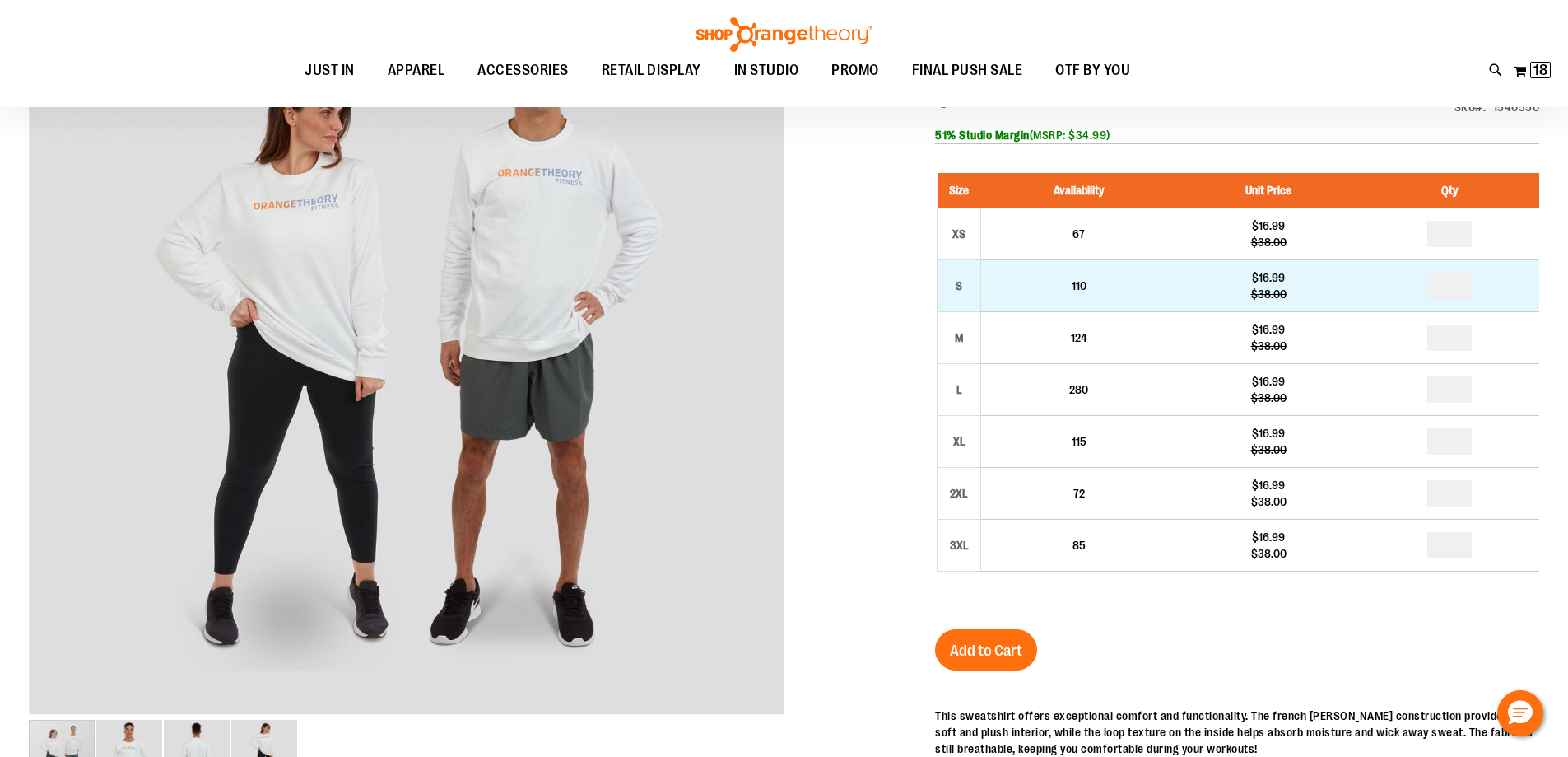
scroll to position [82, 0]
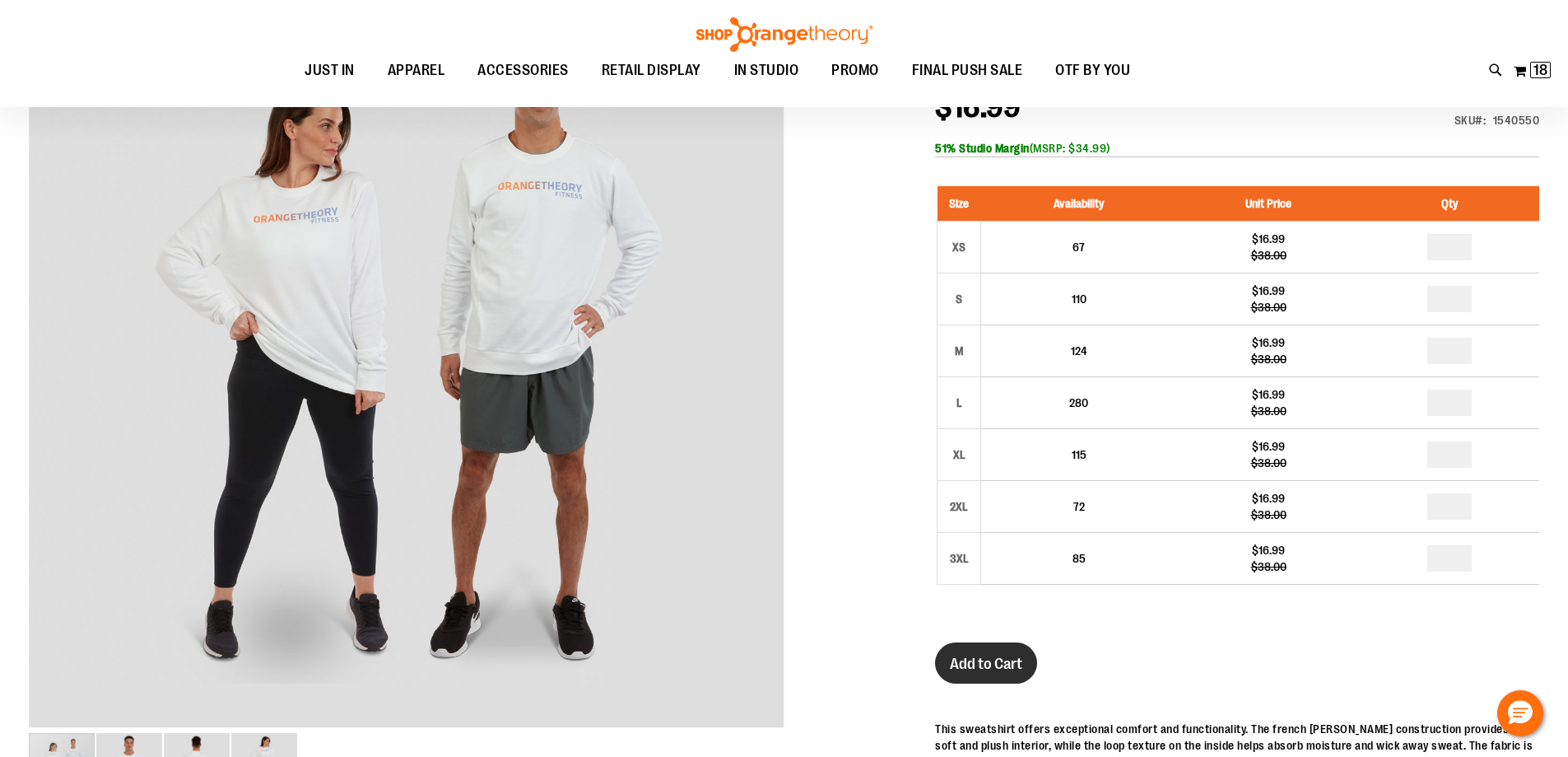
click at [996, 657] on span "Add to Cart" at bounding box center [986, 664] width 72 height 18
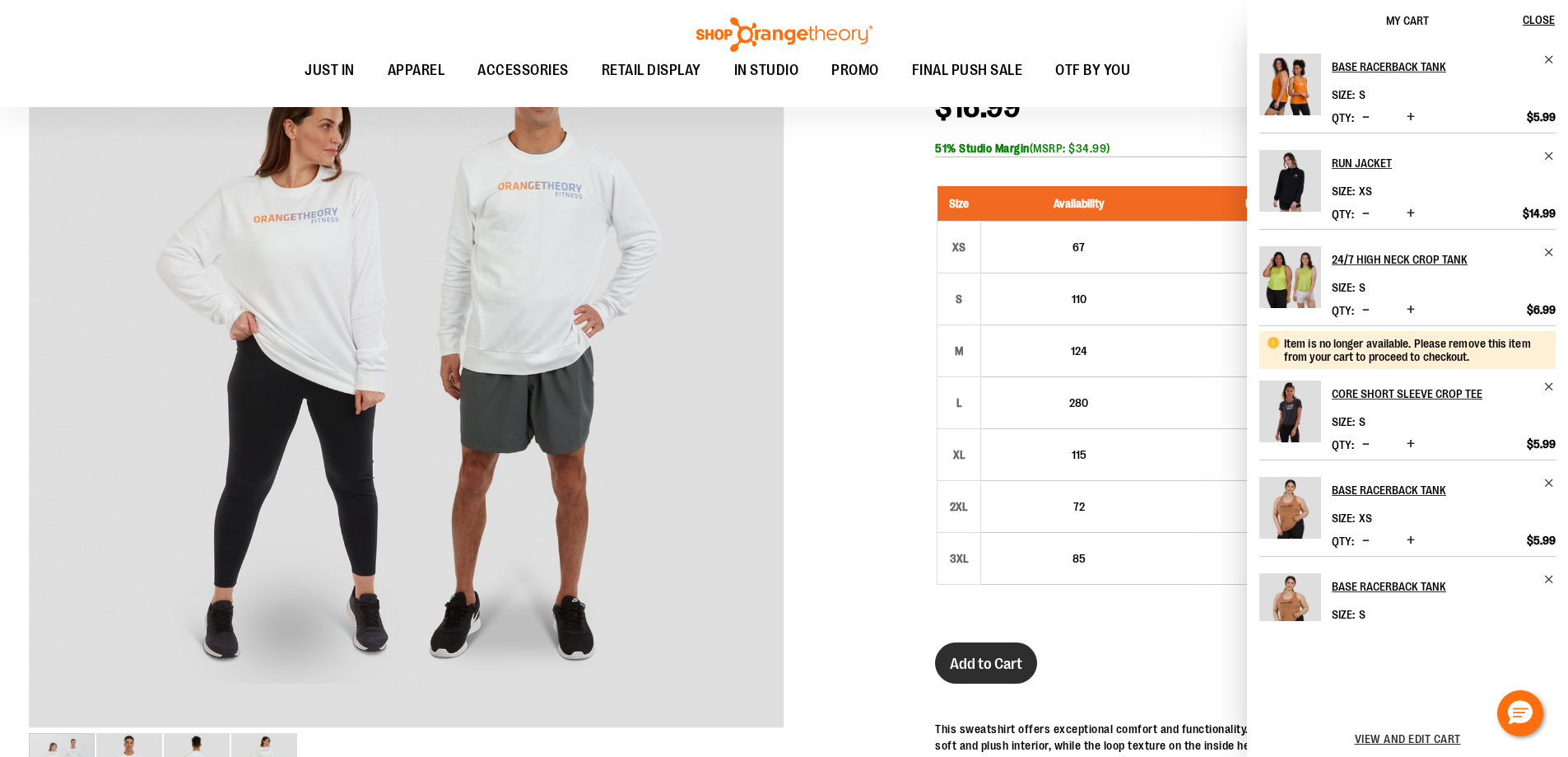
click at [985, 666] on span "Add to Cart" at bounding box center [986, 664] width 72 height 18
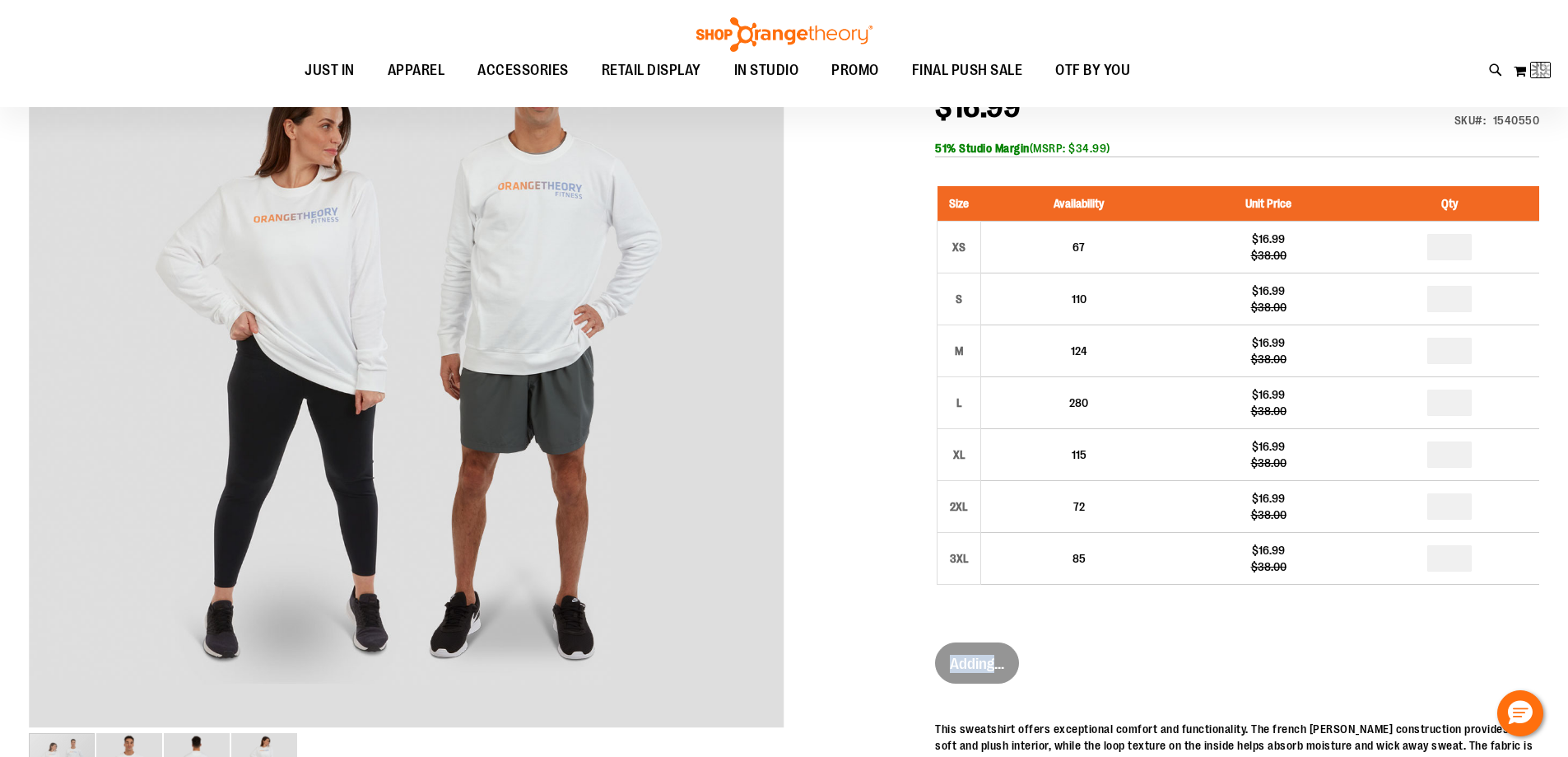
click at [985, 666] on div "Adding..." at bounding box center [977, 672] width 84 height 61
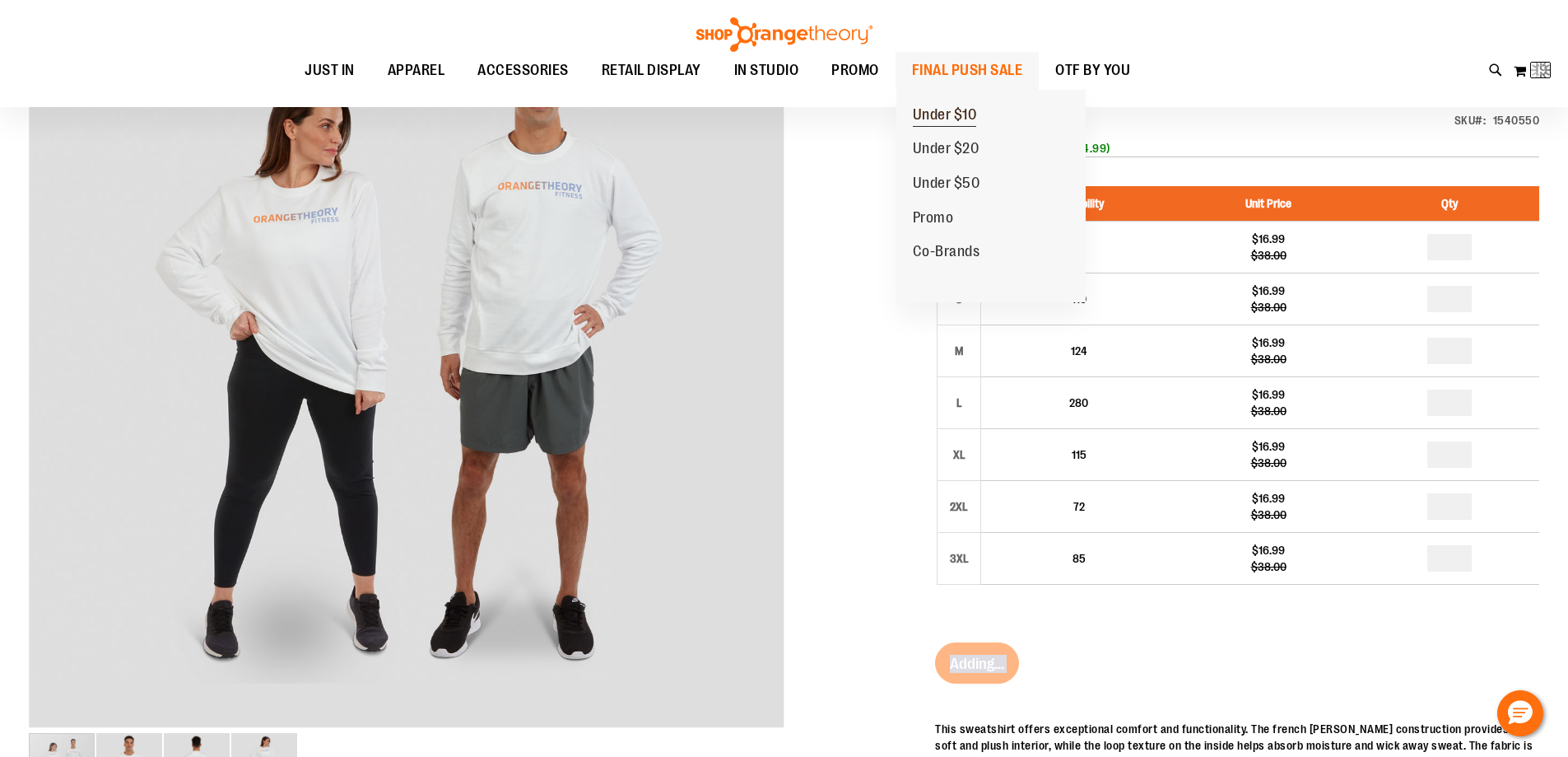
click at [968, 125] on span "Under $10" at bounding box center [945, 116] width 64 height 20
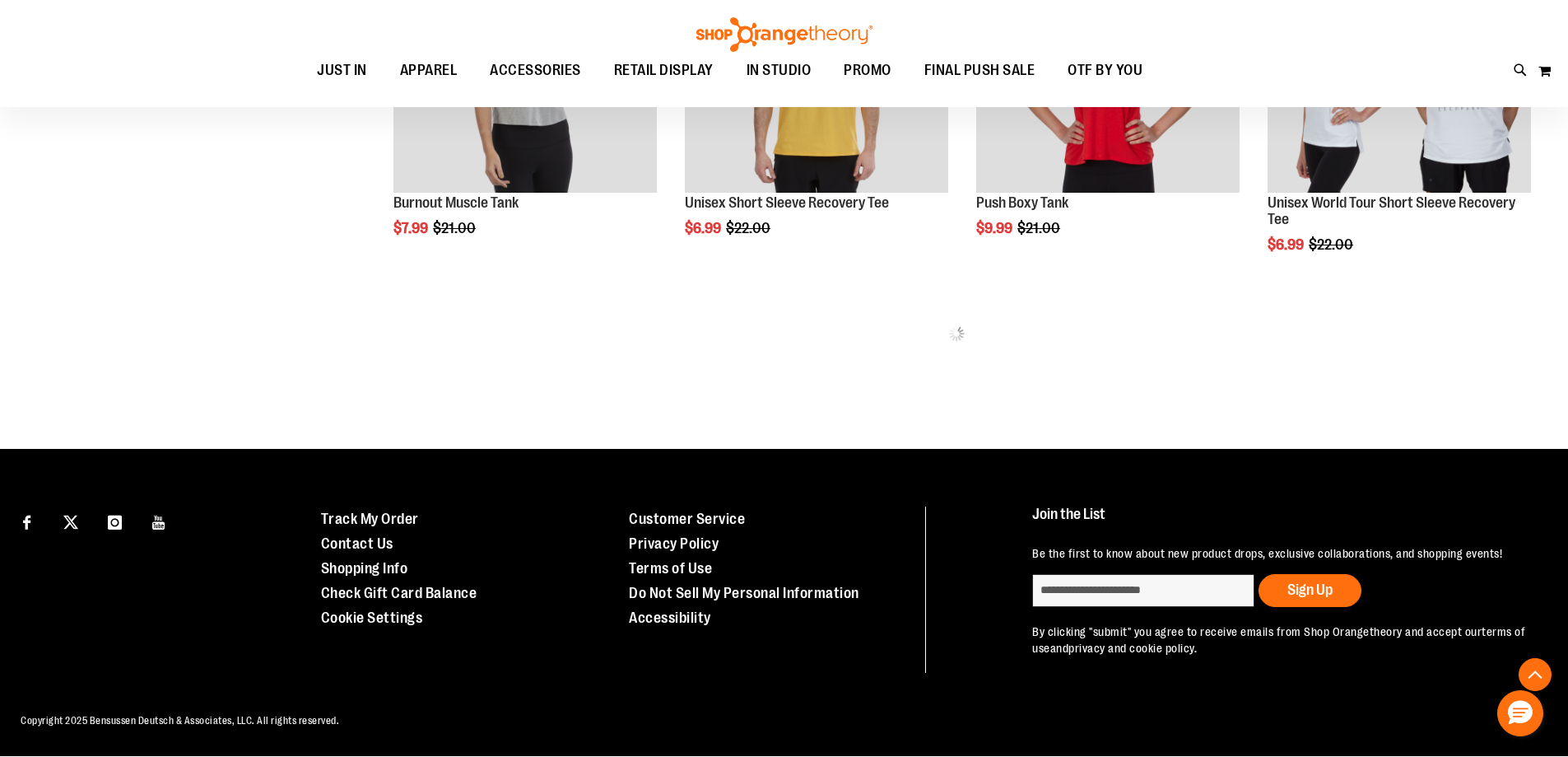
scroll to position [637, 0]
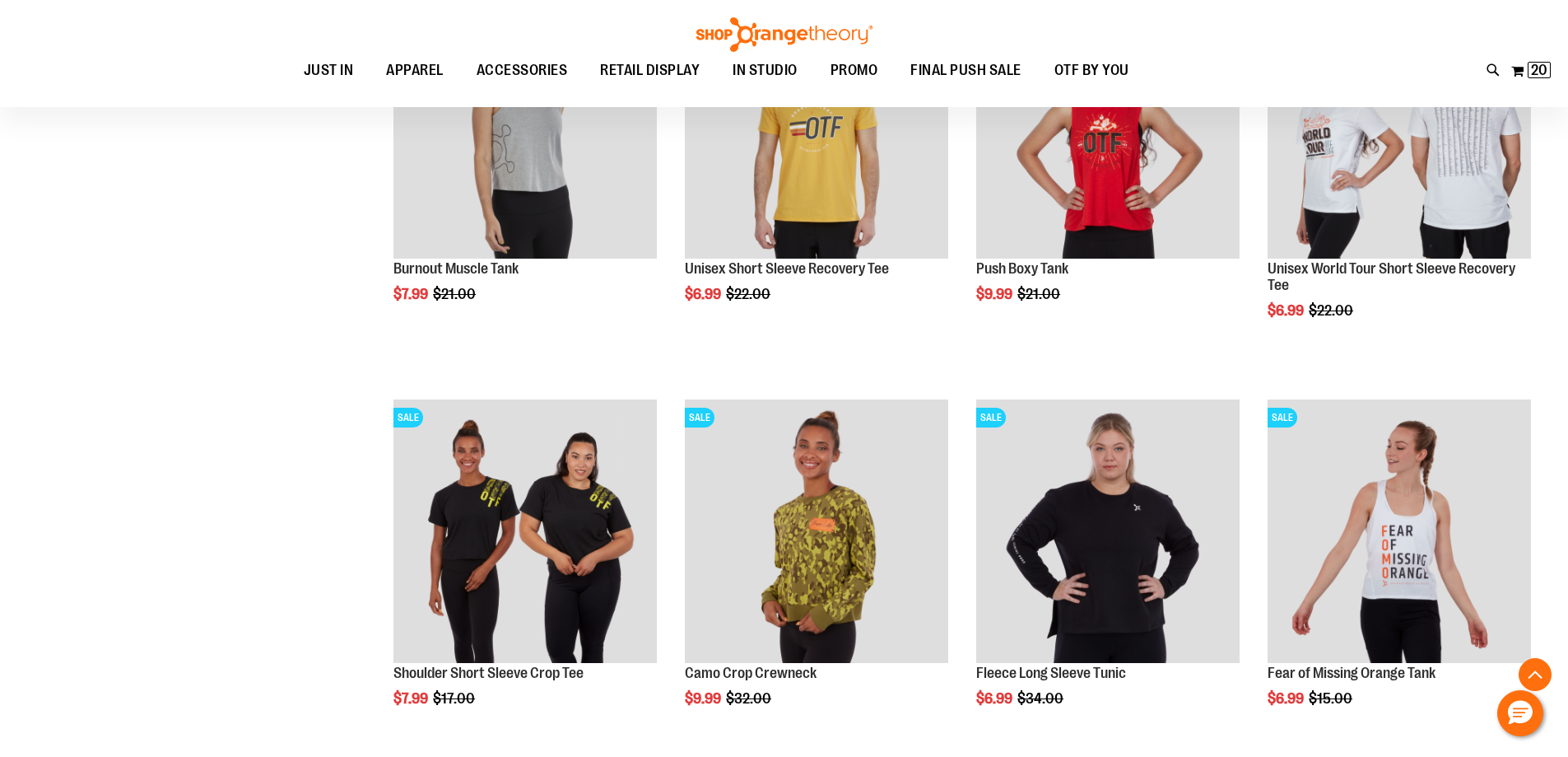
scroll to position [1379, 0]
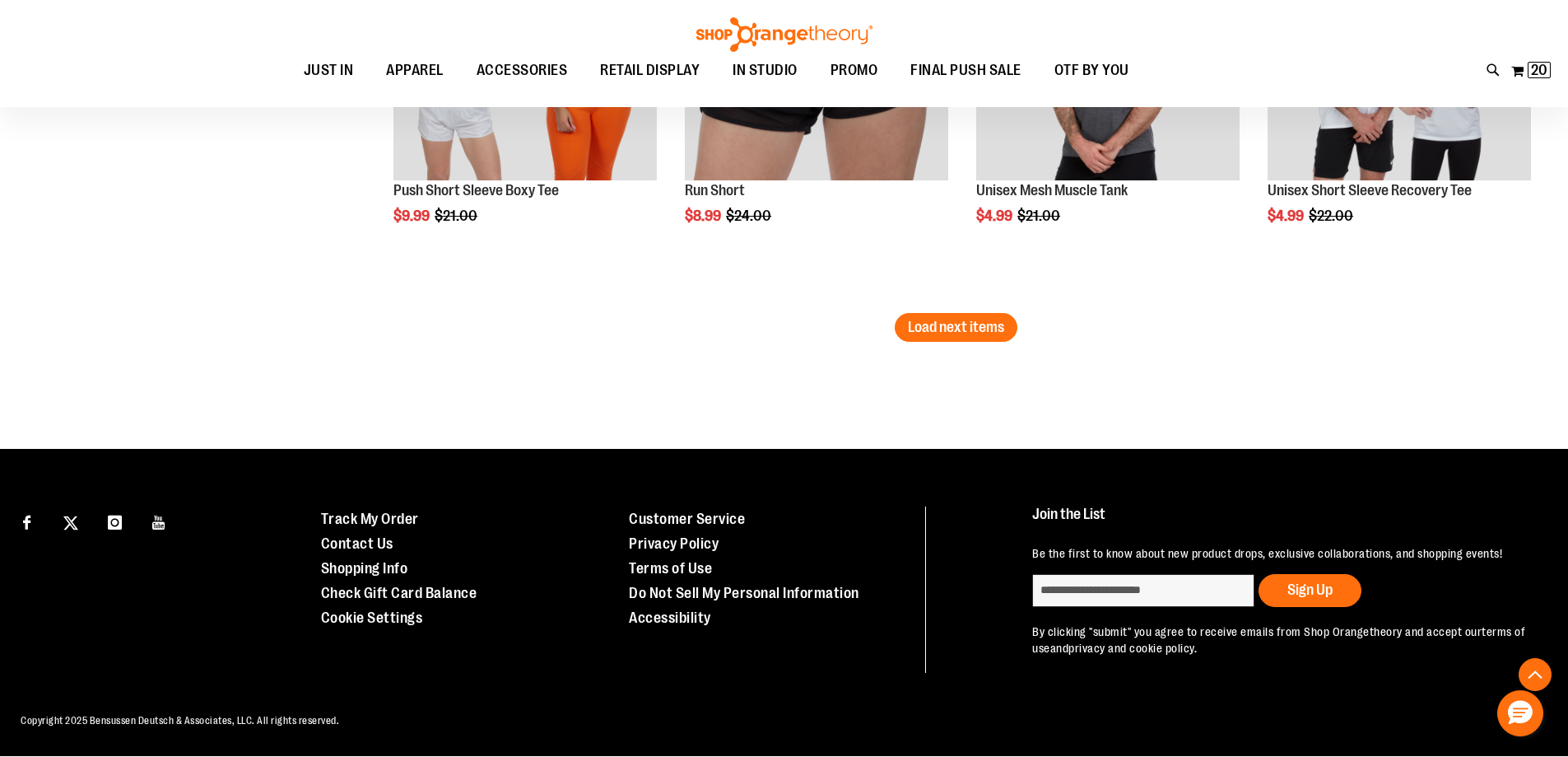
scroll to position [3487, 0]
type input "**********"
click at [930, 319] on span "Load next items" at bounding box center [956, 327] width 96 height 17
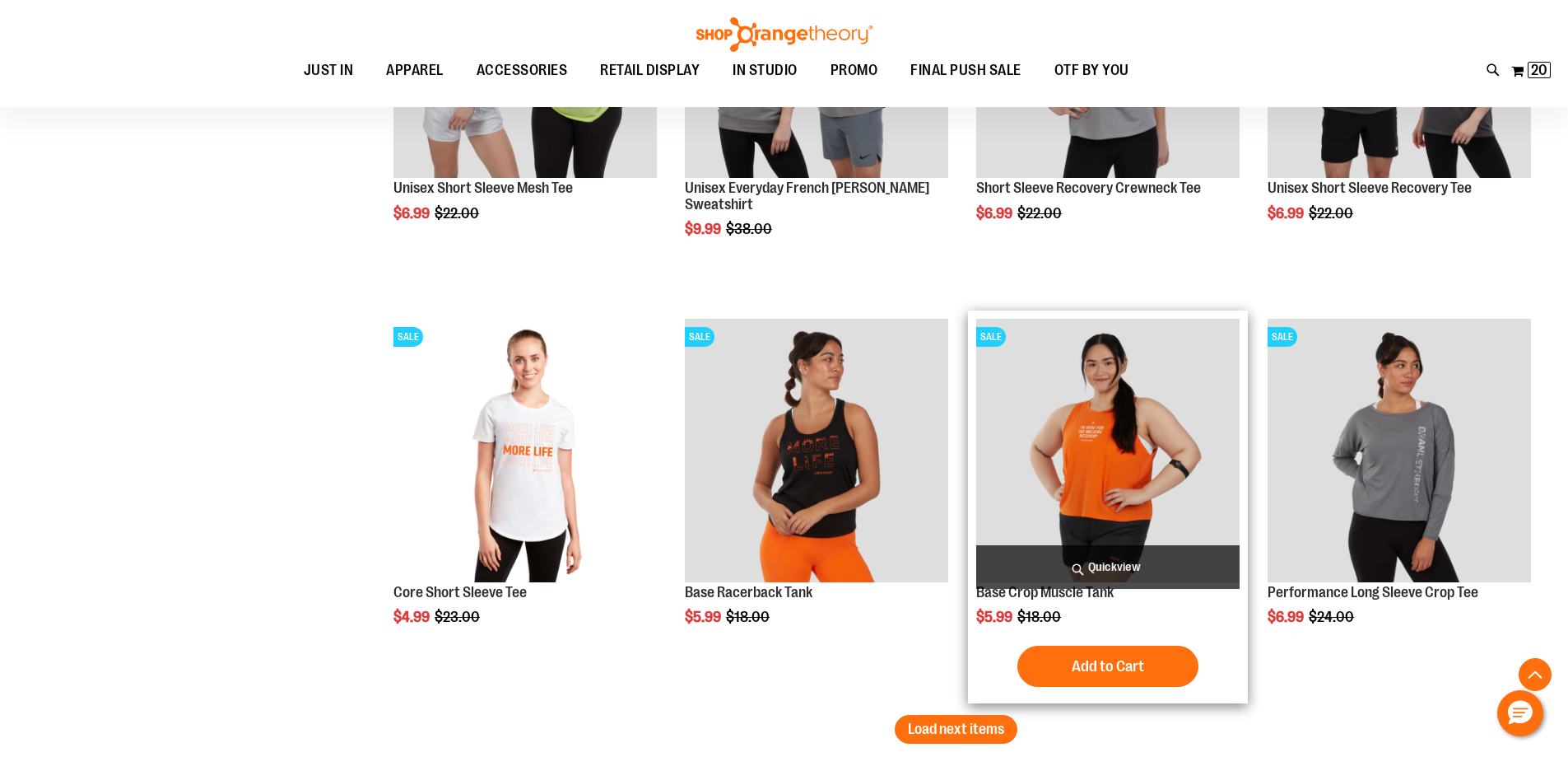
scroll to position [4310, 0]
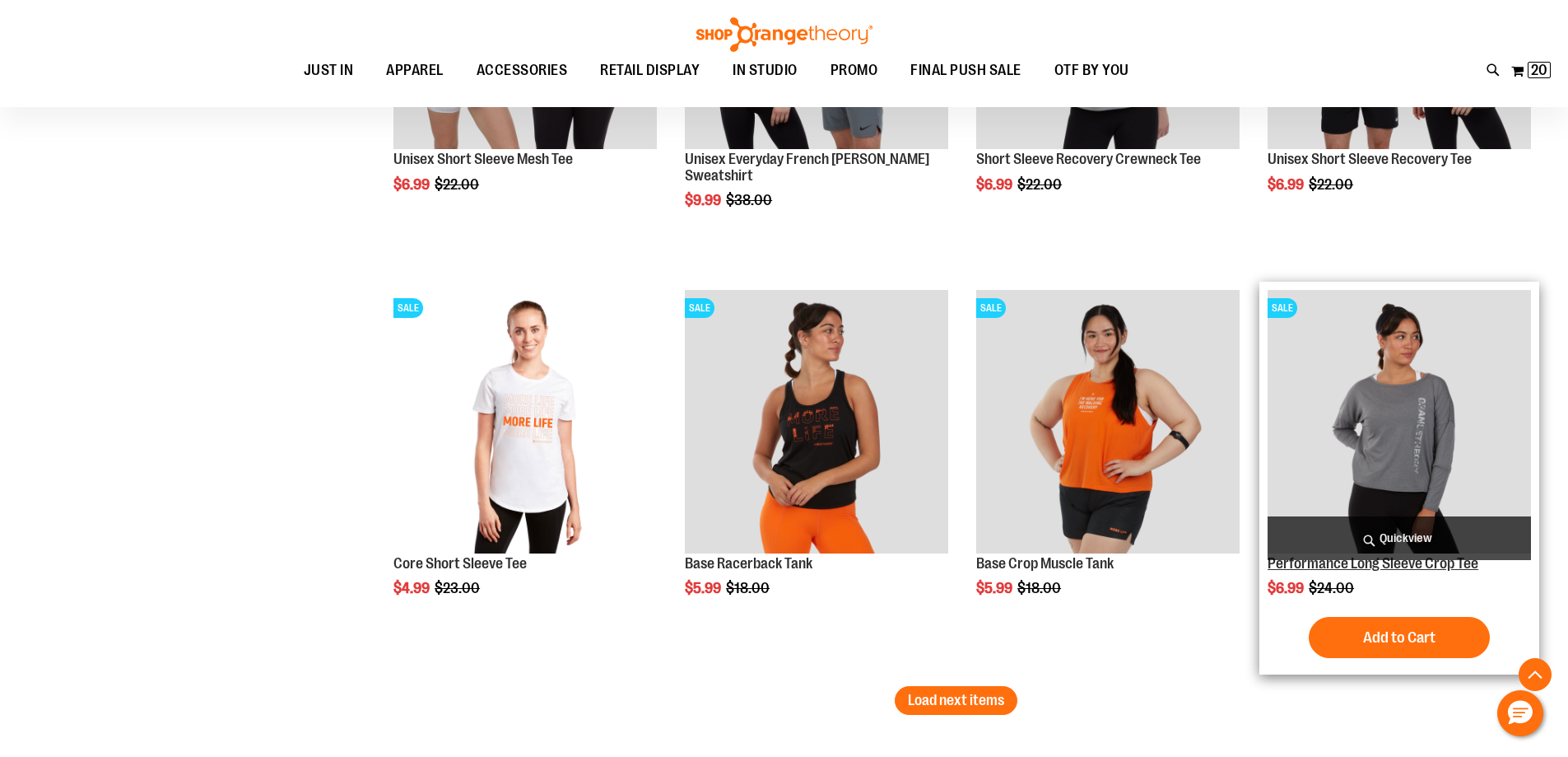
click at [1301, 560] on link "Performance Long Sleeve Crop Tee" at bounding box center [1372, 562] width 211 height 17
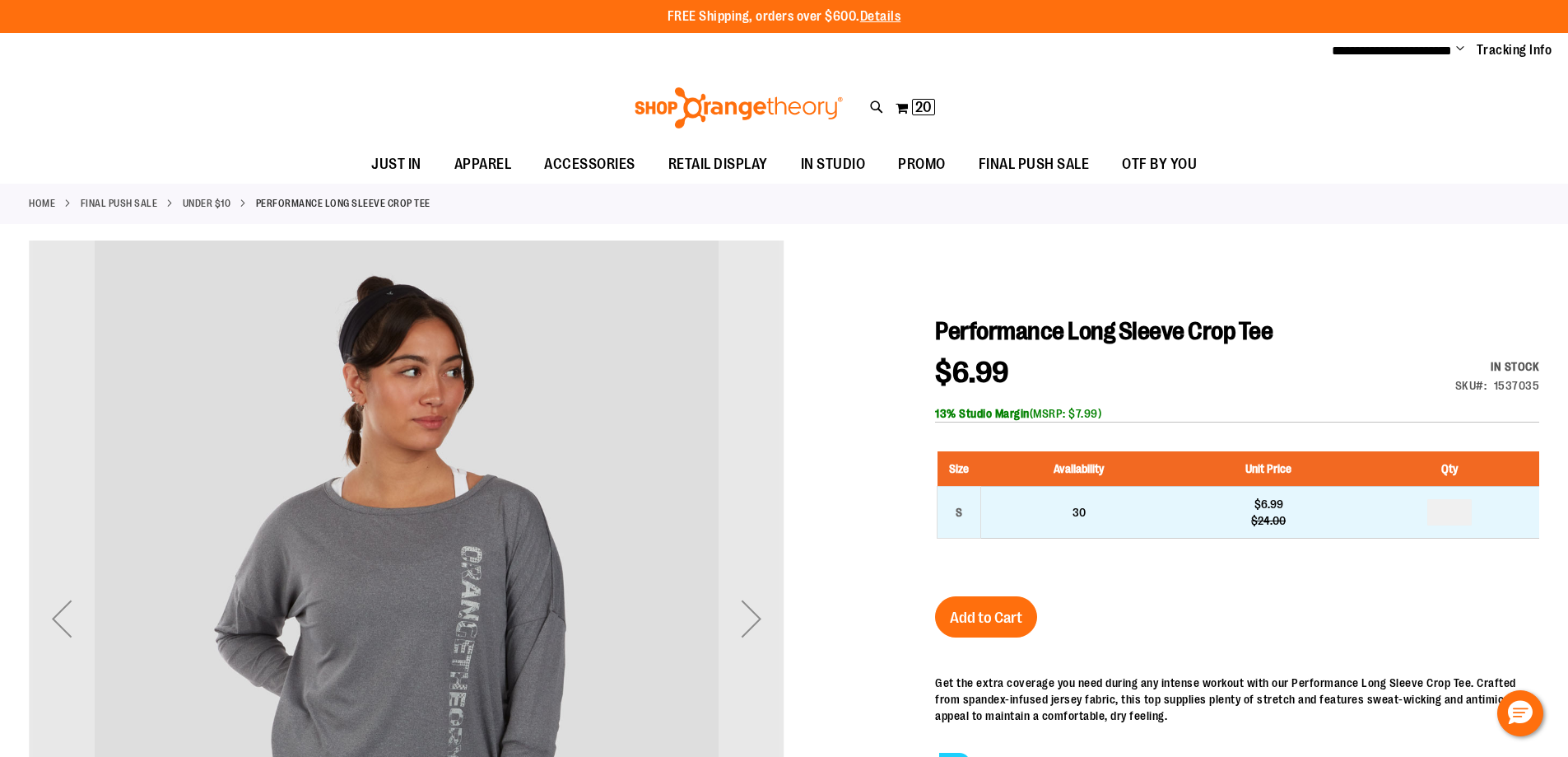
type input "**********"
click at [1452, 515] on input "number" at bounding box center [1450, 512] width 45 height 26
type input "*"
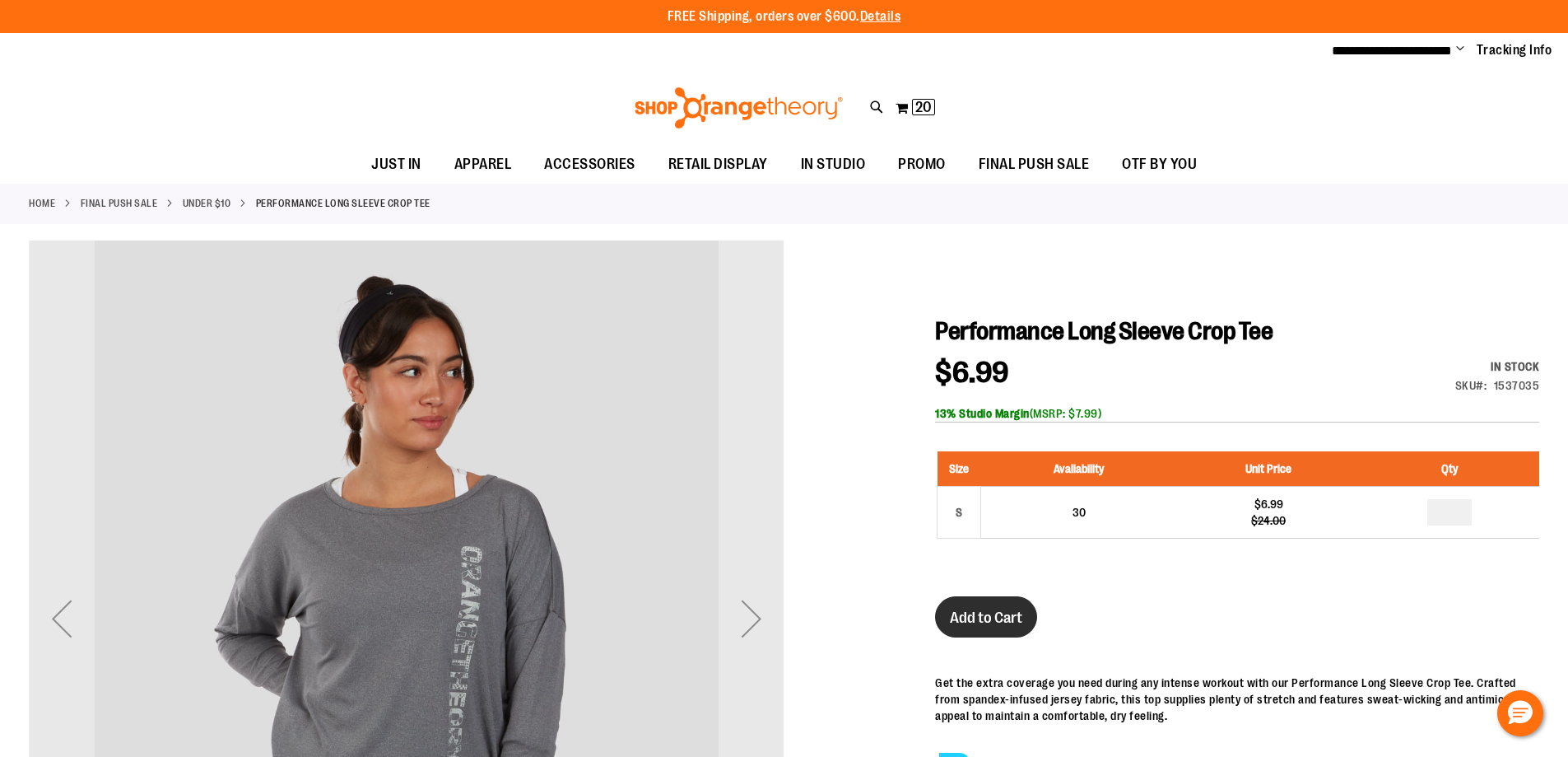
click at [993, 620] on span "Add to Cart" at bounding box center [986, 617] width 72 height 18
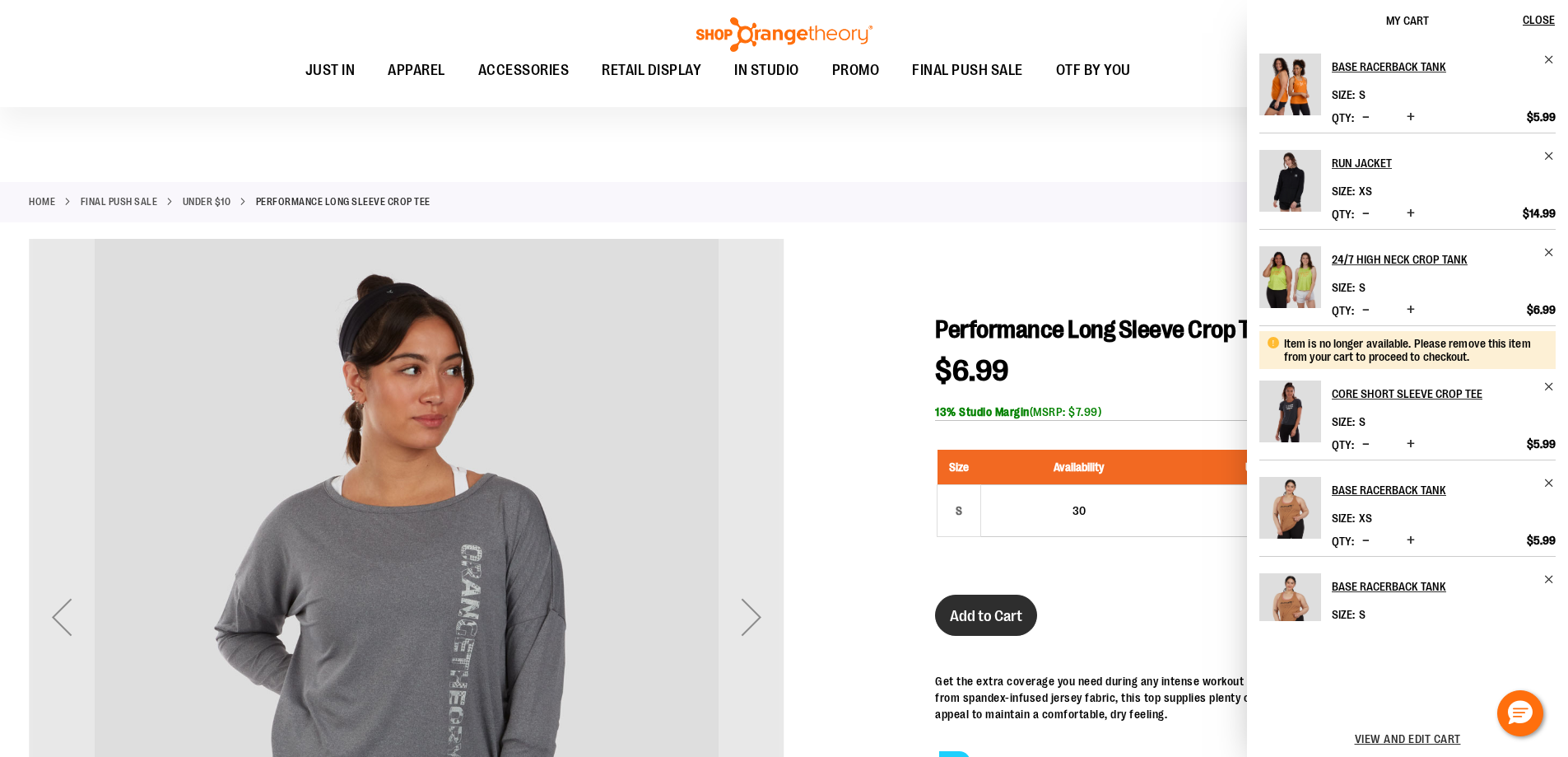
scroll to position [411, 0]
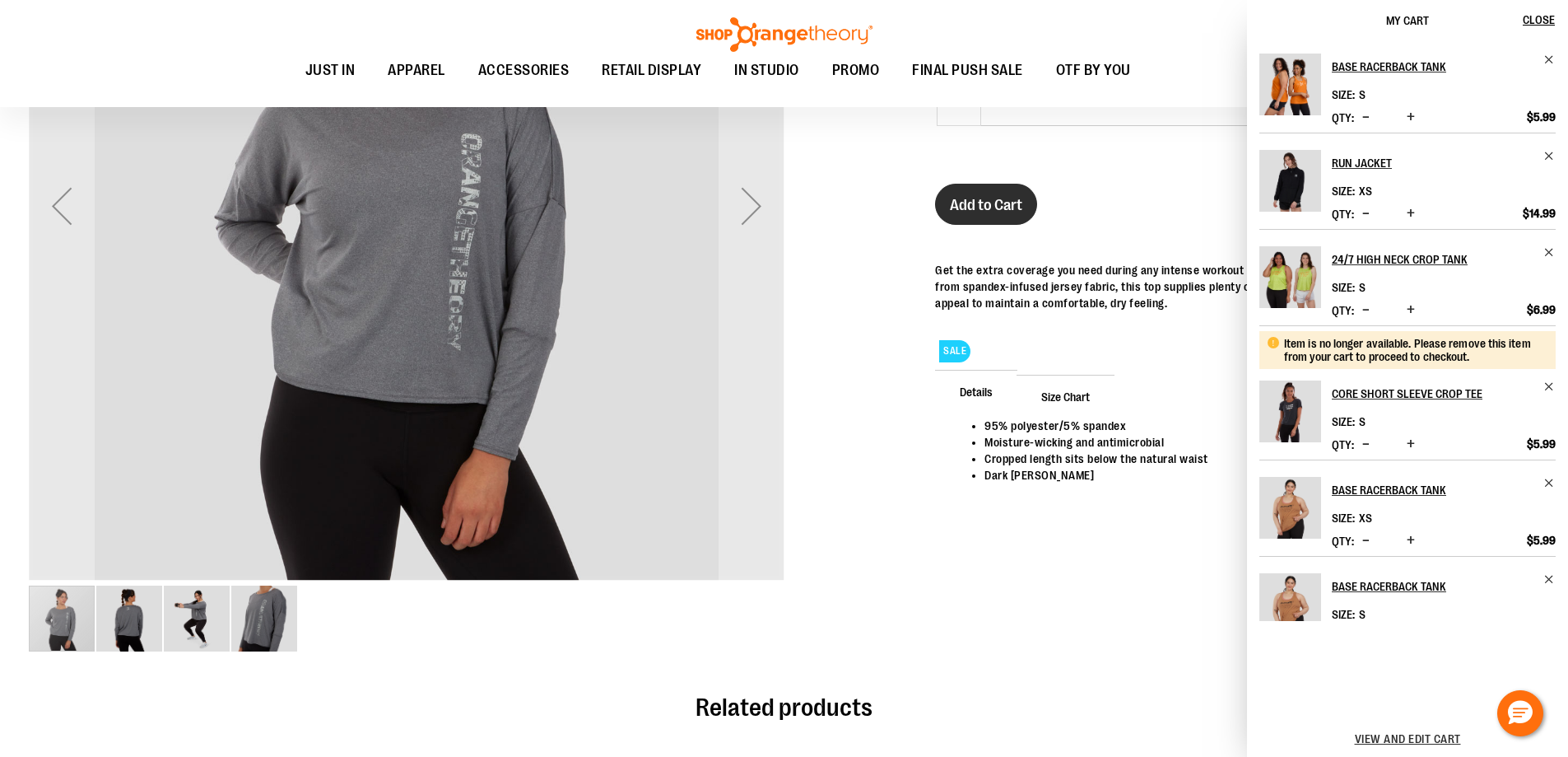
click at [972, 206] on span "Add to Cart" at bounding box center [986, 204] width 72 height 18
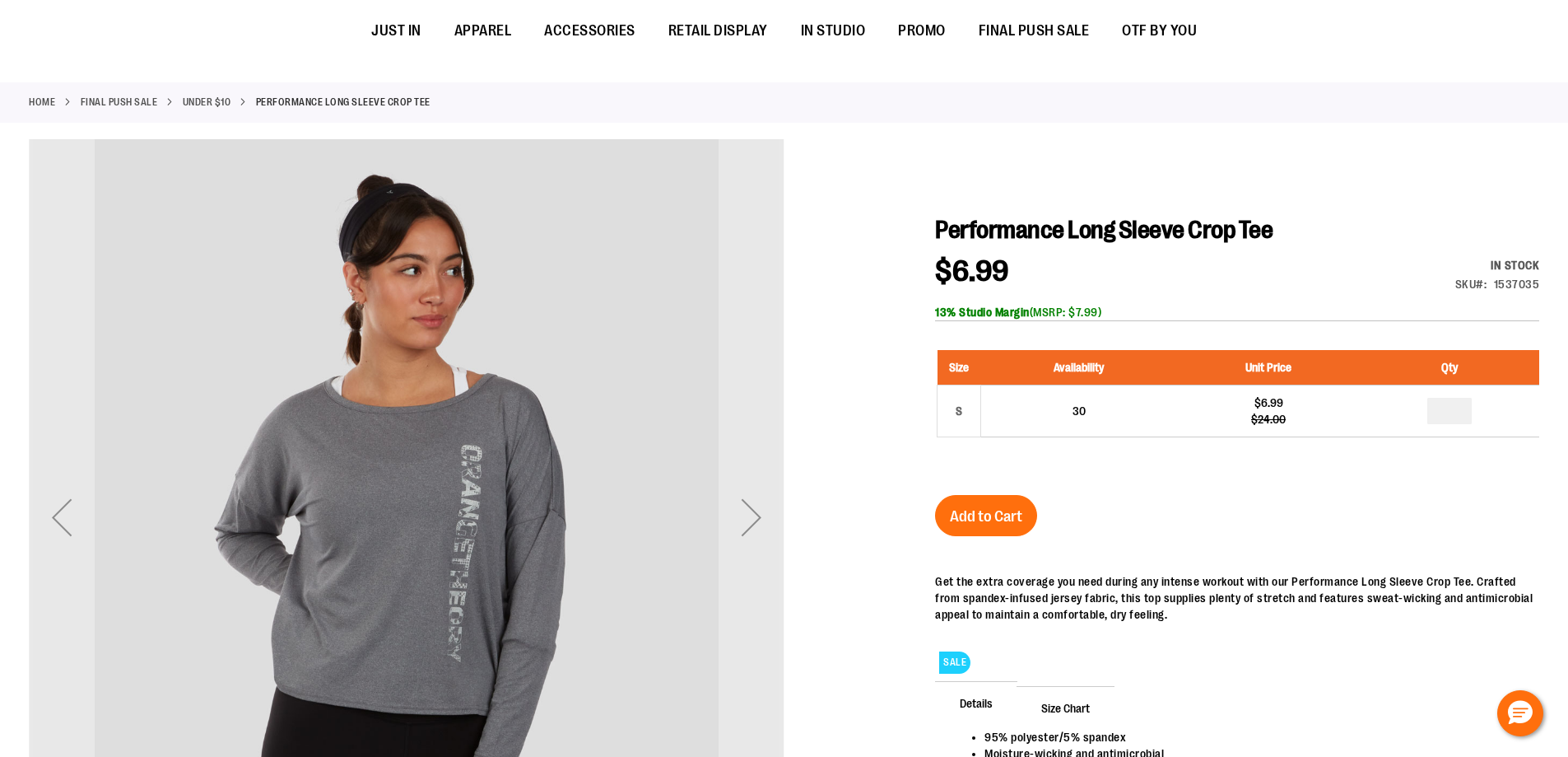
scroll to position [0, 0]
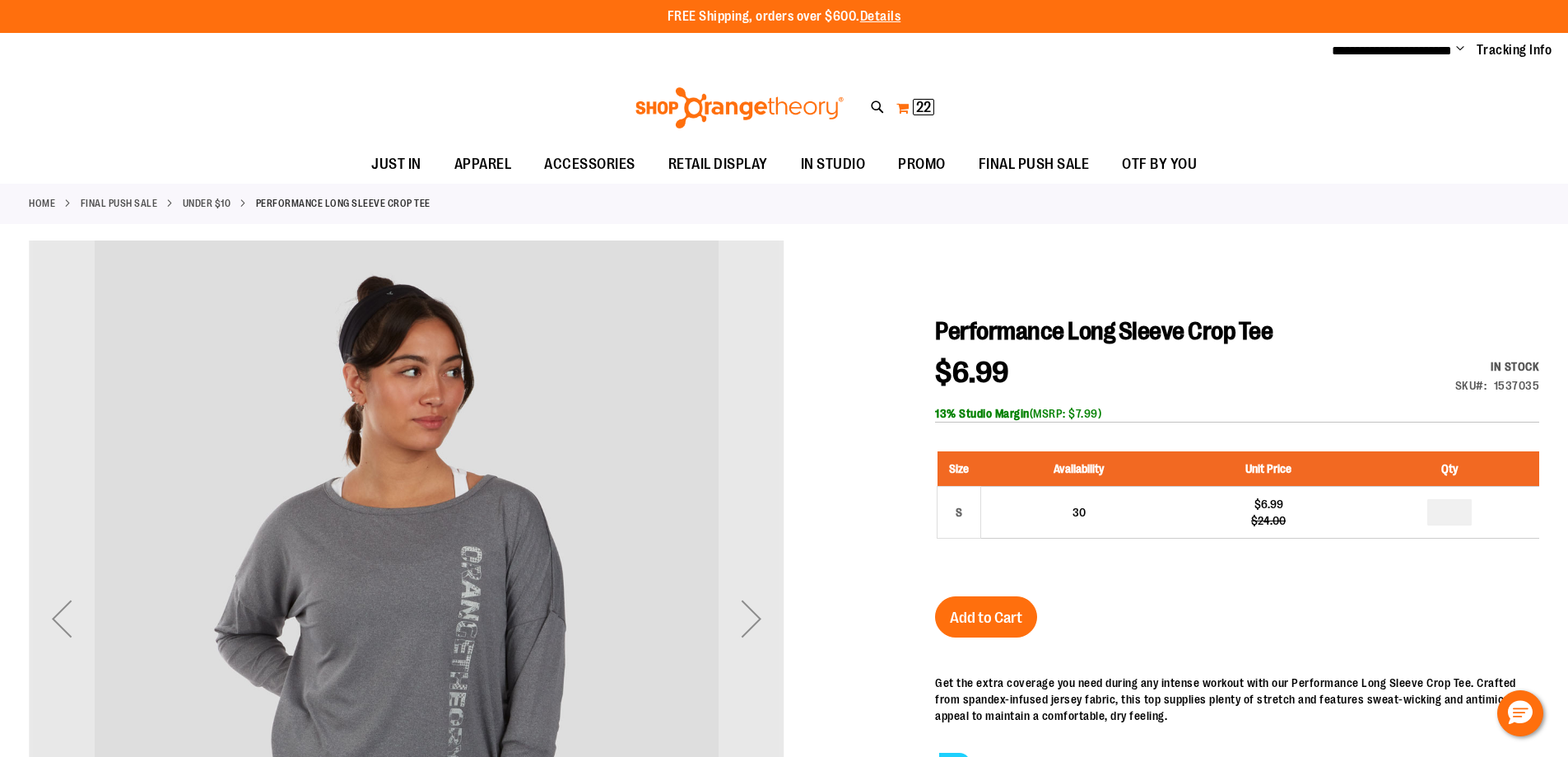
type input "**********"
click at [919, 106] on span "22" at bounding box center [923, 107] width 15 height 17
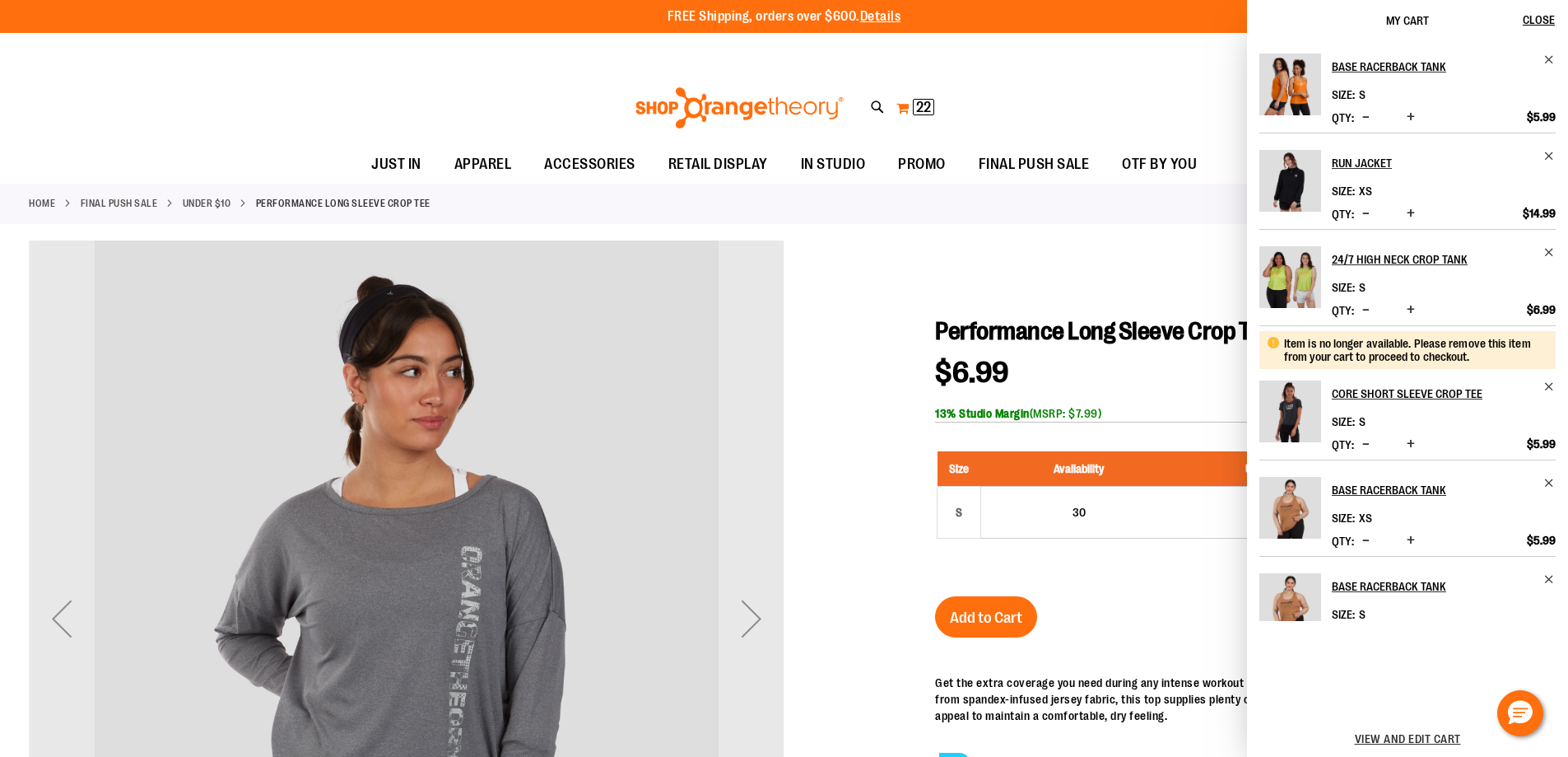
click at [919, 106] on span "22" at bounding box center [923, 107] width 15 height 17
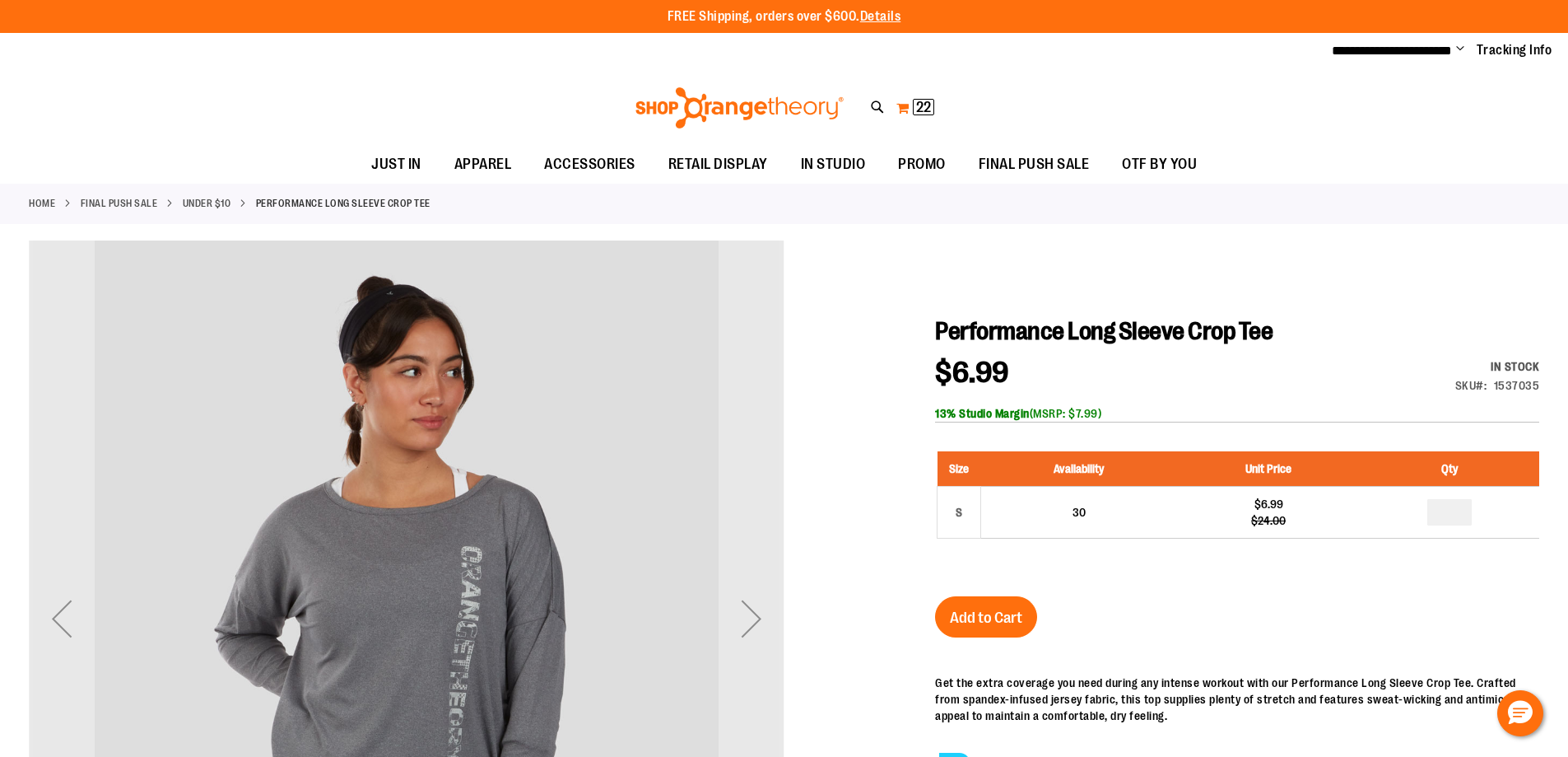
click at [919, 106] on span "22" at bounding box center [923, 107] width 15 height 17
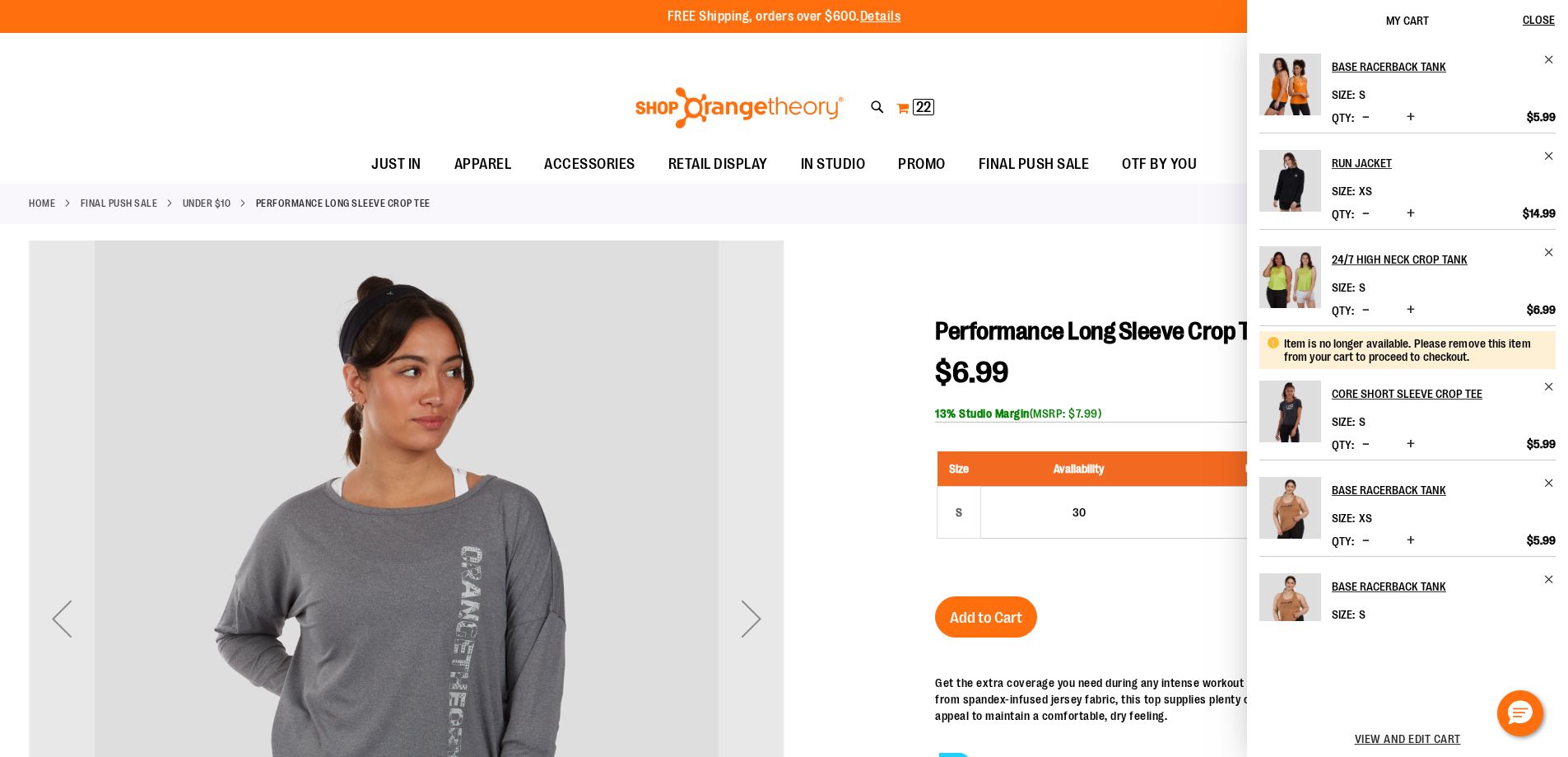
click at [919, 106] on span "22" at bounding box center [923, 107] width 15 height 17
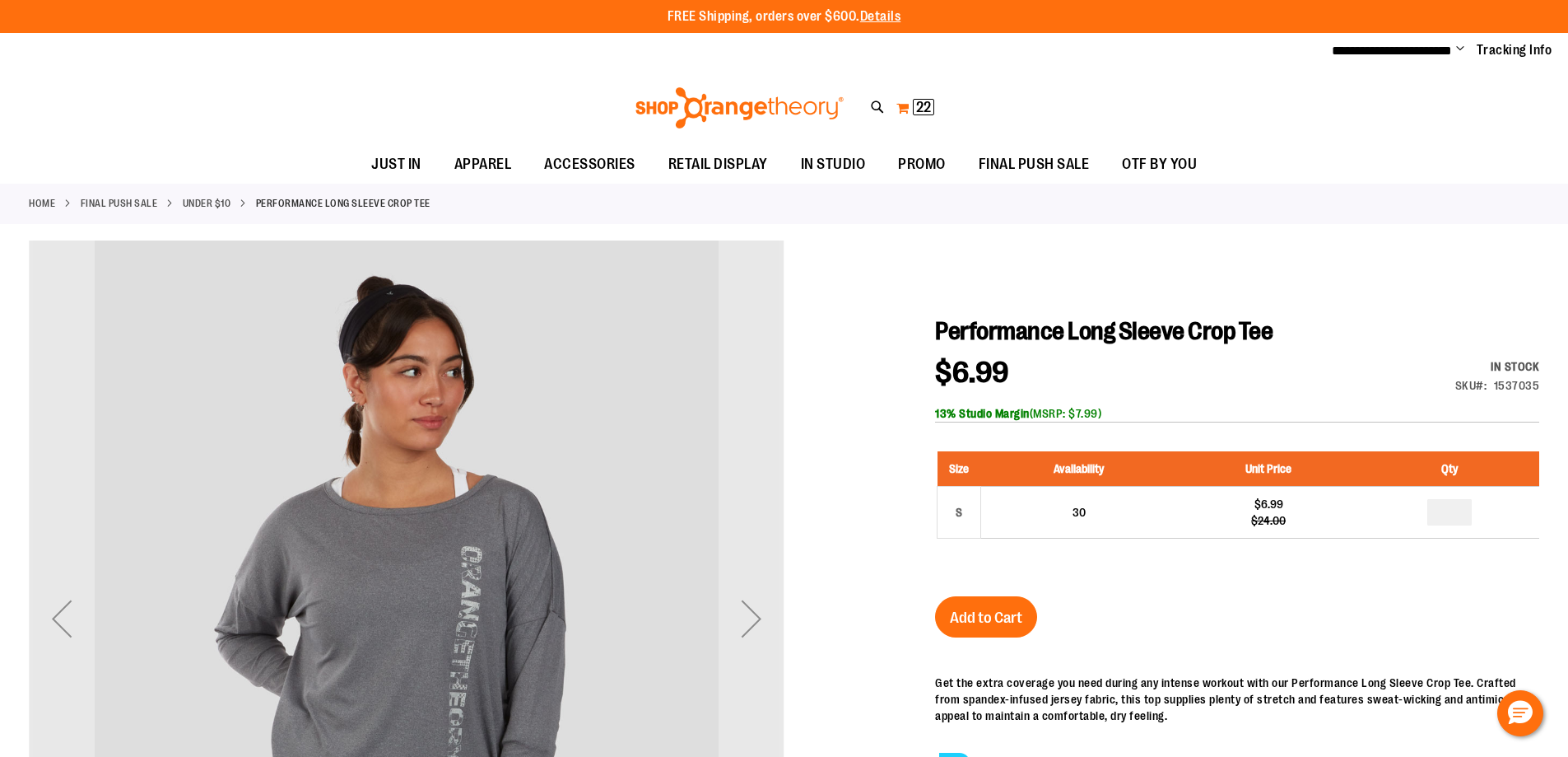
click at [908, 112] on button "My Cart 22 22 items" at bounding box center [915, 107] width 40 height 26
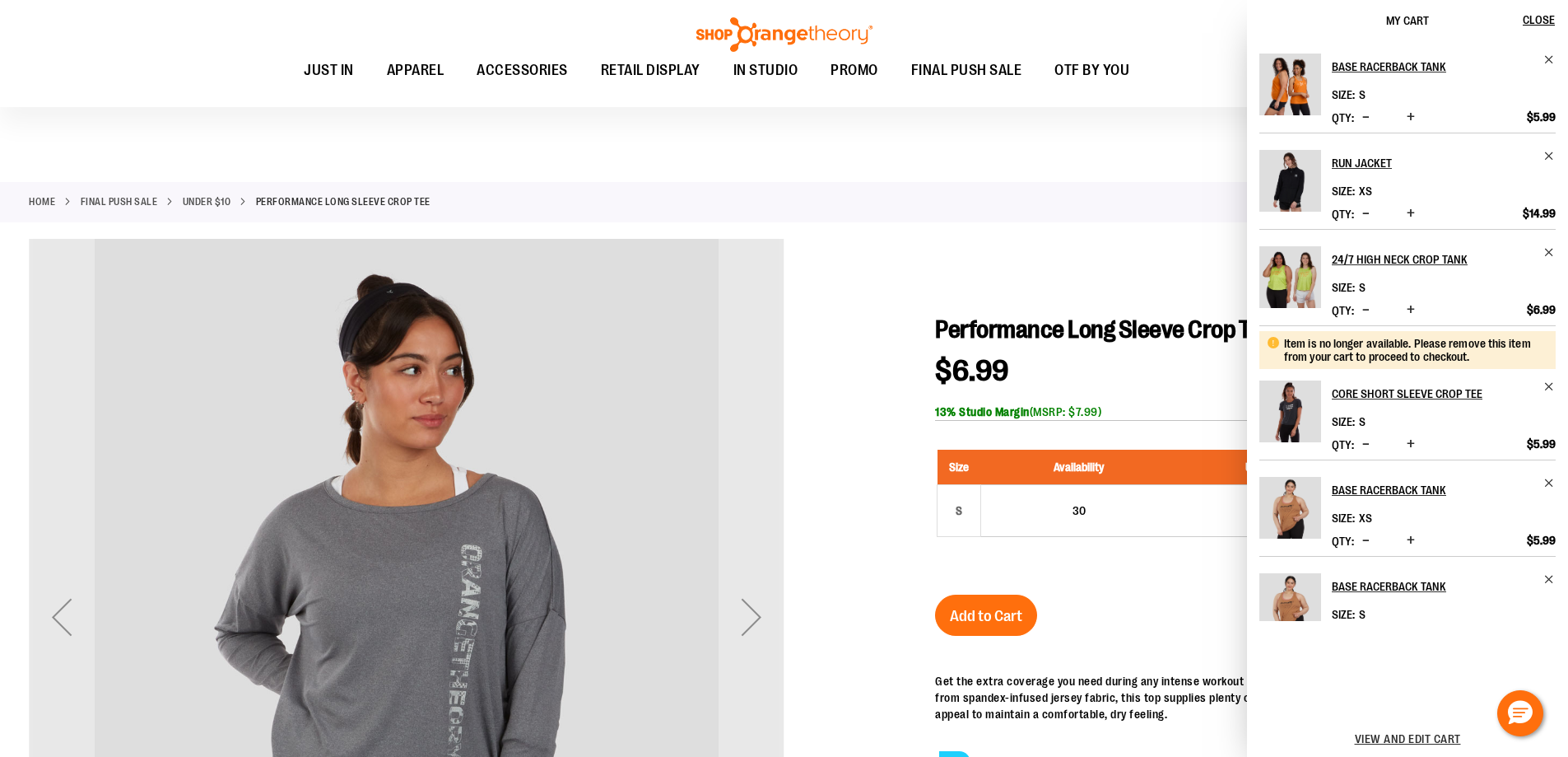
scroll to position [411, 0]
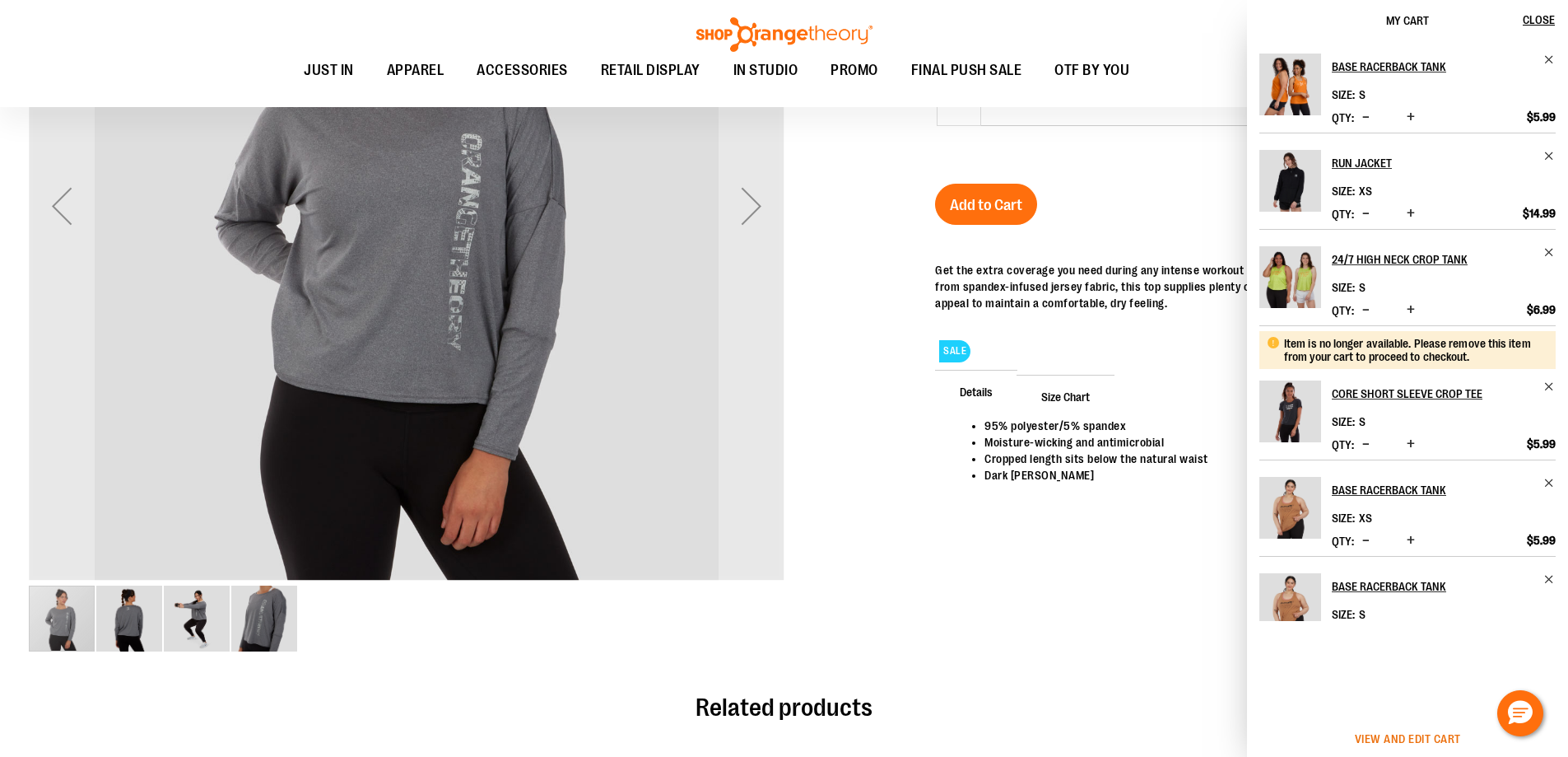
click span "View and edit cart"
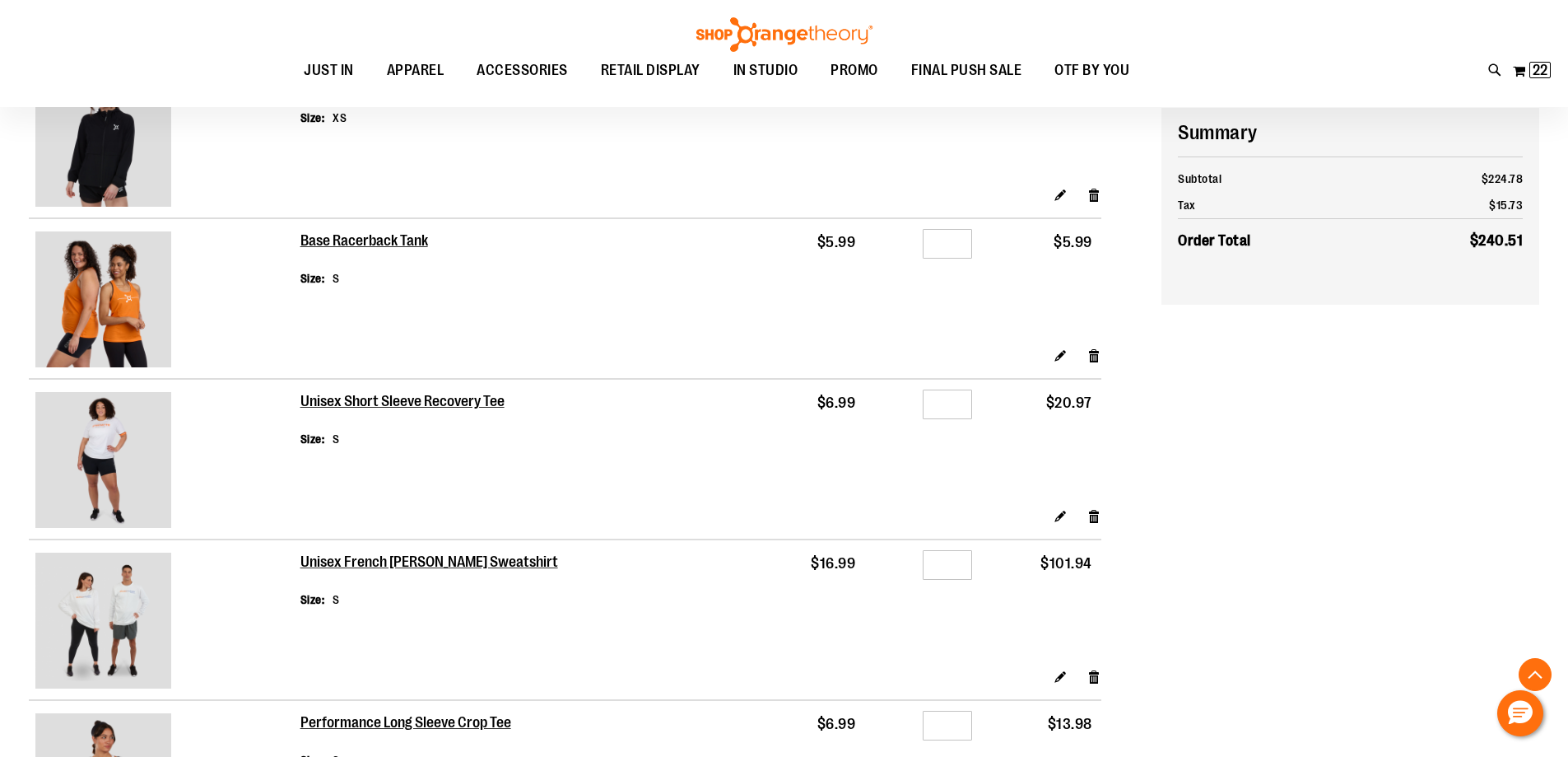
scroll to position [1647, 0]
type input "**********"
click at [945, 410] on input "*" at bounding box center [947, 403] width 50 height 29
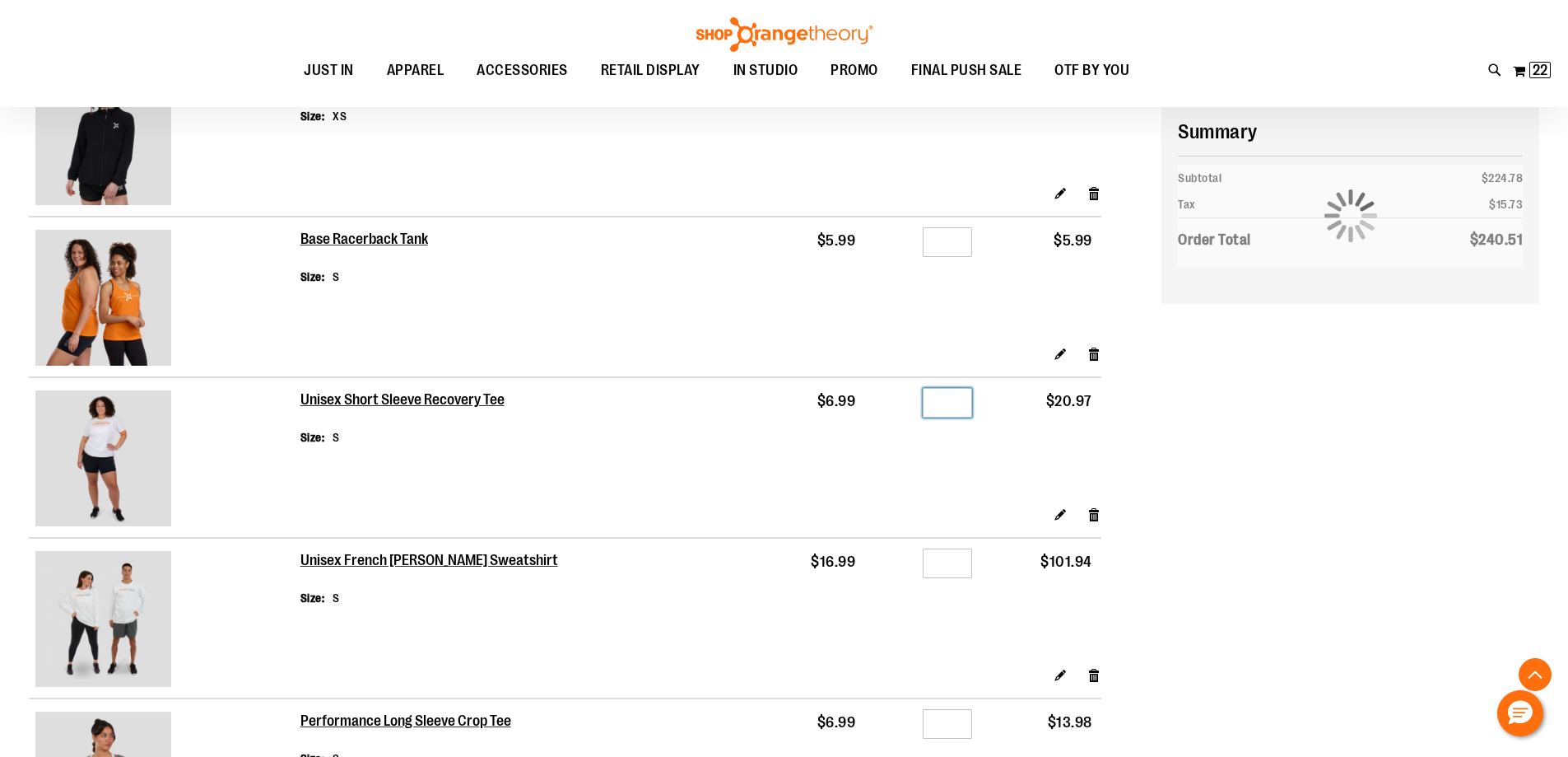
type input "*"
click at [955, 409] on input "*" at bounding box center [947, 403] width 50 height 29
type input "*"
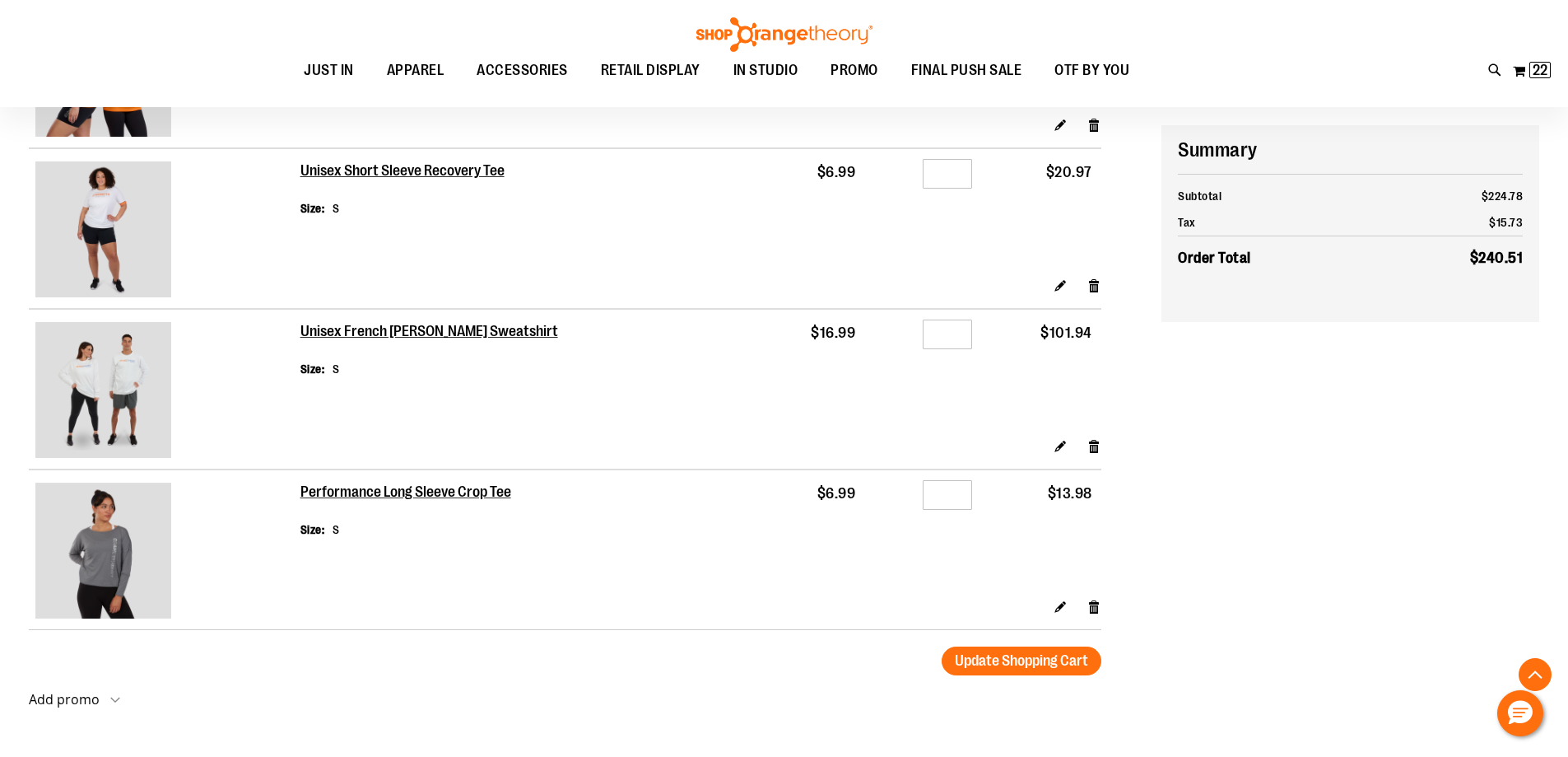
scroll to position [1894, 0]
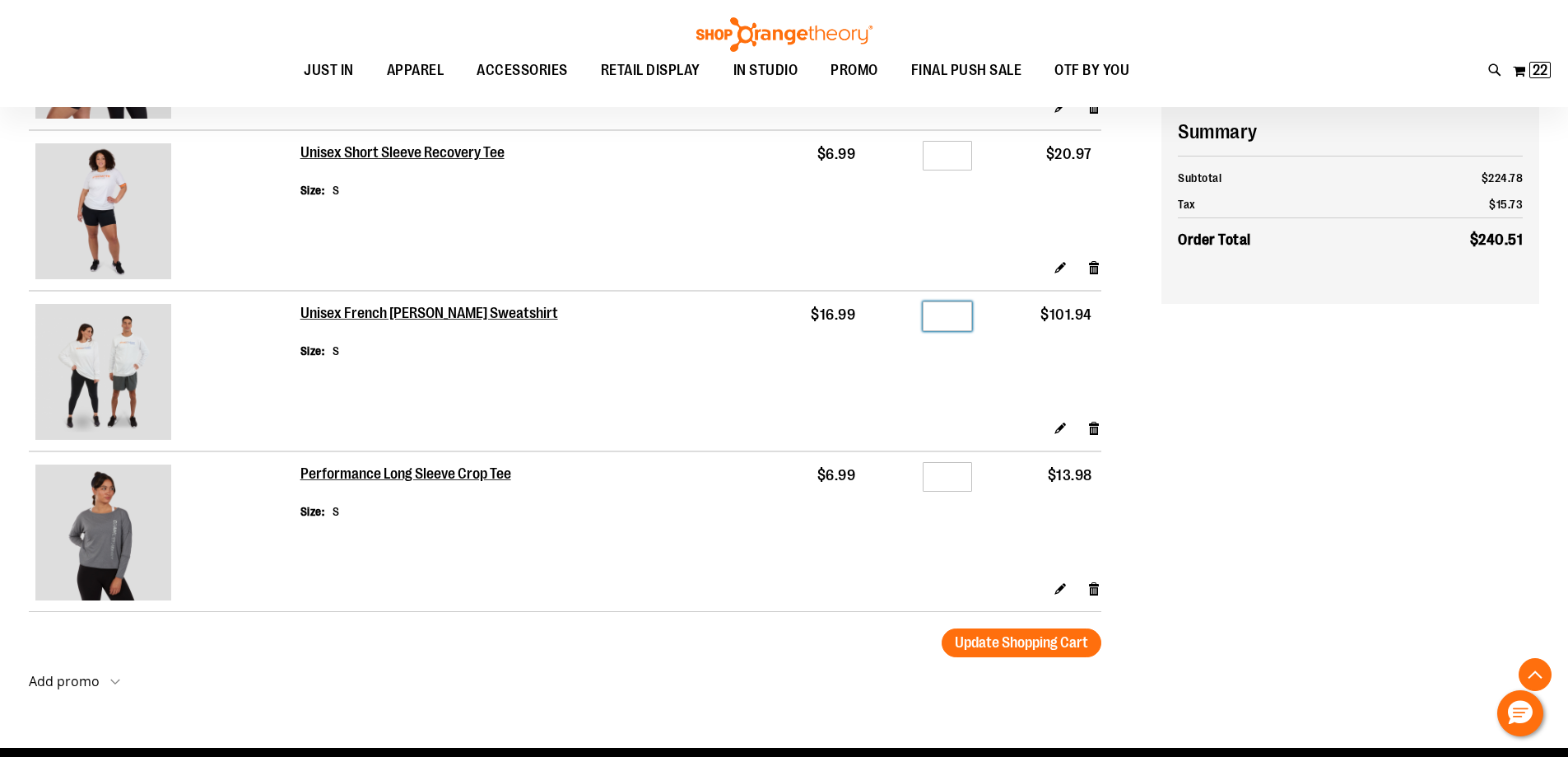
click at [954, 319] on input "*" at bounding box center [947, 316] width 50 height 29
type input "*"
click at [960, 475] on input "*" at bounding box center [947, 477] width 50 height 29
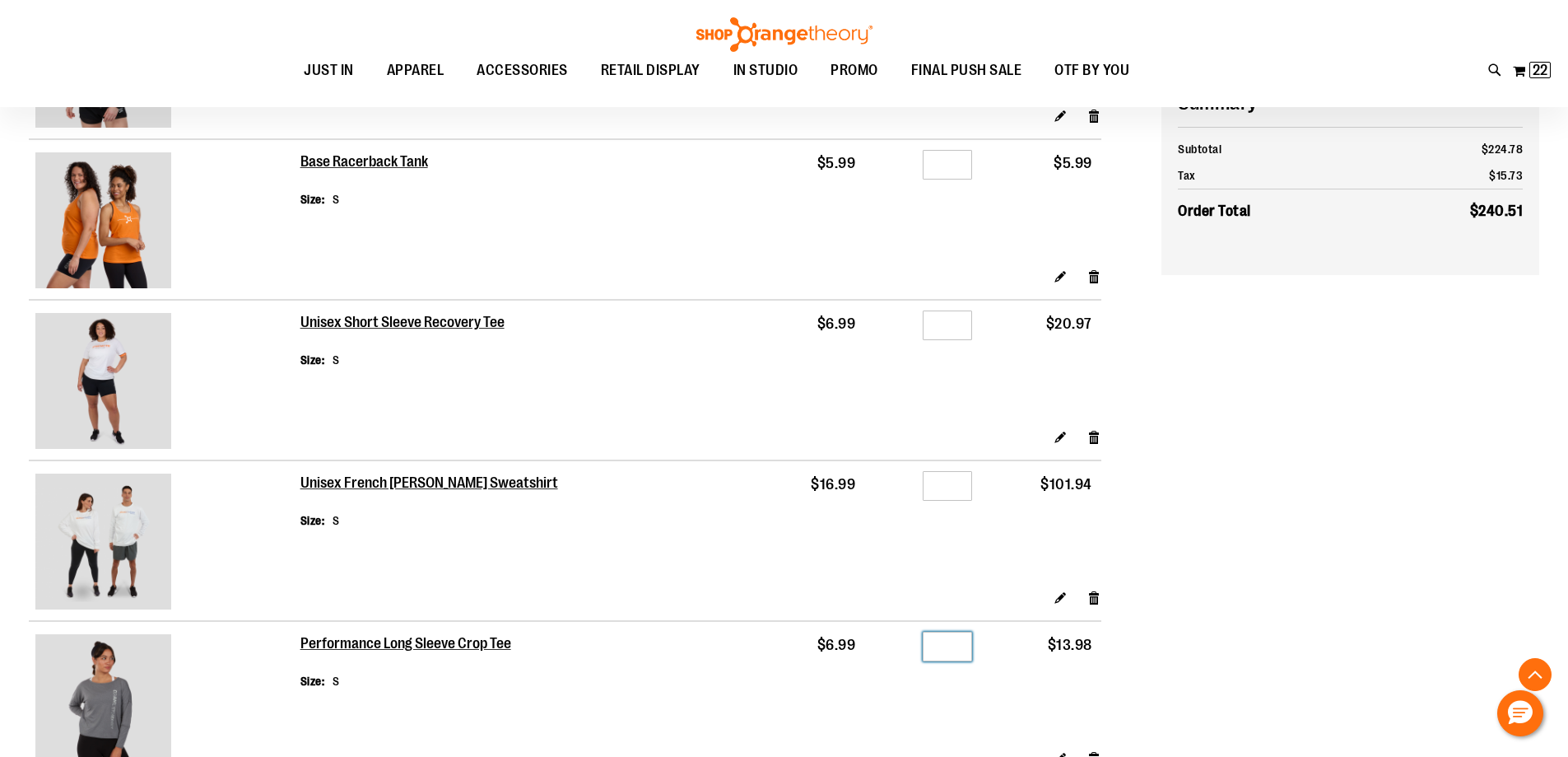
scroll to position [1729, 0]
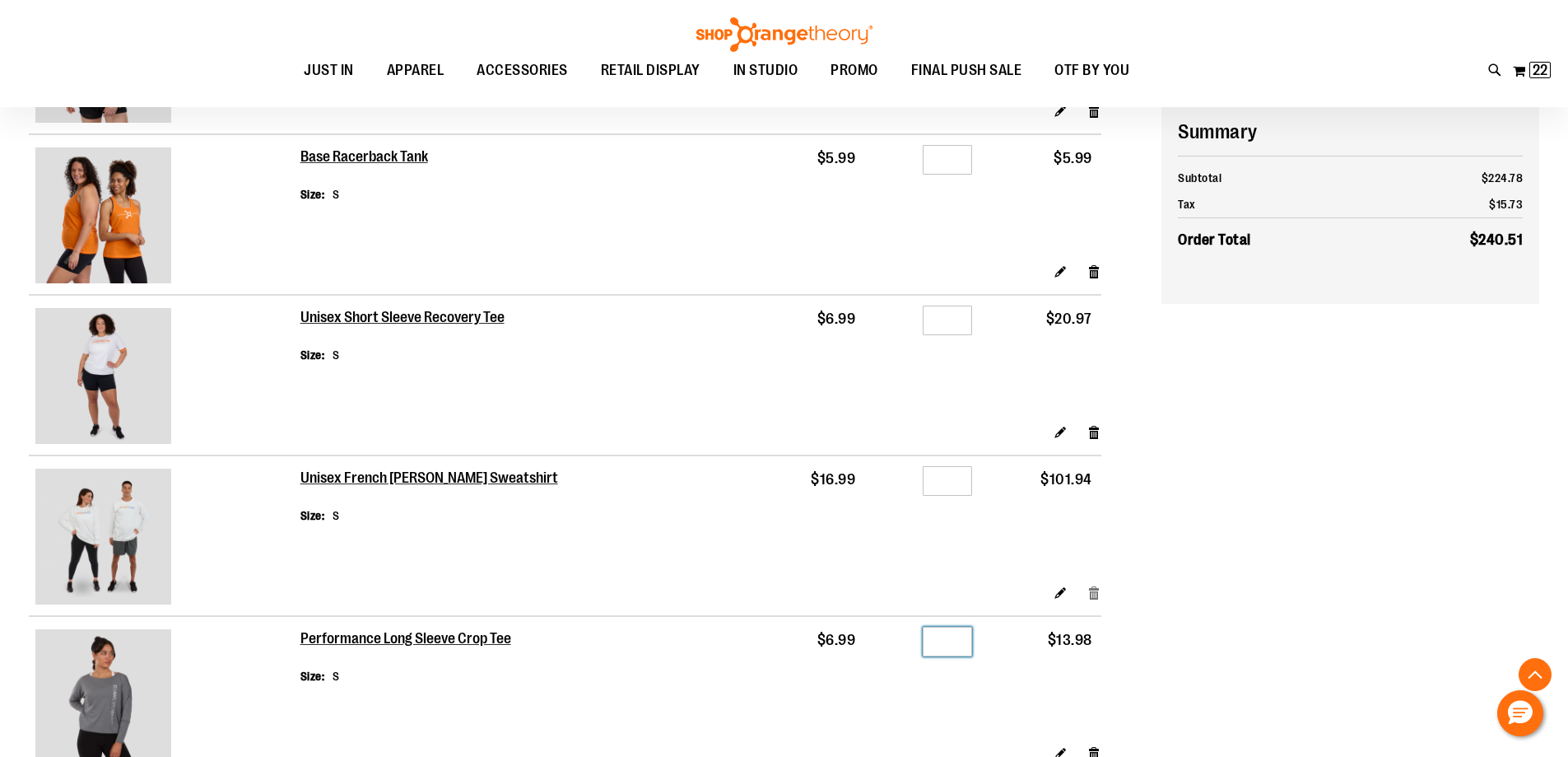
type input "*"
click at [1094, 595] on link "Remove item" at bounding box center [1094, 593] width 14 height 18
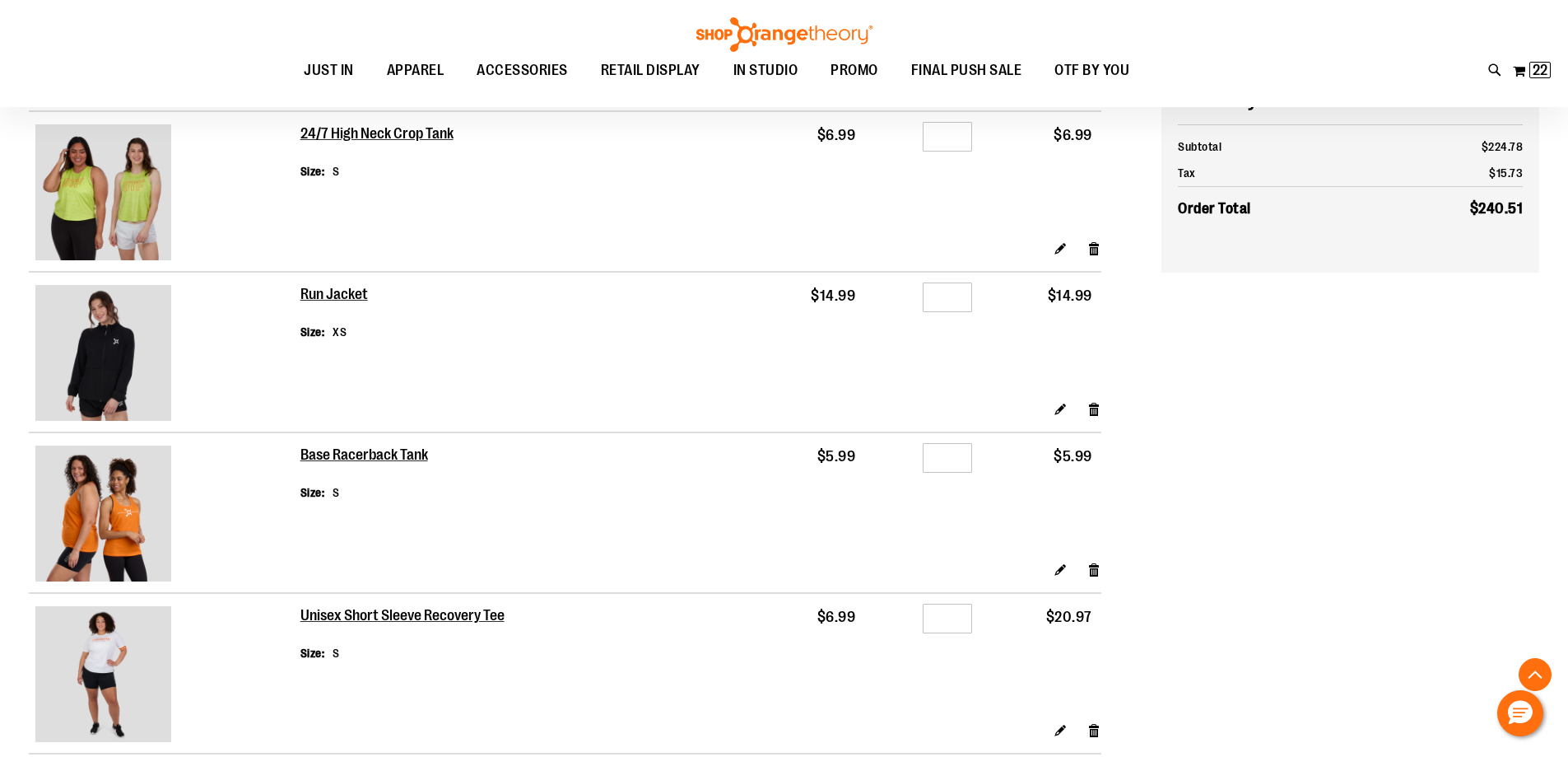
scroll to position [1400, 0]
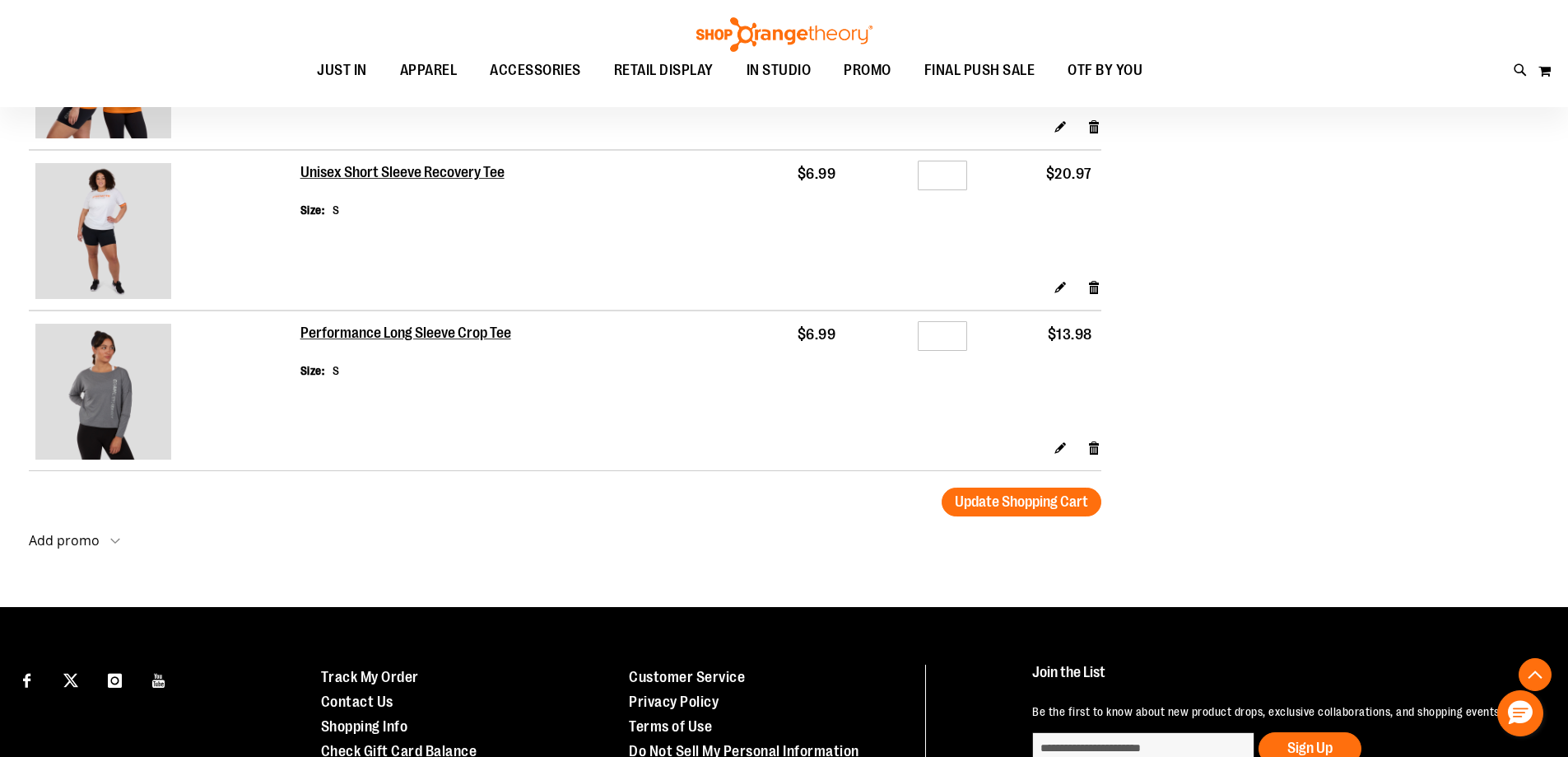
scroll to position [1471, 0]
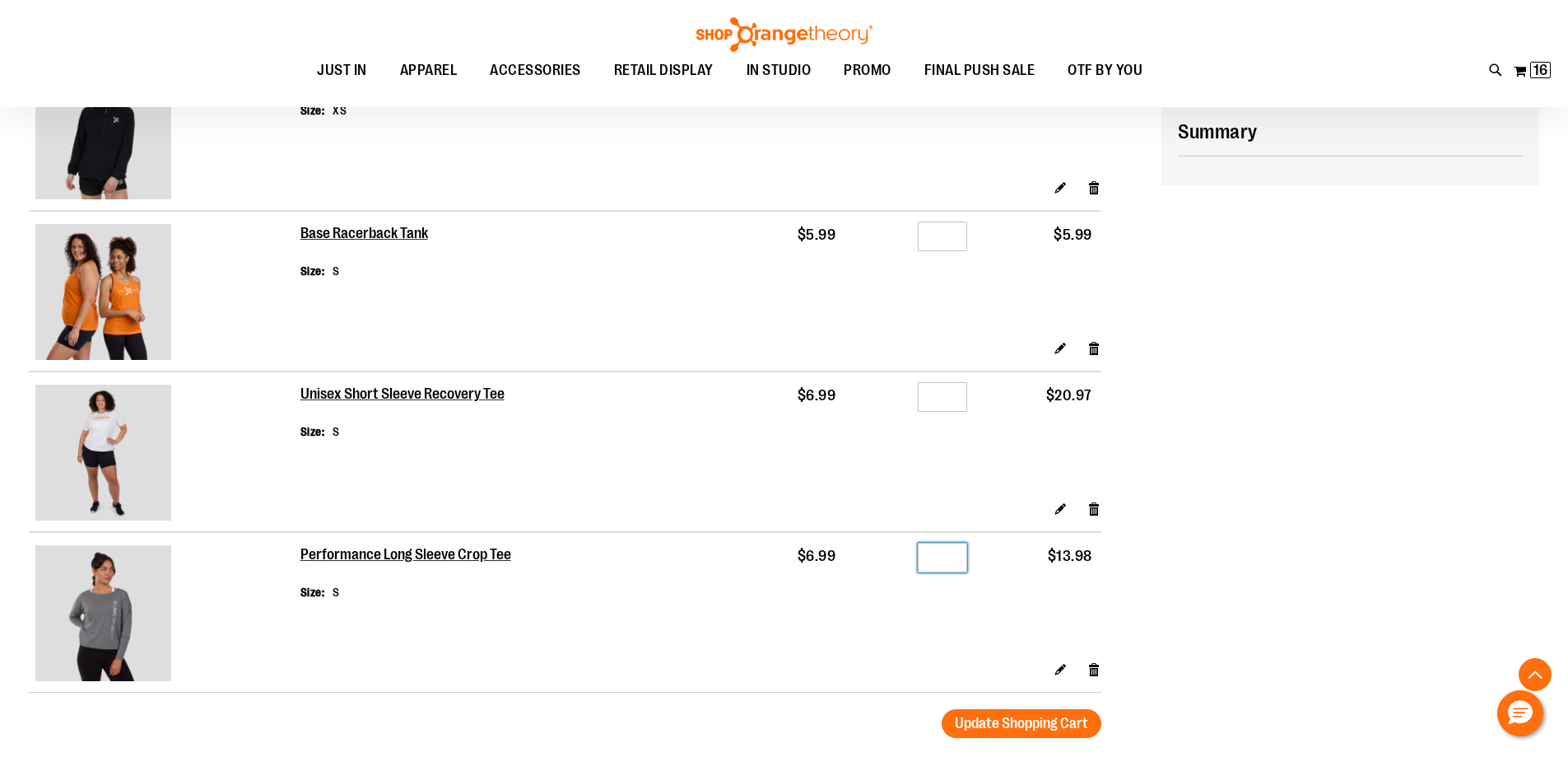
click at [954, 555] on input "*" at bounding box center [943, 558] width 50 height 29
type input "**********"
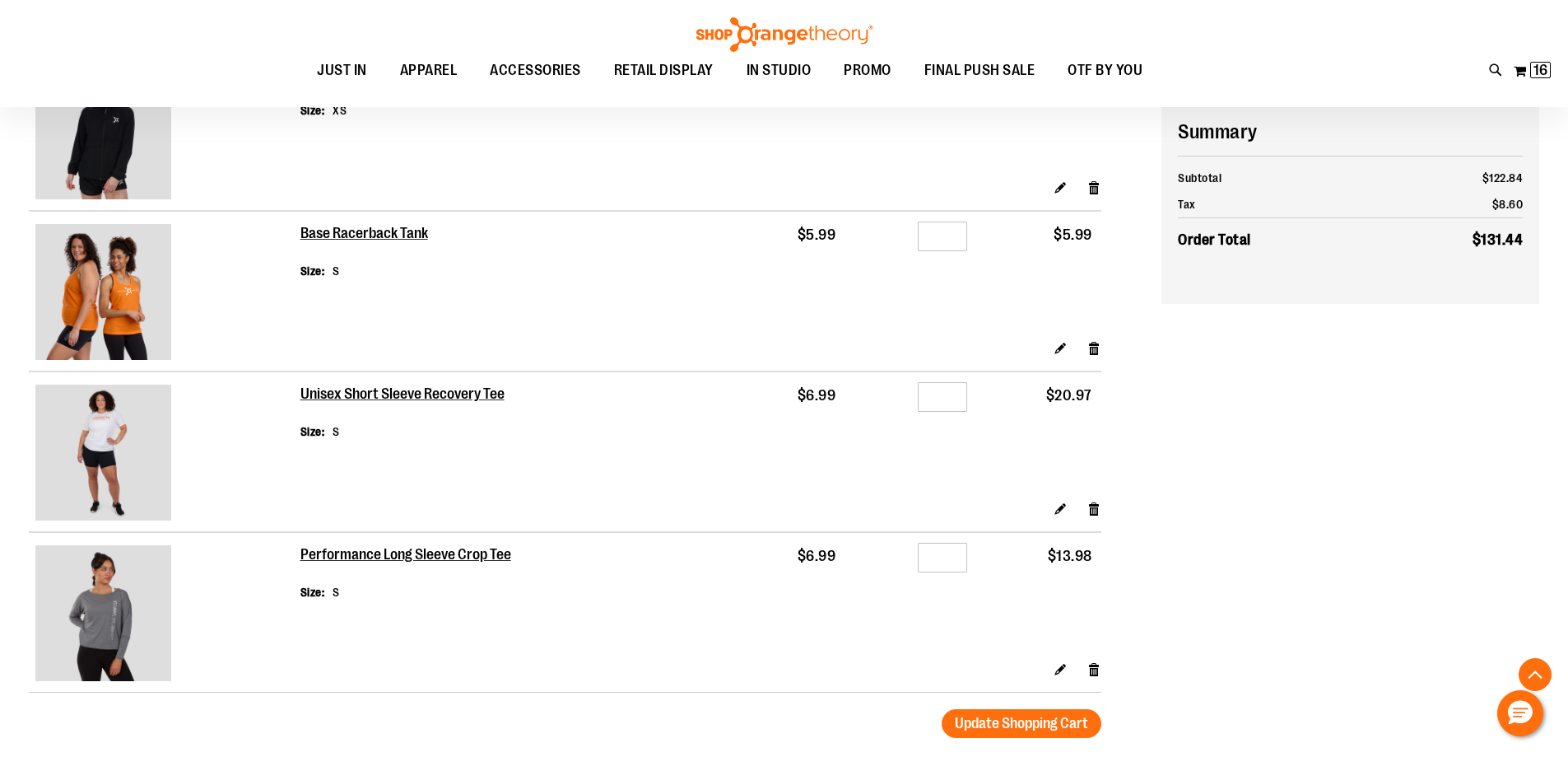
type input "*"
click at [954, 398] on input "*" at bounding box center [943, 397] width 50 height 29
type input "*"
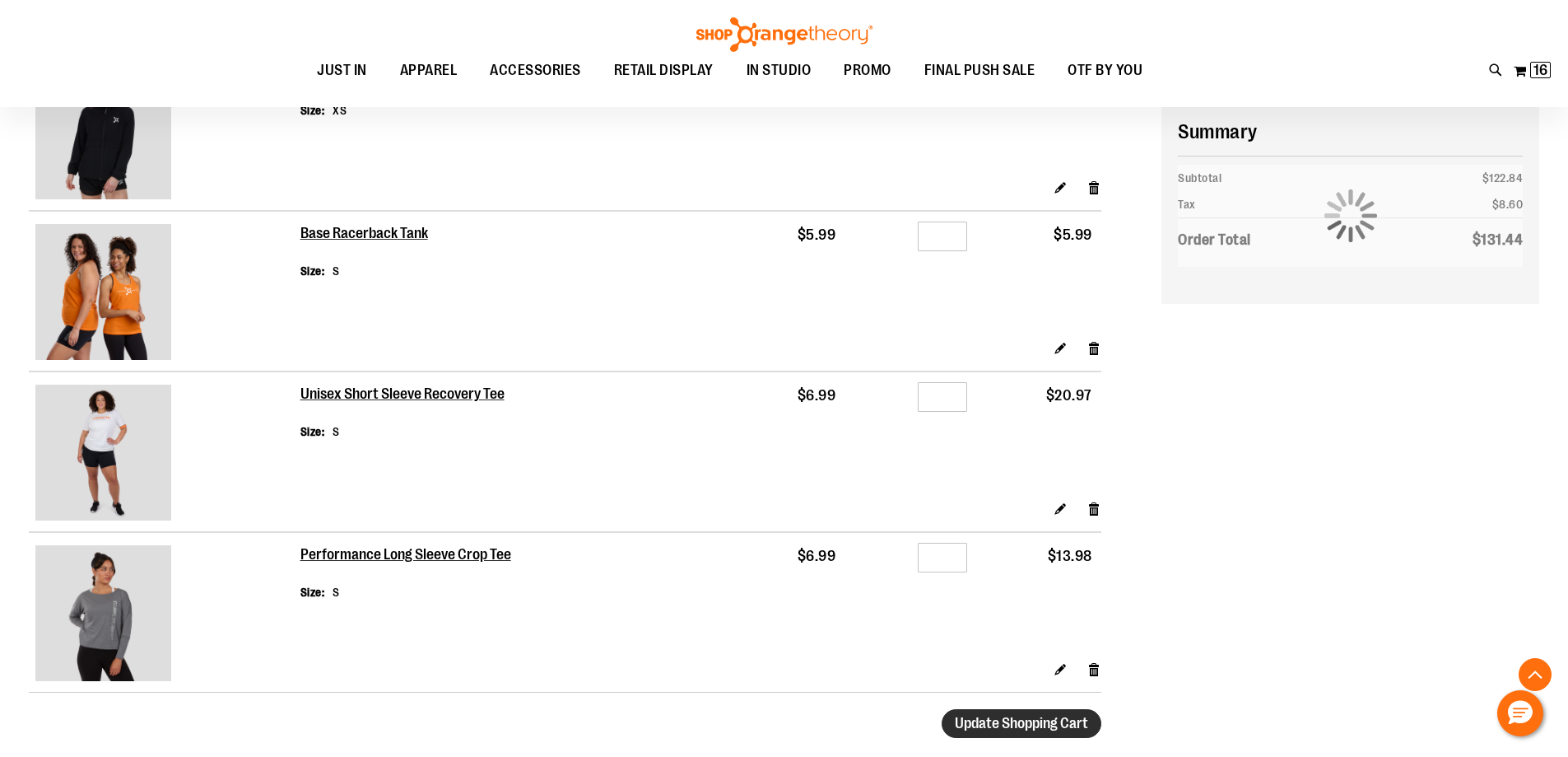
click at [1016, 724] on span "Update Shopping Cart" at bounding box center [1021, 723] width 133 height 17
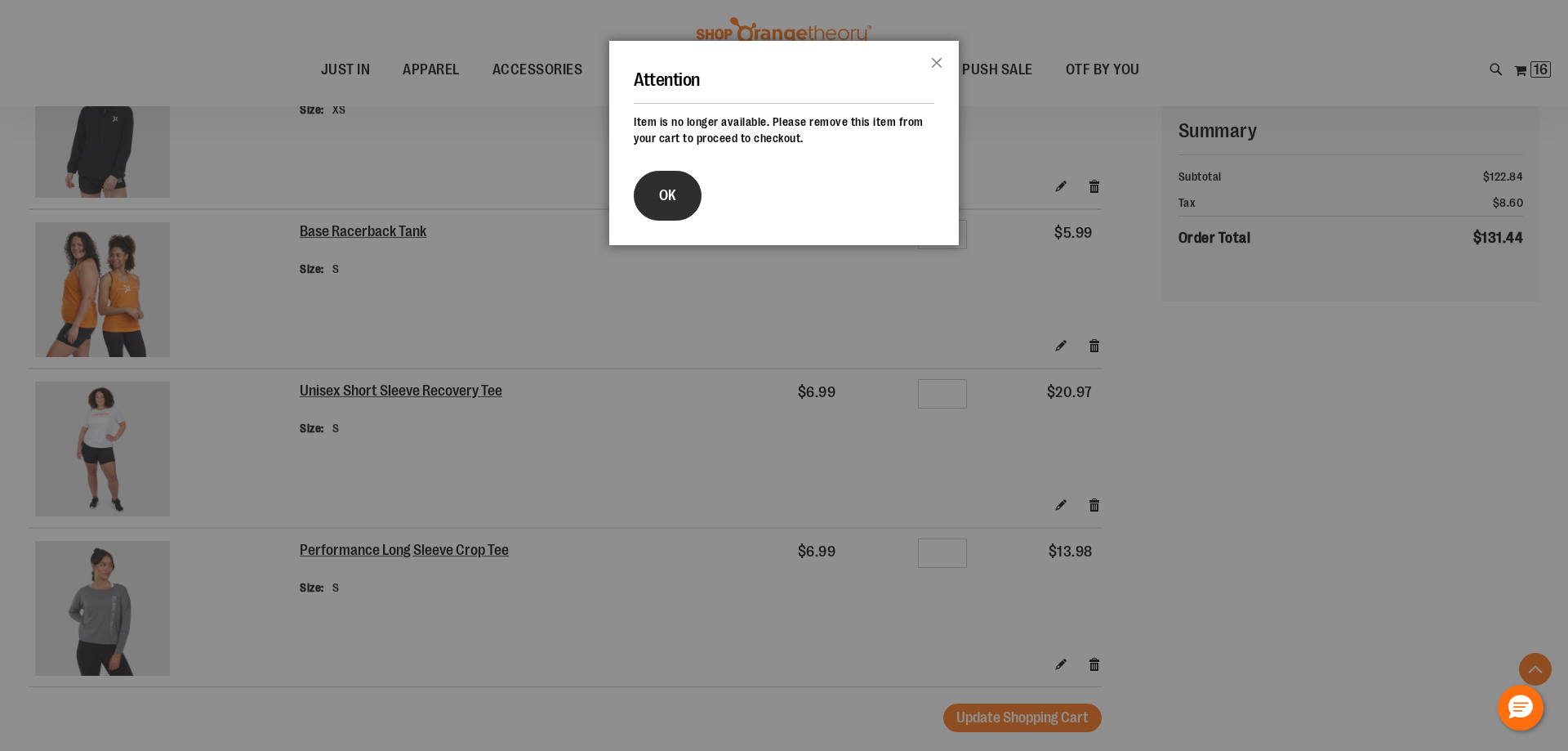
click at [646, 202] on button "OK" at bounding box center [668, 196] width 68 height 50
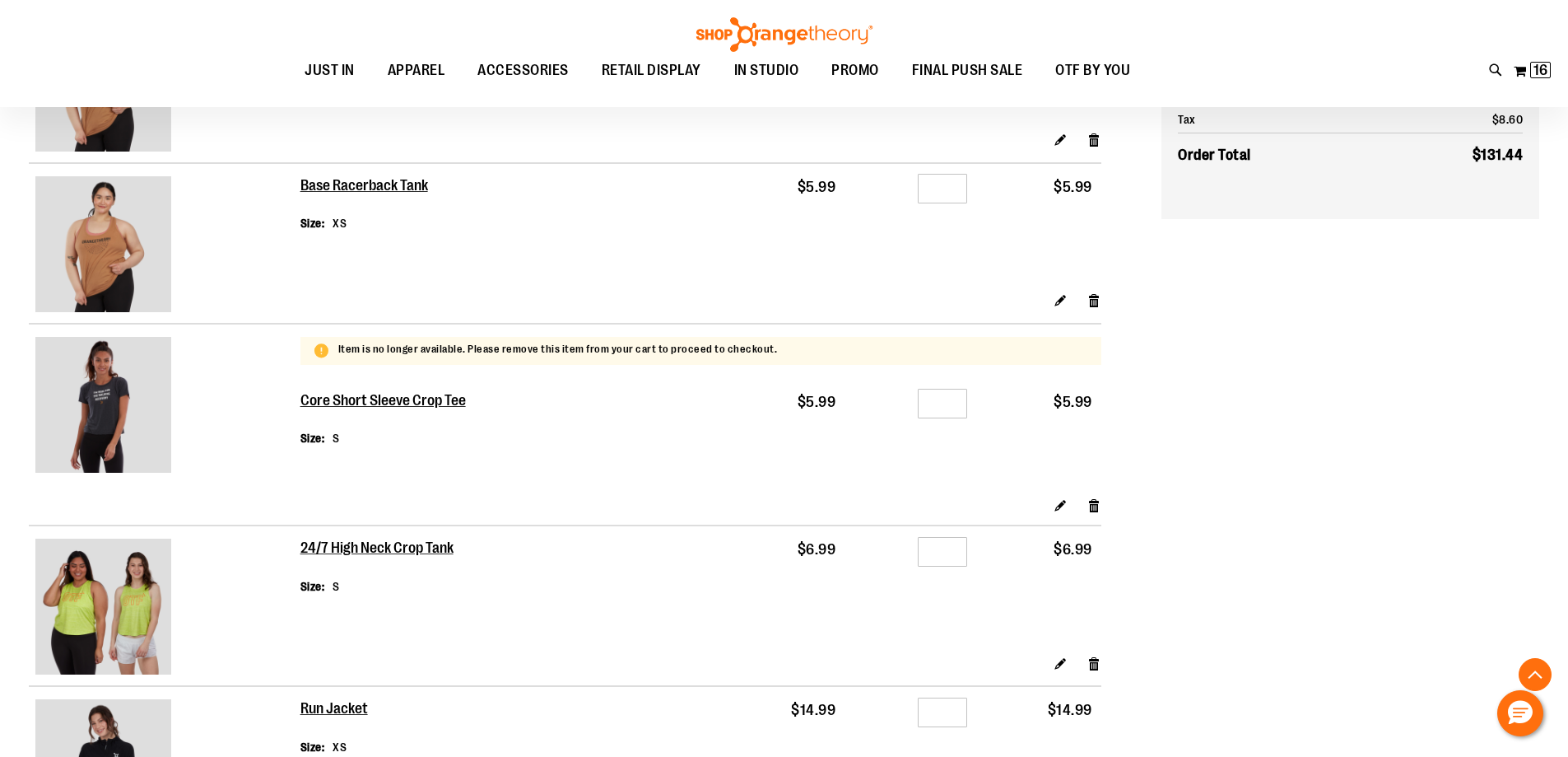
scroll to position [1103, 0]
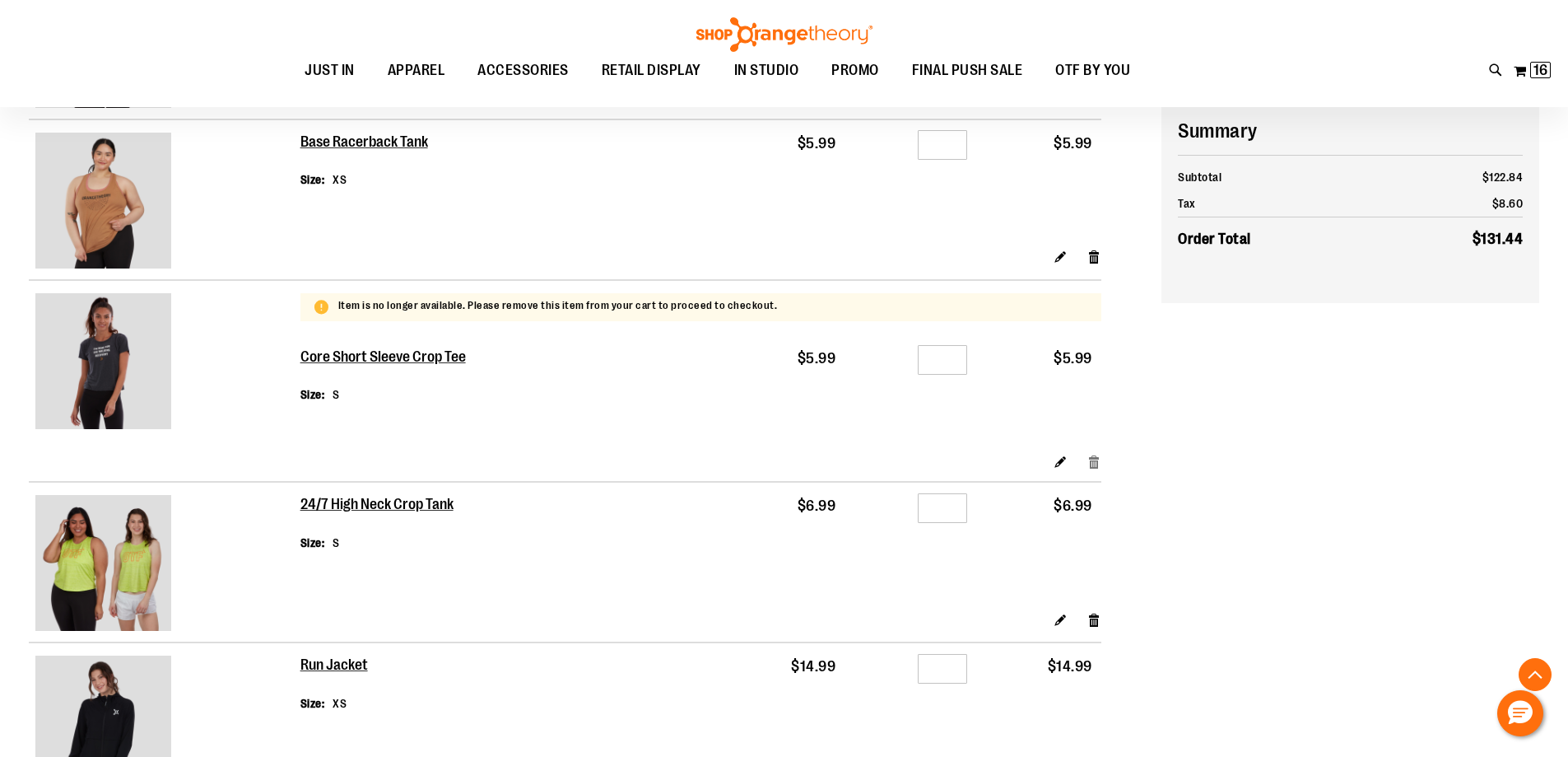
type input "**********"
click at [1096, 461] on link "Remove item" at bounding box center [1094, 461] width 14 height 18
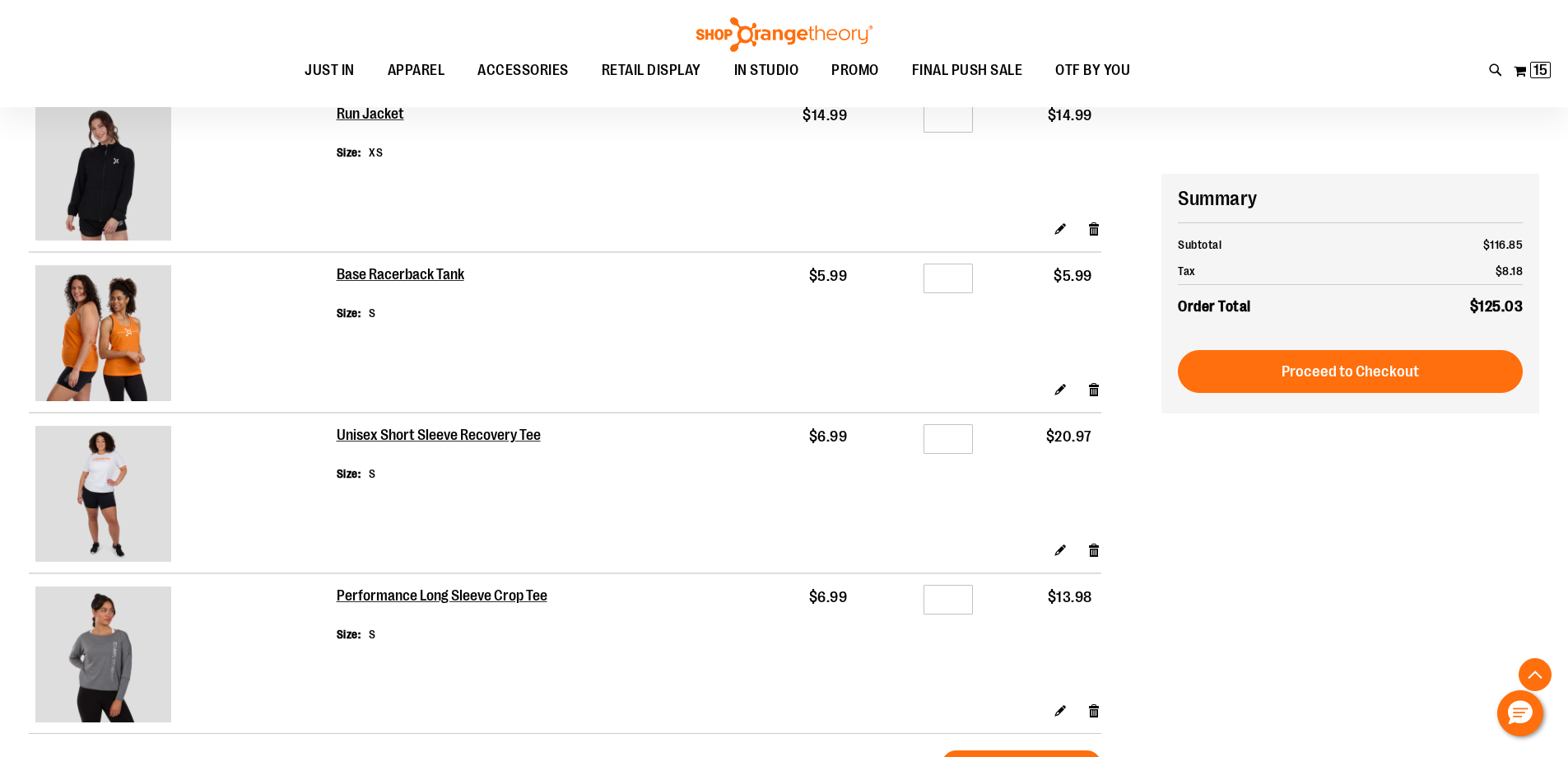
scroll to position [1482, 0]
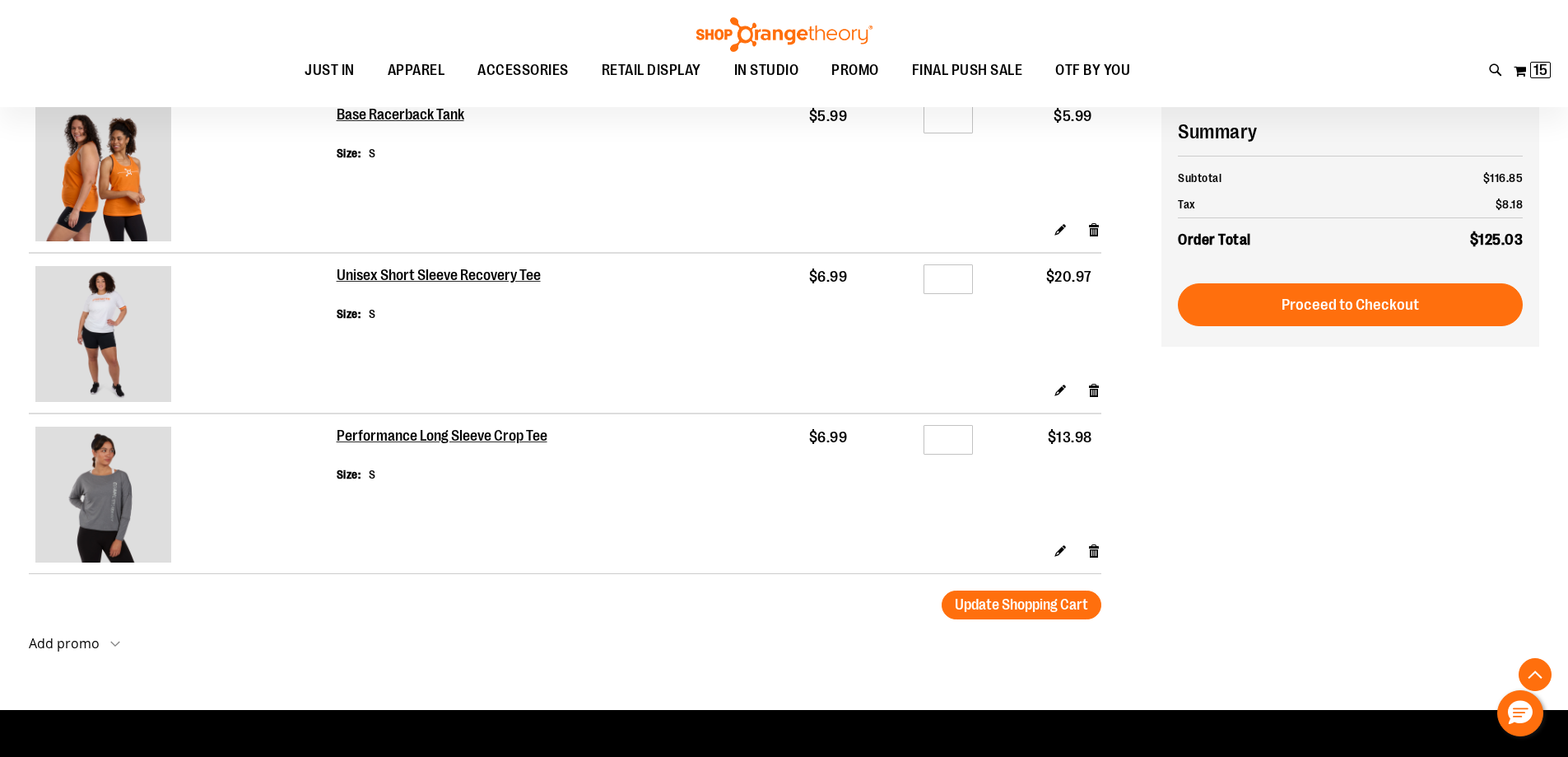
type input "**********"
click at [954, 284] on input "*" at bounding box center [948, 279] width 50 height 29
type input "*"
click at [963, 440] on input "*" at bounding box center [948, 440] width 50 height 29
type input "*"
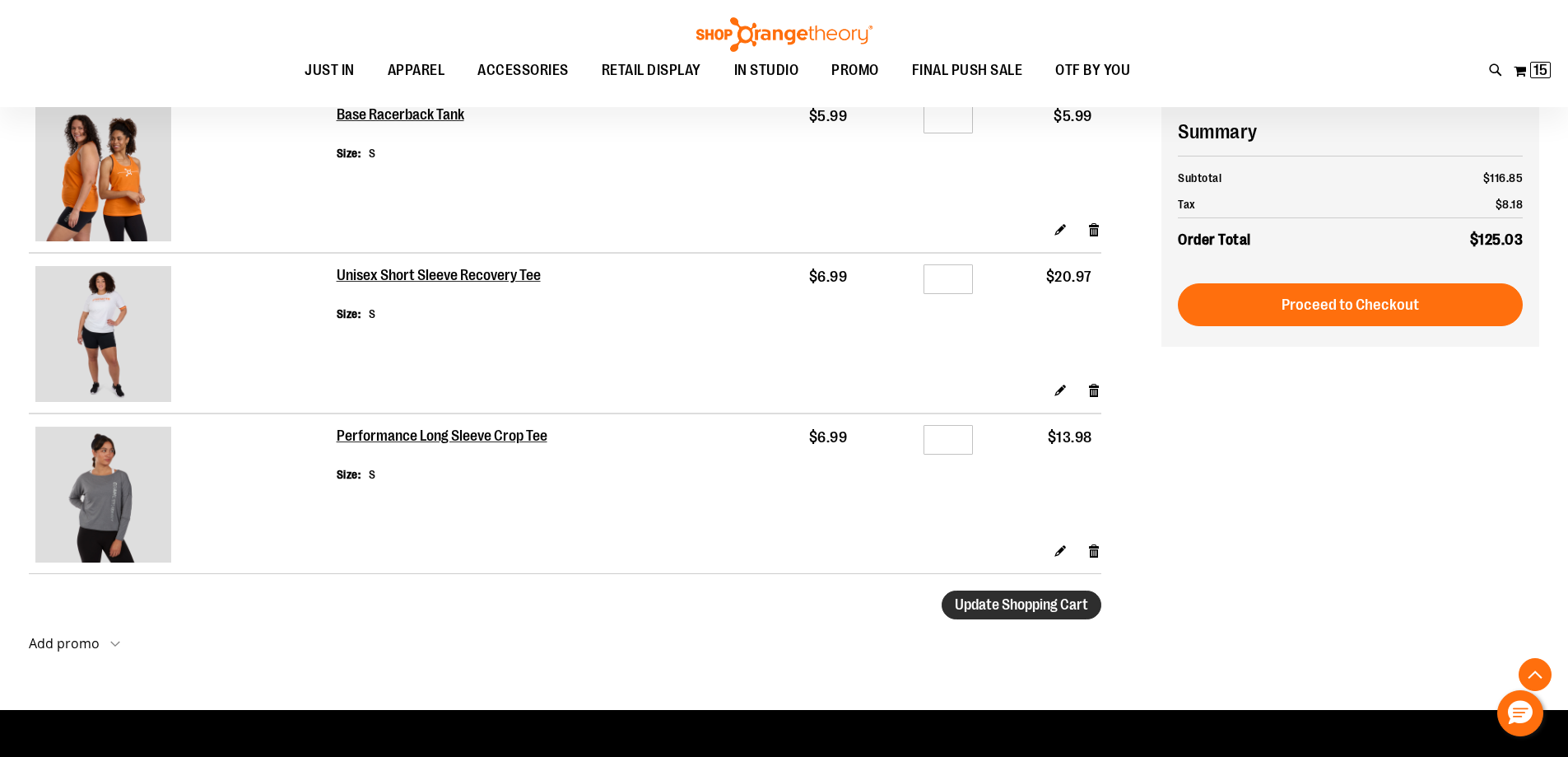
click at [1015, 610] on span "Update Shopping Cart" at bounding box center [1021, 604] width 133 height 17
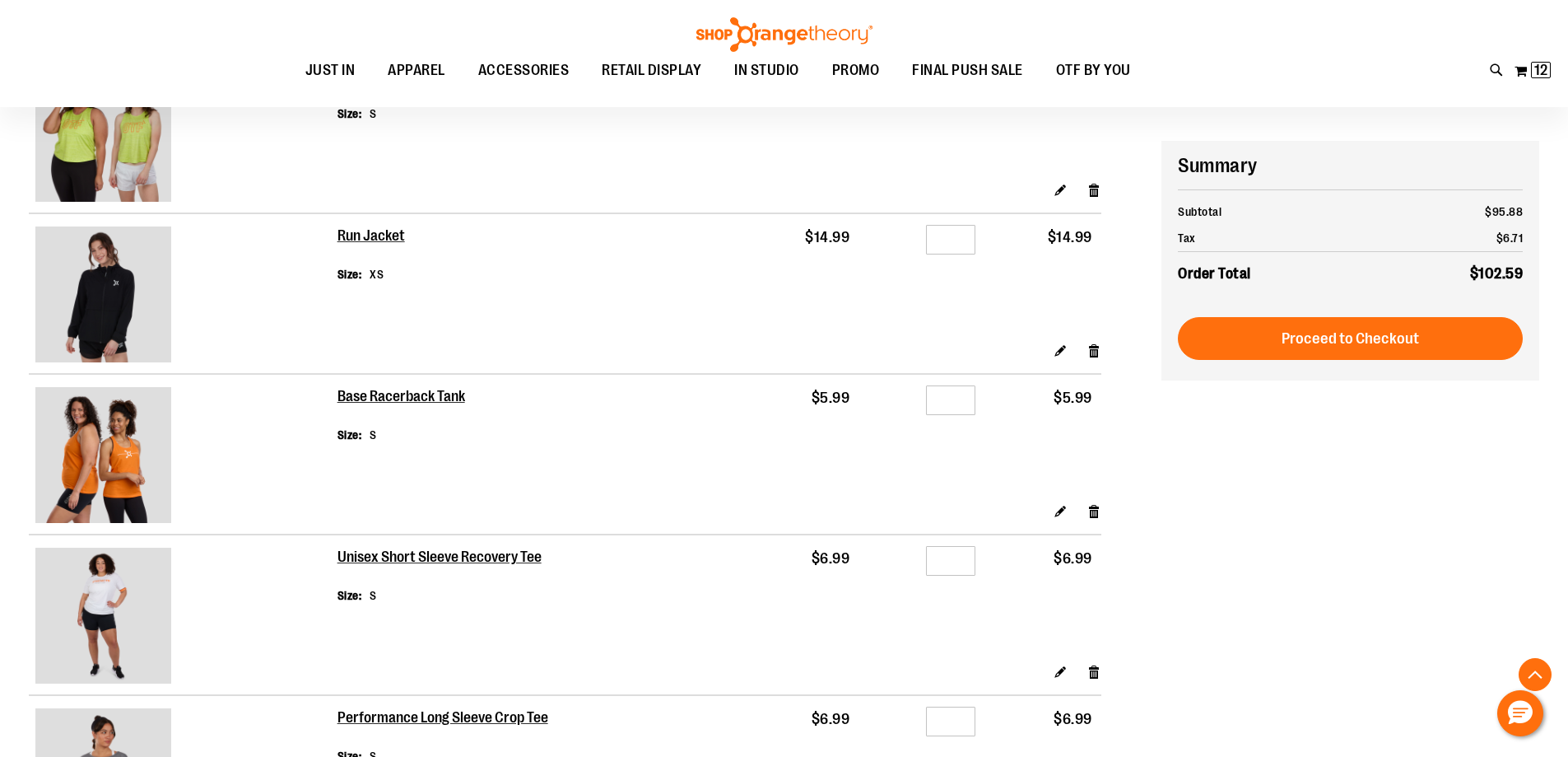
scroll to position [1235, 0]
